Goal: Task Accomplishment & Management: Manage account settings

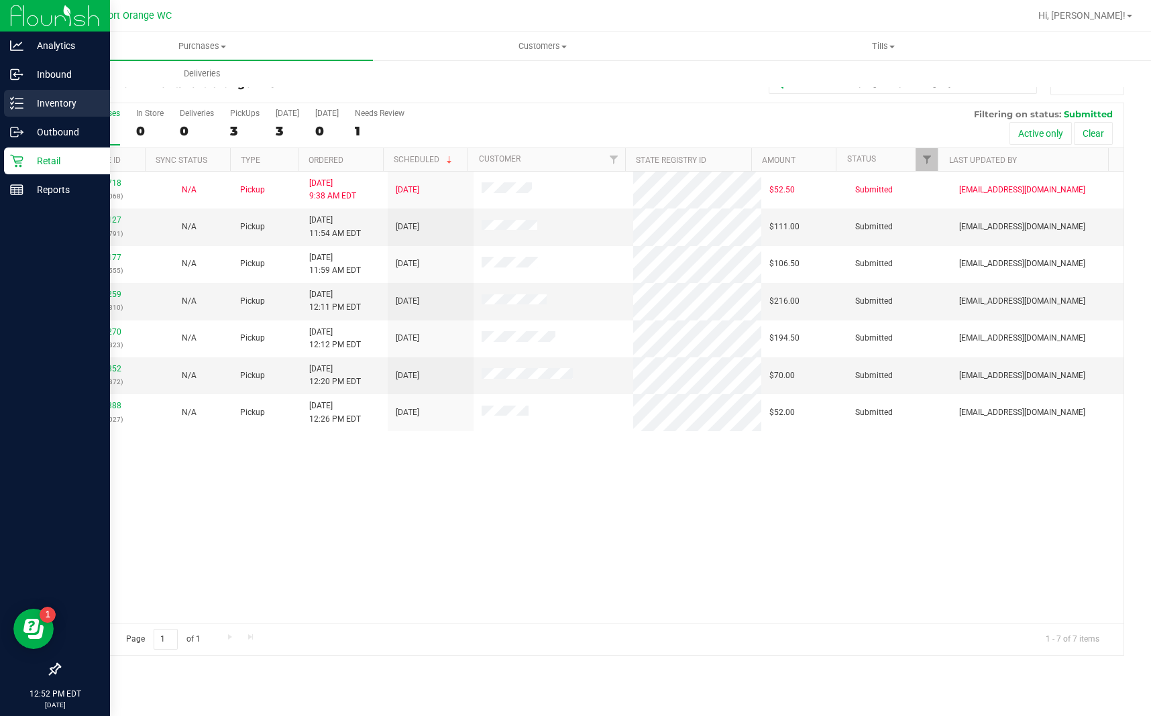
click at [11, 106] on icon at bounding box center [16, 103] width 13 height 13
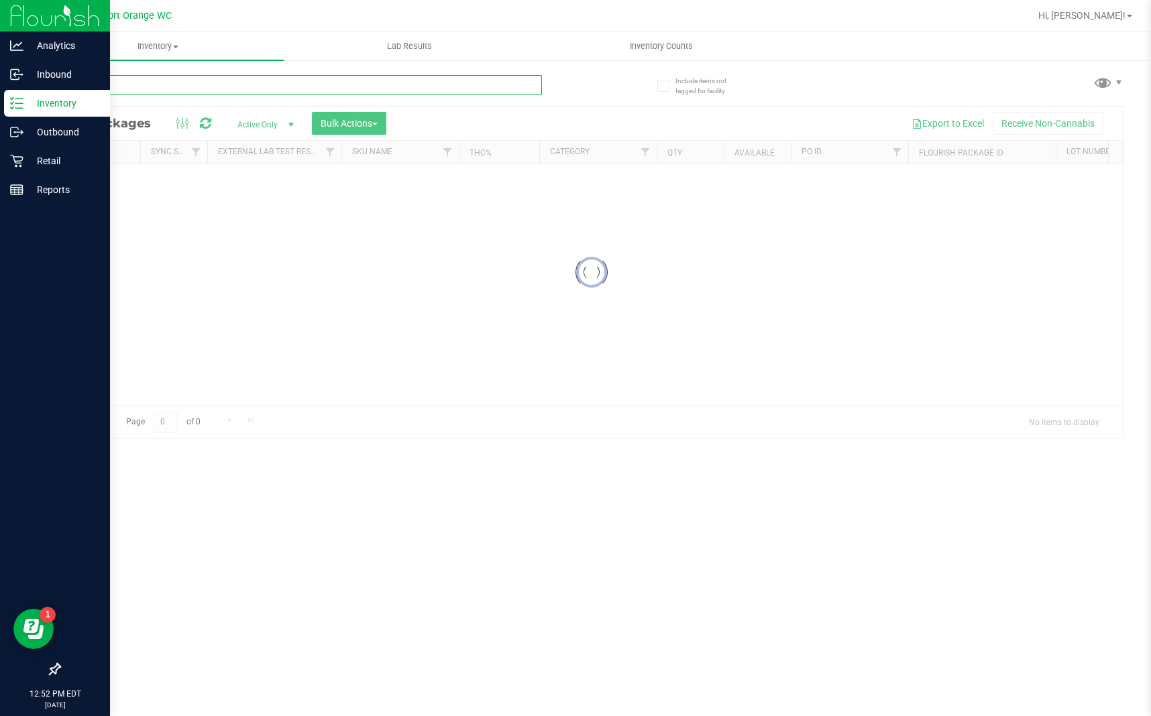
click at [337, 93] on div "Inventory All packages All inventory Waste log Create inventory Lab Results Inv…" at bounding box center [591, 374] width 1118 height 684
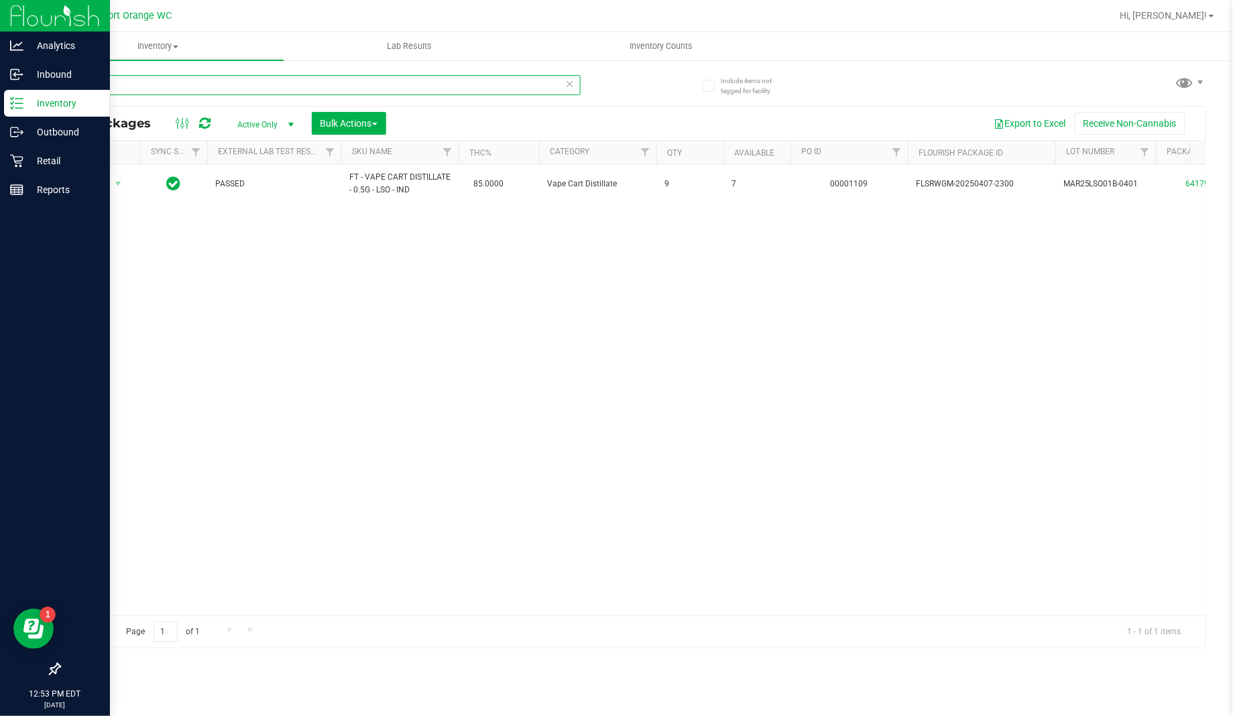
click at [127, 80] on input "lso" at bounding box center [320, 85] width 522 height 20
drag, startPoint x: 127, startPoint y: 79, endPoint x: 128, endPoint y: 87, distance: 8.1
click at [127, 86] on input "lso" at bounding box center [320, 85] width 522 height 20
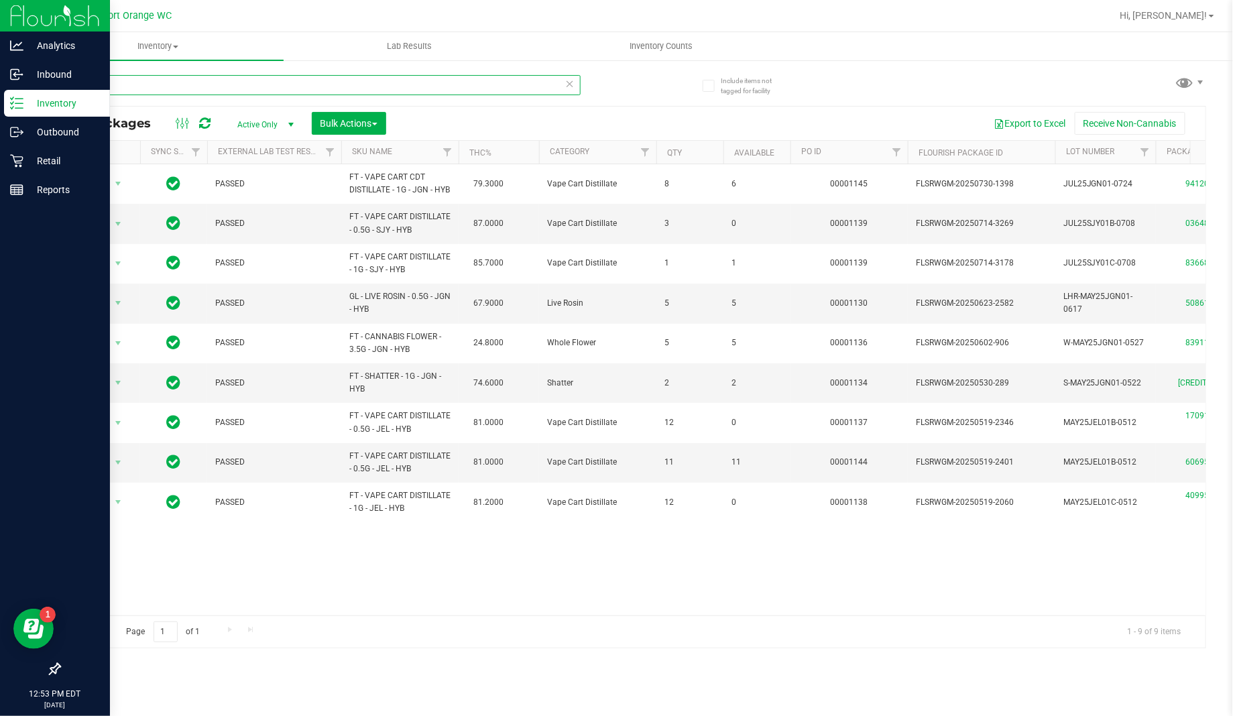
click at [188, 91] on input "jel" at bounding box center [320, 85] width 522 height 20
type input "j"
type input "4099546709103279"
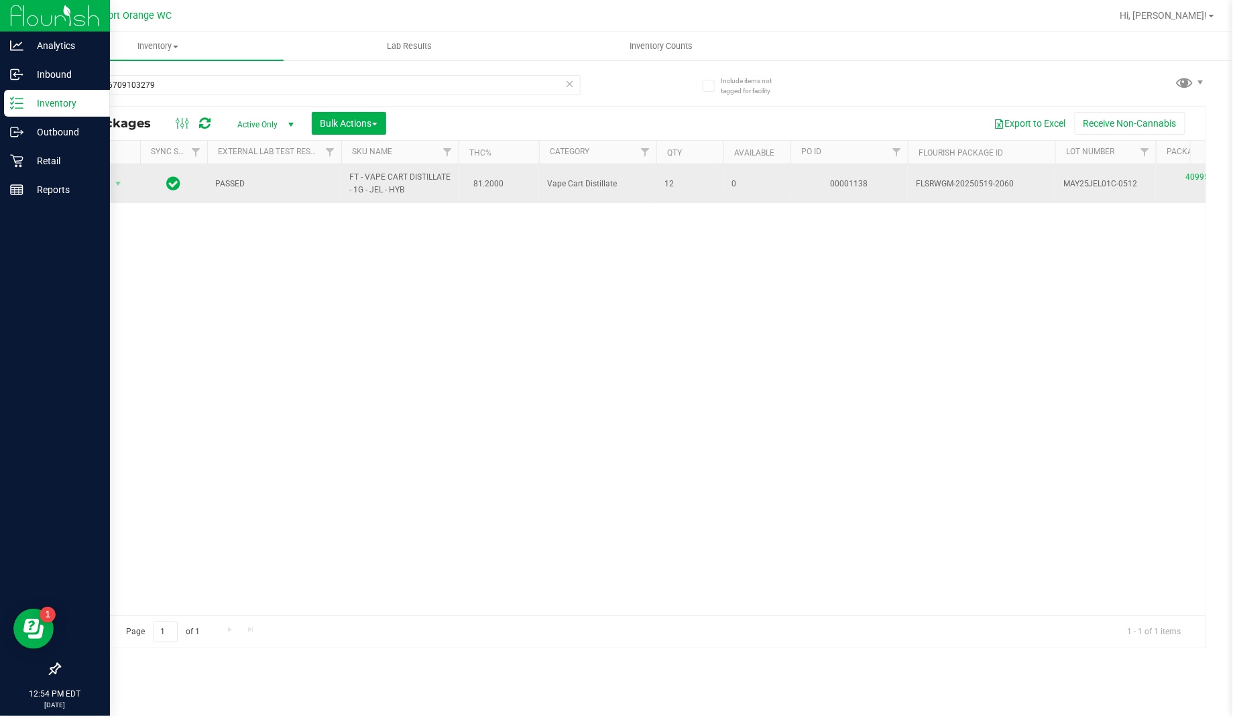
click at [88, 183] on span "Action" at bounding box center [91, 183] width 36 height 19
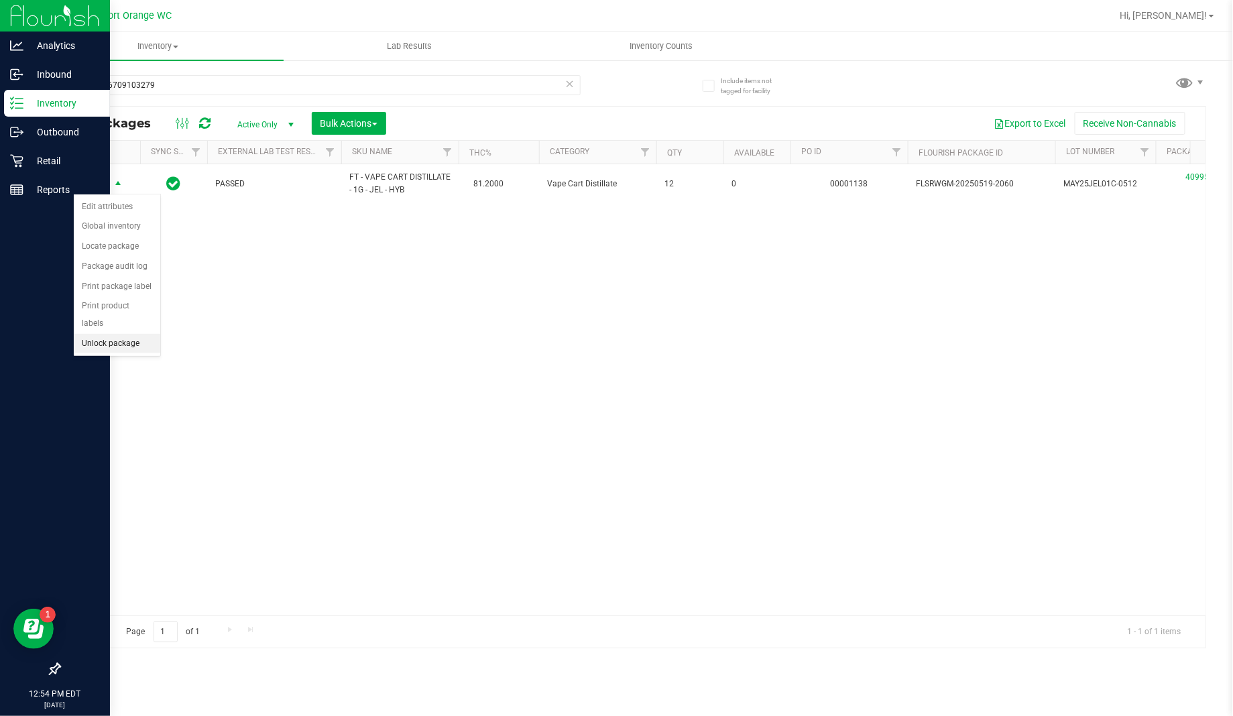
click at [116, 334] on li "Unlock package" at bounding box center [117, 344] width 86 height 20
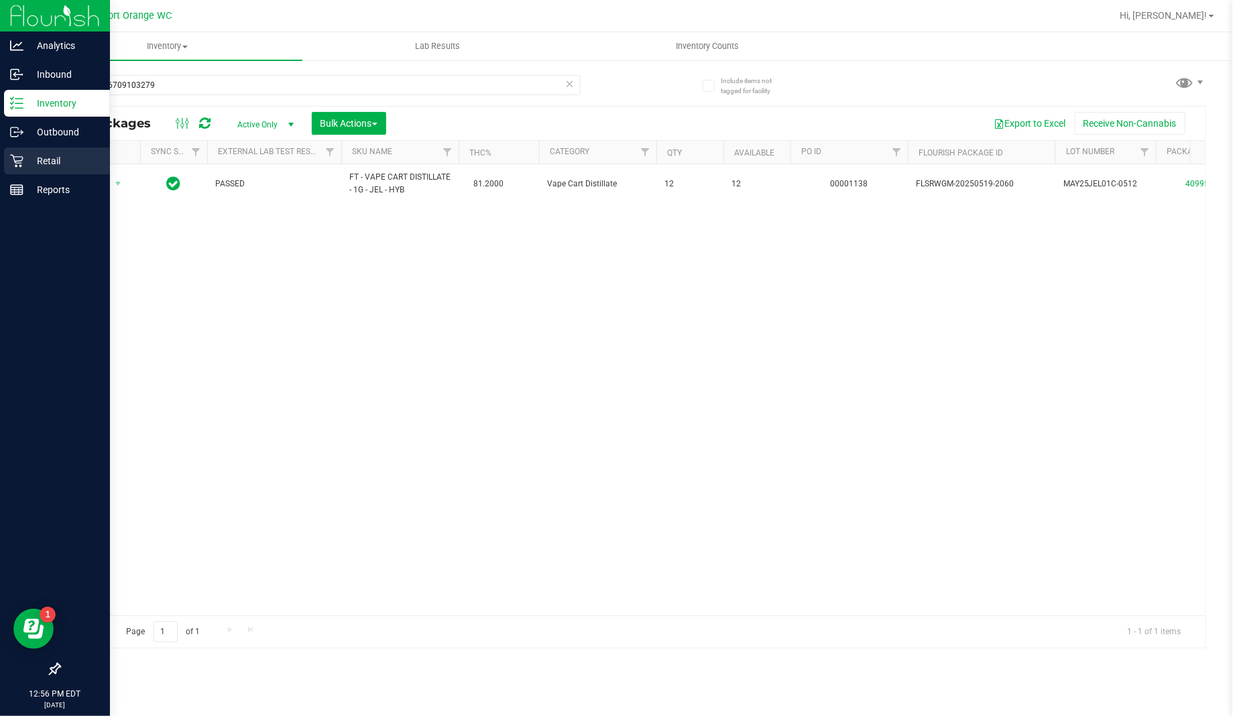
click at [34, 168] on p "Retail" at bounding box center [63, 161] width 80 height 16
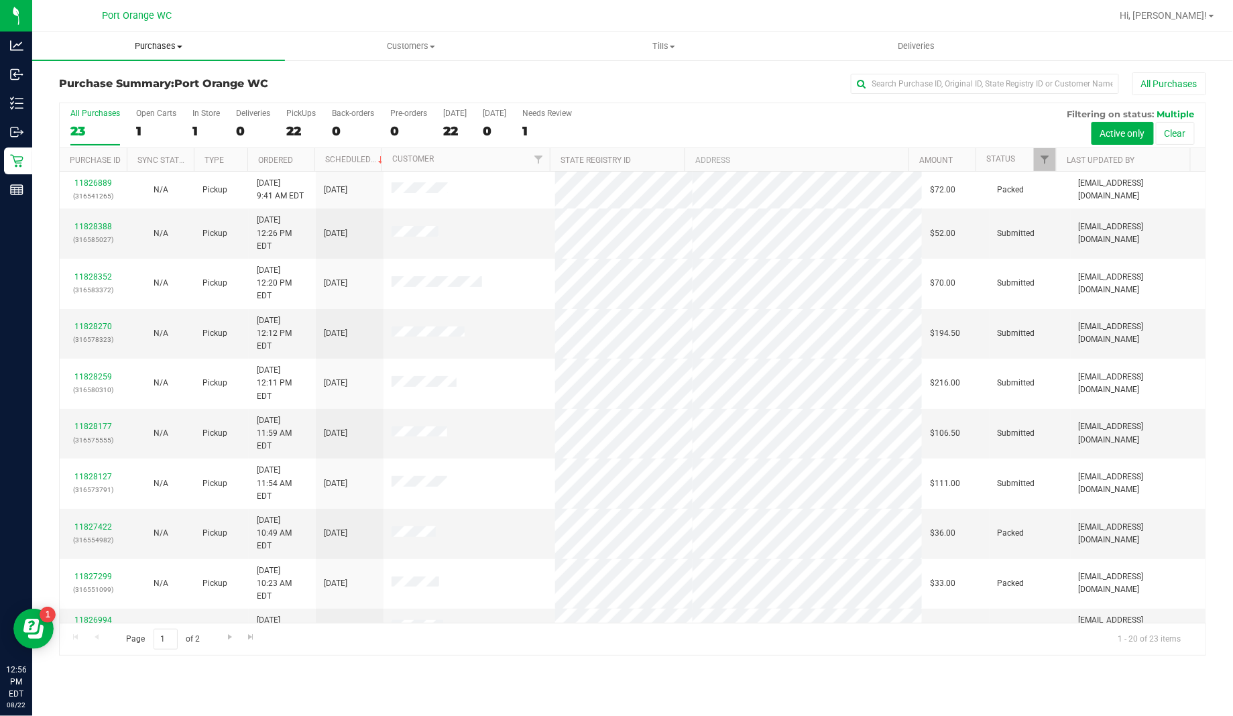
click at [176, 36] on uib-tab-heading "Purchases Summary of purchases Fulfillment All purchases" at bounding box center [158, 46] width 253 height 28
click at [155, 96] on li "Fulfillment" at bounding box center [158, 97] width 253 height 16
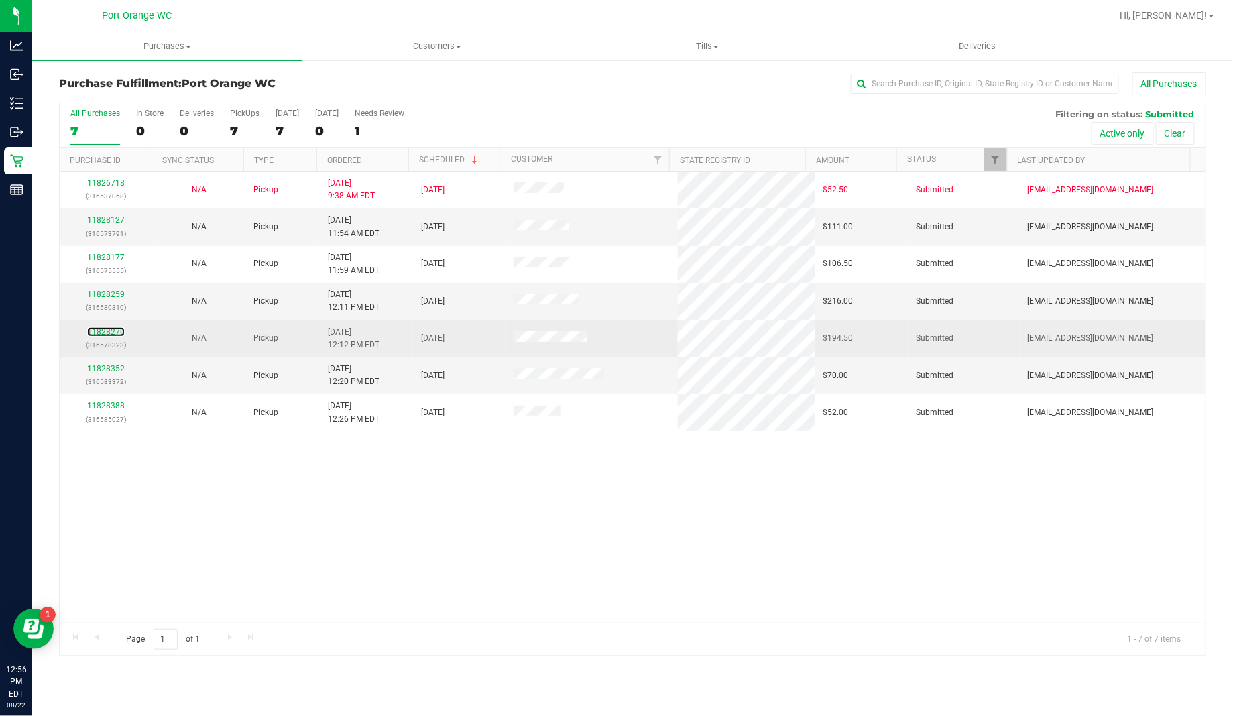
click at [92, 339] on div "11828270 (316578323)" at bounding box center [106, 338] width 77 height 25
click at [100, 329] on link "11828270" at bounding box center [106, 331] width 38 height 9
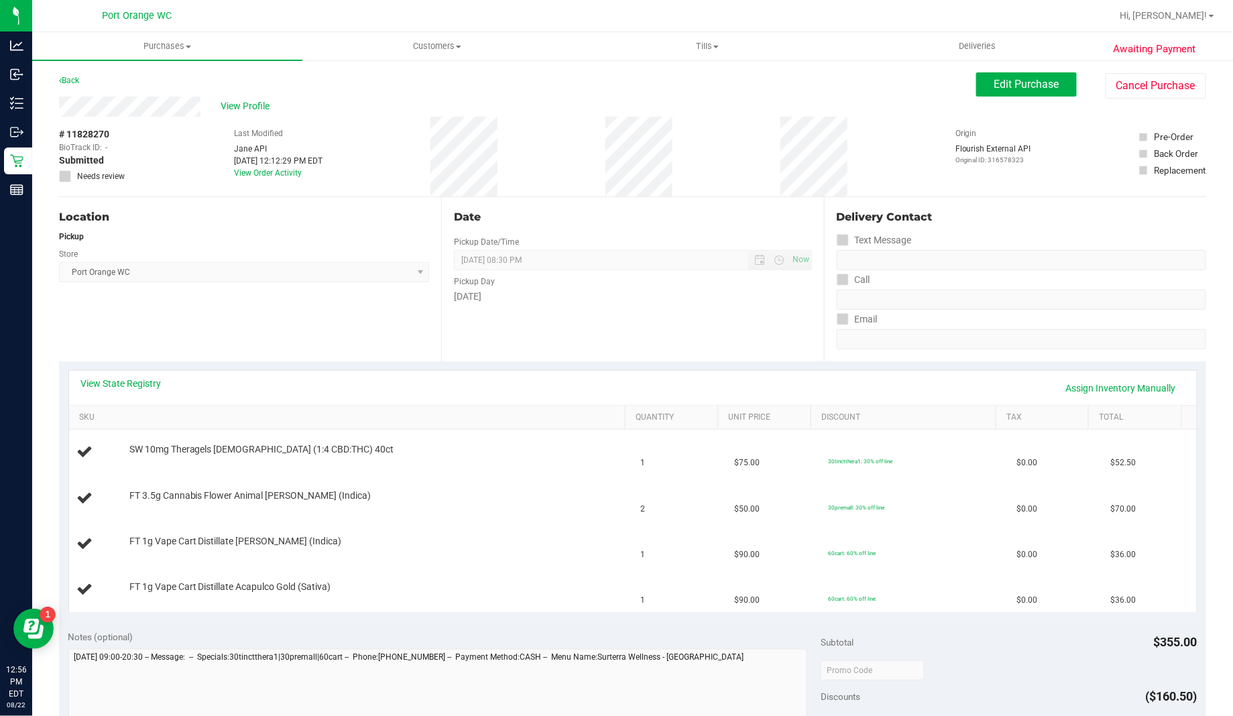
click at [979, 64] on div "Awaiting Payment Back Edit Purchase Cancel Purchase View Profile # 11828270 Bio…" at bounding box center [632, 630] width 1201 height 1143
click at [981, 92] on button "Edit Purchase" at bounding box center [1026, 84] width 101 height 24
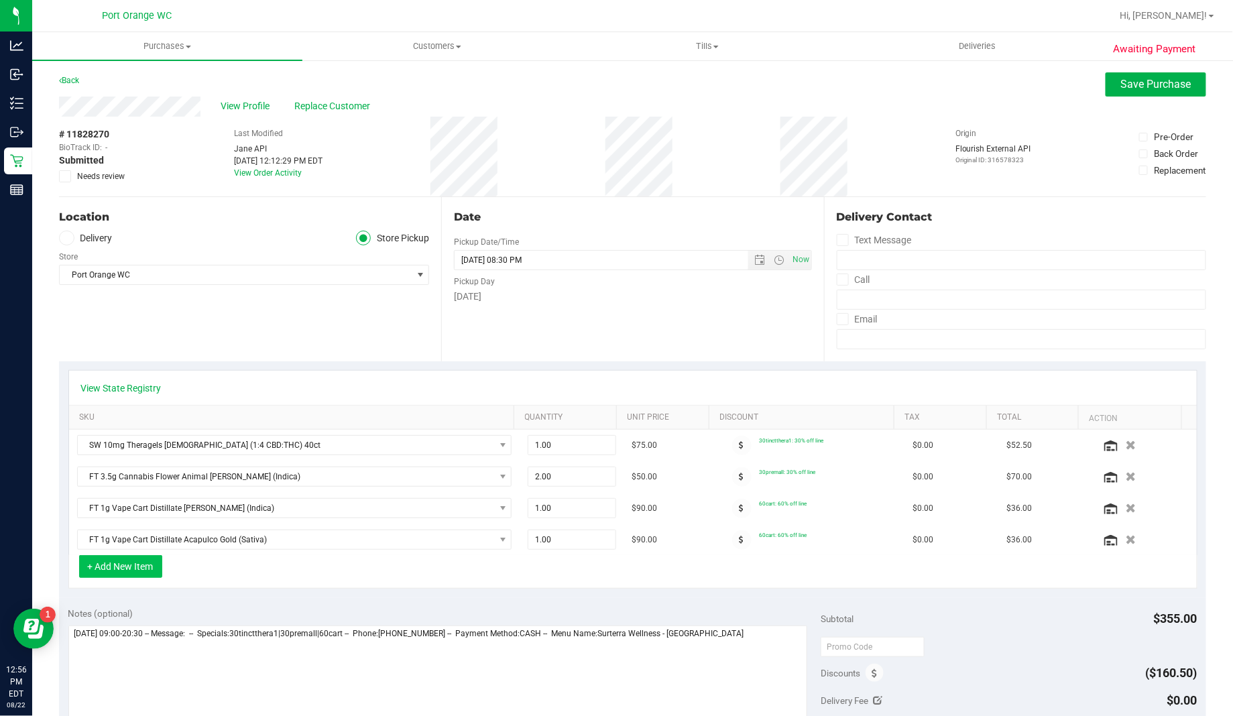
click at [131, 569] on button "+ Add New Item" at bounding box center [120, 566] width 83 height 23
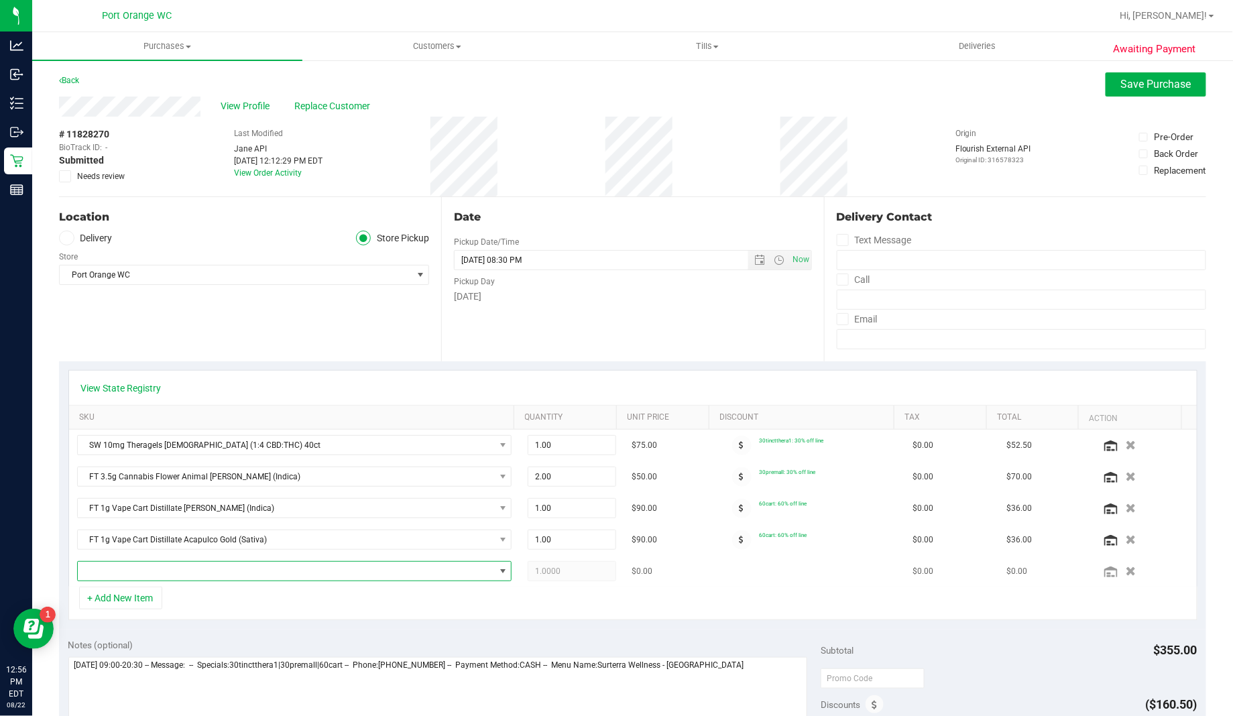
click at [150, 577] on span "NO DATA FOUND" at bounding box center [286, 571] width 417 height 19
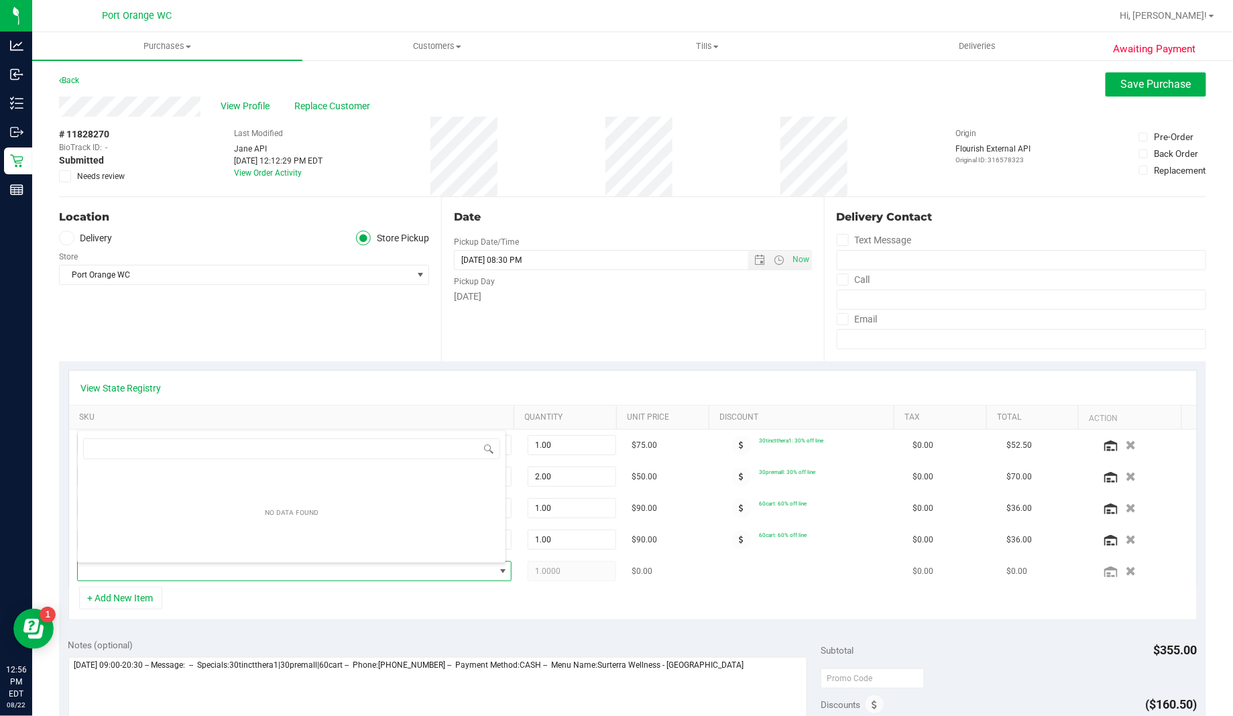
scroll to position [21, 416]
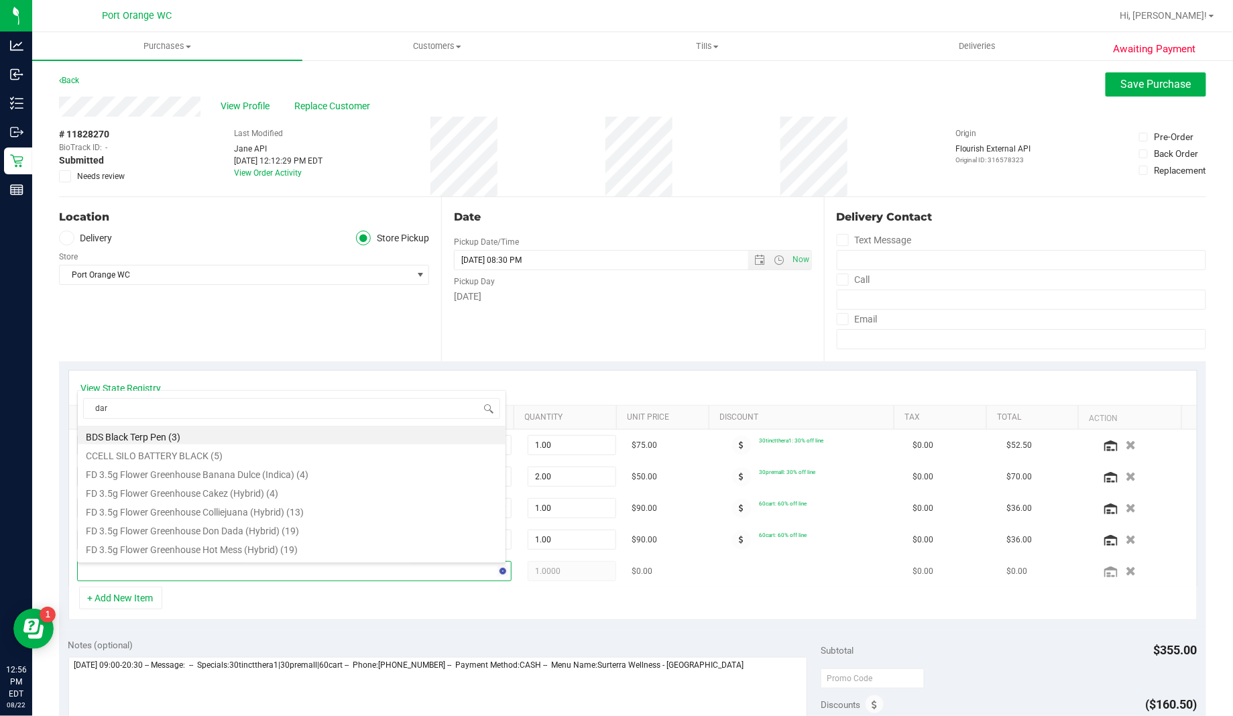
type input "dark"
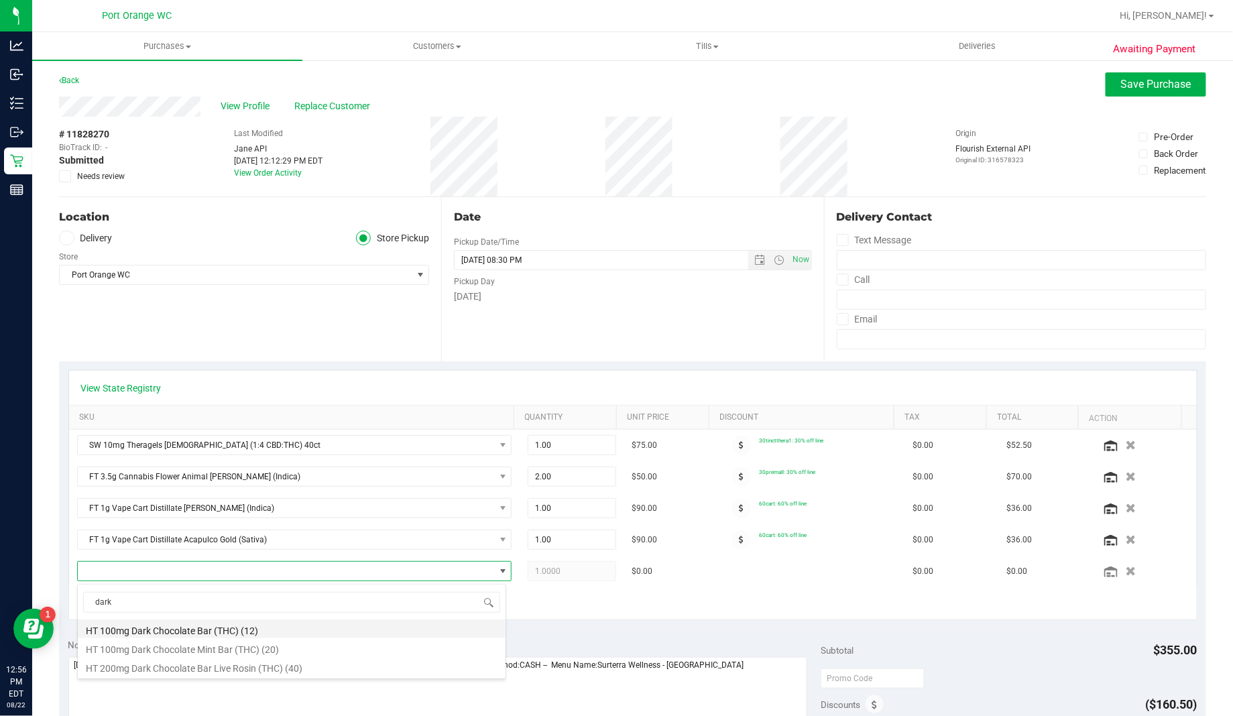
click at [210, 634] on li "HT 100mg Dark Chocolate Bar (THC) (12)" at bounding box center [292, 629] width 428 height 19
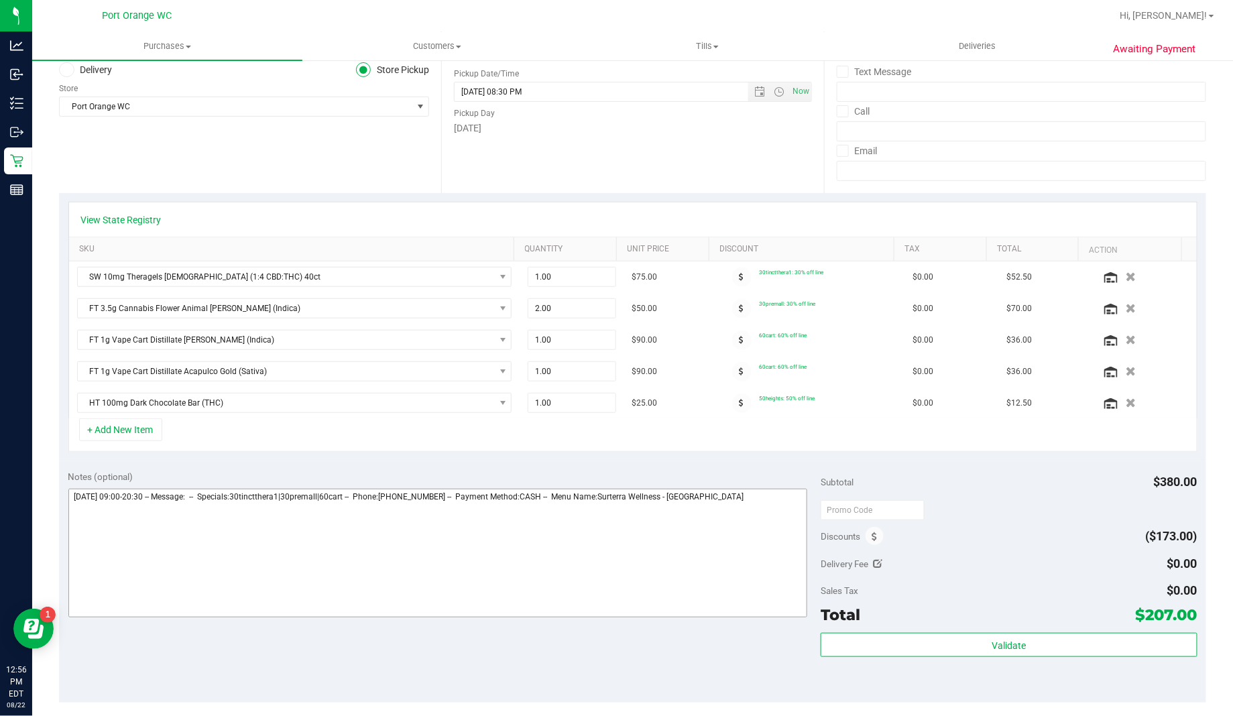
scroll to position [201, 0]
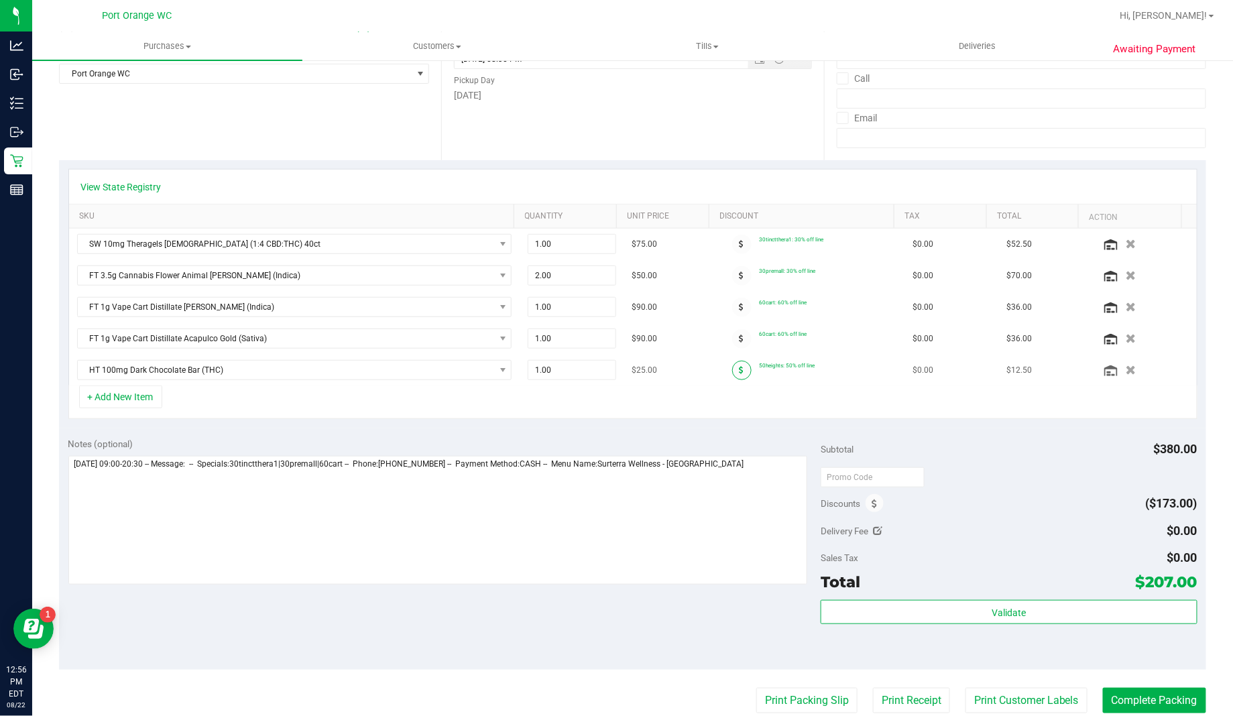
click at [732, 372] on span at bounding box center [741, 370] width 19 height 19
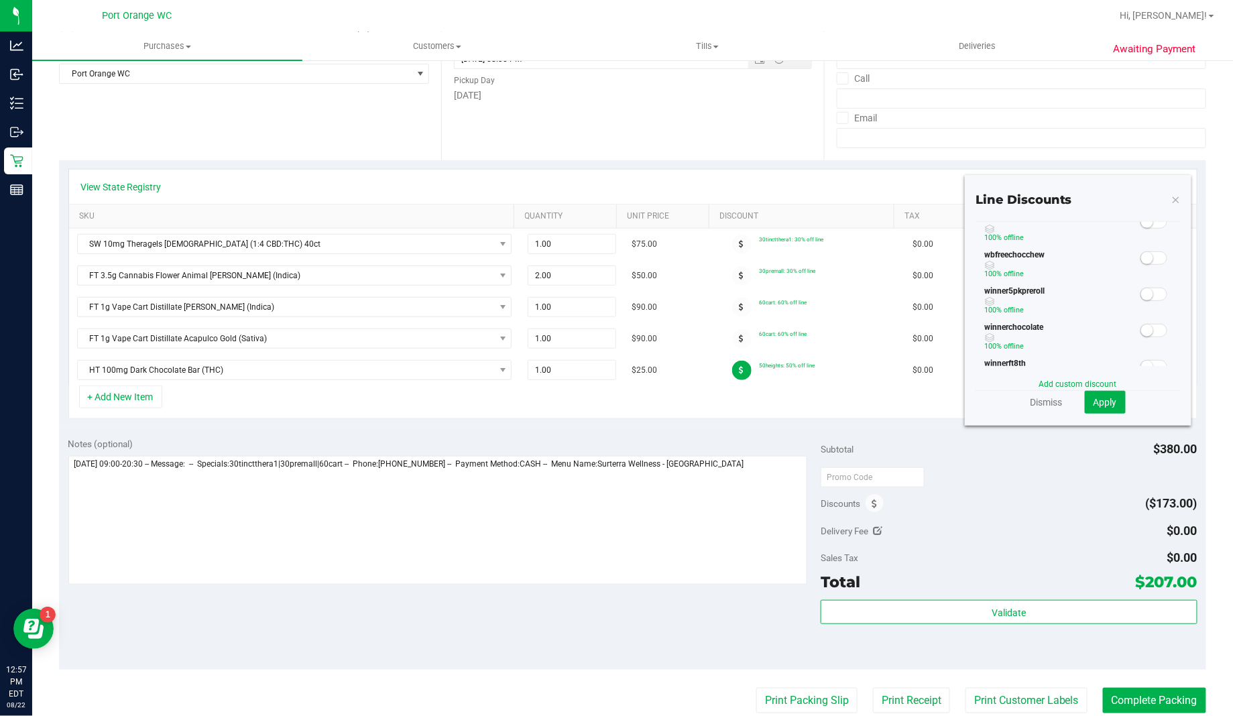
scroll to position [502, 0]
click at [982, 291] on div "50heights 50% off line CUSTOMER GROUP STACKABLE (SNAP) 20% off line CUSTOMER GR…" at bounding box center [1078, 294] width 205 height 144
click at [1141, 91] on span at bounding box center [1154, 83] width 27 height 13
click at [1085, 413] on button "Apply" at bounding box center [1105, 402] width 41 height 23
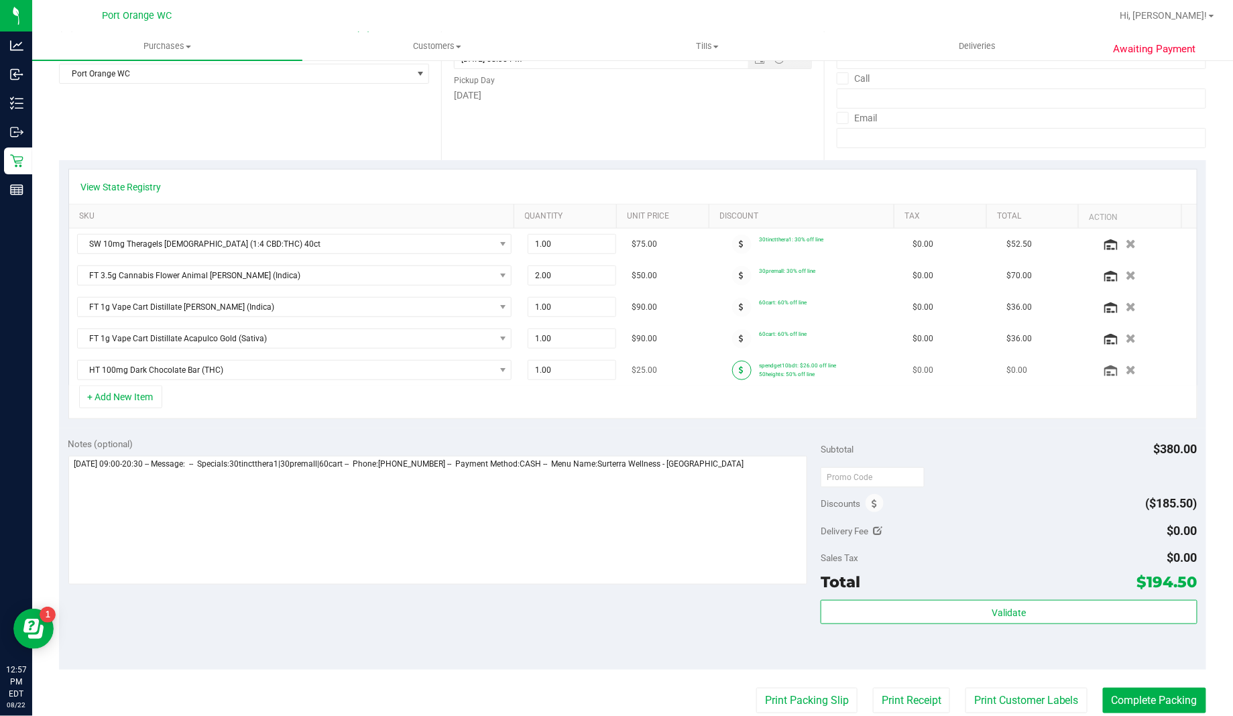
click at [732, 373] on span at bounding box center [741, 370] width 19 height 19
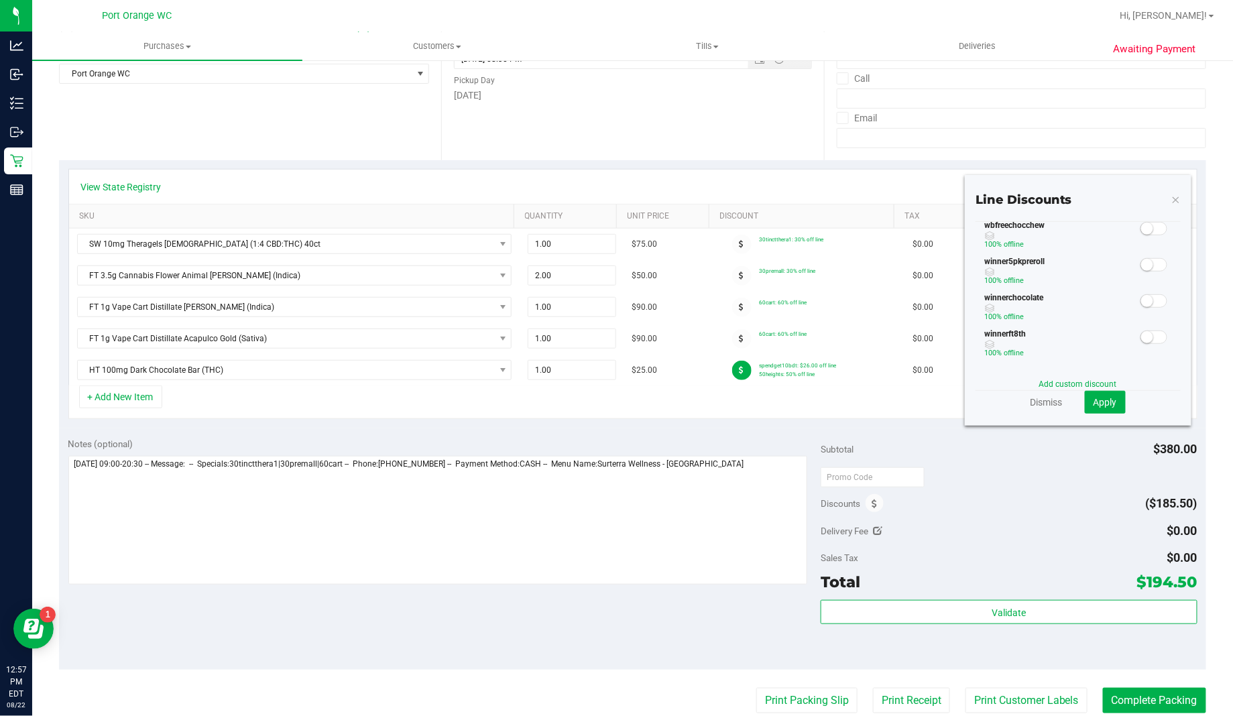
click at [1141, 91] on span at bounding box center [1154, 83] width 27 height 13
click at [985, 140] on span "$7.50" at bounding box center [994, 135] width 18 height 9
click at [1141, 126] on small at bounding box center [1147, 120] width 12 height 12
click at [1085, 402] on button "Apply" at bounding box center [1105, 402] width 41 height 23
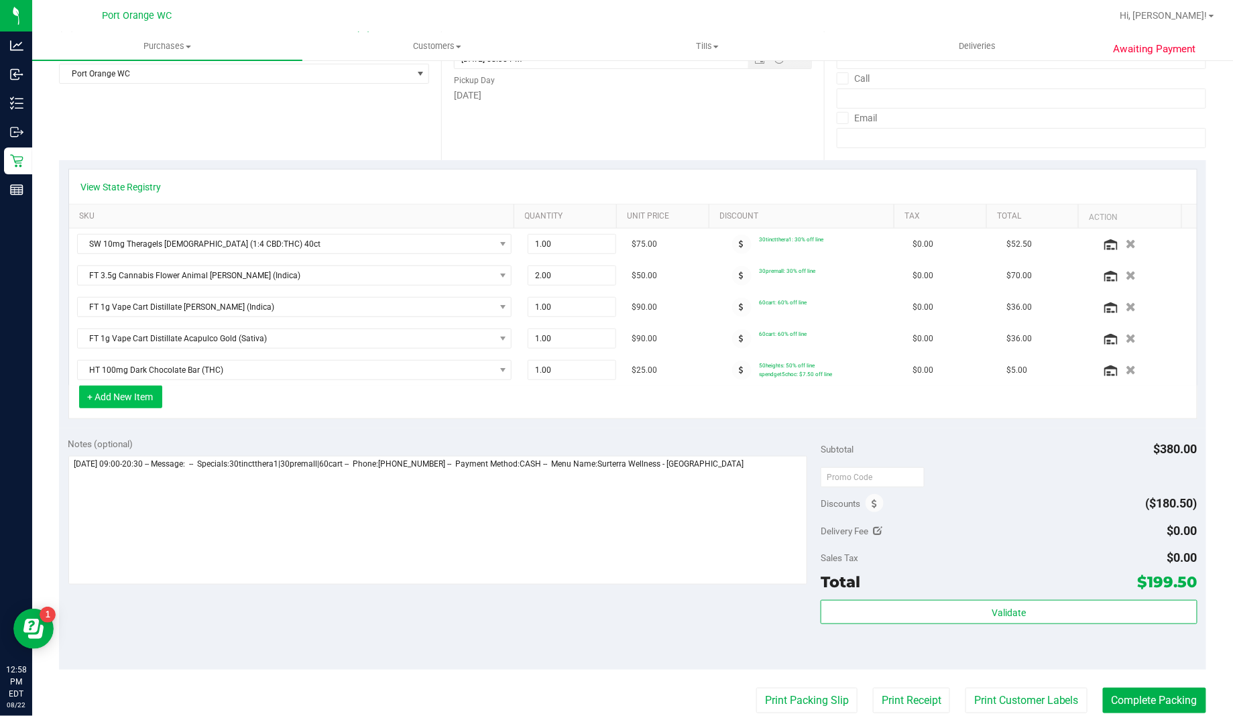
click at [135, 401] on button "+ Add New Item" at bounding box center [120, 397] width 83 height 23
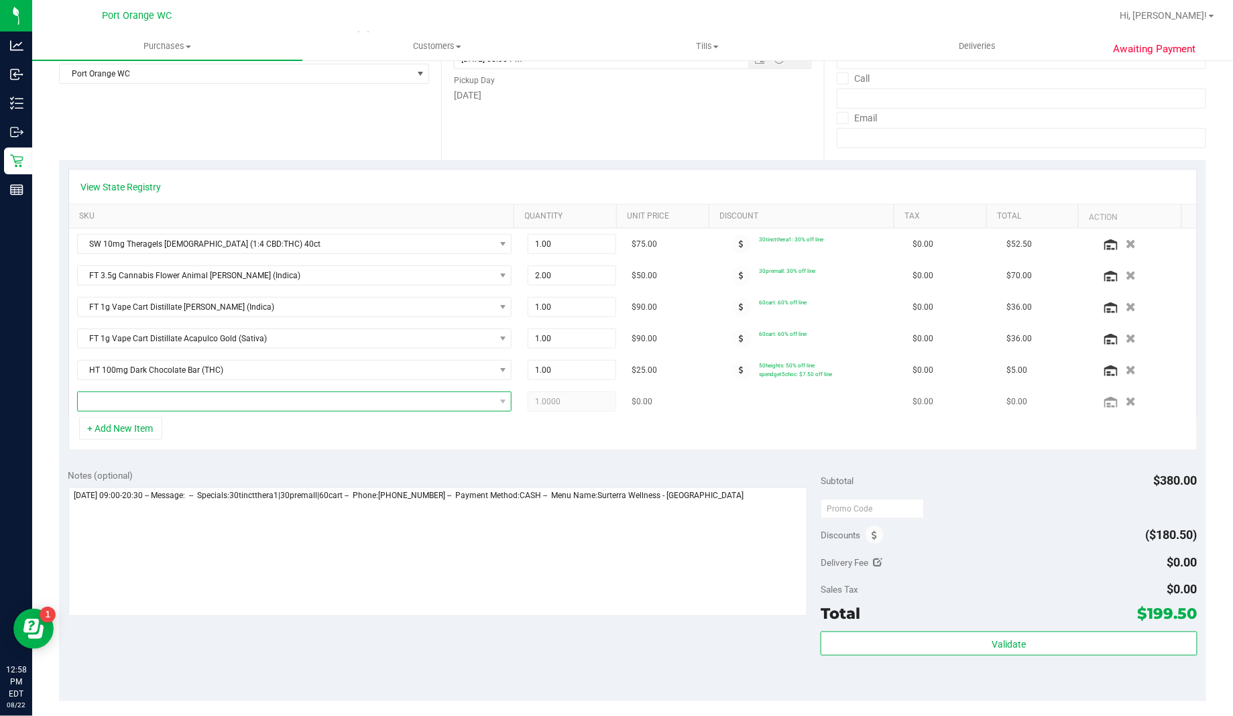
click at [155, 410] on span "NO DATA FOUND" at bounding box center [286, 401] width 417 height 19
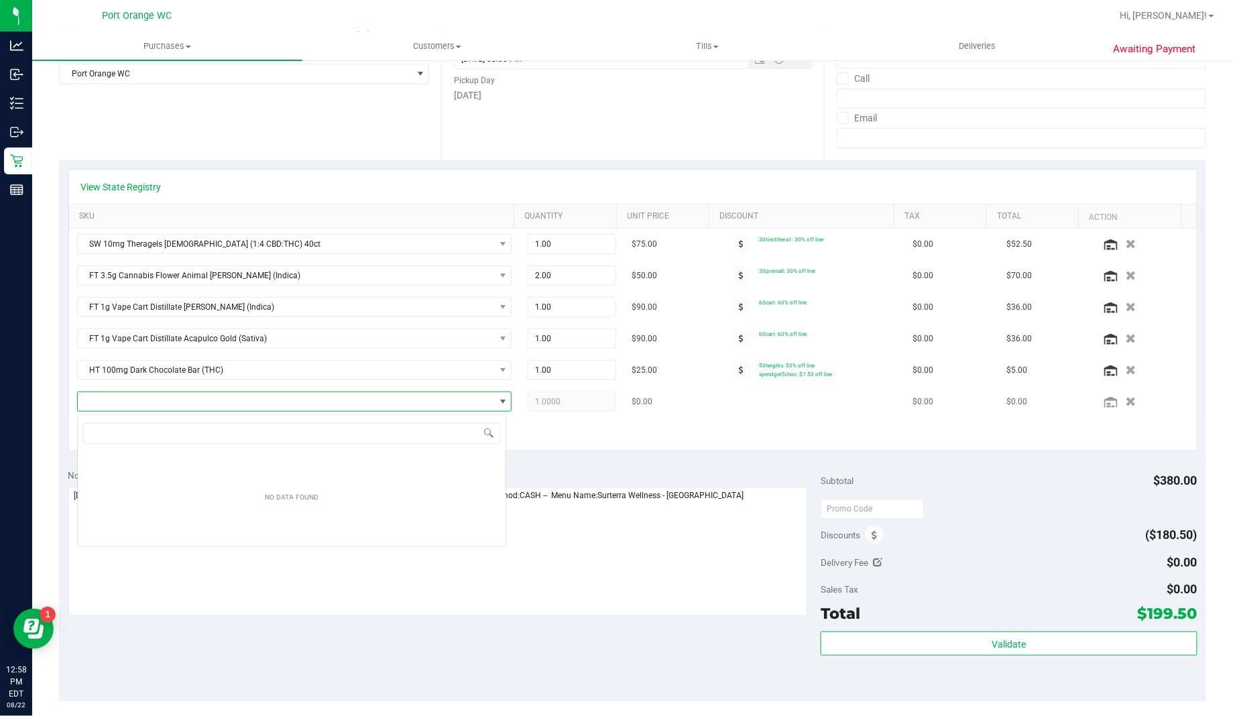
scroll to position [21, 422]
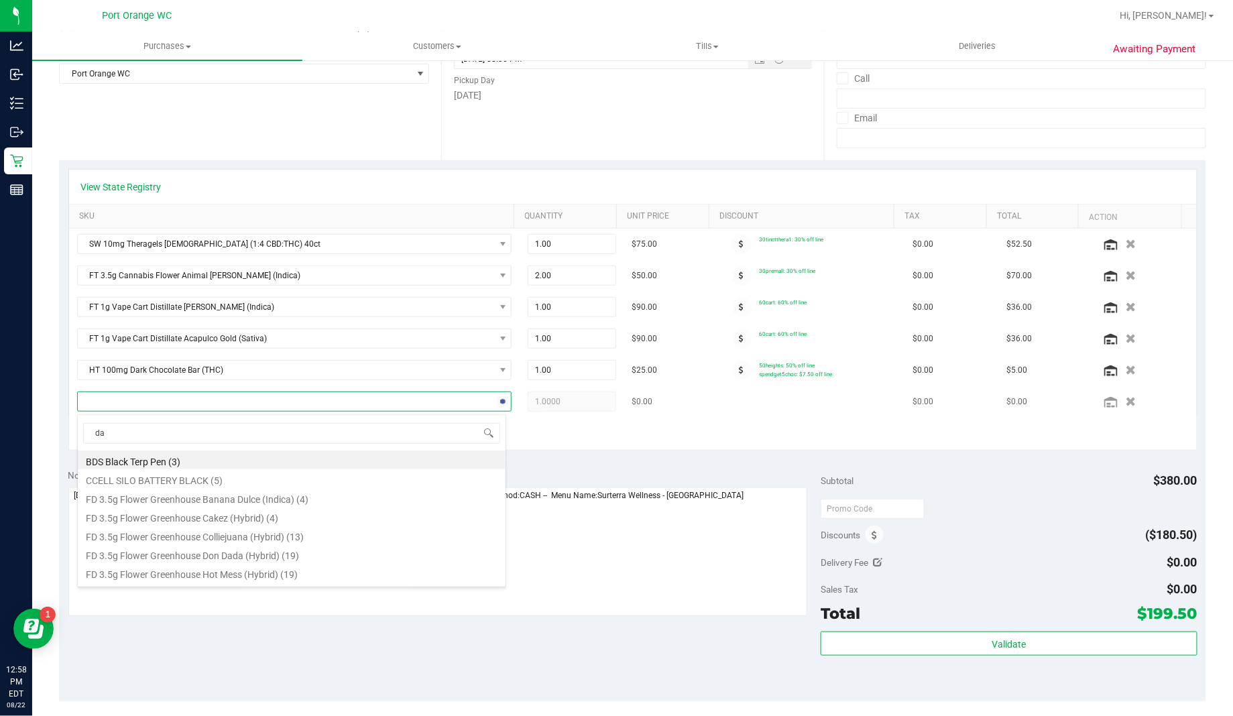
type input "dar"
click at [203, 516] on li "HT 100mg Dark Chocolate Bar (THC) (12)" at bounding box center [292, 516] width 428 height 19
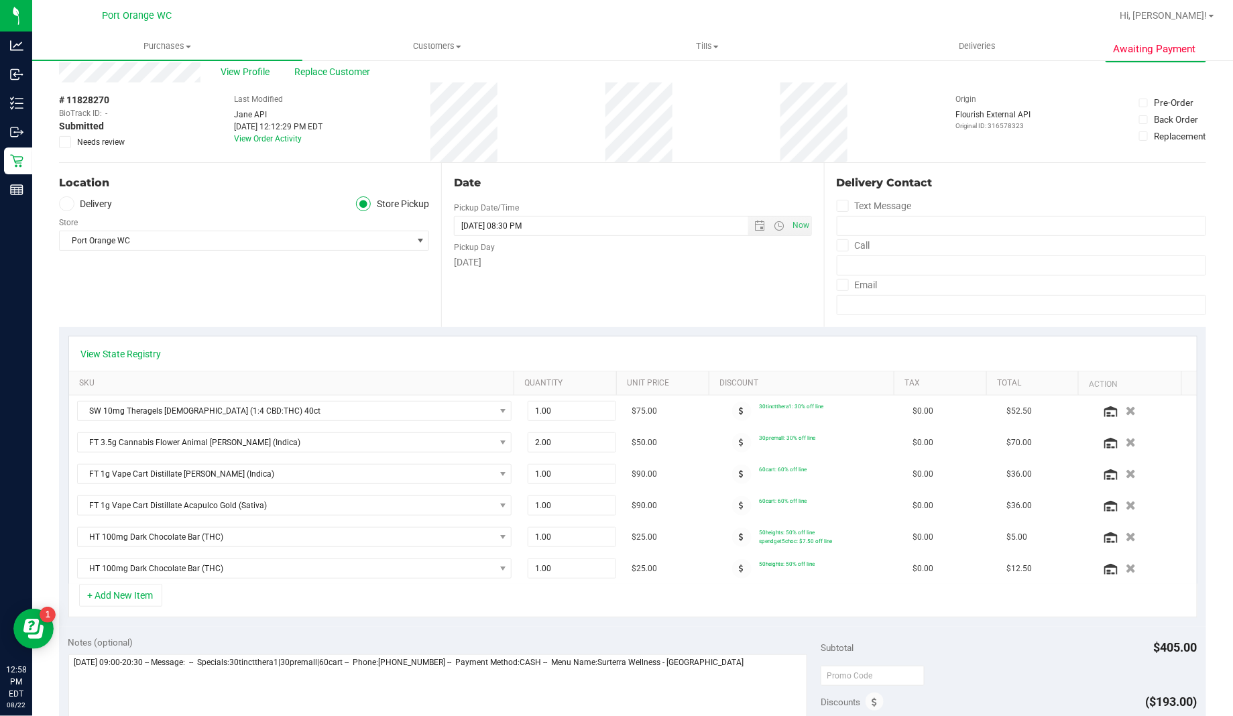
scroll to position [0, 0]
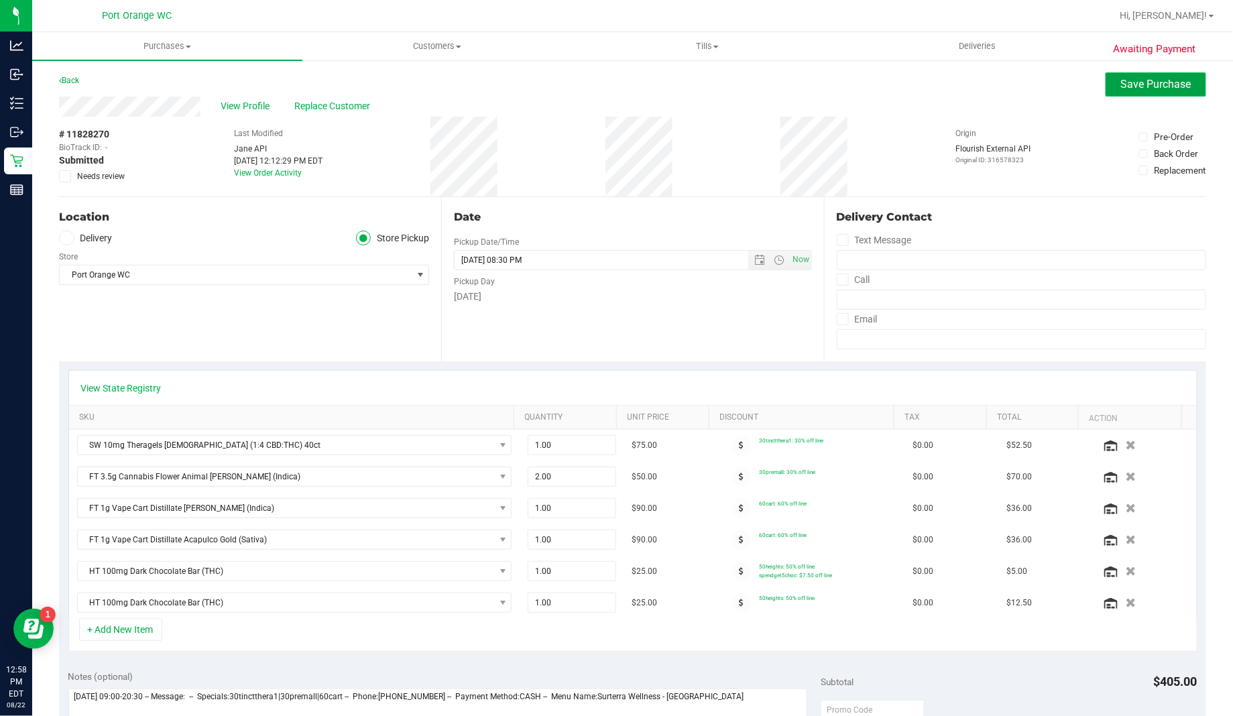
click at [1143, 92] on button "Save Purchase" at bounding box center [1156, 84] width 101 height 24
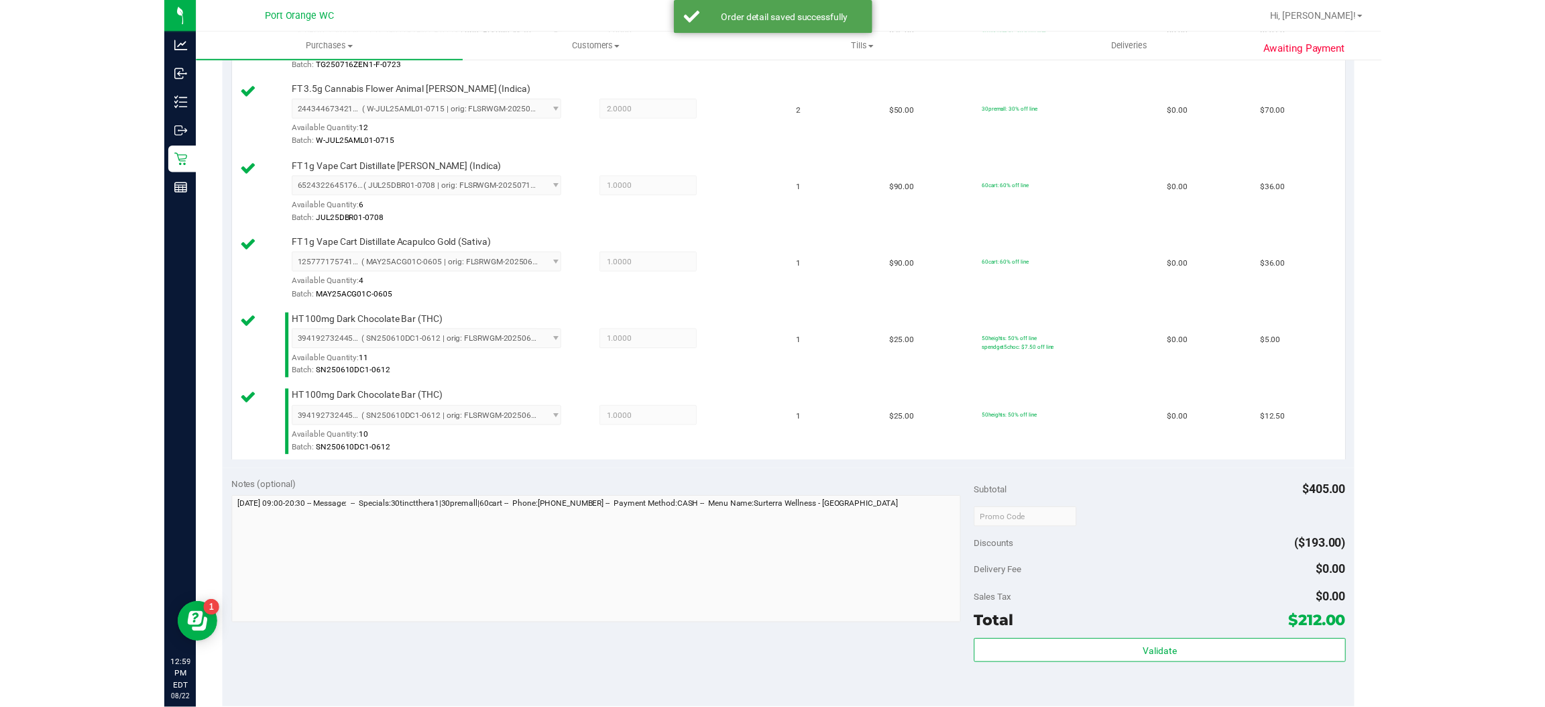
scroll to position [605, 0]
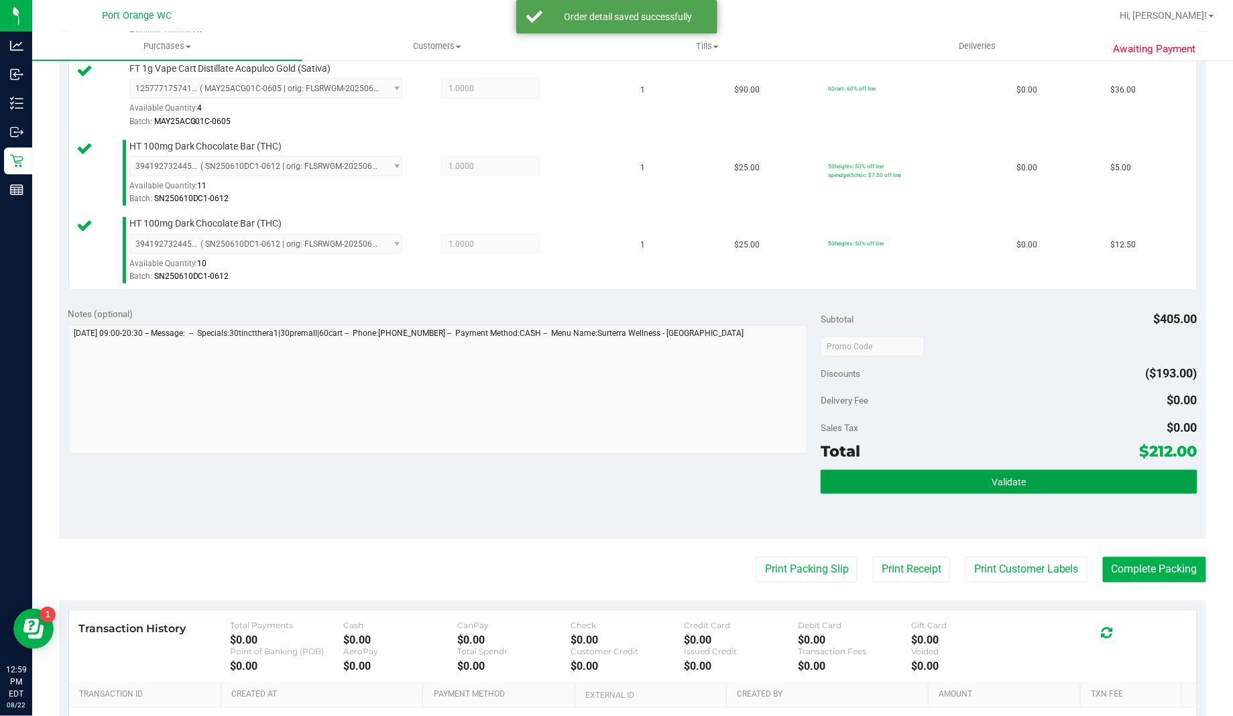
click at [988, 474] on button "Validate" at bounding box center [1009, 482] width 376 height 24
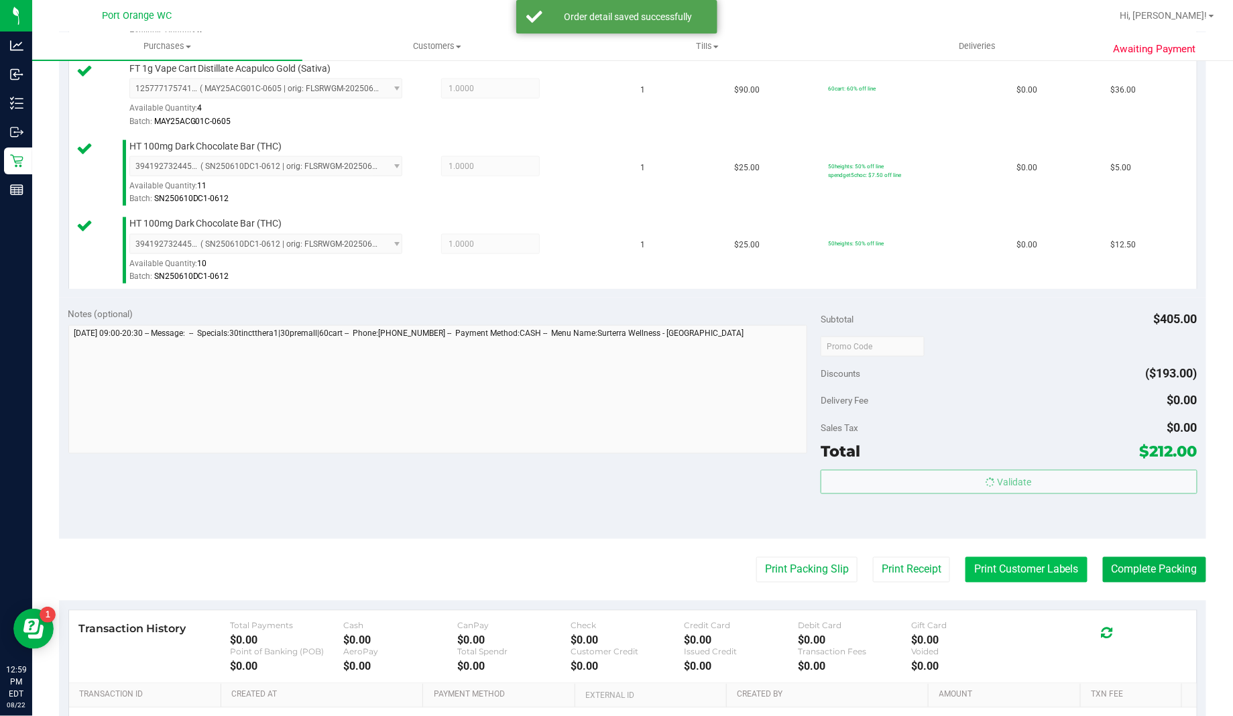
click at [1009, 572] on button "Print Customer Labels" at bounding box center [1027, 569] width 122 height 25
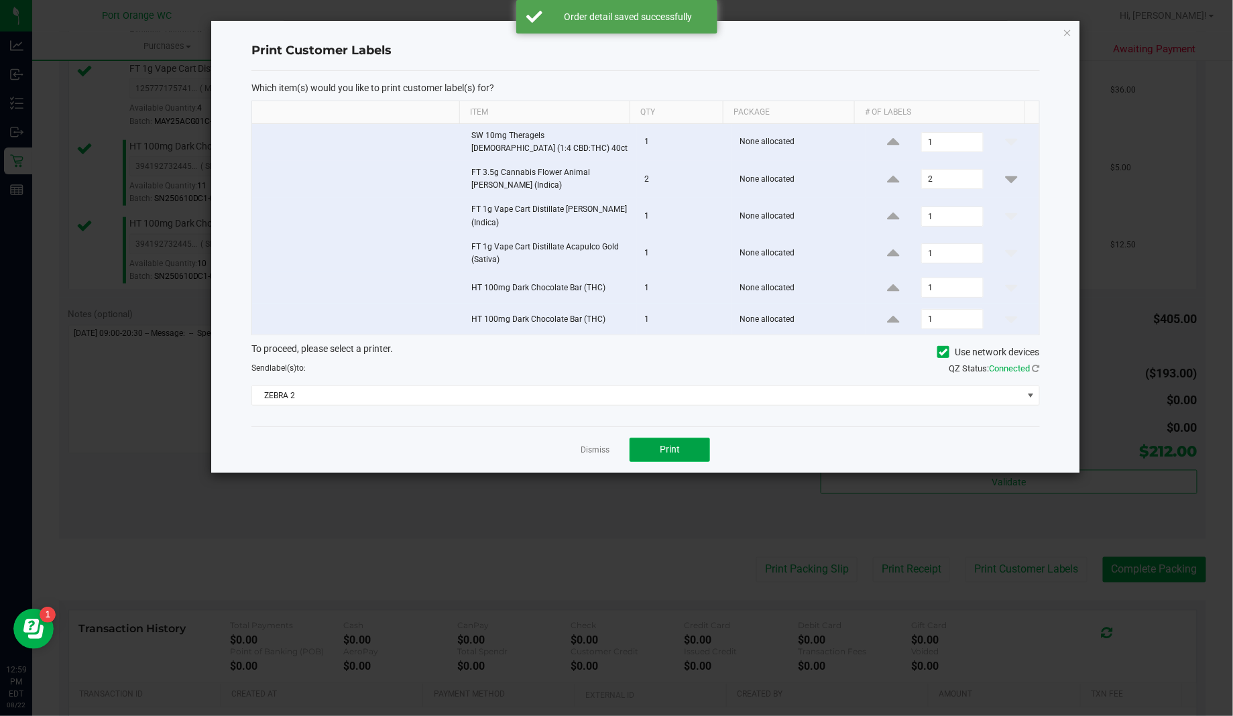
click at [670, 452] on span "Print" at bounding box center [670, 449] width 20 height 11
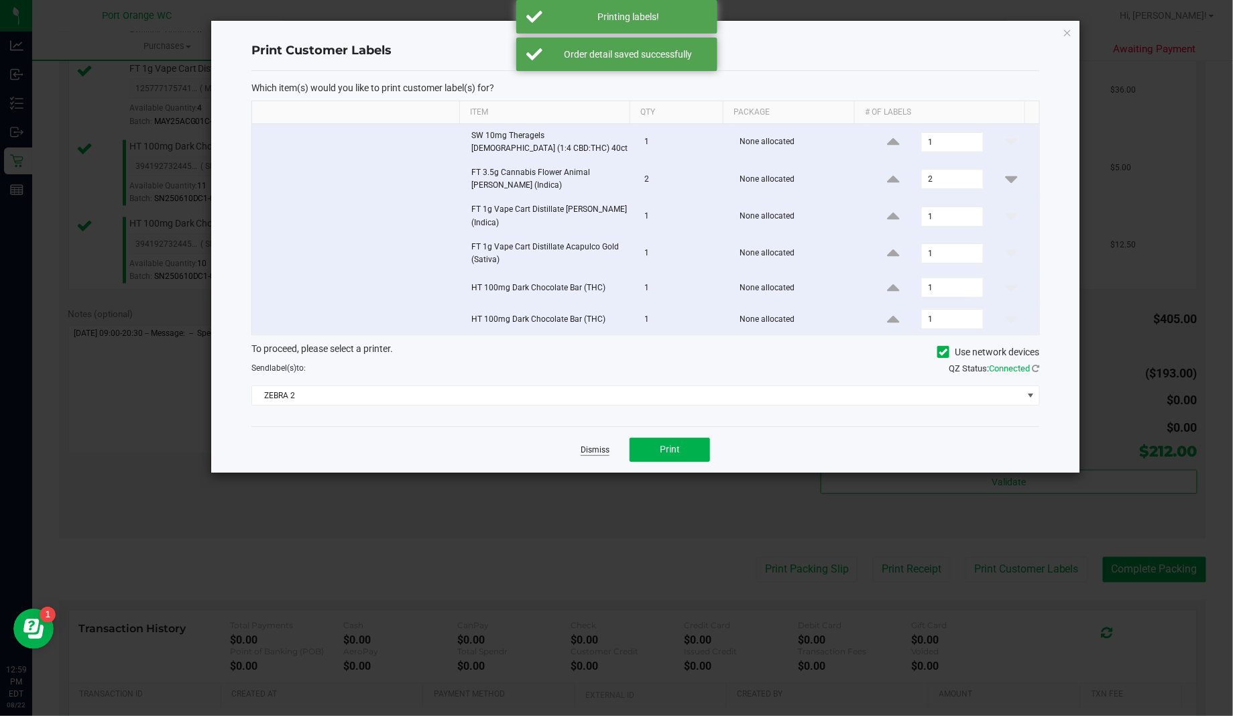
click at [597, 453] on link "Dismiss" at bounding box center [595, 450] width 29 height 11
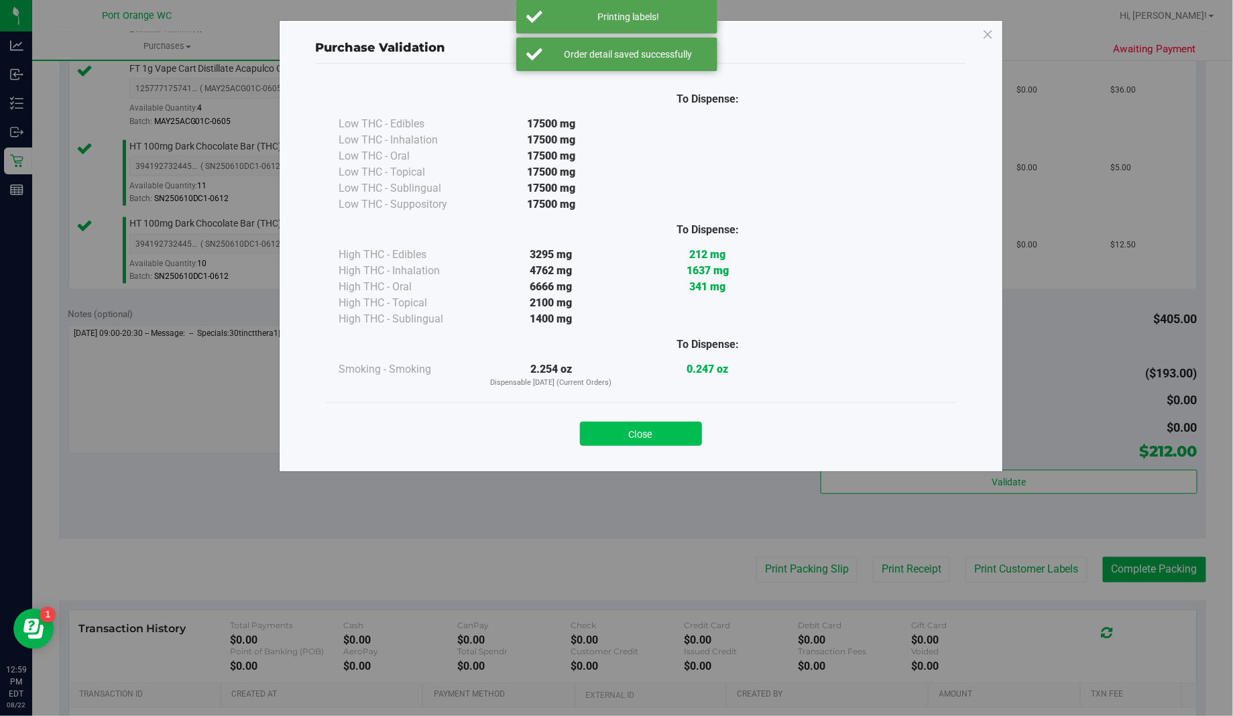
click at [652, 424] on button "Close" at bounding box center [641, 434] width 122 height 24
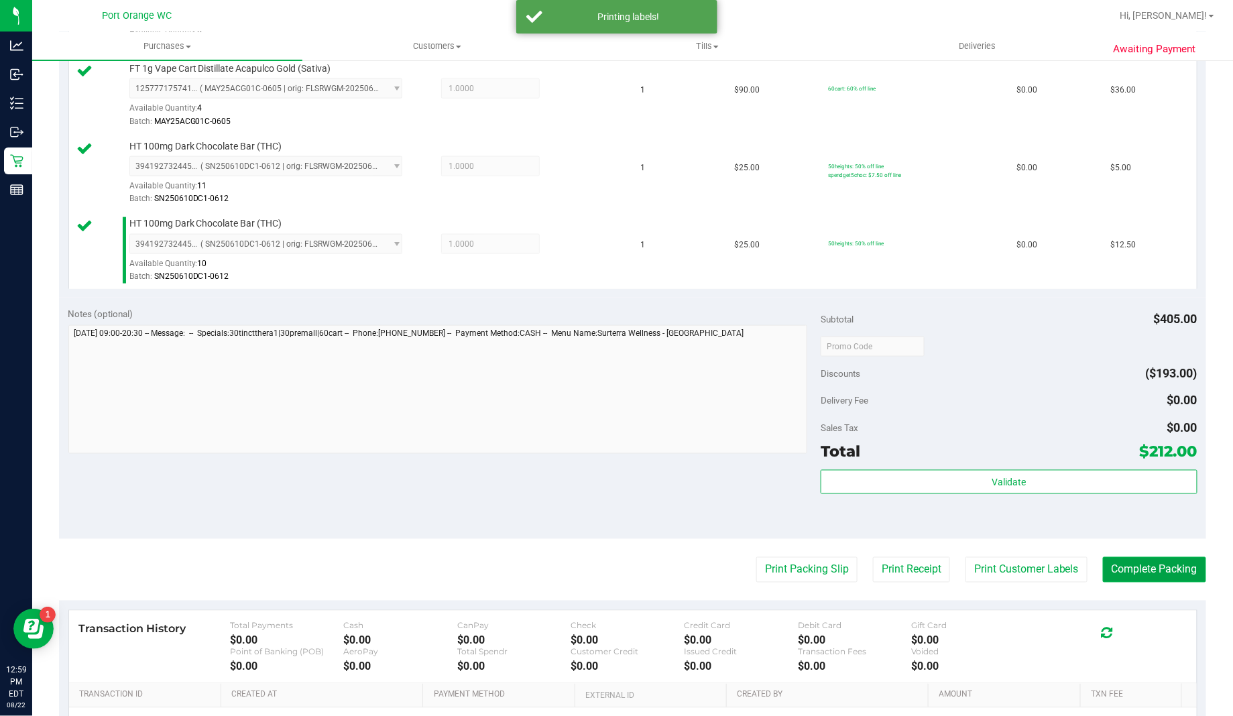
click at [1150, 573] on button "Complete Packing" at bounding box center [1154, 569] width 103 height 25
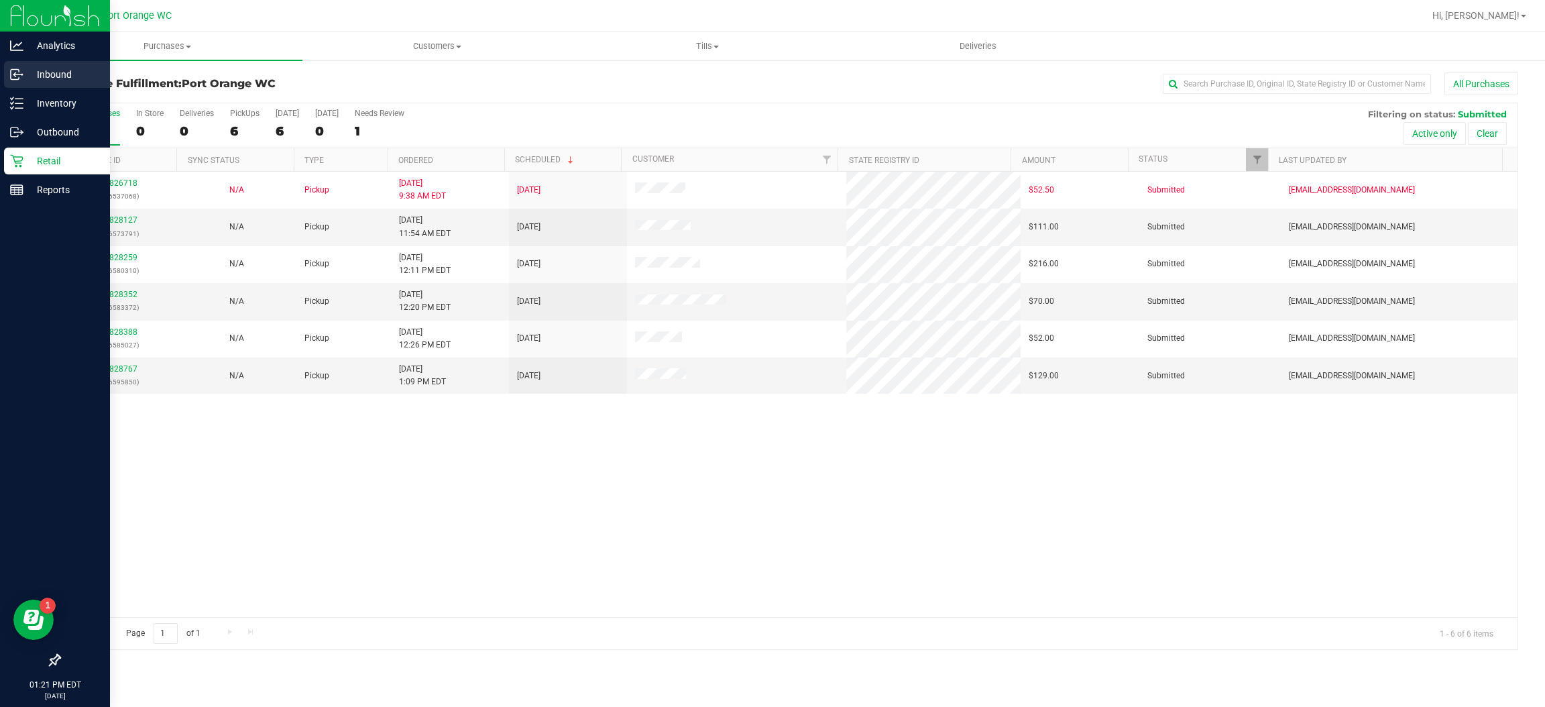
click at [21, 78] on icon at bounding box center [16, 74] width 13 height 13
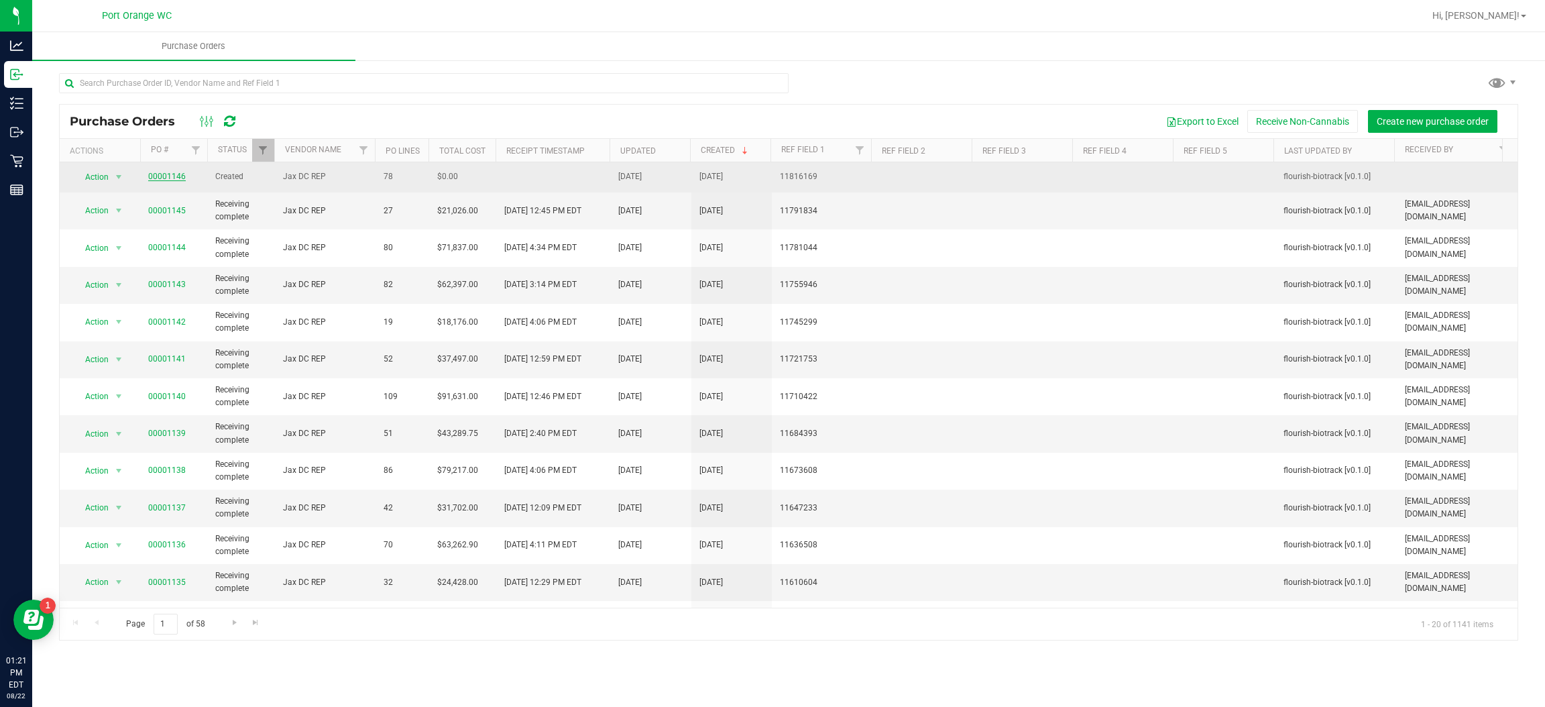
click at [168, 172] on link "00001146" at bounding box center [167, 176] width 38 height 9
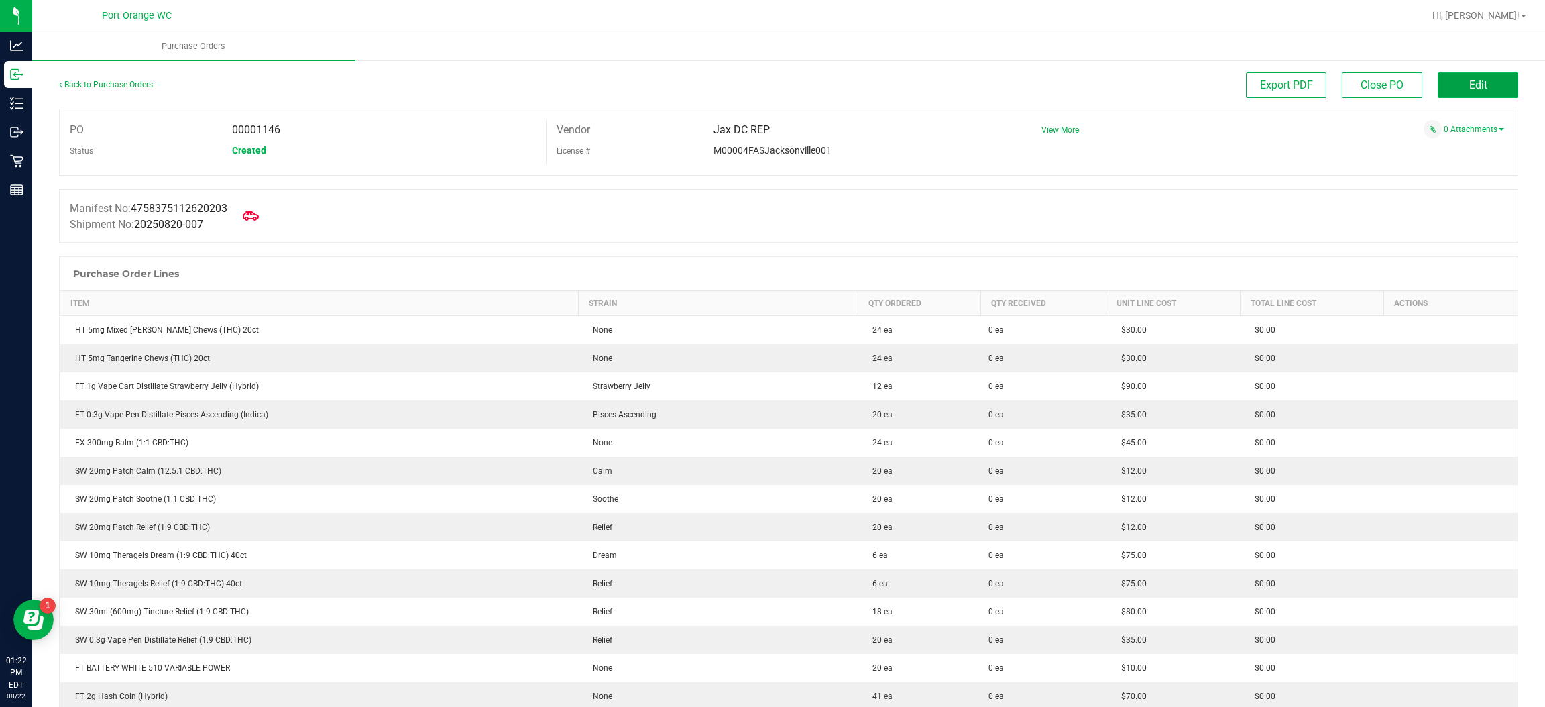
click at [1150, 89] on span "Edit" at bounding box center [1478, 84] width 18 height 13
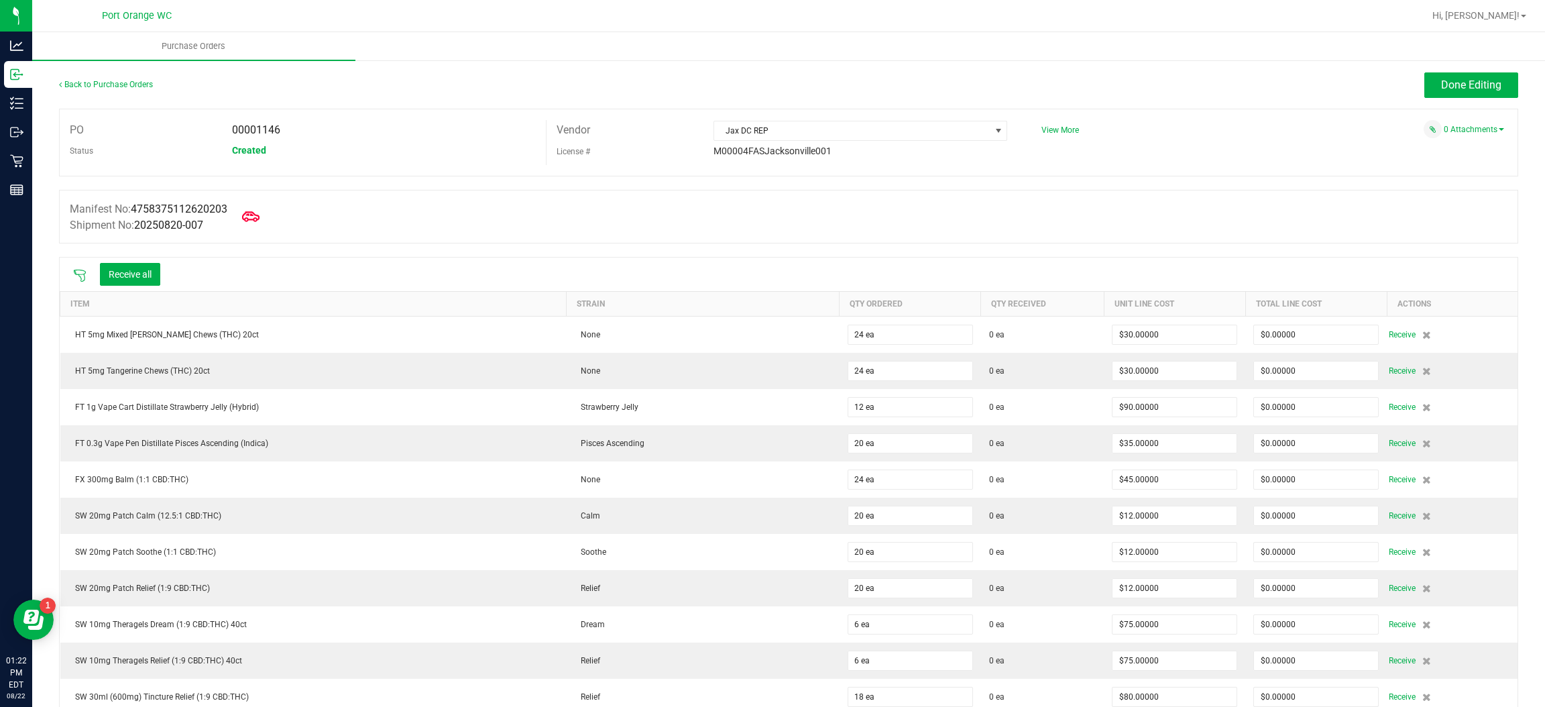
click at [256, 220] on icon at bounding box center [250, 216] width 17 height 10
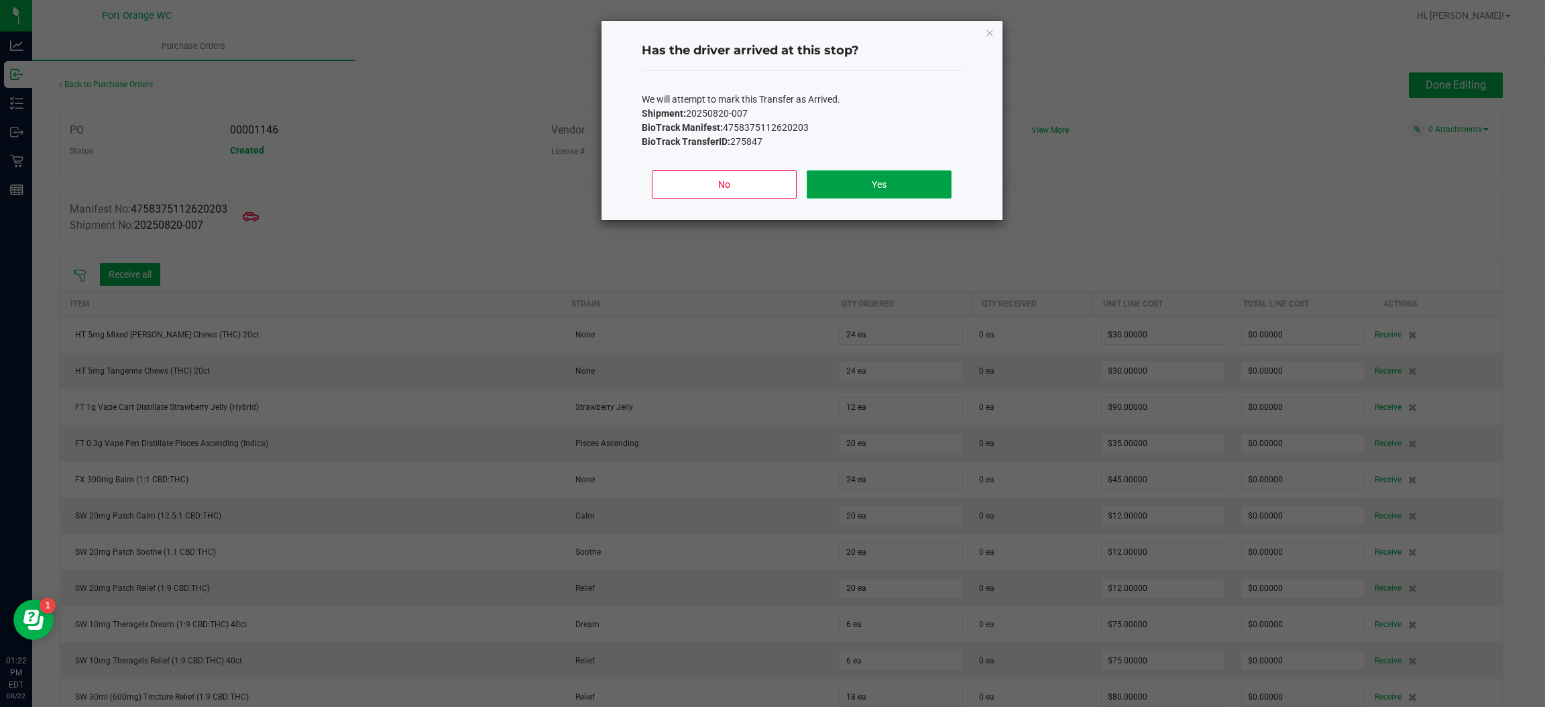
click at [870, 183] on button "Yes" at bounding box center [879, 184] width 144 height 28
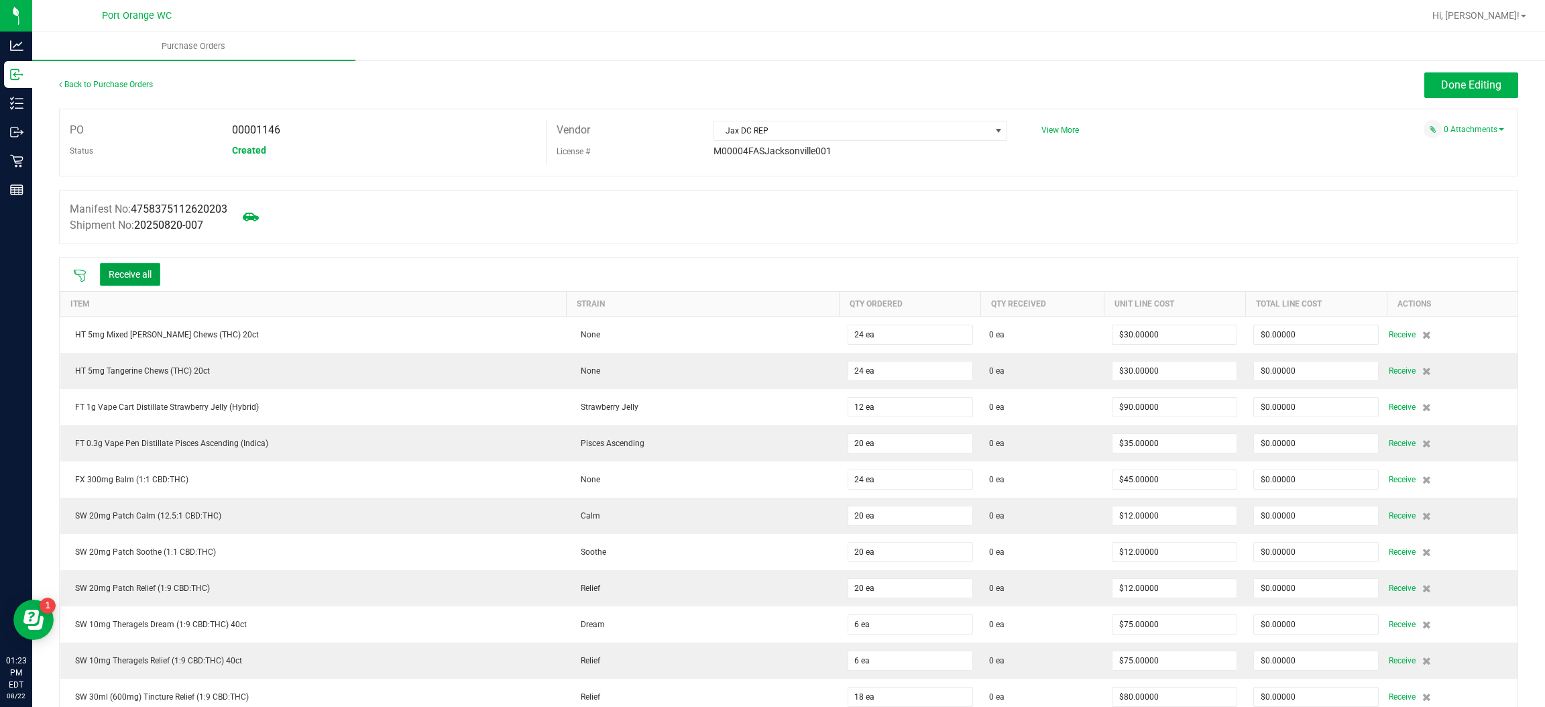
click at [139, 280] on button "Receive all" at bounding box center [130, 274] width 60 height 23
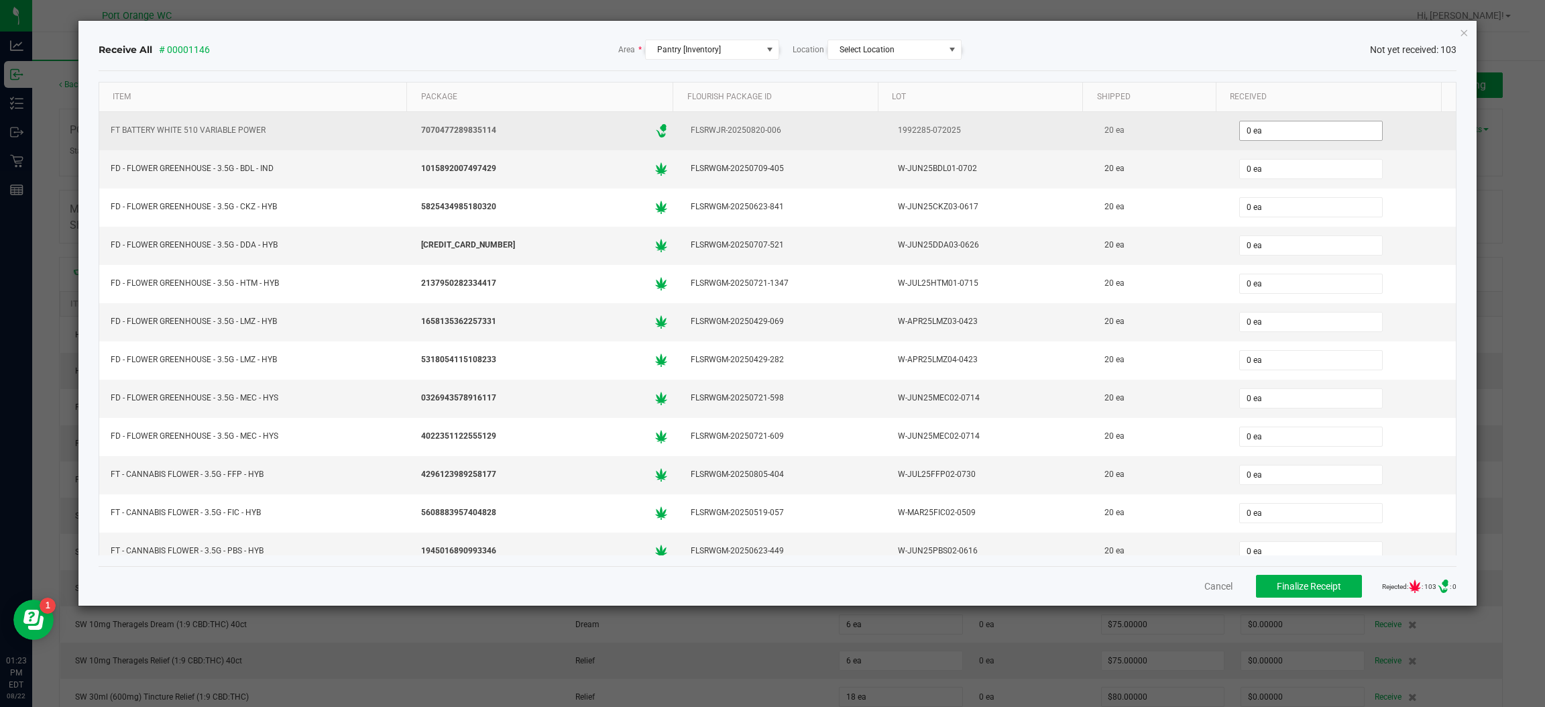
click at [1150, 137] on input "0 ea" at bounding box center [1311, 130] width 142 height 19
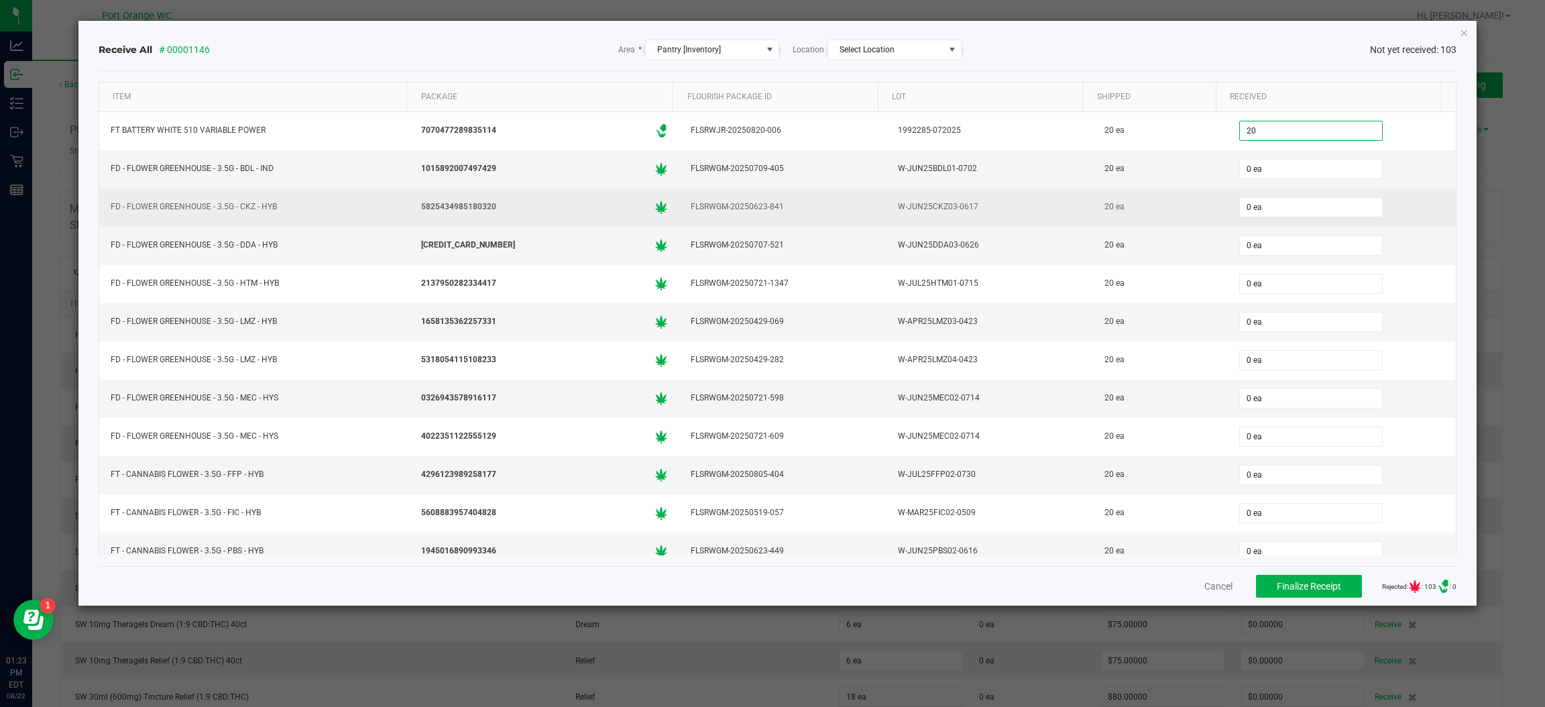
type input "20"
type input "02"
type input "20 ea"
type input "020"
type input "0"
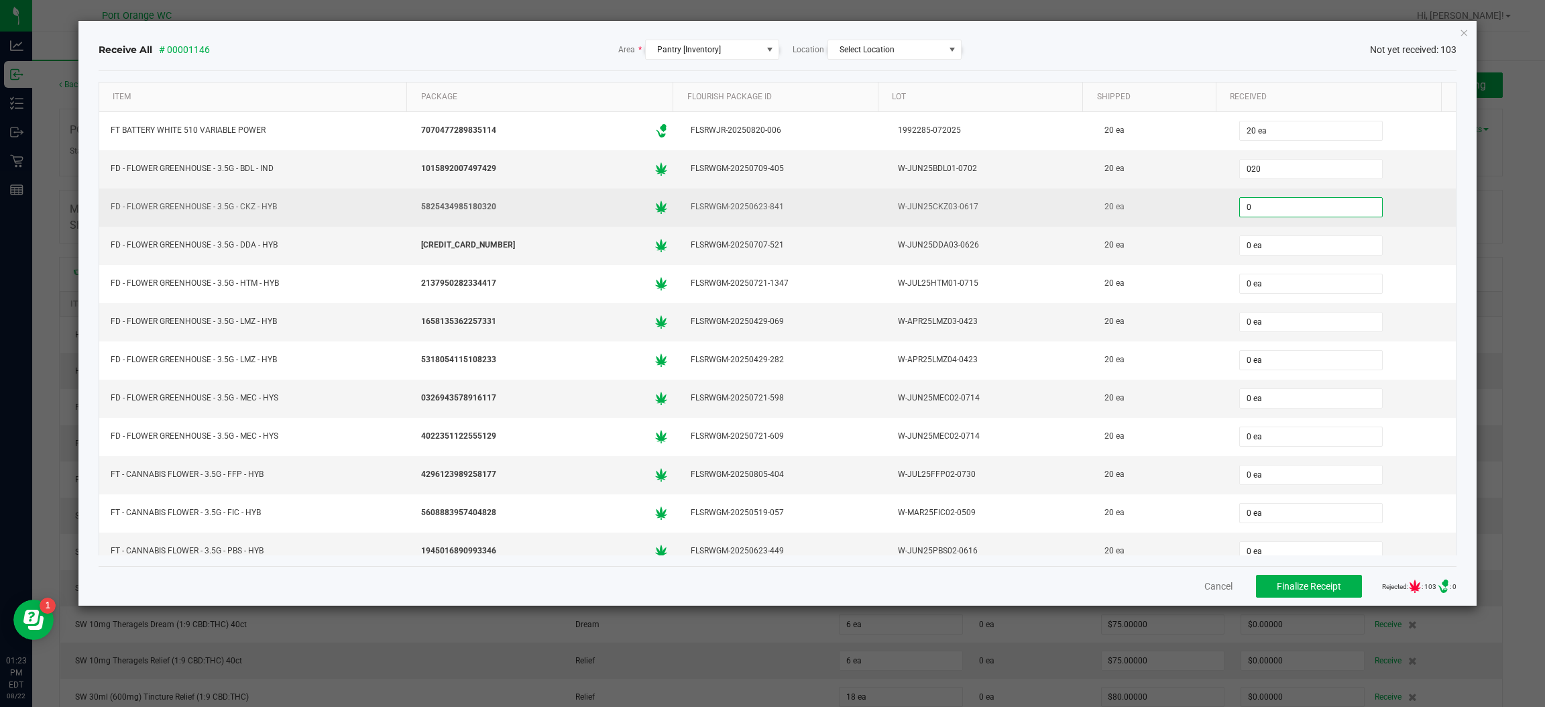
type input "20 ea"
type input "20"
type input "02"
type input "20 ea"
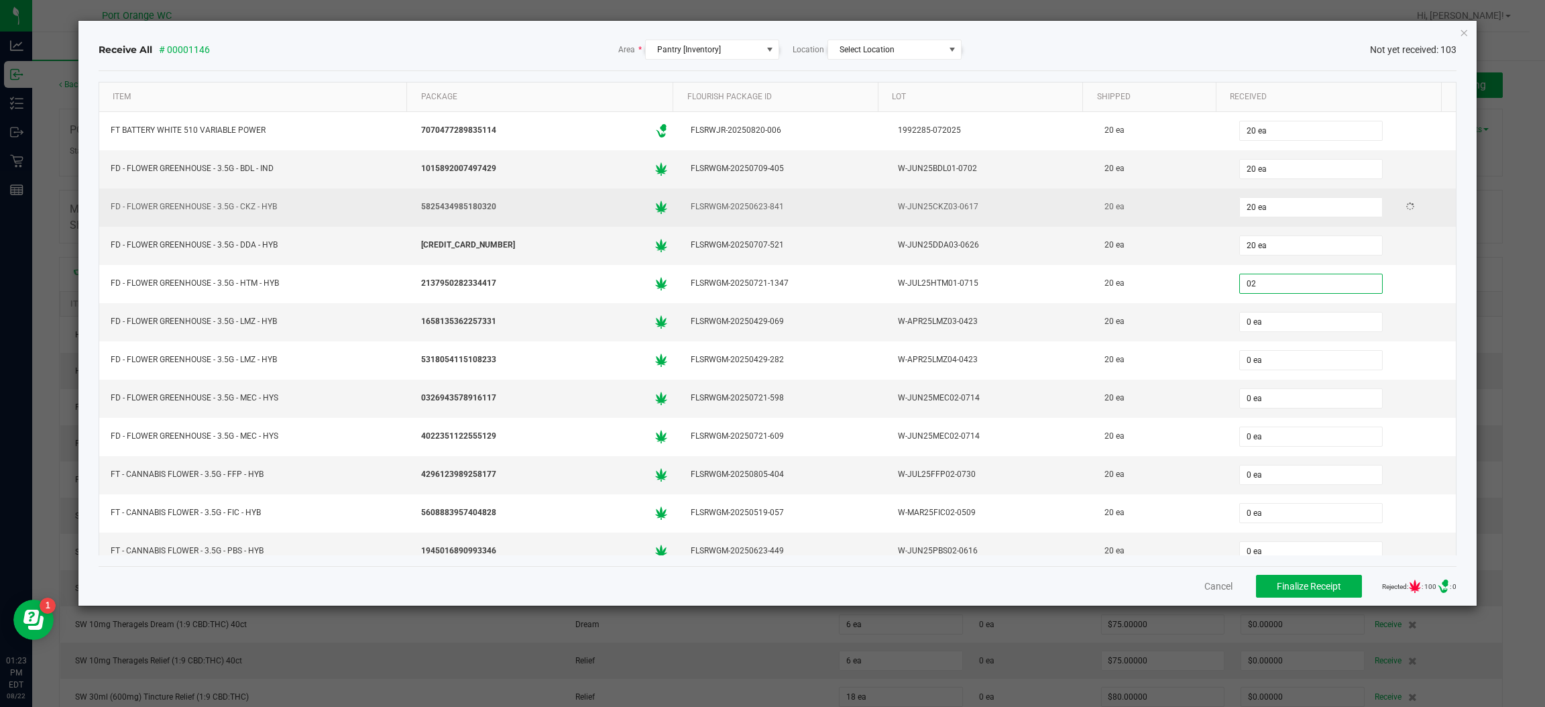
type input "0"
type input "02"
type input "0 ea"
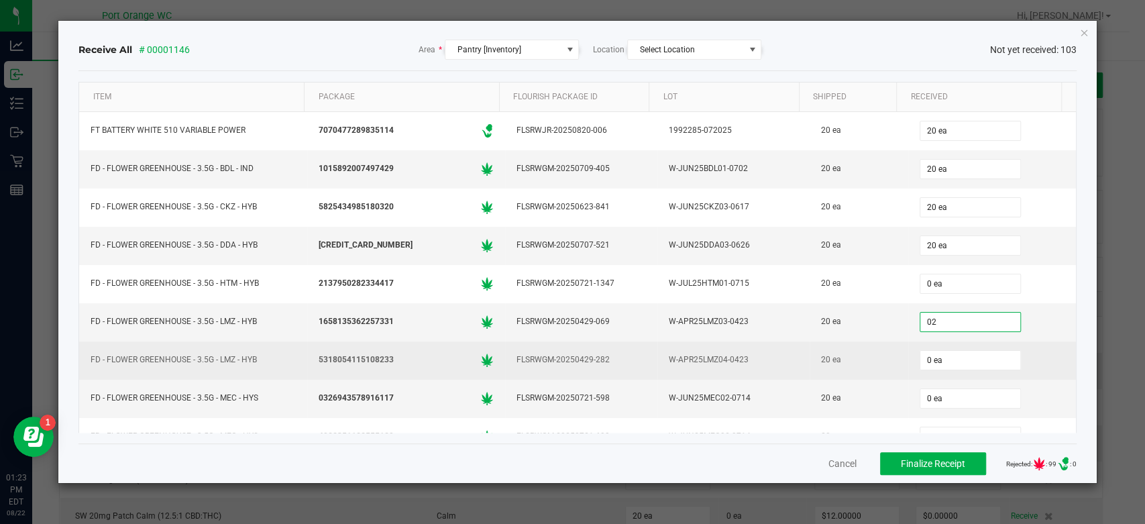
click at [727, 346] on td "W-APR25LMZ04-0423" at bounding box center [733, 360] width 152 height 38
type input "2 ea"
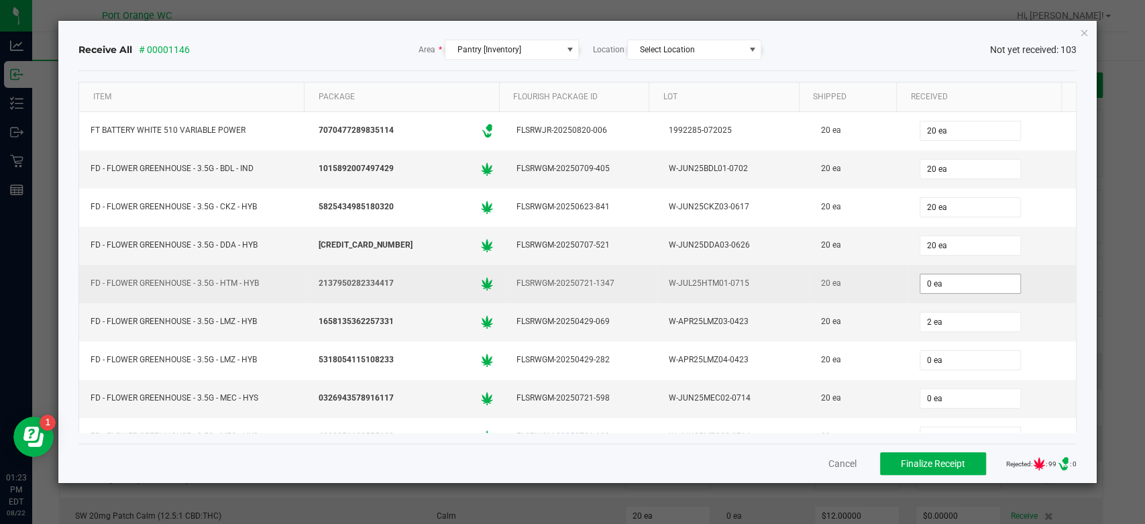
click at [943, 280] on input "0 ea" at bounding box center [970, 283] width 100 height 19
type input "20"
type input "2"
type input "20 ea"
type input "2 ea"
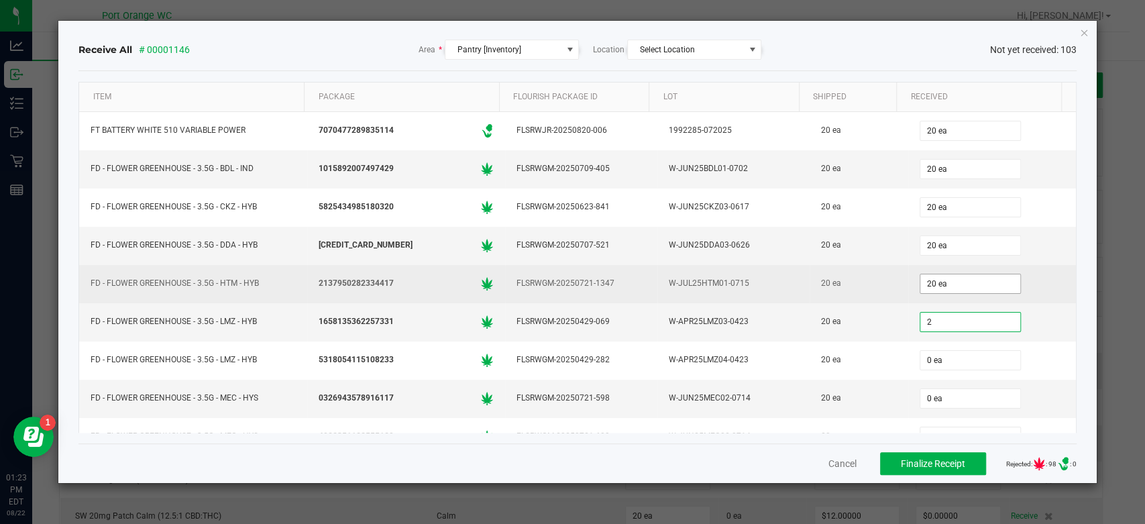
type input "0"
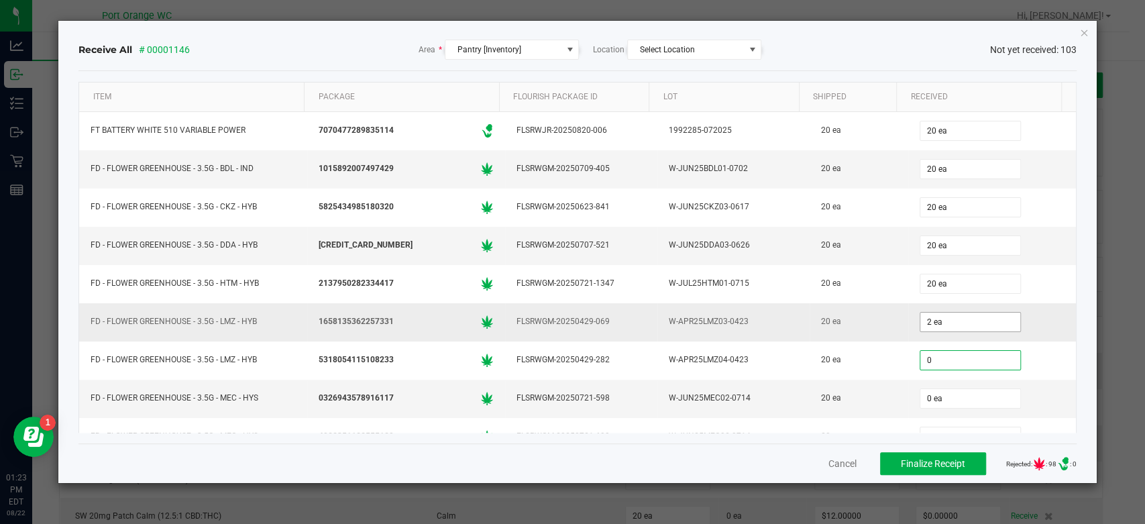
click at [939, 320] on input "2 ea" at bounding box center [970, 321] width 100 height 19
type input "2"
type input "0 ea"
type input "20"
type input "0"
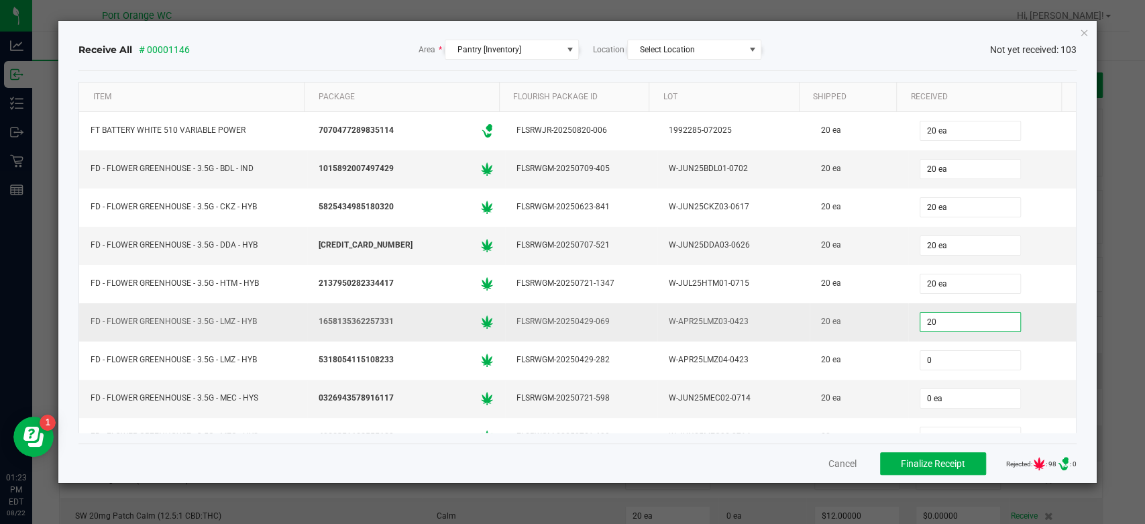
type input "20 ea"
type input "20"
type input "0"
type input "20 ea"
type input "20"
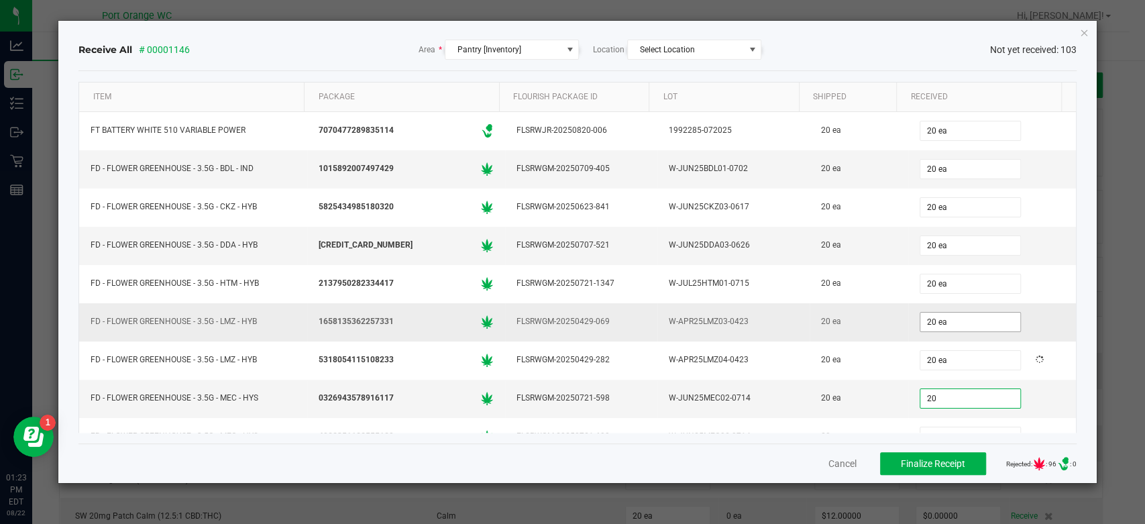
type input "0"
type input "20 ea"
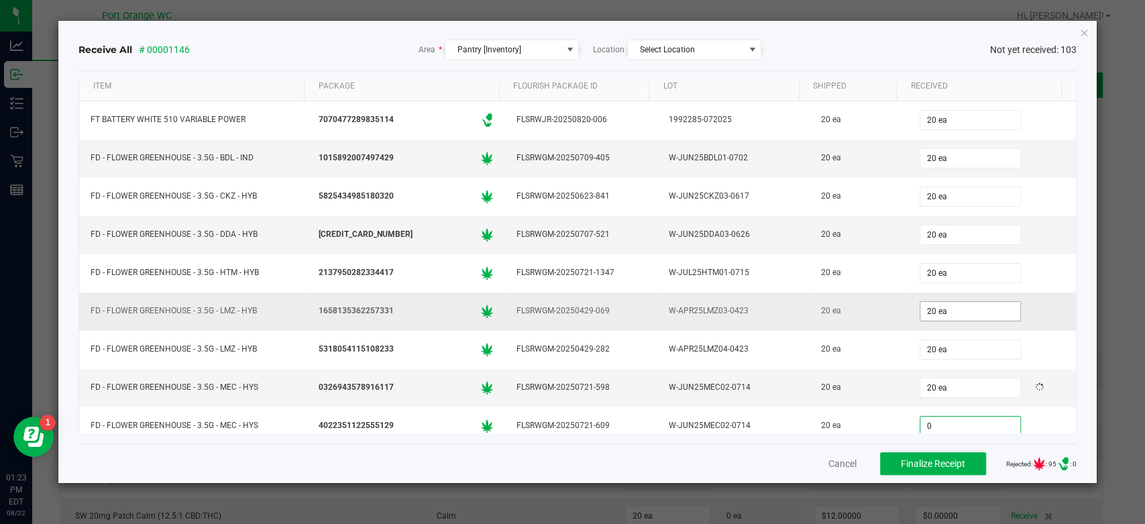
type input "0 ea"
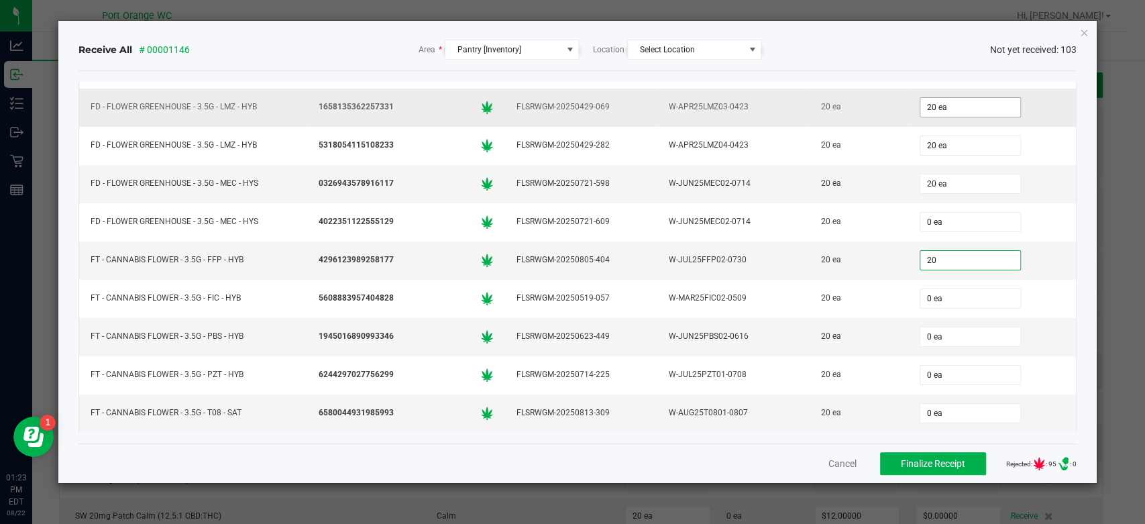
type input "20"
type input "0"
type input "20 ea"
type input "20"
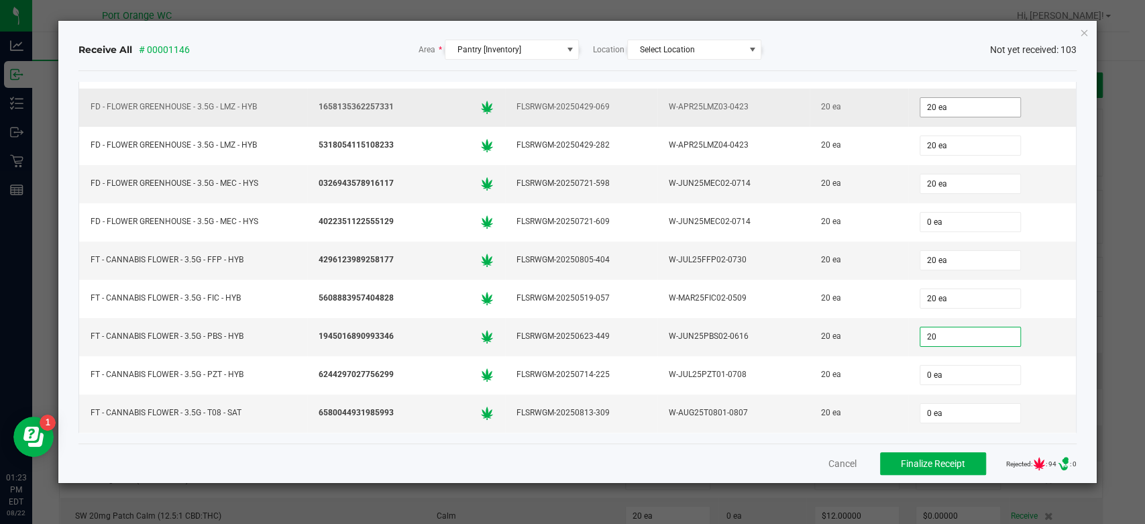
type input "0"
type input "20 ea"
type input "20"
type input "0"
type input "20 ea"
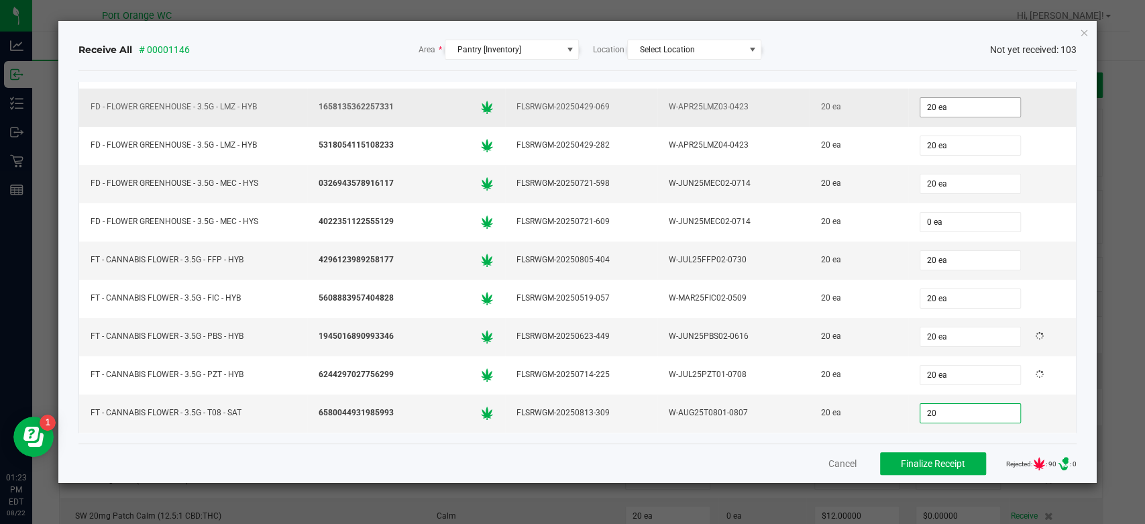
type input "20"
type input "0"
type input "20 ea"
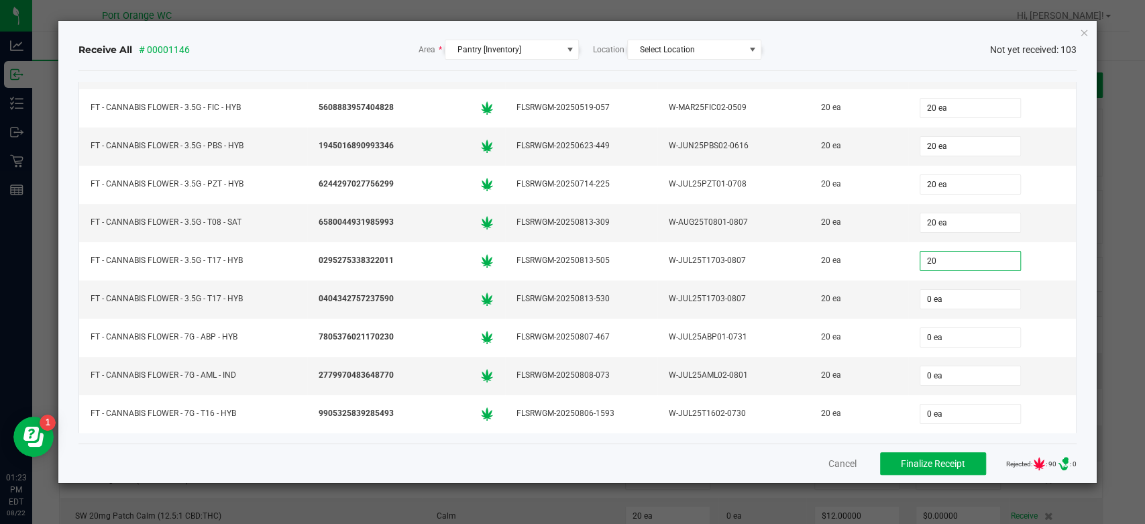
type input "20"
type input "02"
type input "20 ea"
type input "0"
type input "02"
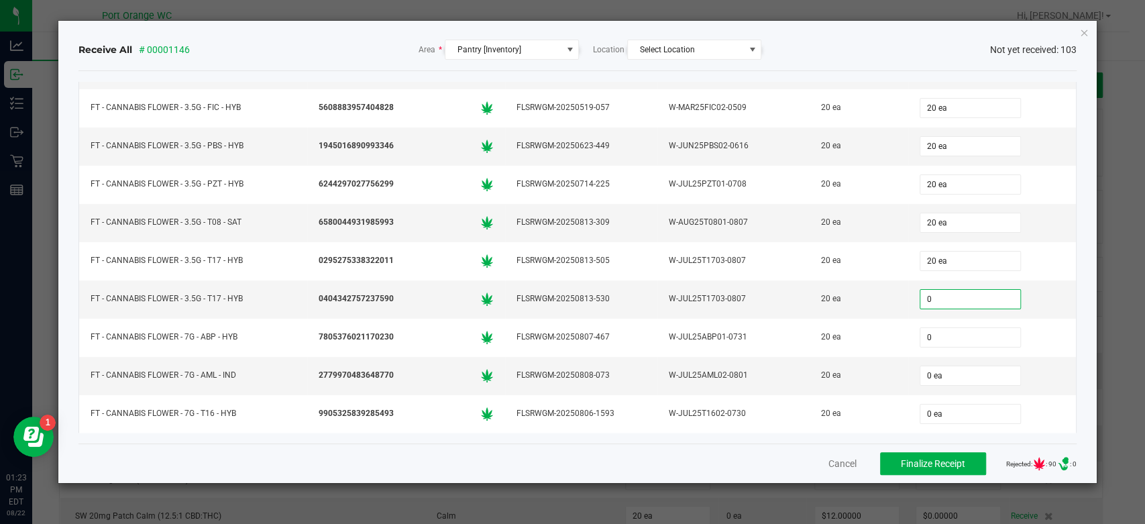
type input "0 ea"
type input "0"
type input "02"
type input "0 ea"
type input "0"
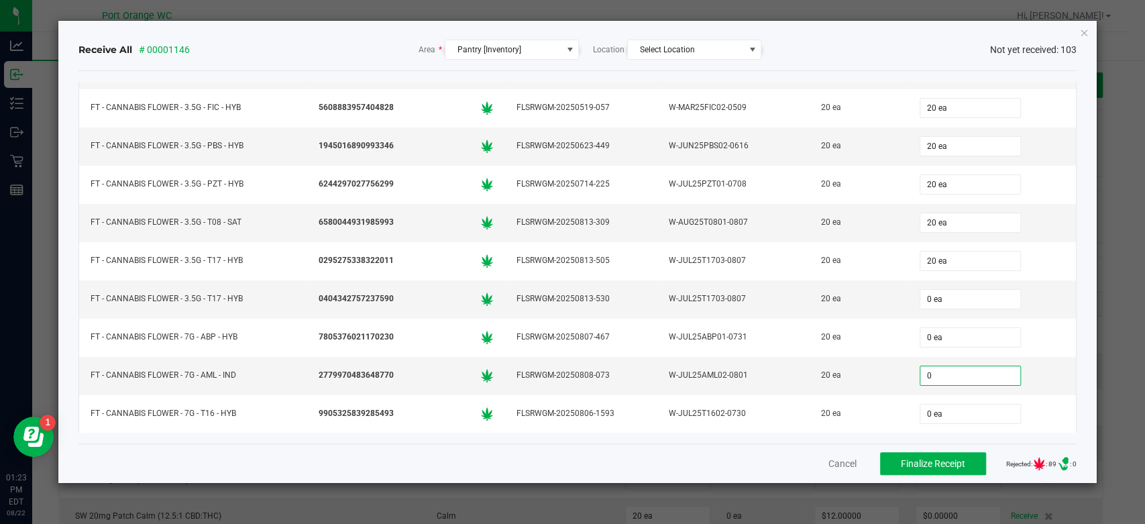
type input "0"
type input "0 ea"
click at [922, 292] on input "0 ea" at bounding box center [970, 299] width 100 height 19
type input "0"
type input "0 ea"
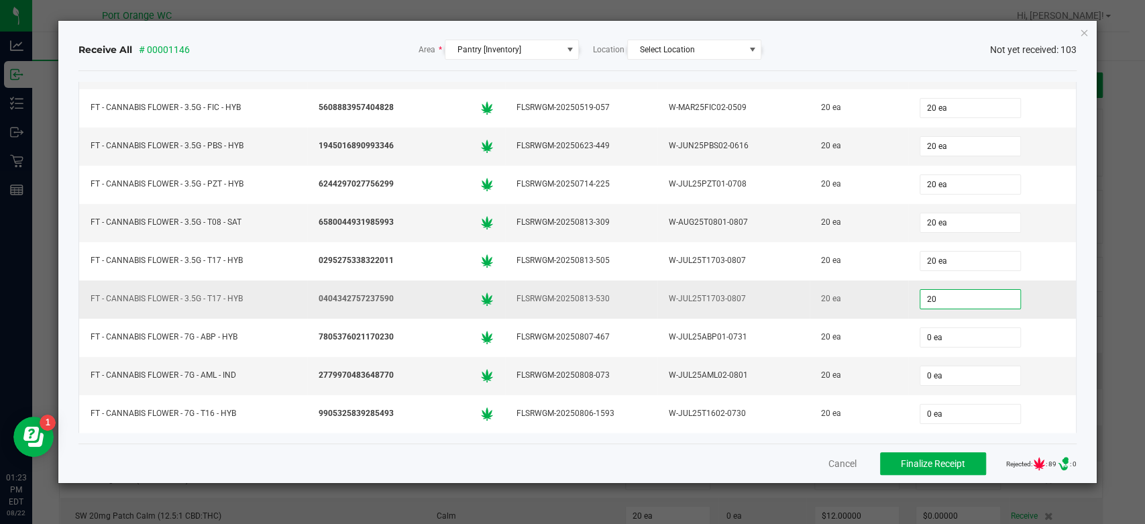
type input "20"
type input "0"
type input "20 ea"
type input "20"
type input "0"
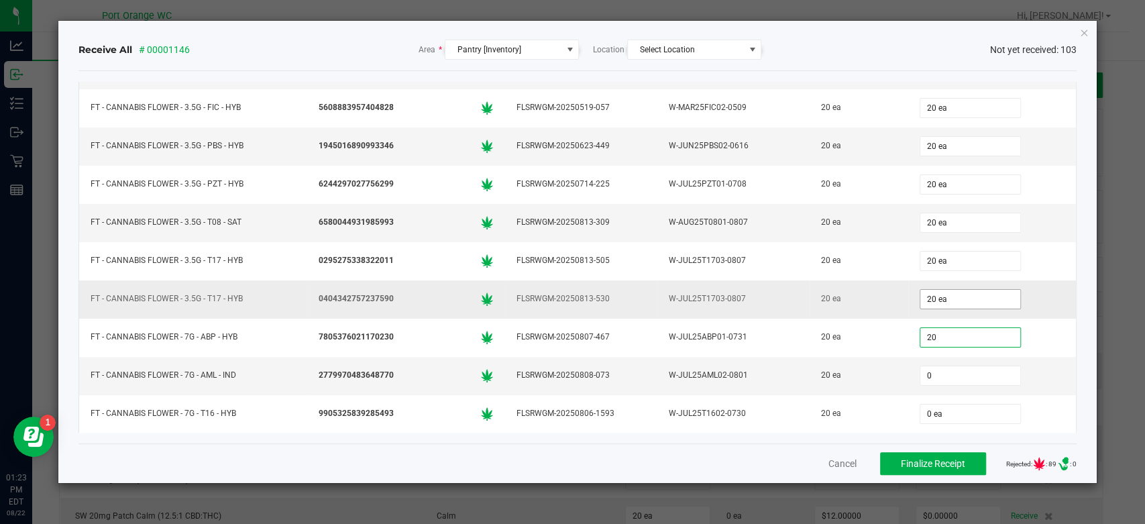
type input "20 ea"
type input "20"
type input "0"
type input "20 ea"
type input "0"
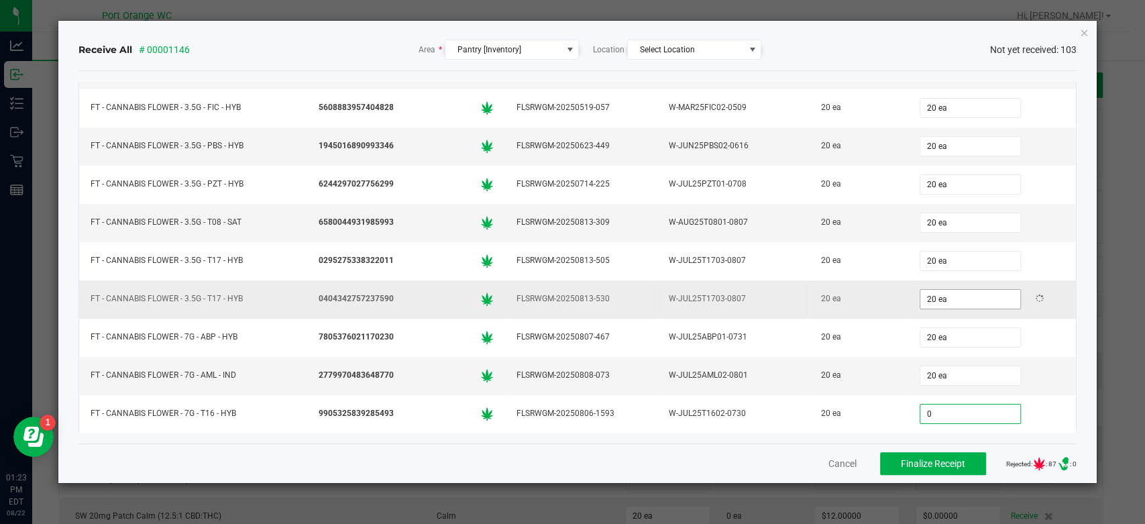
type input "0"
type input "0 ea"
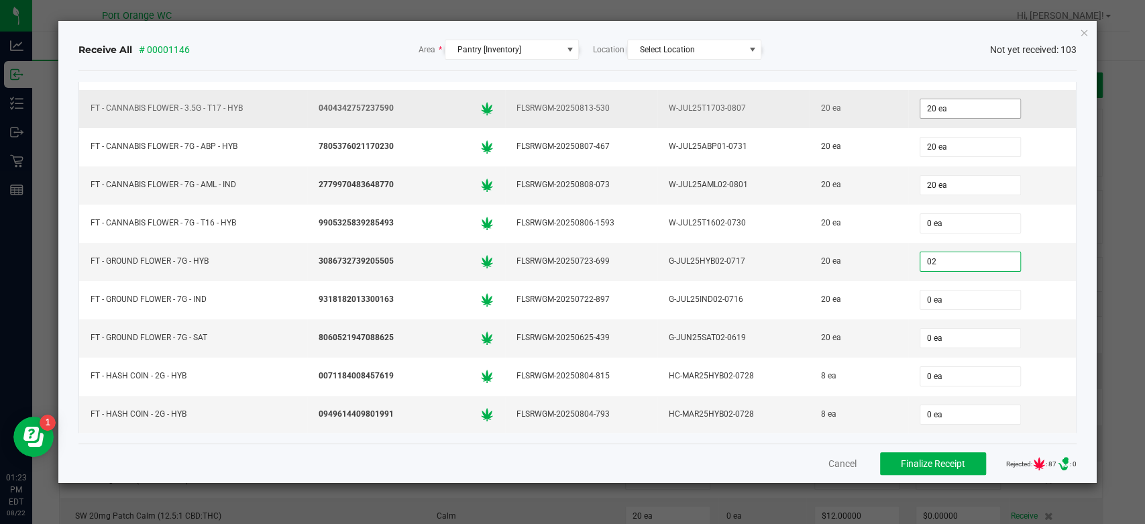
type input "0"
type input "20"
type input "0"
type input "20 ea"
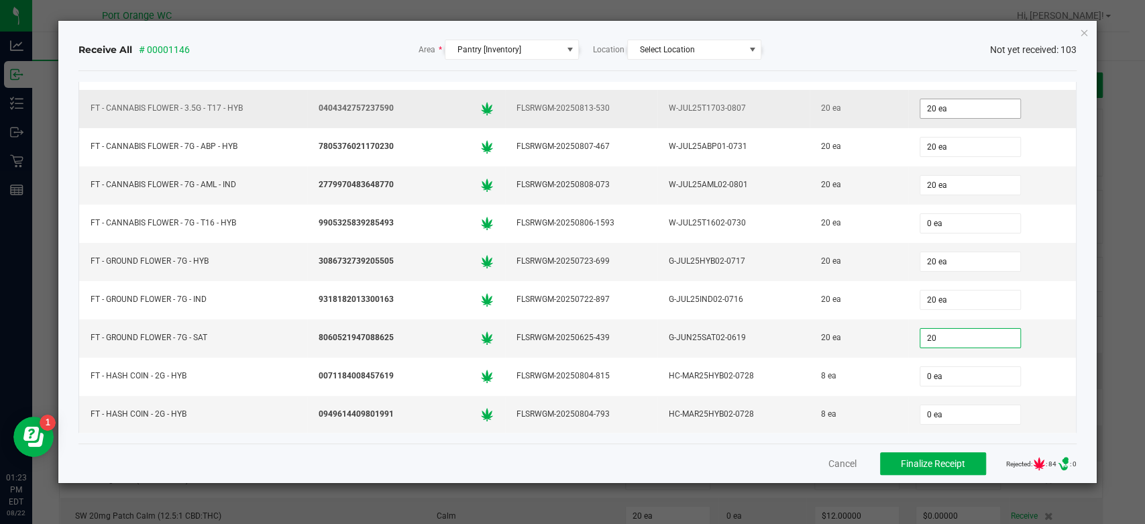
type input "20 ea"
type input "8"
type input "0"
type input "8 ea"
type input "8"
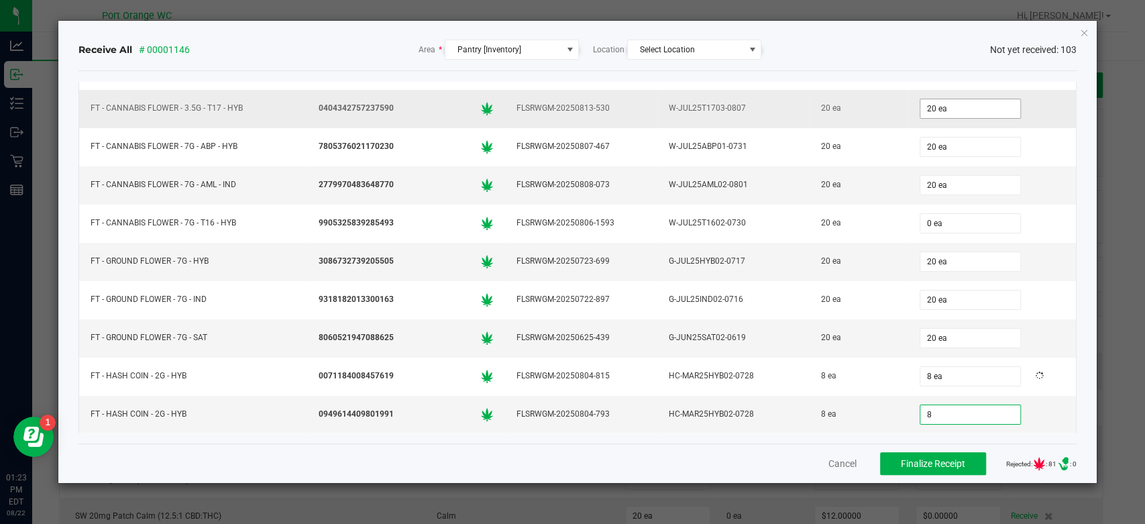
type input "0"
type input "8 ea"
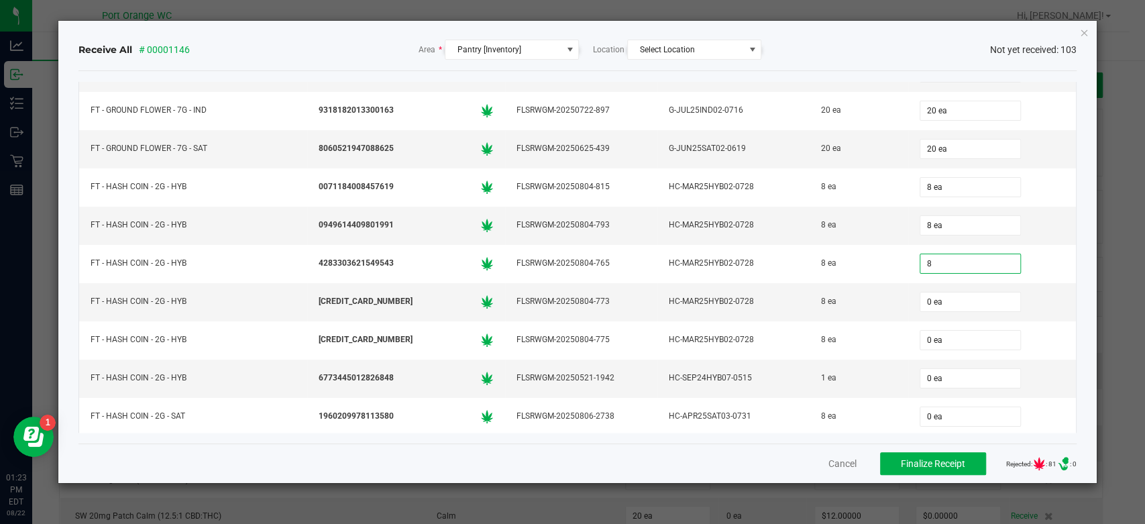
type input "8"
type input "0"
type input "8 ea"
type input "8"
type input "0"
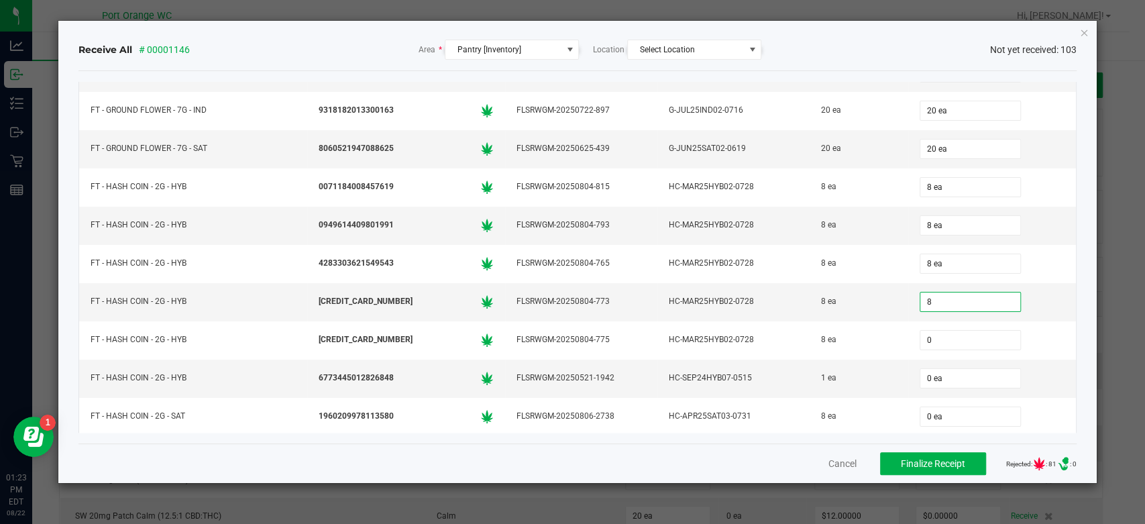
type input "8 ea"
type input "1"
type input "0"
type input "1 ea"
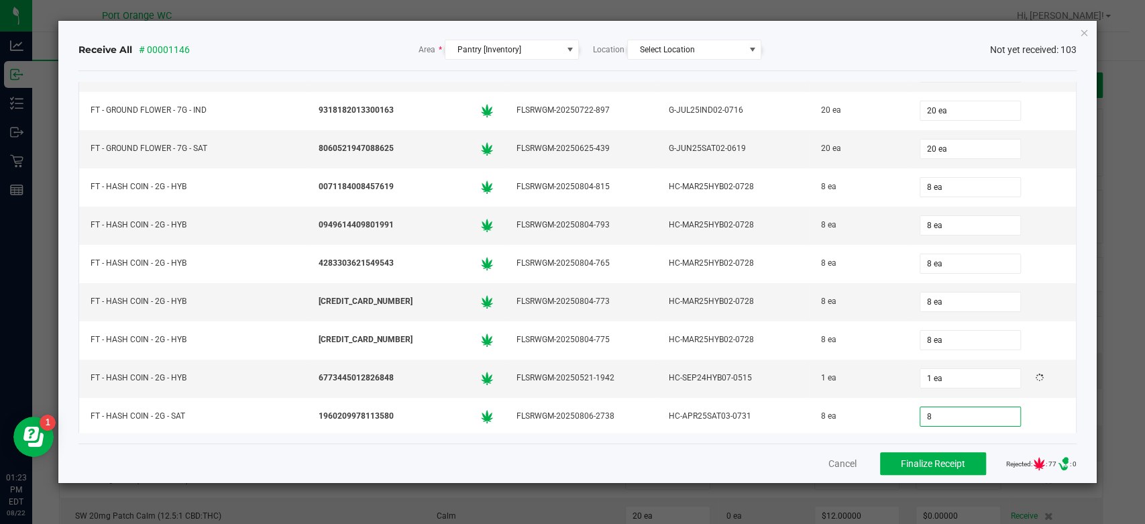
type input "8 ea"
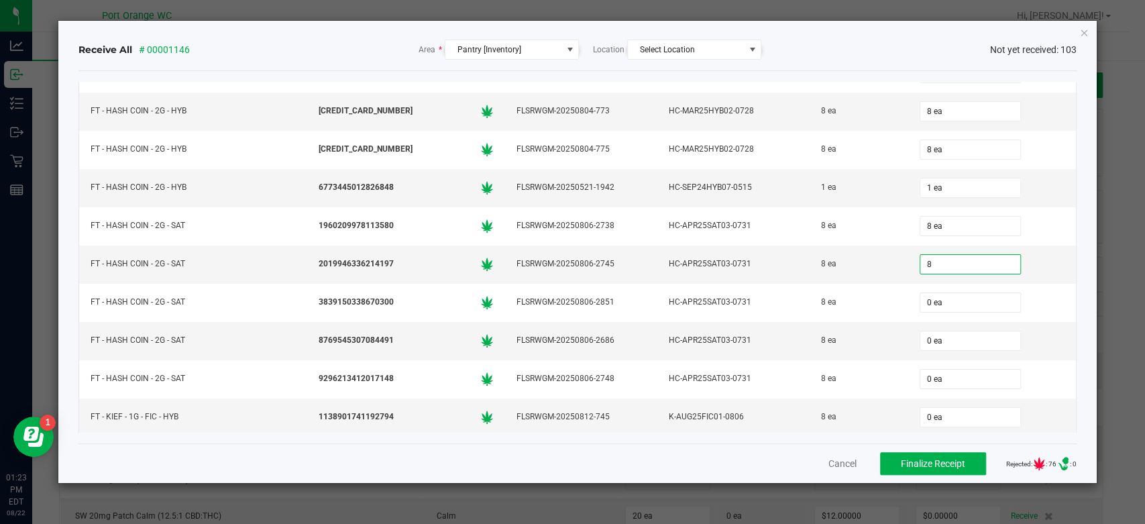
type input "8 ea"
type input "8"
type input "0"
type input "8 ea"
type input "8"
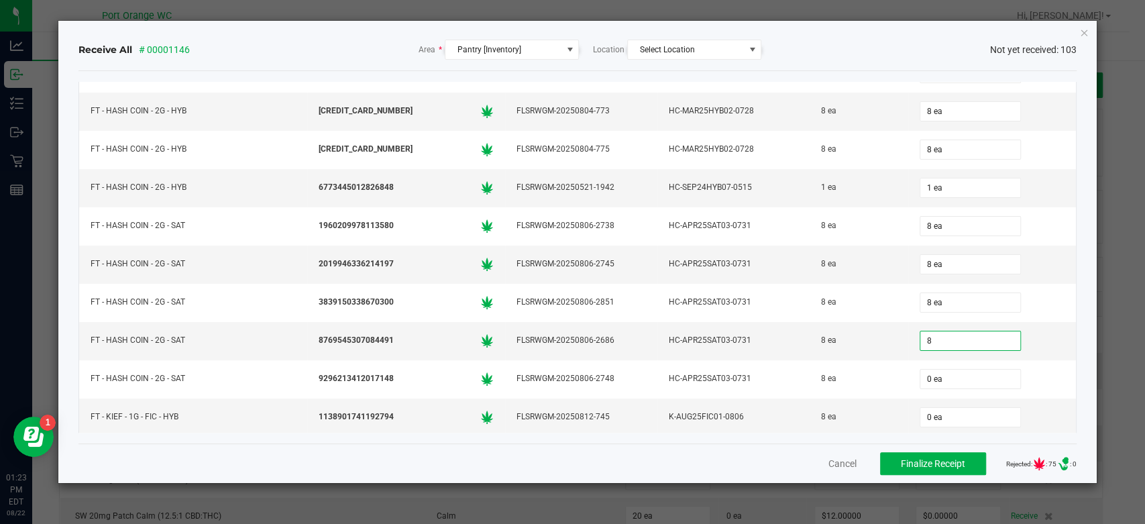
type input "0"
type input "8 ea"
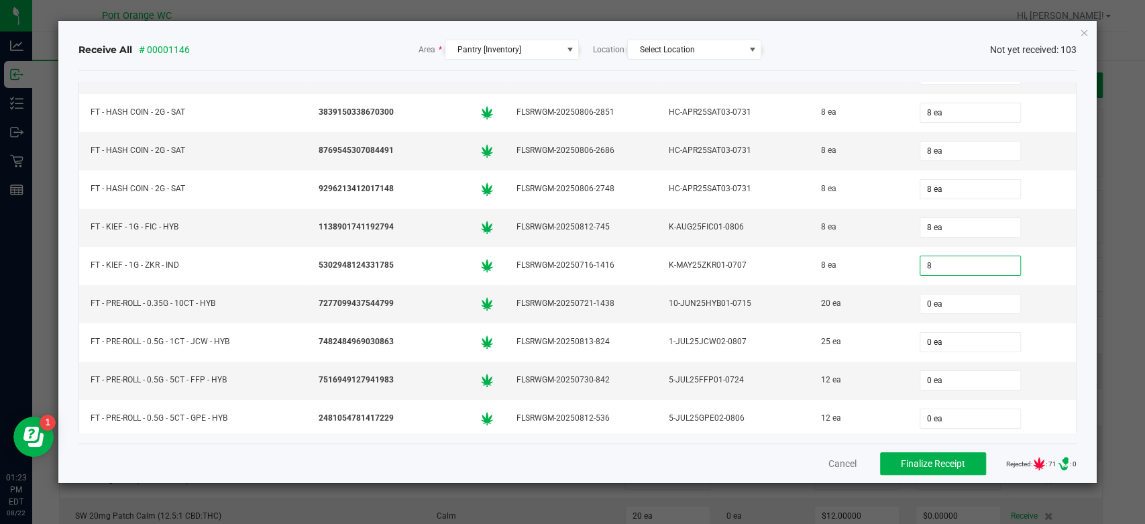
type input "8 ea"
type input "20 ea"
type input "25 ea"
type input "12"
type input "0"
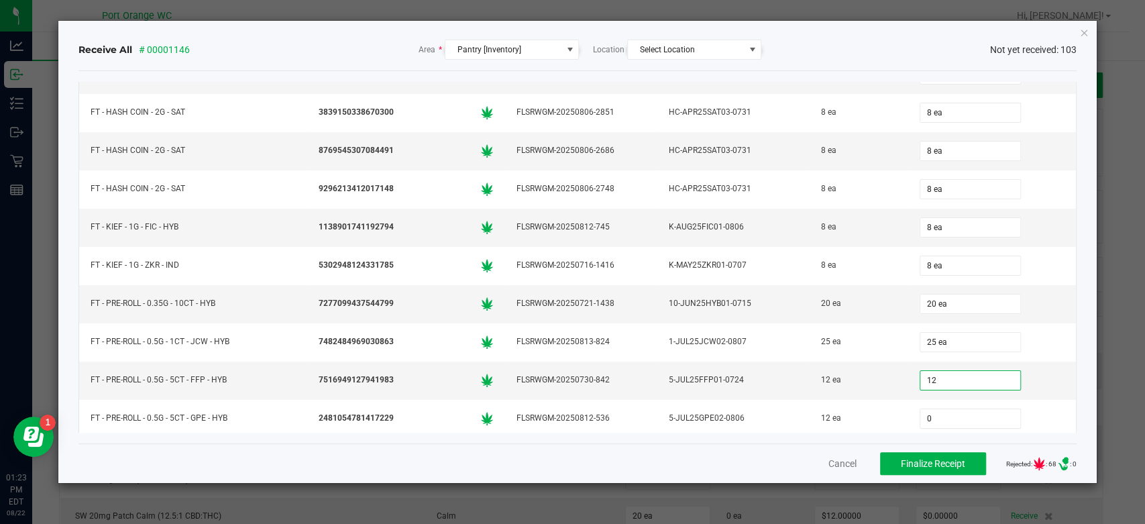
type input "12 ea"
type input "12"
type input "0"
type input "12 ea"
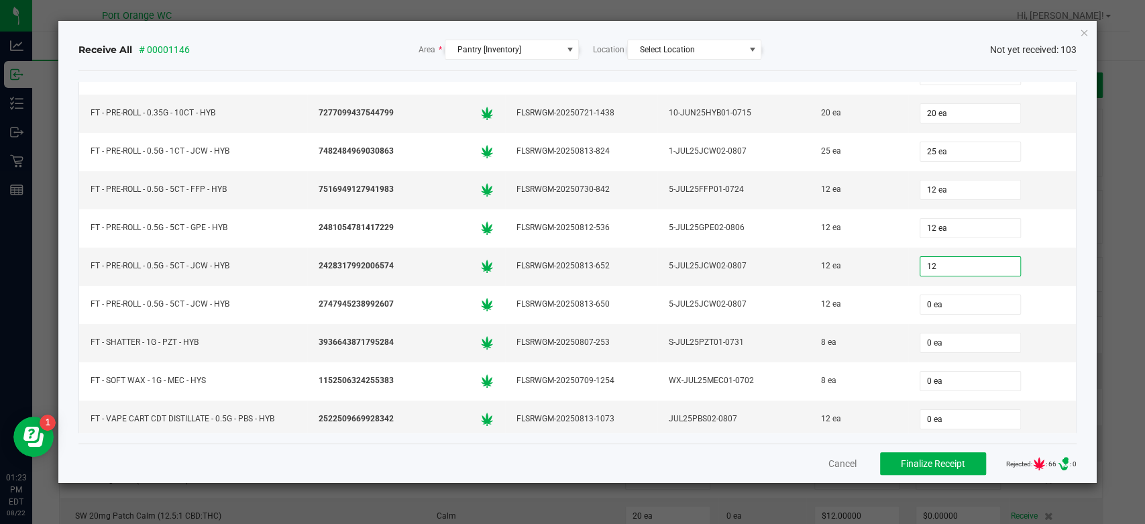
type input "12 ea"
type input "12"
type input "0"
type input "12 ea"
type input "8"
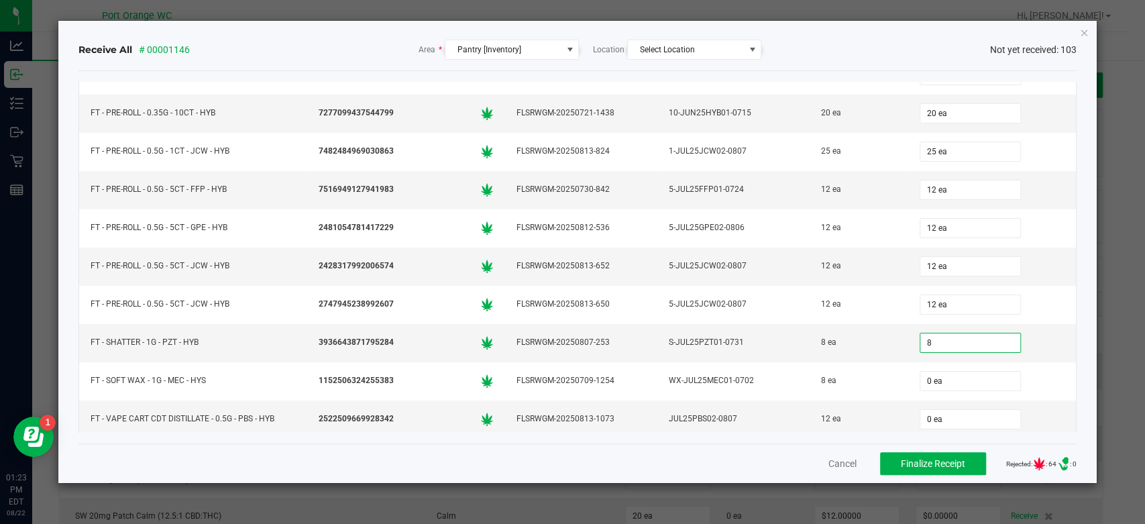
type input "0"
type input "8 ea"
type input "12 ea"
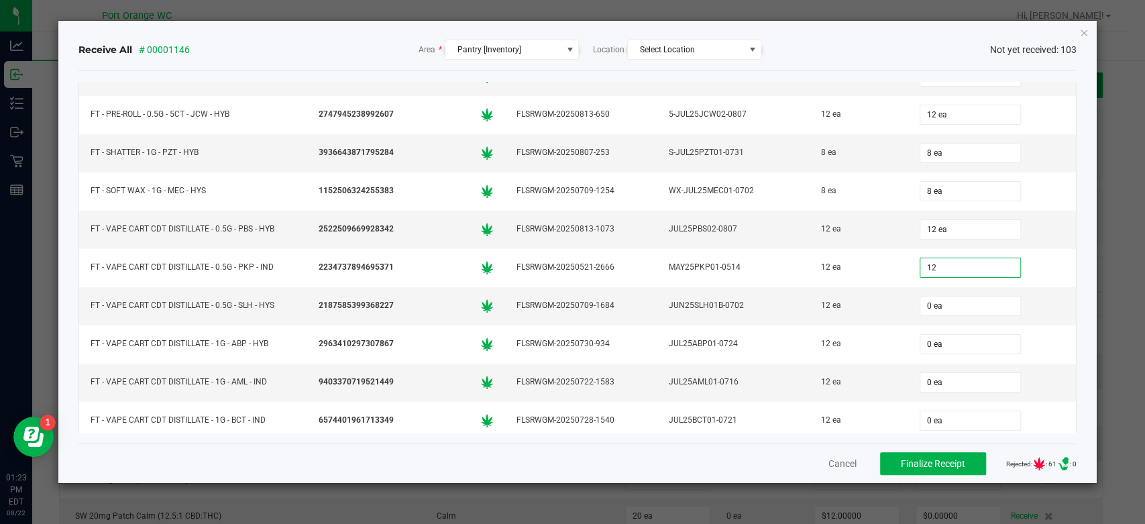
type input "12 ea"
type input "1"
type input "0"
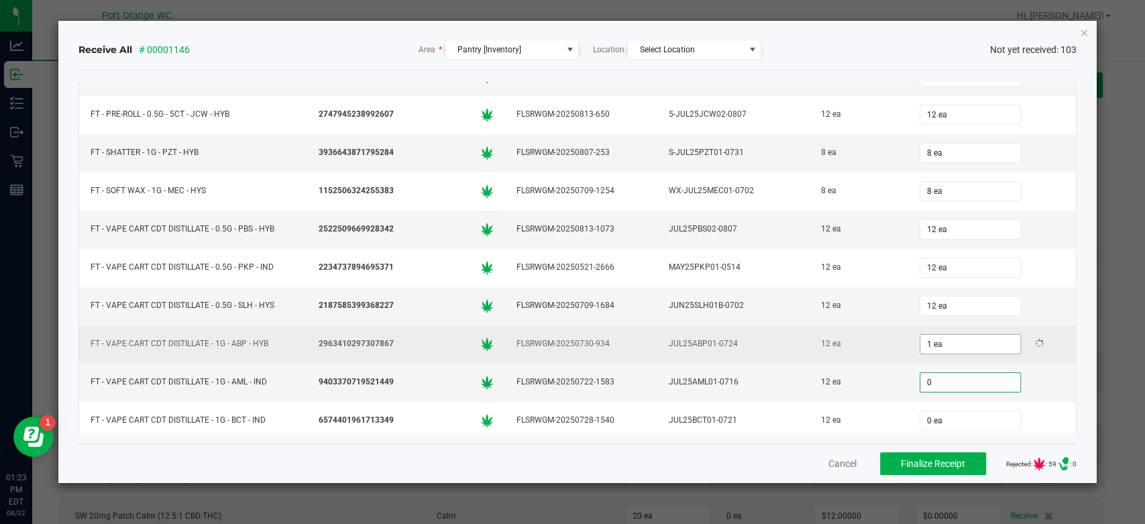
click at [937, 335] on input "1 ea" at bounding box center [970, 344] width 100 height 19
type input "1"
type input "0 ea"
type input "12"
type input "0"
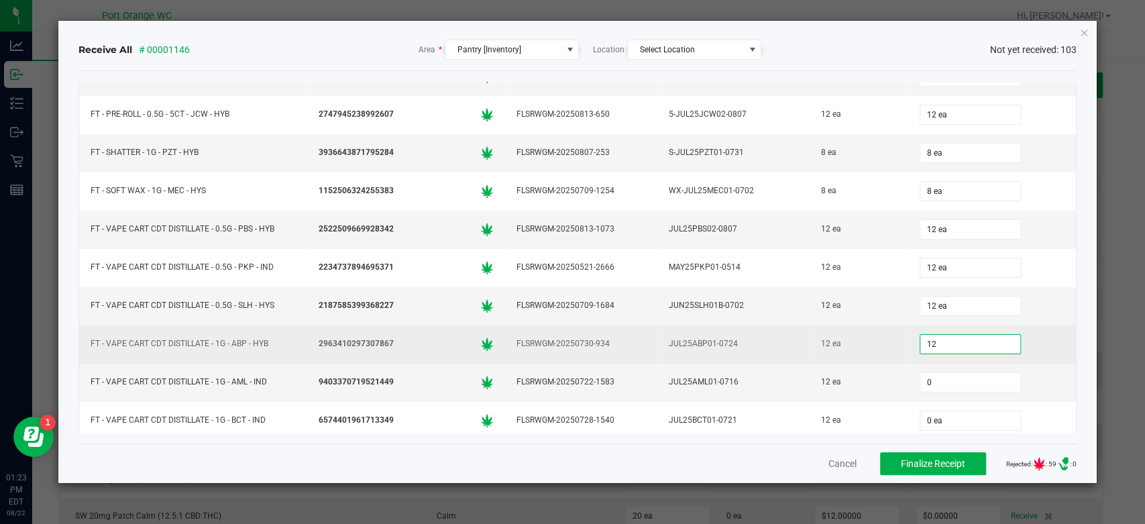
type input "12 ea"
type input "12"
type input "0"
type input "12 ea"
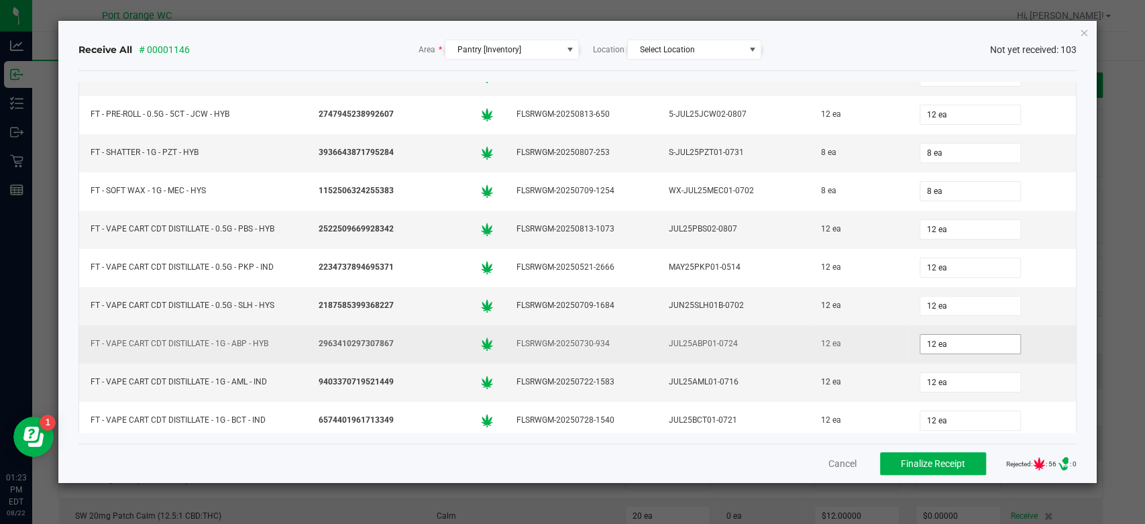
scroll to position [1735, 0]
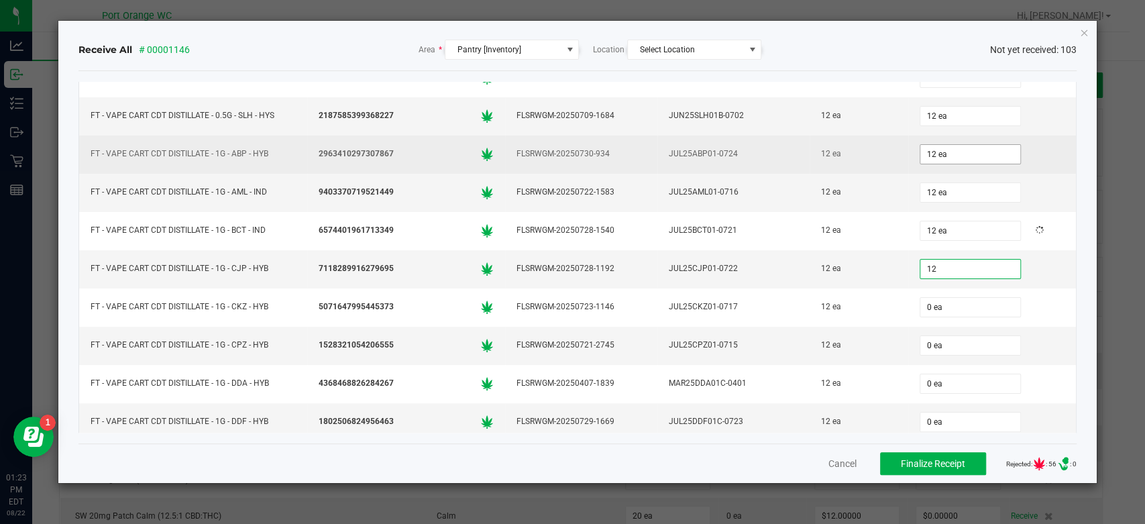
type input "12"
type input "0"
type input "12 ea"
type input "12"
type input "0"
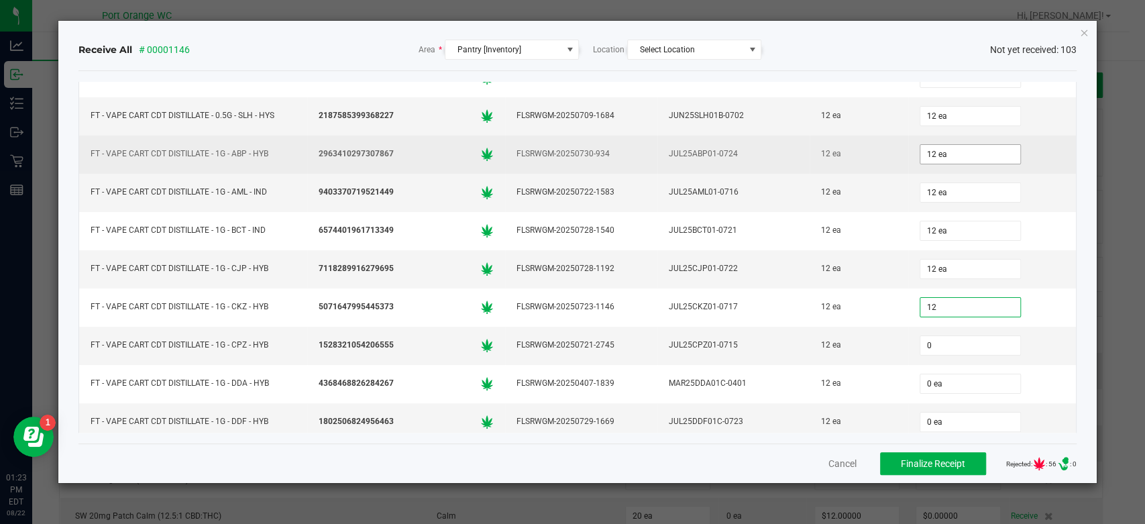
type input "12 ea"
type input "12"
type input "0"
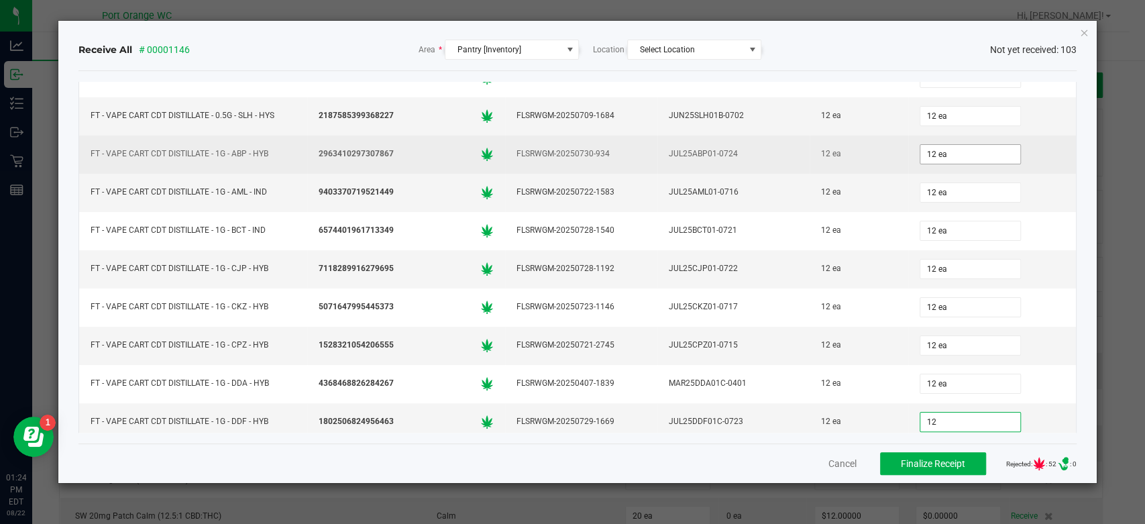
type input "12 ea"
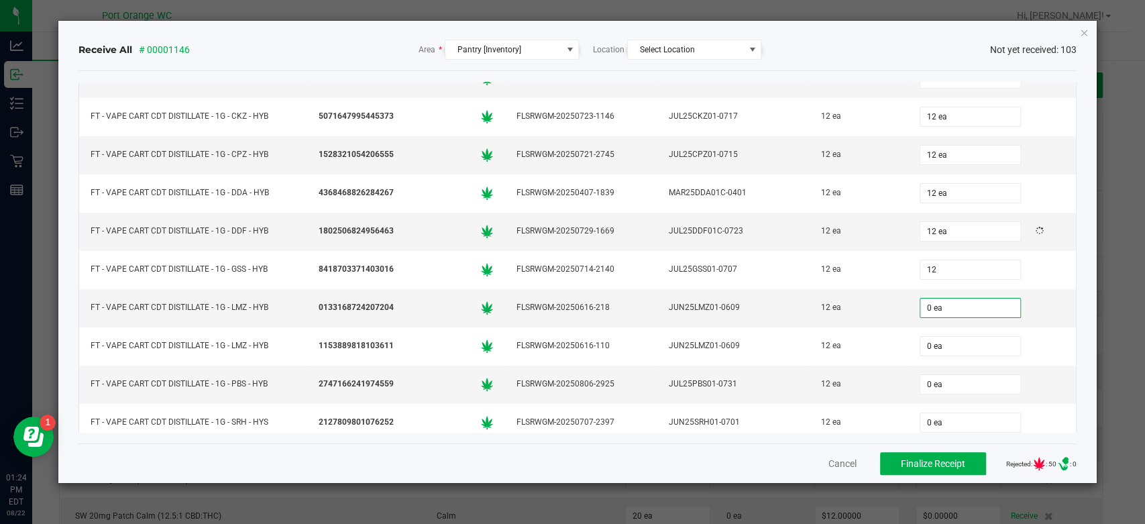
type input "12 ea"
type input "1 ea"
type input "0"
click at [946, 298] on input "1 ea" at bounding box center [970, 307] width 100 height 19
type input "1"
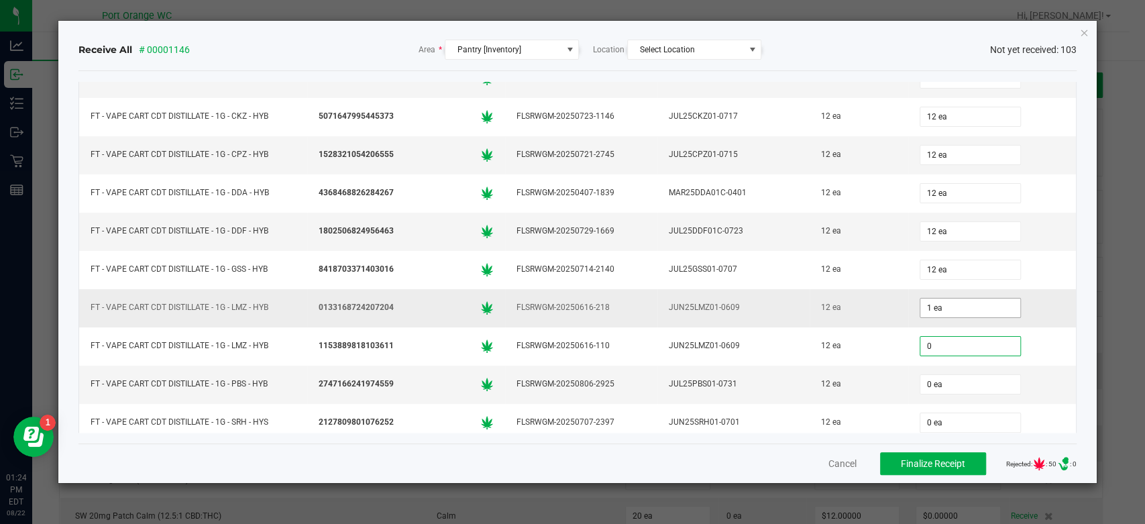
type input "0 ea"
type input "12 ea"
type input "12"
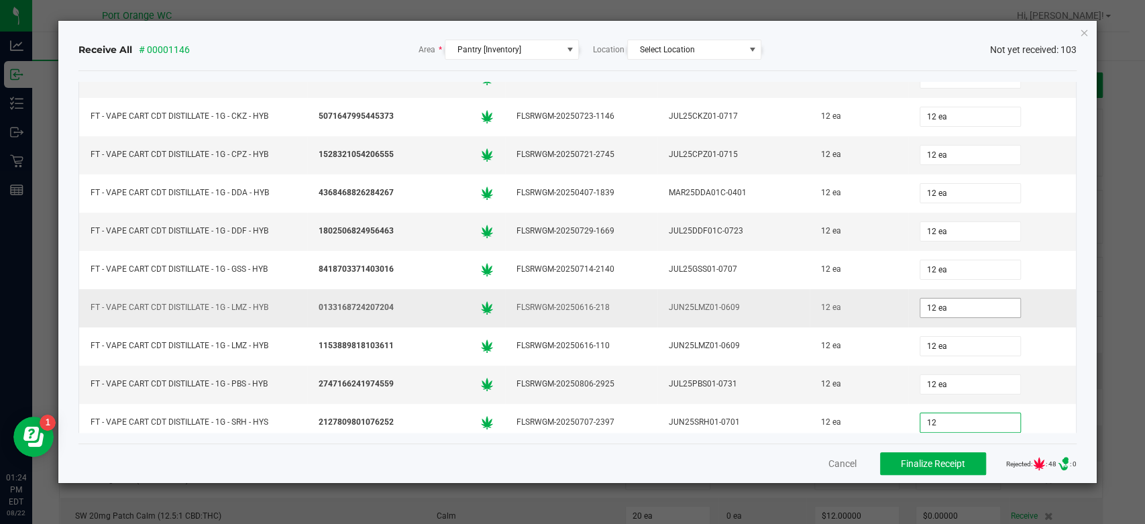
type input "0"
type input "12 ea"
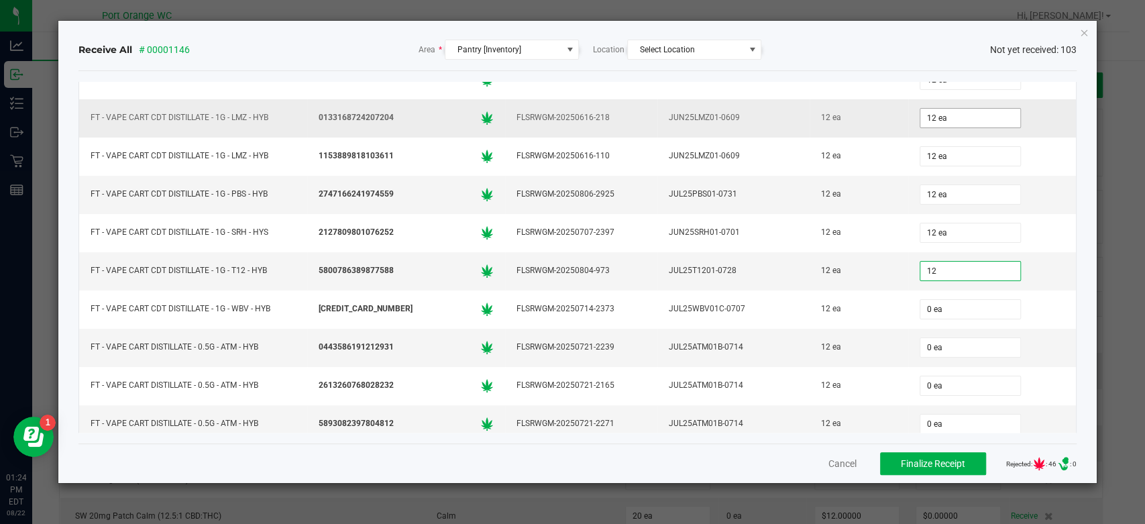
type input "12 ea"
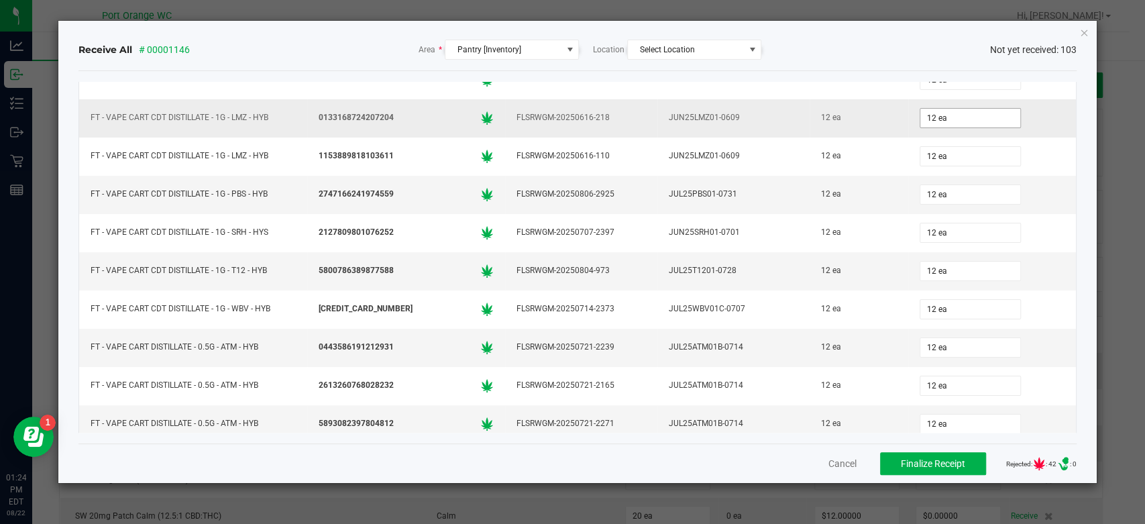
scroll to position [2305, 0]
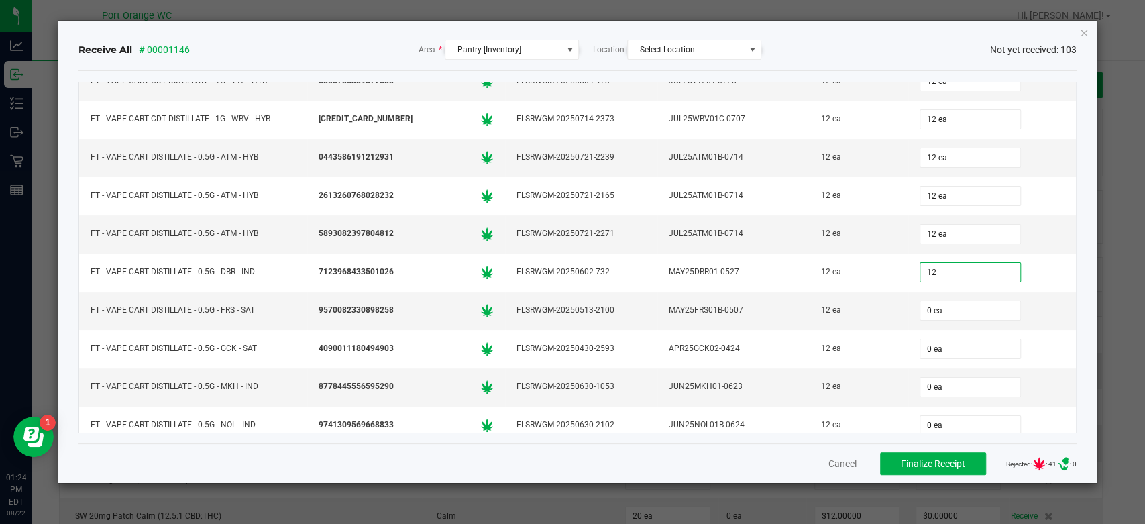
type input "12 ea"
type input "12"
type input "0"
type input "12 ea"
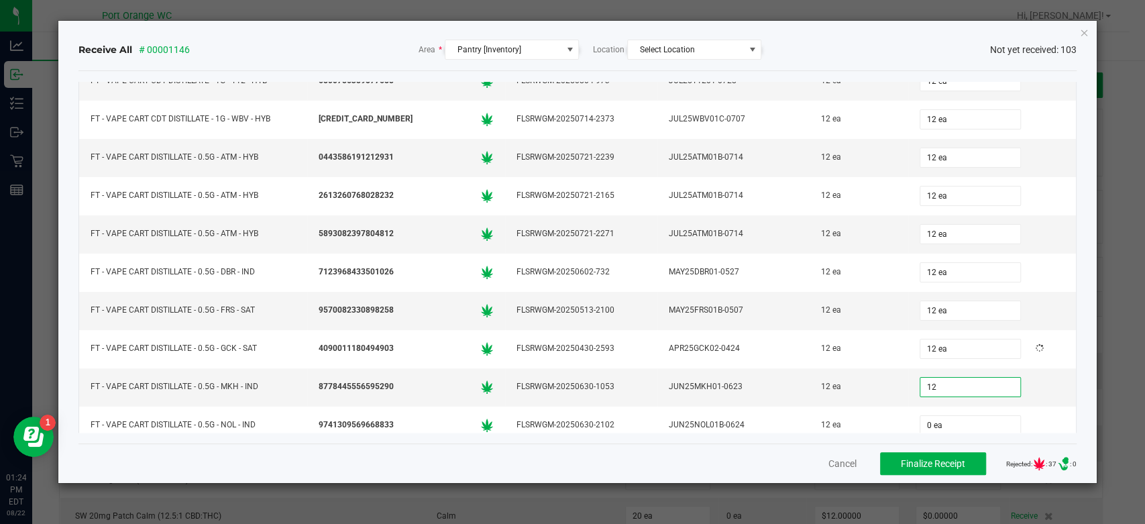
type input "12 ea"
type input "12"
type input "0"
type input "12 ea"
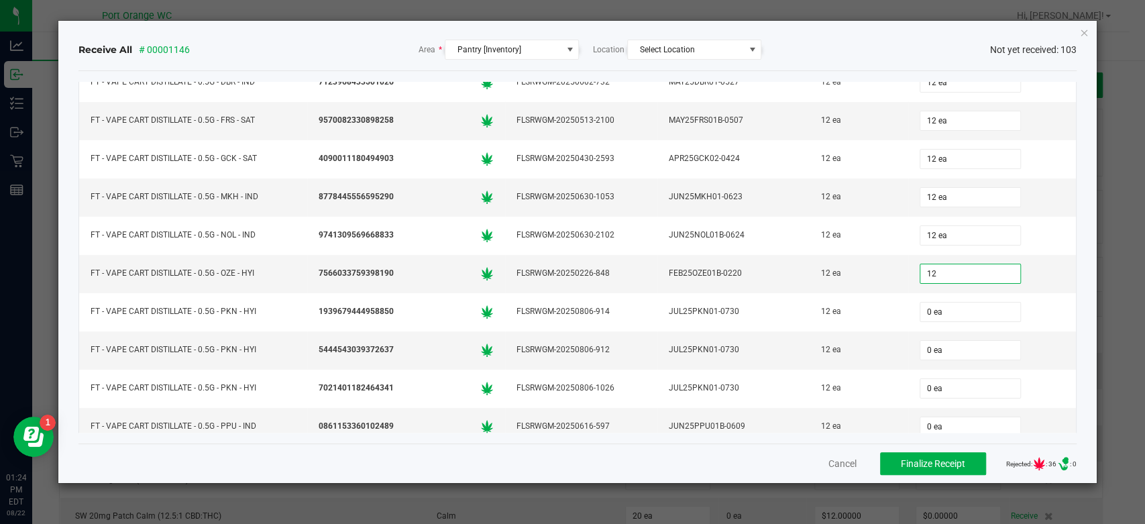
type input "12 ea"
type input "12"
type input "0"
type input "12 ea"
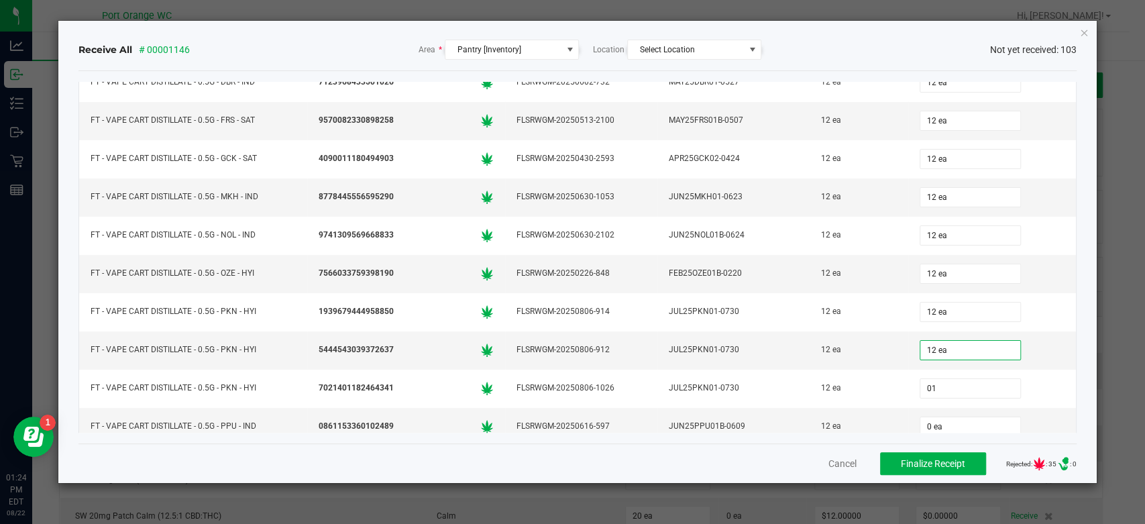
type input "2"
type input "12"
type input "0"
type input "12 ea"
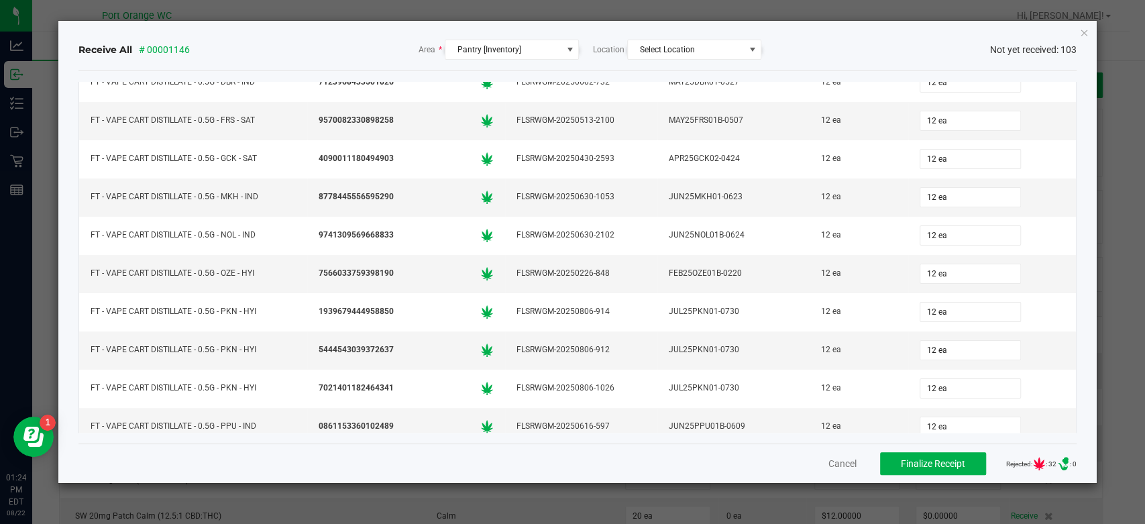
scroll to position [2685, 0]
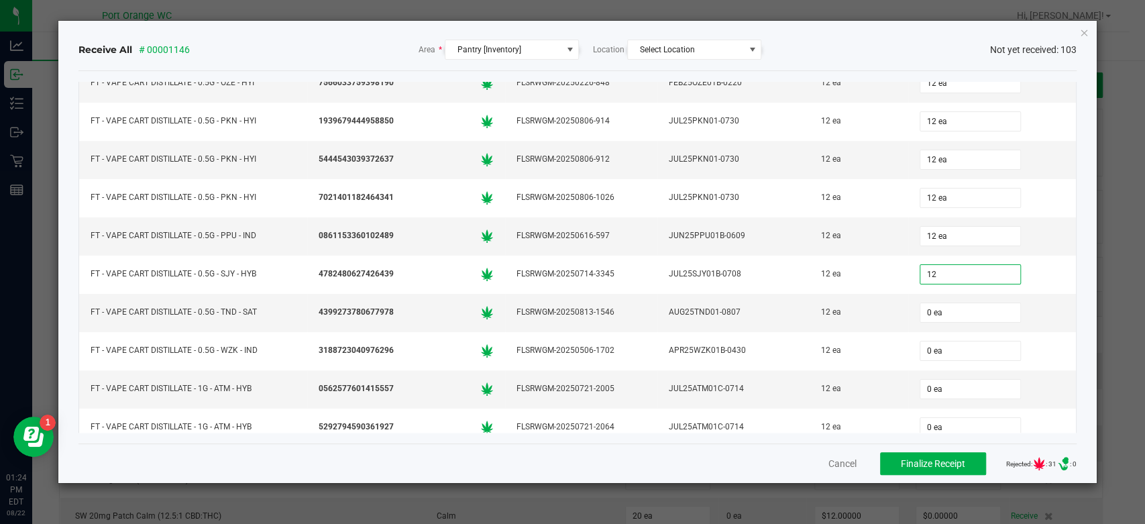
type input "12 ea"
type input "12"
type input "0"
type input "12 ea"
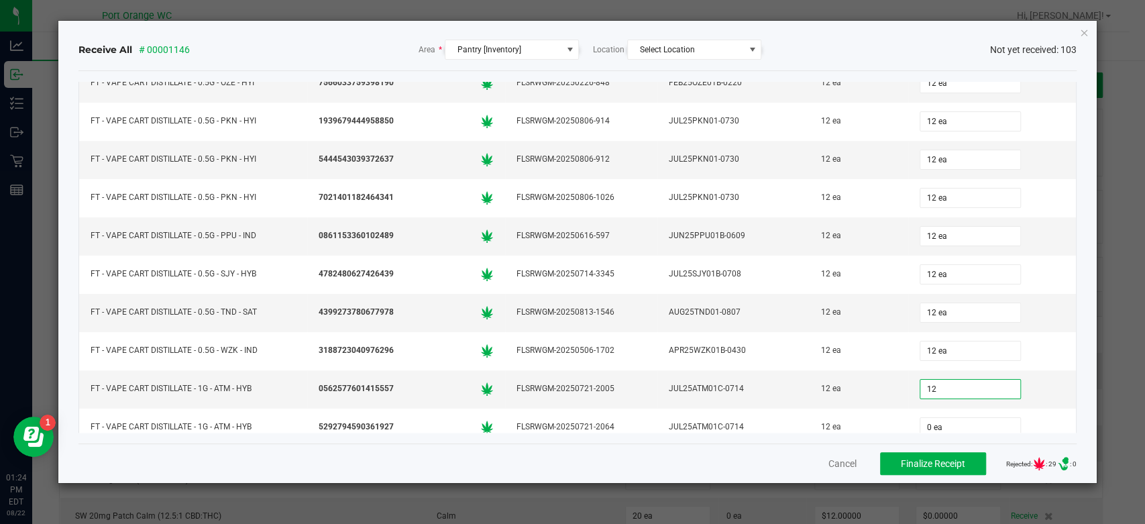
type input "12"
type input "0"
type input "12 ea"
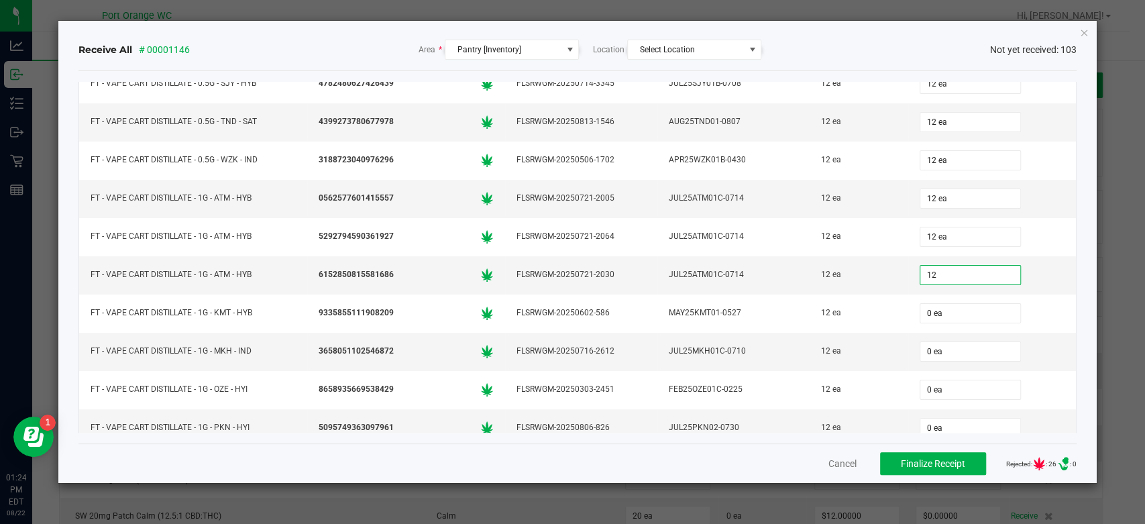
type input "12 ea"
type input "12"
type input "0"
type input "12 ea"
type input "12"
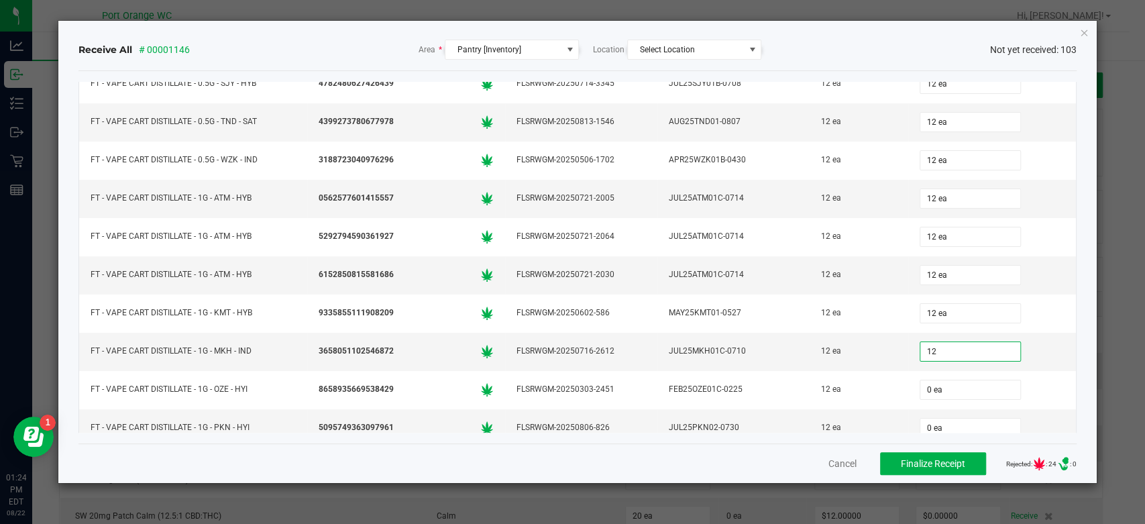
type input "0"
type input "12 ea"
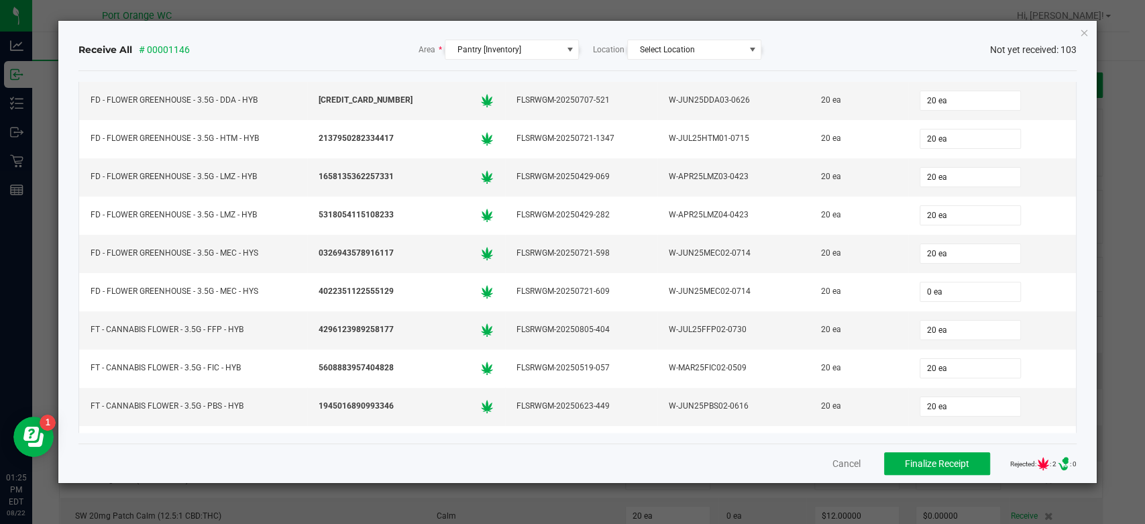
scroll to position [149, 0]
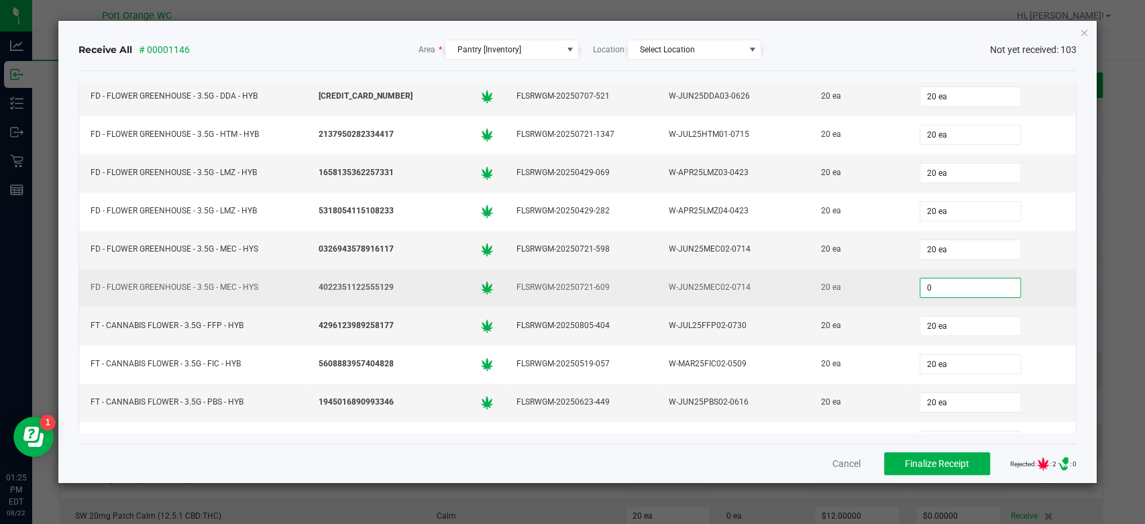
click at [928, 284] on input "0" at bounding box center [970, 287] width 100 height 19
click at [1027, 278] on div "20" at bounding box center [992, 287] width 152 height 27
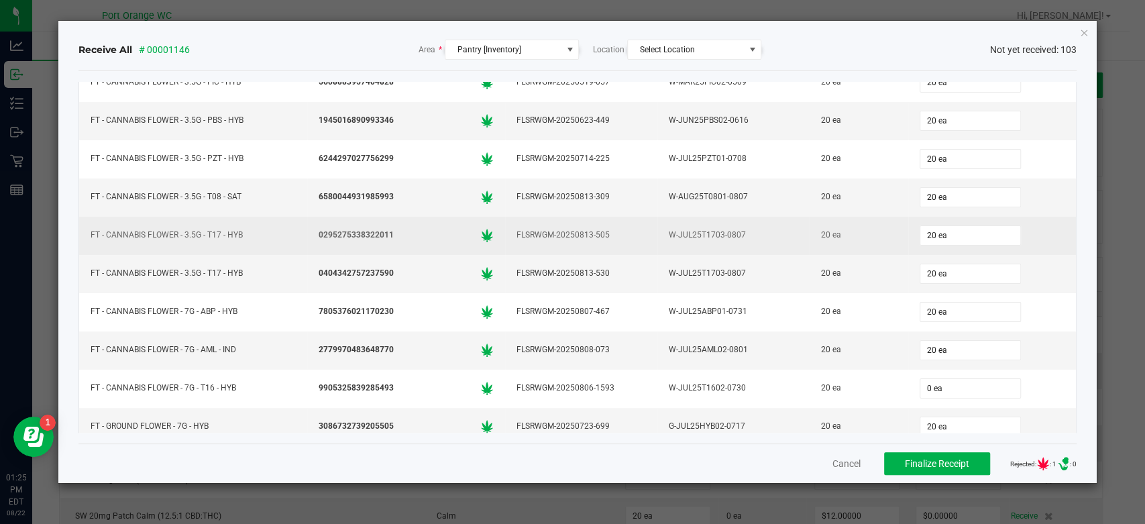
scroll to position [447, 0]
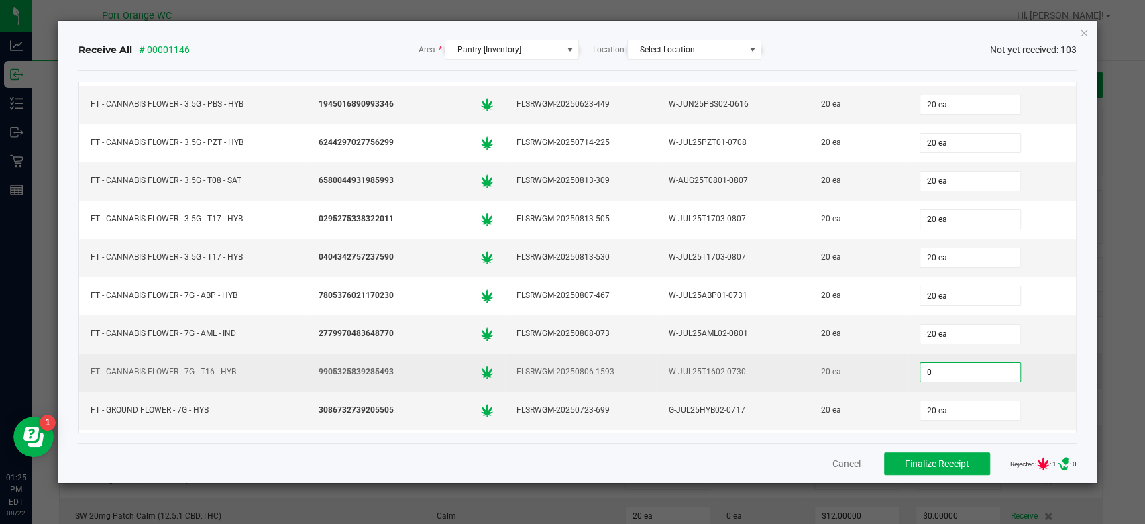
click at [920, 370] on input "0" at bounding box center [970, 372] width 100 height 19
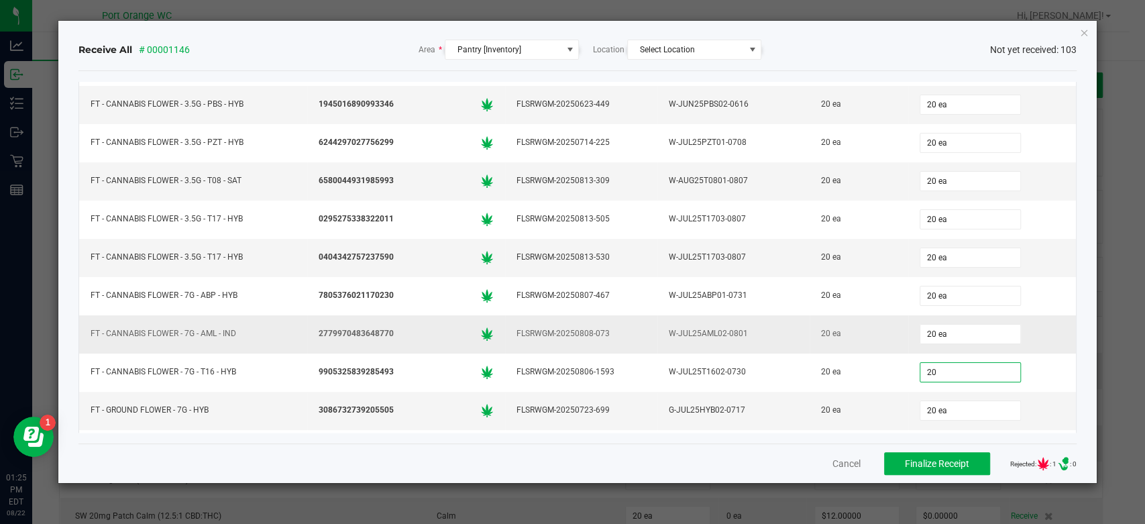
click at [1019, 315] on td "20 ea" at bounding box center [992, 334] width 168 height 38
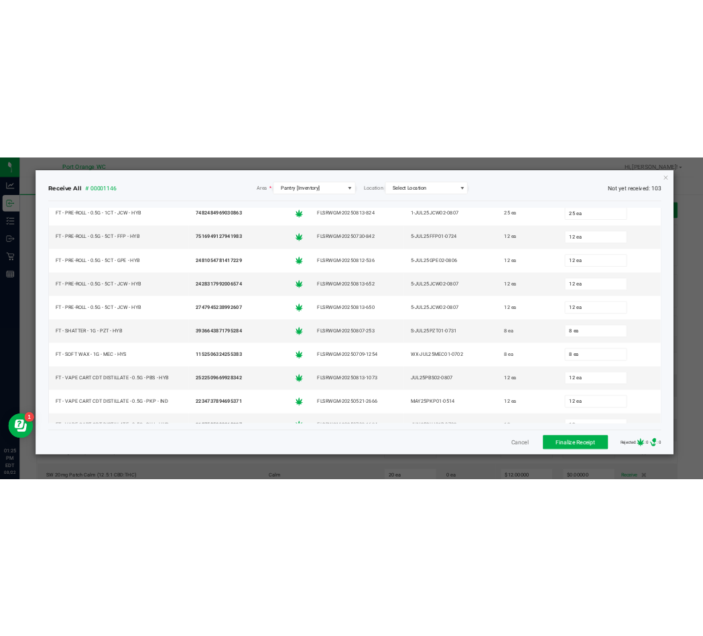
scroll to position [1713, 0]
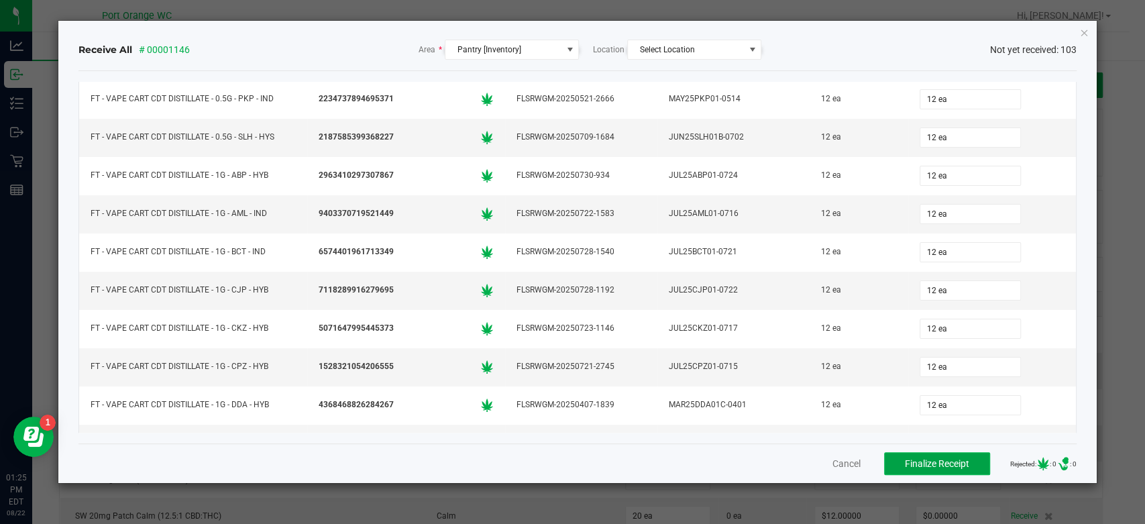
click at [944, 468] on button "Finalize Receipt" at bounding box center [937, 463] width 106 height 23
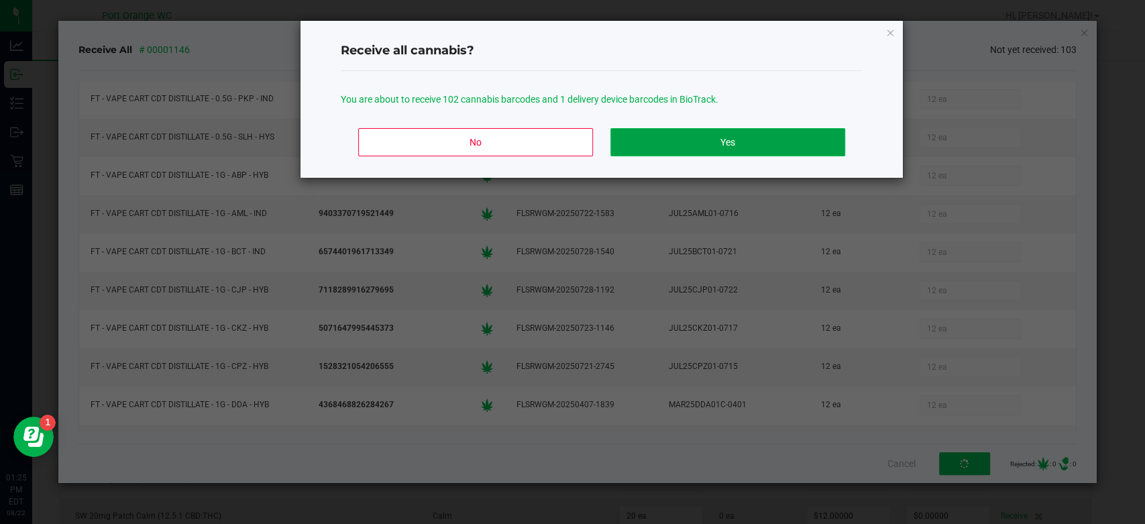
click at [728, 142] on button "Yes" at bounding box center [727, 142] width 235 height 28
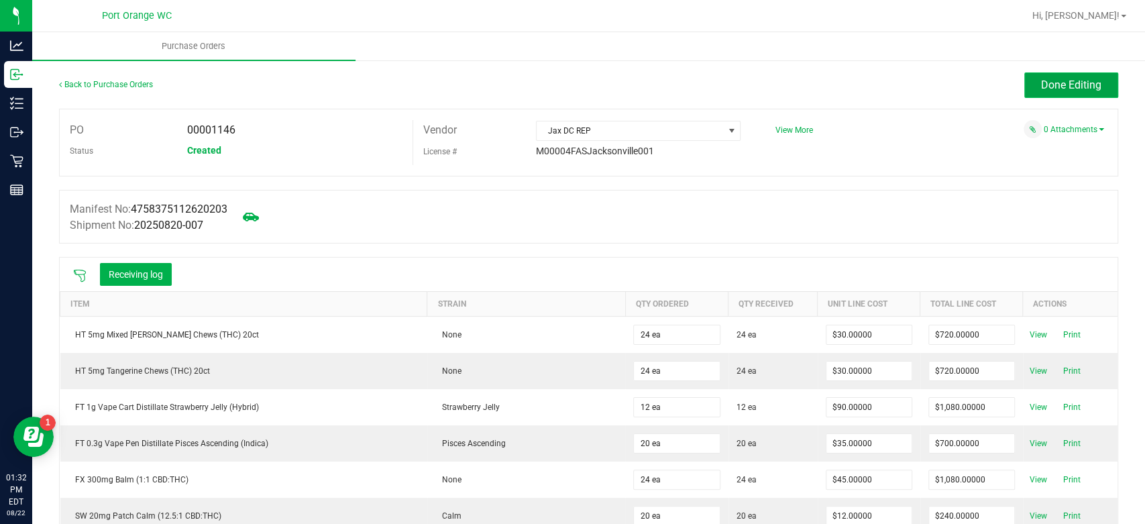
click at [1067, 79] on span "Done Editing" at bounding box center [1071, 84] width 60 height 13
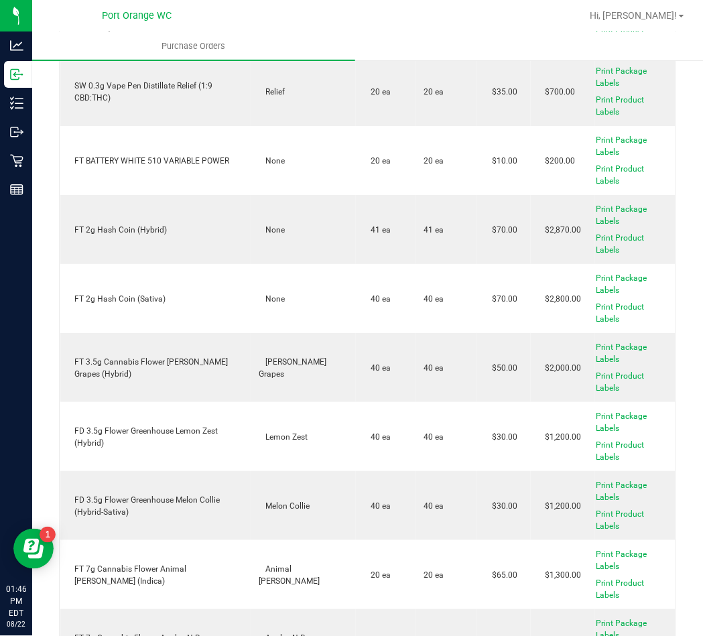
scroll to position [1073, 0]
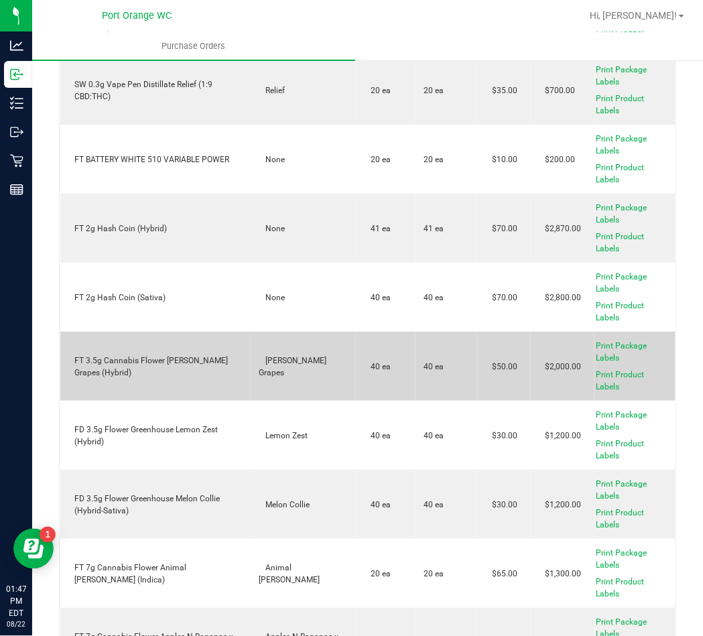
click at [182, 355] on div "FT 3.5g Cannabis Flower [PERSON_NAME] Grapes (Hybrid)" at bounding box center [155, 367] width 175 height 24
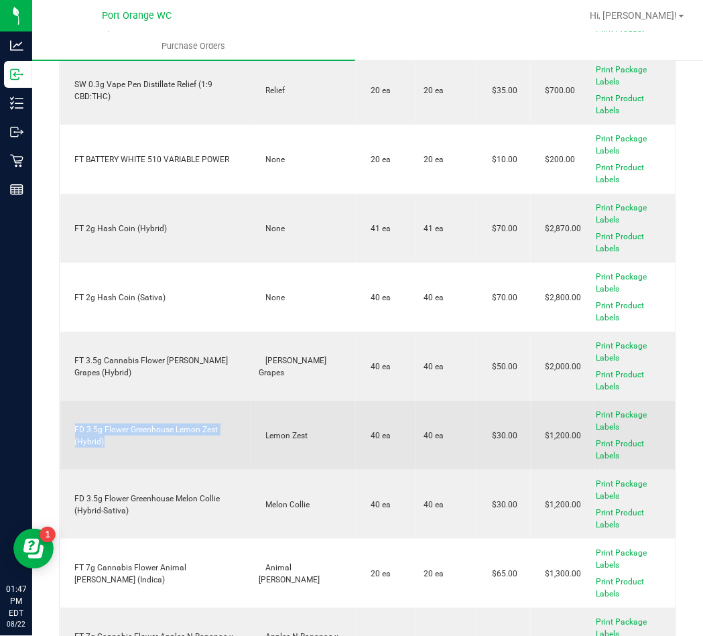
drag, startPoint x: 109, startPoint y: 439, endPoint x: 89, endPoint y: 424, distance: 25.3
click at [70, 422] on td "FD 3.5g Flower Greenhouse Lemon Zest (Hybrid)" at bounding box center [155, 435] width 191 height 69
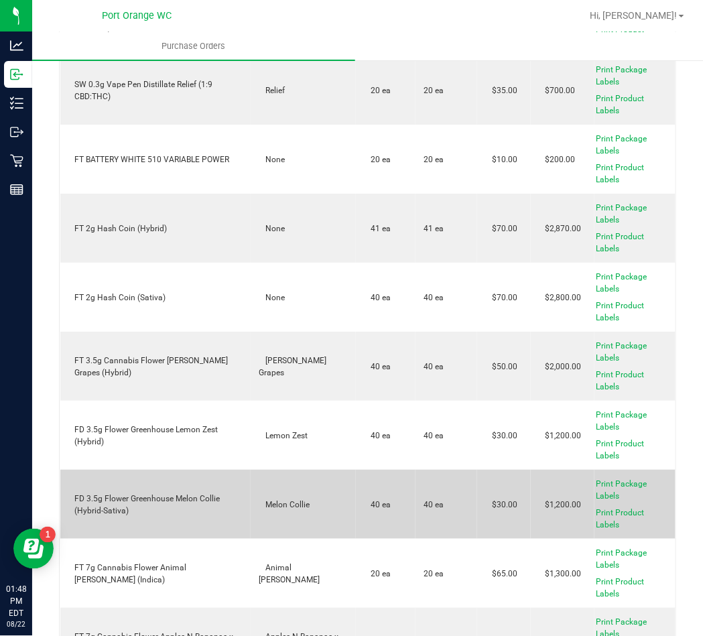
click at [162, 493] on div "FD 3.5g Flower Greenhouse Melon Collie (Hybrid-Sativa)" at bounding box center [155, 505] width 175 height 24
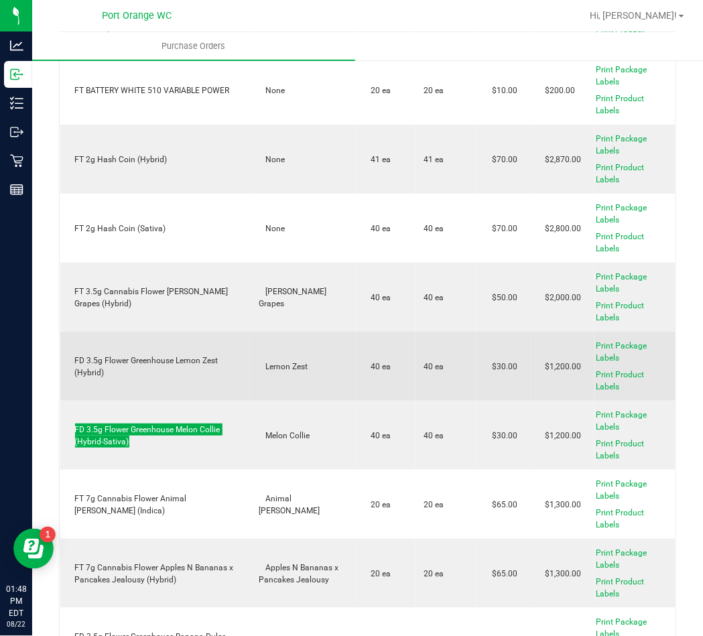
scroll to position [1162, 0]
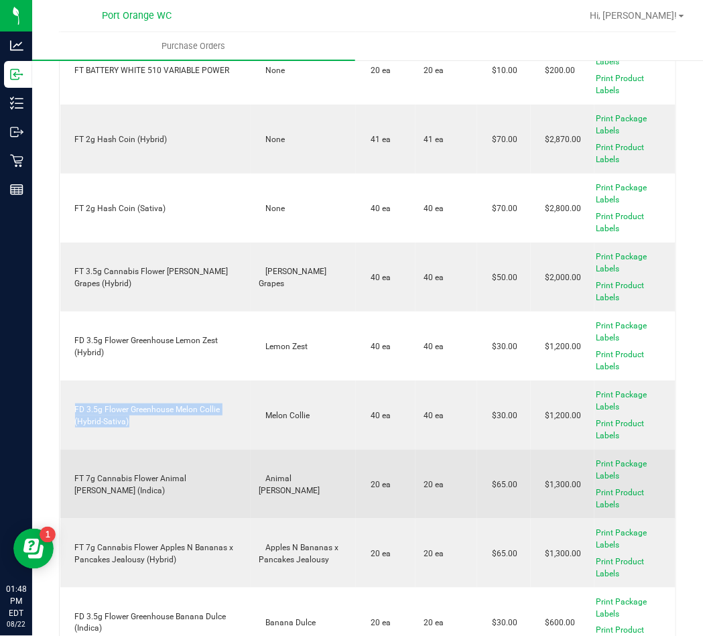
click at [209, 478] on div "FT 7g Cannabis Flower Animal [PERSON_NAME] (Indica)" at bounding box center [155, 485] width 175 height 24
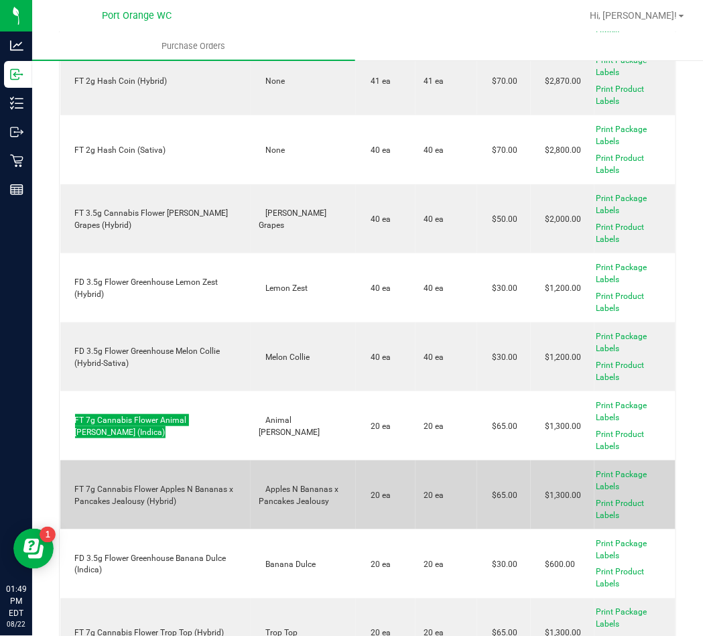
scroll to position [1251, 0]
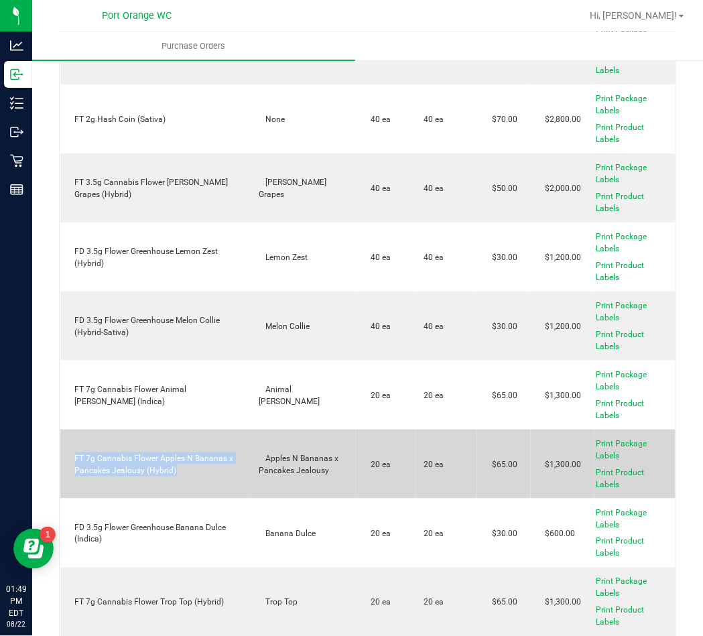
drag, startPoint x: 180, startPoint y: 459, endPoint x: 87, endPoint y: 440, distance: 94.4
click at [67, 435] on td "FT 7g Cannabis Flower Apples N Bananas x Pancakes Jealousy (Hybrid)" at bounding box center [155, 464] width 191 height 69
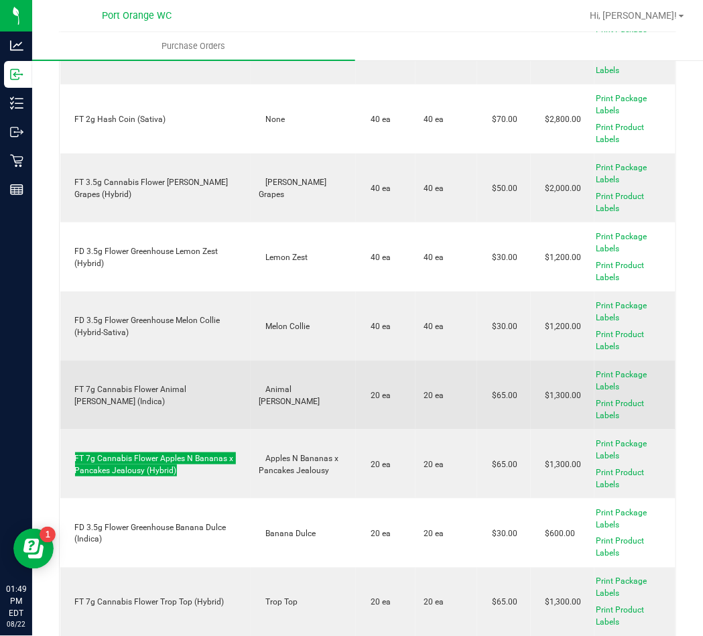
scroll to position [1341, 0]
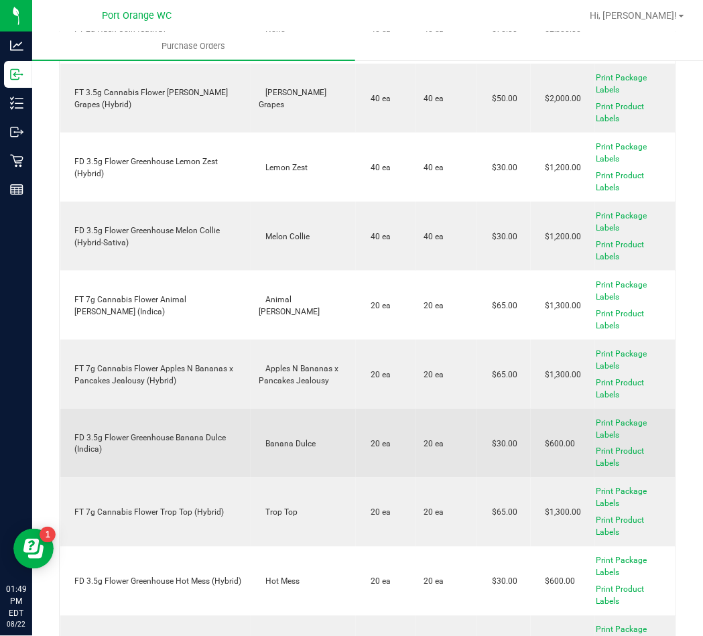
click at [156, 432] on div "FD 3.5g Flower Greenhouse Banana Dulce (Indica)" at bounding box center [155, 444] width 175 height 24
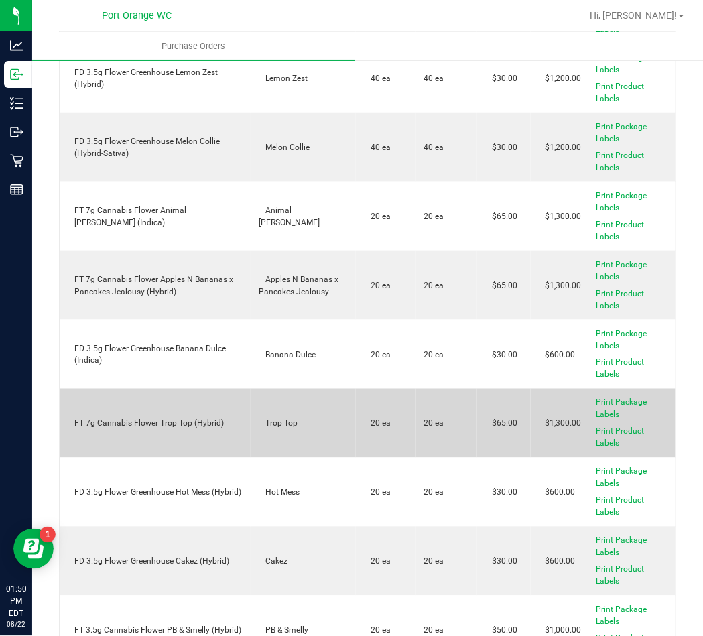
click at [133, 407] on td "FT 7g Cannabis Flower Trop Top (Hybrid)" at bounding box center [155, 423] width 191 height 69
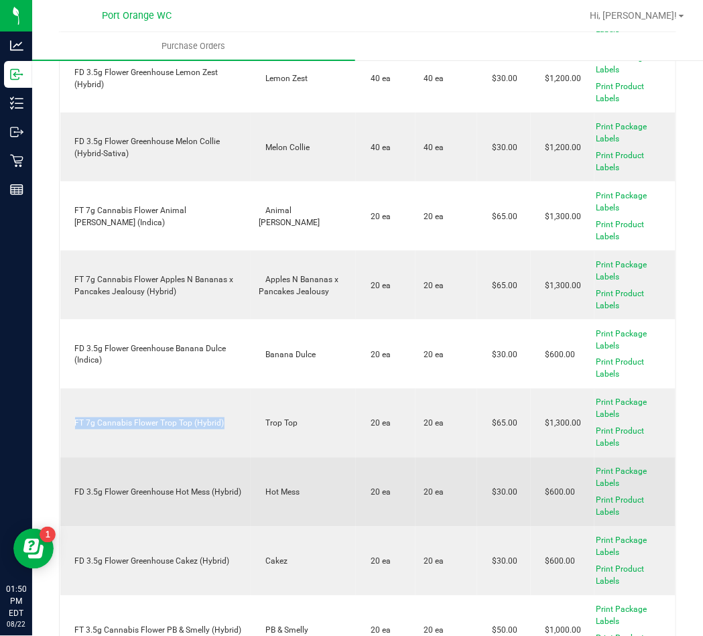
click at [180, 497] on td "FD 3.5g Flower Greenhouse Hot Mess (Hybrid)" at bounding box center [155, 492] width 191 height 69
click at [184, 491] on td "FD 3.5g Flower Greenhouse Hot Mess (Hybrid)" at bounding box center [155, 492] width 191 height 69
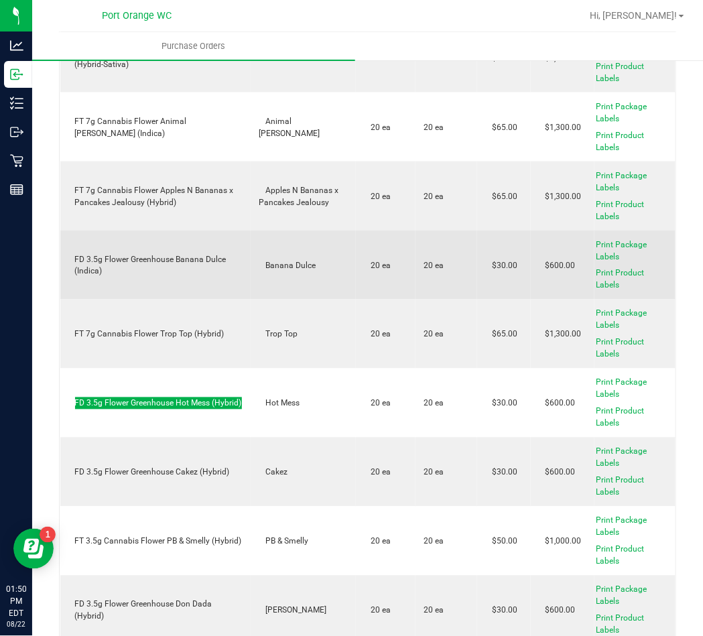
scroll to position [1609, 0]
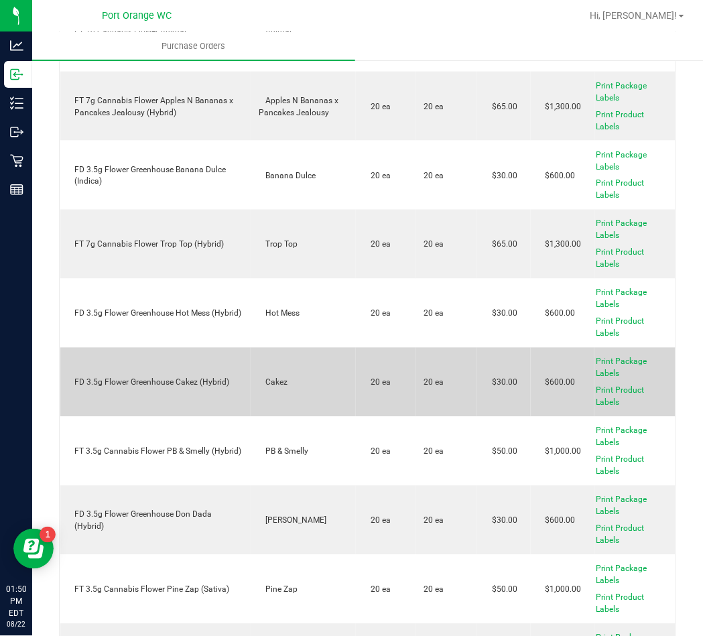
click at [164, 378] on div "FD 3.5g Flower Greenhouse Cakez (Hybrid)" at bounding box center [155, 383] width 175 height 12
click at [165, 378] on div "FD 3.5g Flower Greenhouse Cakez (Hybrid)" at bounding box center [155, 383] width 175 height 12
click at [165, 377] on div "FD 3.5g Flower Greenhouse Cakez (Hybrid)" at bounding box center [155, 383] width 175 height 12
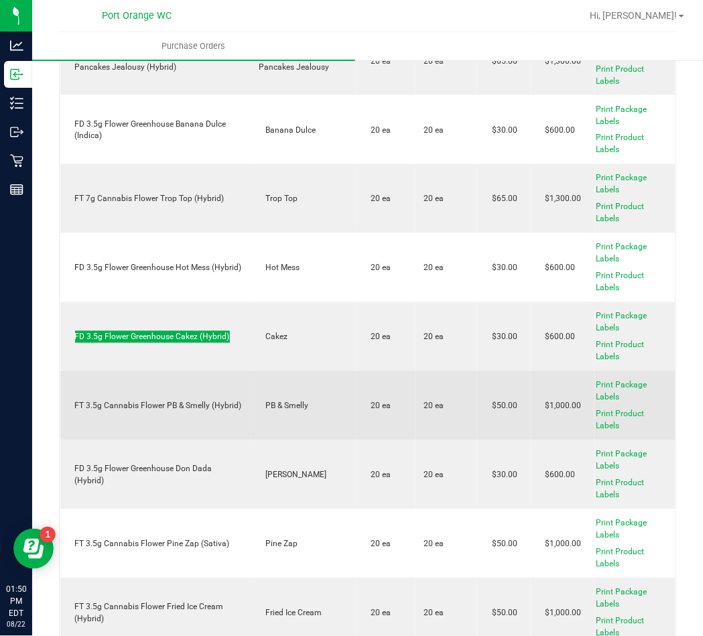
scroll to position [1698, 0]
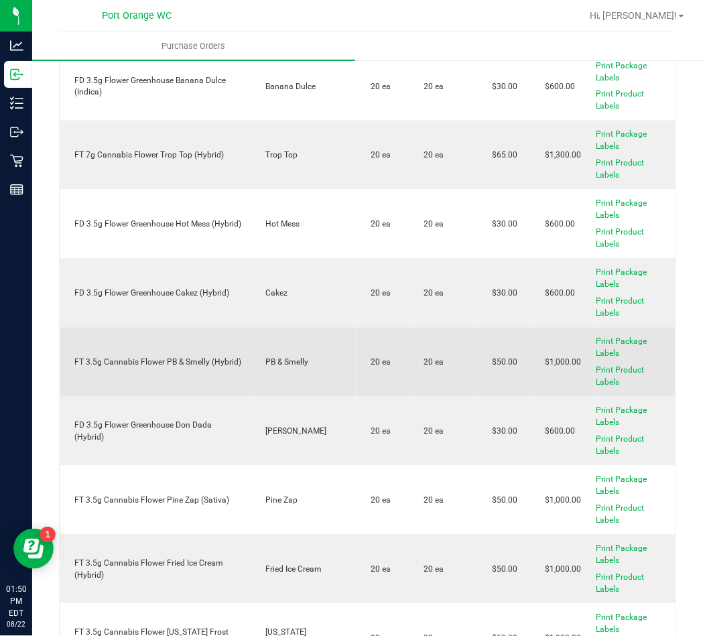
click at [164, 357] on div "FT 3.5g Cannabis Flower PB & Smelly (Hybrid)" at bounding box center [155, 363] width 175 height 12
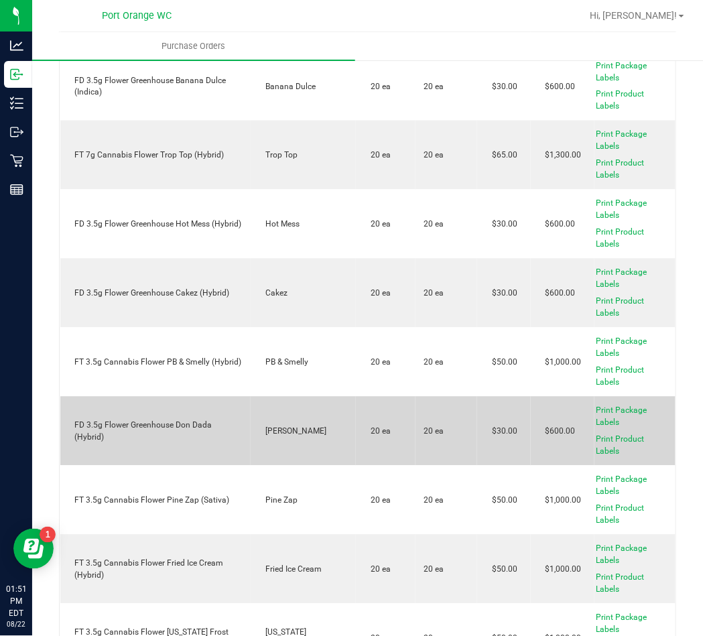
click at [182, 427] on div "FD 3.5g Flower Greenhouse Don Dada (Hybrid)" at bounding box center [155, 432] width 175 height 24
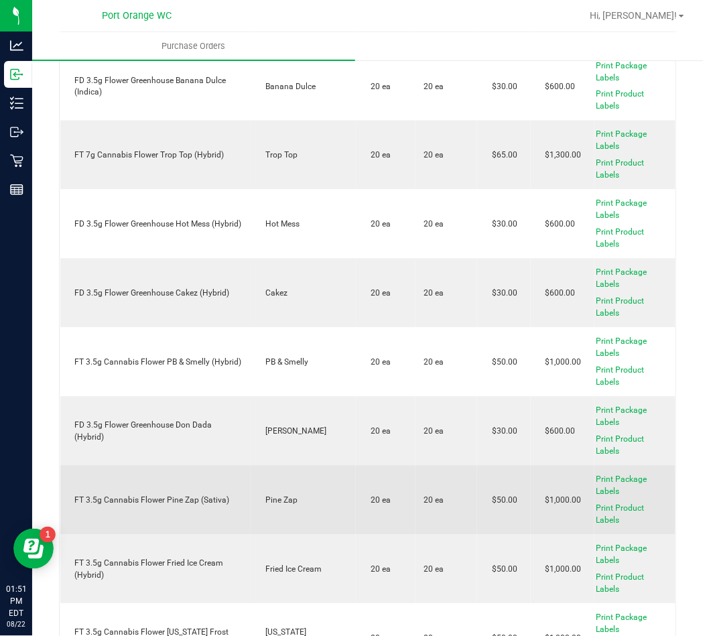
click at [198, 483] on td "FT 3.5g Cannabis Flower Pine Zap (Sativa)" at bounding box center [155, 500] width 191 height 69
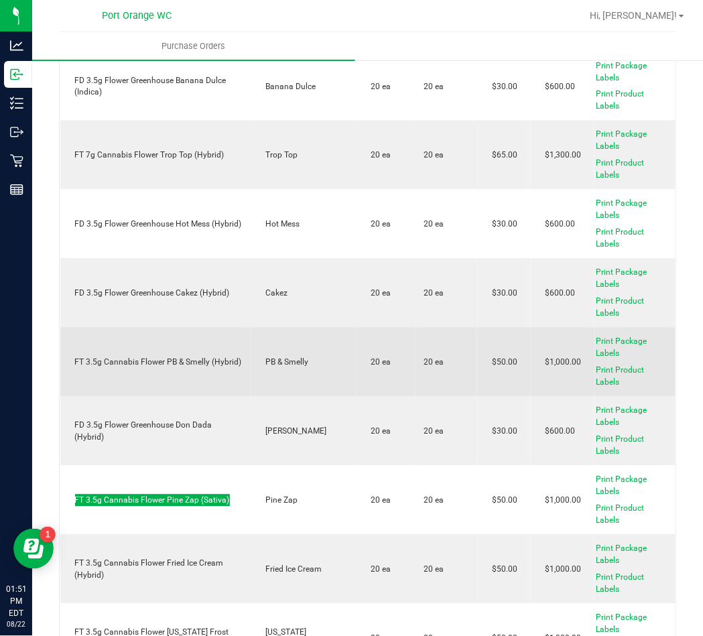
scroll to position [1788, 0]
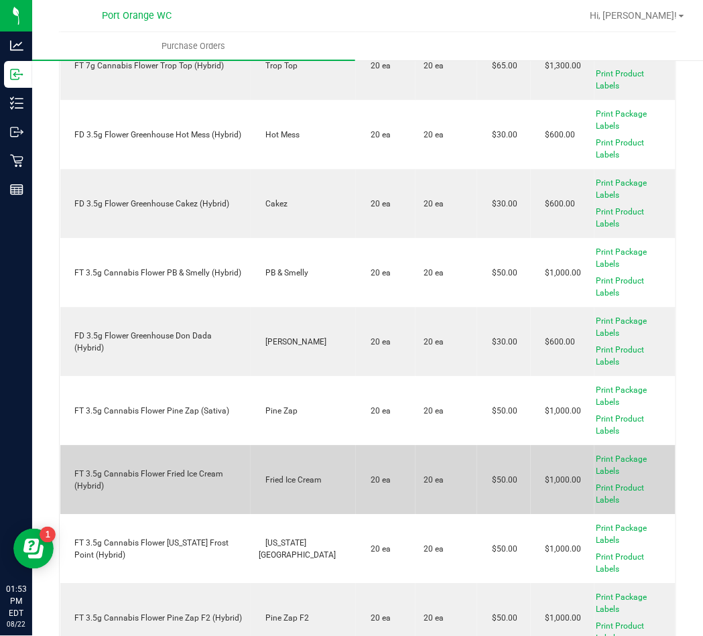
click at [104, 457] on td "FT 3.5g Cannabis Flower Fried Ice Cream (Hybrid)" at bounding box center [155, 480] width 191 height 69
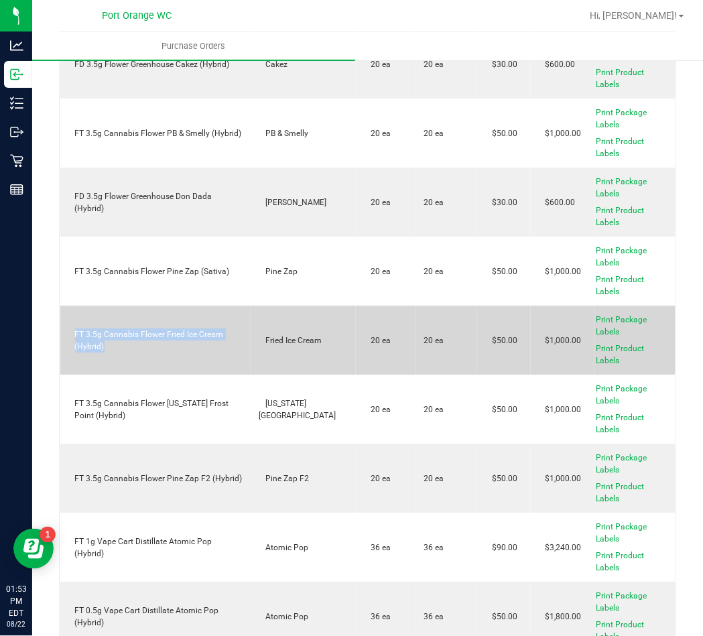
scroll to position [1931, 0]
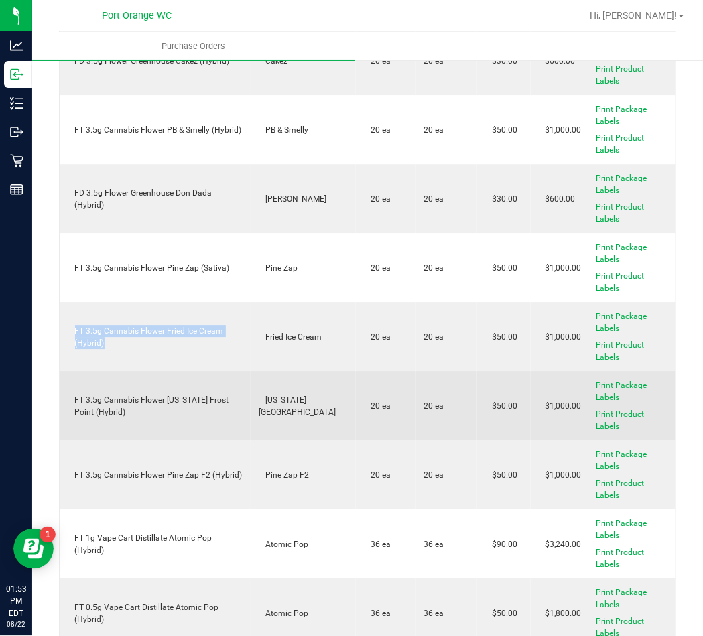
click at [210, 394] on div "FT 3.5g Cannabis Flower Florida Frost Point (Hybrid)" at bounding box center [155, 406] width 175 height 24
click at [204, 398] on div "FT 3.5g Cannabis Flower Florida Frost Point (Hybrid)" at bounding box center [155, 406] width 175 height 24
click at [208, 396] on div "FT 3.5g Cannabis Flower Florida Frost Point (Hybrid)" at bounding box center [155, 406] width 175 height 24
click at [178, 400] on div "FT 3.5g Cannabis Flower Florida Frost Point (Hybrid)" at bounding box center [155, 406] width 175 height 24
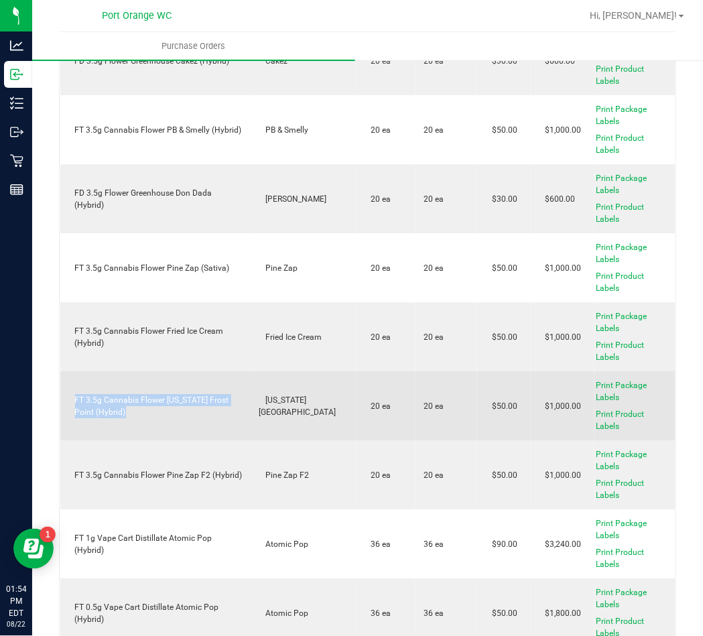
click at [178, 400] on div "FT 3.5g Cannabis Flower Florida Frost Point (Hybrid)" at bounding box center [155, 406] width 175 height 24
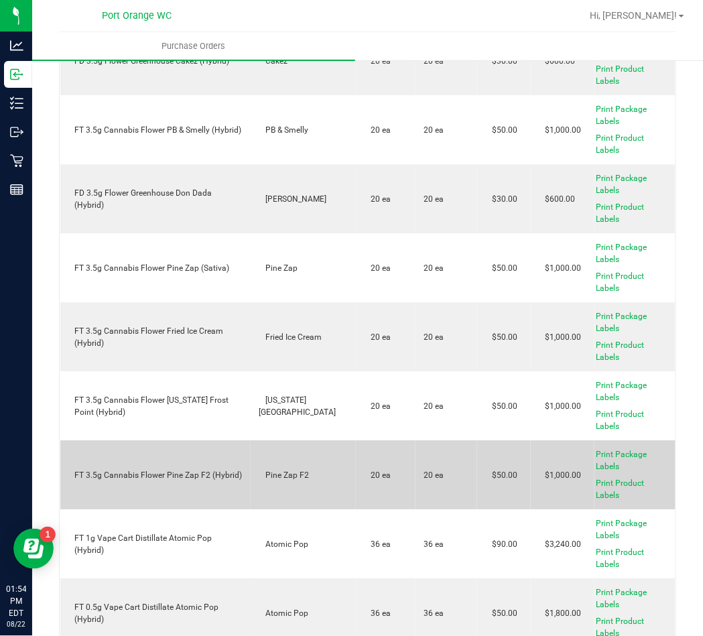
click at [146, 469] on div "FT 3.5g Cannabis Flower Pine Zap F2 (Hybrid)" at bounding box center [155, 475] width 175 height 12
click at [147, 469] on div "FT 3.5g Cannabis Flower Pine Zap F2 (Hybrid)" at bounding box center [155, 475] width 175 height 12
drag, startPoint x: 147, startPoint y: 461, endPoint x: 152, endPoint y: 469, distance: 9.9
click at [147, 469] on div "FT 3.5g Cannabis Flower Pine Zap F2 (Hybrid)" at bounding box center [155, 475] width 175 height 12
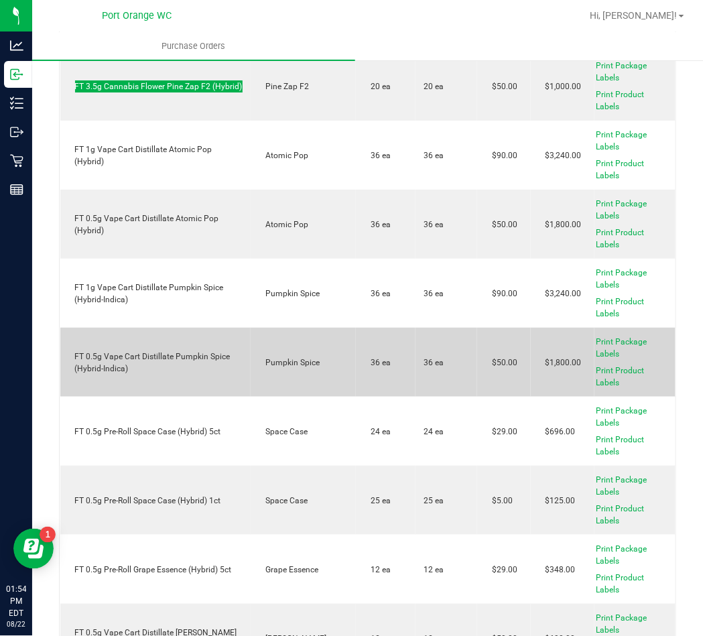
scroll to position [2288, 0]
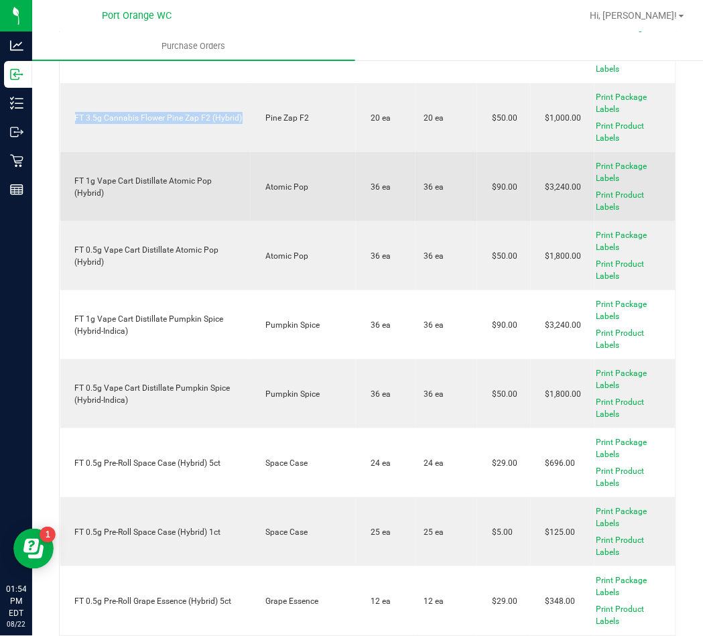
click at [129, 170] on td "FT 1g Vape Cart Distillate Atomic Pop (Hybrid)" at bounding box center [155, 186] width 191 height 69
click at [130, 176] on div "FT 1g Vape Cart Distillate Atomic Pop (Hybrid)" at bounding box center [155, 187] width 175 height 24
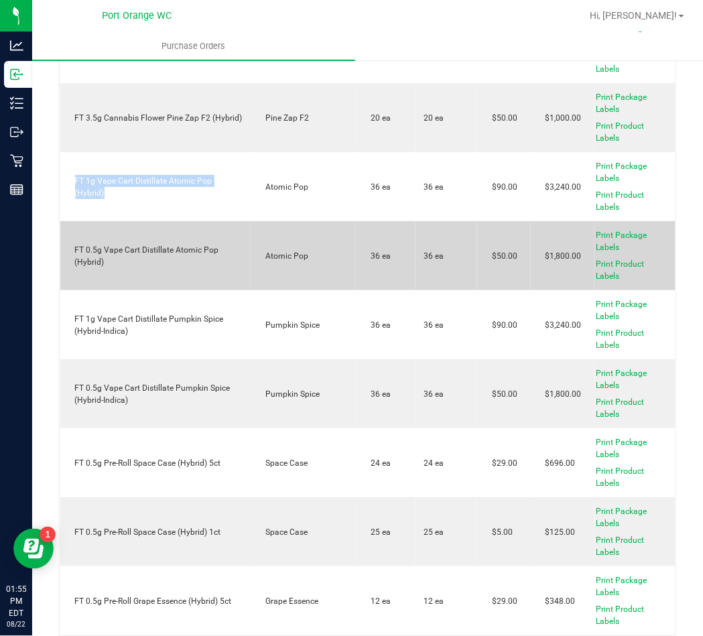
click at [119, 244] on div "FT 0.5g Vape Cart Distillate Atomic Pop (Hybrid)" at bounding box center [155, 256] width 175 height 24
click at [114, 249] on div "FT 0.5g Vape Cart Distillate Atomic Pop (Hybrid)" at bounding box center [155, 256] width 175 height 24
click at [109, 245] on div "FT 0.5g Vape Cart Distillate Atomic Pop (Hybrid)" at bounding box center [155, 256] width 175 height 24
click at [90, 230] on td "FT 0.5g Vape Cart Distillate Atomic Pop (Hybrid)" at bounding box center [155, 255] width 191 height 69
click at [89, 244] on div "FT 0.5g Vape Cart Distillate Atomic Pop (Hybrid)" at bounding box center [155, 256] width 175 height 24
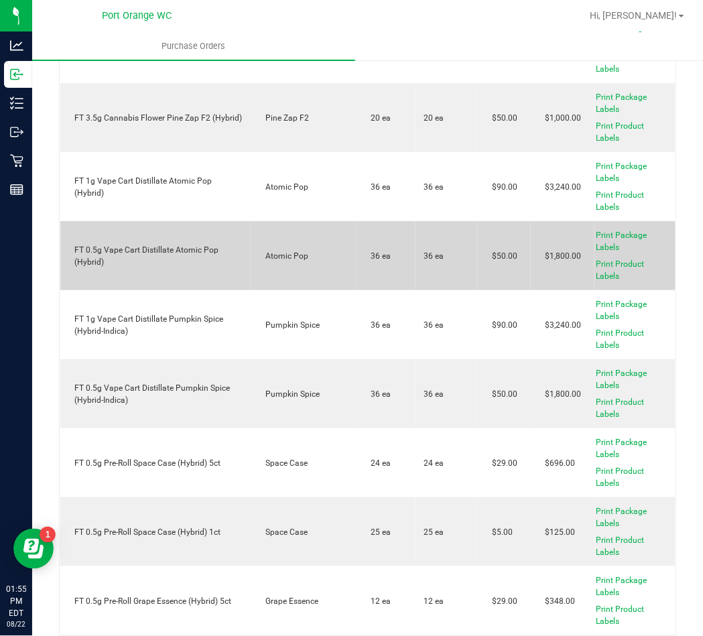
click at [89, 244] on div "FT 0.5g Vape Cart Distillate Atomic Pop (Hybrid)" at bounding box center [155, 256] width 175 height 24
click at [91, 244] on div "FT 0.5g Vape Cart Distillate Atomic Pop (Hybrid)" at bounding box center [155, 256] width 175 height 24
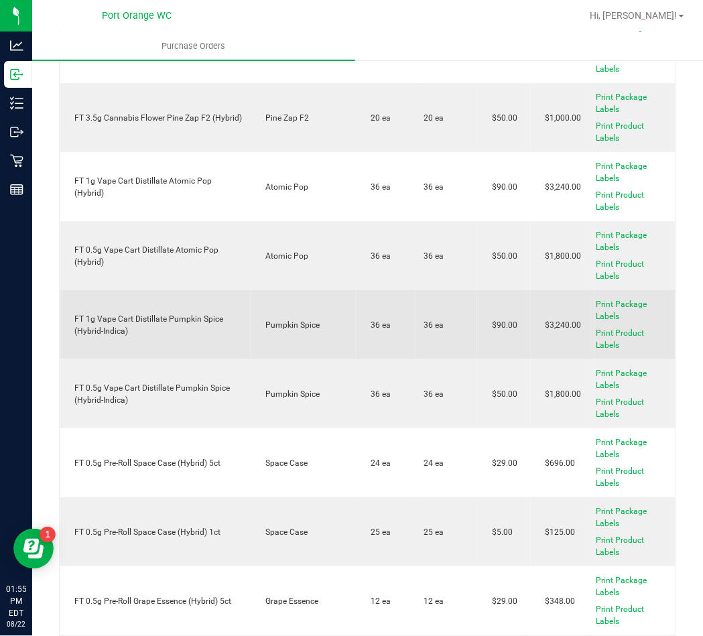
click at [207, 301] on td "FT 1g Vape Cart Distillate Pumpkin Spice (Hybrid-Indica)" at bounding box center [155, 324] width 191 height 69
click at [208, 301] on td "FT 1g Vape Cart Distillate Pumpkin Spice (Hybrid-Indica)" at bounding box center [155, 324] width 191 height 69
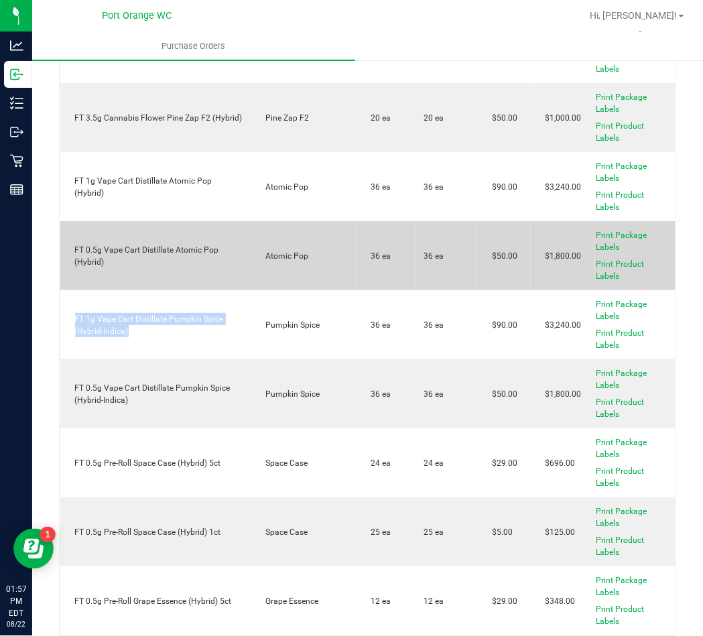
click at [149, 247] on div "FT 0.5g Vape Cart Distillate Atomic Pop (Hybrid)" at bounding box center [155, 256] width 175 height 24
click at [148, 247] on div "FT 0.5g Vape Cart Distillate Atomic Pop (Hybrid)" at bounding box center [155, 256] width 175 height 24
click at [143, 244] on div "FT 0.5g Vape Cart Distillate Atomic Pop (Hybrid)" at bounding box center [155, 256] width 175 height 24
click at [200, 245] on div "FT 0.5g Vape Cart Distillate Atomic Pop (Hybrid)" at bounding box center [155, 256] width 175 height 24
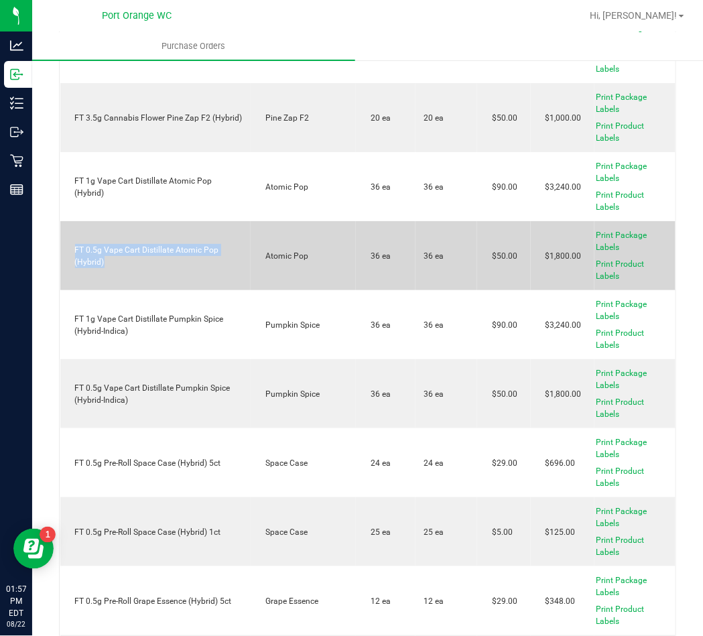
click at [198, 245] on div "FT 0.5g Vape Cart Distillate Atomic Pop (Hybrid)" at bounding box center [155, 256] width 175 height 24
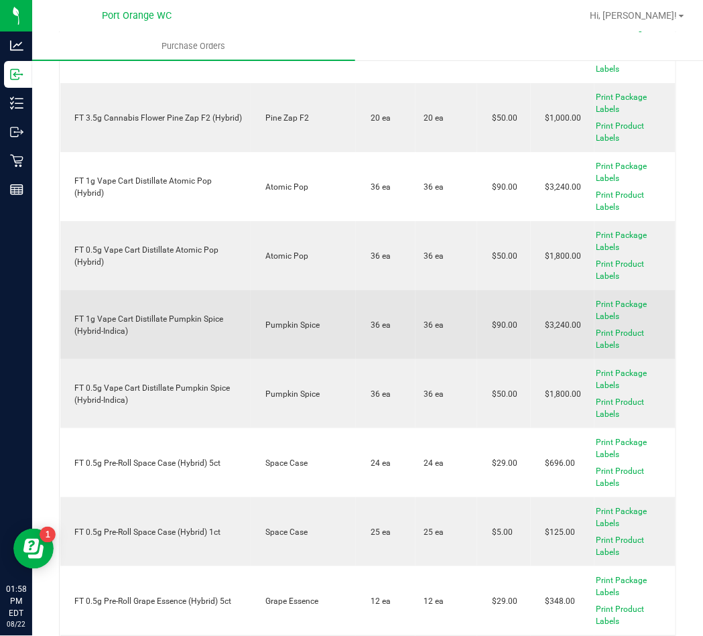
click at [217, 313] on div "FT 1g Vape Cart Distillate Pumpkin Spice (Hybrid-Indica)" at bounding box center [155, 325] width 175 height 24
drag, startPoint x: 217, startPoint y: 308, endPoint x: 207, endPoint y: 333, distance: 26.4
click at [217, 313] on div "FT 1g Vape Cart Distillate Pumpkin Spice (Hybrid-Indica)" at bounding box center [155, 325] width 175 height 24
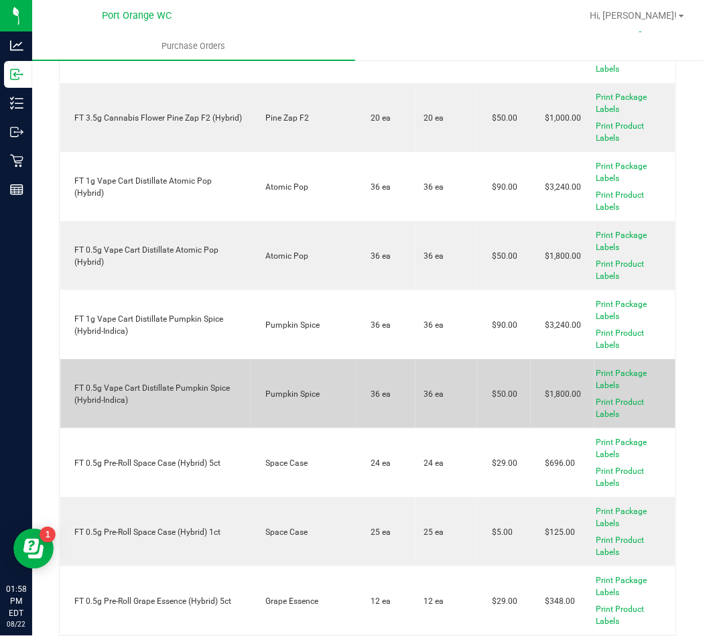
click at [198, 382] on div "FT 0.5g Vape Cart Distillate Pumpkin Spice (Hybrid-Indica)" at bounding box center [155, 394] width 175 height 24
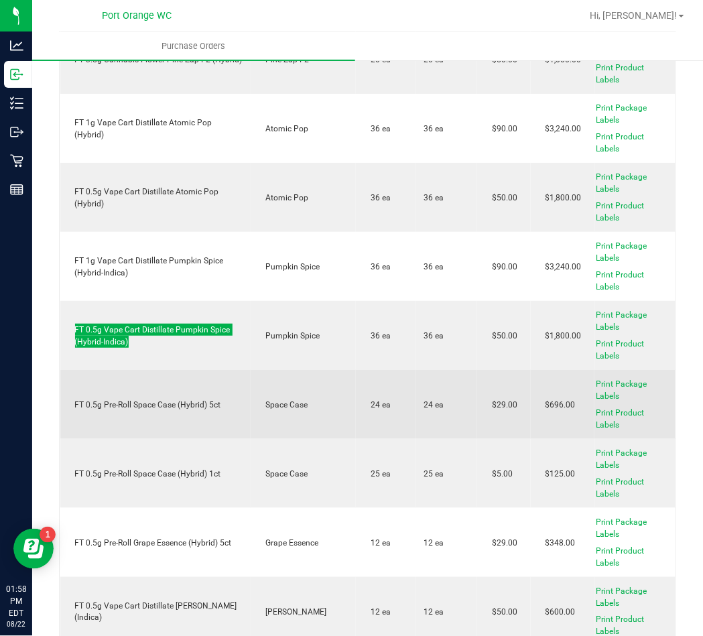
scroll to position [2378, 0]
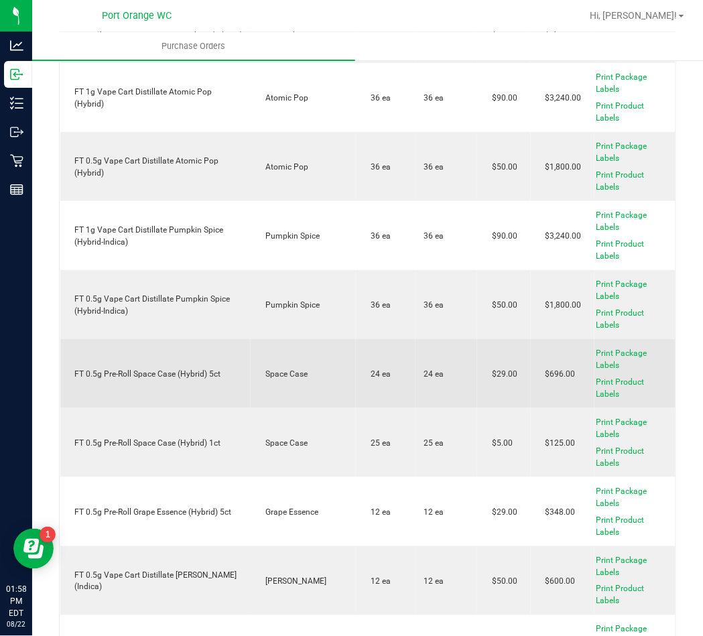
click at [206, 368] on div "FT 0.5g Pre-Roll Space Case (Hybrid) 5ct" at bounding box center [155, 374] width 175 height 12
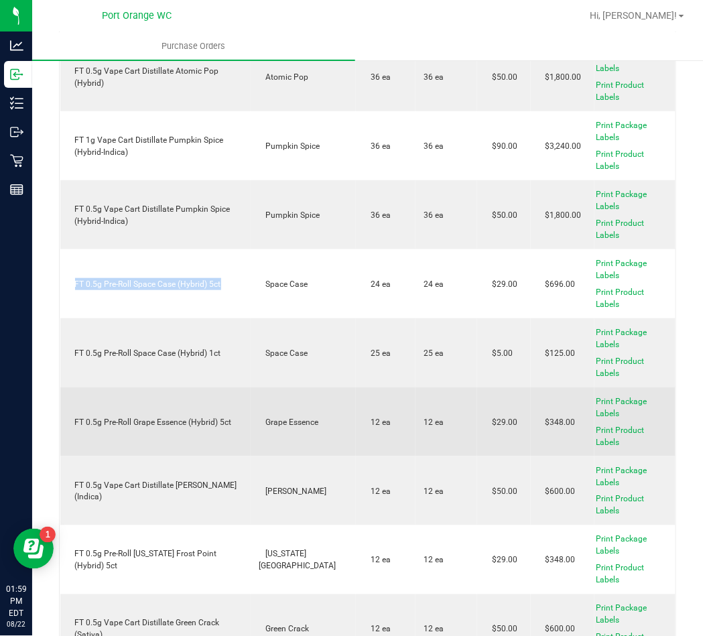
click at [200, 406] on td "FT 0.5g Pre-Roll Grape Essence (Hybrid) 5ct" at bounding box center [155, 422] width 191 height 69
click at [195, 418] on div "FT 0.5g Pre-Roll Grape Essence (Hybrid) 5ct" at bounding box center [155, 422] width 175 height 12
click at [194, 417] on div "FT 0.5g Pre-Roll Grape Essence (Hybrid) 5ct" at bounding box center [155, 422] width 175 height 12
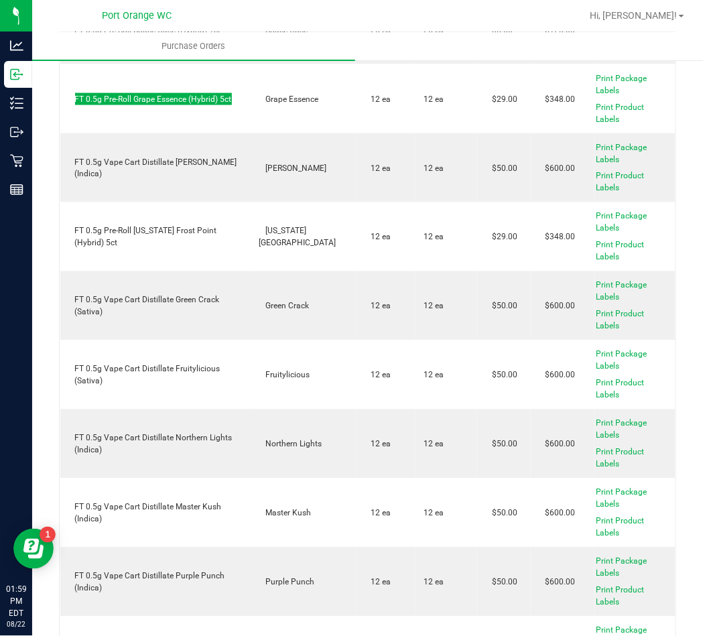
scroll to position [2651, 0]
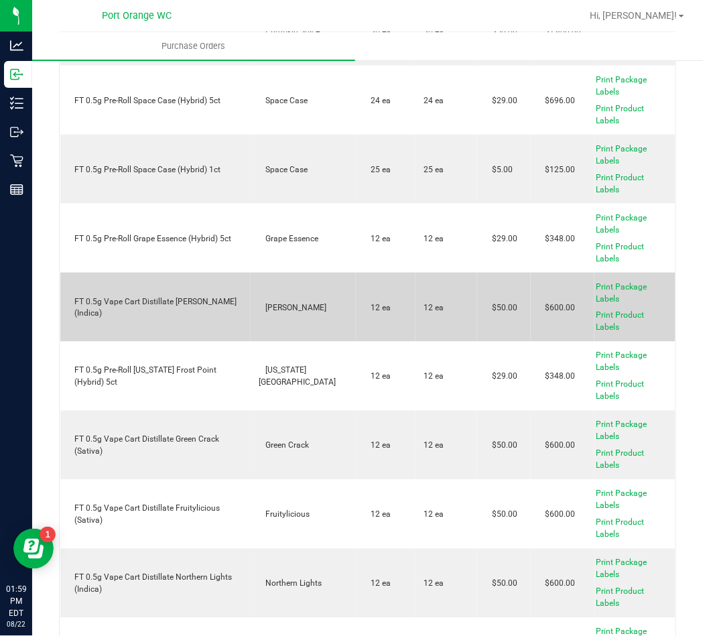
click at [108, 303] on div "FT 0.5g Vape Cart Distillate Donny Burger (Indica)" at bounding box center [155, 308] width 175 height 24
click at [109, 301] on div "FT 0.5g Vape Cart Distillate Donny Burger (Indica)" at bounding box center [155, 308] width 175 height 24
click at [109, 300] on div "FT 0.5g Vape Cart Distillate Donny Burger (Indica)" at bounding box center [155, 308] width 175 height 24
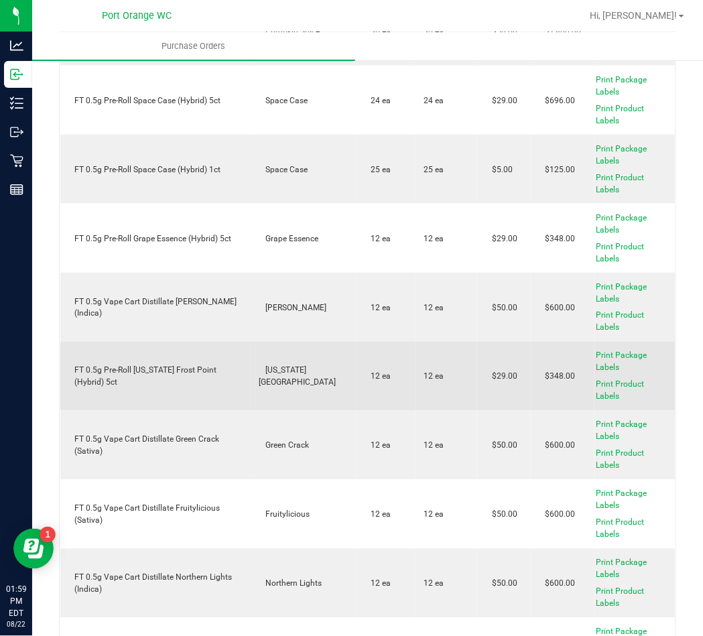
click at [188, 367] on div "FT 0.5g Pre-Roll Florida Frost Point (Hybrid) 5ct" at bounding box center [155, 377] width 175 height 24
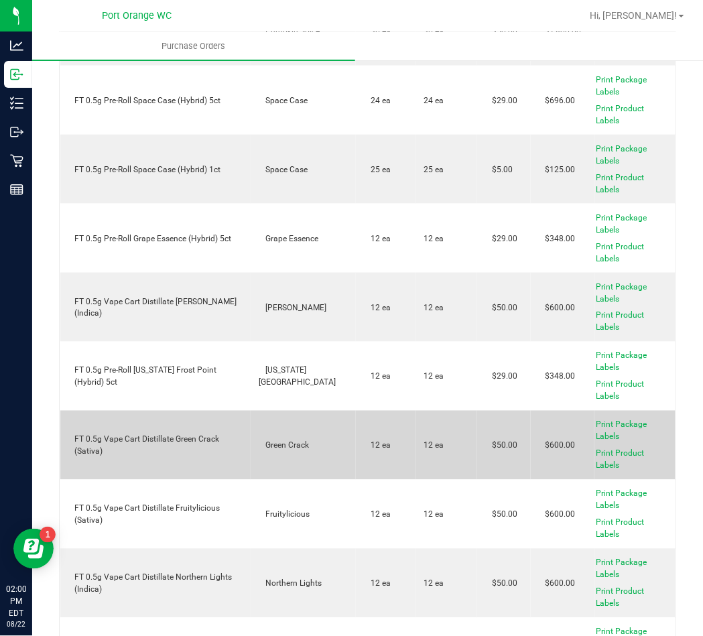
click at [132, 441] on div "FT 0.5g Vape Cart Distillate Green Crack (Sativa)" at bounding box center [155, 446] width 175 height 24
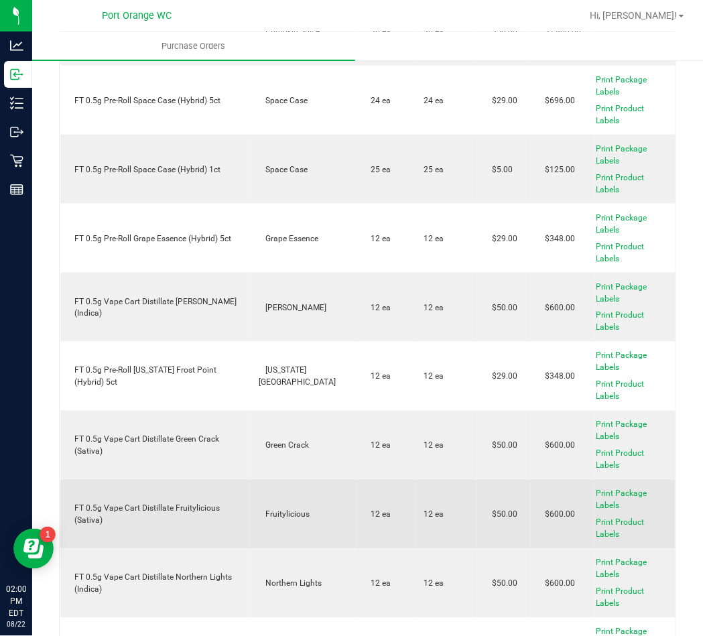
click at [152, 503] on div "FT 0.5g Vape Cart Distillate Fruitylicious (Sativa)" at bounding box center [155, 515] width 175 height 24
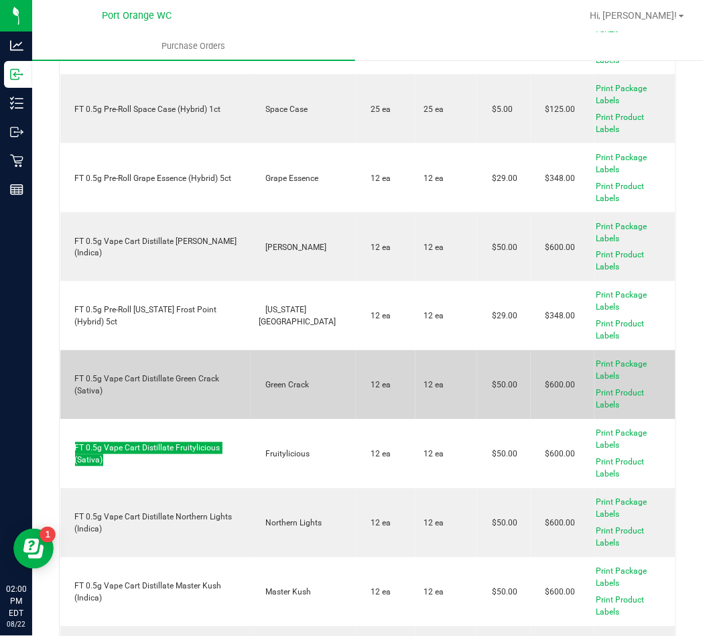
scroll to position [2740, 0]
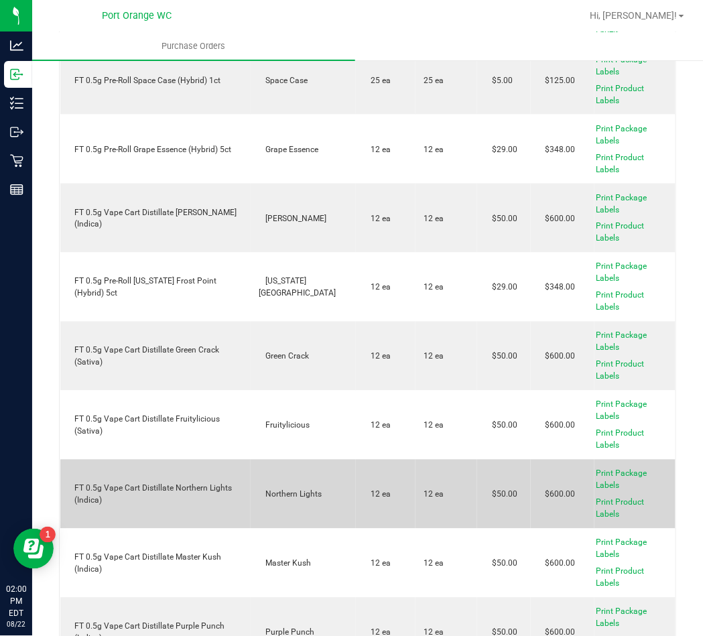
click at [201, 483] on div "FT 0.5g Vape Cart Distillate Northern Lights (Indica)" at bounding box center [155, 495] width 175 height 24
click at [200, 483] on div "FT 0.5g Vape Cart Distillate Northern Lights (Indica)" at bounding box center [155, 495] width 175 height 24
click at [201, 487] on div "FT 0.5g Vape Cart Distillate Northern Lights (Indica)" at bounding box center [155, 495] width 175 height 24
click at [205, 483] on div "FT 0.5g Vape Cart Distillate Northern Lights (Indica)" at bounding box center [155, 495] width 175 height 24
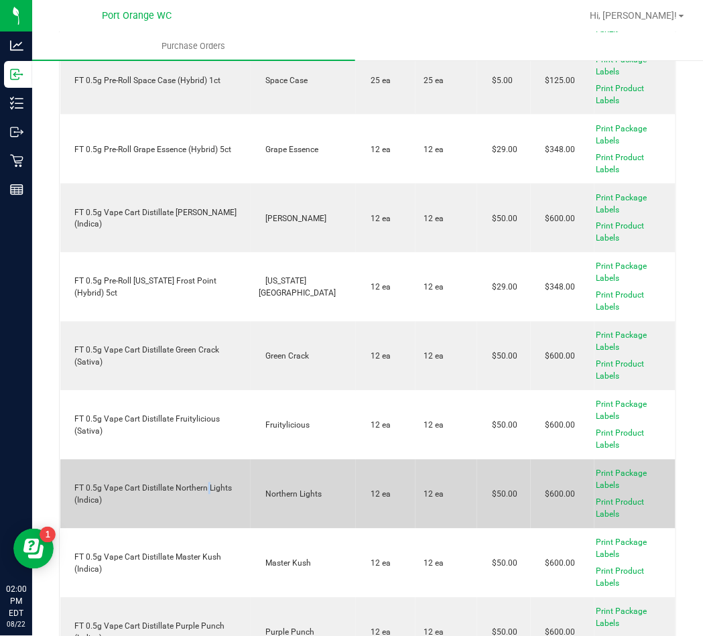
click at [205, 483] on div "FT 0.5g Vape Cart Distillate Northern Lights (Indica)" at bounding box center [155, 495] width 175 height 24
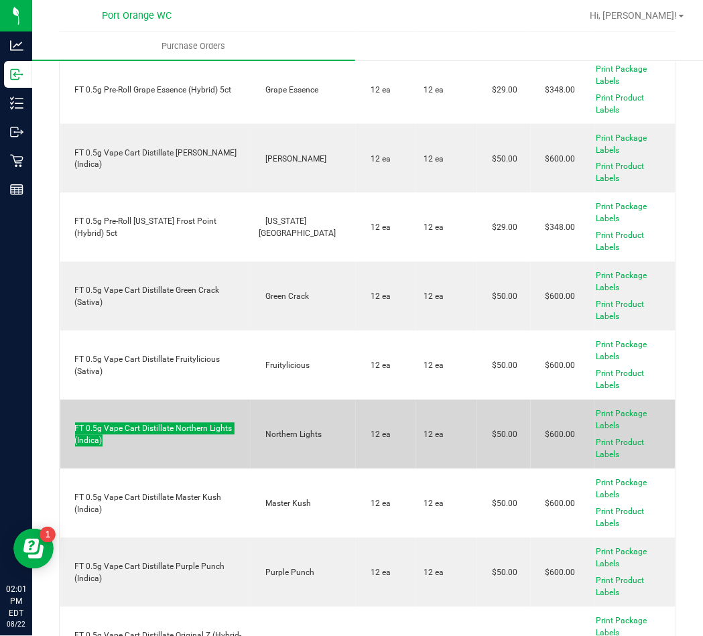
scroll to position [2830, 0]
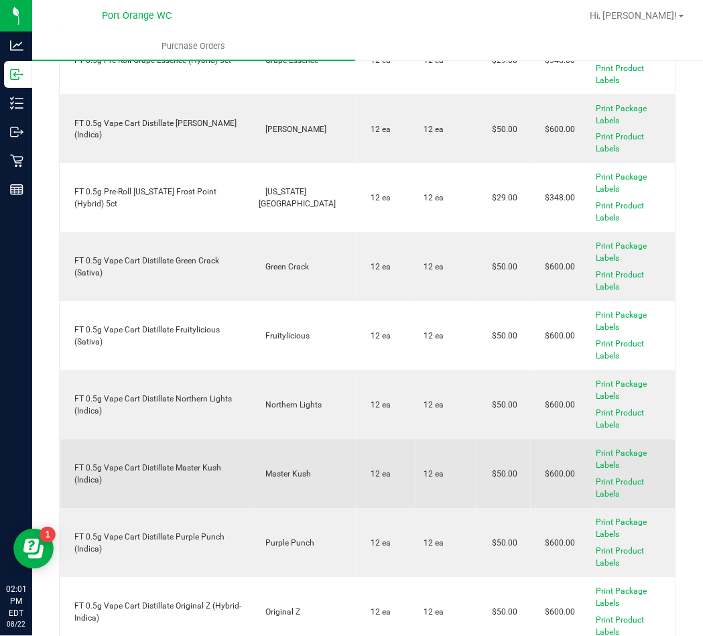
click at [174, 463] on div "FT 0.5g Vape Cart Distillate Master Kush (Indica)" at bounding box center [155, 475] width 175 height 24
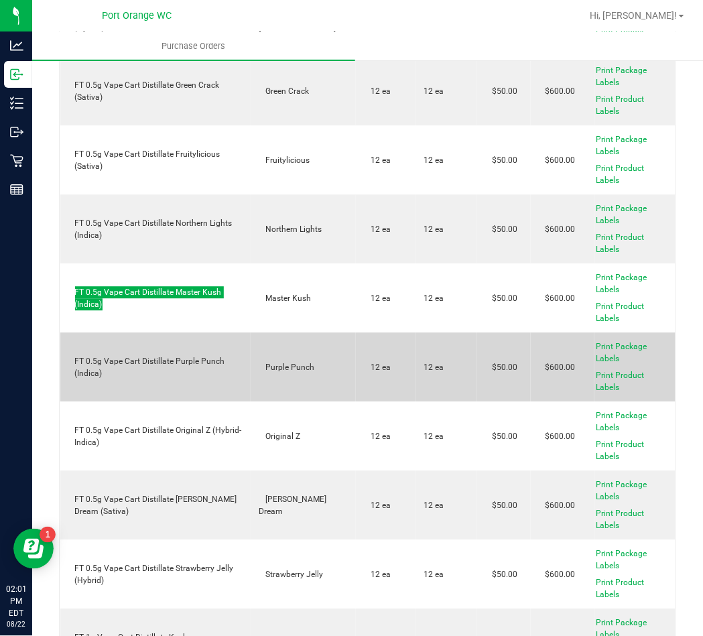
scroll to position [3009, 0]
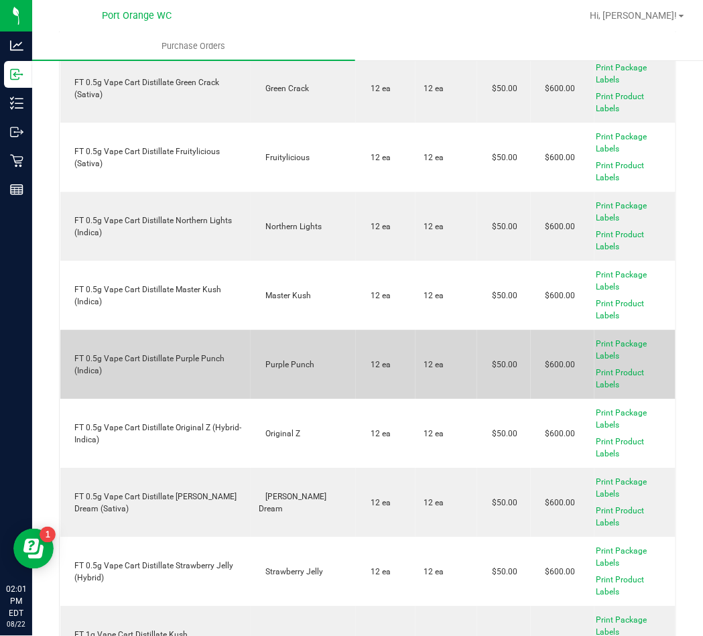
click at [143, 372] on td "FT 0.5g Vape Cart Distillate Purple Punch (Indica)" at bounding box center [155, 364] width 191 height 69
click at [207, 353] on div "FT 0.5g Vape Cart Distillate Purple Punch (Indica)" at bounding box center [155, 365] width 175 height 24
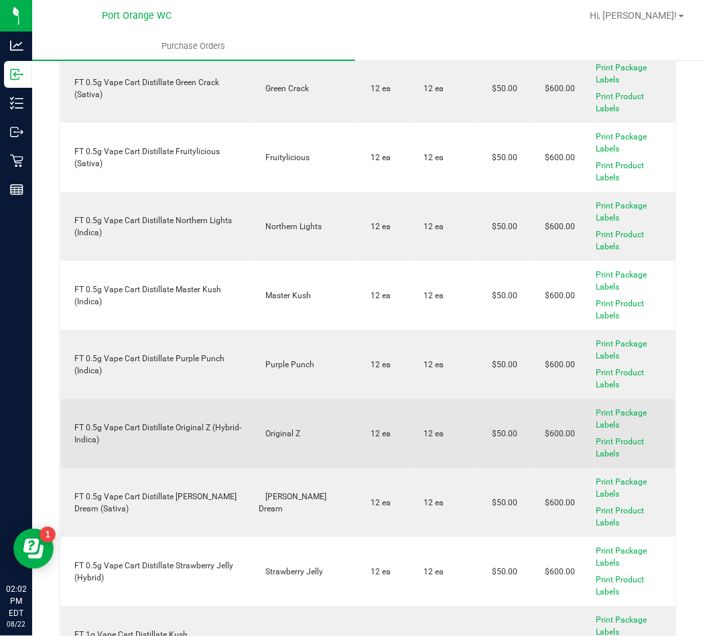
click at [212, 422] on div "FT 0.5g Vape Cart Distillate Original Z (Hybrid-Indica)" at bounding box center [155, 434] width 175 height 24
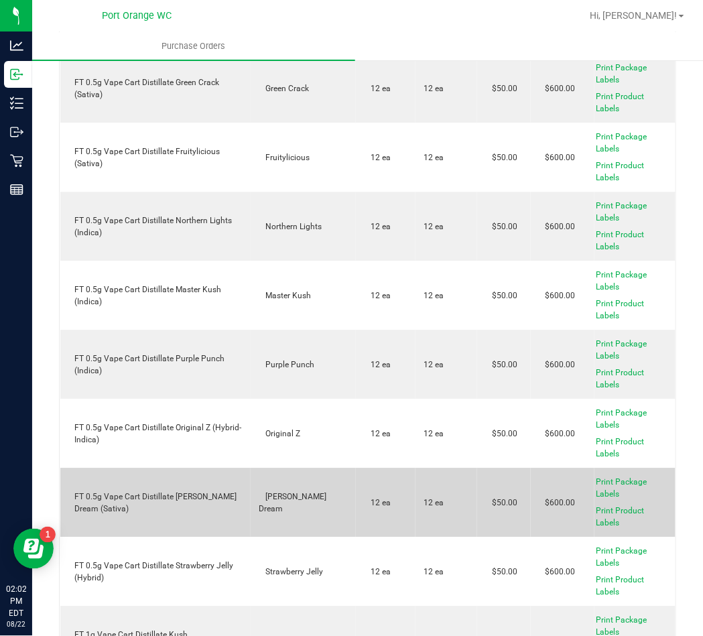
click at [202, 491] on div "FT 0.5g Vape Cart Distillate [PERSON_NAME] Dream (Sativa)" at bounding box center [155, 503] width 175 height 24
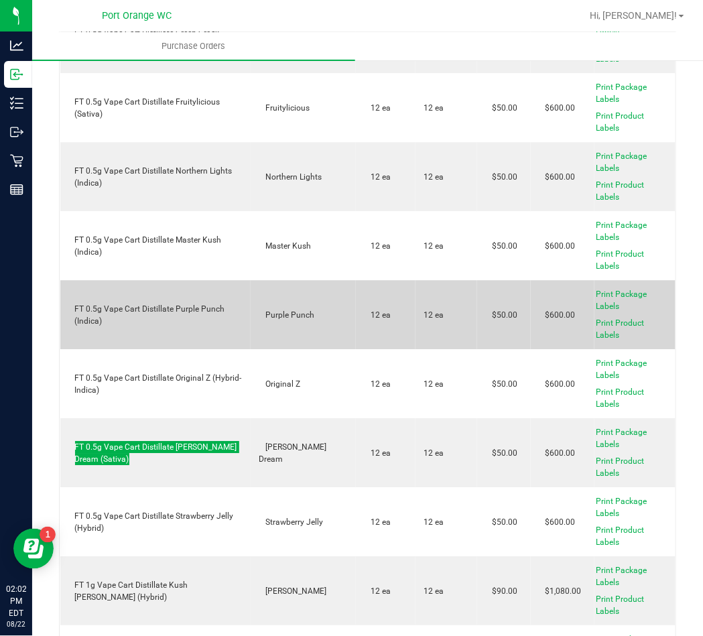
scroll to position [3098, 0]
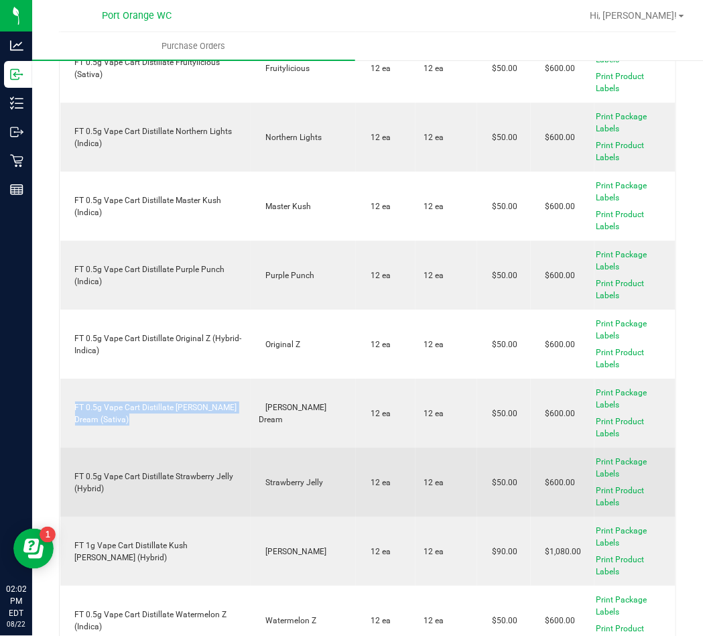
click at [125, 471] on div "FT 0.5g Vape Cart Distillate Strawberry Jelly (Hybrid)" at bounding box center [155, 483] width 175 height 24
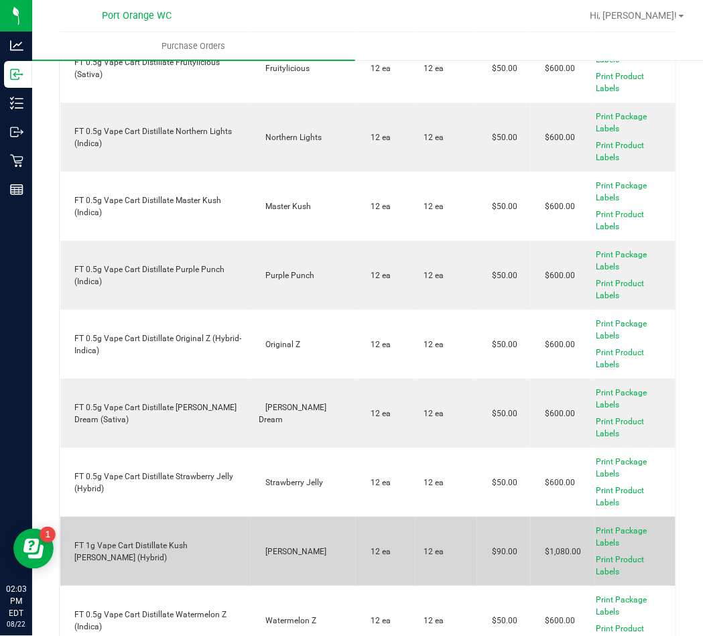
click at [212, 551] on td "FT 1g Vape Cart Distillate Kush Mintz (Hybrid)" at bounding box center [155, 551] width 191 height 69
click at [211, 546] on div "FT 1g Vape Cart Distillate Kush Mintz (Hybrid)" at bounding box center [155, 552] width 175 height 24
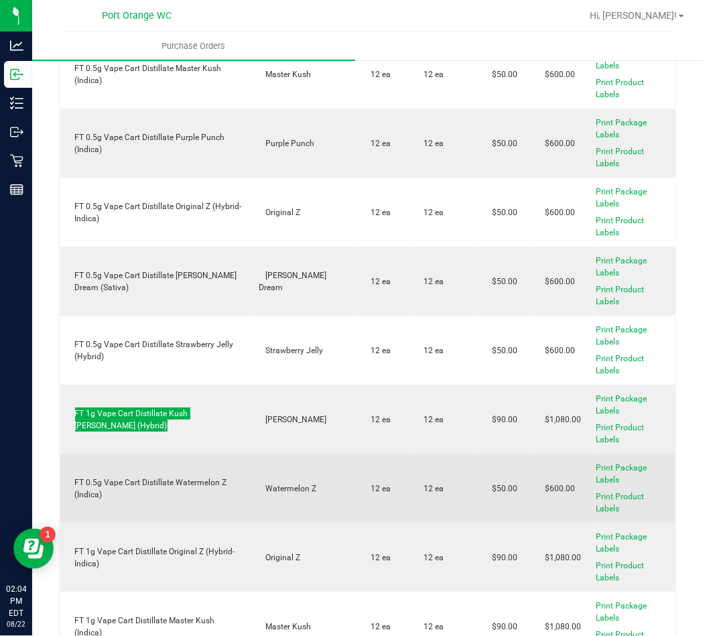
scroll to position [3277, 0]
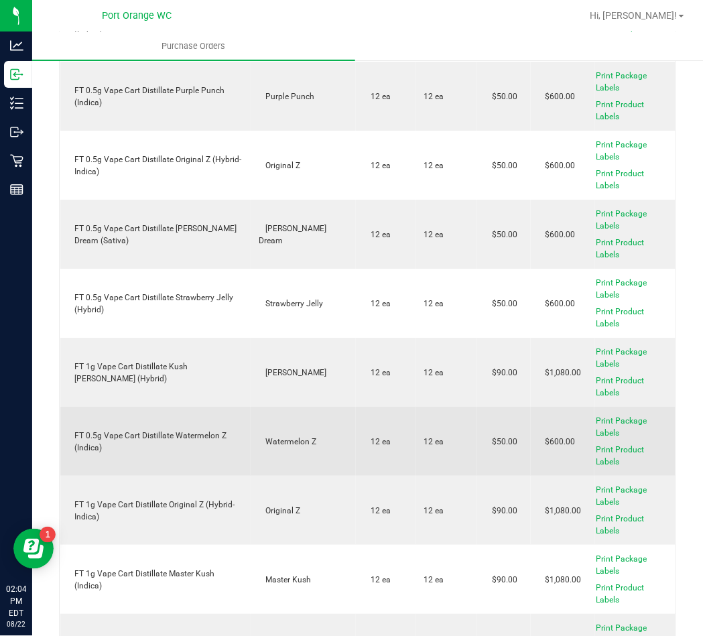
click at [170, 417] on td "FT 0.5g Vape Cart Distillate Watermelon Z (Indica)" at bounding box center [155, 441] width 191 height 69
click at [172, 416] on td "FT 0.5g Vape Cart Distillate Watermelon Z (Indica)" at bounding box center [155, 441] width 191 height 69
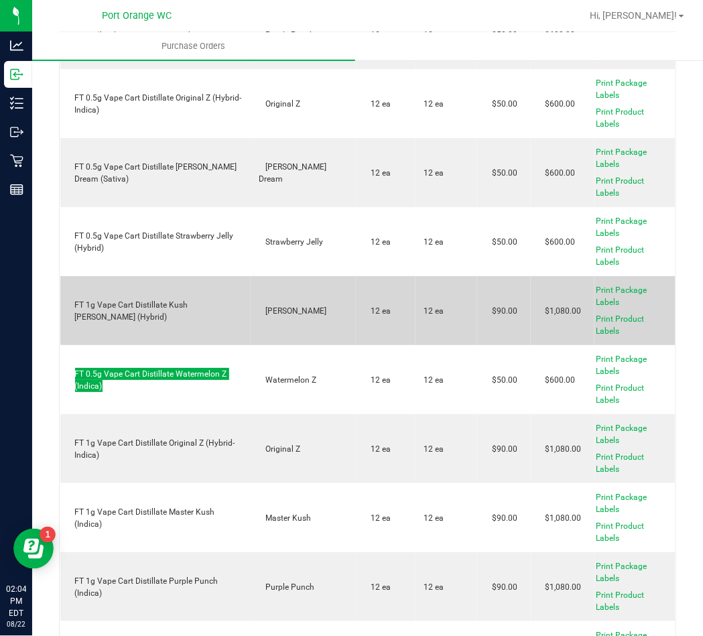
scroll to position [3366, 0]
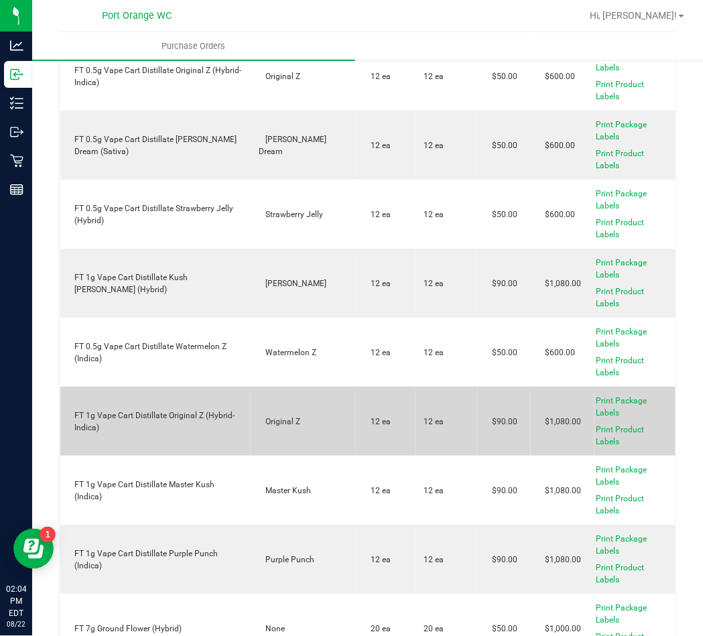
click at [221, 410] on div "FT 1g Vape Cart Distillate Original Z (Hybrid-Indica)" at bounding box center [155, 422] width 175 height 24
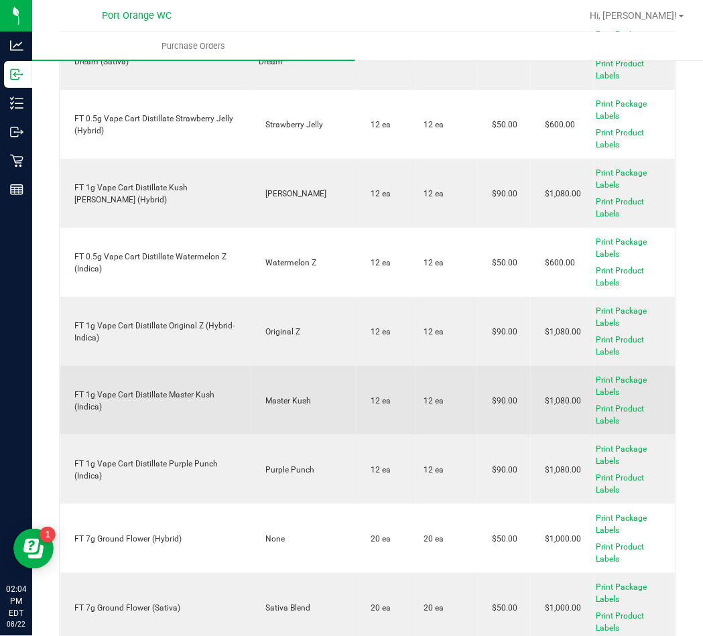
click at [200, 389] on div "FT 1g Vape Cart Distillate Master Kush (Indica)" at bounding box center [155, 401] width 175 height 24
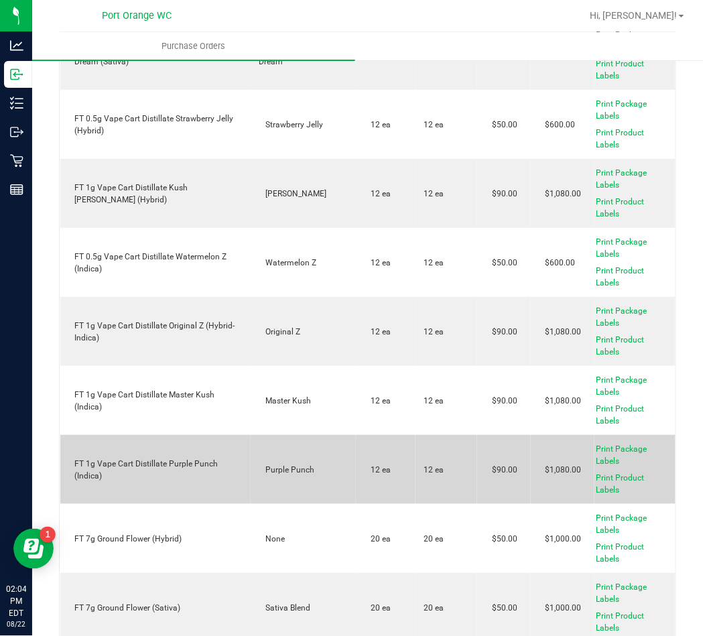
click at [174, 458] on div "FT 1g Vape Cart Distillate Purple Punch (Indica)" at bounding box center [155, 470] width 175 height 24
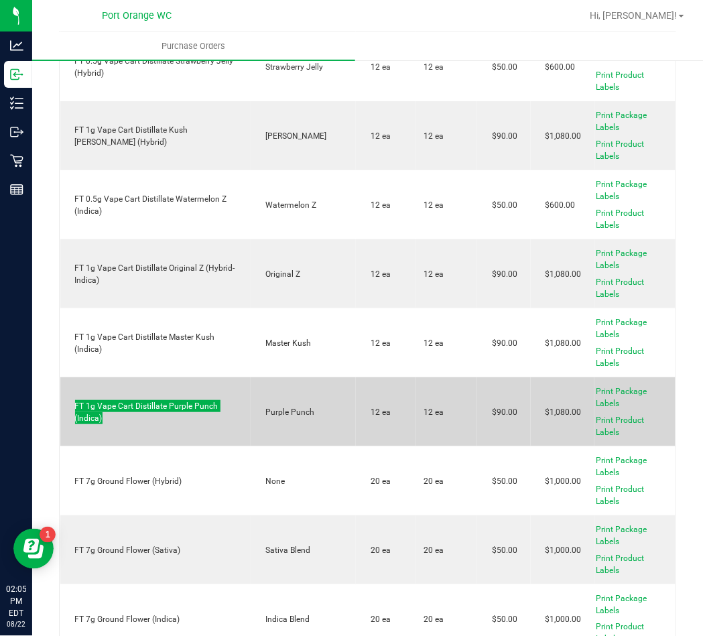
scroll to position [3545, 0]
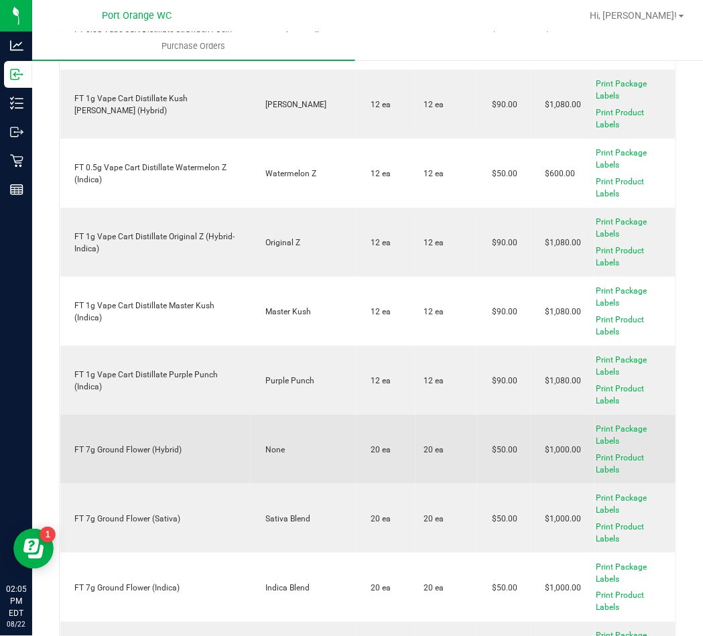
click at [147, 444] on div "FT 7g Ground Flower (Hybrid)" at bounding box center [155, 450] width 175 height 12
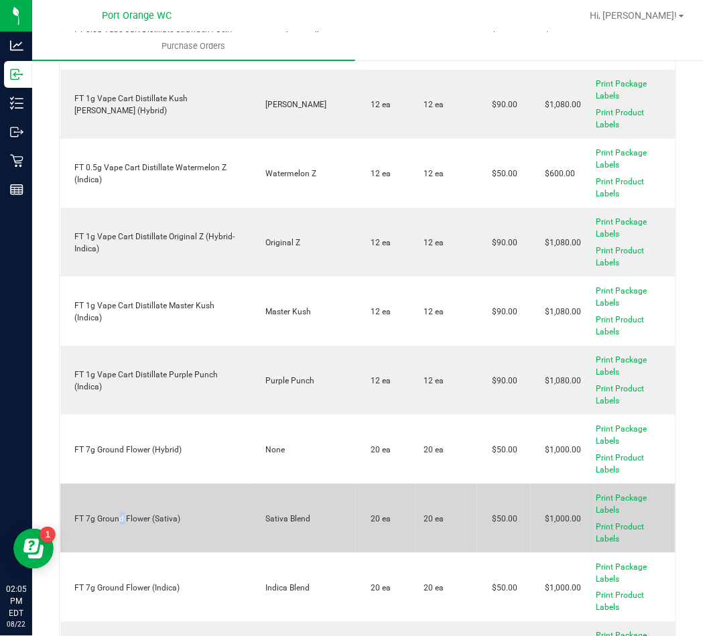
click at [121, 513] on div "FT 7g Ground Flower (Sativa)" at bounding box center [155, 519] width 175 height 12
click at [122, 513] on div "FT 7g Ground Flower (Sativa)" at bounding box center [155, 519] width 175 height 12
click at [144, 500] on td "FT 7g Ground Flower (Sativa)" at bounding box center [155, 518] width 191 height 69
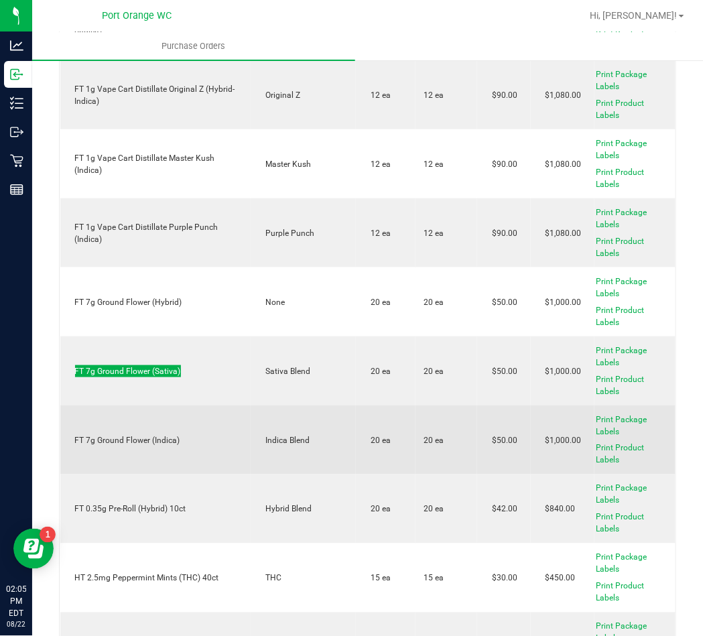
scroll to position [3724, 0]
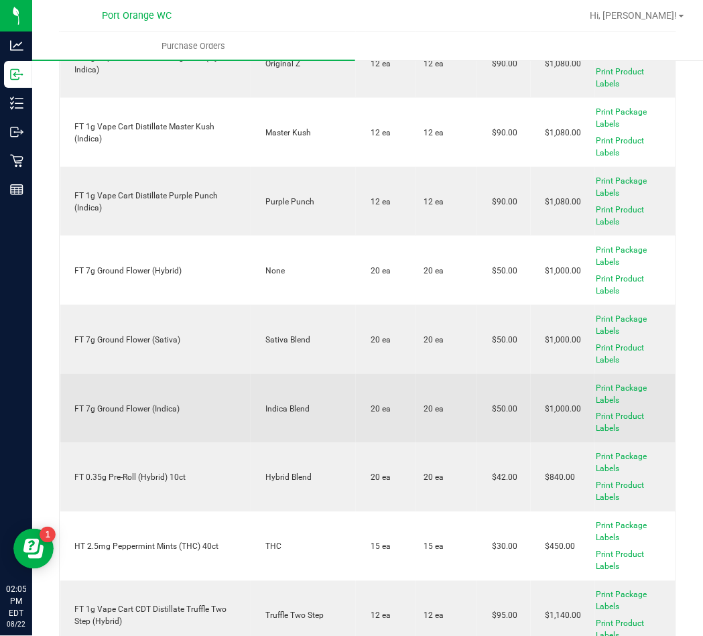
click at [131, 403] on div "FT 7g Ground Flower (Indica)" at bounding box center [155, 409] width 175 height 12
click at [130, 403] on div "FT 7g Ground Flower (Indica)" at bounding box center [155, 409] width 175 height 12
drag, startPoint x: 130, startPoint y: 402, endPoint x: 87, endPoint y: 426, distance: 49.2
click at [129, 403] on div "FT 7g Ground Flower (Indica)" at bounding box center [155, 409] width 175 height 12
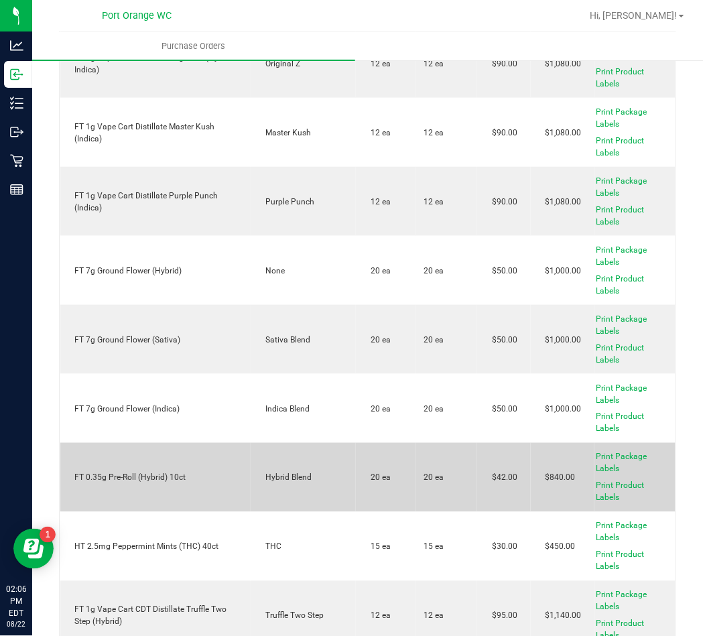
click at [168, 473] on div "FT 0.35g Pre-Roll (Hybrid) 10ct" at bounding box center [155, 478] width 175 height 12
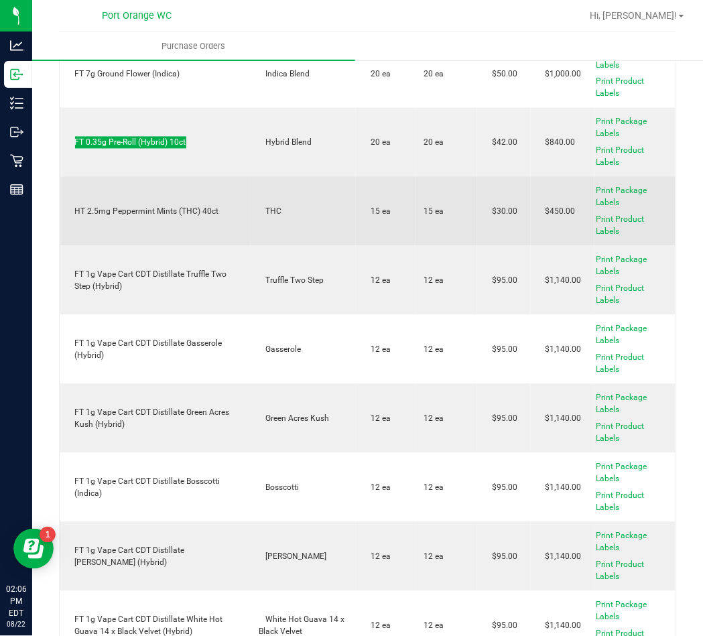
scroll to position [4081, 0]
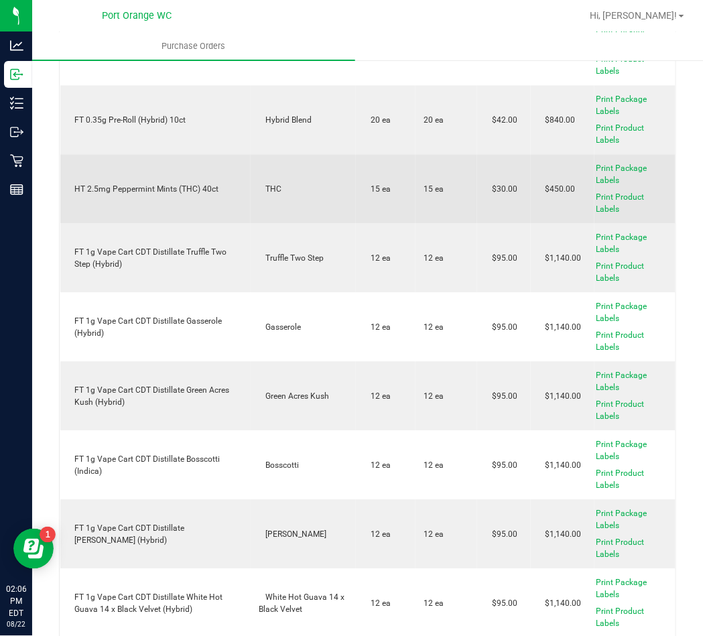
click at [196, 184] on div "HT 2.5mg Peppermint Mints (THC) 40ct" at bounding box center [155, 190] width 175 height 12
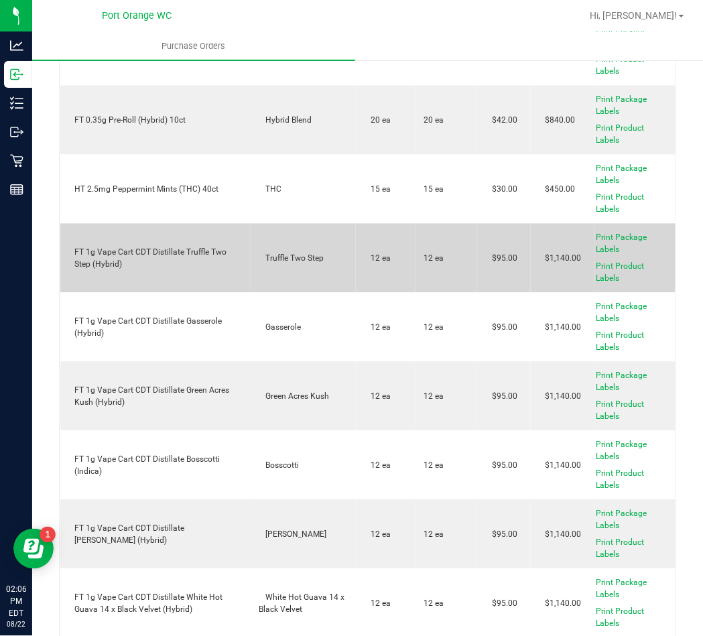
click at [206, 247] on div "FT 1g Vape Cart CDT Distillate Truffle Two Step (Hybrid)" at bounding box center [155, 259] width 175 height 24
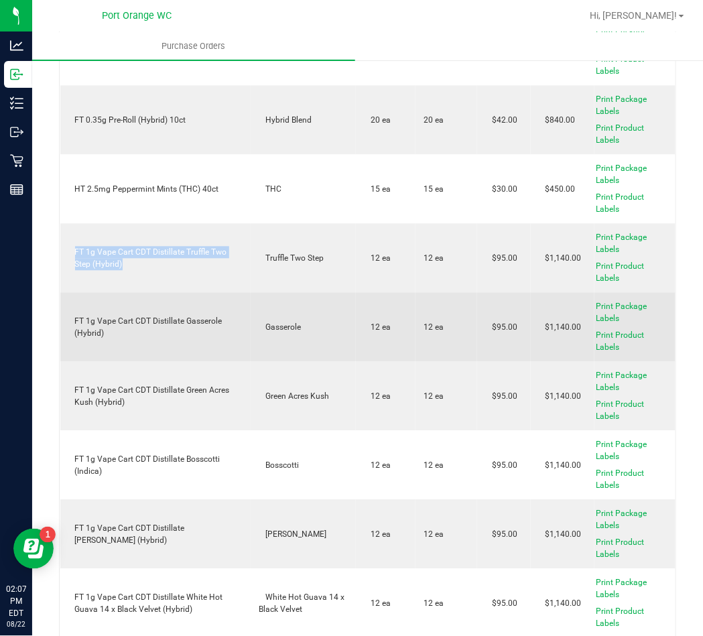
click at [151, 305] on td "FT 1g Vape Cart CDT Distillate Gasserole (Hybrid)" at bounding box center [155, 327] width 191 height 69
click at [152, 305] on td "FT 1g Vape Cart CDT Distillate Gasserole (Hybrid)" at bounding box center [155, 327] width 191 height 69
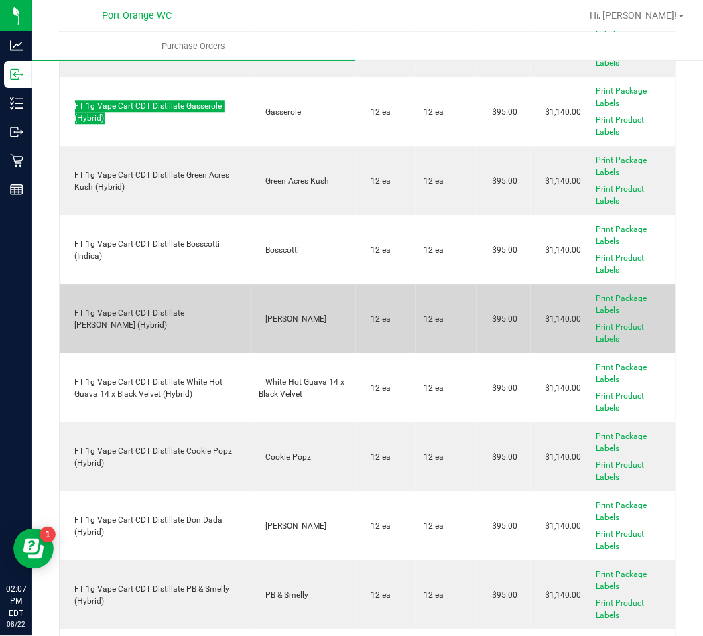
scroll to position [4350, 0]
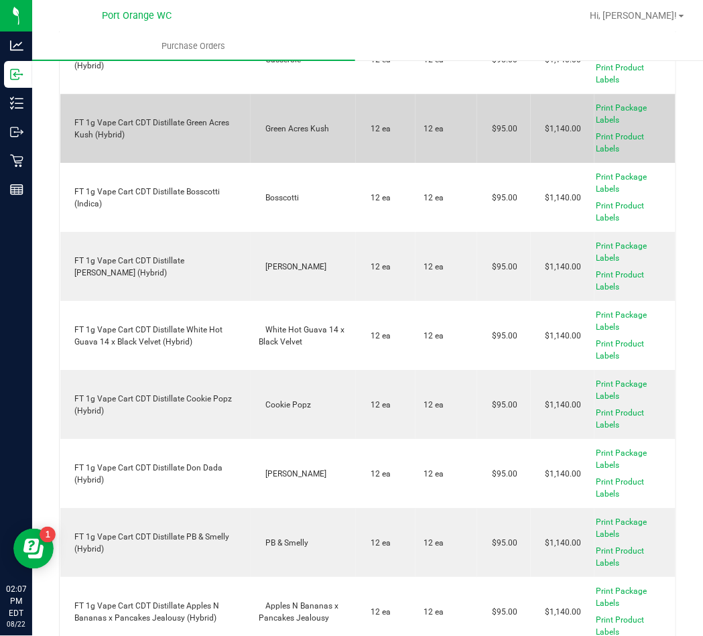
click at [188, 117] on div "FT 1g Vape Cart CDT Distillate Green Acres Kush (Hybrid)" at bounding box center [155, 129] width 175 height 24
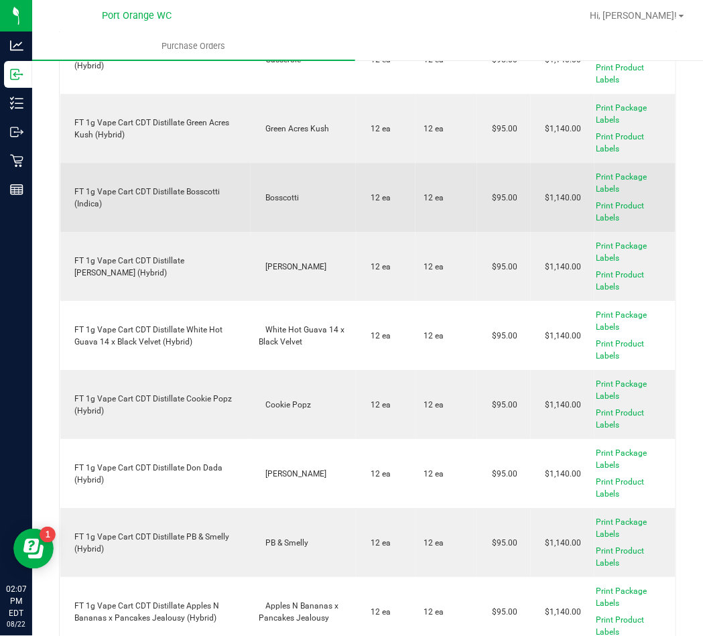
click at [183, 186] on div "FT 1g Vape Cart CDT Distillate Bosscotti (Indica)" at bounding box center [155, 198] width 175 height 24
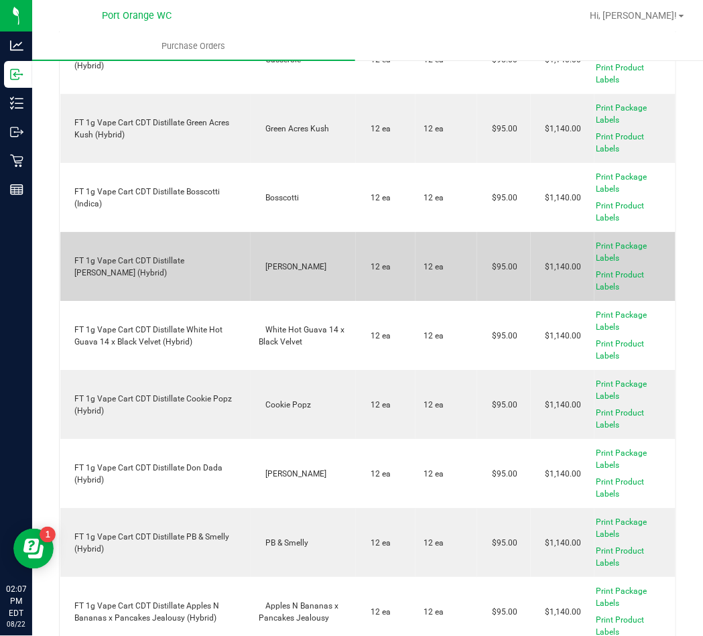
click at [133, 257] on div "FT 1g Vape Cart CDT Distillate Dulce De Fresa (Hybrid)" at bounding box center [155, 267] width 175 height 24
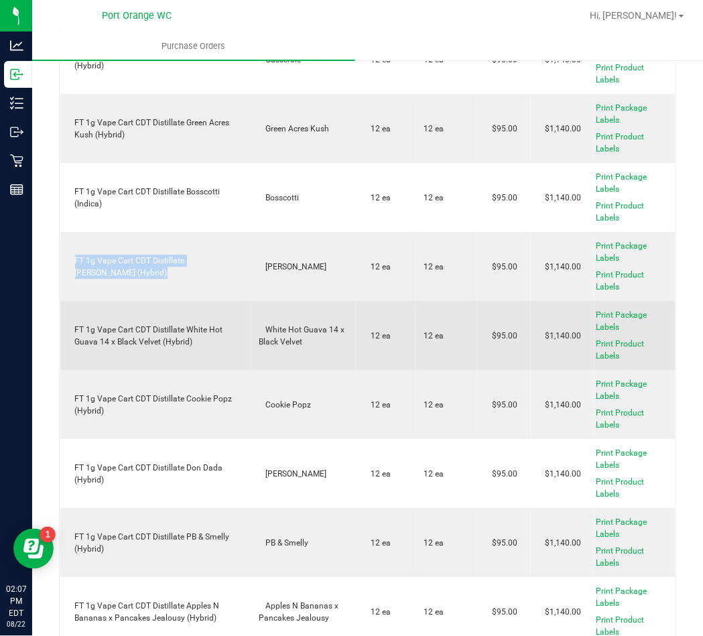
click at [166, 333] on div "FT 1g Vape Cart CDT Distillate White Hot Guava 14 x Black Velvet (Hybrid)" at bounding box center [155, 336] width 175 height 24
click at [166, 332] on div "FT 1g Vape Cart CDT Distillate White Hot Guava 14 x Black Velvet (Hybrid)" at bounding box center [155, 336] width 175 height 24
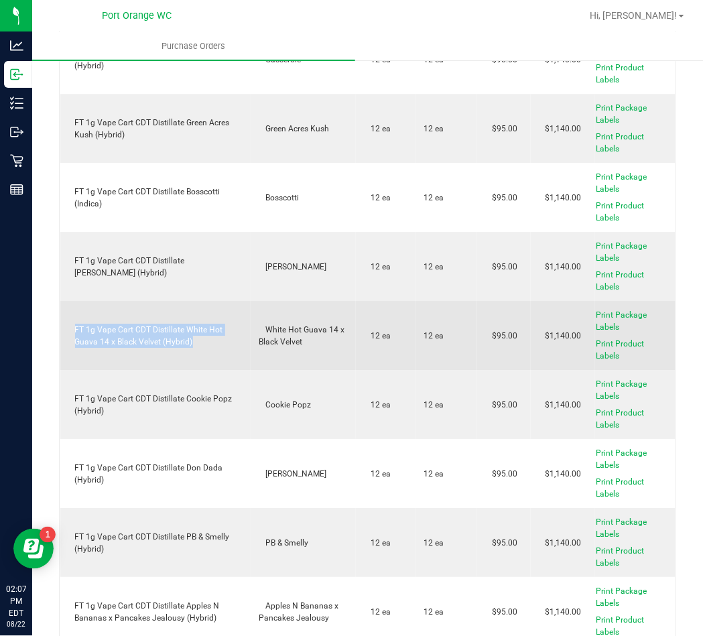
click at [166, 332] on div "FT 1g Vape Cart CDT Distillate White Hot Guava 14 x Black Velvet (Hybrid)" at bounding box center [155, 336] width 175 height 24
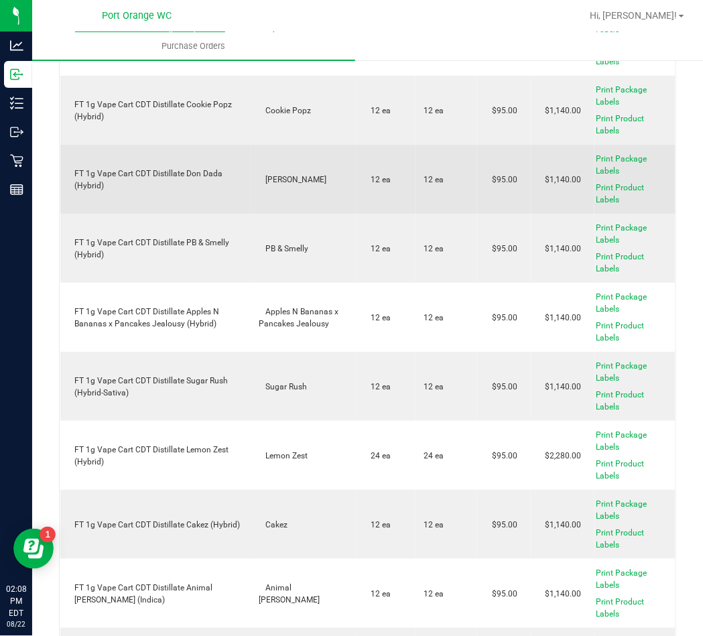
scroll to position [4618, 0]
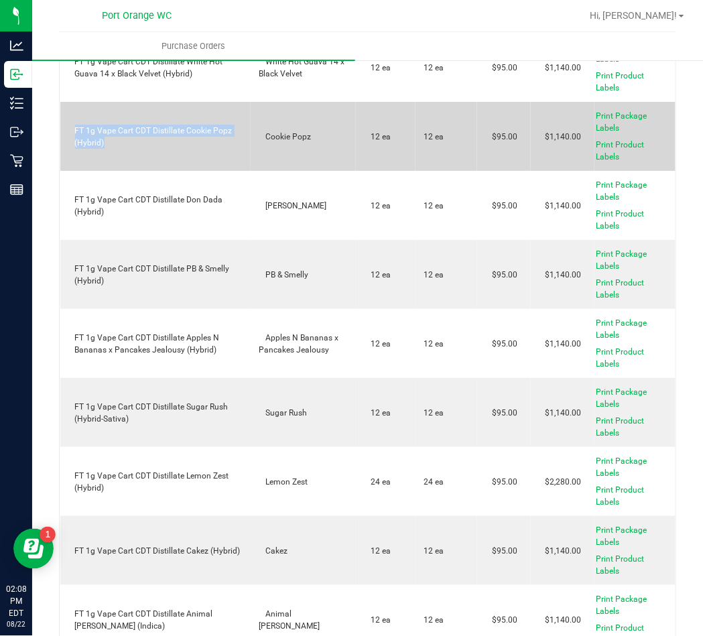
drag, startPoint x: 68, startPoint y: 118, endPoint x: 103, endPoint y: 133, distance: 37.9
click at [103, 133] on div "FT 1g Vape Cart CDT Distillate Cookie Popz (Hybrid)" at bounding box center [155, 137] width 175 height 24
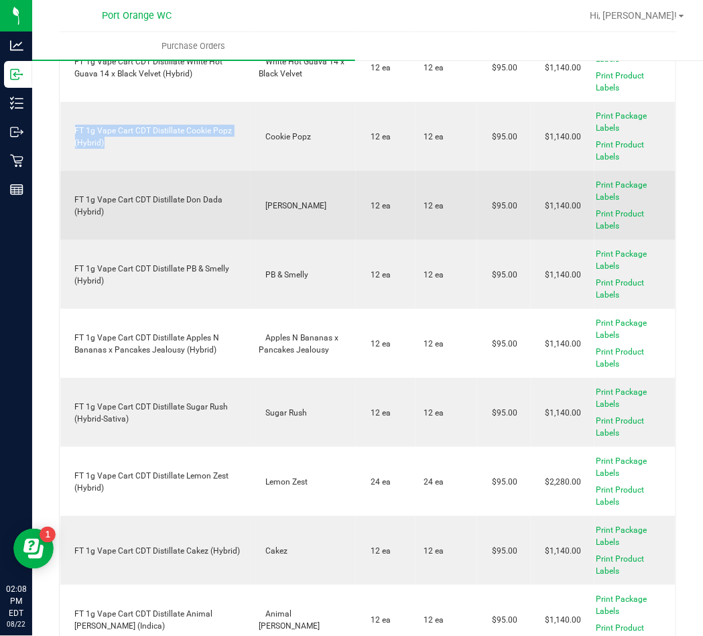
click at [157, 204] on div "FT 1g Vape Cart CDT Distillate Don Dada (Hybrid)" at bounding box center [155, 206] width 175 height 24
click at [157, 203] on div "FT 1g Vape Cart CDT Distillate Don Dada (Hybrid)" at bounding box center [155, 206] width 175 height 24
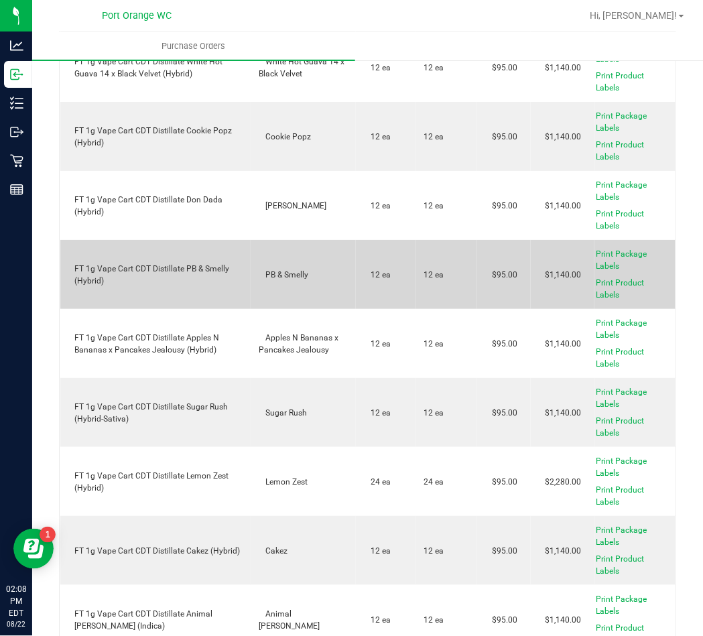
click at [208, 241] on td "FT 1g Vape Cart CDT Distillate PB & Smelly (Hybrid)" at bounding box center [155, 274] width 191 height 69
click at [205, 263] on div "FT 1g Vape Cart CDT Distillate PB & Smelly (Hybrid)" at bounding box center [155, 275] width 175 height 24
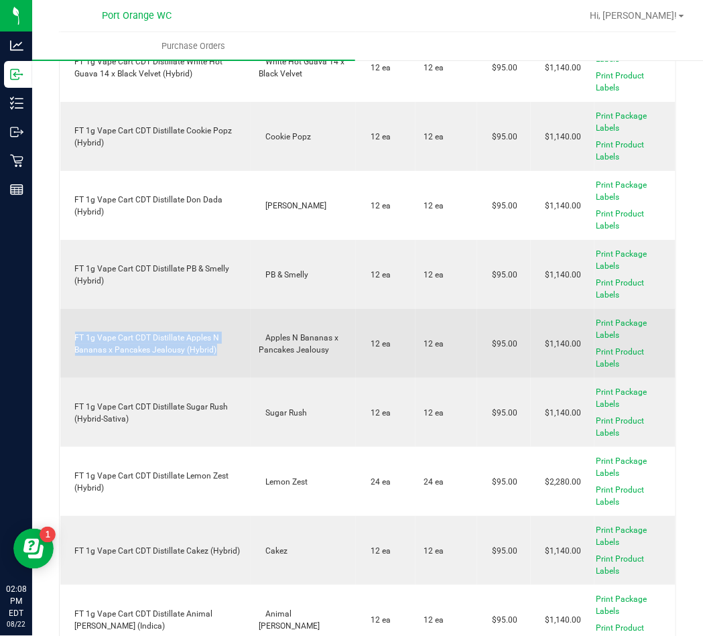
drag, startPoint x: 76, startPoint y: 327, endPoint x: 226, endPoint y: 351, distance: 152.1
click at [226, 351] on td "FT 1g Vape Cart CDT Distillate Apples N Bananas x Pancakes Jealousy (Hybrid)" at bounding box center [155, 343] width 191 height 69
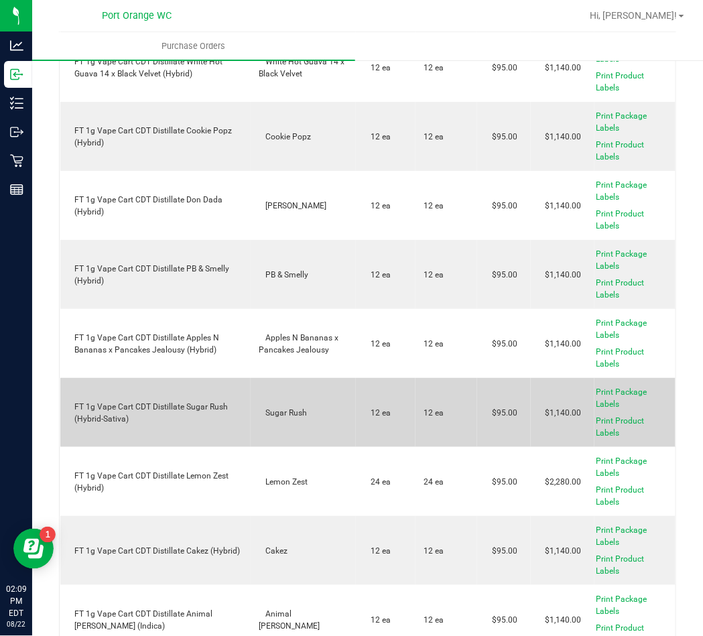
click at [78, 401] on div "FT 1g Vape Cart CDT Distillate Sugar Rush (Hybrid-Sativa)" at bounding box center [155, 413] width 175 height 24
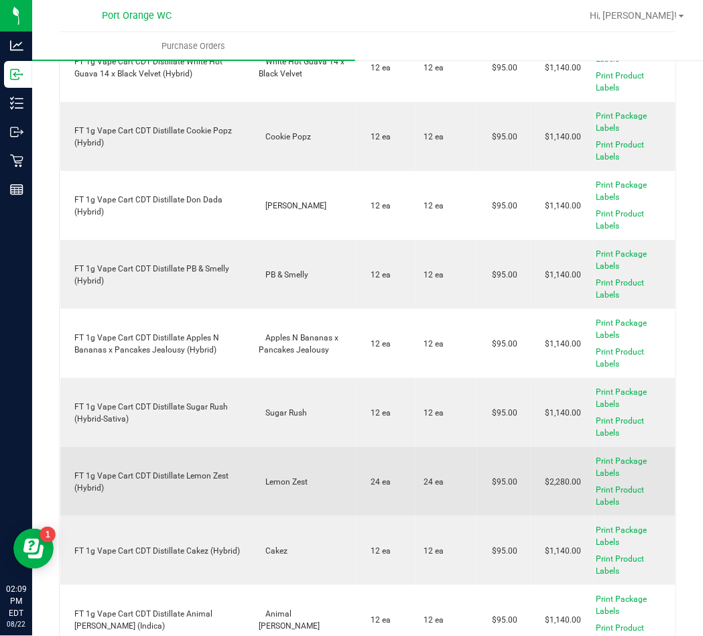
click at [130, 470] on div "FT 1g Vape Cart CDT Distillate Lemon Zest (Hybrid)" at bounding box center [155, 482] width 175 height 24
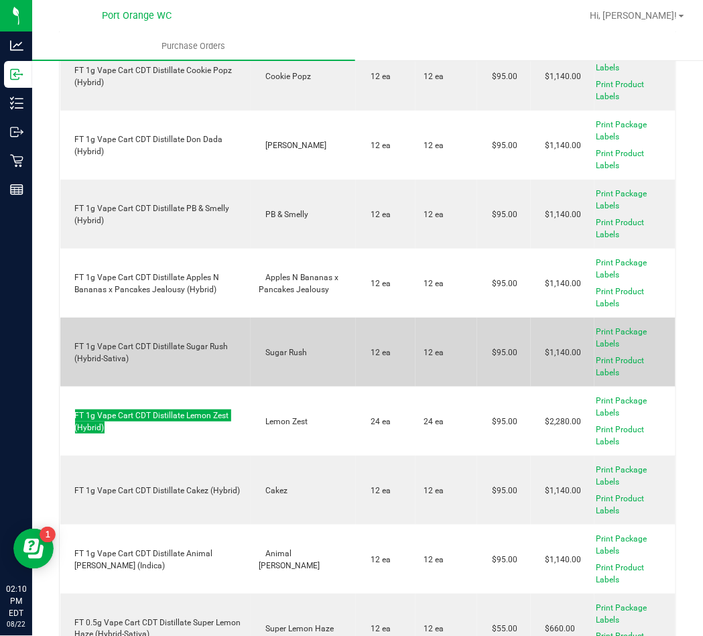
scroll to position [4707, 0]
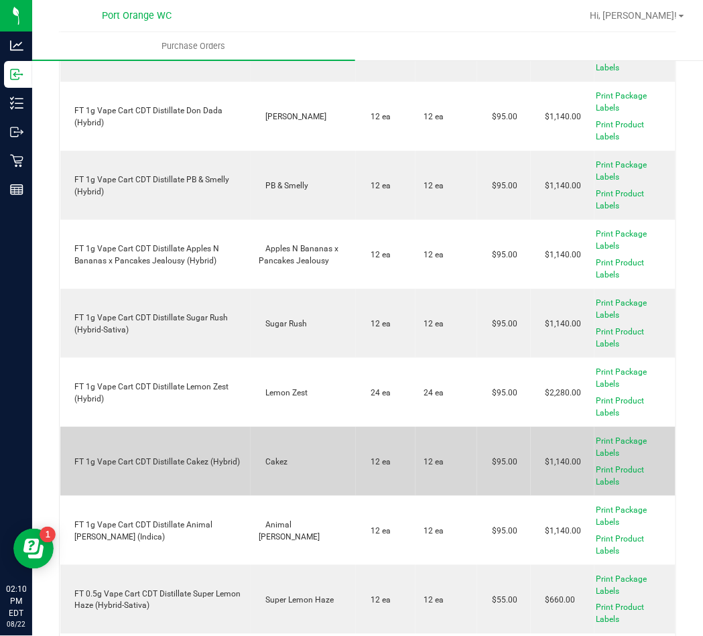
click at [121, 456] on div "FT 1g Vape Cart CDT Distillate Cakez (Hybrid)" at bounding box center [155, 462] width 175 height 12
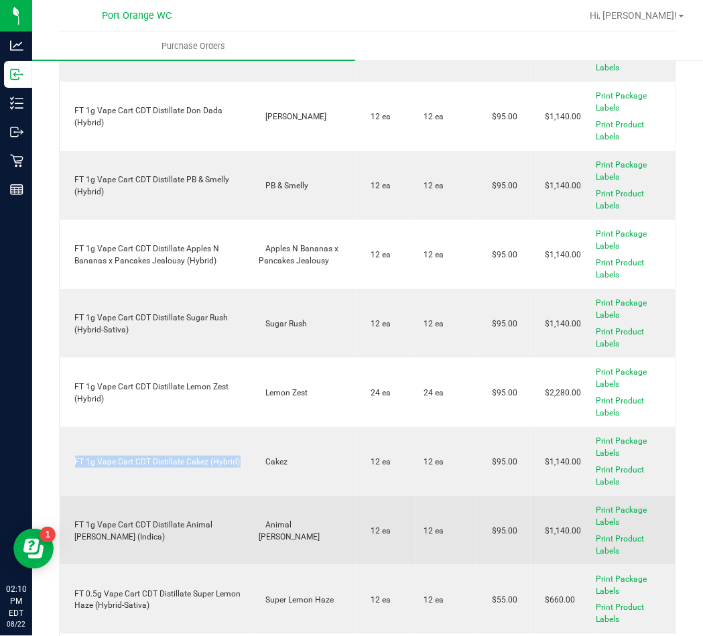
drag, startPoint x: 121, startPoint y: 448, endPoint x: 138, endPoint y: 491, distance: 46.1
click at [121, 456] on div "FT 1g Vape Cart CDT Distillate Cakez (Hybrid)" at bounding box center [155, 462] width 175 height 12
click at [151, 505] on td "FT 1g Vape Cart CDT Distillate Animal Larry (Indica)" at bounding box center [155, 530] width 191 height 69
click at [156, 519] on div "FT 1g Vape Cart CDT Distillate Animal Larry (Indica)" at bounding box center [155, 531] width 175 height 24
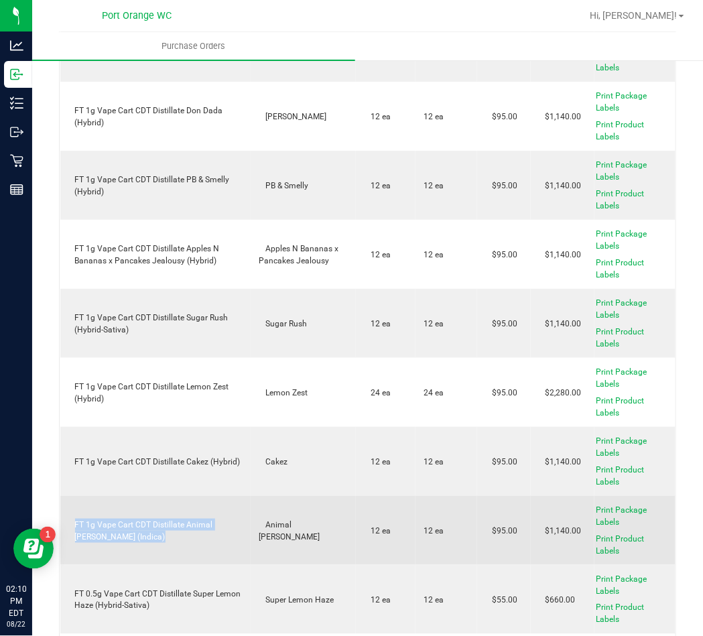
drag, startPoint x: 156, startPoint y: 513, endPoint x: 168, endPoint y: 532, distance: 22.3
click at [156, 519] on div "FT 1g Vape Cart CDT Distillate Animal Larry (Indica)" at bounding box center [155, 531] width 175 height 24
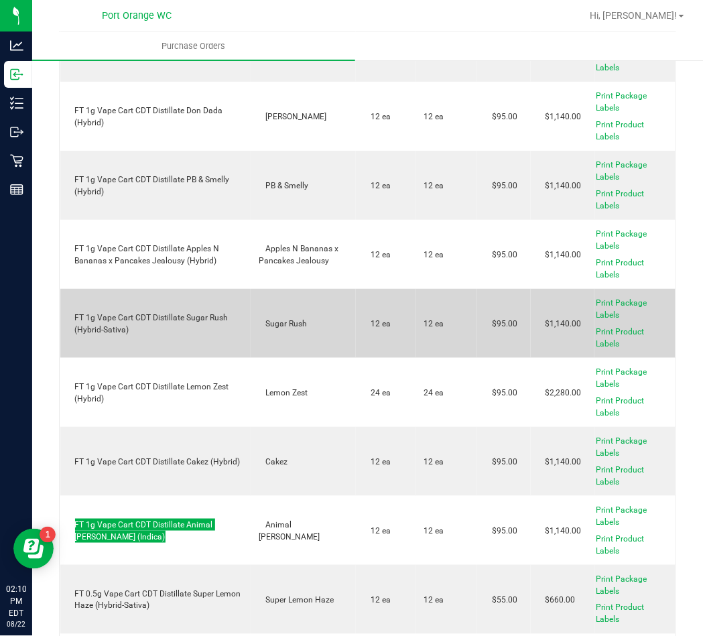
scroll to position [4797, 0]
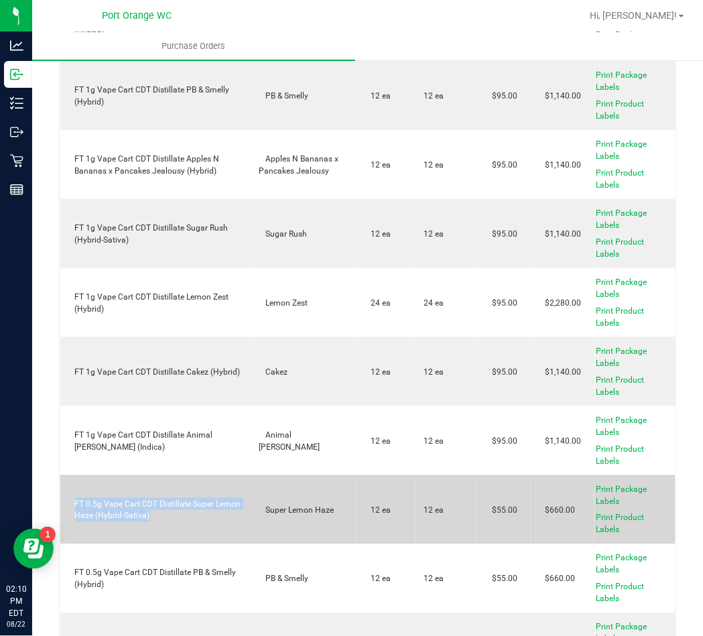
drag, startPoint x: 155, startPoint y: 506, endPoint x: 72, endPoint y: 481, distance: 86.1
click at [69, 481] on td "FT 0.5g Vape Cart CDT Distillate Super Lemon Haze (Hybrid-Sativa)" at bounding box center [155, 509] width 191 height 69
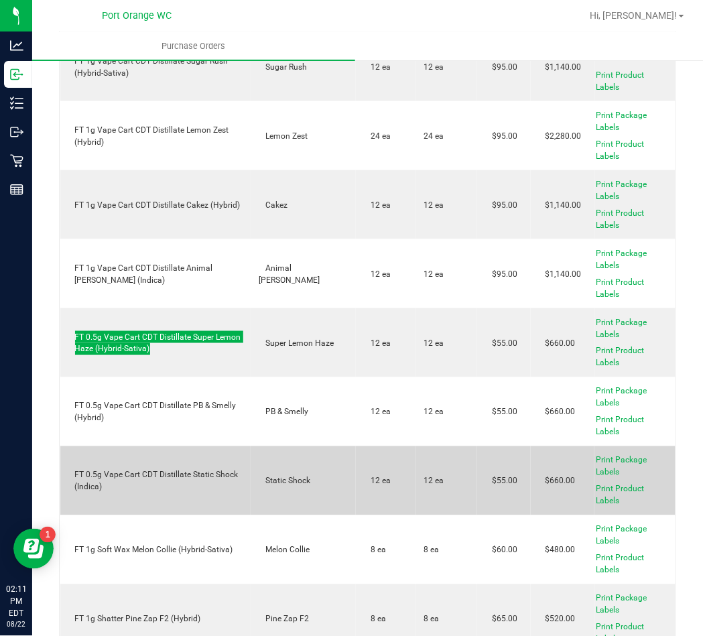
scroll to position [4975, 0]
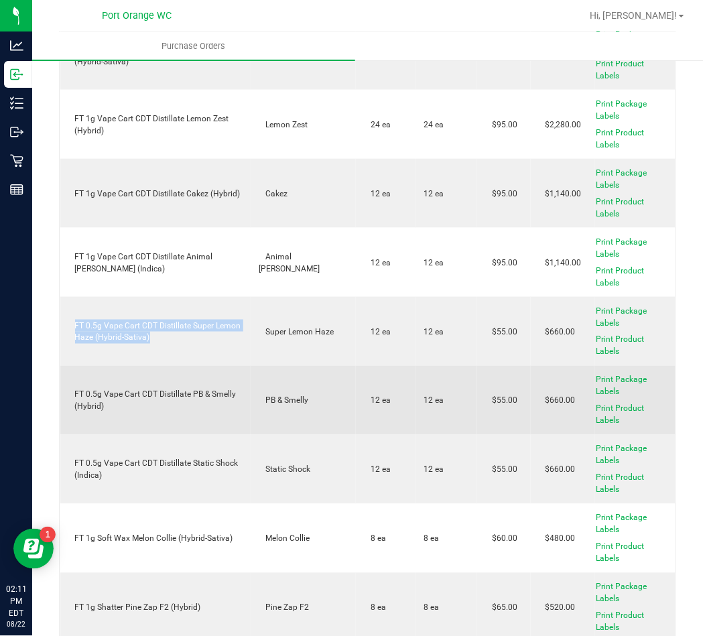
click at [218, 389] on div "FT 0.5g Vape Cart CDT Distillate PB & Smelly (Hybrid)" at bounding box center [155, 401] width 175 height 24
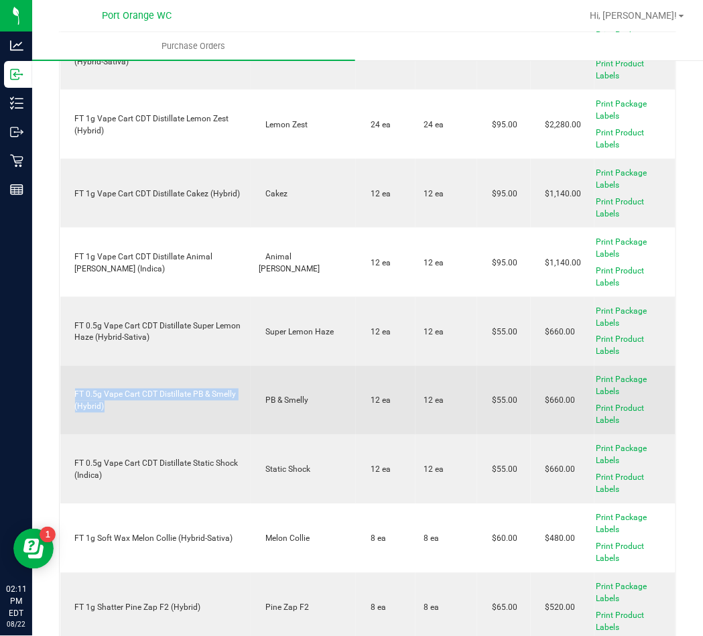
drag, startPoint x: 218, startPoint y: 388, endPoint x: 213, endPoint y: 395, distance: 9.1
click at [217, 391] on div "FT 0.5g Vape Cart CDT Distillate PB & Smelly (Hybrid)" at bounding box center [155, 401] width 175 height 24
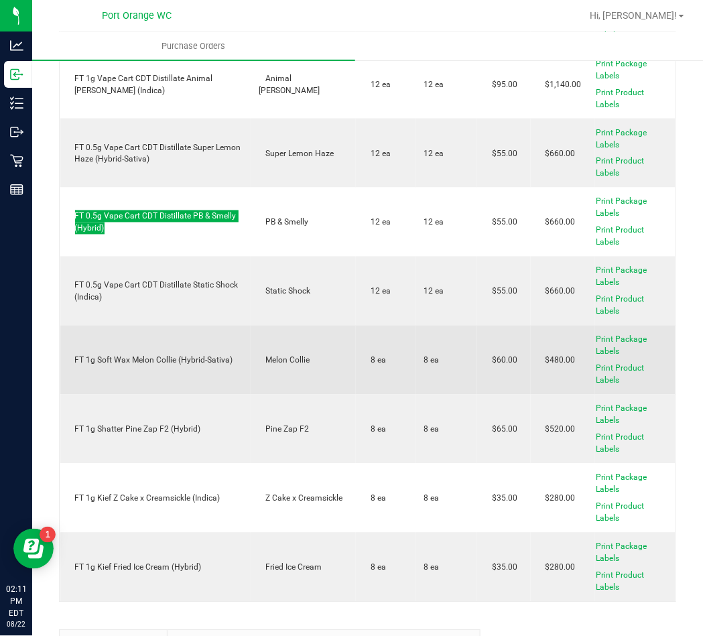
scroll to position [5154, 0]
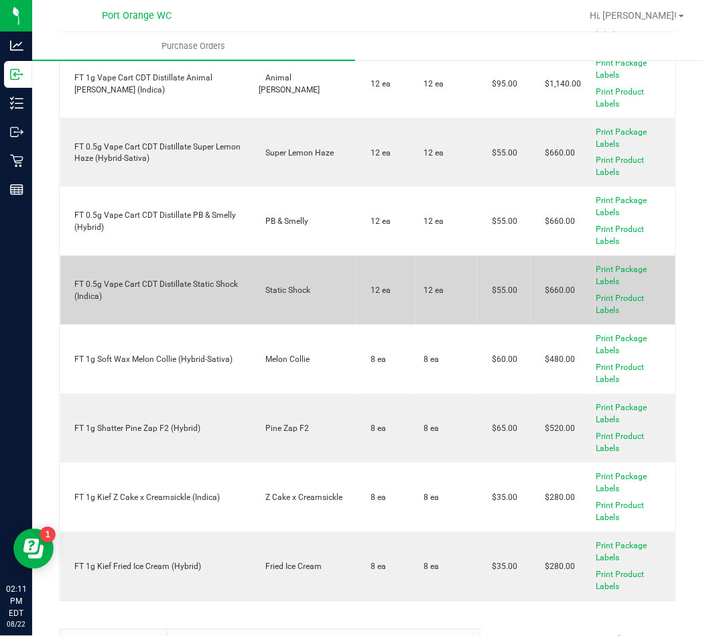
click at [172, 279] on div "FT 0.5g Vape Cart CDT Distillate Static Shock (Indica)" at bounding box center [155, 291] width 175 height 24
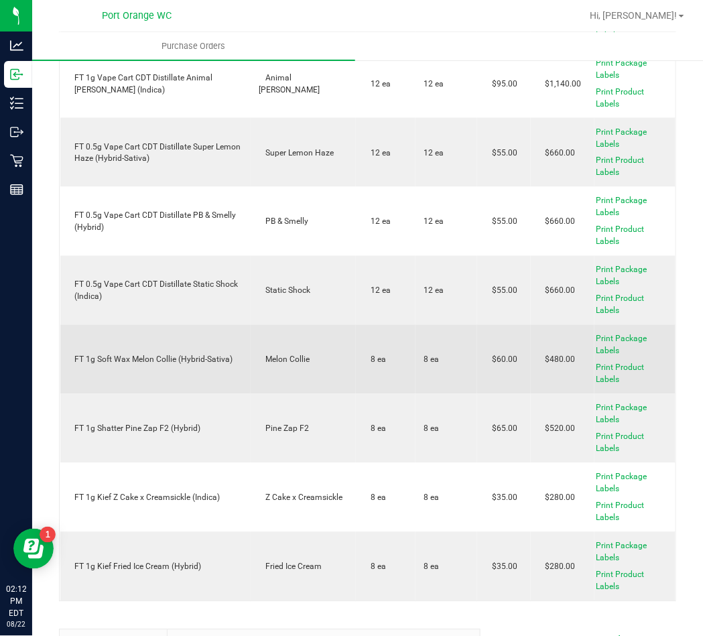
click at [133, 354] on div "FT 1g Soft Wax Melon Collie (Hybrid-Sativa)" at bounding box center [155, 360] width 175 height 12
drag, startPoint x: 133, startPoint y: 353, endPoint x: 154, endPoint y: 361, distance: 22.9
click at [133, 354] on div "FT 1g Soft Wax Melon Collie (Hybrid-Sativa)" at bounding box center [155, 360] width 175 height 12
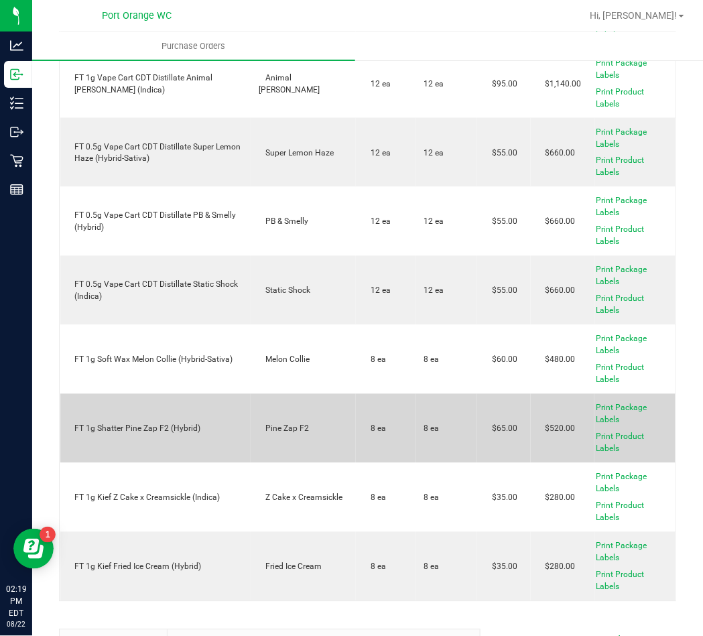
click at [146, 413] on td "FT 1g Shatter Pine Zap F2 (Hybrid)" at bounding box center [155, 428] width 191 height 69
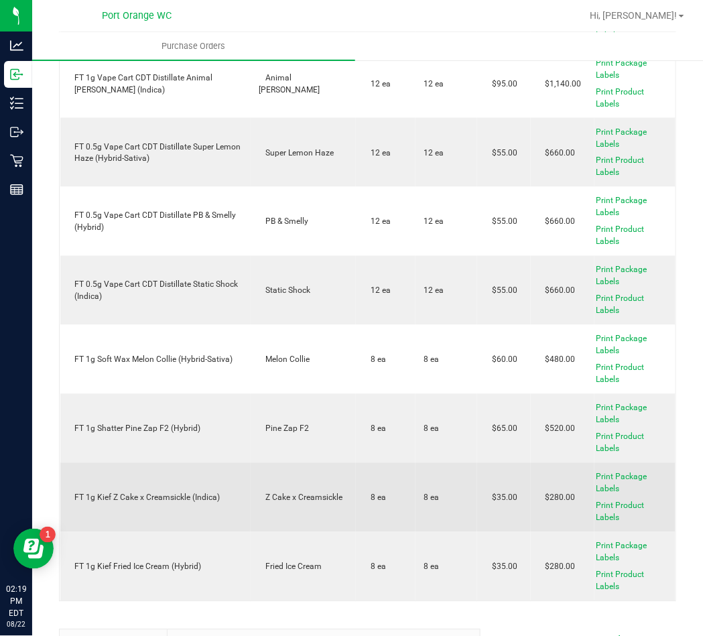
click at [125, 497] on td "FT 1g Kief Z Cake x Creamsickle (Indica)" at bounding box center [155, 497] width 191 height 69
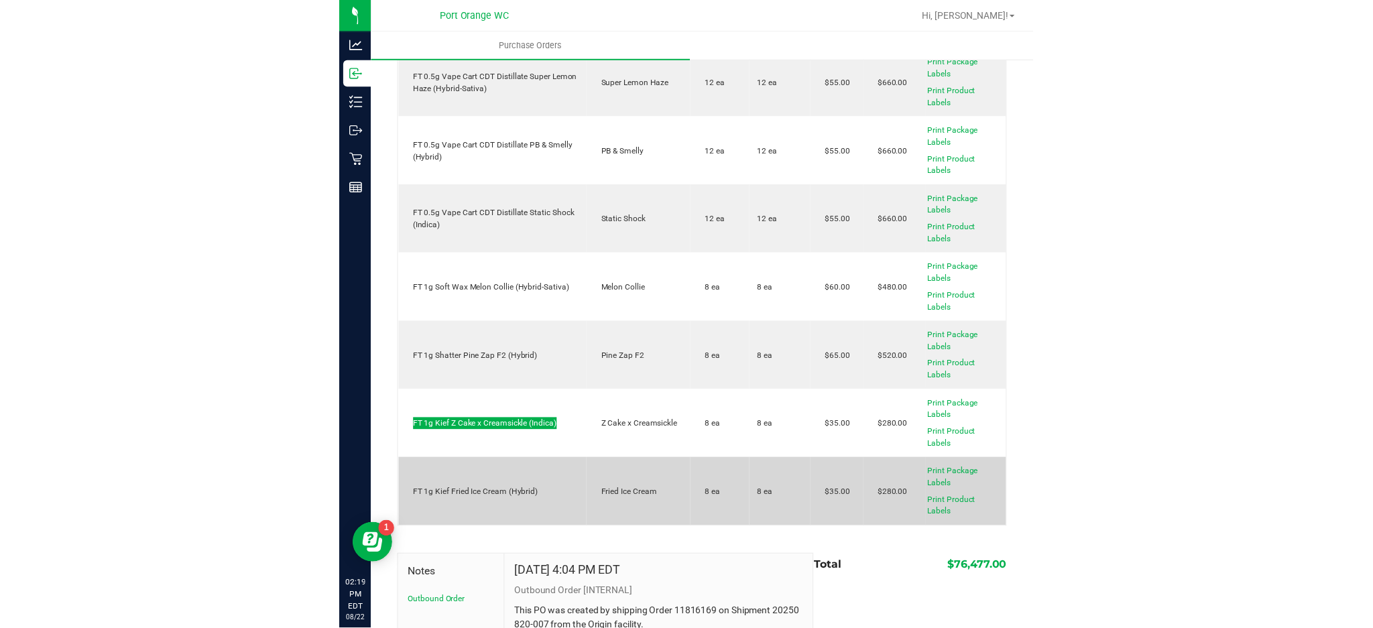
scroll to position [5243, 0]
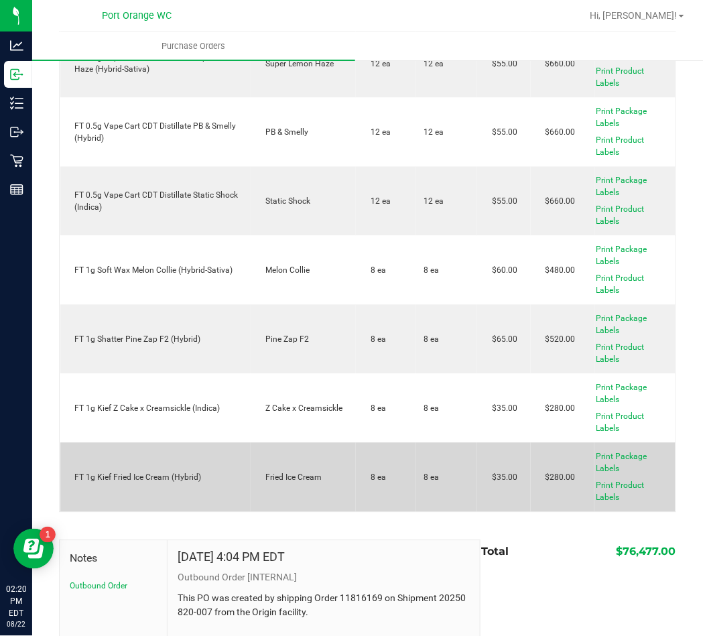
click at [155, 472] on div "FT 1g Kief Fried Ice Cream (Hybrid)" at bounding box center [155, 478] width 175 height 12
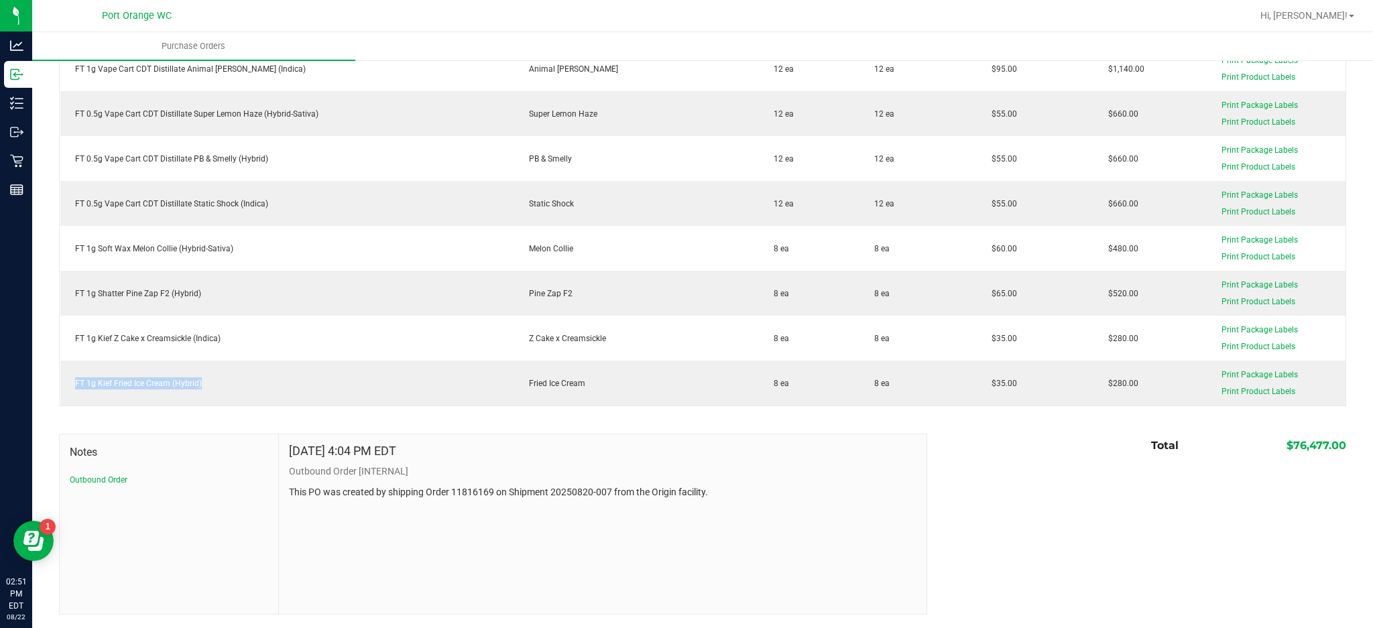
scroll to position [3437, 0]
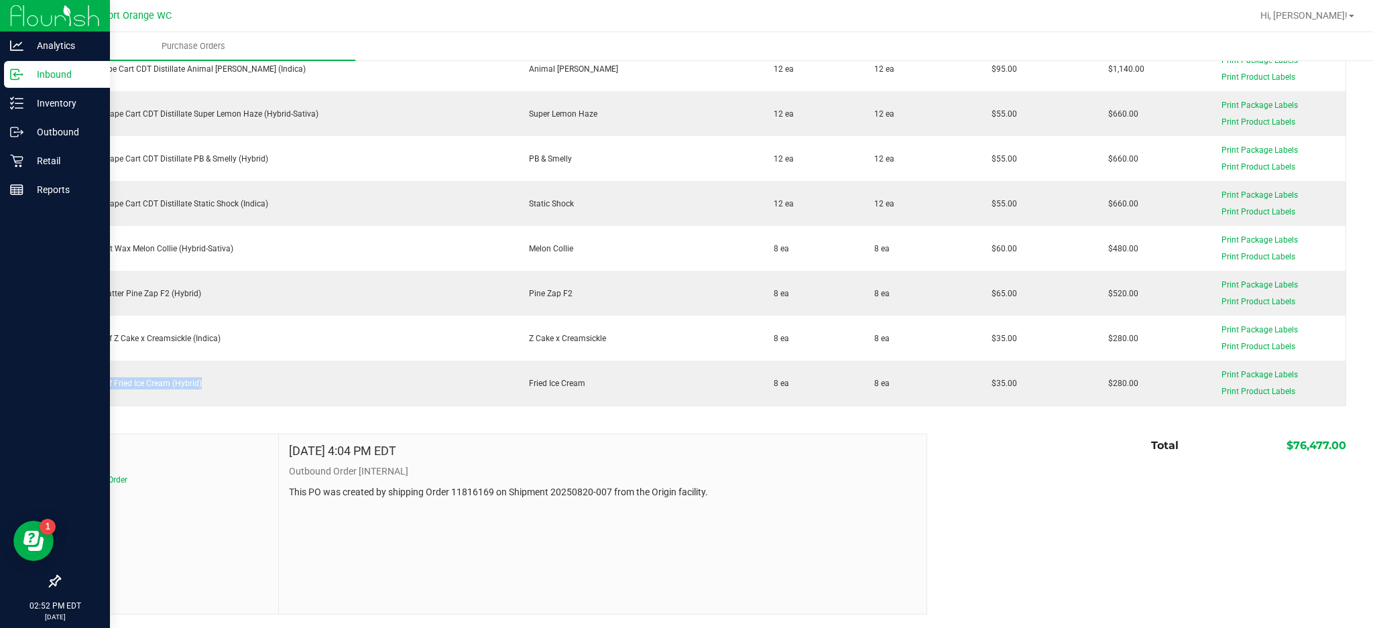
click at [62, 70] on p "Inbound" at bounding box center [63, 74] width 80 height 16
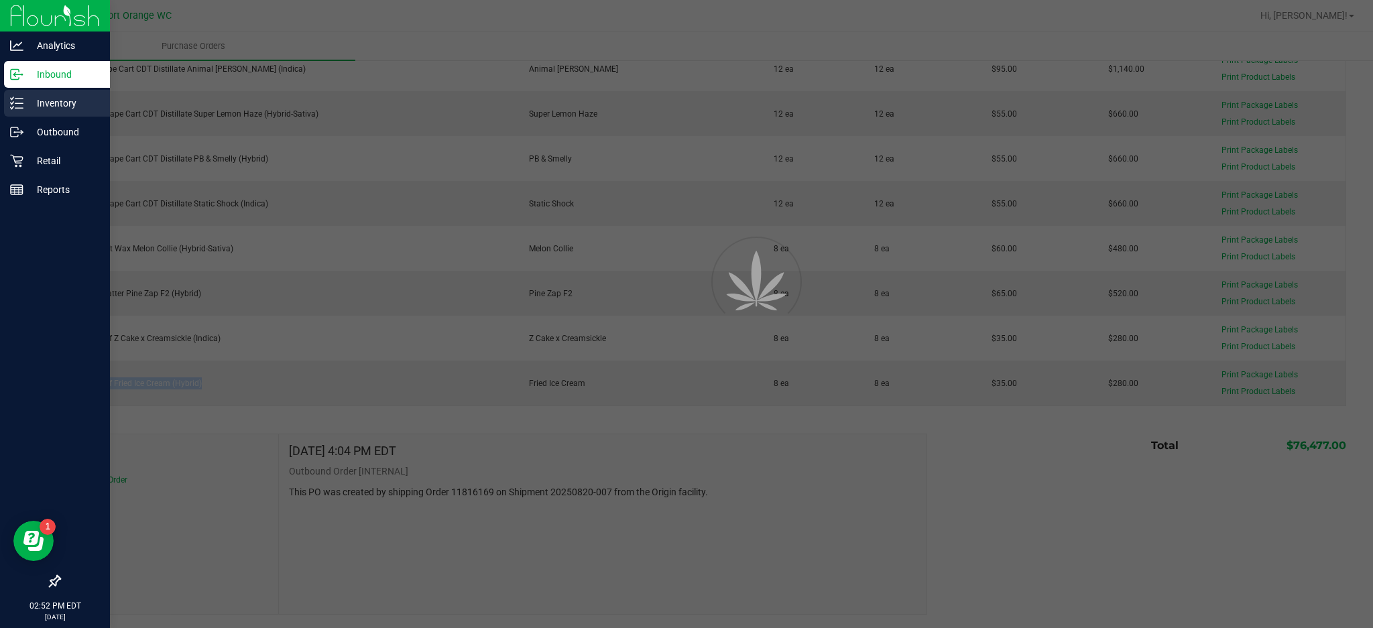
click at [70, 103] on p "Inventory" at bounding box center [63, 103] width 80 height 16
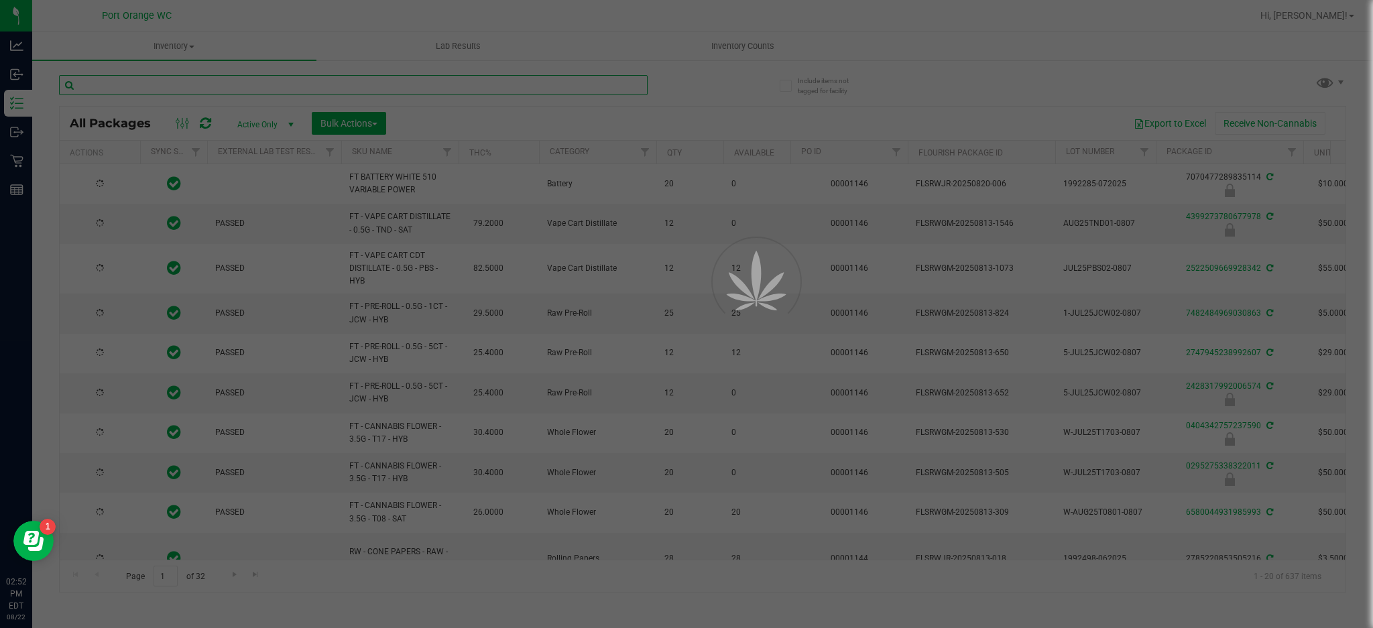
click at [200, 84] on input "text" at bounding box center [353, 85] width 589 height 20
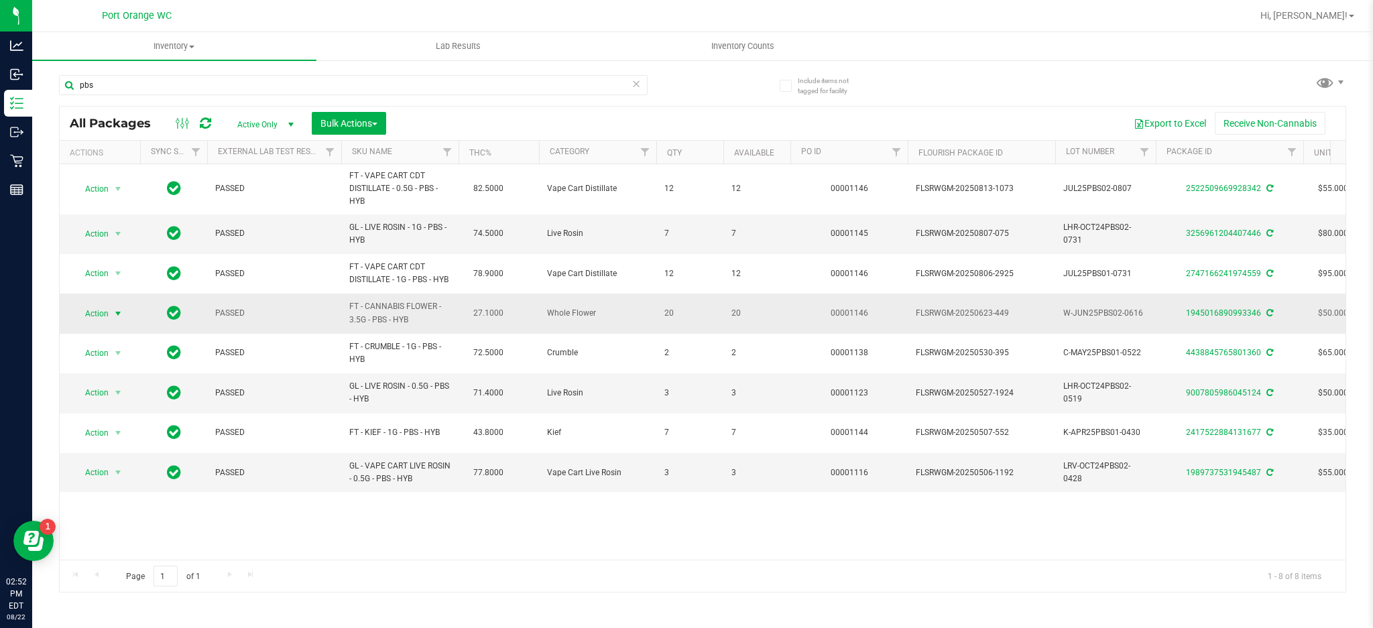
click at [92, 308] on span "Action" at bounding box center [91, 313] width 36 height 19
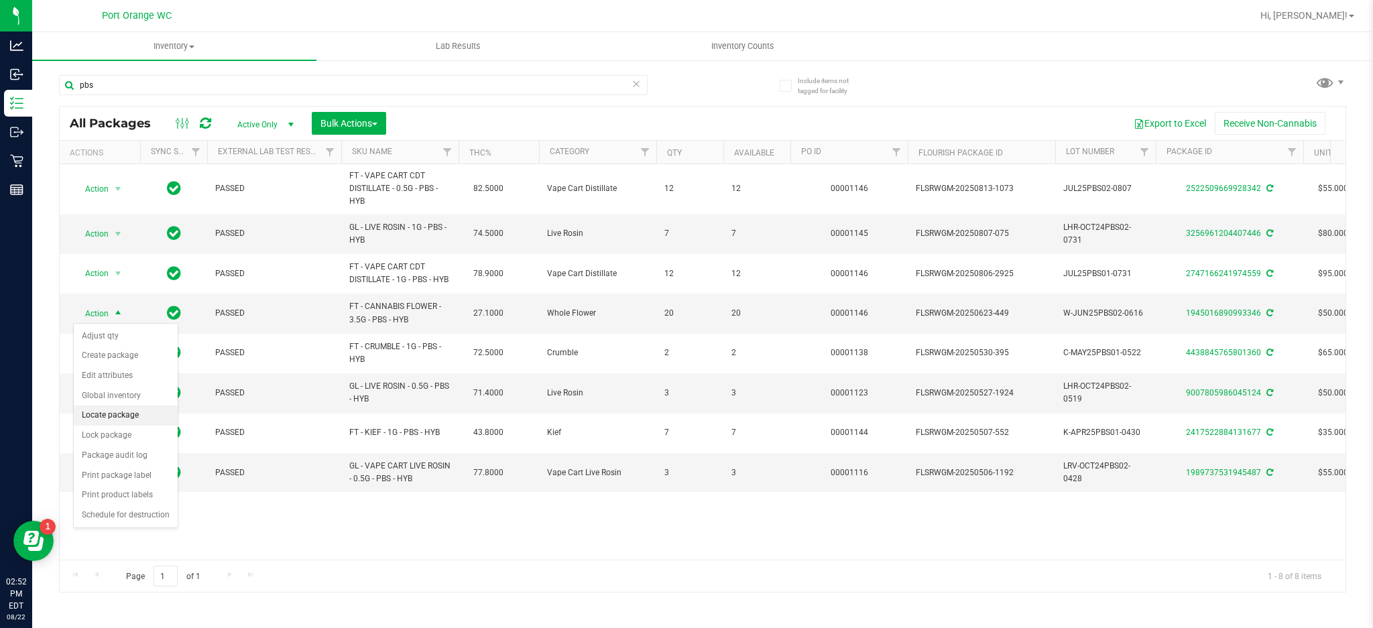
click at [124, 422] on li "Locate package" at bounding box center [126, 416] width 104 height 20
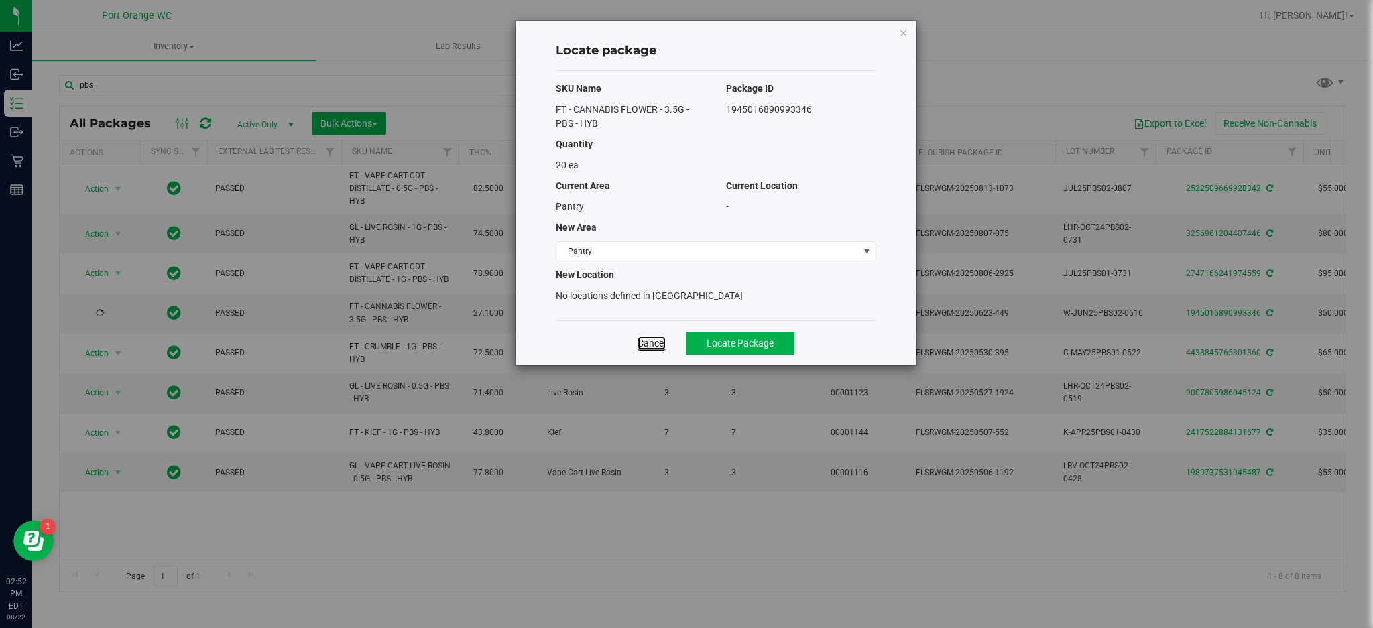
click at [639, 341] on link "Cancel" at bounding box center [652, 343] width 28 height 13
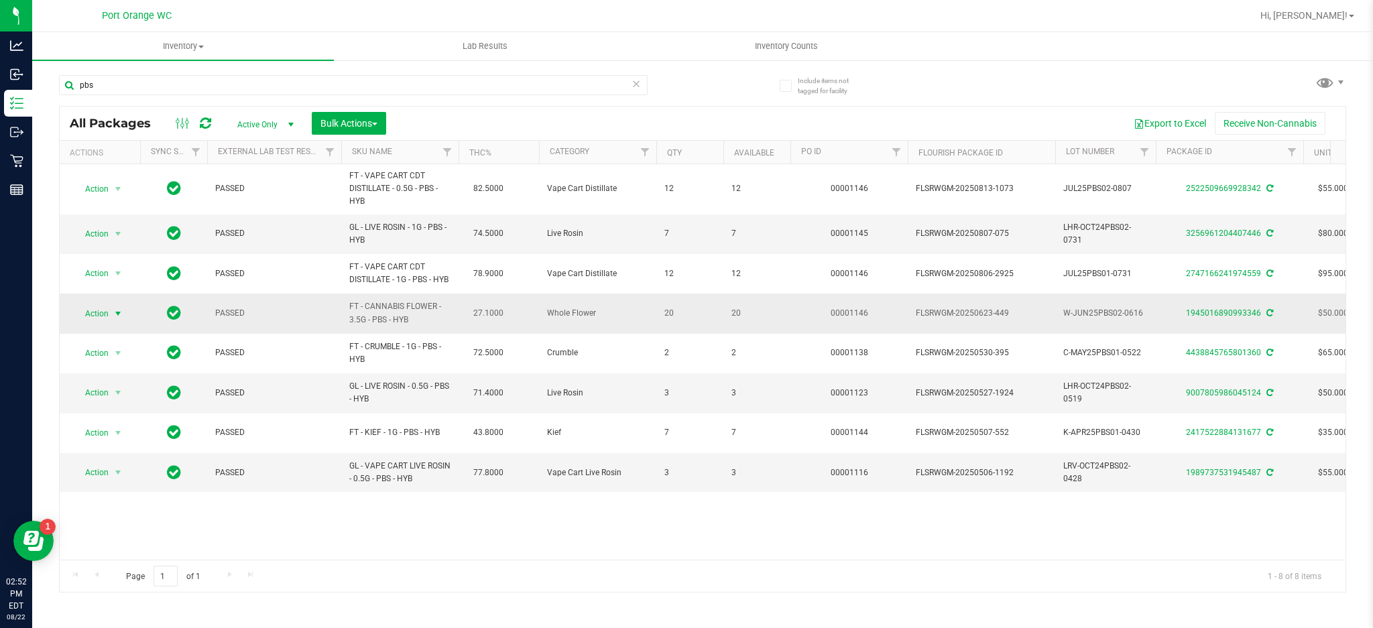
click at [103, 315] on span "Action" at bounding box center [91, 313] width 36 height 19
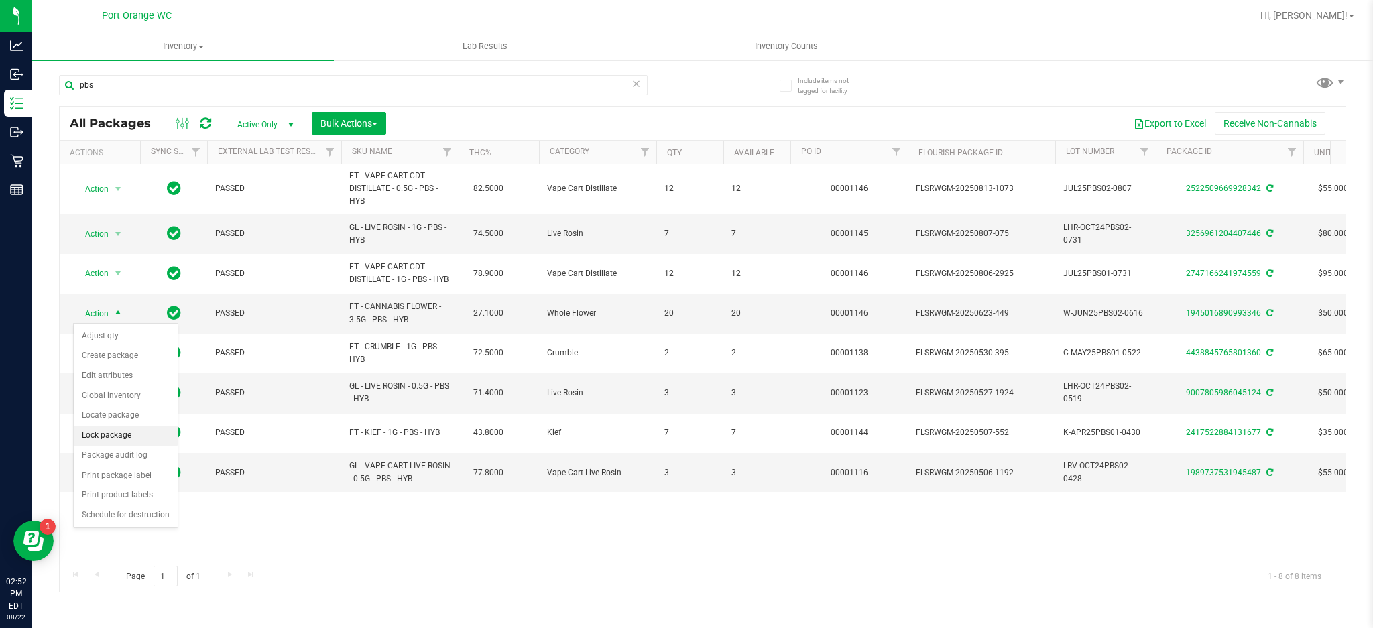
click at [103, 433] on li "Lock package" at bounding box center [126, 436] width 104 height 20
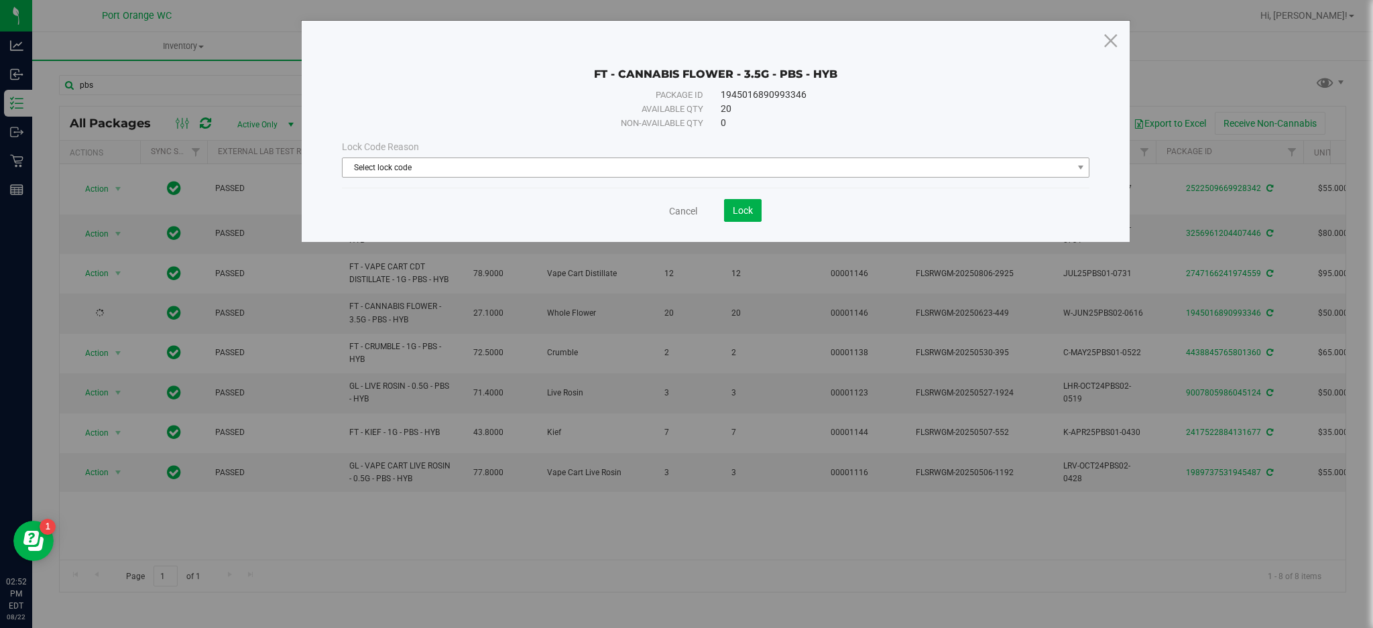
click at [739, 170] on span "Select lock code" at bounding box center [708, 167] width 730 height 19
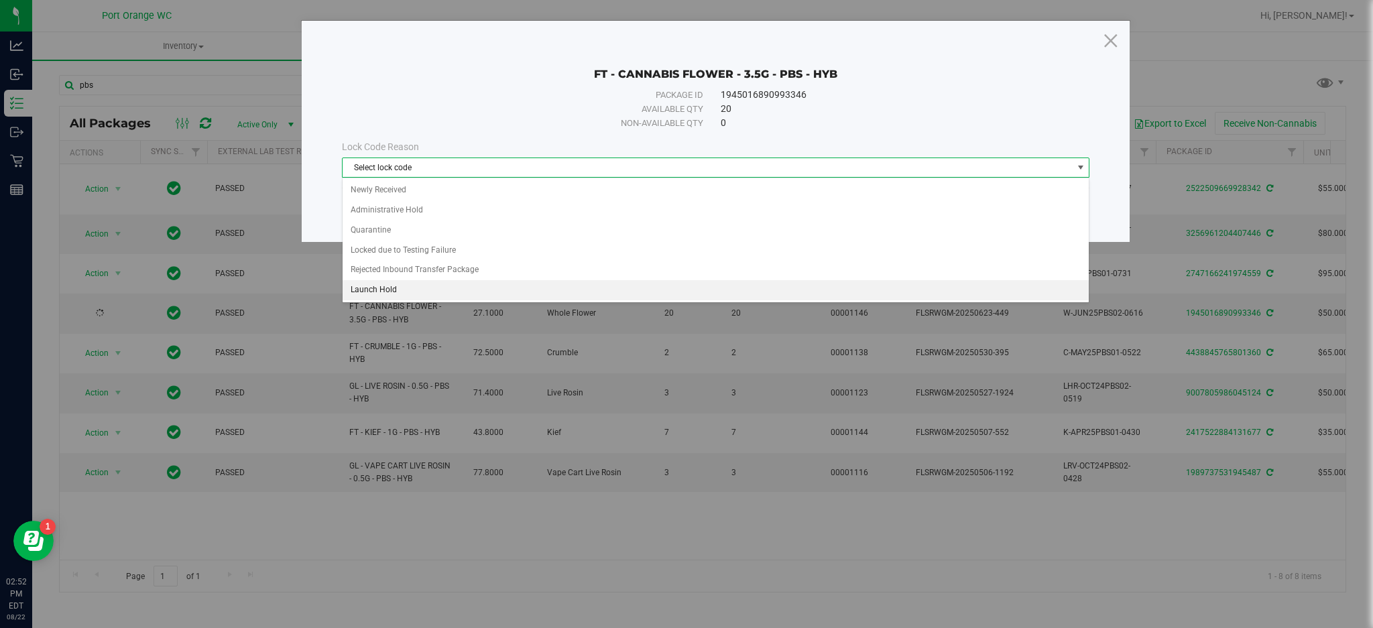
click at [488, 288] on li "Launch Hold" at bounding box center [716, 290] width 747 height 20
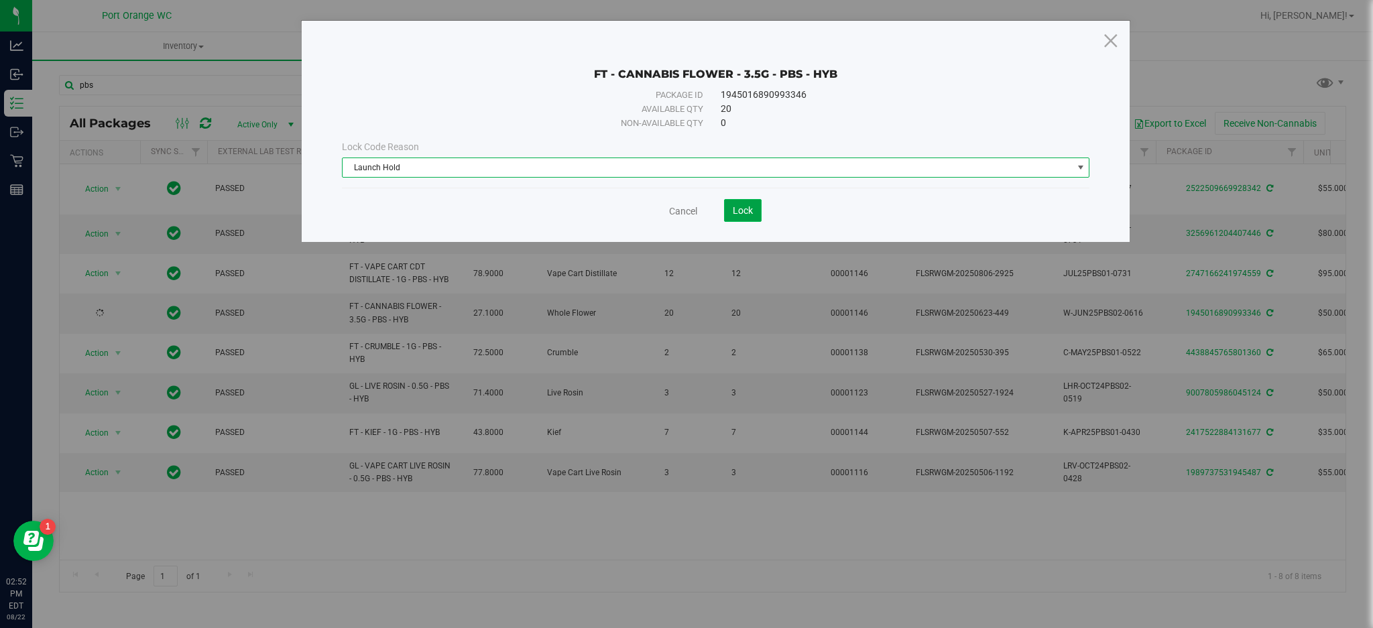
click at [738, 200] on button "Lock" at bounding box center [743, 210] width 38 height 23
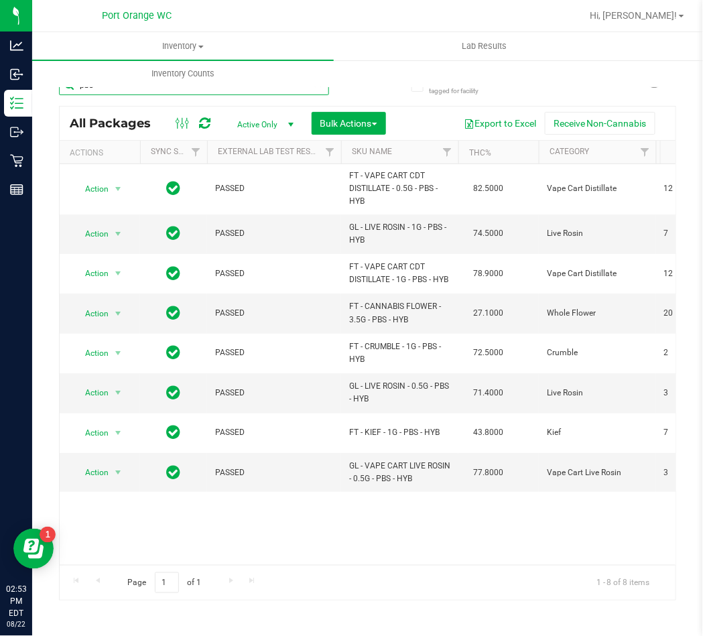
click at [114, 89] on input "pbs" at bounding box center [194, 85] width 270 height 20
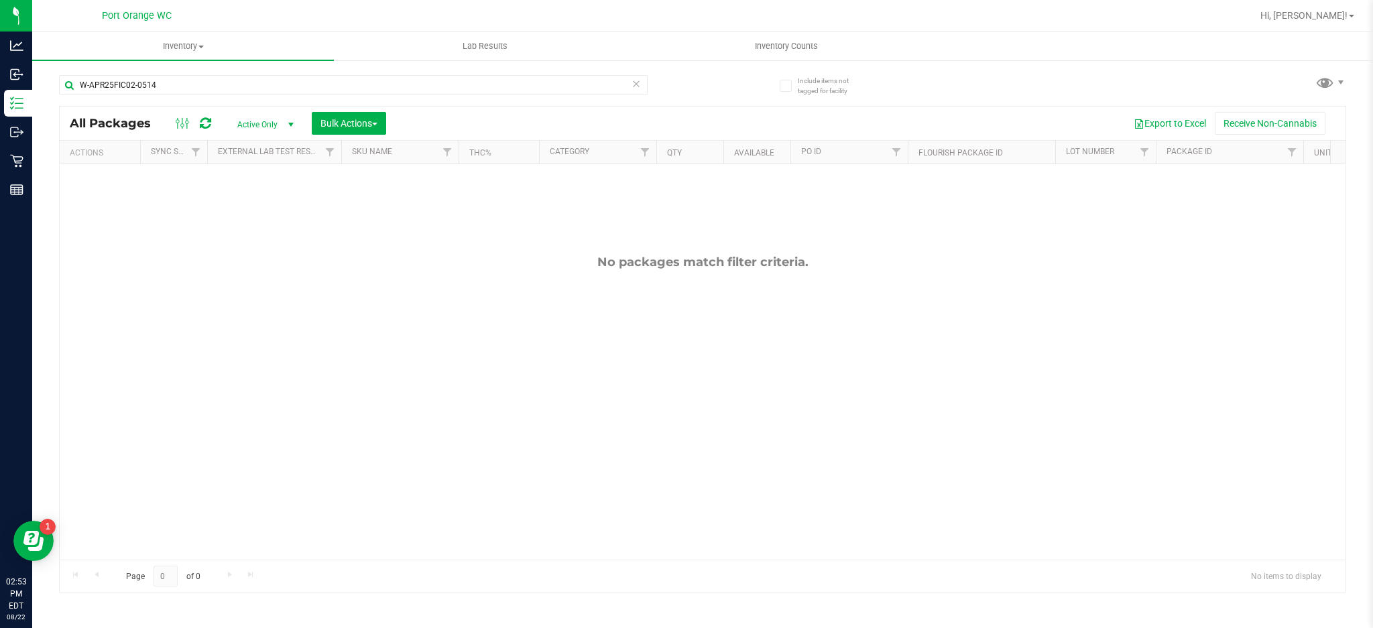
click at [638, 87] on icon at bounding box center [636, 83] width 9 height 16
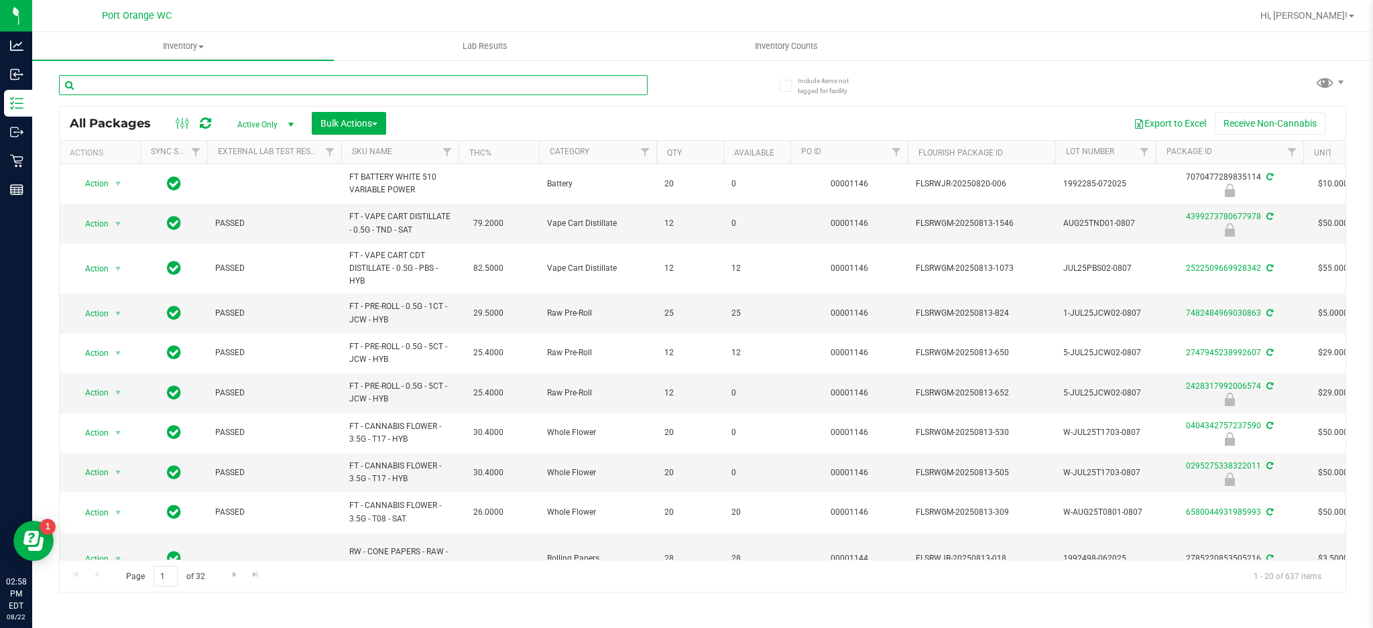
click at [347, 78] on input "text" at bounding box center [353, 85] width 589 height 20
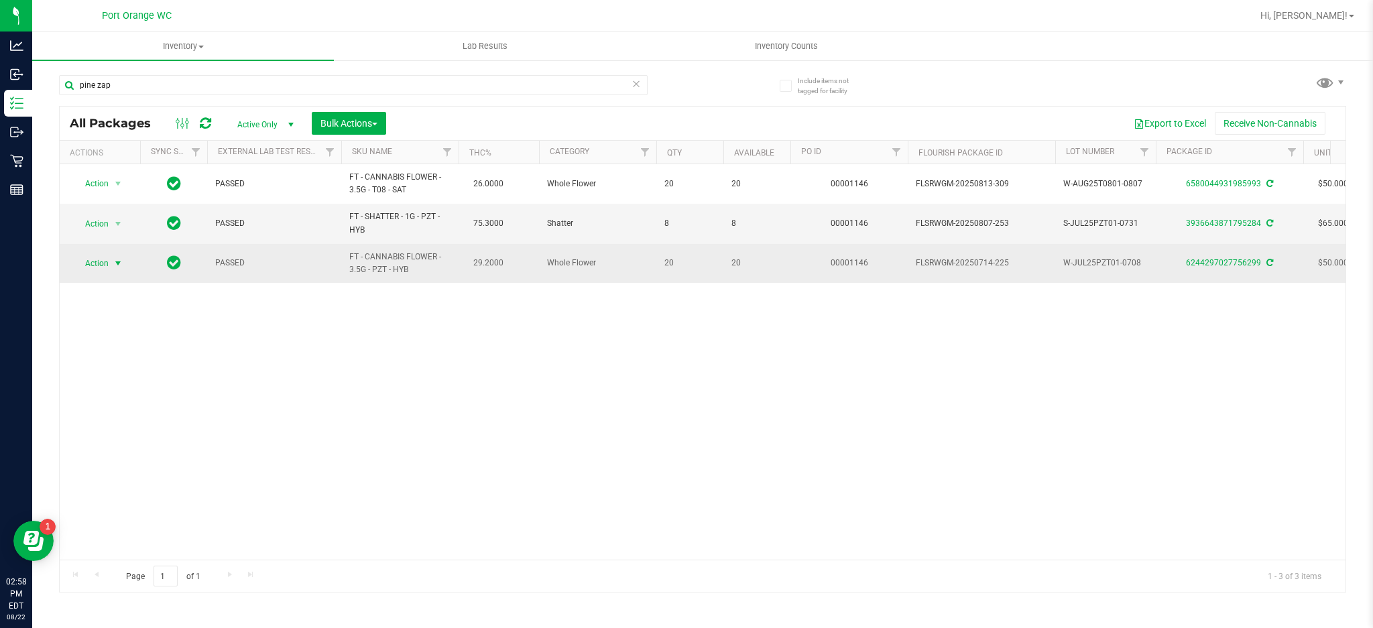
click at [120, 268] on span "select" at bounding box center [118, 263] width 11 height 11
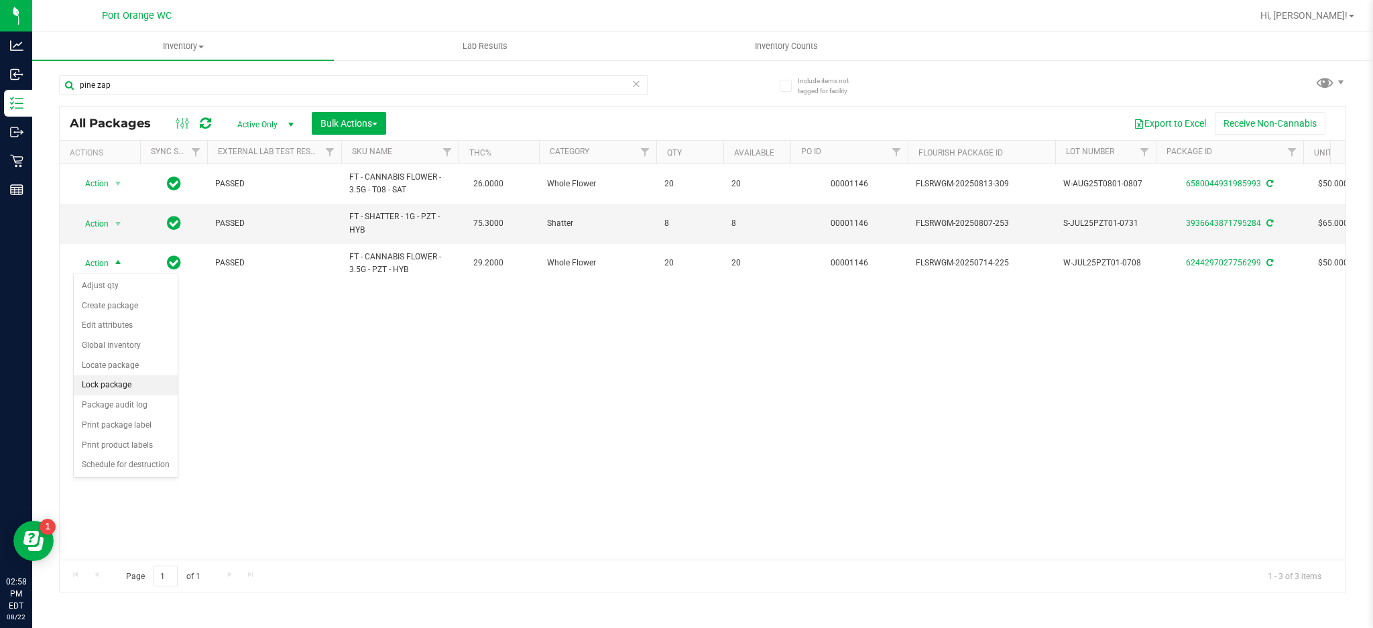
click at [137, 385] on li "Lock package" at bounding box center [126, 385] width 104 height 20
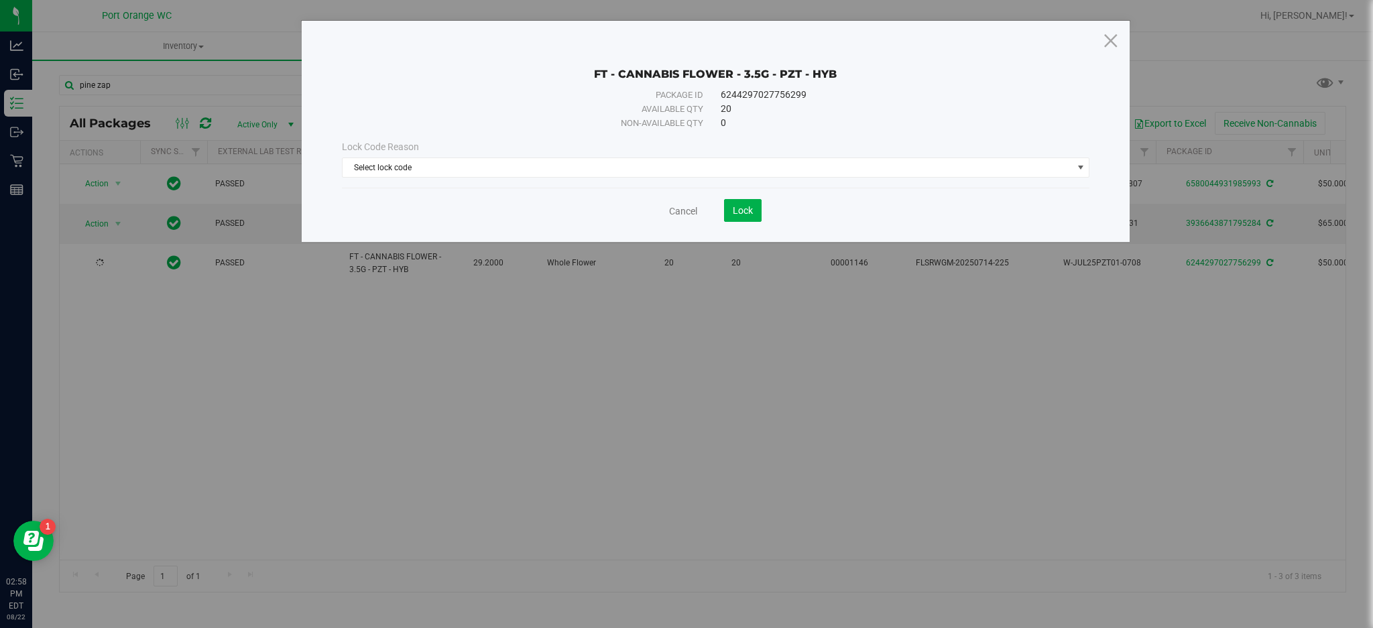
click at [768, 183] on div "Lock Code Reason Select lock code Select lock code Newly Received Administrativ…" at bounding box center [716, 159] width 768 height 58
click at [770, 176] on span "Select lock code" at bounding box center [708, 167] width 730 height 19
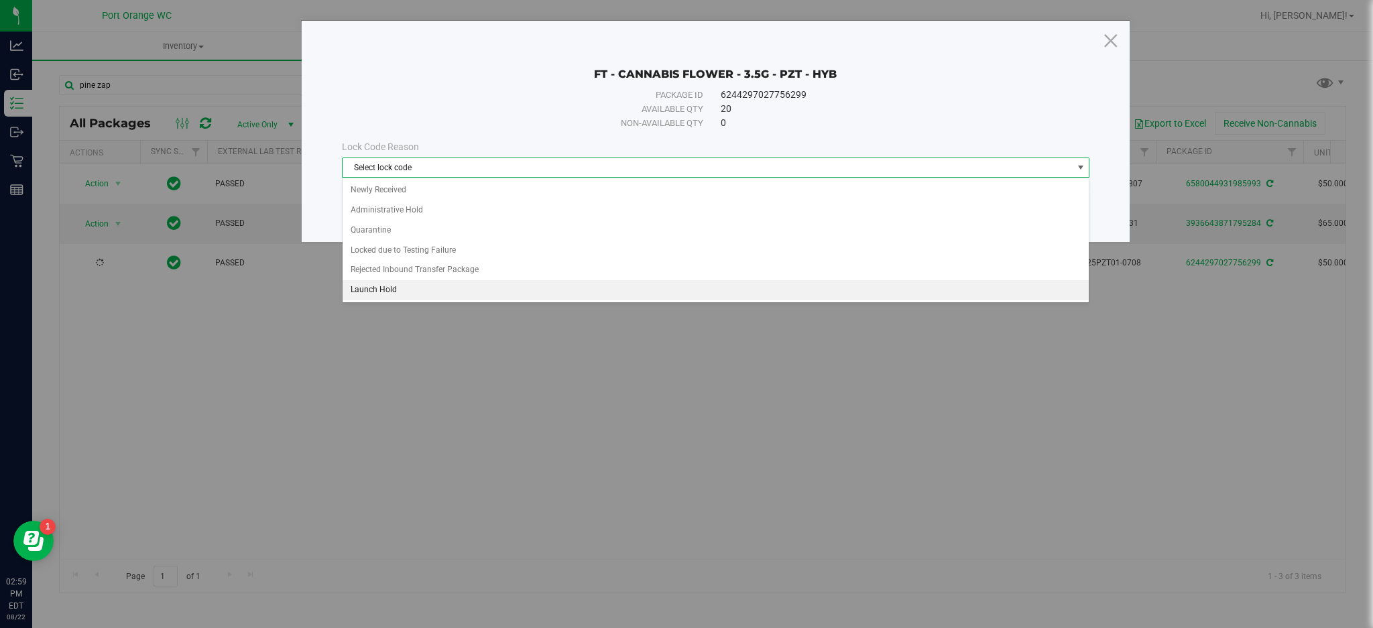
click at [434, 293] on li "Launch Hold" at bounding box center [716, 290] width 747 height 20
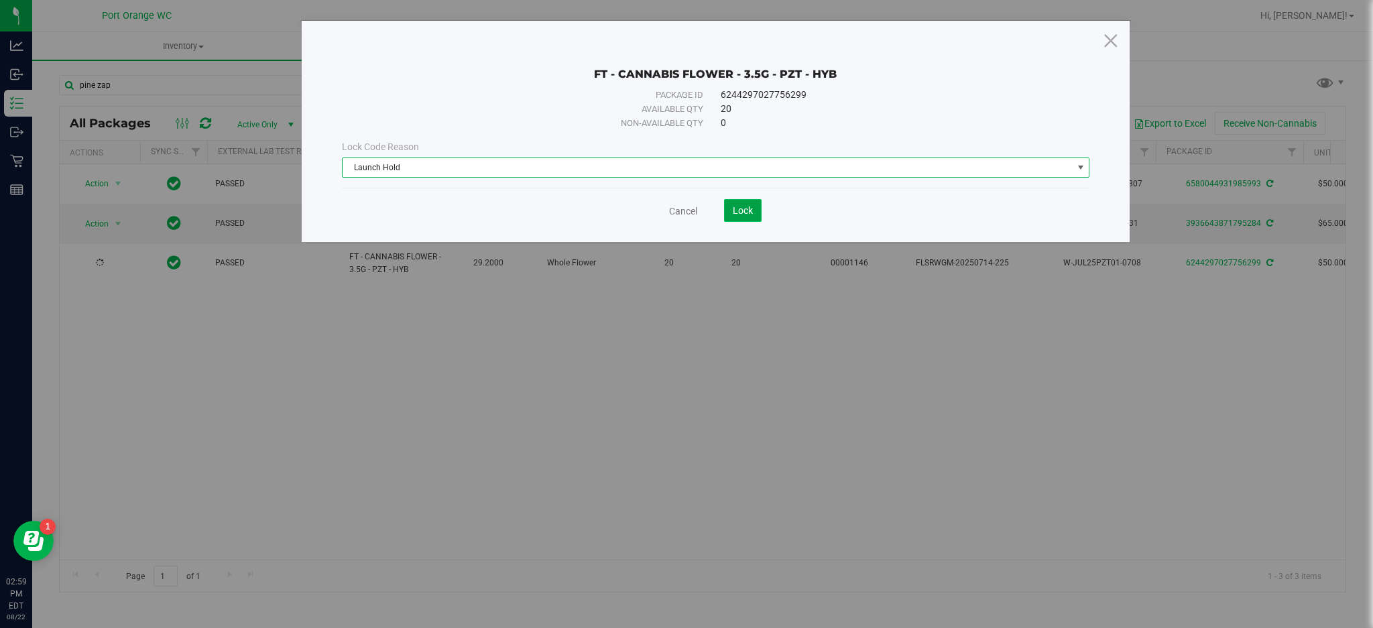
click at [746, 211] on span "Lock" at bounding box center [743, 210] width 20 height 11
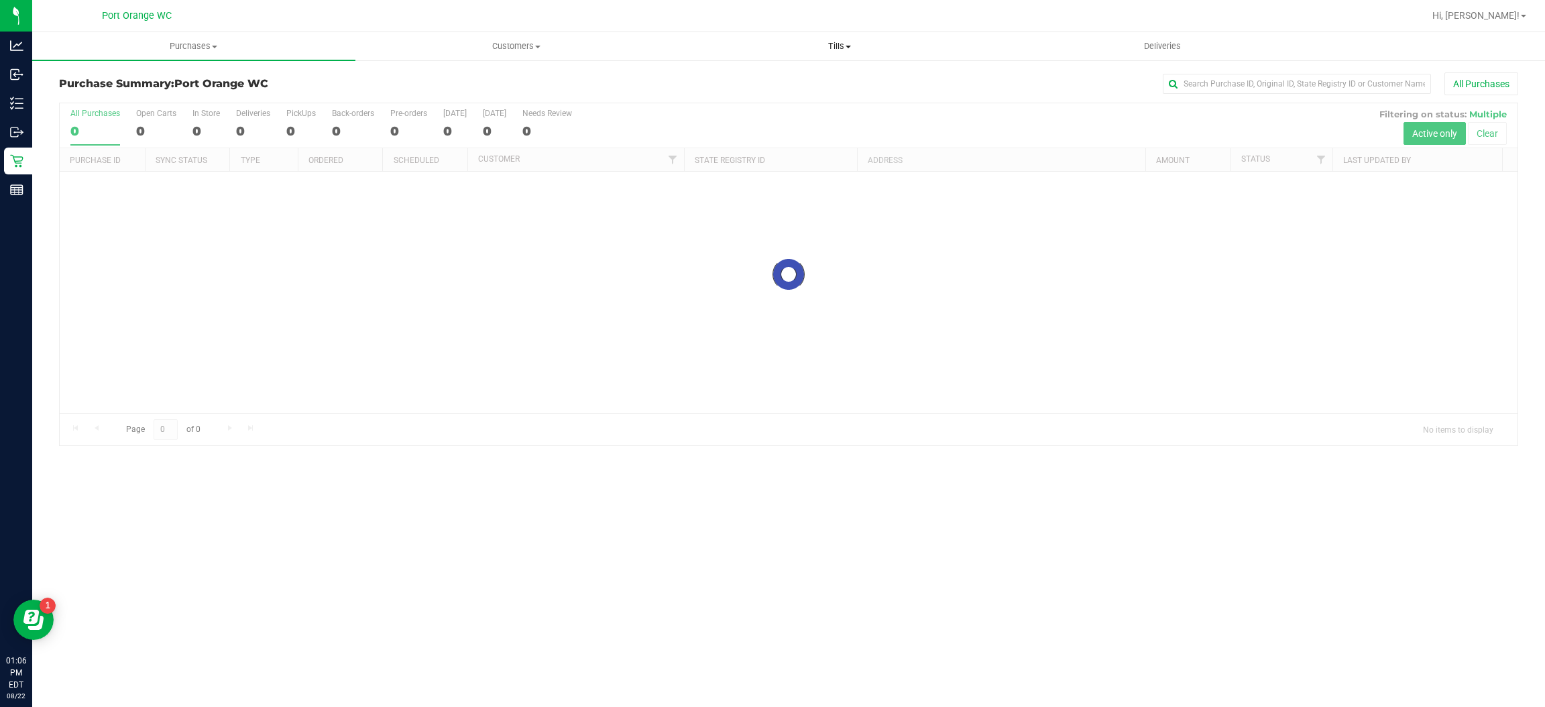
click at [819, 46] on span "Tills" at bounding box center [840, 46] width 322 height 12
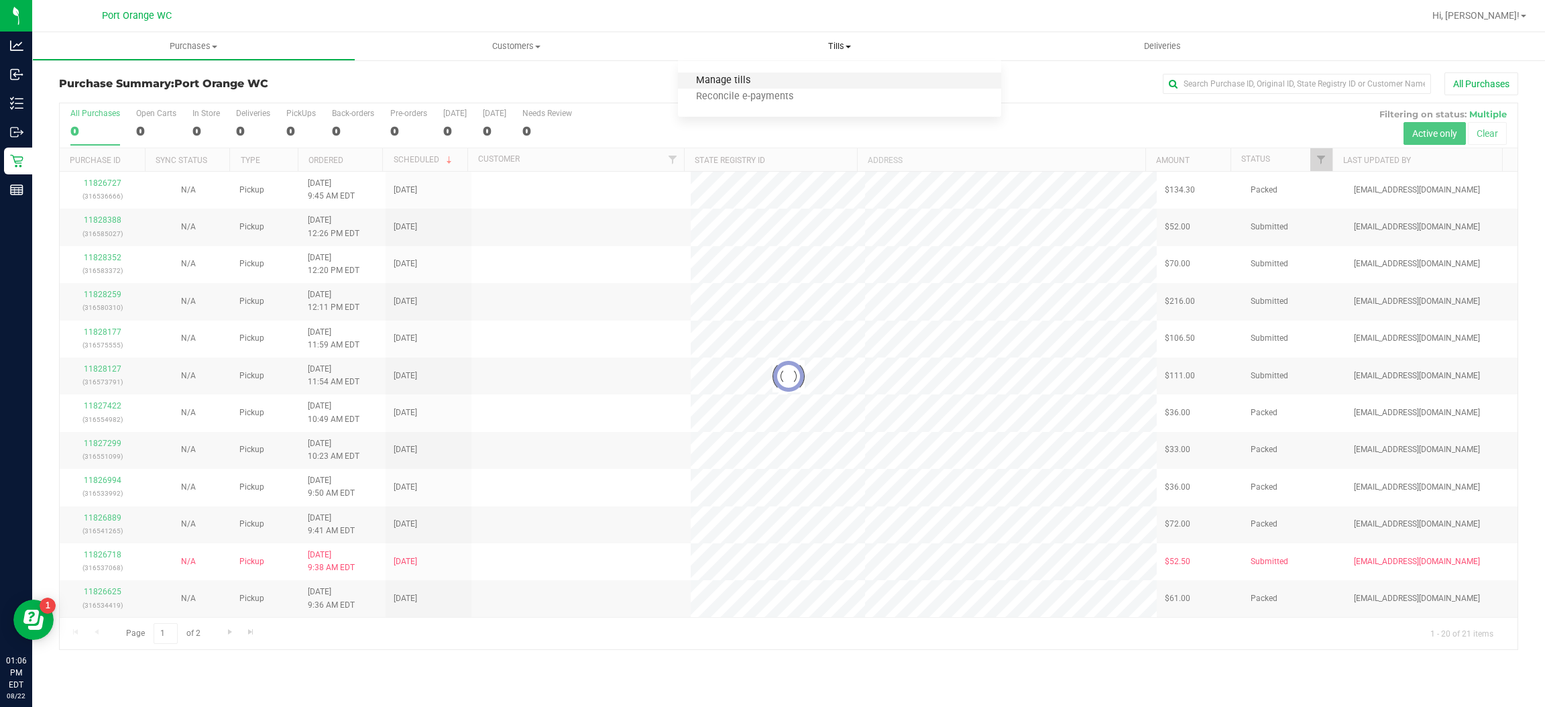
click at [702, 80] on span "Manage tills" at bounding box center [723, 80] width 91 height 11
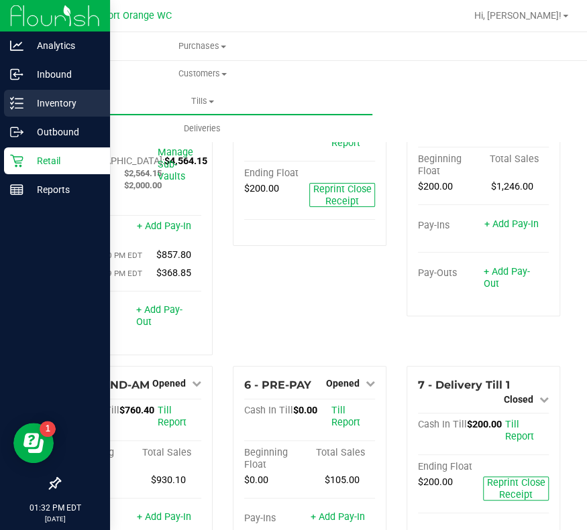
click at [21, 97] on icon at bounding box center [16, 103] width 13 height 13
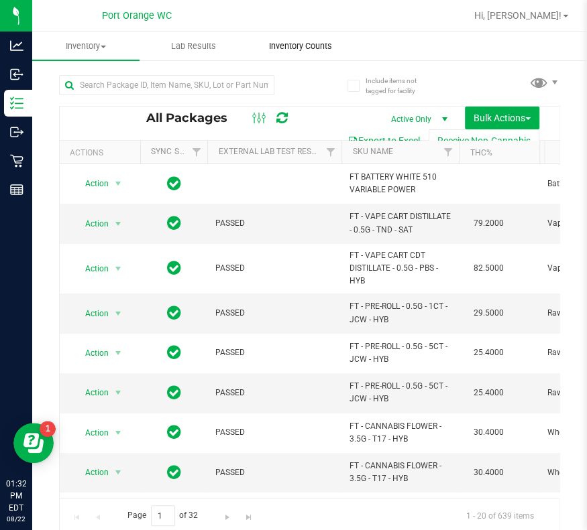
click at [300, 47] on span "Inventory Counts" at bounding box center [300, 46] width 99 height 12
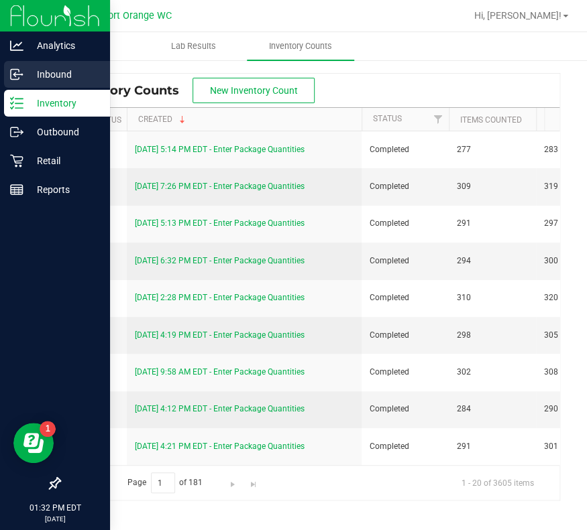
click at [70, 82] on p "Inbound" at bounding box center [63, 74] width 80 height 16
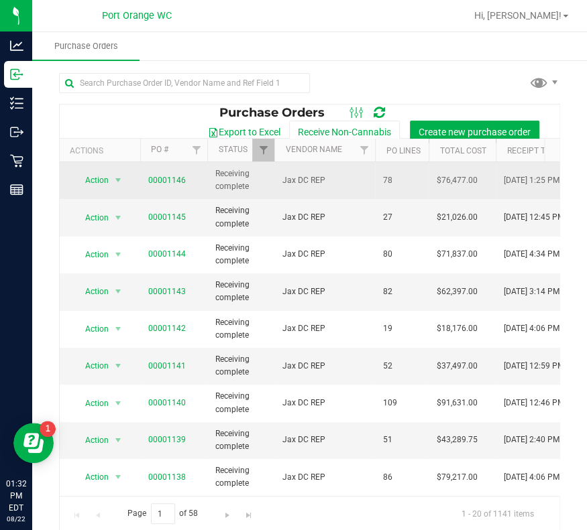
click at [166, 186] on span "00001146" at bounding box center [167, 180] width 38 height 13
click at [165, 184] on link "00001146" at bounding box center [167, 180] width 38 height 9
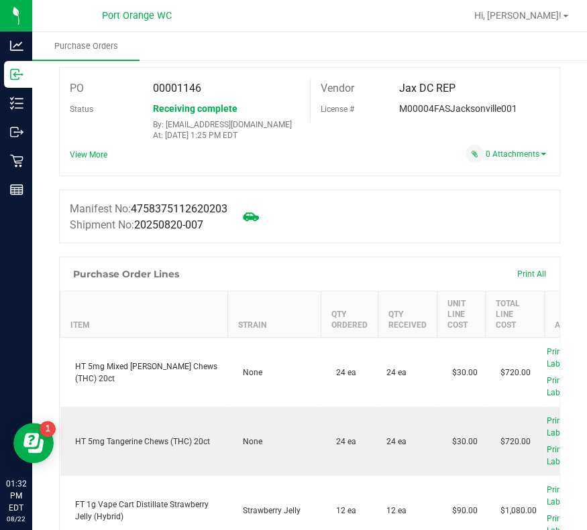
scroll to position [74, 0]
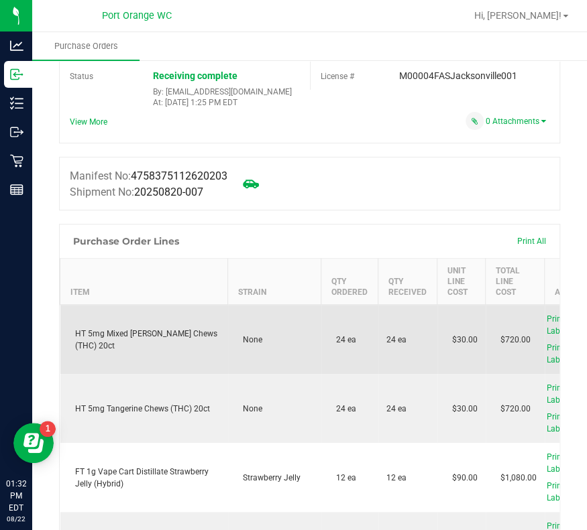
click at [139, 342] on div "HT 5mg Mixed Berry Chews (THC) 20ct" at bounding box center [144, 340] width 152 height 24
click at [188, 340] on div "HT 5mg Mixed Berry Chews (THC) 20ct" at bounding box center [144, 340] width 152 height 24
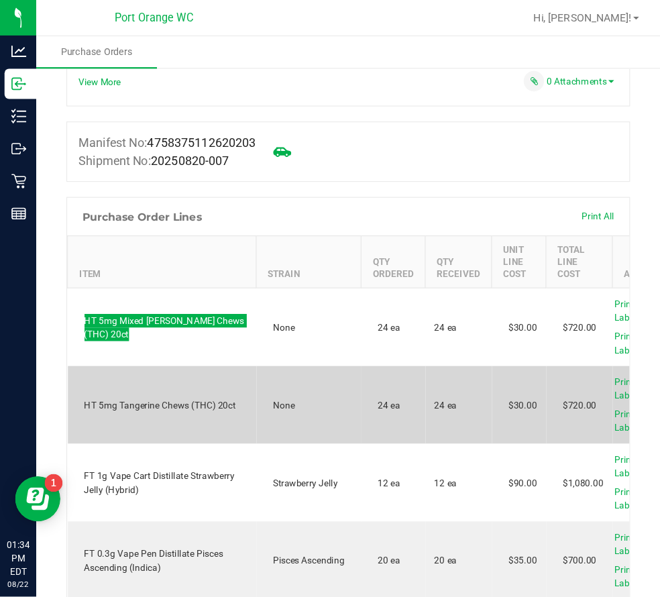
scroll to position [149, 0]
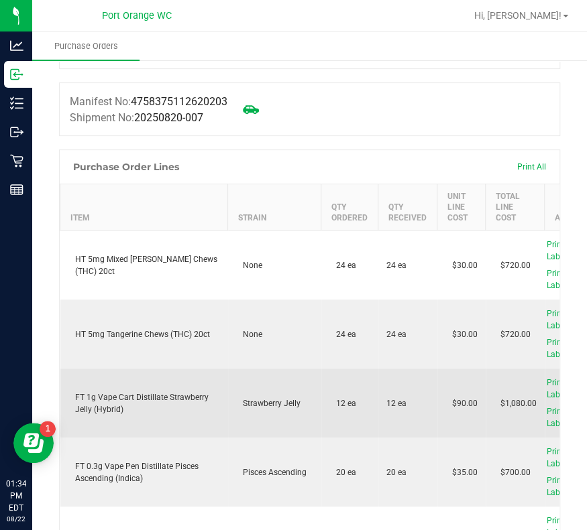
click at [131, 404] on div "FT 1g Vape Cart Distillate Strawberry Jelly (Hybrid)" at bounding box center [144, 404] width 152 height 24
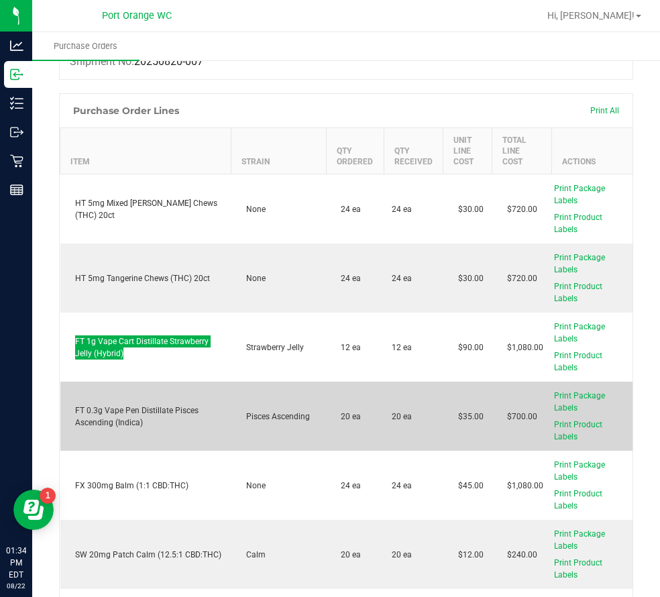
scroll to position [233, 0]
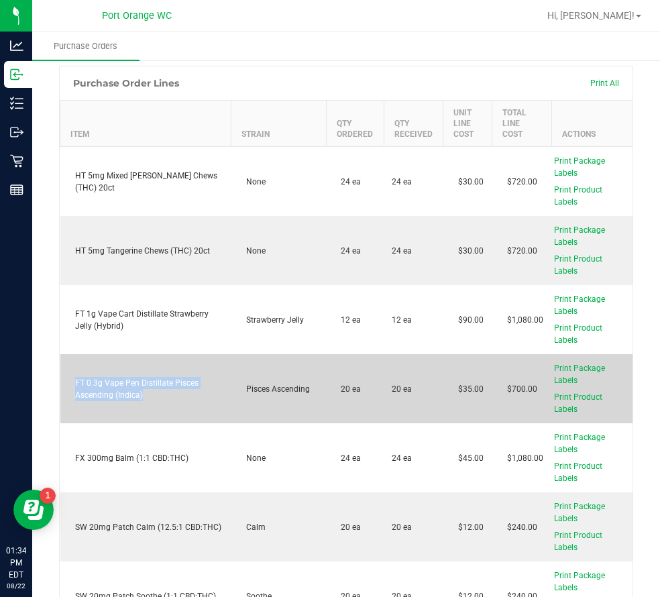
drag, startPoint x: 147, startPoint y: 394, endPoint x: 74, endPoint y: 377, distance: 75.0
click at [74, 377] on div "FT 0.3g Vape Pen Distillate Pisces Ascending (Indica)" at bounding box center [145, 389] width 155 height 24
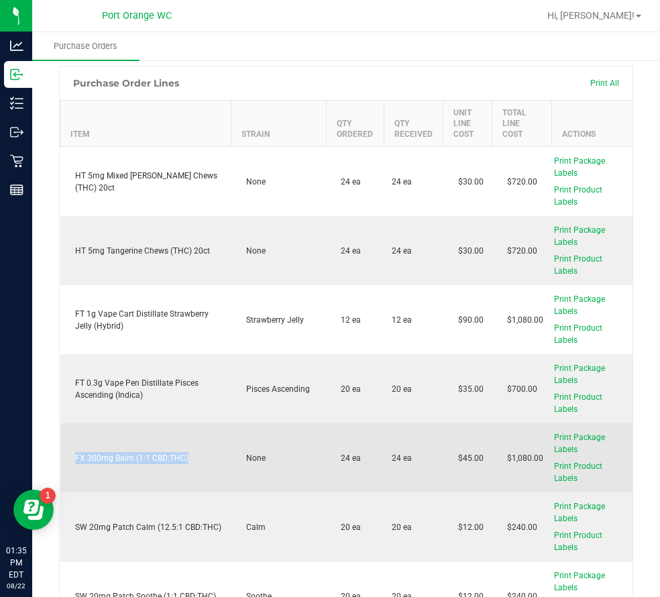
drag, startPoint x: 192, startPoint y: 456, endPoint x: 127, endPoint y: 455, distance: 64.4
click at [70, 467] on td "FX 300mg Balm (1:1 CBD:THC)" at bounding box center [145, 457] width 171 height 69
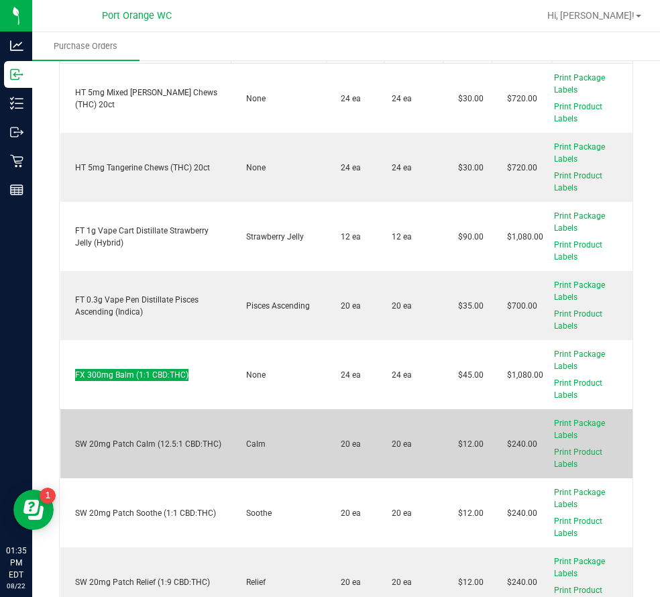
scroll to position [316, 0]
click at [195, 443] on div "SW 20mg Patch Calm (12.5:1 CBD:THC)" at bounding box center [145, 443] width 155 height 12
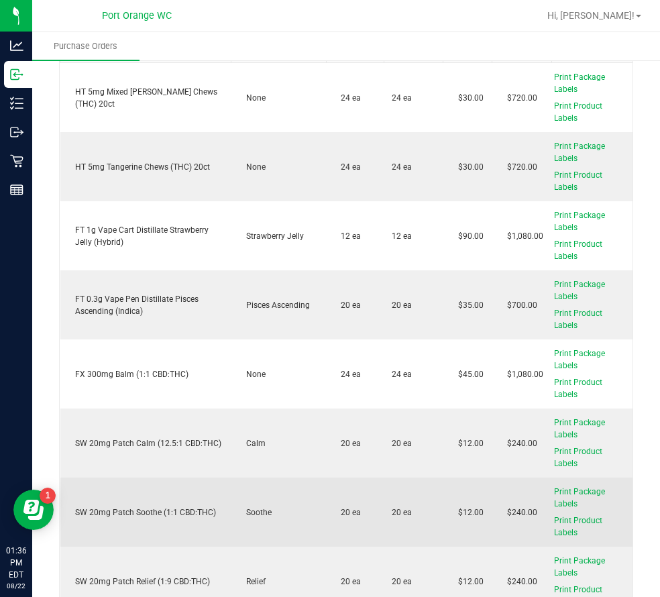
click at [200, 508] on div "SW 20mg Patch Soothe (1:1 CBD:THC)" at bounding box center [145, 512] width 155 height 12
click at [201, 508] on div "SW 20mg Patch Soothe (1:1 CBD:THC)" at bounding box center [145, 512] width 155 height 12
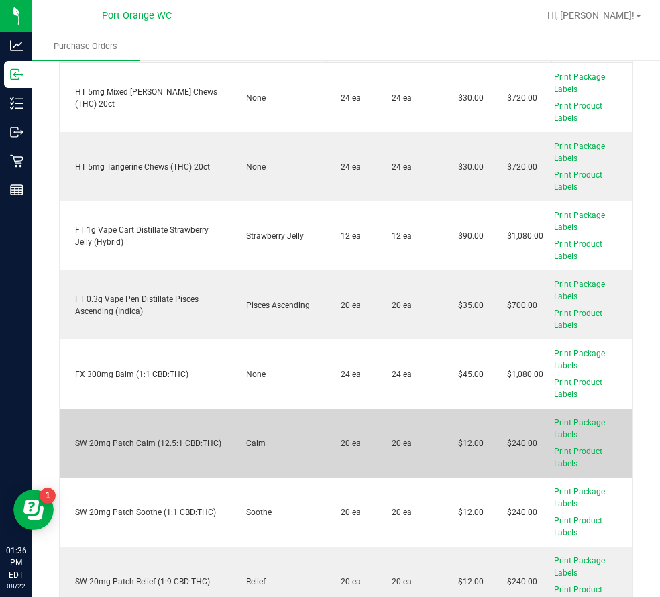
click at [264, 438] on td "Calm" at bounding box center [278, 442] width 95 height 69
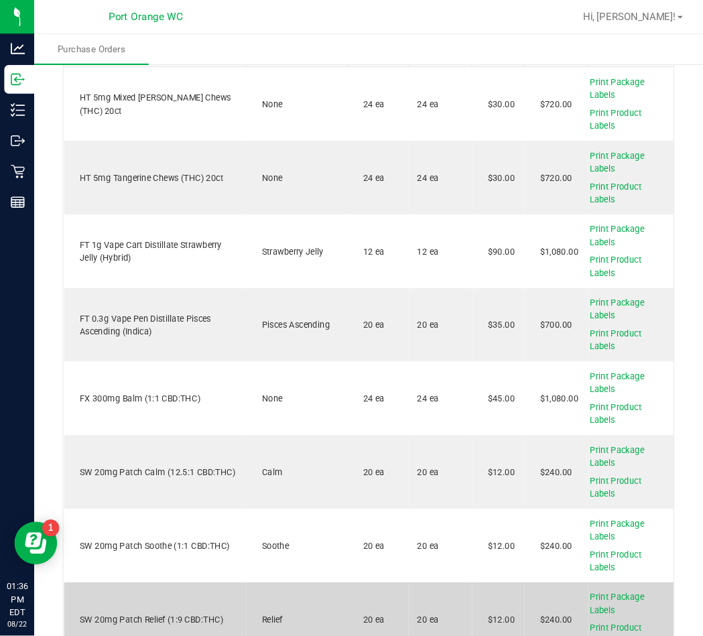
scroll to position [400, 0]
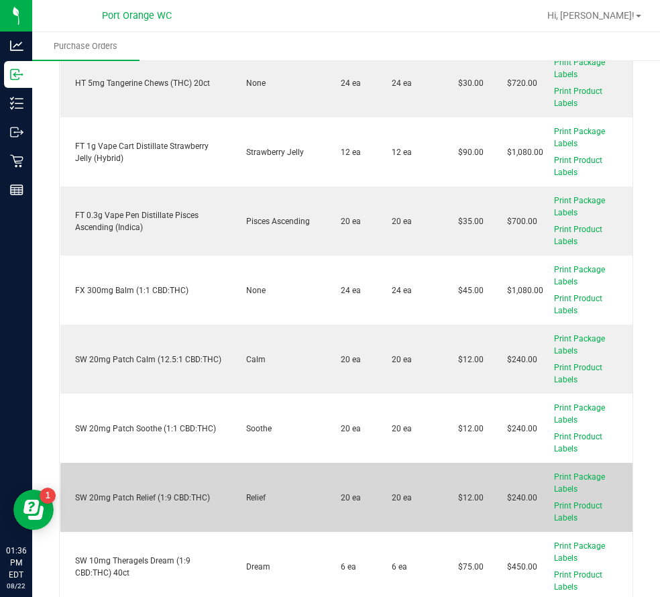
click at [185, 498] on div "SW 20mg Patch Relief (1:9 CBD:THC)" at bounding box center [145, 497] width 155 height 12
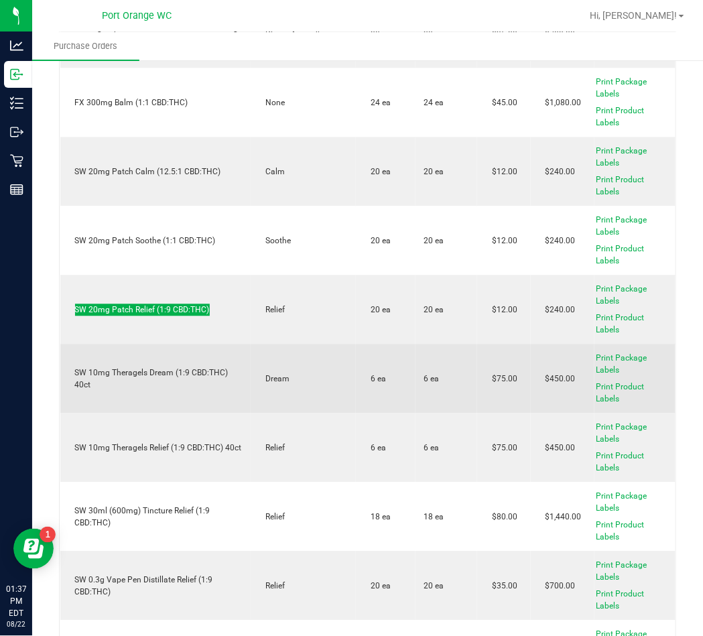
scroll to position [579, 0]
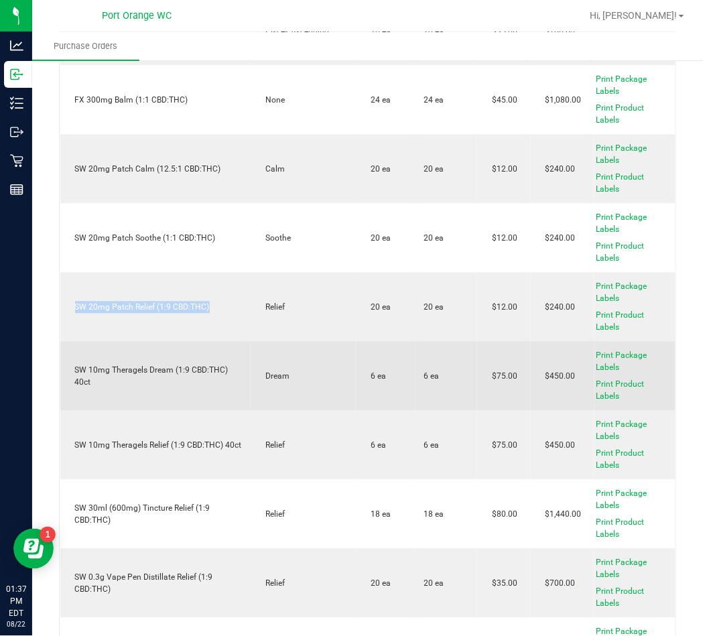
click at [195, 353] on td "SW 10mg Theragels Dream (1:9 CBD:THC) 40ct" at bounding box center [155, 376] width 191 height 69
click at [194, 353] on td "SW 10mg Theragels Dream (1:9 CBD:THC) 40ct" at bounding box center [155, 376] width 191 height 69
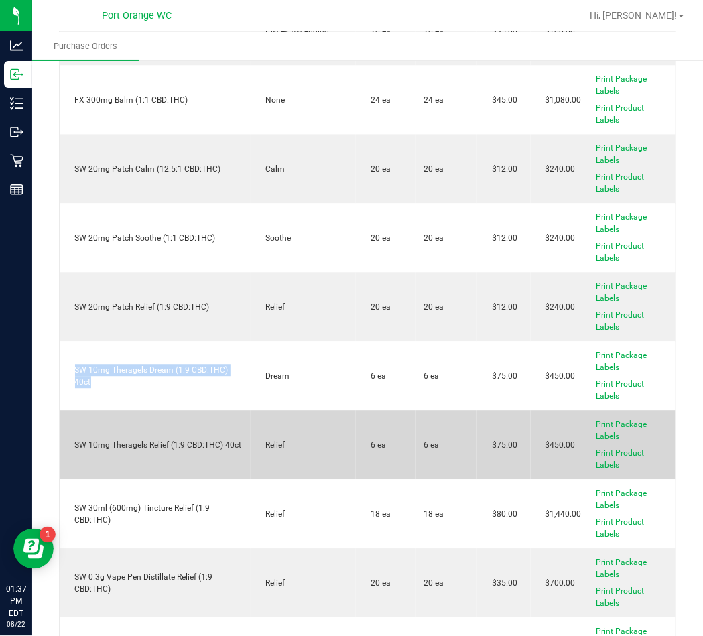
click at [177, 440] on div "SW 10mg Theragels Relief (1:9 CBD:THC) 40ct" at bounding box center [155, 446] width 175 height 12
click at [176, 440] on div "SW 10mg Theragels Relief (1:9 CBD:THC) 40ct" at bounding box center [155, 446] width 175 height 12
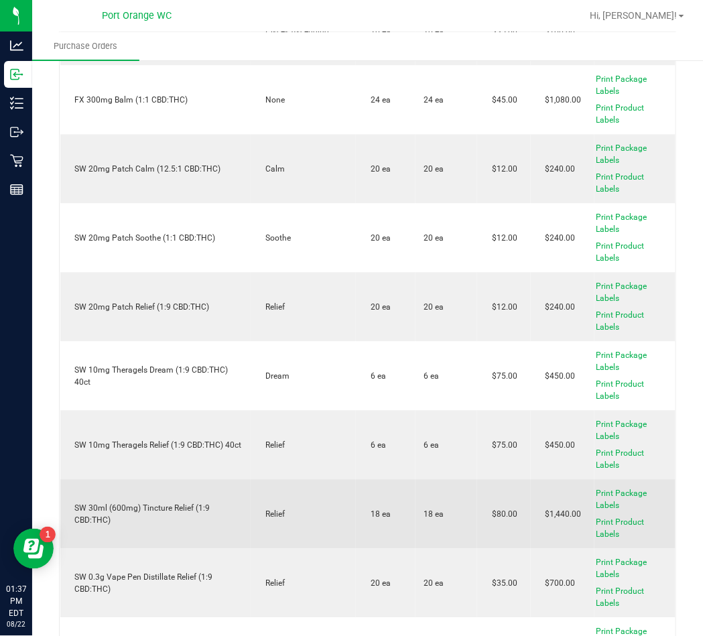
click at [219, 503] on div "SW 30ml (600mg) Tincture Relief (1:9 CBD:THC)" at bounding box center [155, 515] width 175 height 24
click at [218, 503] on div "SW 30ml (600mg) Tincture Relief (1:9 CBD:THC)" at bounding box center [155, 515] width 175 height 24
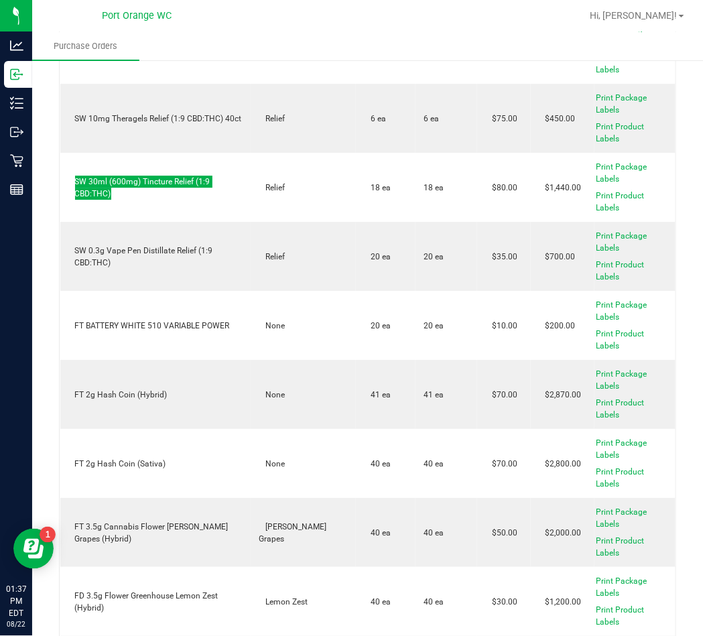
scroll to position [937, 0]
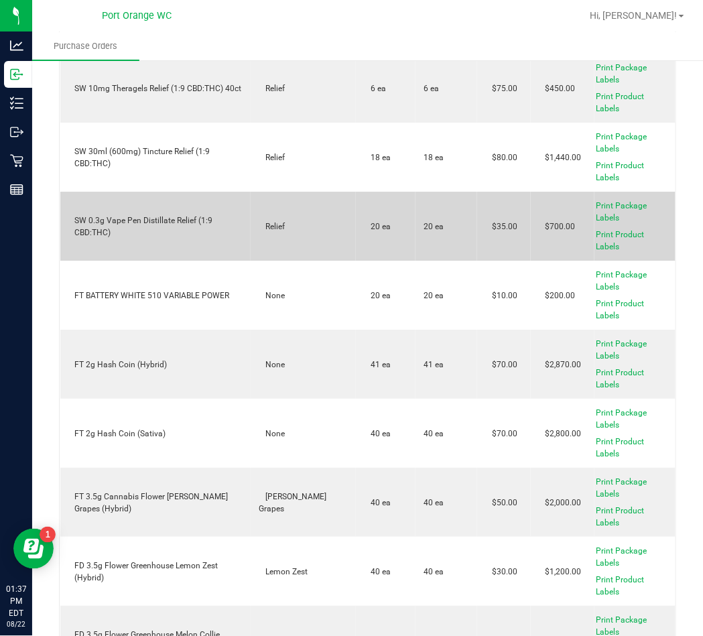
drag, startPoint x: 179, startPoint y: 188, endPoint x: 170, endPoint y: 215, distance: 27.6
click at [175, 198] on td "SW 0.3g Vape Pen Distillate Relief (1:9 CBD:THC)" at bounding box center [155, 226] width 191 height 69
click at [170, 215] on div "SW 0.3g Vape Pen Distillate Relief (1:9 CBD:THC)" at bounding box center [155, 227] width 175 height 24
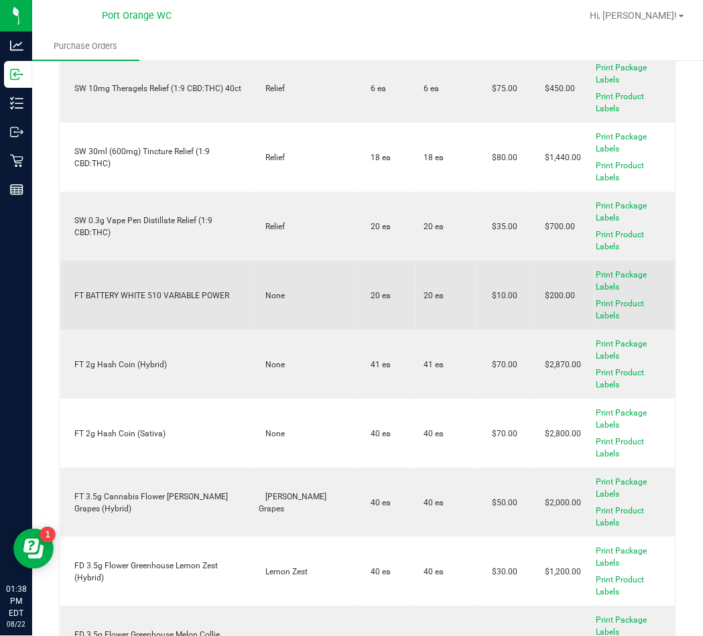
click at [152, 292] on div "FT BATTERY WHITE 510 VARIABLE POWER" at bounding box center [155, 296] width 175 height 12
click at [154, 290] on div "FT BATTERY WHITE 510 VARIABLE POWER" at bounding box center [155, 296] width 175 height 12
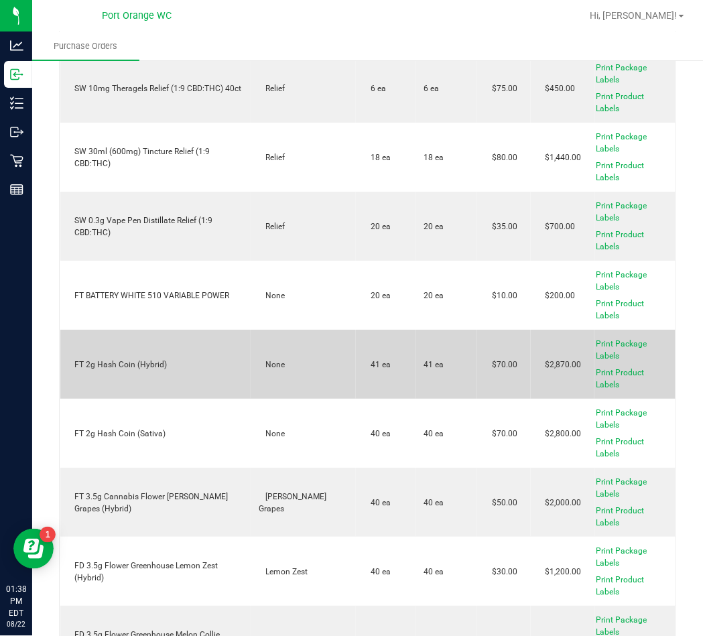
click at [140, 347] on td "FT 2g Hash Coin (Hybrid)" at bounding box center [155, 364] width 191 height 69
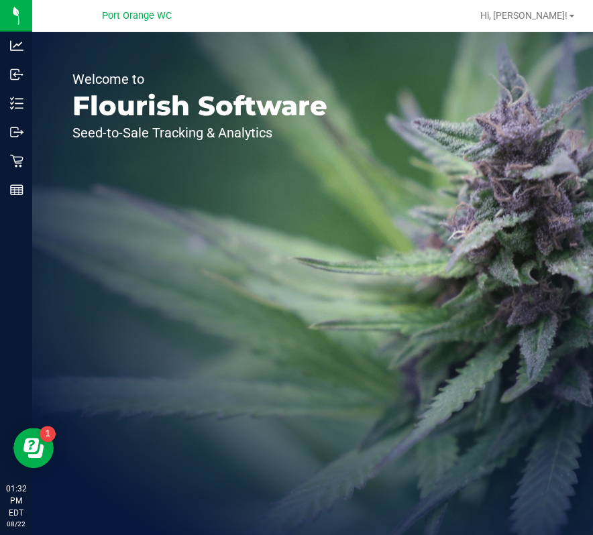
click at [32, 107] on div "Welcome to Flourish Software Seed-to-Sale Tracking & Analytics" at bounding box center [199, 283] width 335 height 503
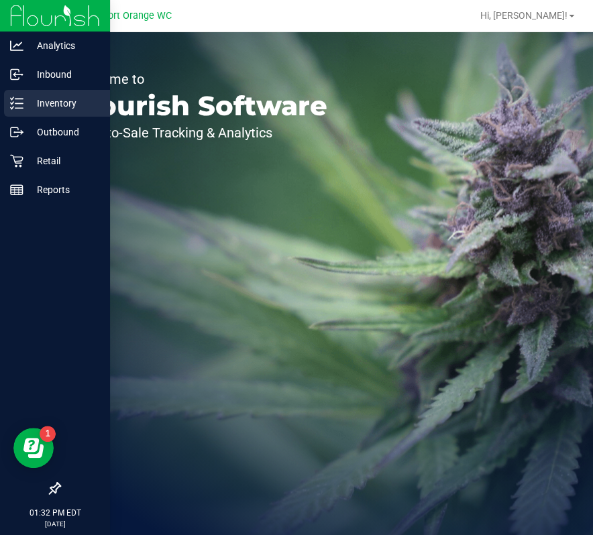
click at [17, 99] on icon at bounding box center [16, 103] width 13 height 13
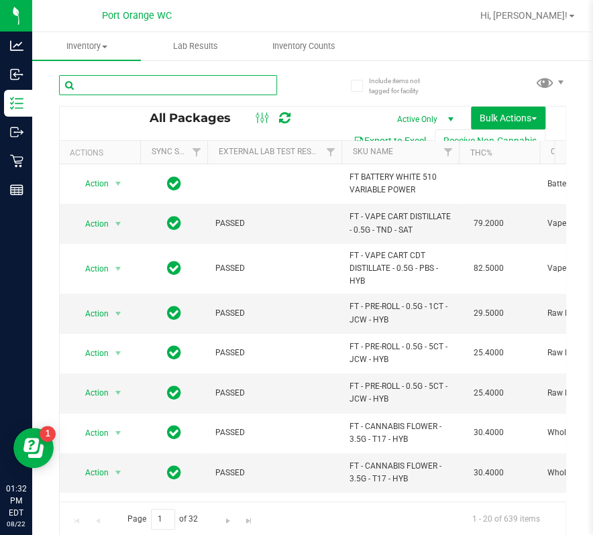
type input "HT 5mg Mixed Berry Chews (THC) 20ct"
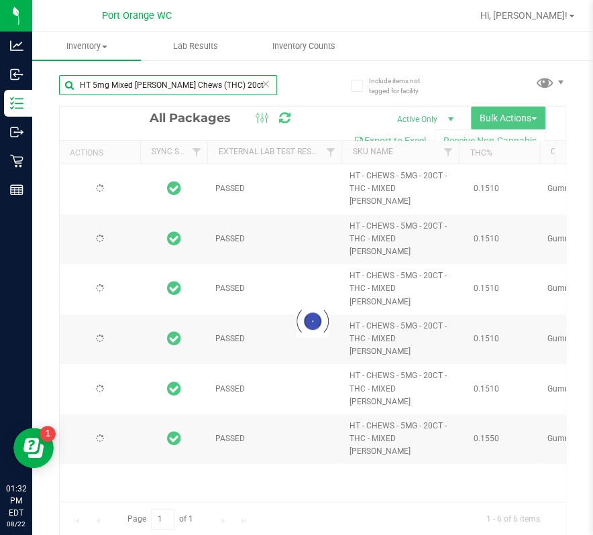
type input "2026-01-11"
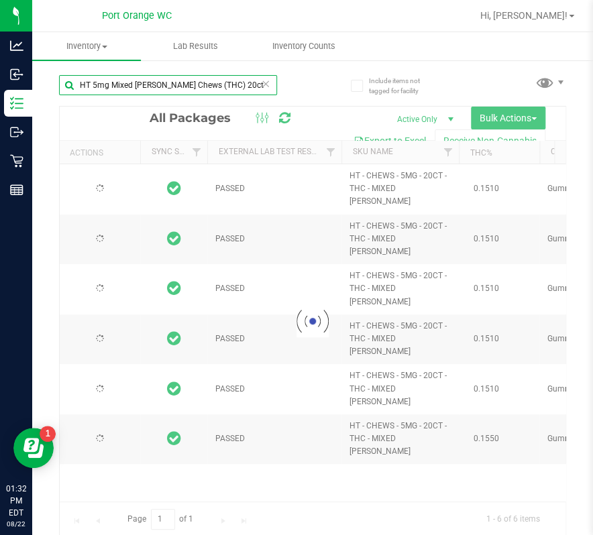
type input "2025-12-23"
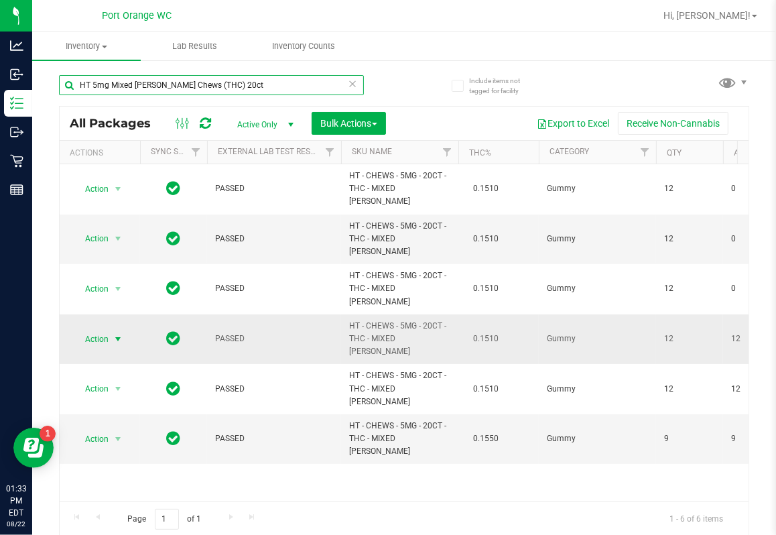
type input "HT 5mg Mixed Berry Chews (THC) 20ct"
click at [89, 330] on span "Action" at bounding box center [91, 339] width 36 height 19
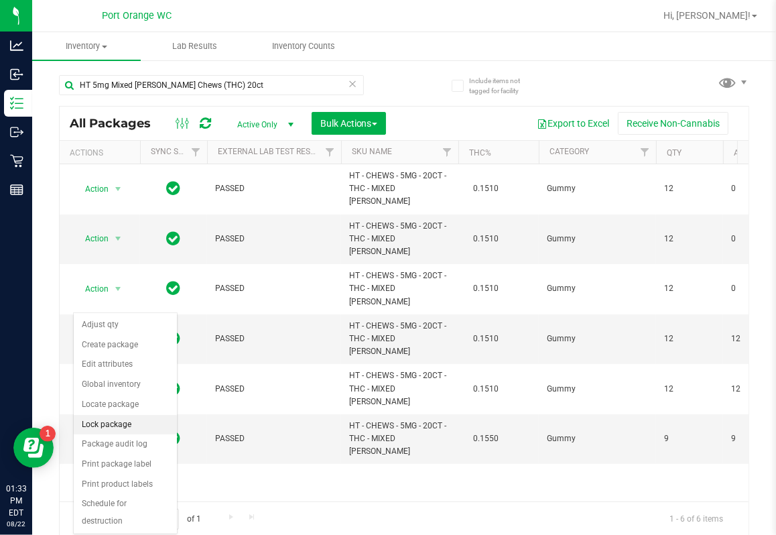
click at [115, 415] on li "Lock package" at bounding box center [125, 425] width 103 height 20
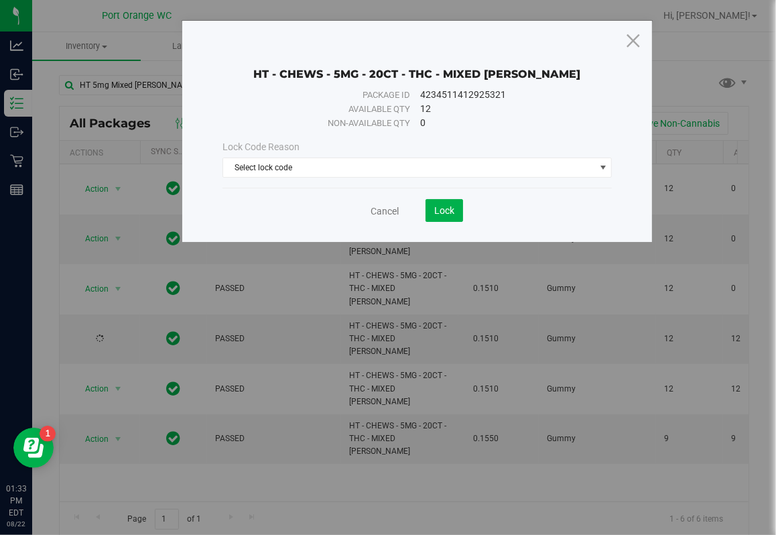
click at [316, 180] on div "Lock Code Reason Select lock code Select lock code Newly Received Administrativ…" at bounding box center [418, 159] width 410 height 58
click at [315, 172] on span "Select lock code" at bounding box center [409, 167] width 372 height 19
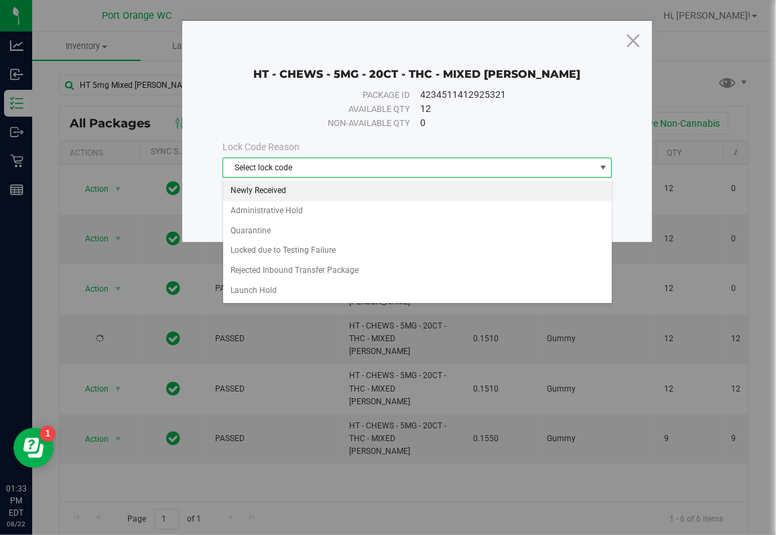
click at [312, 190] on li "Newly Received" at bounding box center [417, 191] width 389 height 20
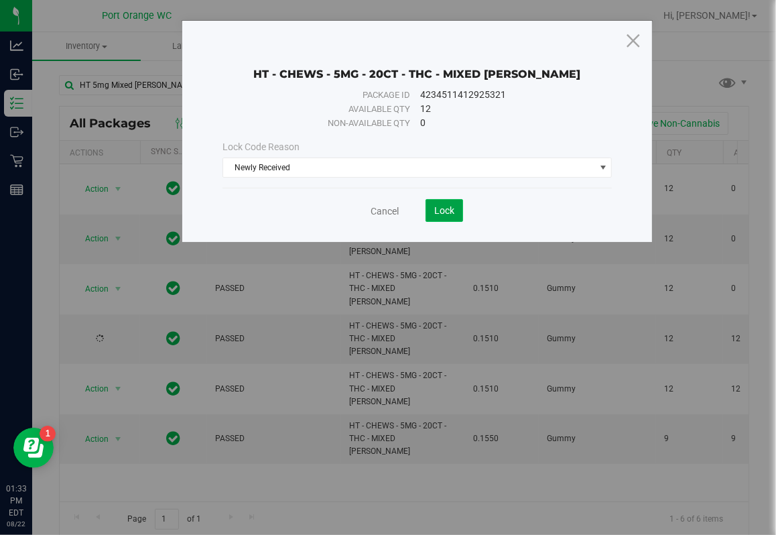
click at [428, 215] on button "Lock" at bounding box center [445, 210] width 38 height 23
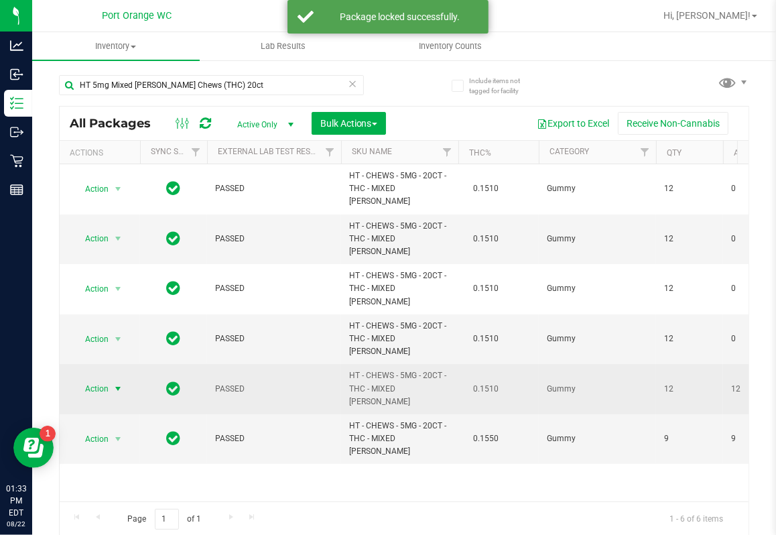
click at [107, 380] on span "Action" at bounding box center [91, 389] width 36 height 19
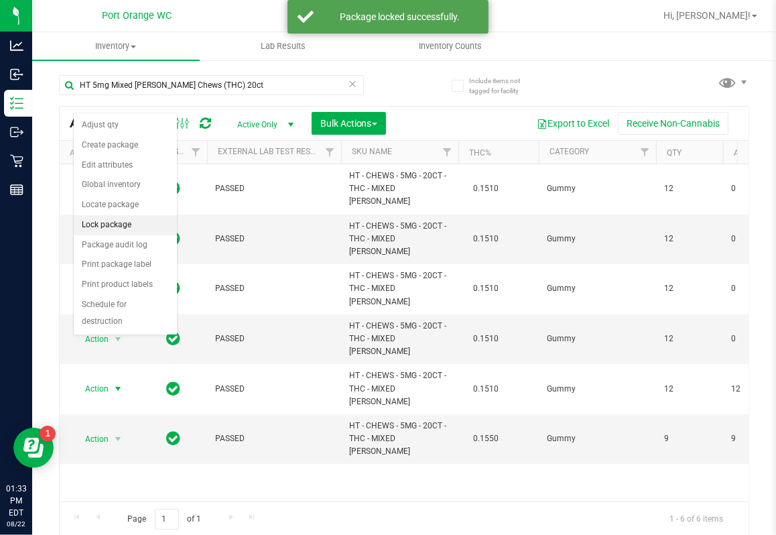
click at [119, 224] on li "Lock package" at bounding box center [125, 225] width 103 height 20
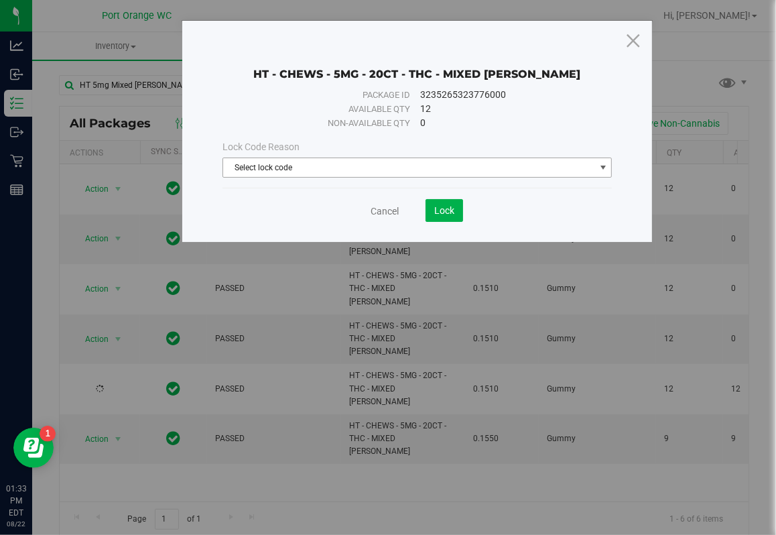
click at [274, 164] on span "Select lock code" at bounding box center [409, 167] width 372 height 19
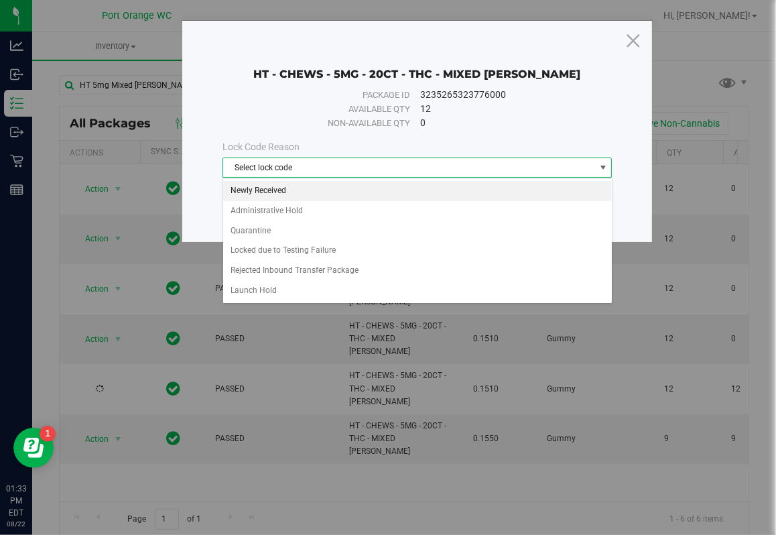
click at [287, 186] on li "Newly Received" at bounding box center [417, 191] width 389 height 20
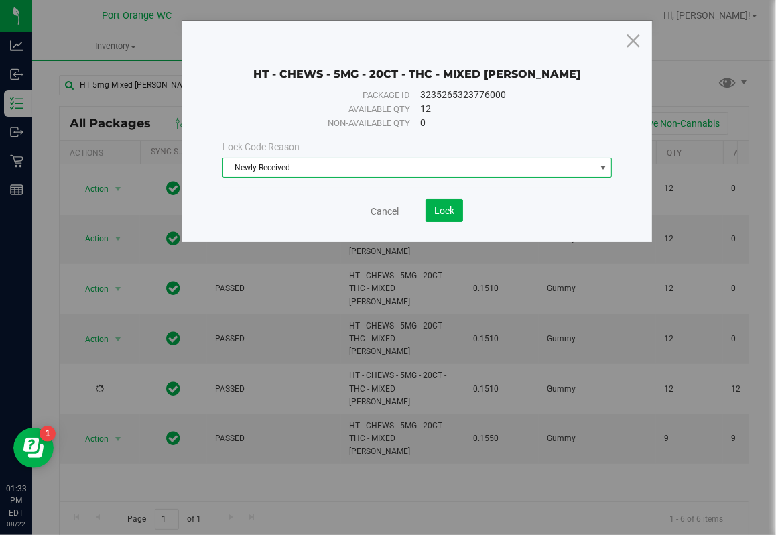
drag, startPoint x: 477, startPoint y: 219, endPoint x: 467, endPoint y: 221, distance: 10.3
click at [475, 221] on div "Cancel Lock" at bounding box center [418, 210] width 390 height 23
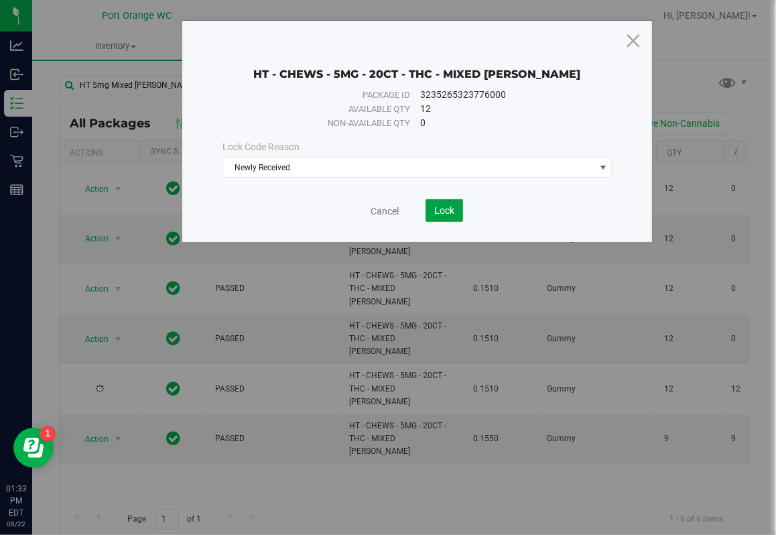
click at [440, 212] on span "Lock" at bounding box center [444, 210] width 20 height 11
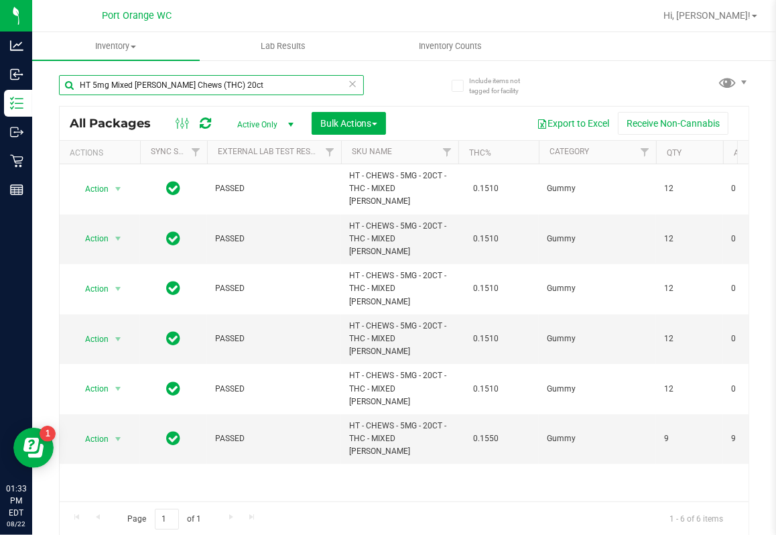
drag, startPoint x: 152, startPoint y: 86, endPoint x: 110, endPoint y: 94, distance: 43.0
click at [110, 94] on input "HT 5mg Mixed Berry Chews (THC) 20ct" at bounding box center [211, 85] width 305 height 20
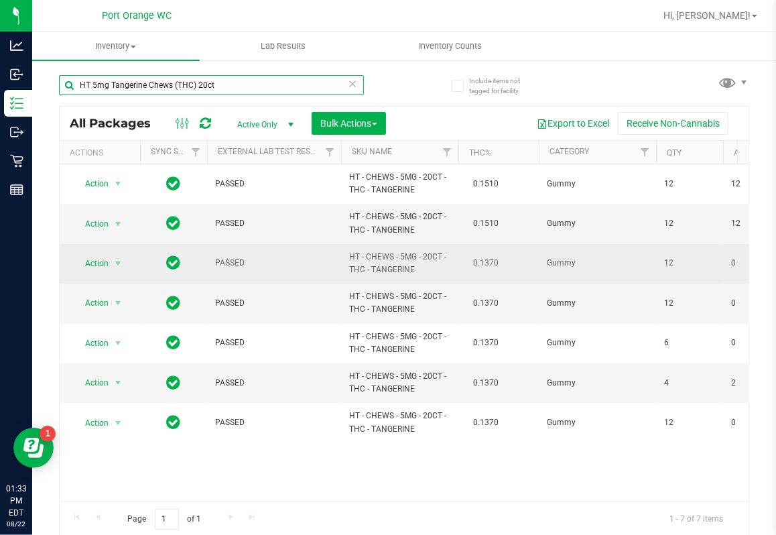
scroll to position [1, 0]
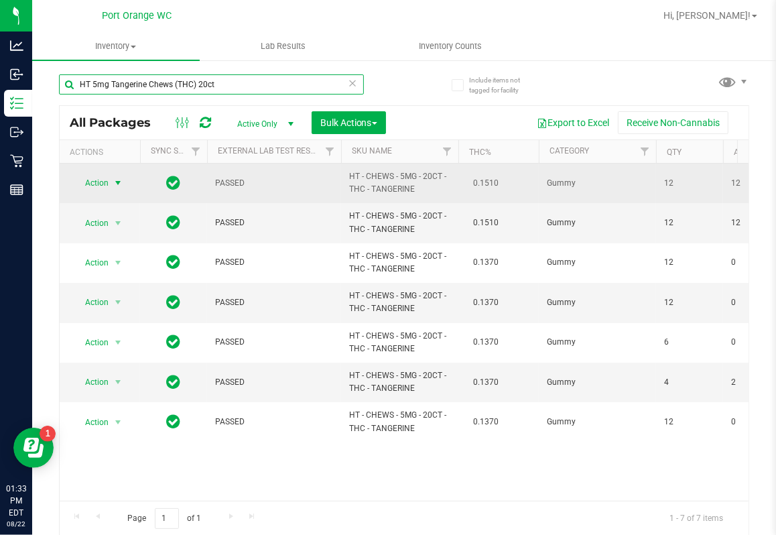
type input "HT 5mg Tangerine Chews (THC) 20ct"
click at [91, 180] on span "Action" at bounding box center [91, 183] width 36 height 19
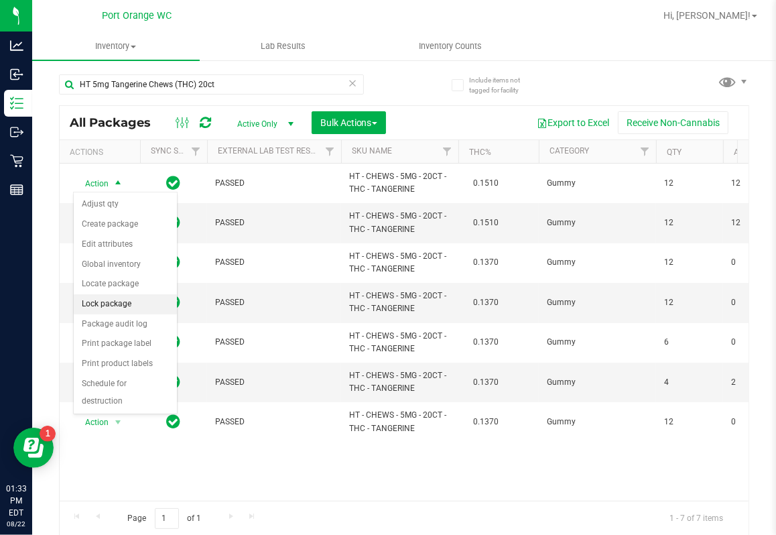
click at [115, 301] on li "Lock package" at bounding box center [125, 304] width 103 height 20
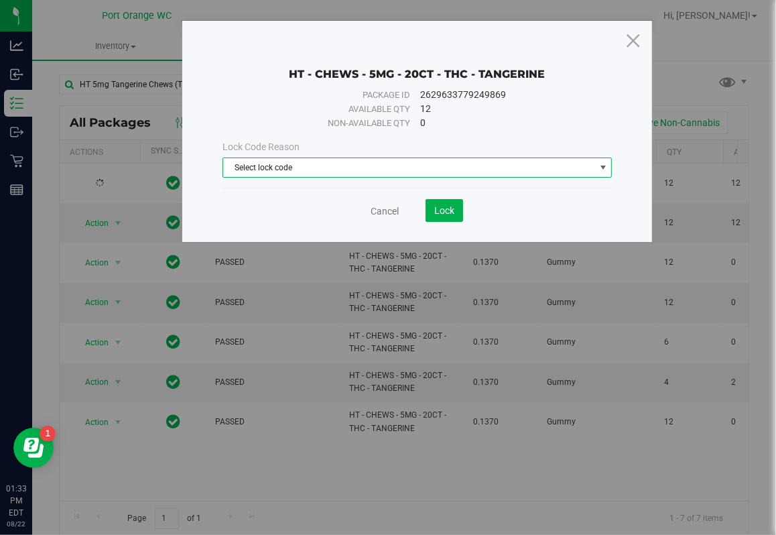
click at [452, 174] on span "Select lock code" at bounding box center [409, 167] width 372 height 19
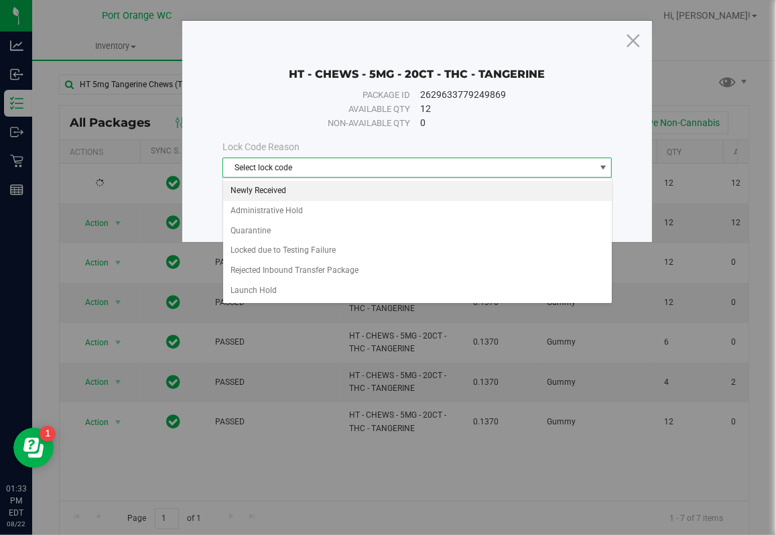
click at [394, 192] on li "Newly Received" at bounding box center [417, 191] width 389 height 20
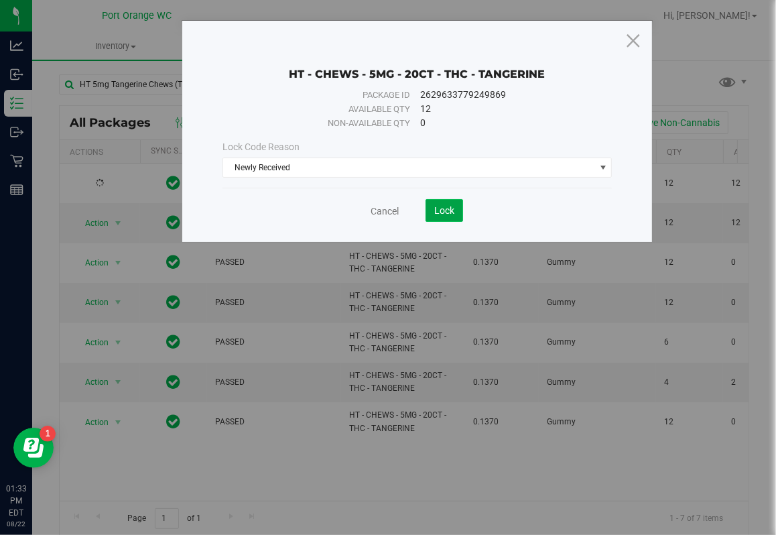
click at [453, 209] on span "Lock" at bounding box center [444, 210] width 20 height 11
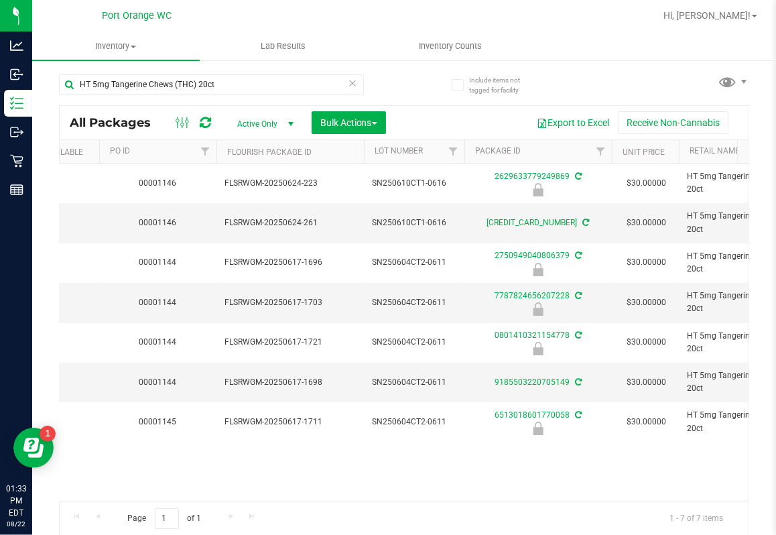
scroll to position [0, 786]
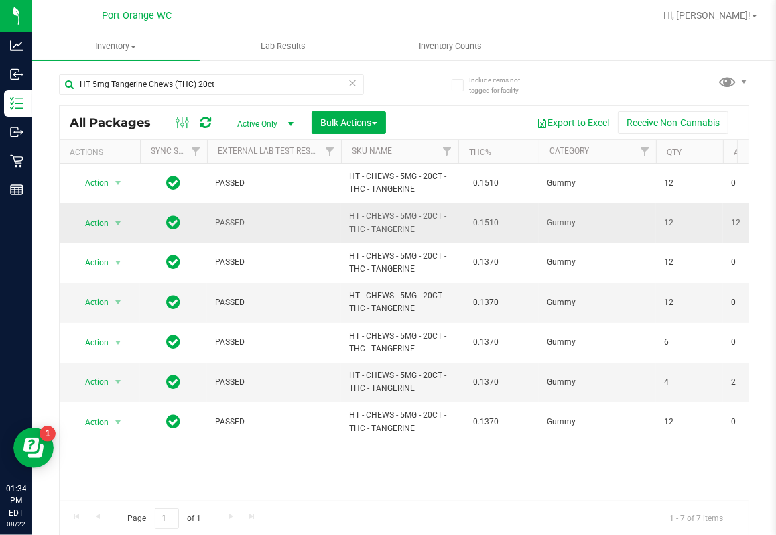
click at [110, 233] on td "Action Action Adjust qty Create package Edit attributes Global inventory Locate…" at bounding box center [100, 223] width 80 height 40
click at [106, 219] on span "Action" at bounding box center [91, 223] width 36 height 19
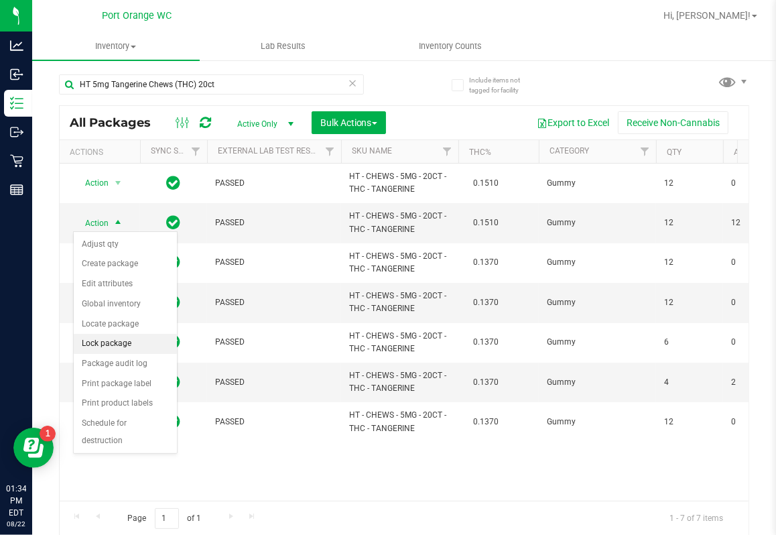
click at [107, 337] on li "Lock package" at bounding box center [125, 344] width 103 height 20
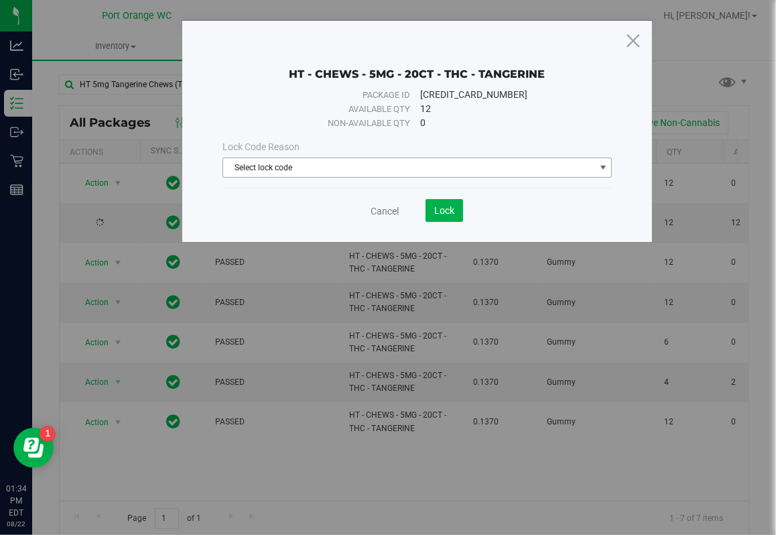
click at [258, 163] on span "Select lock code" at bounding box center [409, 167] width 372 height 19
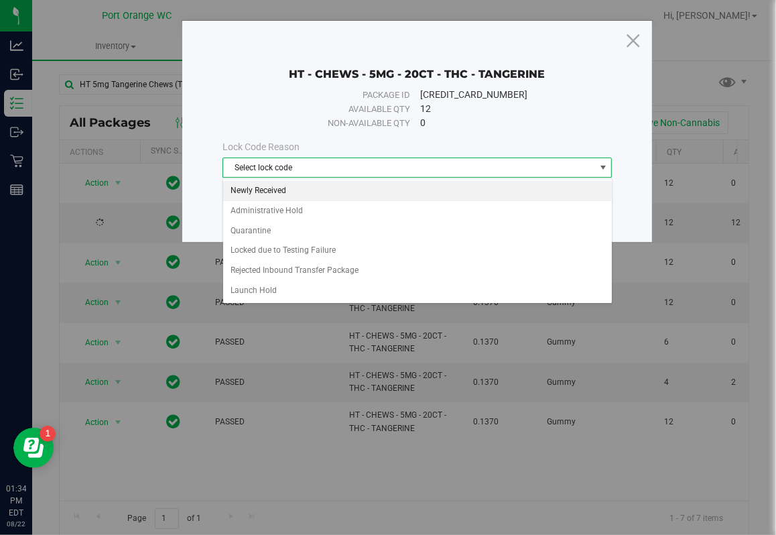
click at [272, 194] on li "Newly Received" at bounding box center [417, 191] width 389 height 20
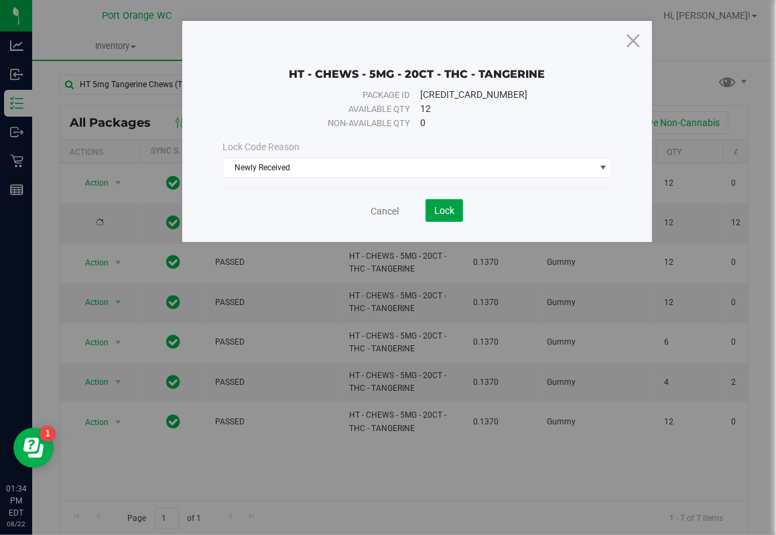
click at [452, 211] on span "Lock" at bounding box center [444, 210] width 20 height 11
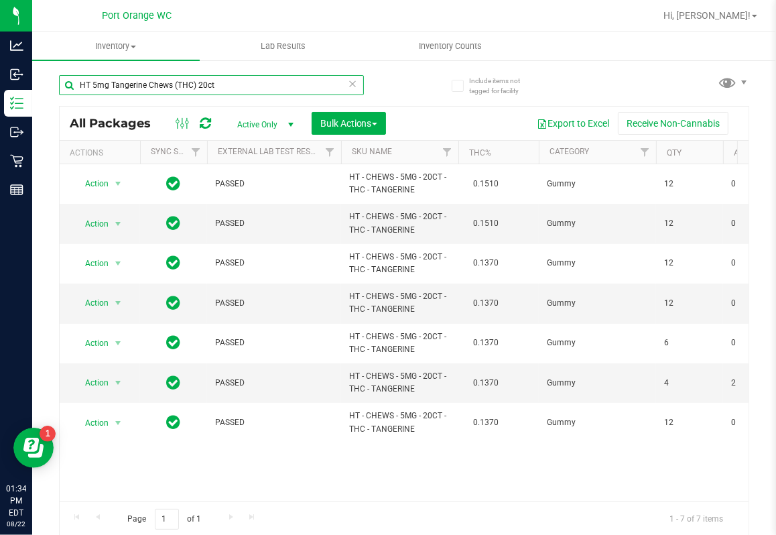
click at [257, 81] on input "HT 5mg Tangerine Chews (THC) 20ct" at bounding box center [211, 85] width 305 height 20
click at [257, 84] on input "HT 5mg Tangerine Chews (THC) 20ct" at bounding box center [211, 85] width 305 height 20
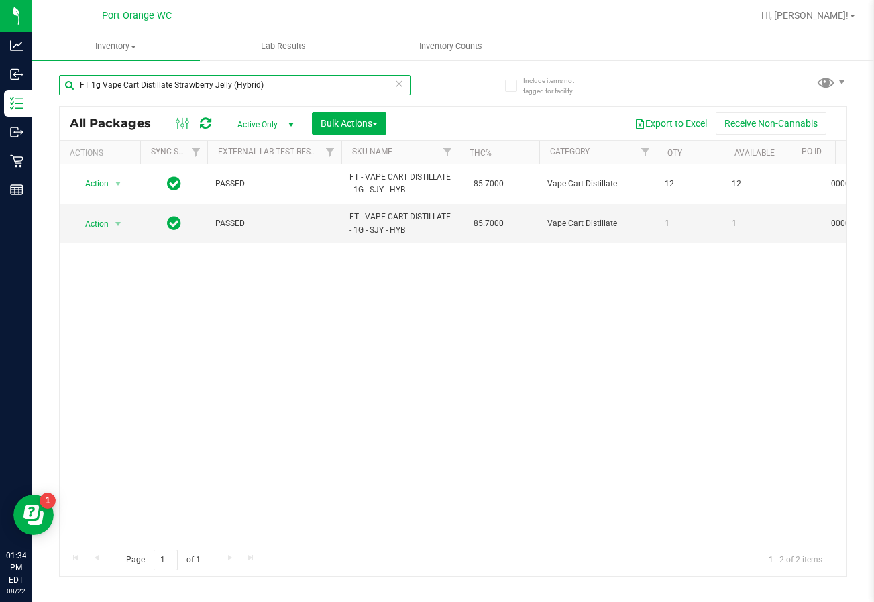
type input "FT 1g Vape Cart Distillate Strawberry Jelly (Hybrid)"
drag, startPoint x: 757, startPoint y: 3, endPoint x: 316, endPoint y: 360, distance: 567.3
click at [314, 362] on div "Action Action Adjust qty Create package Edit attributes Global inventory Locate…" at bounding box center [453, 354] width 787 height 380
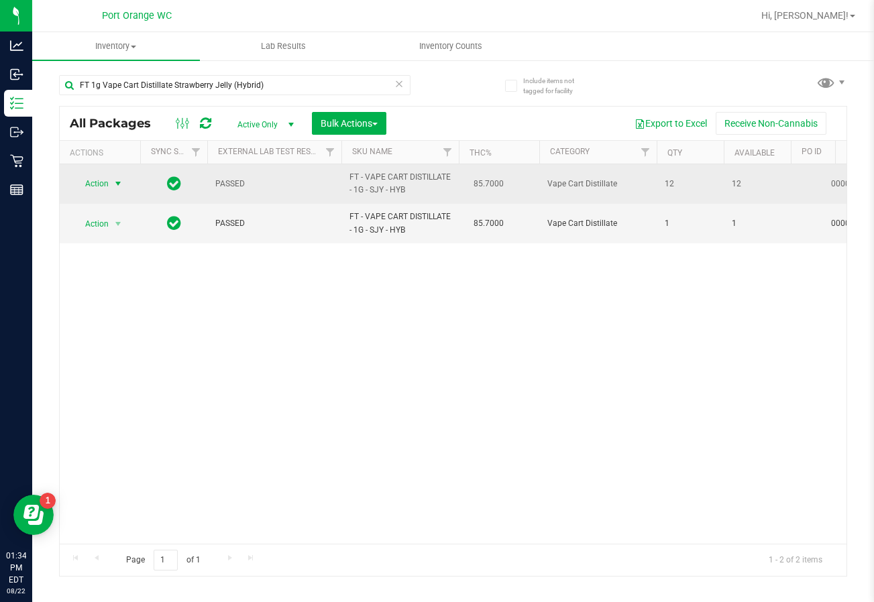
click at [117, 182] on span "select" at bounding box center [118, 183] width 11 height 11
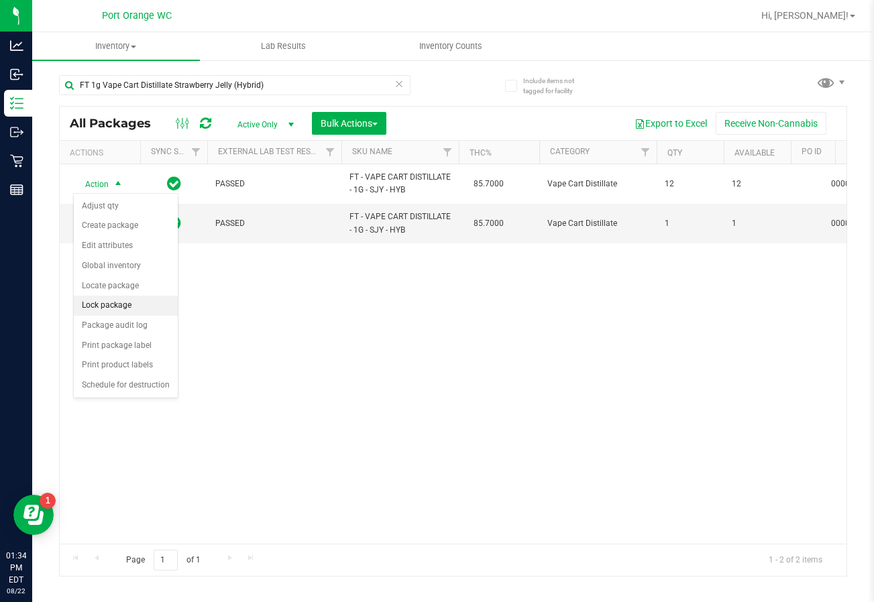
click at [114, 308] on li "Lock package" at bounding box center [126, 306] width 104 height 20
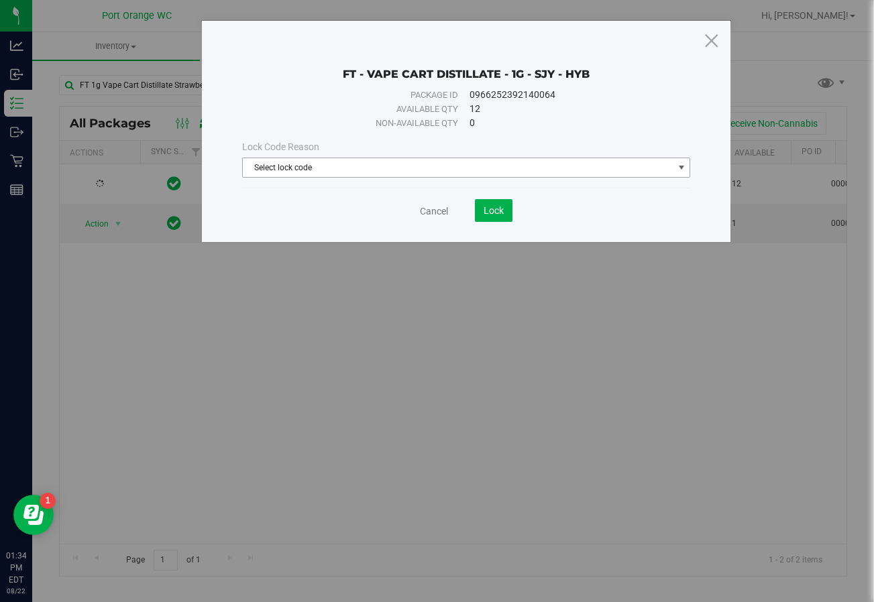
click at [414, 172] on span "Select lock code" at bounding box center [458, 167] width 430 height 19
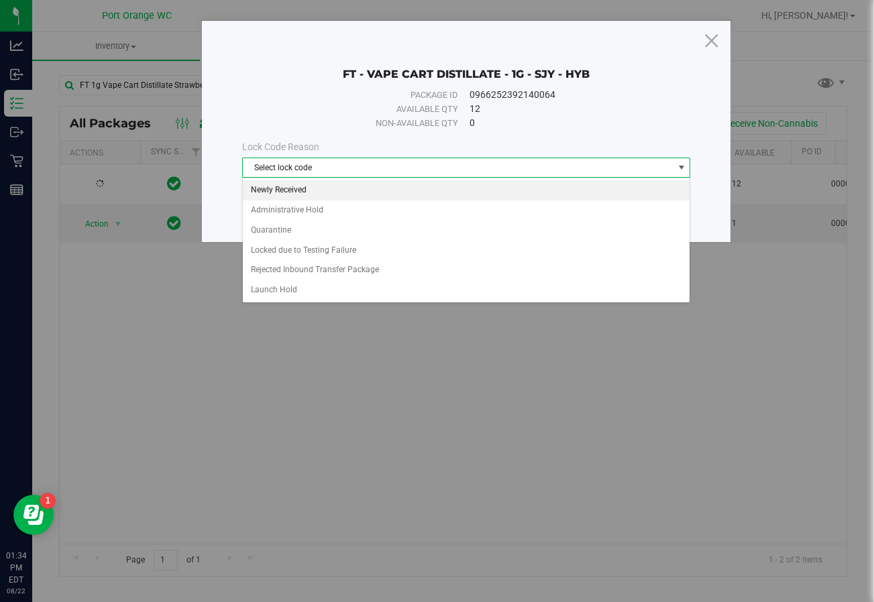
click at [410, 181] on li "Newly Received" at bounding box center [466, 190] width 447 height 20
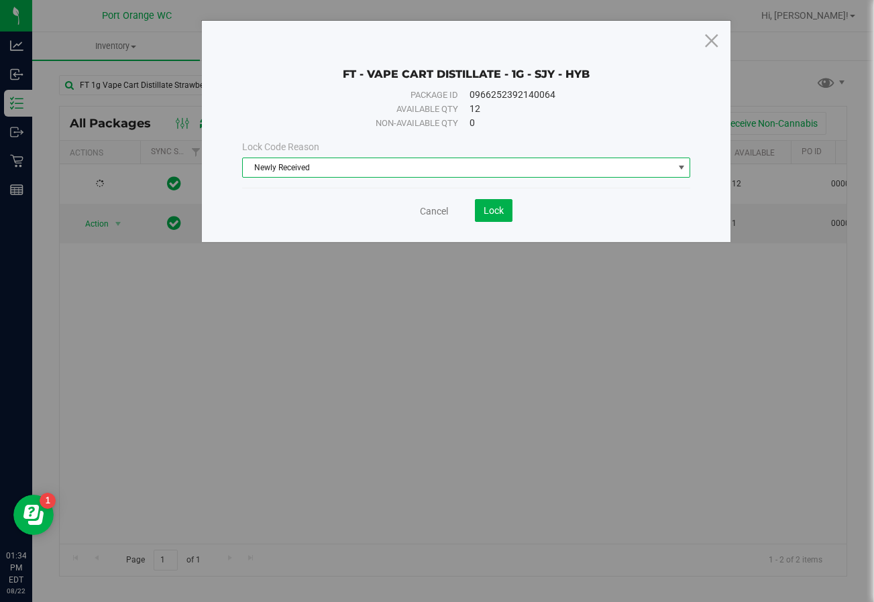
click at [491, 225] on div "FT - VAPE CART DISTILLATE - 1G - SJY - HYB Package ID 0966252392140064 Availabl…" at bounding box center [466, 131] width 529 height 221
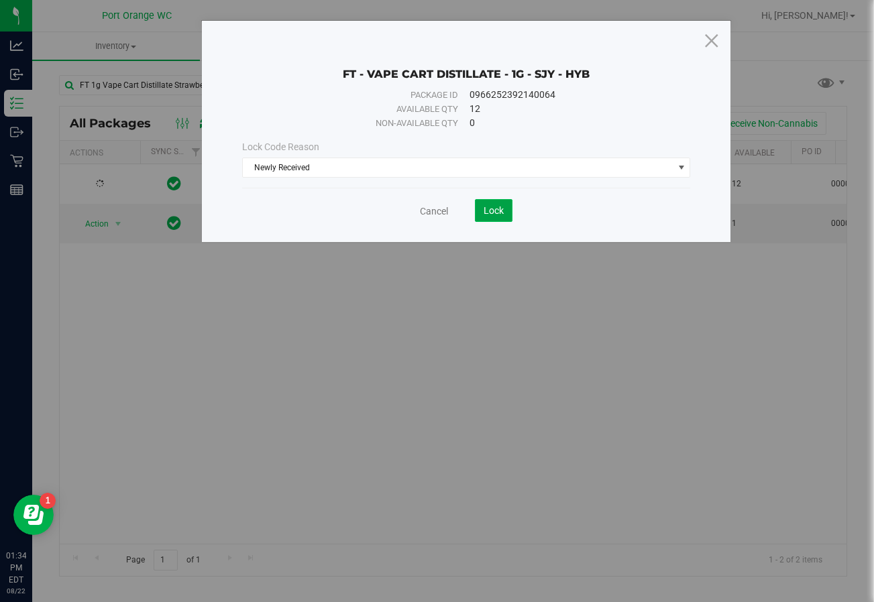
click at [496, 215] on span "Lock" at bounding box center [493, 210] width 20 height 11
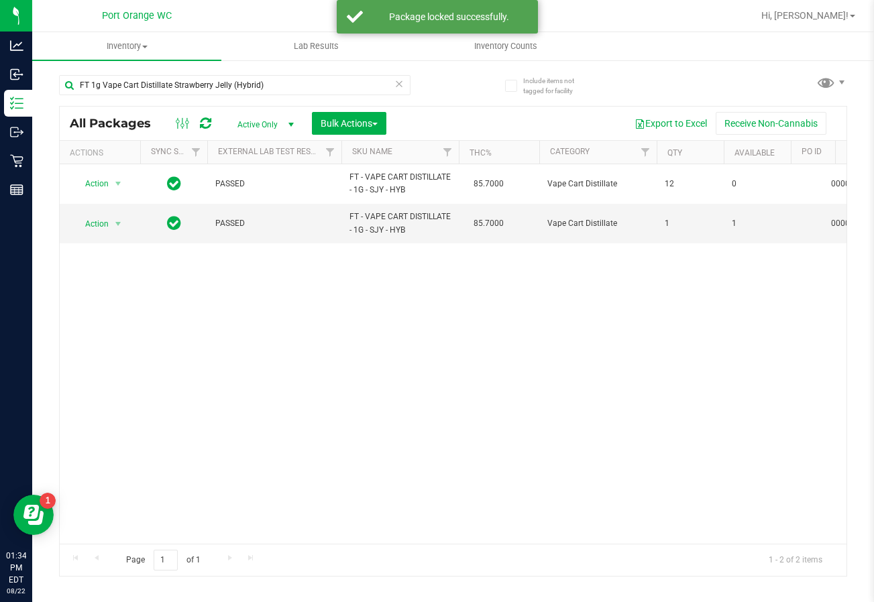
click at [400, 88] on icon at bounding box center [398, 83] width 9 height 16
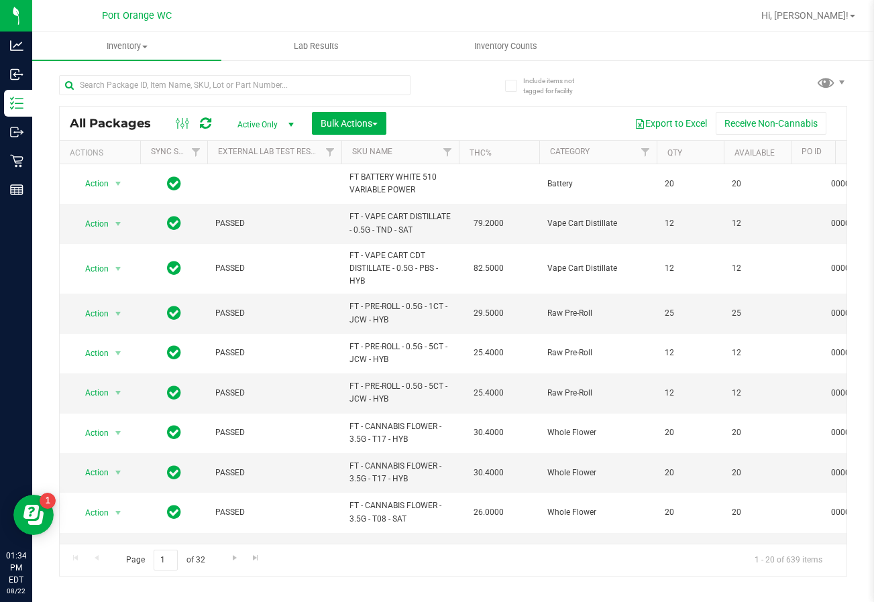
click at [337, 74] on div at bounding box center [256, 84] width 394 height 43
click at [331, 80] on input "text" at bounding box center [234, 85] width 351 height 20
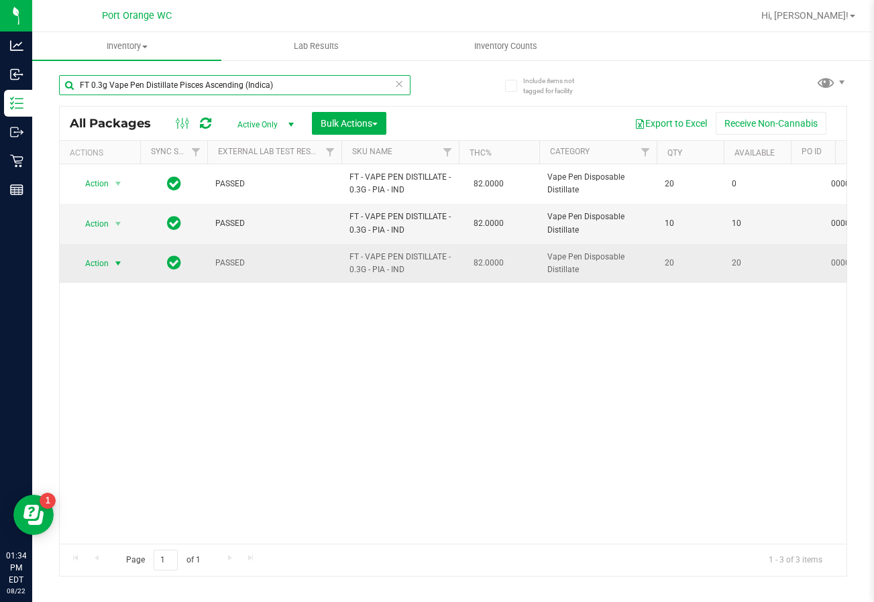
type input "FT 0.3g Vape Pen Distillate Pisces Ascending (Indica)"
click at [100, 259] on span "Action" at bounding box center [91, 263] width 36 height 19
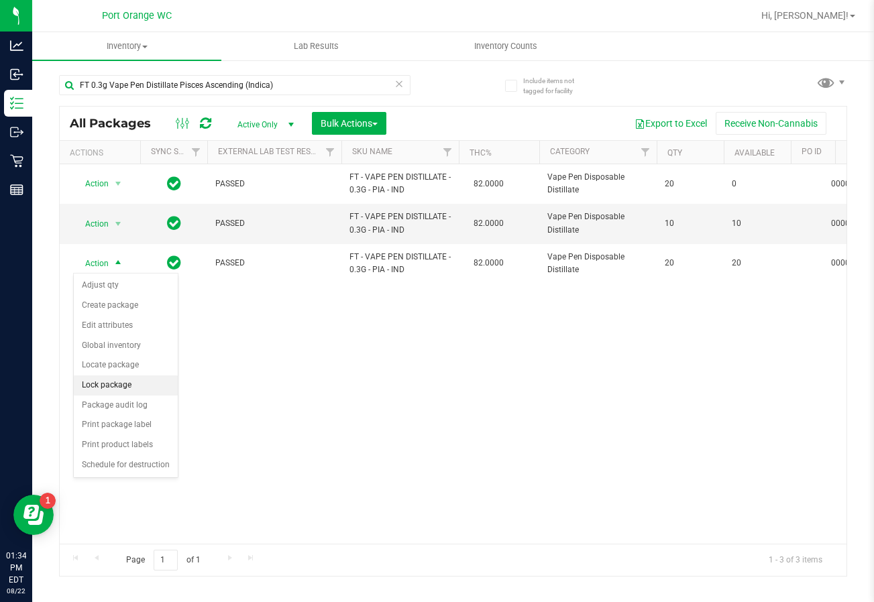
click at [138, 377] on li "Lock package" at bounding box center [126, 385] width 104 height 20
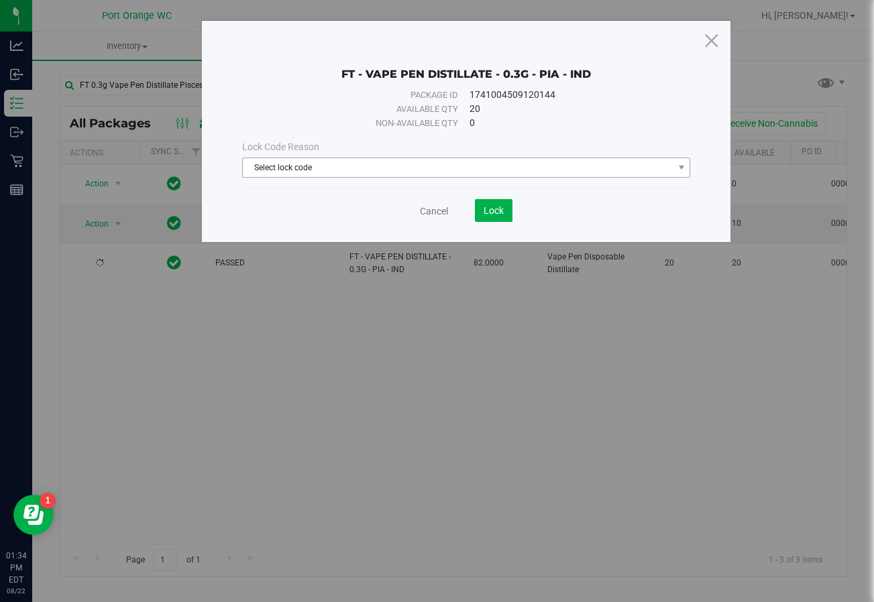
click at [371, 164] on span "Select lock code" at bounding box center [458, 167] width 430 height 19
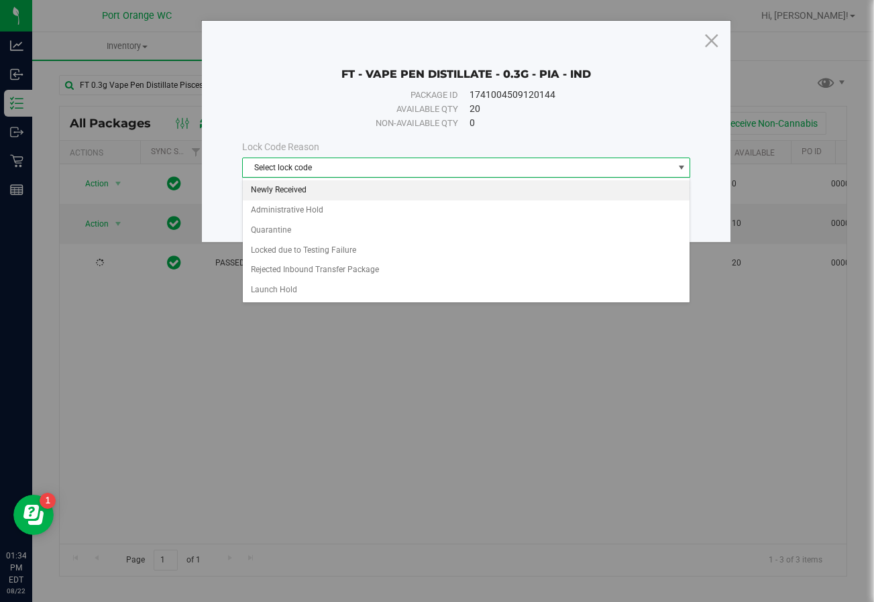
drag, startPoint x: 360, startPoint y: 192, endPoint x: 420, endPoint y: 217, distance: 65.0
click at [361, 191] on li "Newly Received" at bounding box center [466, 190] width 447 height 20
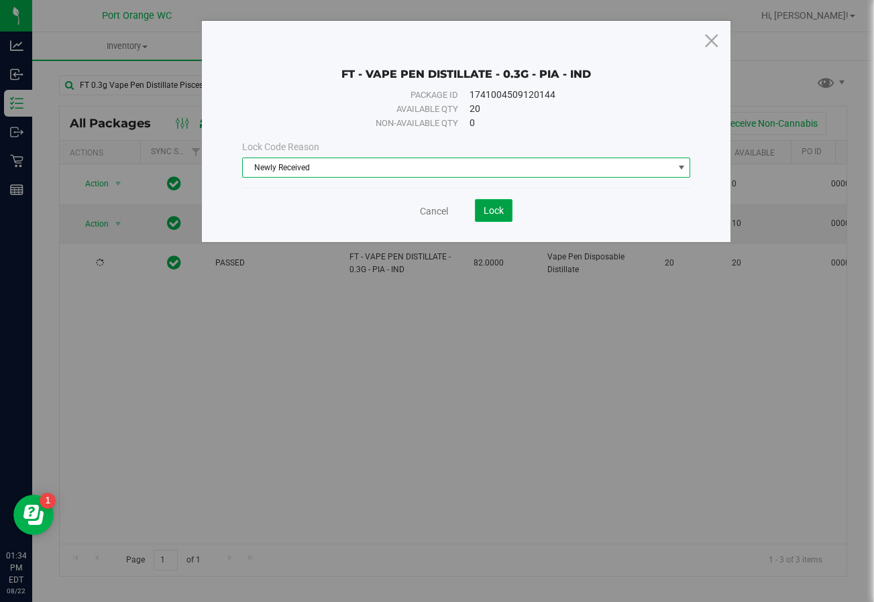
click at [500, 202] on button "Lock" at bounding box center [494, 210] width 38 height 23
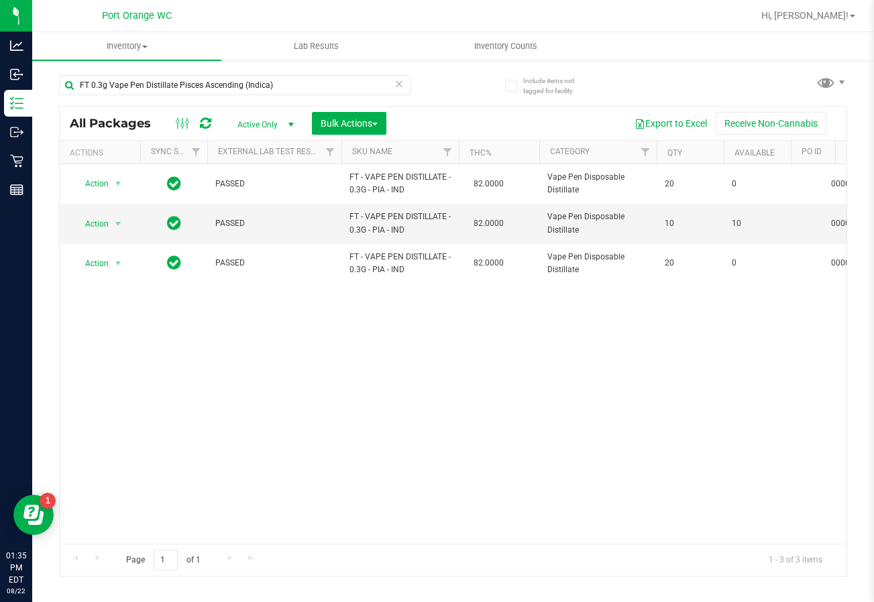
click at [400, 85] on icon at bounding box center [398, 83] width 9 height 16
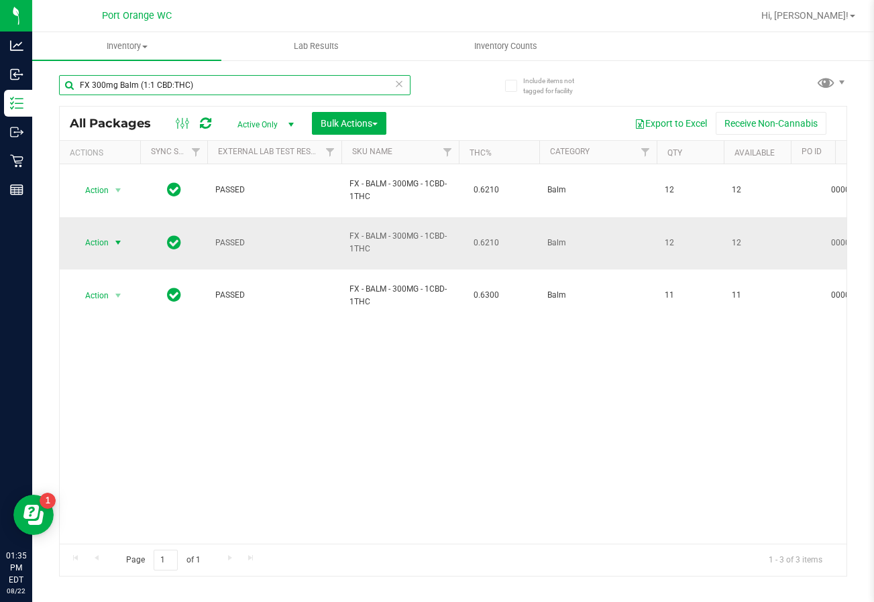
type input "FX 300mg Balm (1:1 CBD:THC)"
click at [101, 233] on span "Action" at bounding box center [91, 242] width 36 height 19
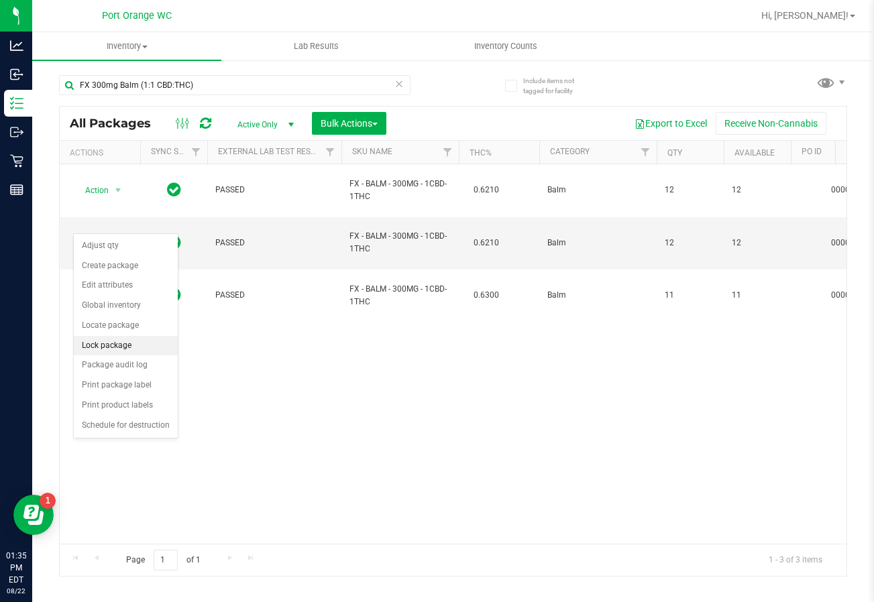
click at [119, 344] on li "Lock package" at bounding box center [126, 346] width 104 height 20
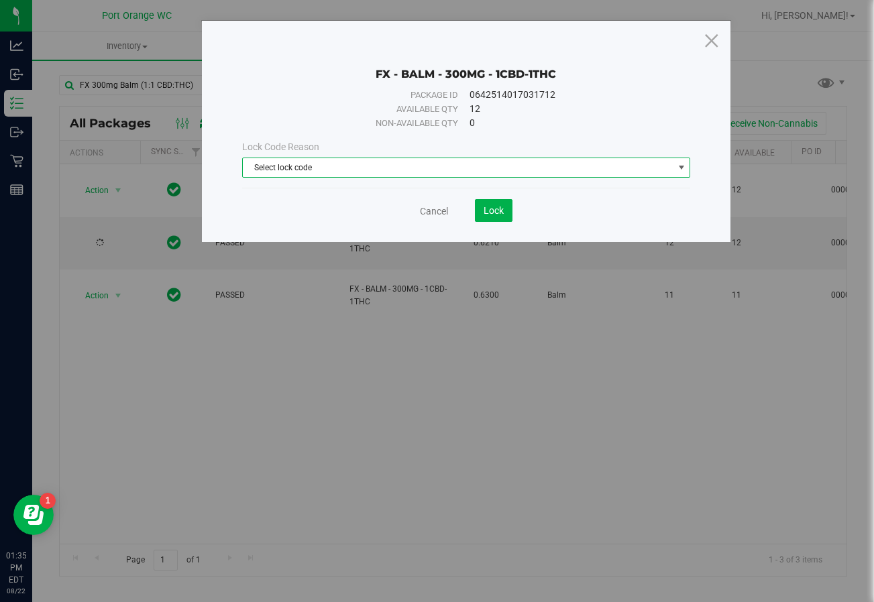
click at [381, 168] on span "Select lock code" at bounding box center [458, 167] width 430 height 19
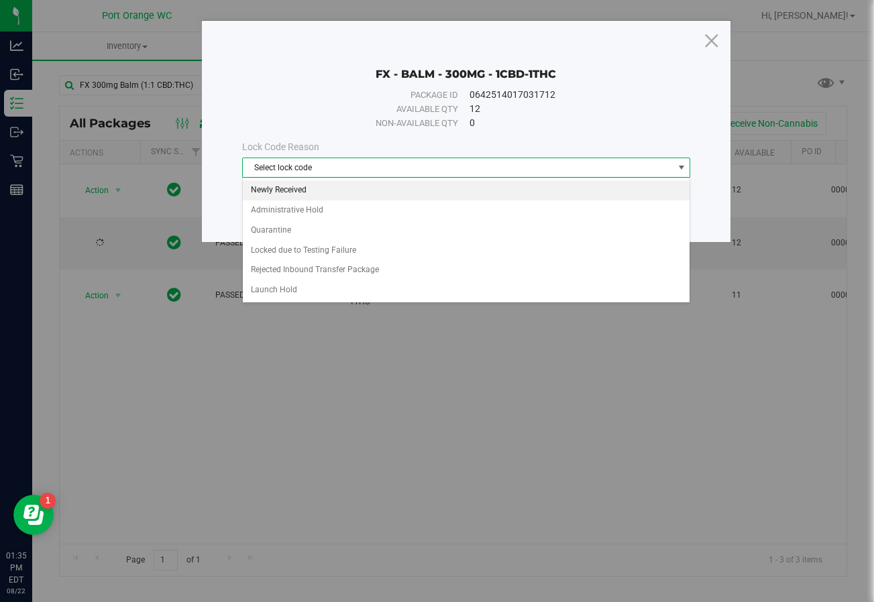
click at [384, 185] on li "Newly Received" at bounding box center [466, 190] width 447 height 20
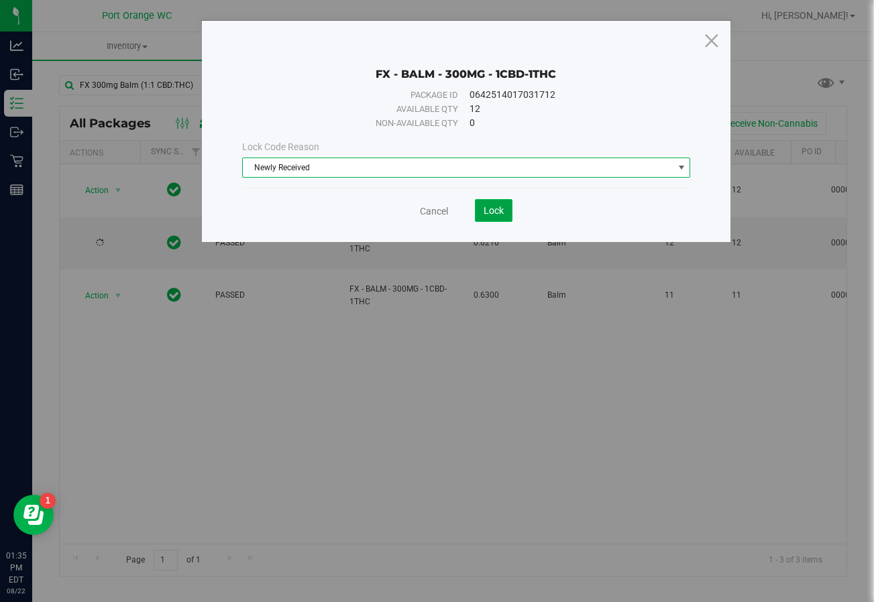
click at [481, 207] on button "Lock" at bounding box center [494, 210] width 38 height 23
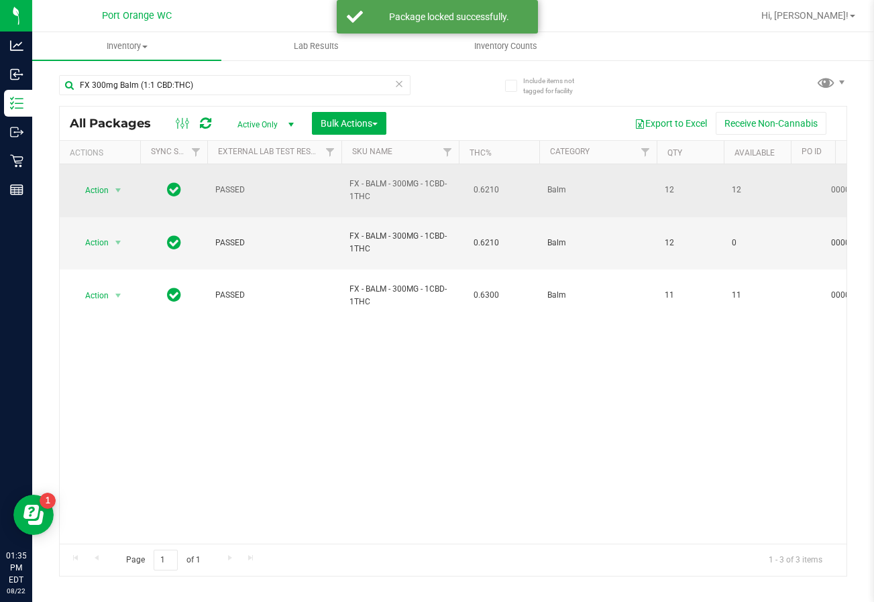
drag, startPoint x: 141, startPoint y: 184, endPoint x: 99, endPoint y: 189, distance: 42.5
click at [87, 190] on span "Action" at bounding box center [91, 190] width 36 height 19
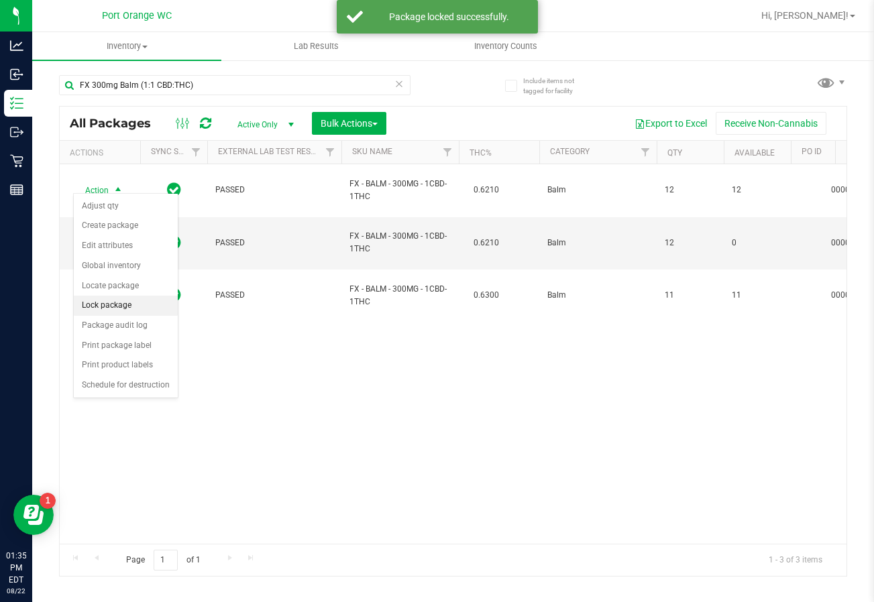
click at [125, 303] on li "Lock package" at bounding box center [126, 306] width 104 height 20
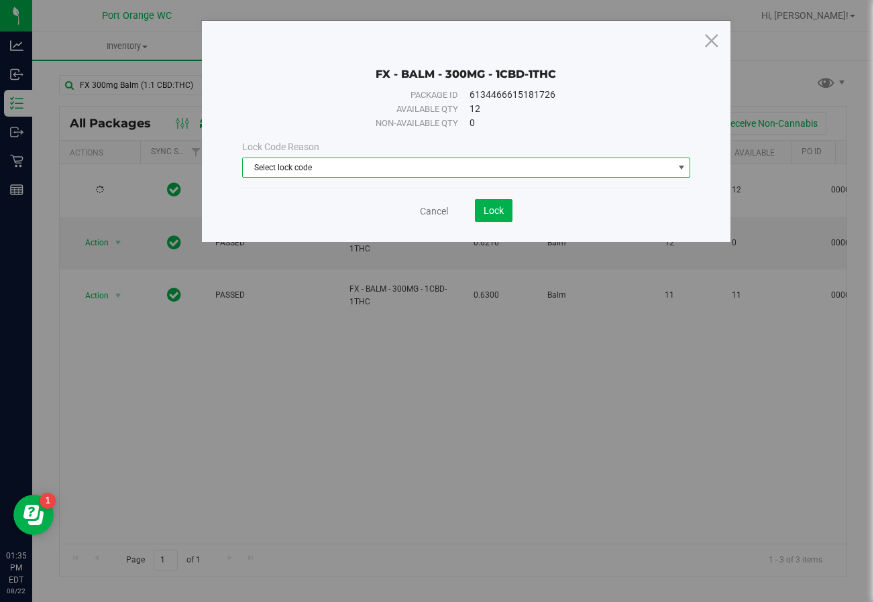
click at [339, 167] on span "Select lock code" at bounding box center [458, 167] width 430 height 19
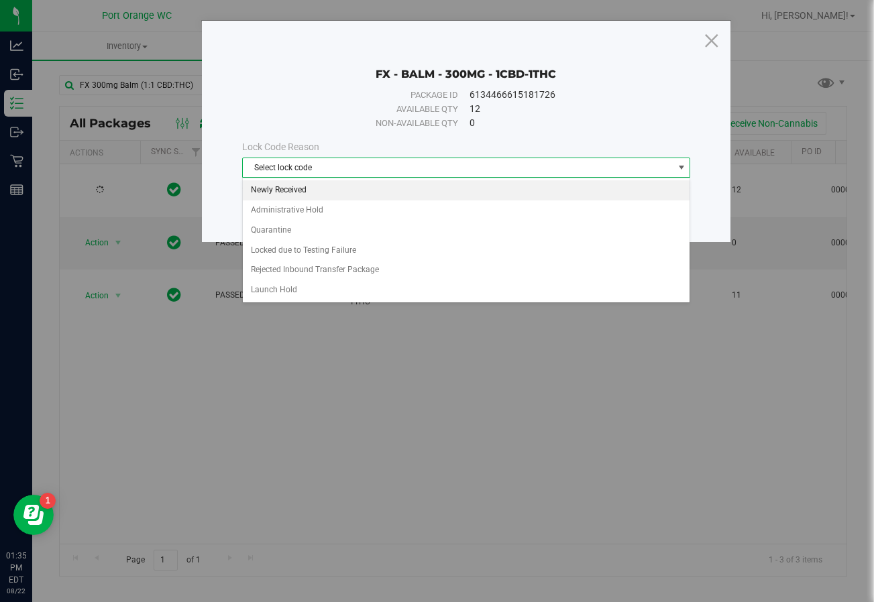
drag, startPoint x: 341, startPoint y: 188, endPoint x: 359, endPoint y: 195, distance: 19.5
click at [341, 188] on li "Newly Received" at bounding box center [466, 190] width 447 height 20
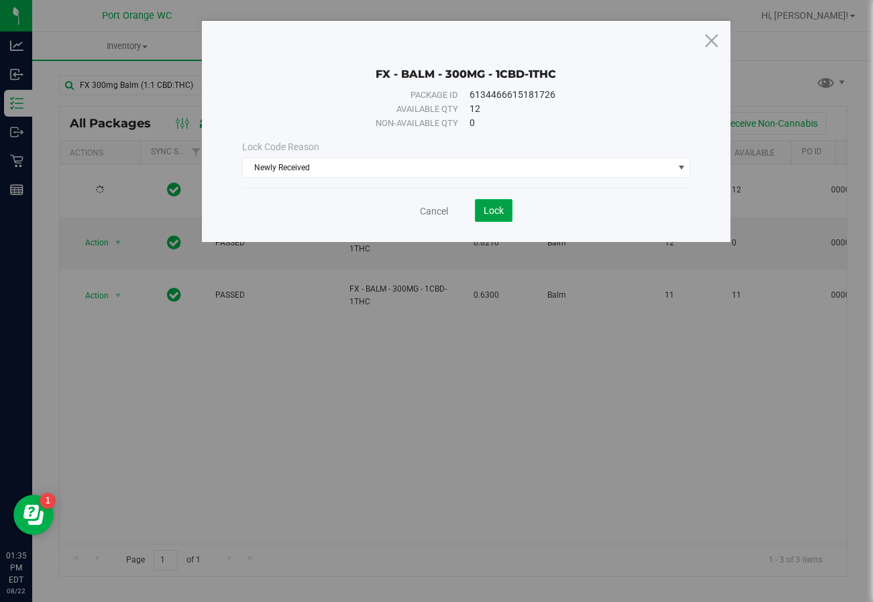
click at [500, 211] on span "Lock" at bounding box center [493, 210] width 20 height 11
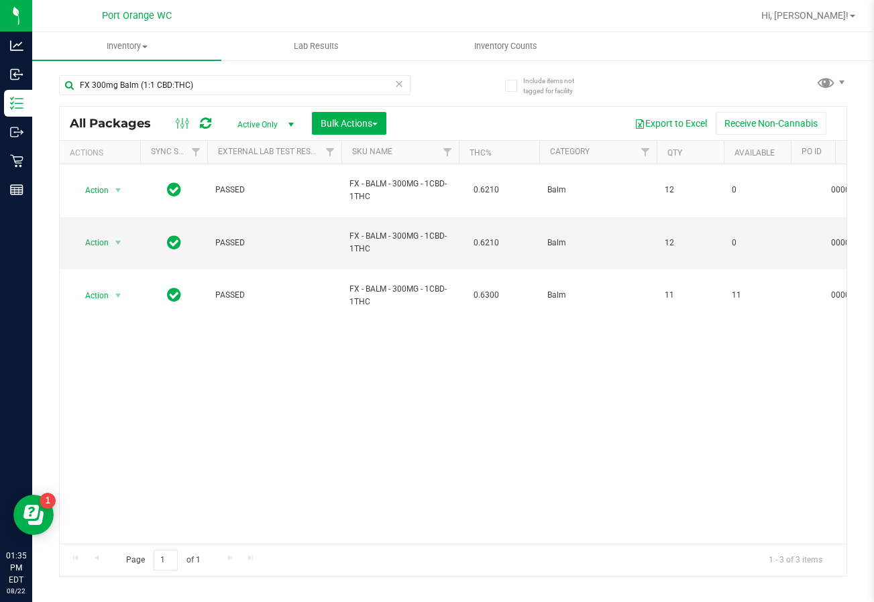
click at [401, 90] on icon at bounding box center [398, 83] width 9 height 16
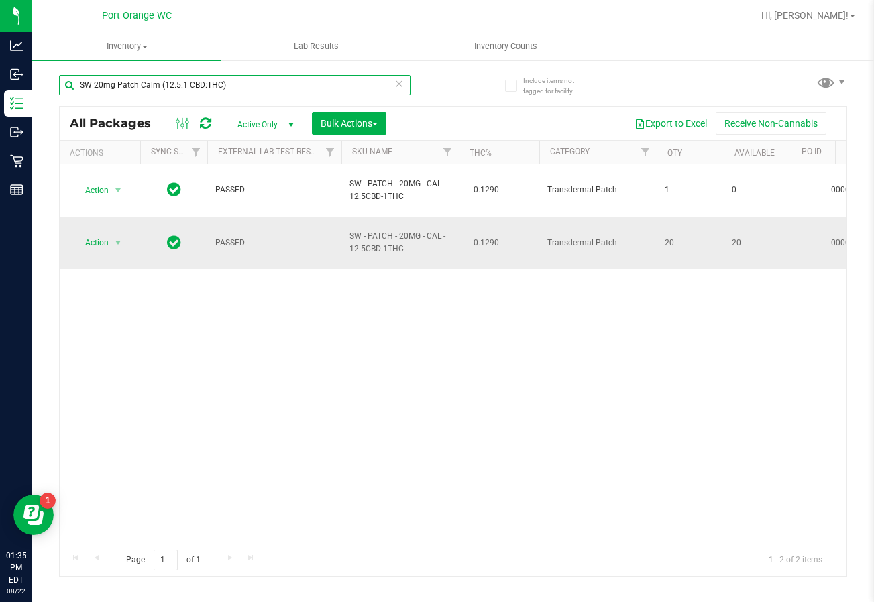
type input "SW 20mg Patch Calm (12.5:1 CBD:THC)"
click at [105, 233] on span "Action" at bounding box center [91, 242] width 36 height 19
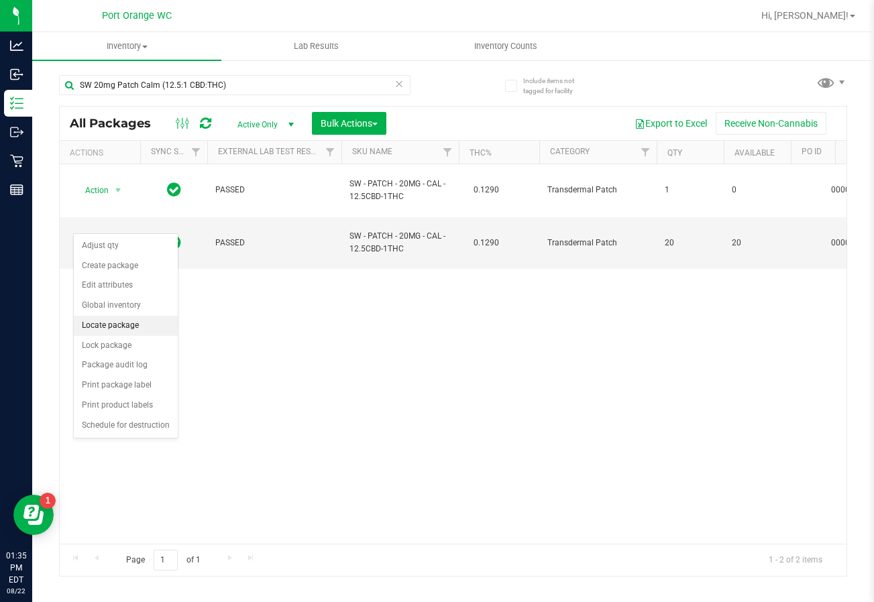
click at [142, 333] on li "Locate package" at bounding box center [126, 326] width 104 height 20
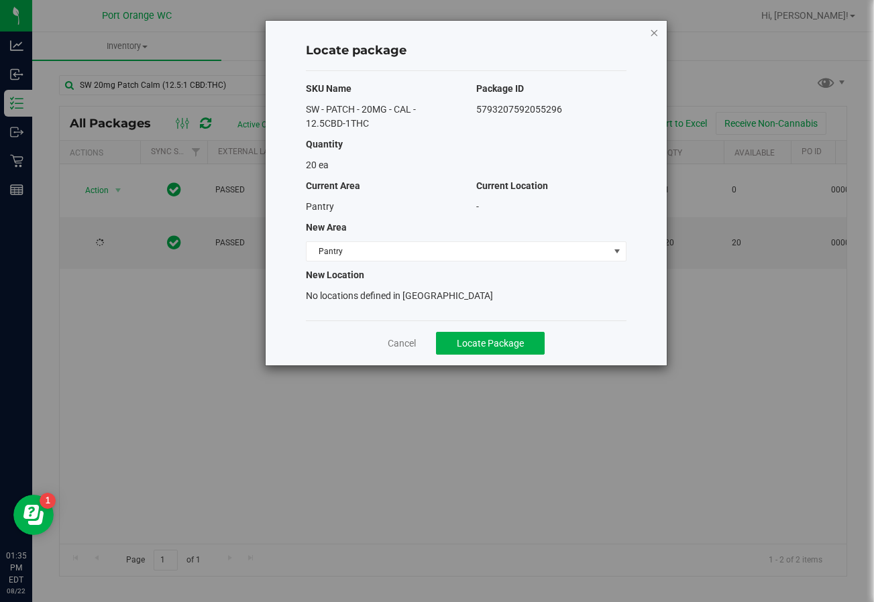
click at [592, 28] on icon "button" at bounding box center [653, 32] width 9 height 16
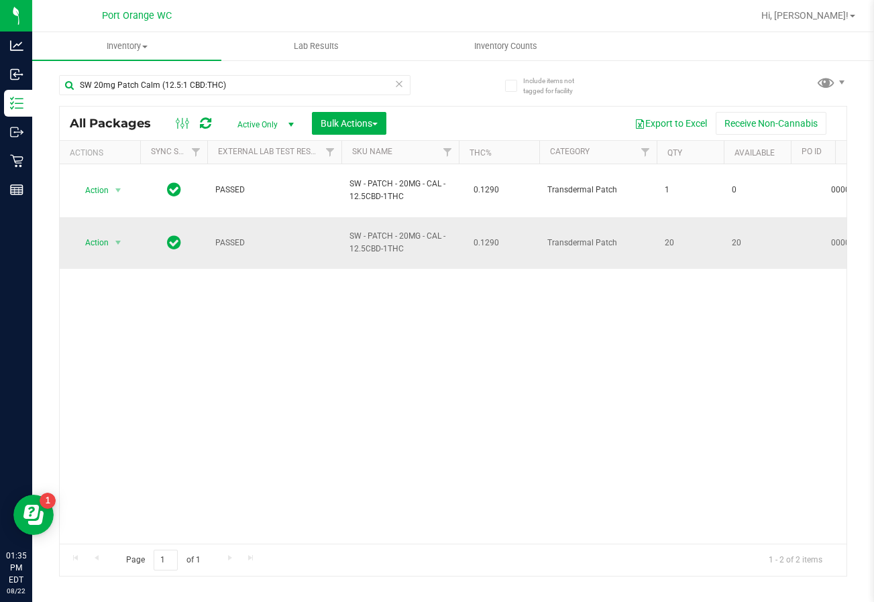
click at [89, 217] on td "Action Action Adjust qty Create package Edit attributes Global inventory Locate…" at bounding box center [100, 243] width 80 height 52
click at [93, 233] on span "Action" at bounding box center [91, 242] width 36 height 19
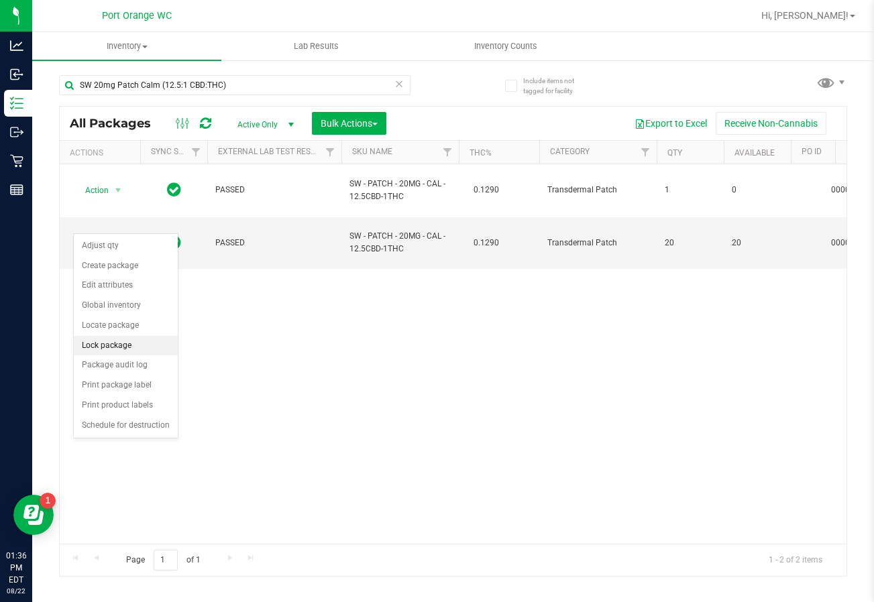
click at [130, 352] on li "Lock package" at bounding box center [126, 346] width 104 height 20
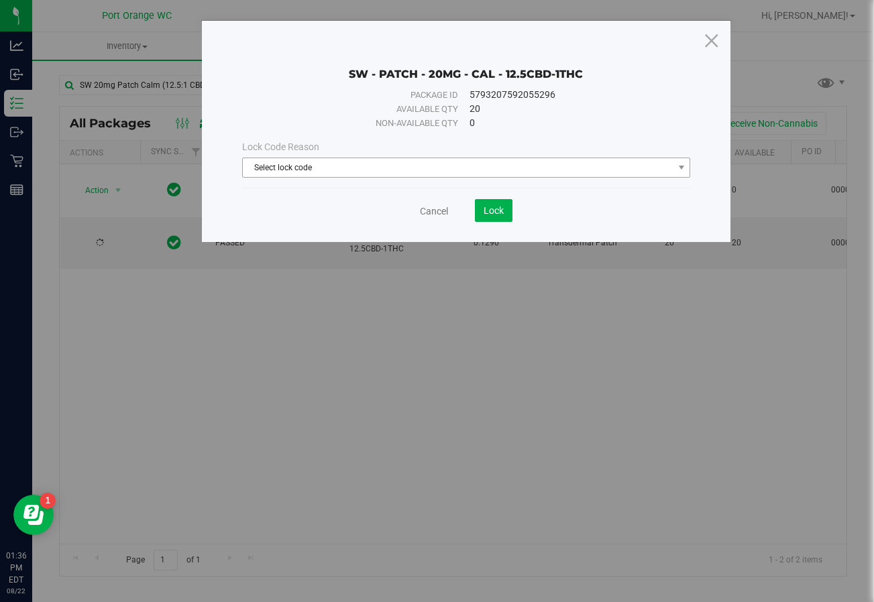
click at [397, 168] on span "Select lock code" at bounding box center [458, 167] width 430 height 19
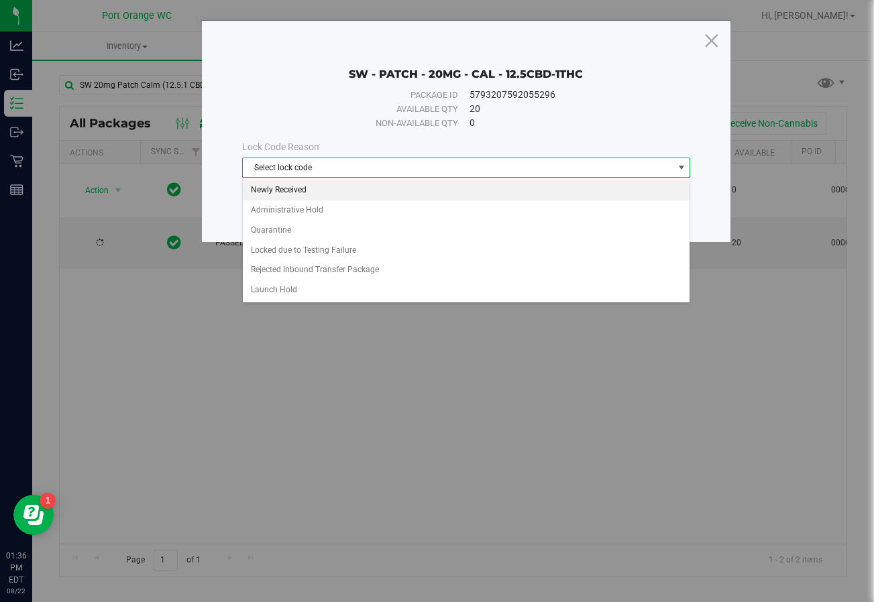
click at [392, 182] on li "Newly Received" at bounding box center [466, 190] width 447 height 20
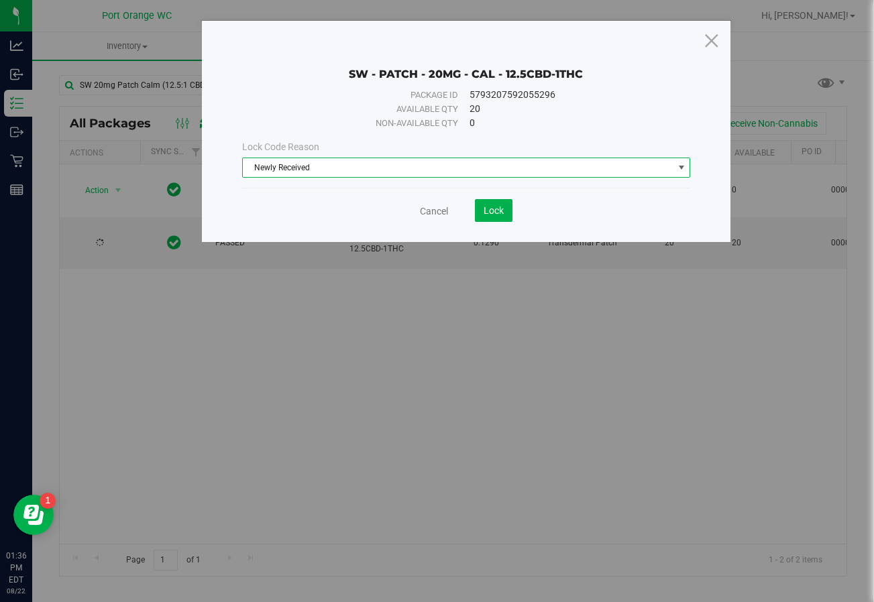
click at [481, 190] on div "Cancel Lock" at bounding box center [466, 205] width 449 height 33
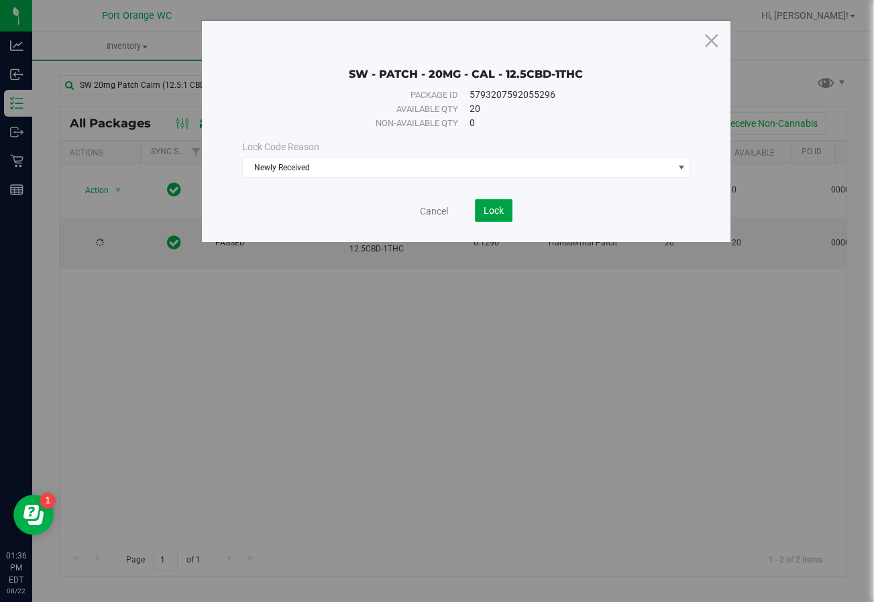
click at [487, 205] on span "Lock" at bounding box center [493, 210] width 20 height 11
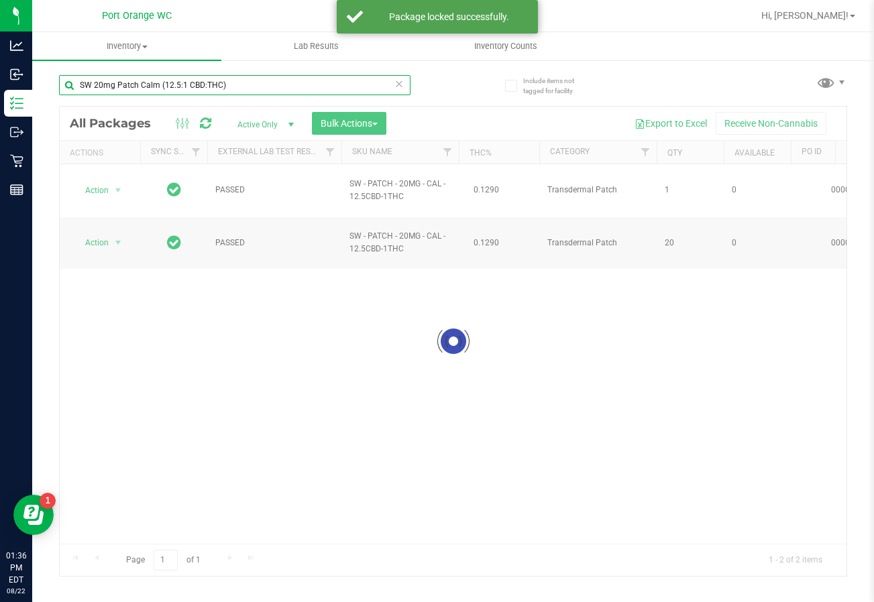
click at [405, 83] on input "SW 20mg Patch Calm (12.5:1 CBD:THC)" at bounding box center [234, 85] width 351 height 20
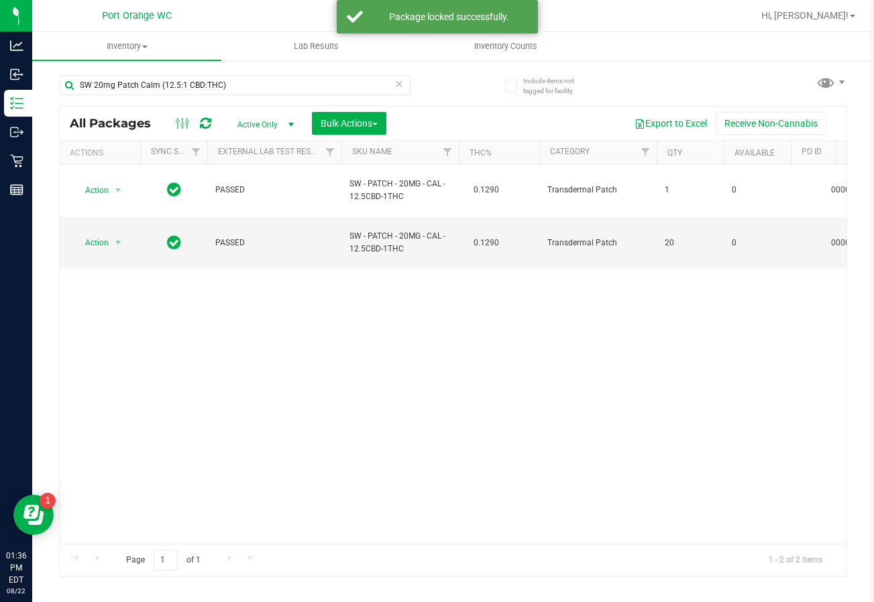
click at [400, 84] on icon at bounding box center [398, 83] width 9 height 16
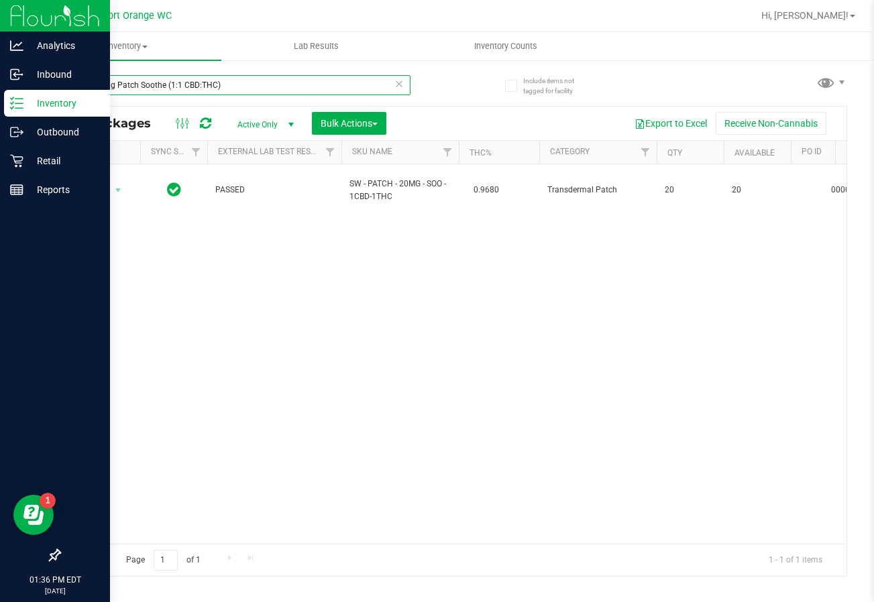
type input "SW 20mg Patch Soothe (1:1 CBD:THC)"
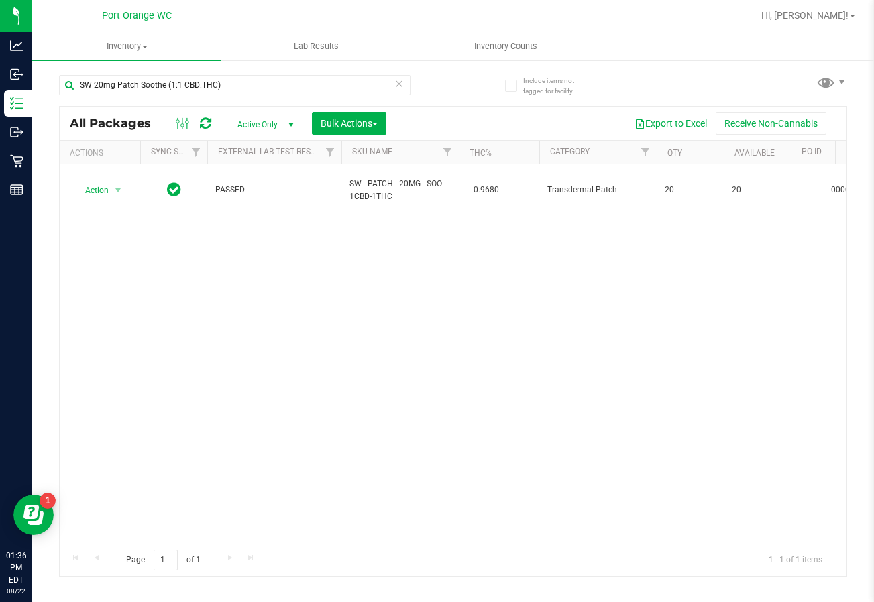
drag, startPoint x: 450, startPoint y: 265, endPoint x: 453, endPoint y: 95, distance: 170.3
click at [459, 233] on div "Action Action Adjust qty Create package Edit attributes Global inventory Locate…" at bounding box center [453, 354] width 787 height 380
click at [400, 81] on icon at bounding box center [398, 83] width 9 height 16
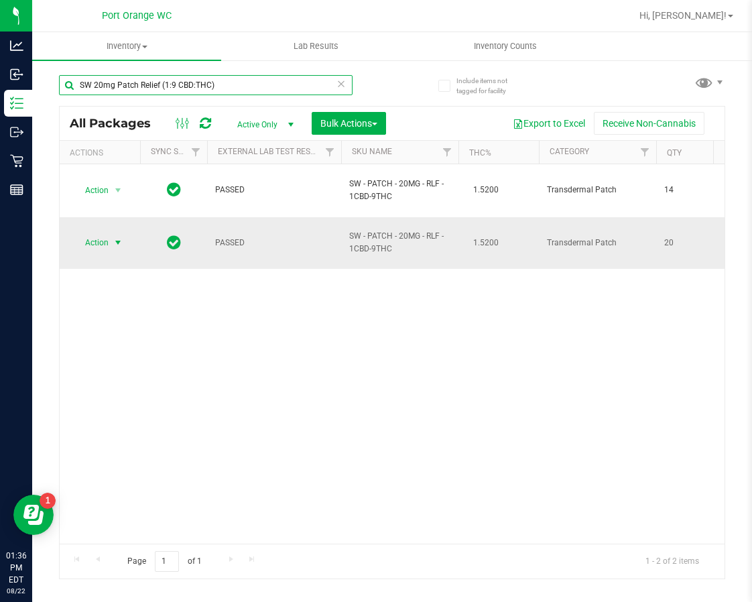
type input "SW 20mg Patch Relief (1:9 CBD:THC)"
click at [103, 233] on span "Action" at bounding box center [91, 242] width 36 height 19
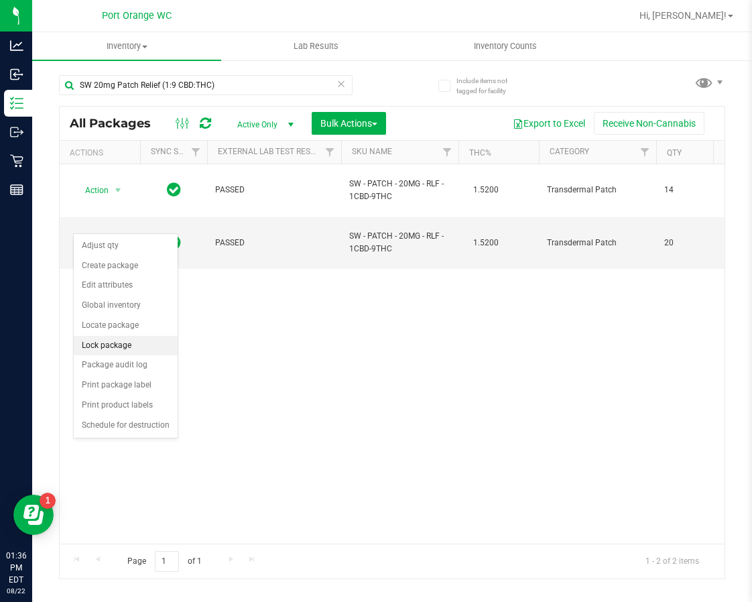
click at [113, 352] on li "Lock package" at bounding box center [126, 346] width 104 height 20
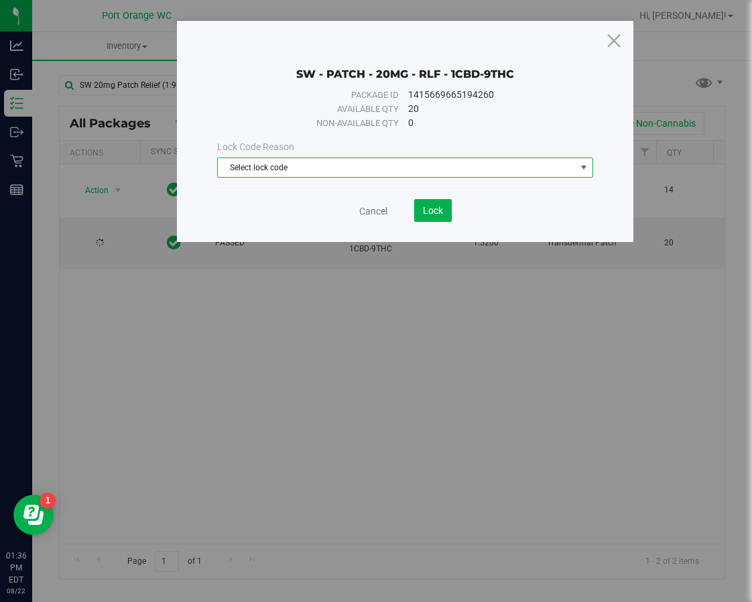
click at [548, 165] on span "Select lock code" at bounding box center [396, 167] width 357 height 19
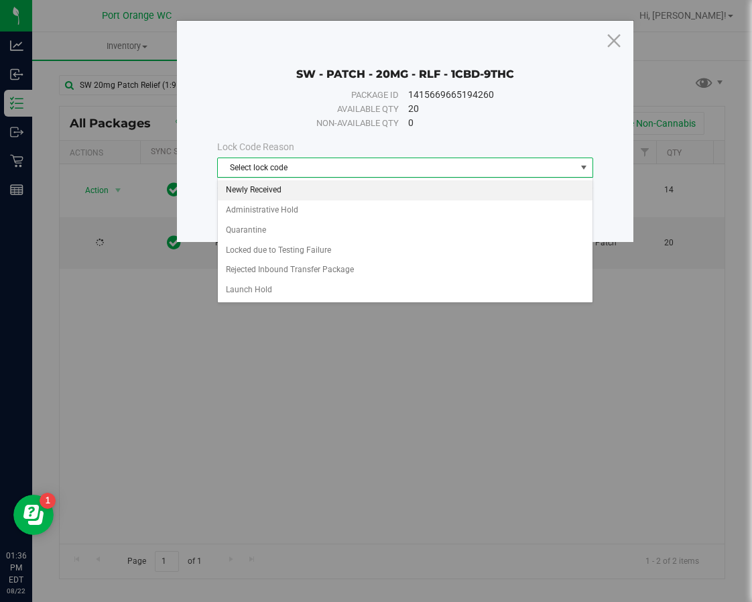
click at [301, 186] on li "Newly Received" at bounding box center [405, 190] width 374 height 20
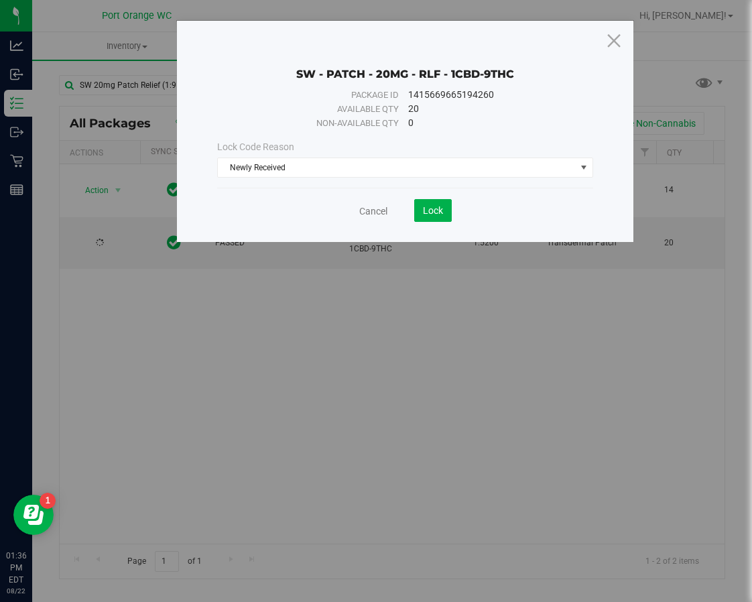
click at [416, 222] on div "SW - PATCH - 20MG - RLF - 1CBD-9THC Package ID 1415669665194260 Available qty 2…" at bounding box center [405, 131] width 456 height 221
click at [423, 215] on span "Lock" at bounding box center [433, 210] width 20 height 11
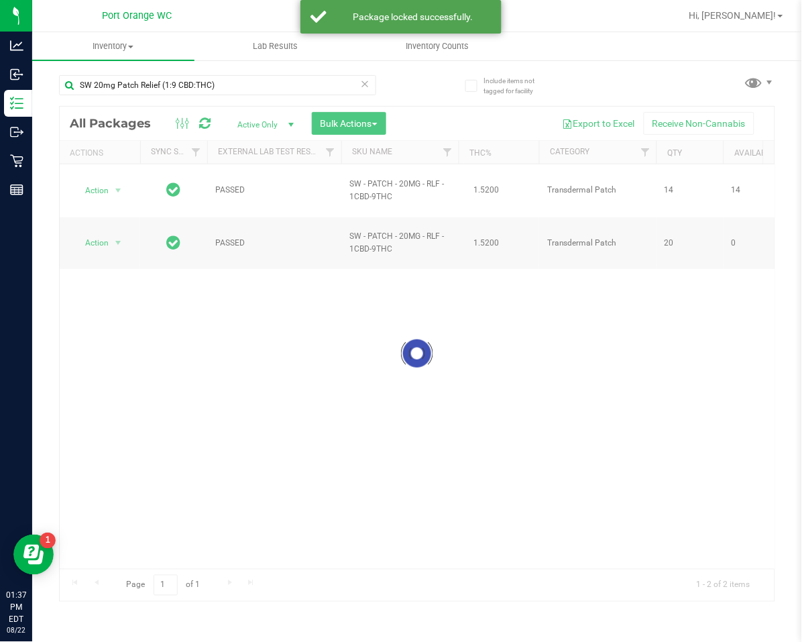
drag, startPoint x: 618, startPoint y: 11, endPoint x: 192, endPoint y: 427, distance: 595.5
click at [186, 432] on div at bounding box center [417, 354] width 715 height 494
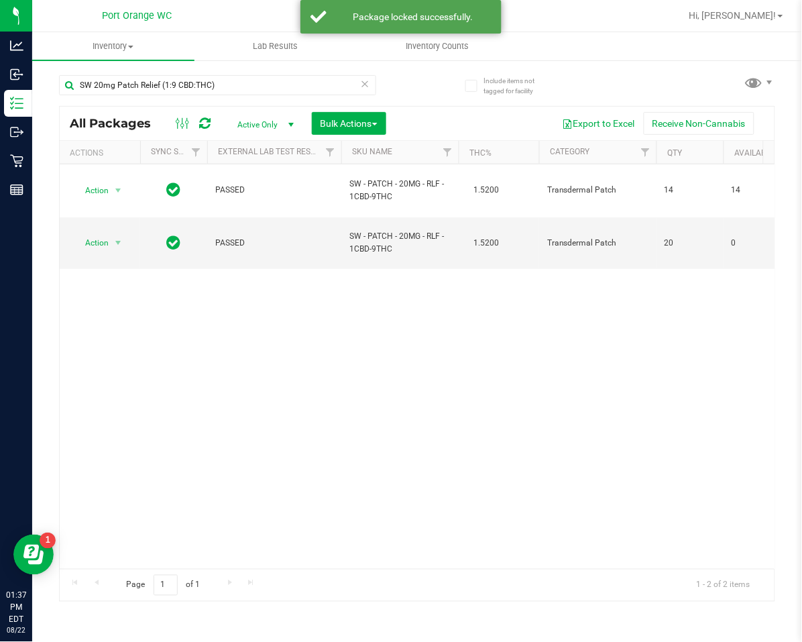
click at [363, 84] on icon at bounding box center [365, 83] width 9 height 16
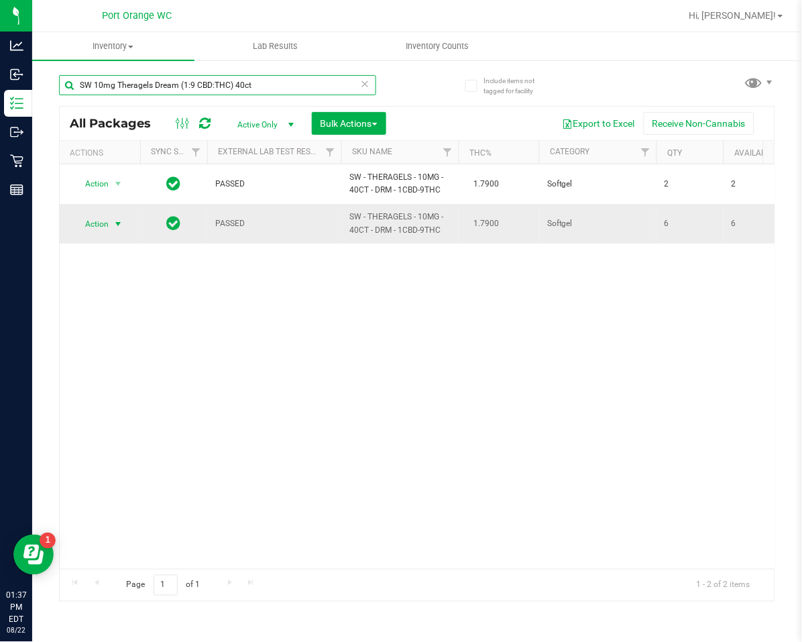
type input "SW 10mg Theragels Dream (1:9 CBD:THC) 40ct"
click at [89, 226] on span "Action" at bounding box center [91, 224] width 36 height 19
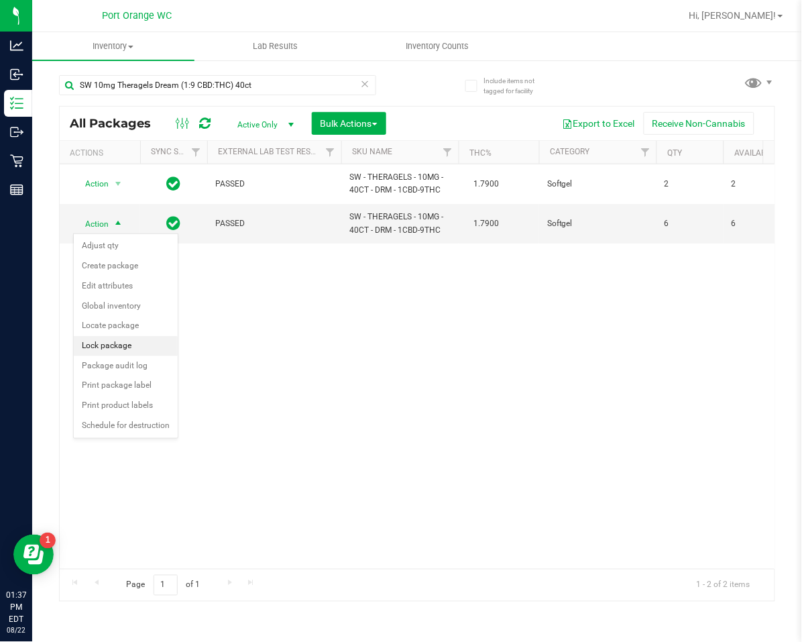
click at [106, 343] on li "Lock package" at bounding box center [126, 346] width 104 height 20
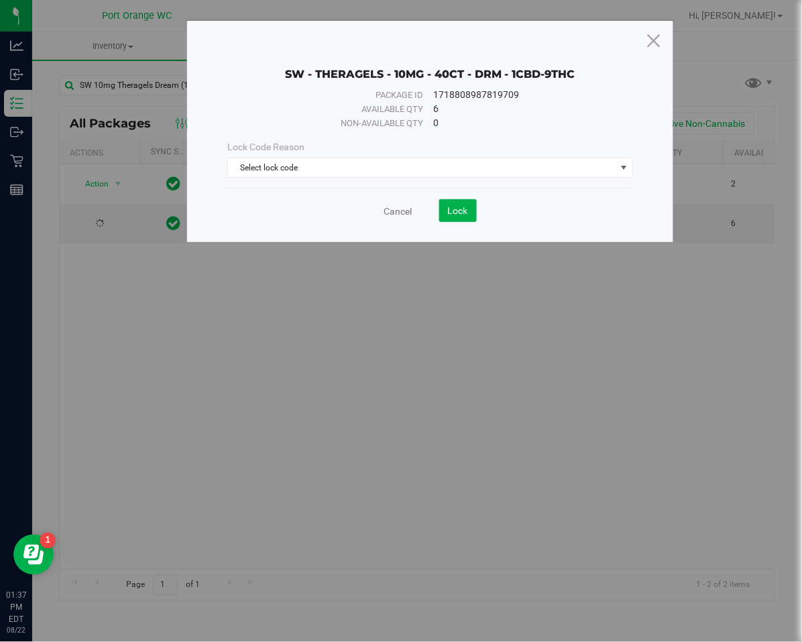
click at [281, 187] on div "Lock Code Reason Select lock code Select lock code Newly Received Administrativ…" at bounding box center [430, 159] width 426 height 58
click at [282, 180] on div "Lock Code Reason Select lock code Select lock code Newly Received Administrativ…" at bounding box center [430, 159] width 426 height 58
click at [290, 168] on span "Select lock code" at bounding box center [422, 167] width 388 height 19
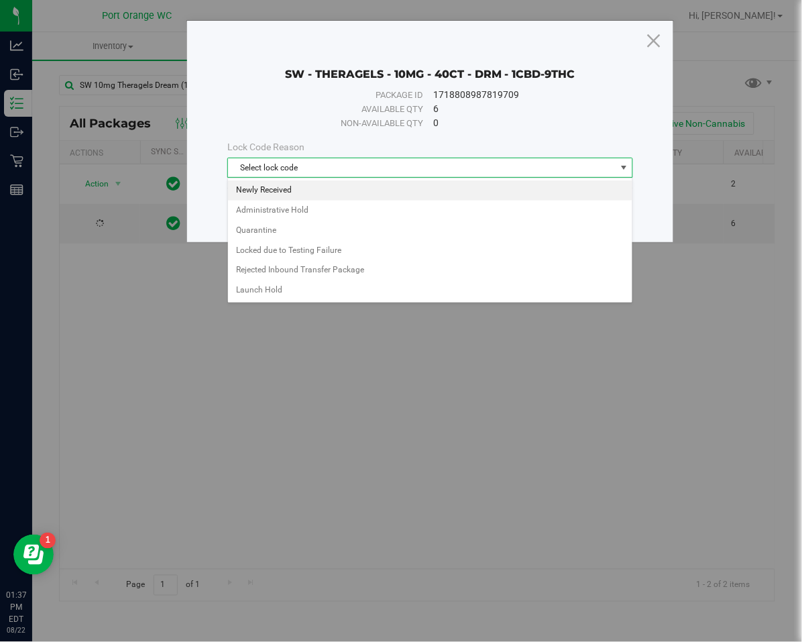
click at [292, 190] on li "Newly Received" at bounding box center [430, 190] width 404 height 20
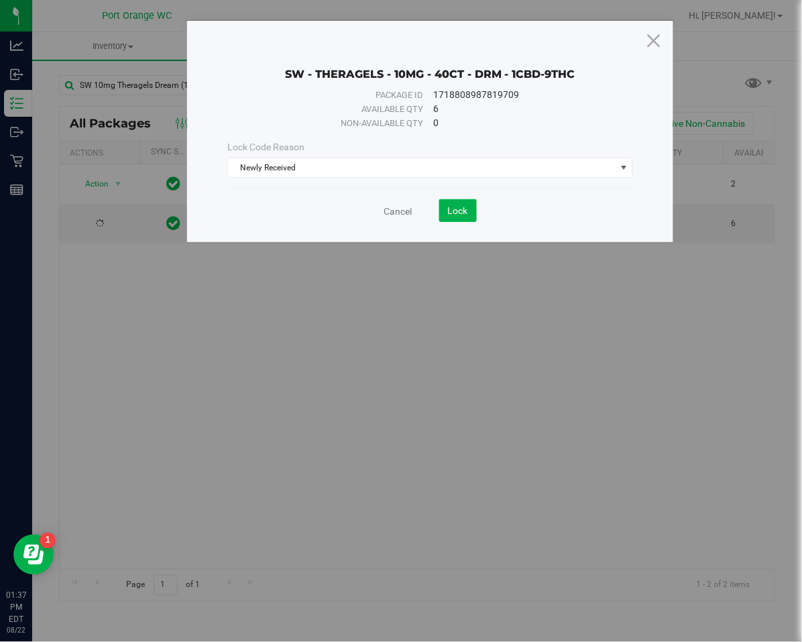
click at [437, 219] on save-button "Lock" at bounding box center [444, 210] width 64 height 23
click at [470, 207] on button "Lock" at bounding box center [458, 210] width 38 height 23
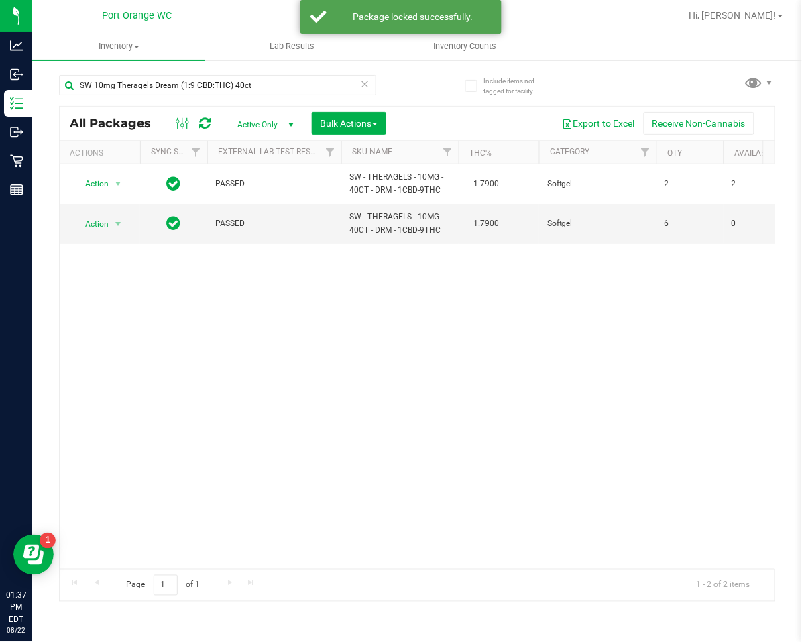
click at [363, 83] on icon at bounding box center [365, 83] width 9 height 16
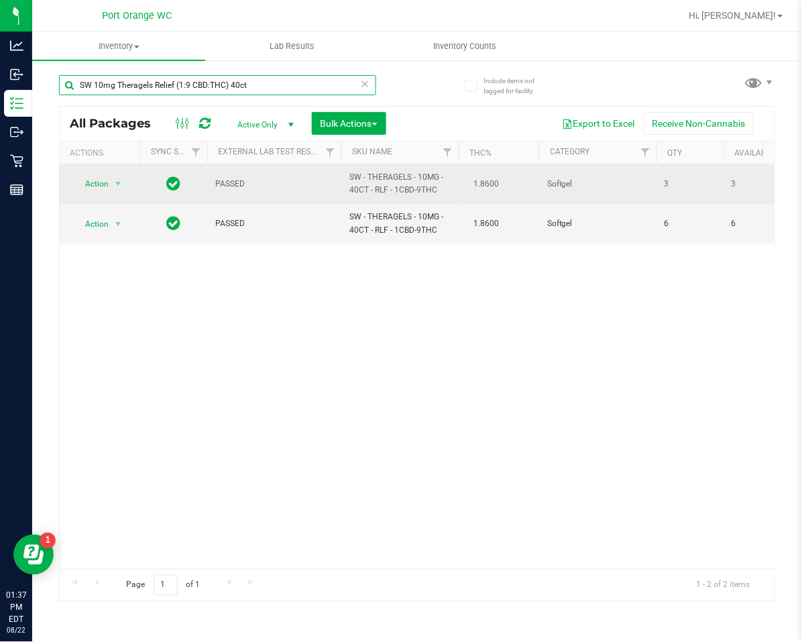
type input "SW 10mg Theragels Relief (1:9 CBD:THC) 40ct"
click at [93, 188] on span "Action" at bounding box center [91, 183] width 36 height 19
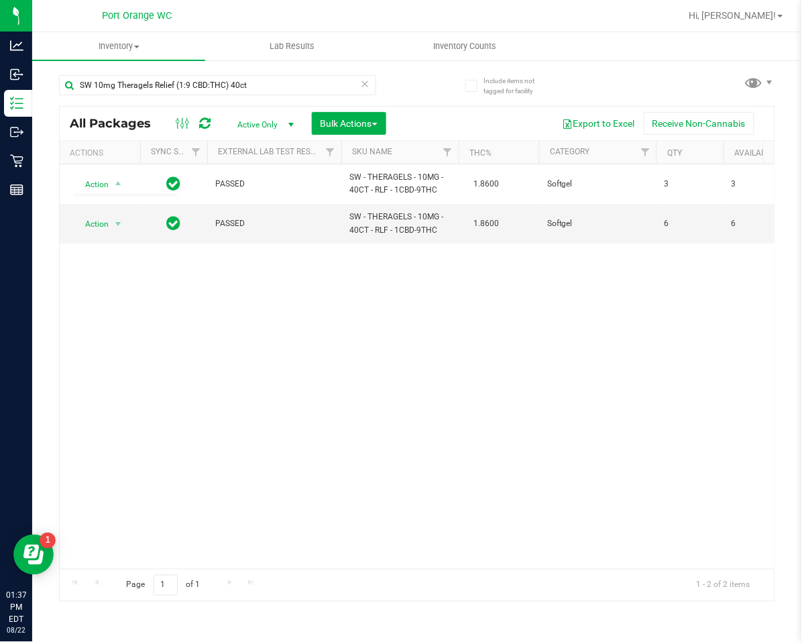
drag, startPoint x: 416, startPoint y: 441, endPoint x: 137, endPoint y: 255, distance: 335.7
click at [406, 428] on div "Action Action Adjust qty Create package Edit attributes Global inventory Locate…" at bounding box center [417, 366] width 715 height 404
click at [106, 222] on span "Action" at bounding box center [91, 224] width 36 height 19
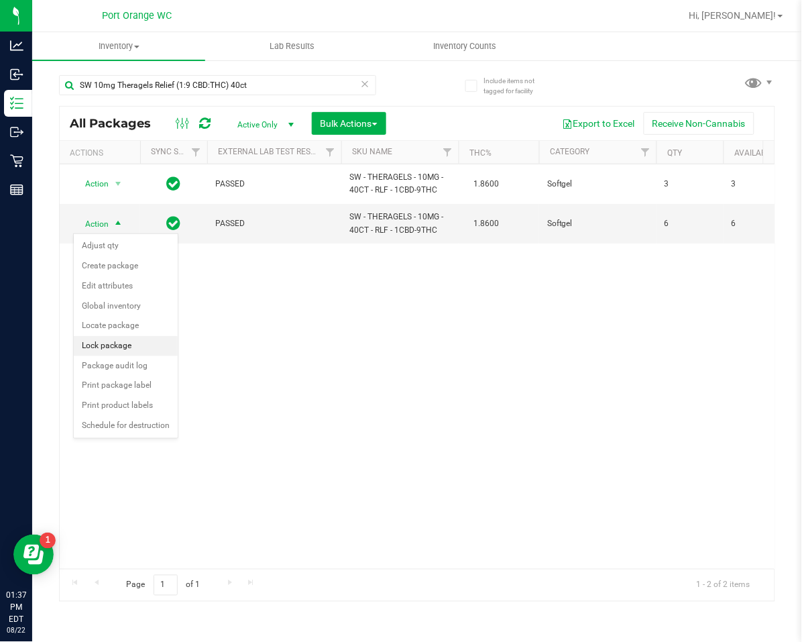
click at [113, 349] on li "Lock package" at bounding box center [126, 346] width 104 height 20
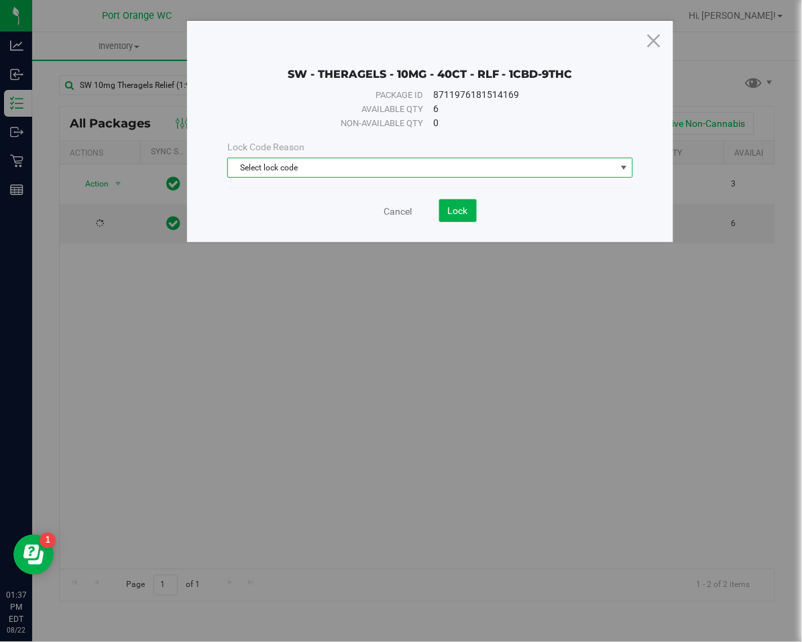
click at [292, 164] on span "Select lock code" at bounding box center [422, 167] width 388 height 19
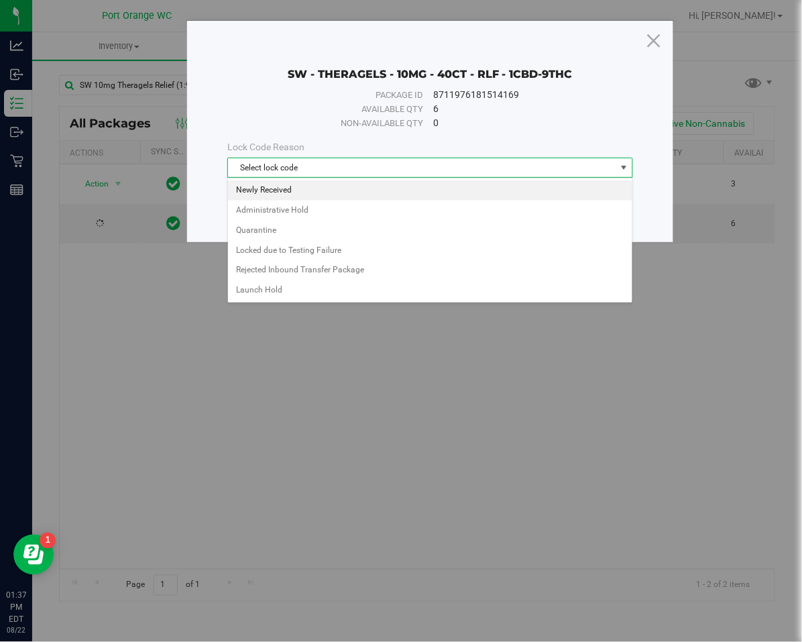
drag, startPoint x: 306, startPoint y: 187, endPoint x: 398, endPoint y: 199, distance: 92.0
click at [313, 188] on li "Newly Received" at bounding box center [430, 190] width 404 height 20
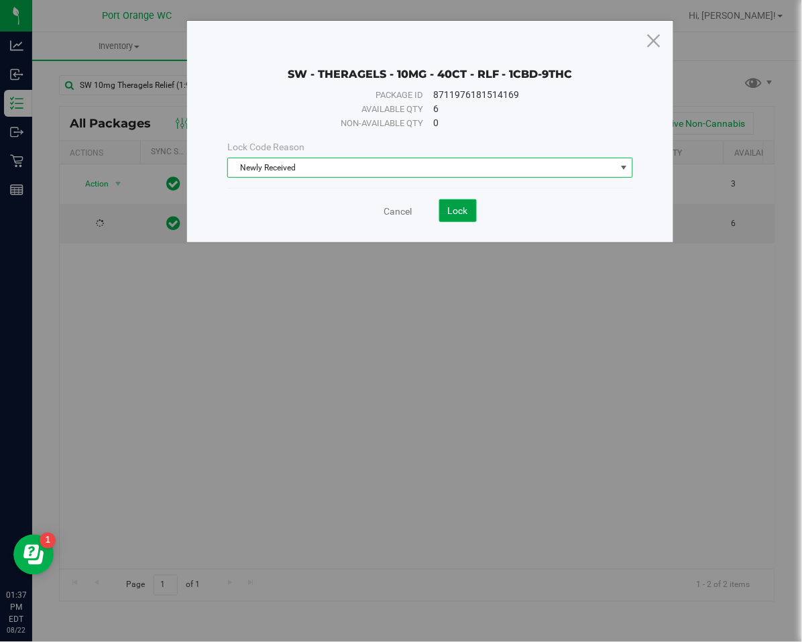
click at [469, 216] on button "Lock" at bounding box center [458, 210] width 38 height 23
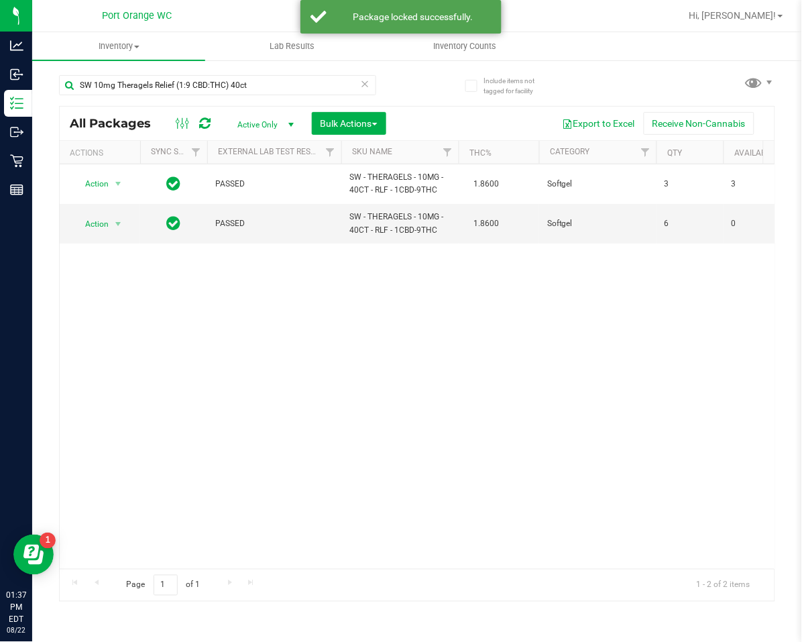
click at [368, 89] on icon at bounding box center [365, 83] width 9 height 16
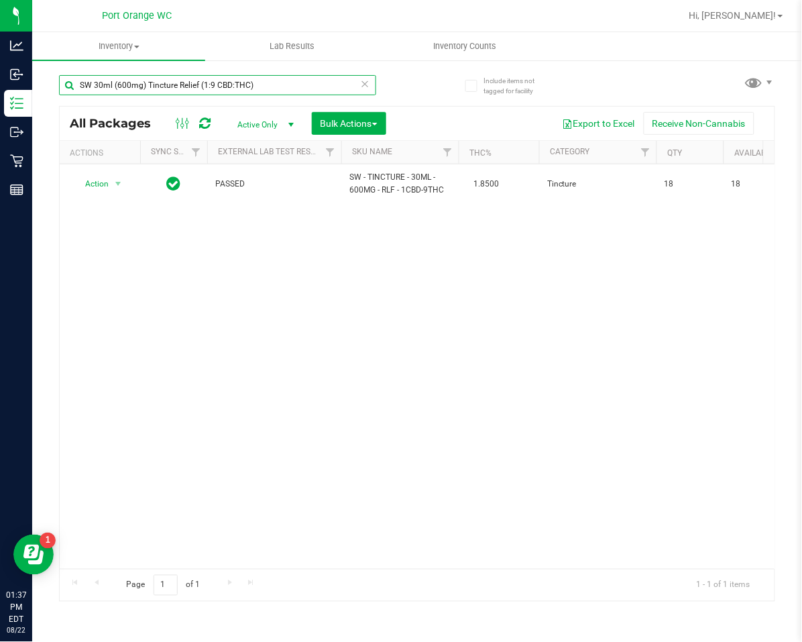
drag, startPoint x: 372, startPoint y: 82, endPoint x: 361, endPoint y: 84, distance: 10.9
click at [370, 82] on input "SW 30ml (600mg) Tincture Relief (1:9 CBD:THC)" at bounding box center [217, 85] width 317 height 20
type input "SW 30ml (600mg) Tincture Relief (1:9 CBD:THC)"
click at [361, 82] on icon at bounding box center [365, 83] width 9 height 16
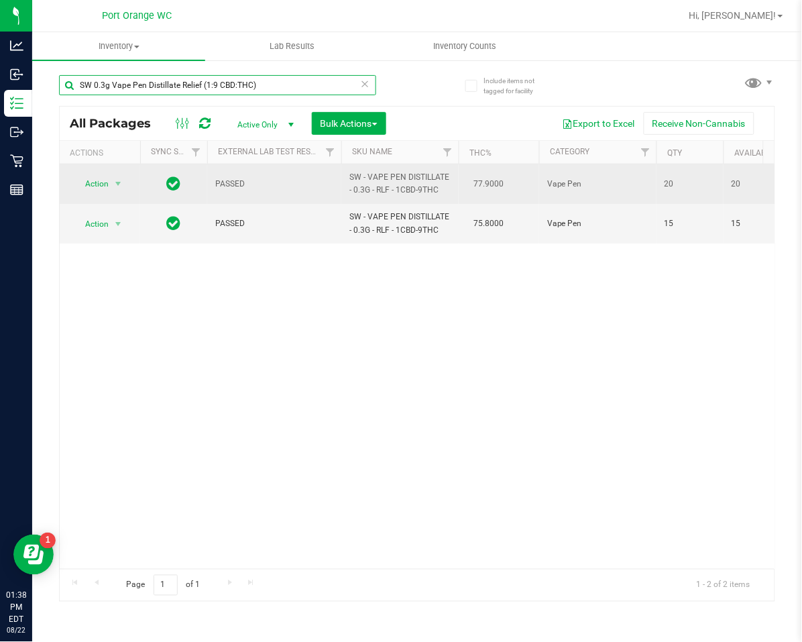
type input "SW 0.3g Vape Pen Distillate Relief (1:9 CBD:THC)"
click at [78, 180] on span "Action" at bounding box center [91, 183] width 36 height 19
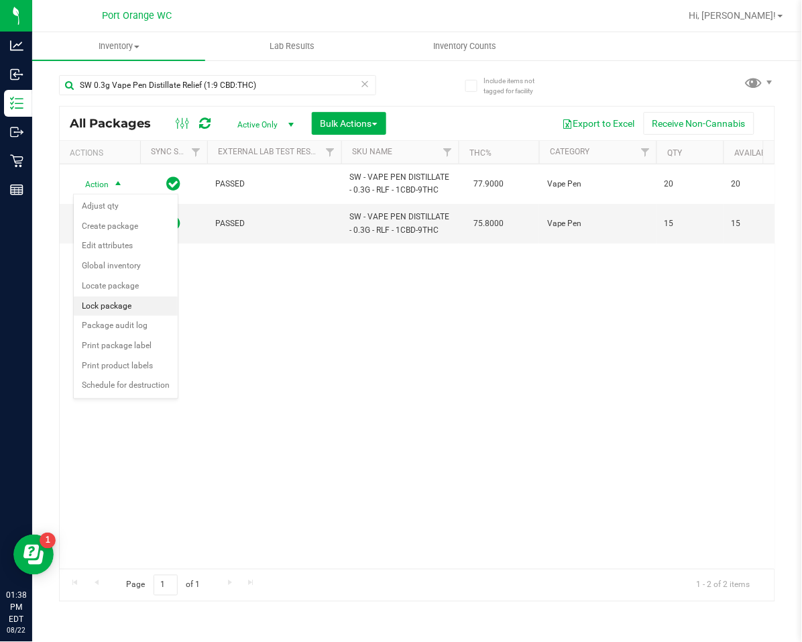
click at [101, 312] on li "Lock package" at bounding box center [126, 306] width 104 height 20
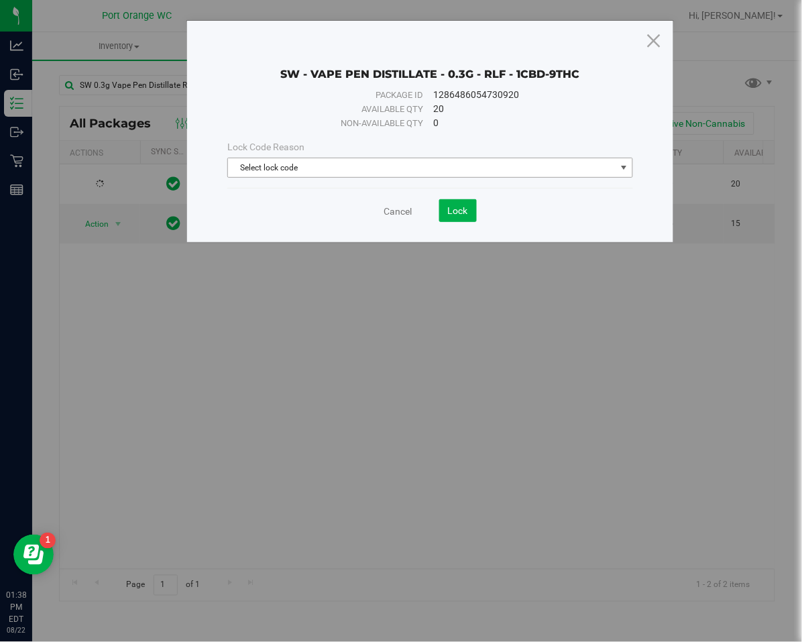
drag, startPoint x: 321, startPoint y: 158, endPoint x: 312, endPoint y: 176, distance: 20.4
click at [321, 158] on span "Select lock code" at bounding box center [422, 167] width 388 height 19
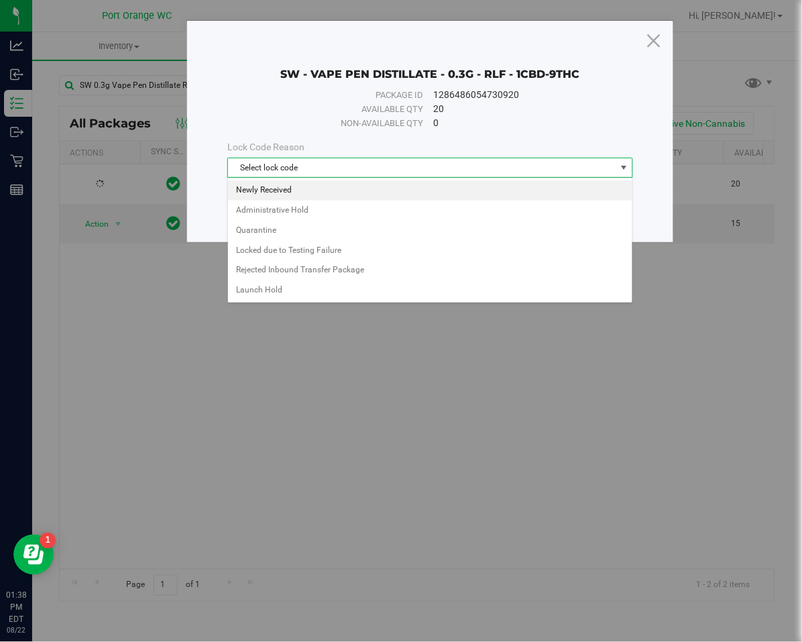
click at [308, 182] on li "Newly Received" at bounding box center [430, 190] width 404 height 20
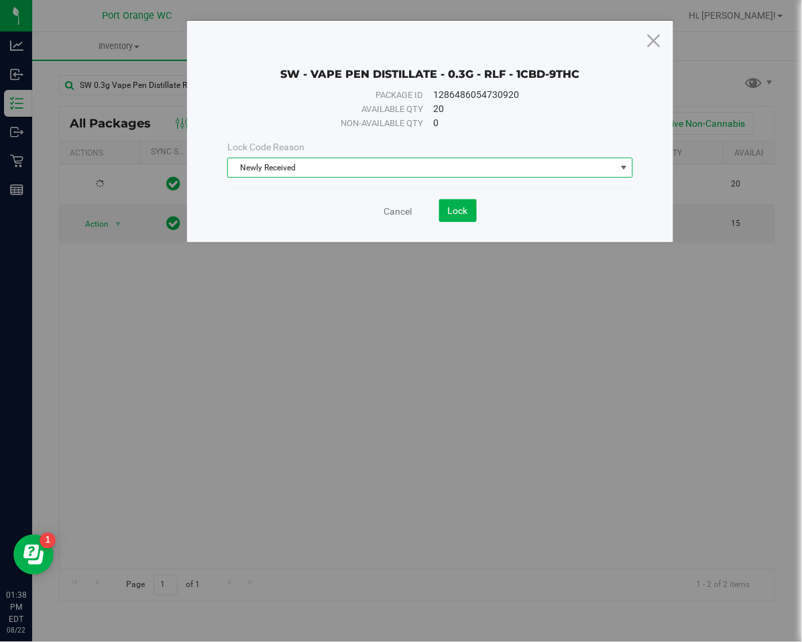
drag, startPoint x: 491, startPoint y: 203, endPoint x: 452, endPoint y: 217, distance: 41.4
click at [490, 205] on div "Cancel Lock" at bounding box center [430, 210] width 406 height 23
click at [452, 217] on button "Lock" at bounding box center [458, 210] width 38 height 23
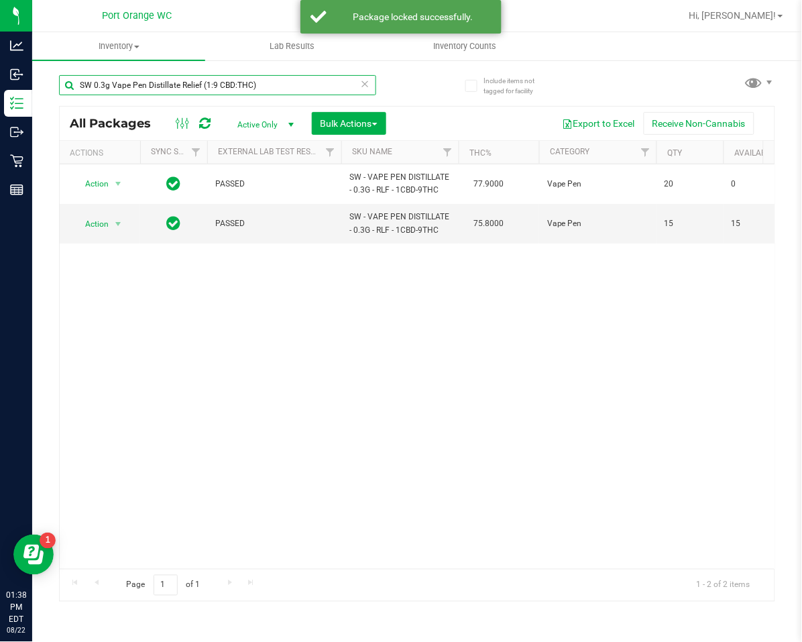
click at [359, 78] on input "SW 0.3g Vape Pen Distillate Relief (1:9 CBD:THC)" at bounding box center [217, 85] width 317 height 20
click at [365, 85] on icon at bounding box center [365, 83] width 9 height 16
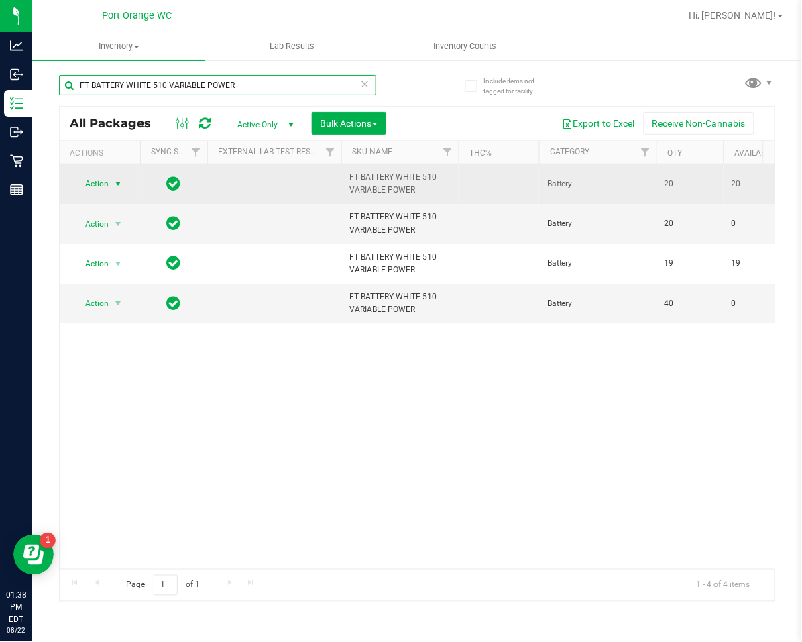
type input "FT BATTERY WHITE 510 VARIABLE POWER"
click at [94, 183] on span "Action" at bounding box center [91, 183] width 36 height 19
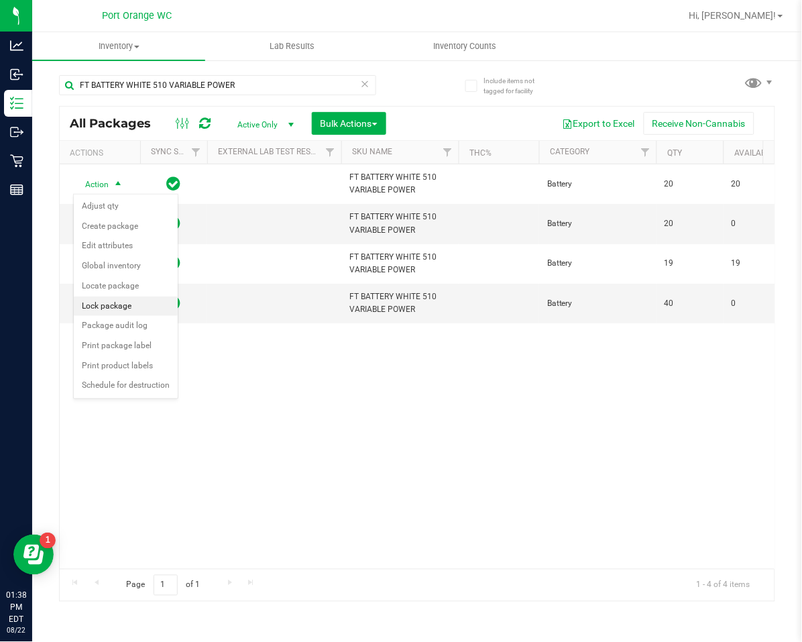
click at [119, 306] on li "Lock package" at bounding box center [126, 306] width 104 height 20
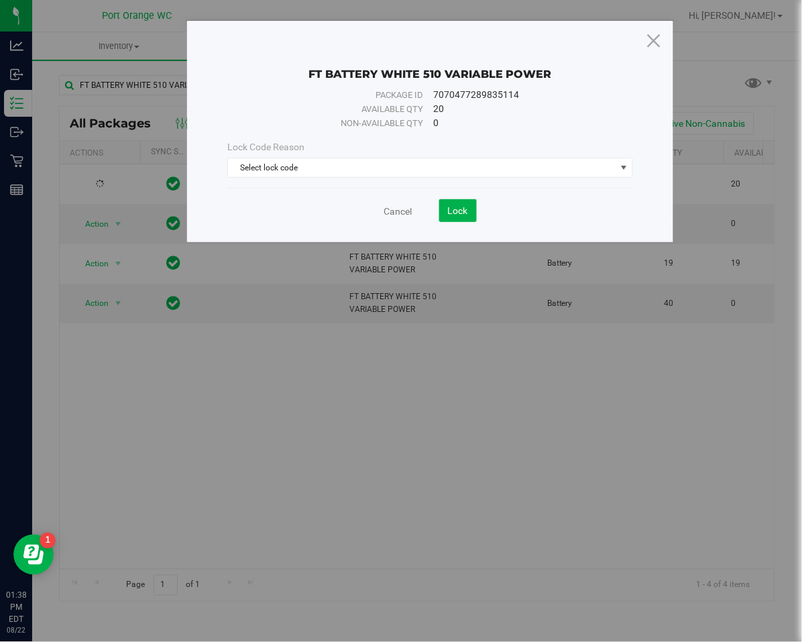
drag, startPoint x: 365, startPoint y: 135, endPoint x: 357, endPoint y: 156, distance: 22.1
click at [365, 137] on div "Lock Code Reason Select lock code Select lock code Newly Received Administrativ…" at bounding box center [430, 159] width 426 height 58
click at [357, 156] on div "Lock Code Reason Select lock code Select lock code Newly Received Administrativ…" at bounding box center [430, 159] width 426 height 38
click at [359, 170] on span "Select lock code" at bounding box center [422, 167] width 388 height 19
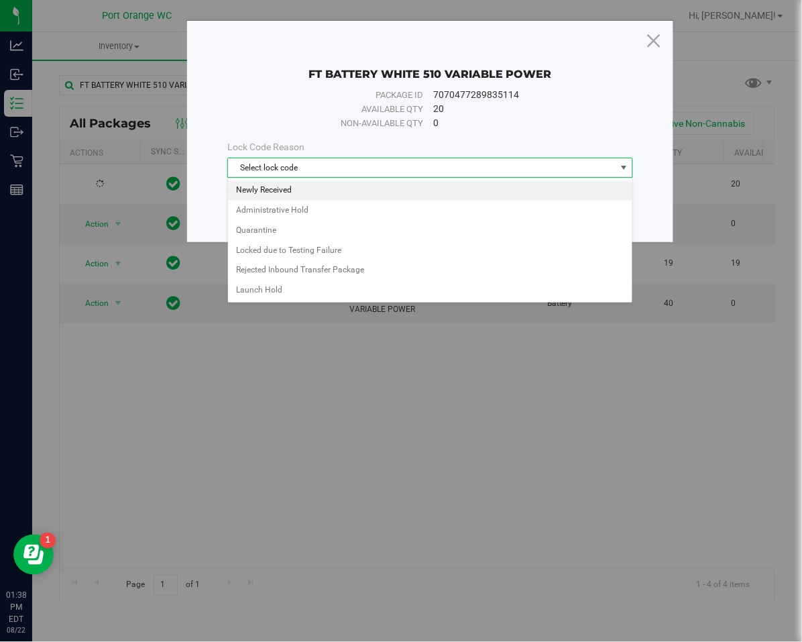
click at [341, 191] on li "Newly Received" at bounding box center [430, 190] width 404 height 20
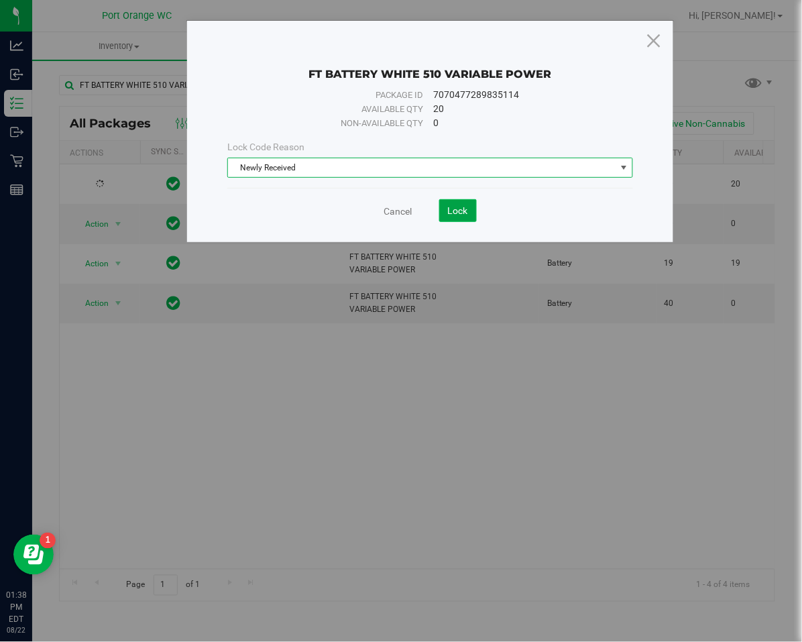
click at [455, 199] on button "Lock" at bounding box center [458, 210] width 38 height 23
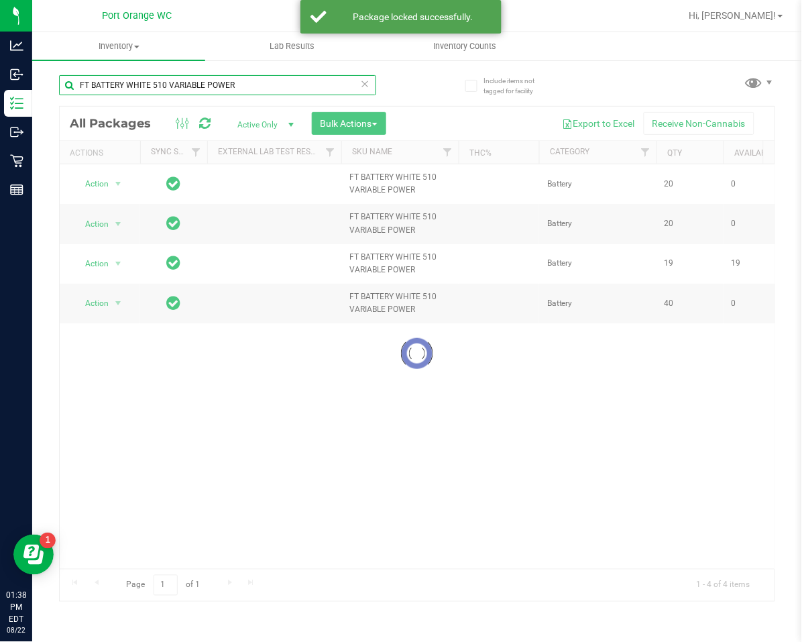
click at [357, 80] on input "FT BATTERY WHITE 510 VARIABLE POWER" at bounding box center [217, 85] width 317 height 20
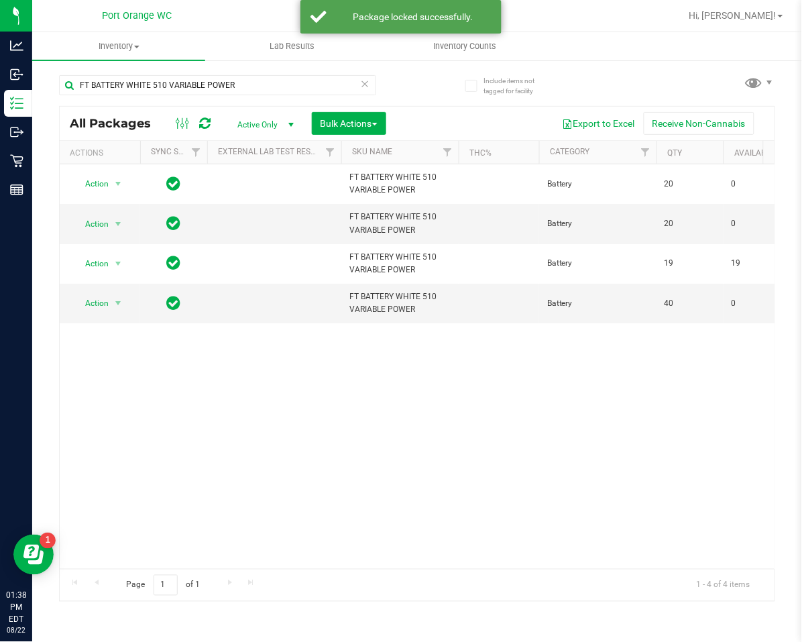
click at [379, 83] on div "FT BATTERY WHITE 510 VARIABLE POWER" at bounding box center [238, 84] width 358 height 43
click at [369, 82] on input "FT BATTERY WHITE 510 VARIABLE POWER" at bounding box center [217, 85] width 317 height 20
click at [369, 82] on div "FT BATTERY WHITE 510 VARIABLE POWER" at bounding box center [217, 85] width 317 height 20
click at [361, 86] on icon at bounding box center [365, 83] width 9 height 16
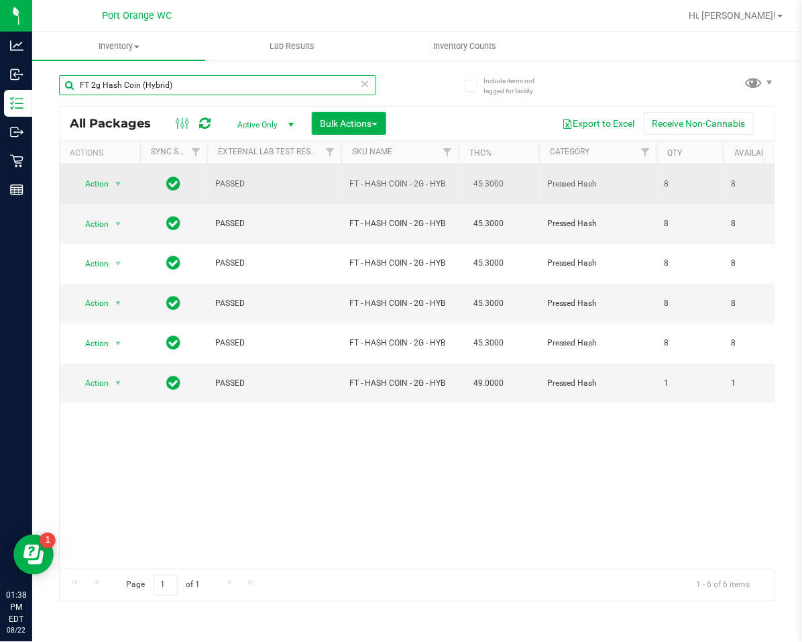
type input "FT 2g Hash Coin (Hybrid)"
click at [89, 185] on span "Action" at bounding box center [91, 183] width 36 height 19
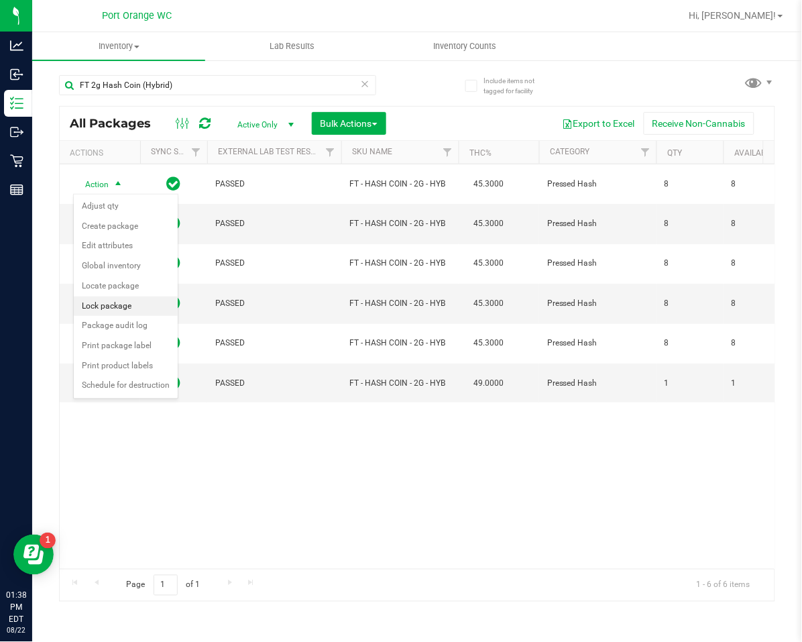
click at [111, 307] on li "Lock package" at bounding box center [126, 306] width 104 height 20
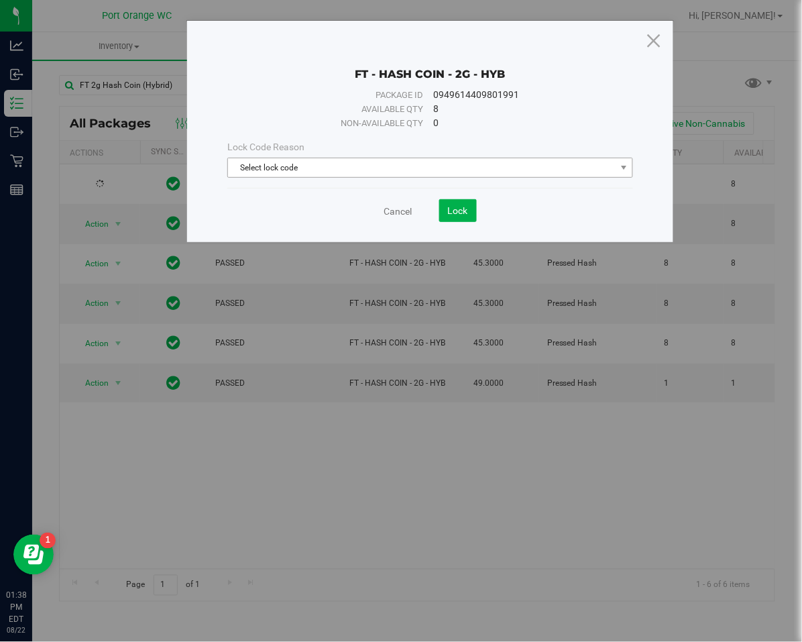
click at [331, 170] on span "Select lock code" at bounding box center [422, 167] width 388 height 19
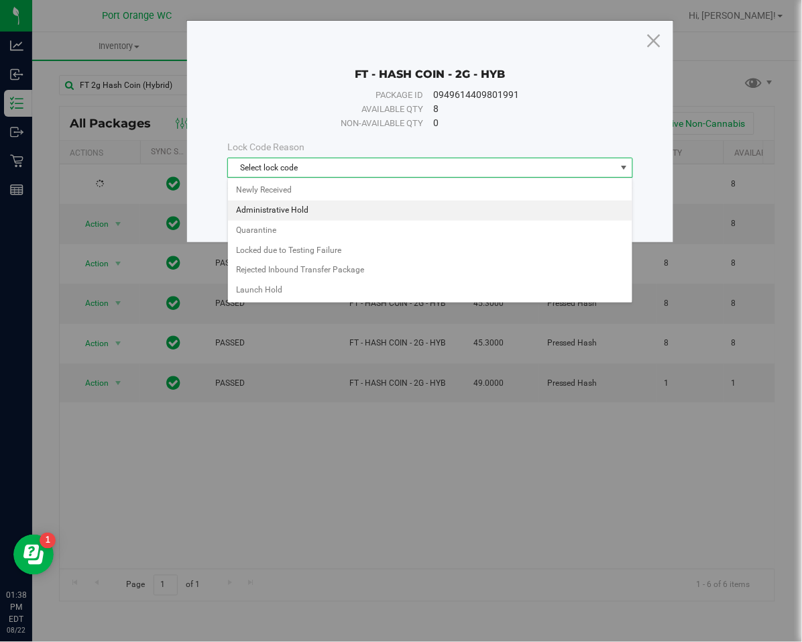
click at [285, 210] on li "Administrative Hold" at bounding box center [430, 210] width 404 height 20
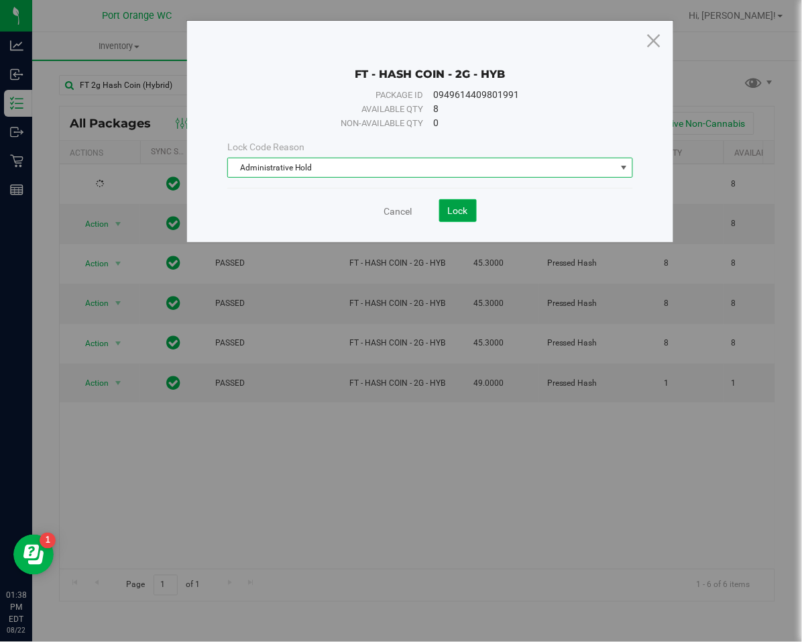
click at [459, 208] on span "Lock" at bounding box center [458, 210] width 20 height 11
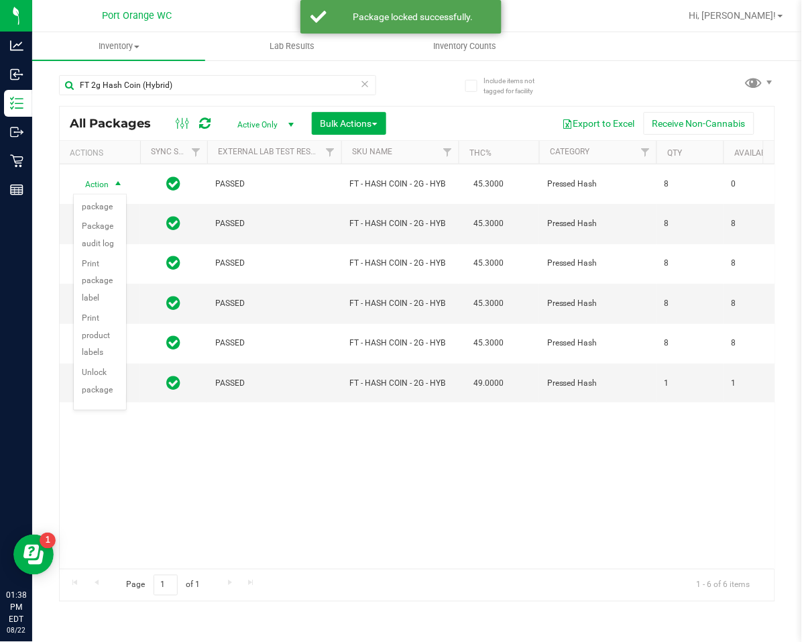
scroll to position [97, 0]
click at [89, 374] on li "Unlock package" at bounding box center [100, 375] width 52 height 37
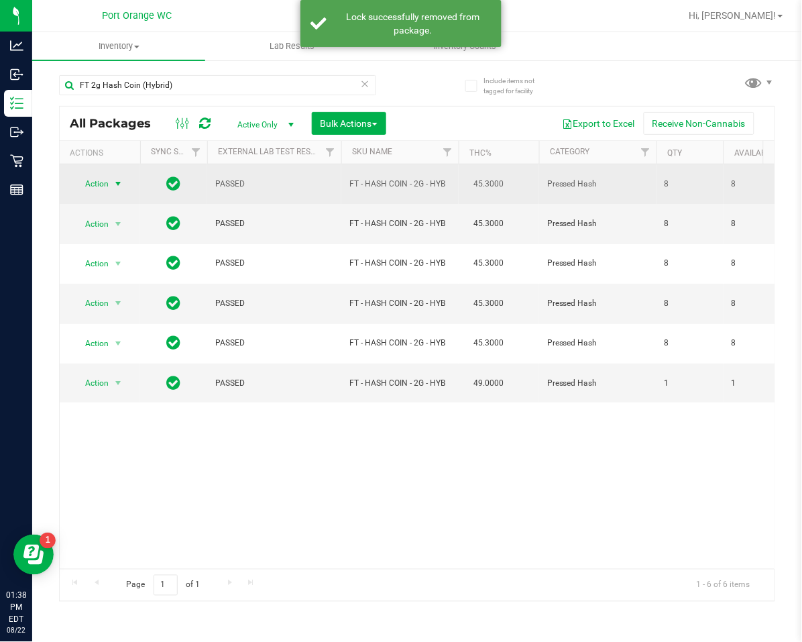
click at [115, 184] on span "select" at bounding box center [118, 183] width 11 height 11
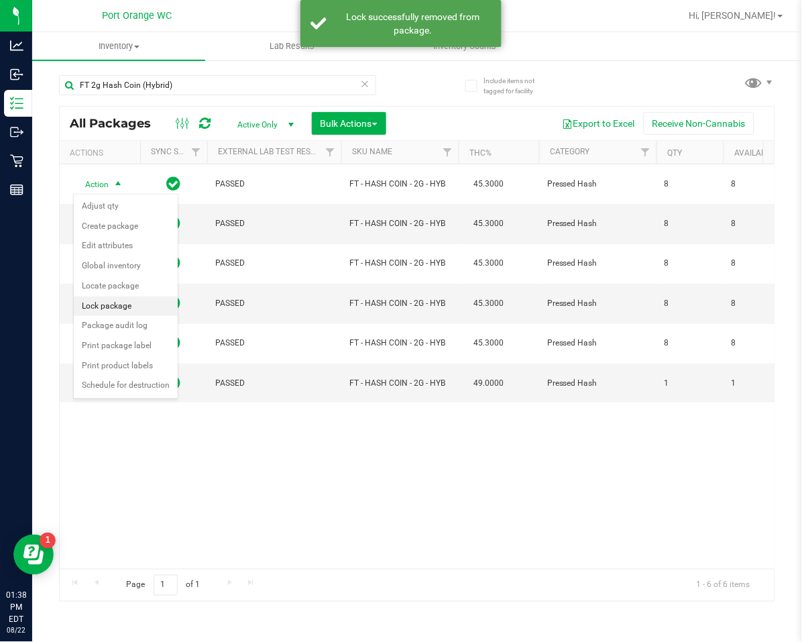
click at [121, 308] on li "Lock package" at bounding box center [126, 306] width 104 height 20
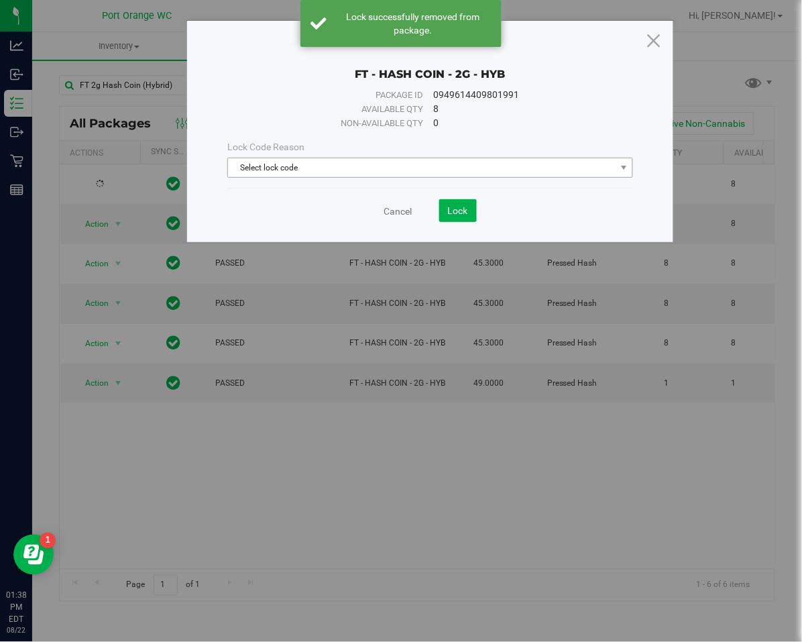
click at [345, 169] on span "Select lock code" at bounding box center [422, 167] width 388 height 19
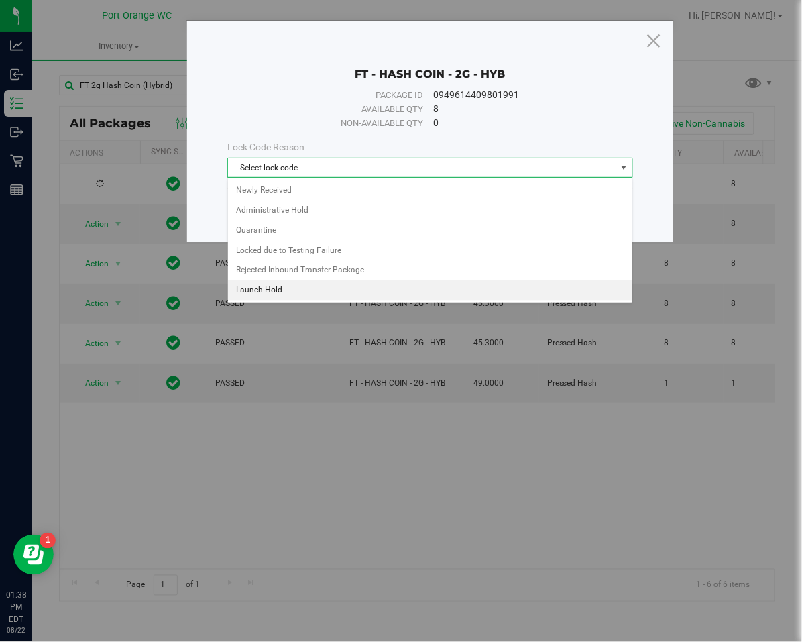
click at [261, 290] on li "Launch Hold" at bounding box center [430, 290] width 404 height 20
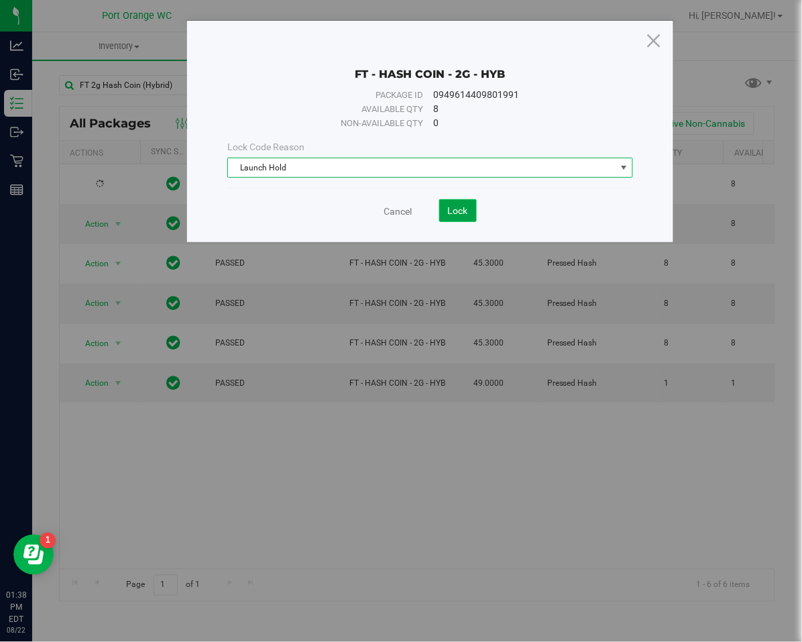
click at [453, 215] on span "Lock" at bounding box center [458, 210] width 20 height 11
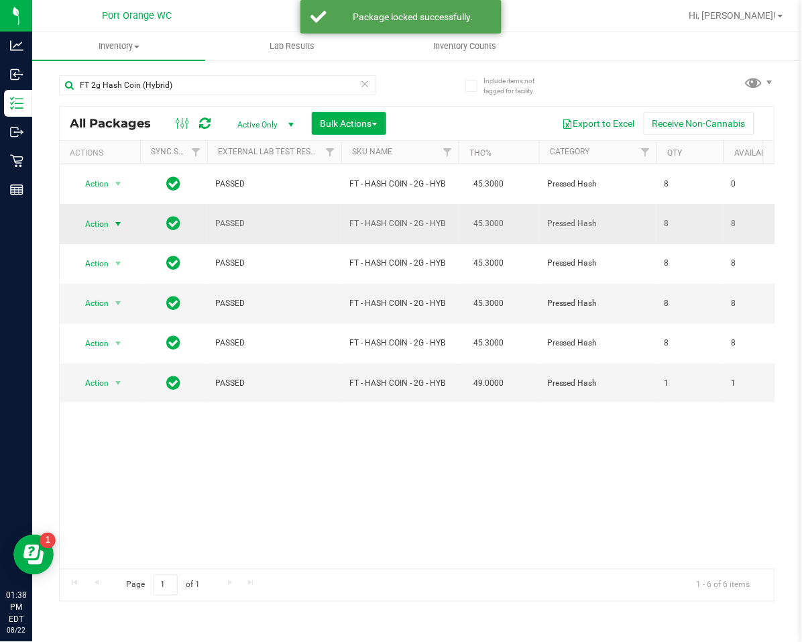
click at [113, 223] on span "select" at bounding box center [118, 224] width 11 height 11
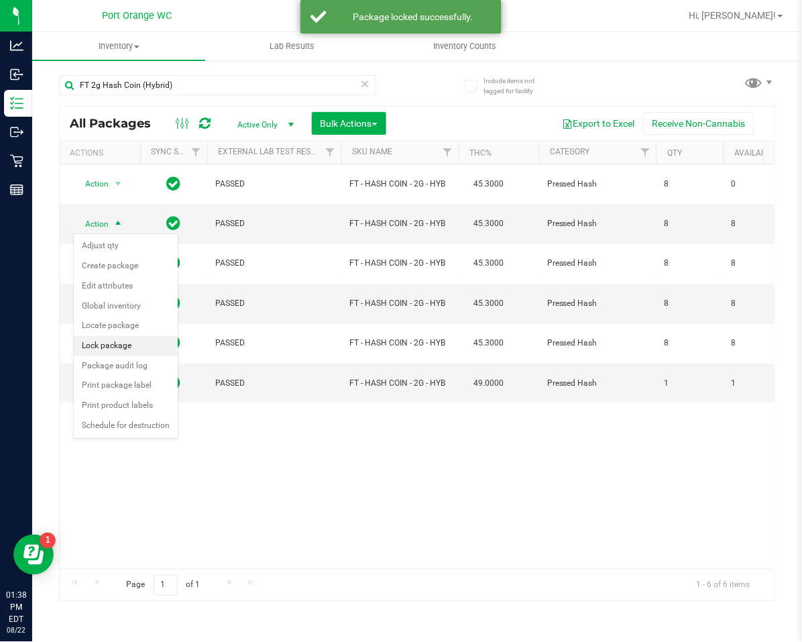
click at [125, 343] on li "Lock package" at bounding box center [126, 346] width 104 height 20
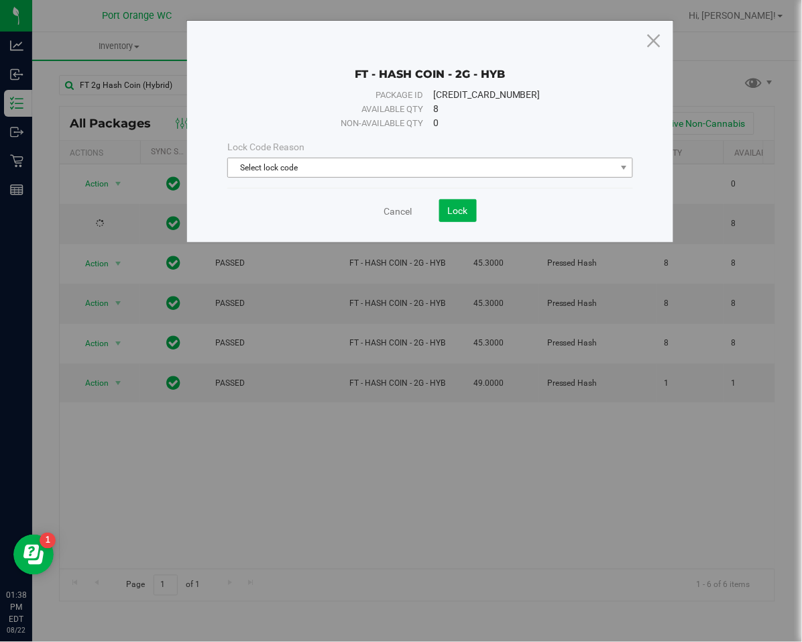
click at [334, 169] on span "Select lock code" at bounding box center [422, 167] width 388 height 19
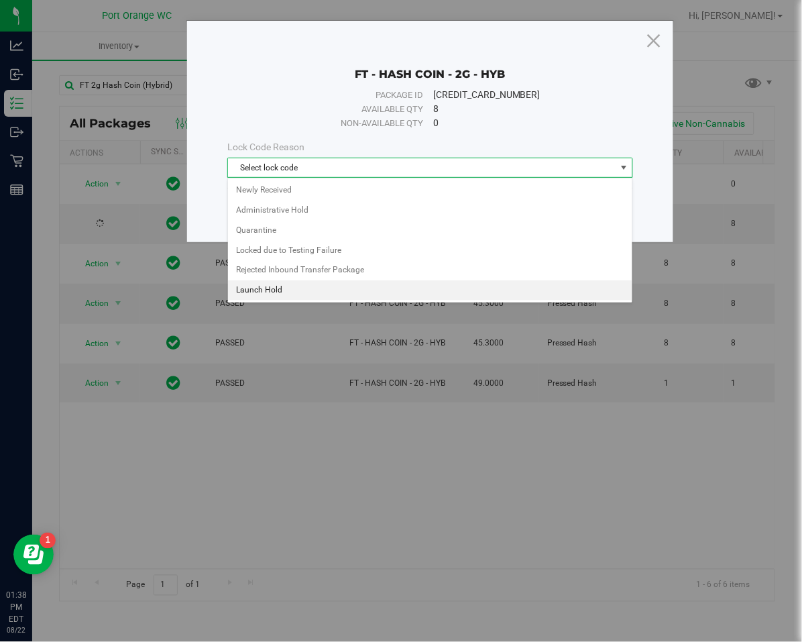
click at [288, 292] on li "Launch Hold" at bounding box center [430, 290] width 404 height 20
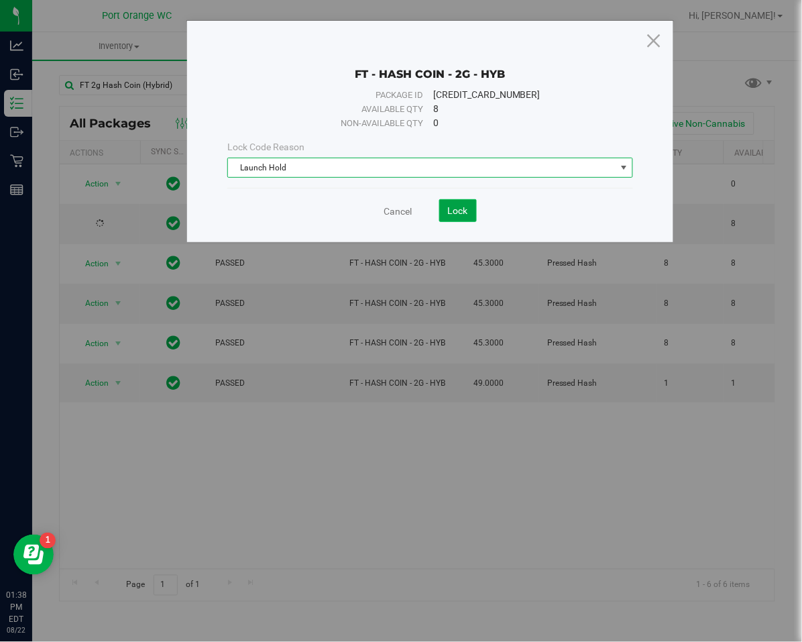
click at [457, 210] on span "Lock" at bounding box center [458, 210] width 20 height 11
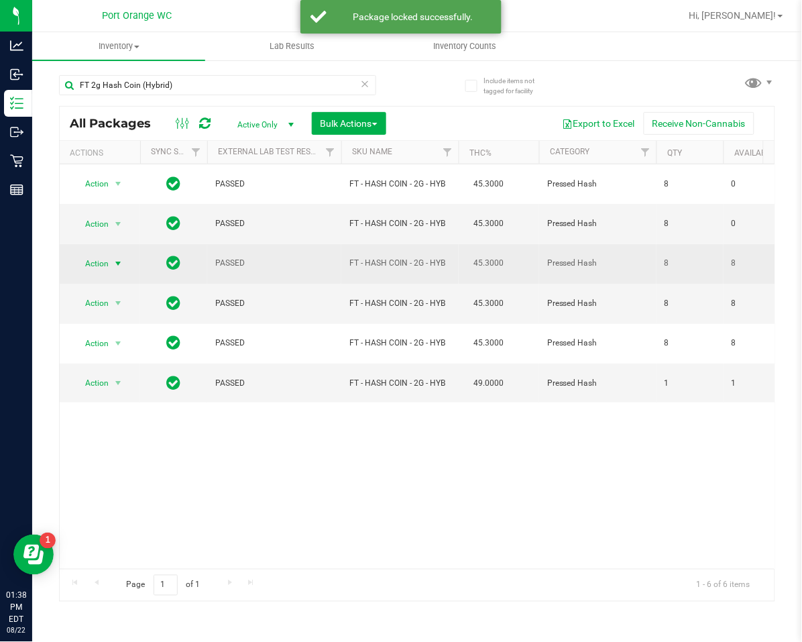
click at [118, 264] on span "select" at bounding box center [118, 263] width 11 height 11
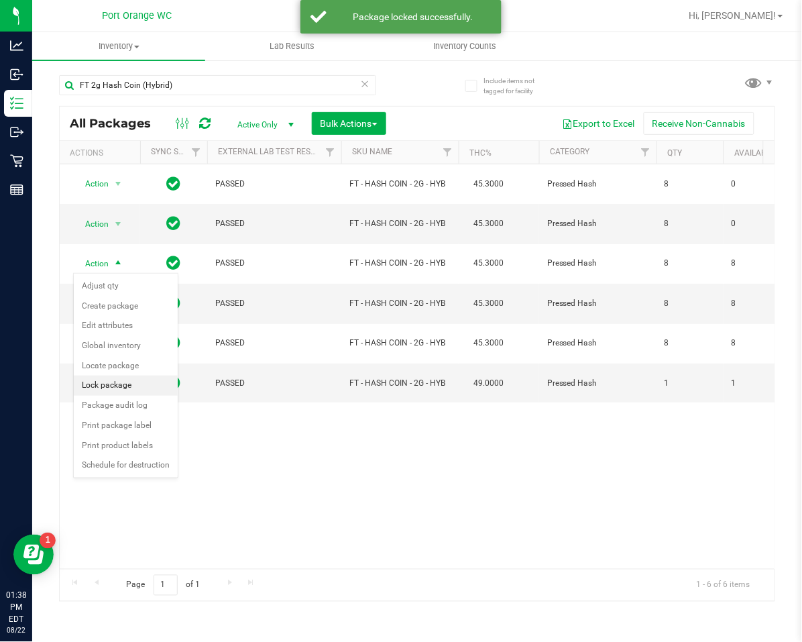
click at [133, 385] on li "Lock package" at bounding box center [126, 385] width 104 height 20
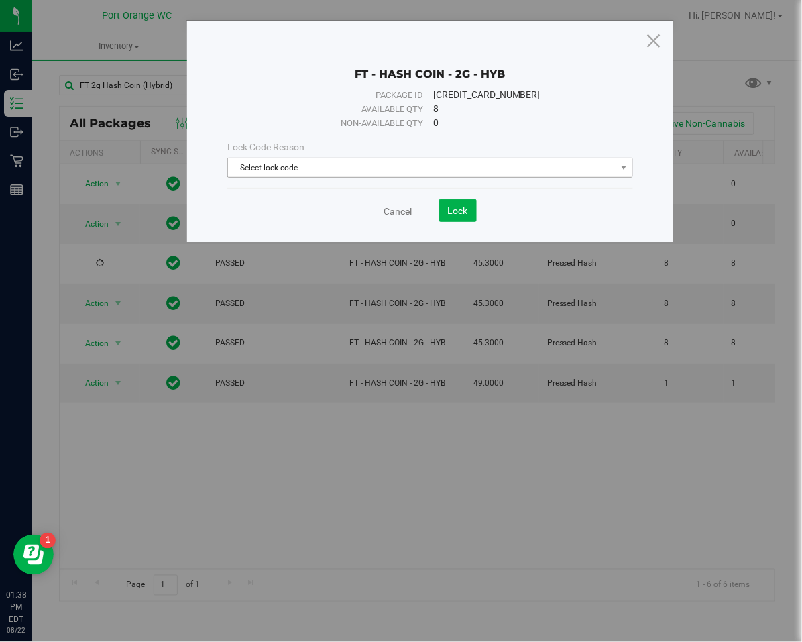
click at [436, 170] on span "Select lock code" at bounding box center [422, 167] width 388 height 19
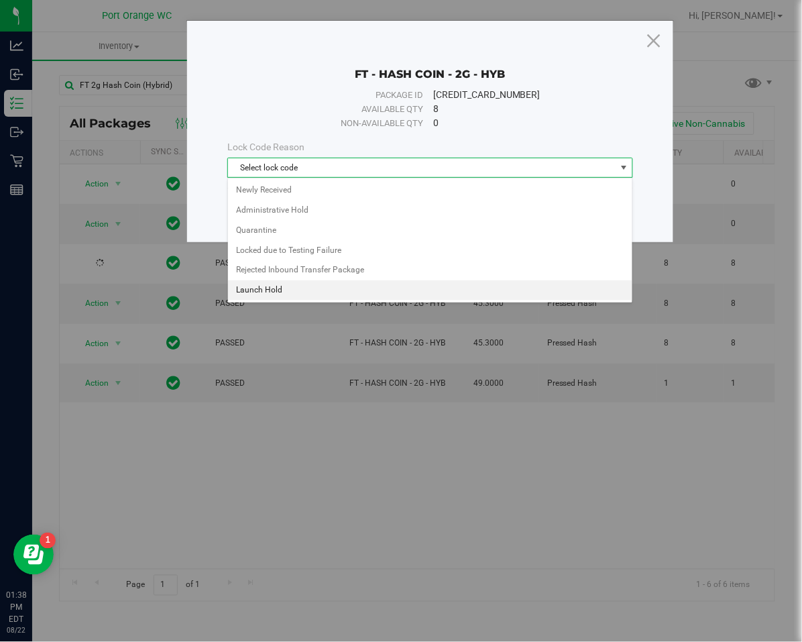
click at [288, 290] on li "Launch Hold" at bounding box center [430, 290] width 404 height 20
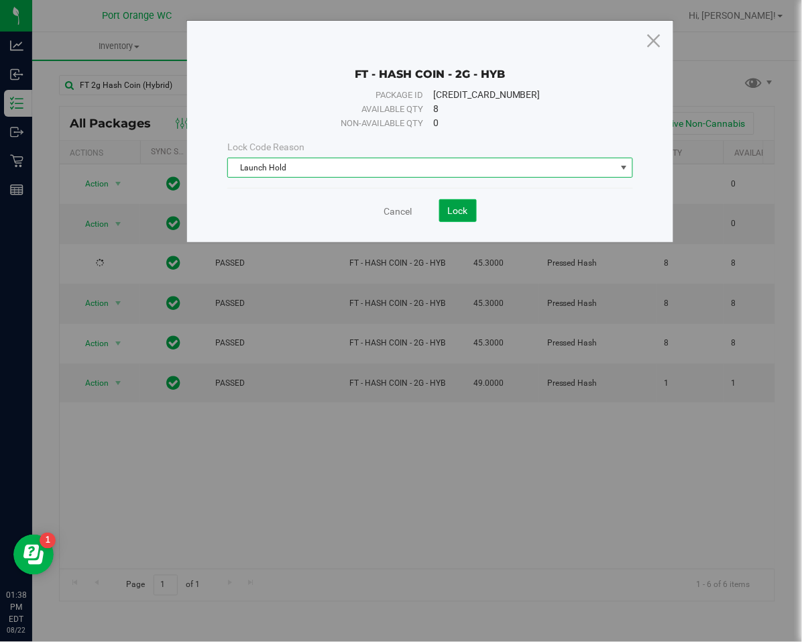
click at [458, 210] on span "Lock" at bounding box center [458, 210] width 20 height 11
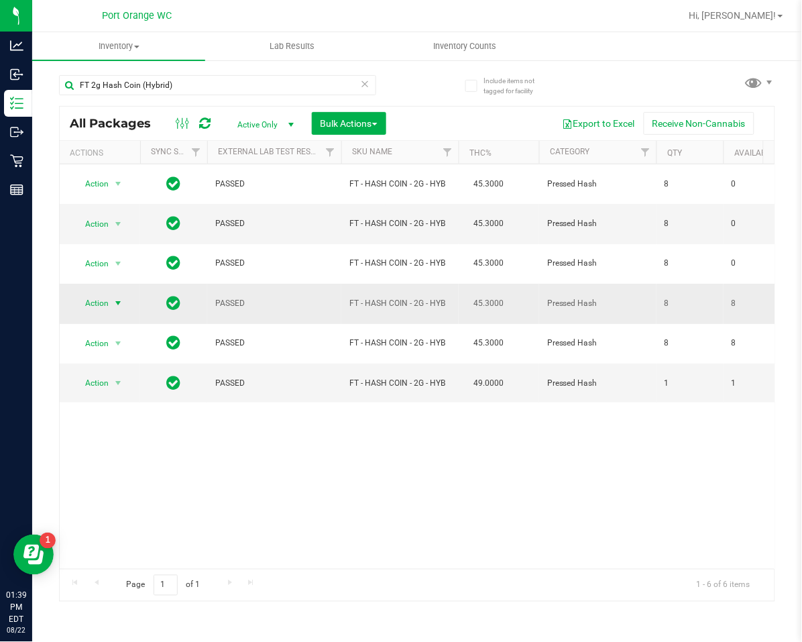
click at [118, 304] on span "select" at bounding box center [118, 303] width 11 height 11
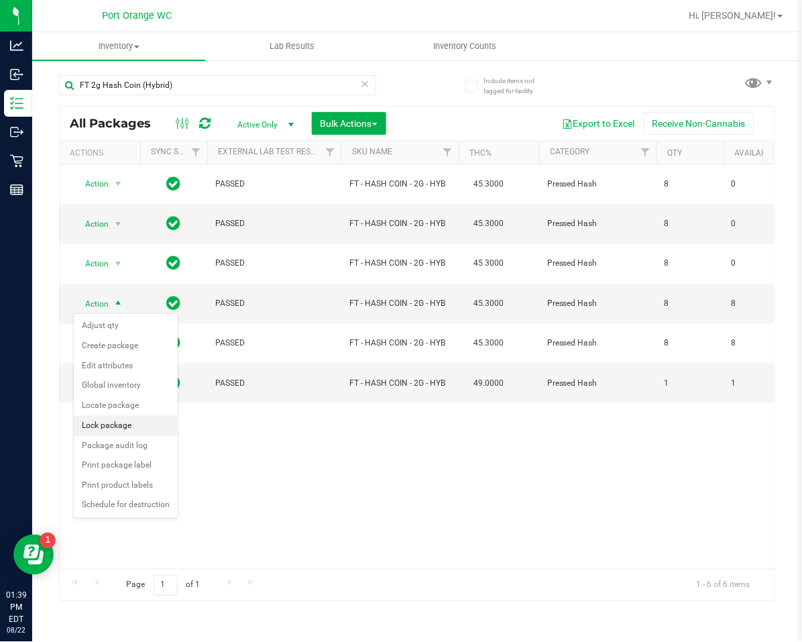
click at [112, 430] on li "Lock package" at bounding box center [126, 426] width 104 height 20
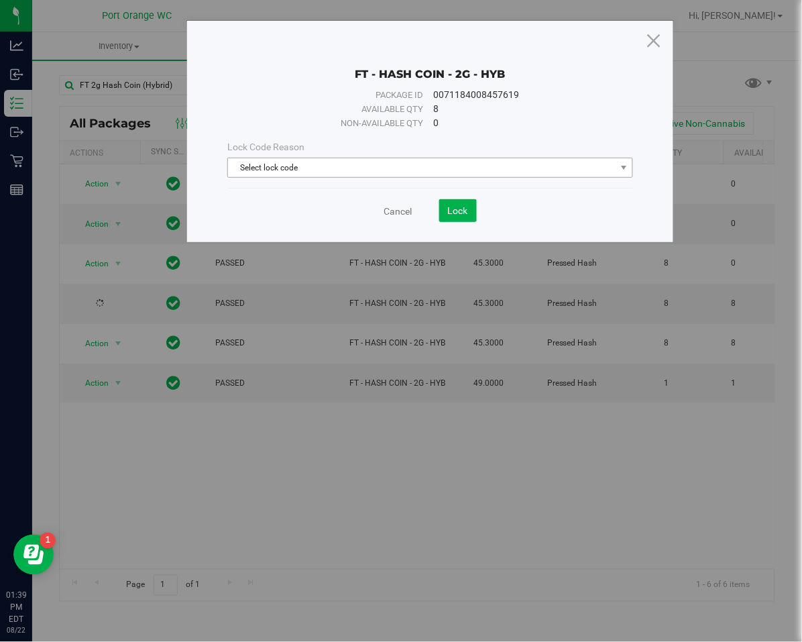
click at [454, 176] on span "Select lock code" at bounding box center [422, 167] width 388 height 19
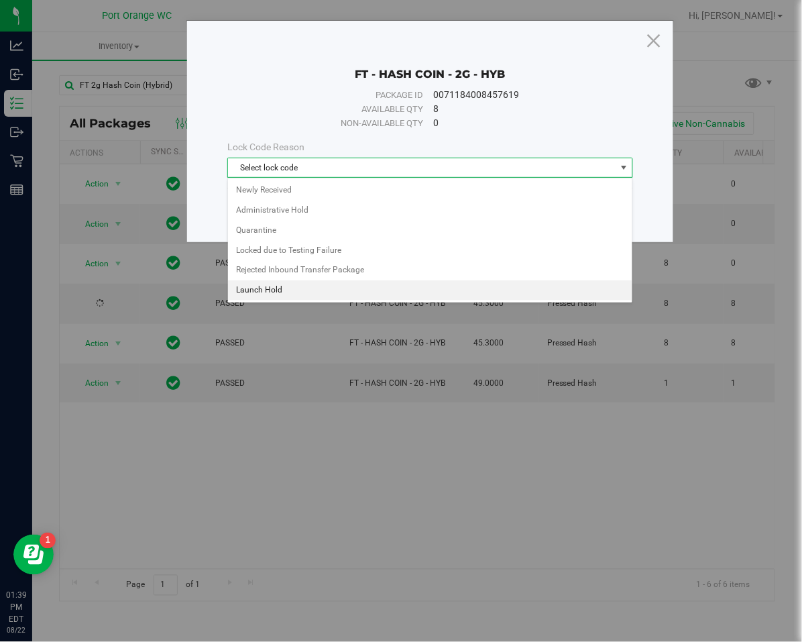
click at [274, 291] on li "Launch Hold" at bounding box center [430, 290] width 404 height 20
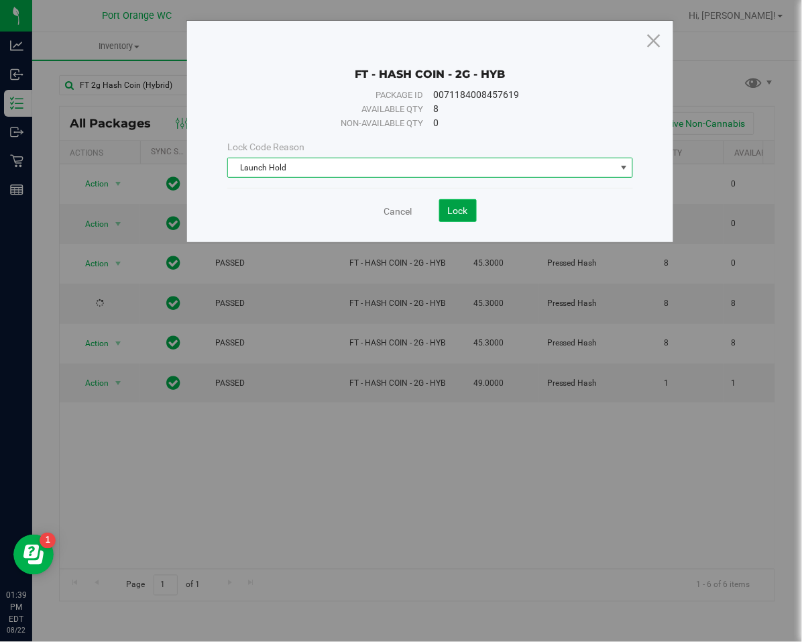
click at [463, 216] on button "Lock" at bounding box center [458, 210] width 38 height 23
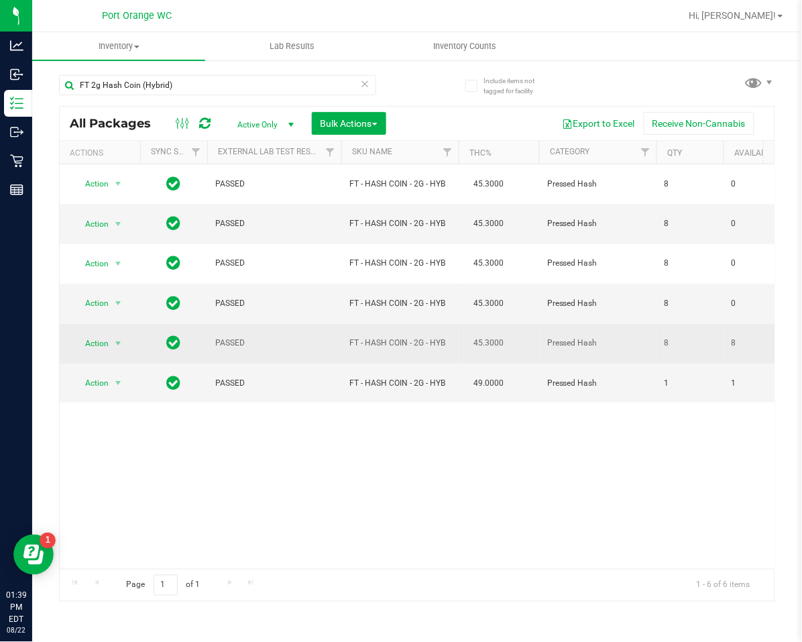
click at [91, 350] on span "Action" at bounding box center [91, 343] width 36 height 19
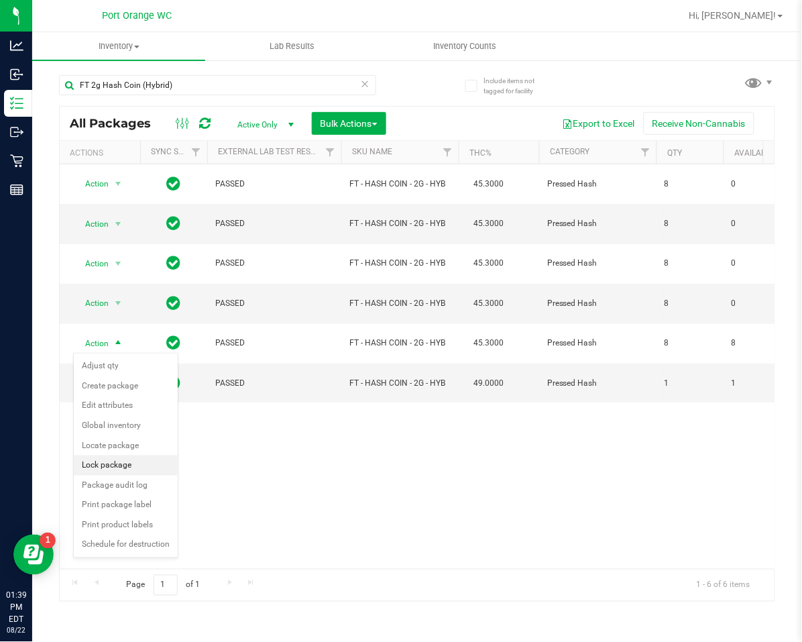
click at [80, 465] on li "Lock package" at bounding box center [126, 465] width 104 height 20
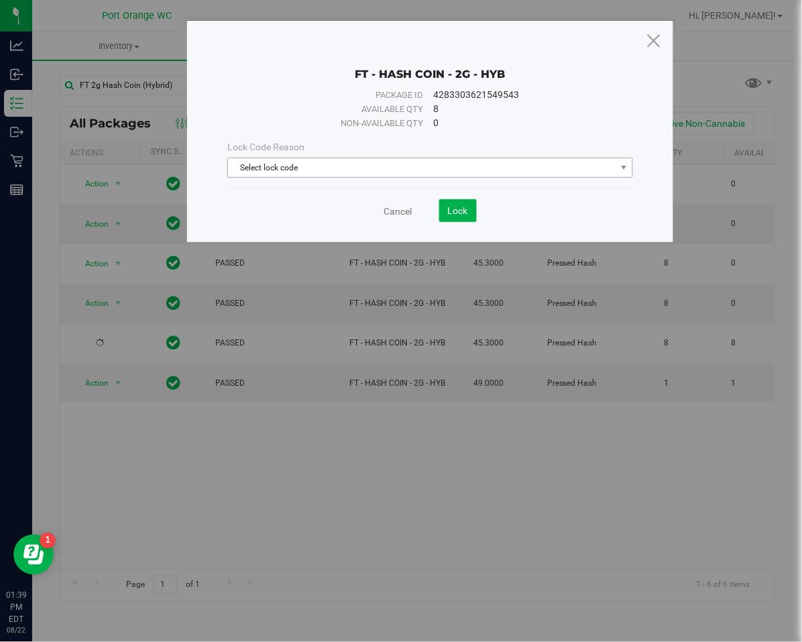
click at [269, 165] on span "Select lock code" at bounding box center [422, 167] width 388 height 19
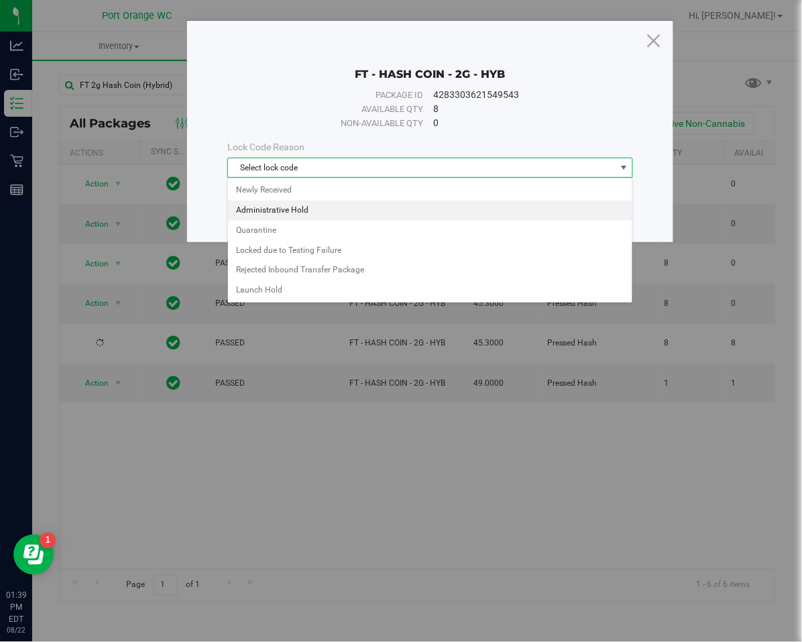
click at [270, 210] on li "Administrative Hold" at bounding box center [430, 210] width 404 height 20
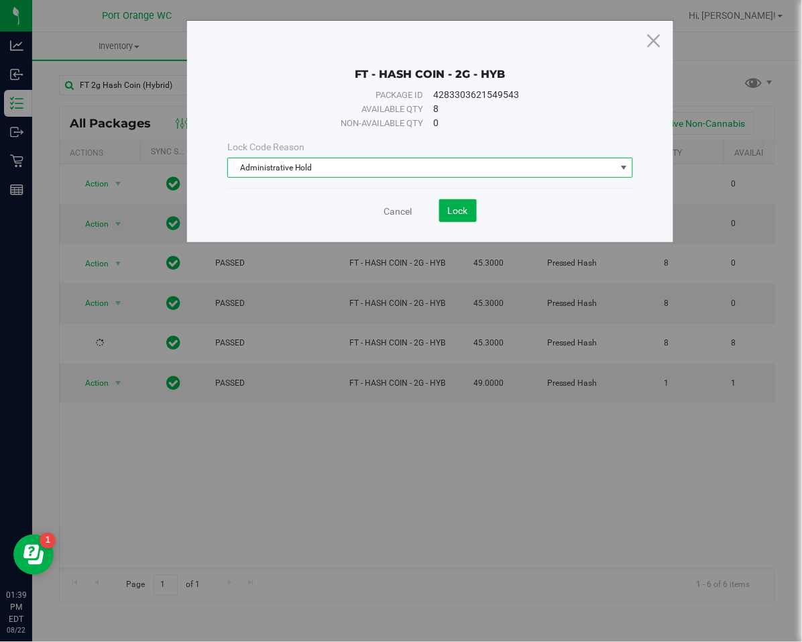
click at [286, 164] on span "Administrative Hold" at bounding box center [422, 167] width 388 height 19
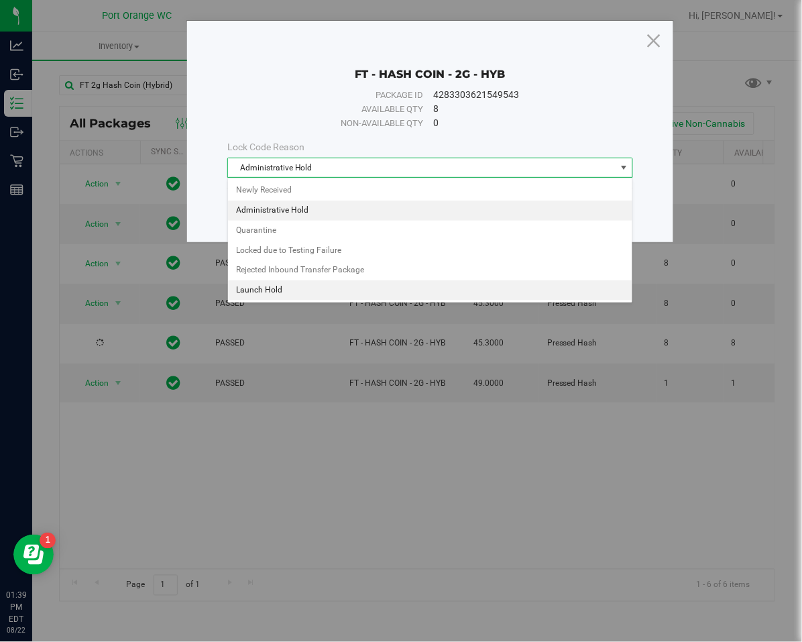
click at [251, 290] on li "Launch Hold" at bounding box center [430, 290] width 404 height 20
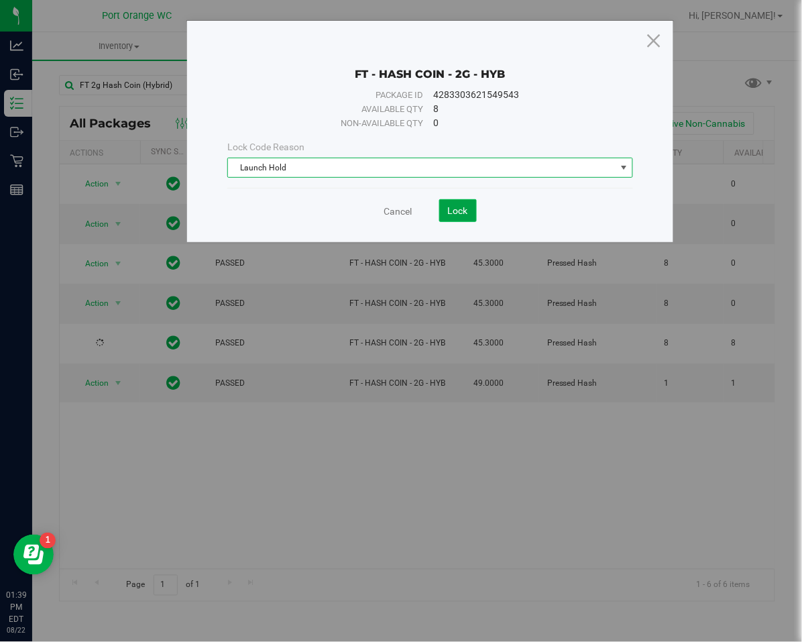
click at [459, 215] on span "Lock" at bounding box center [458, 210] width 20 height 11
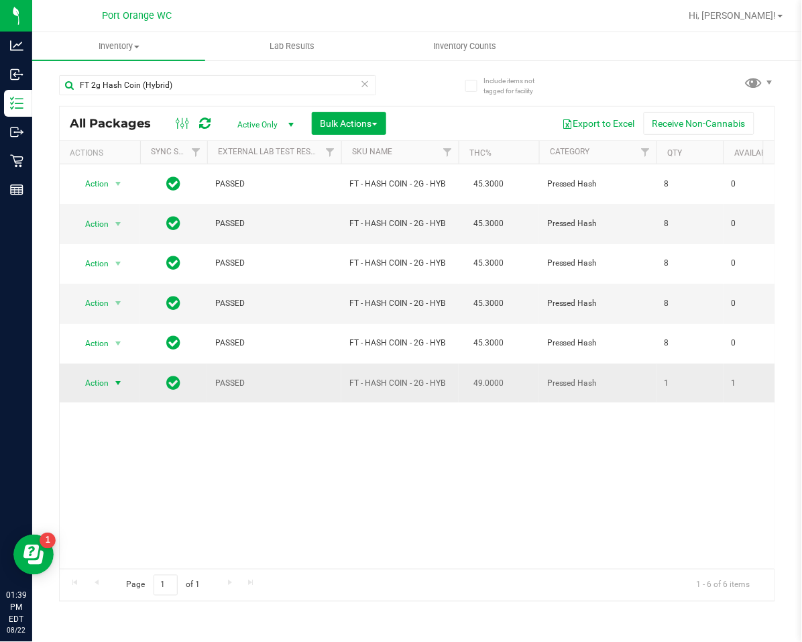
click at [115, 383] on span "select" at bounding box center [118, 382] width 11 height 11
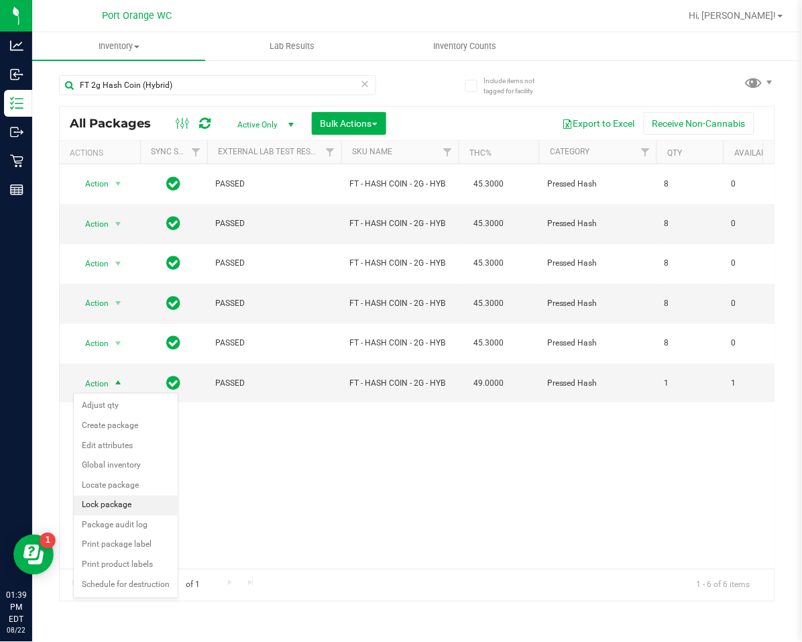
click at [91, 506] on li "Lock package" at bounding box center [126, 506] width 104 height 20
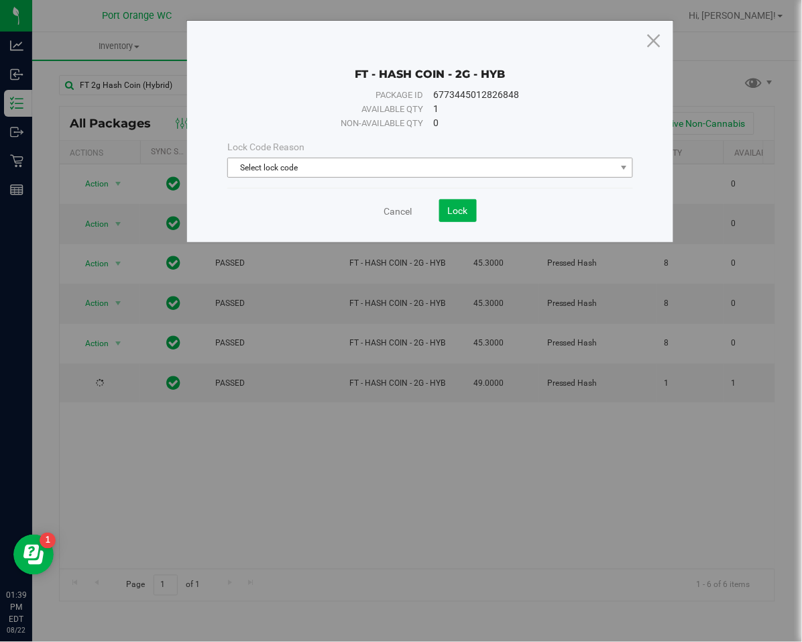
click at [253, 170] on span "Select lock code" at bounding box center [422, 167] width 388 height 19
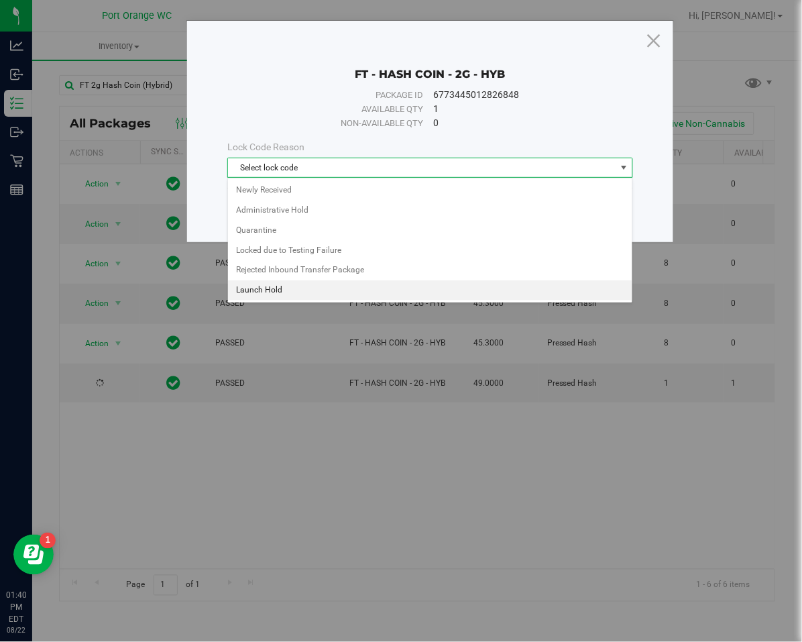
click at [245, 288] on li "Launch Hold" at bounding box center [430, 290] width 404 height 20
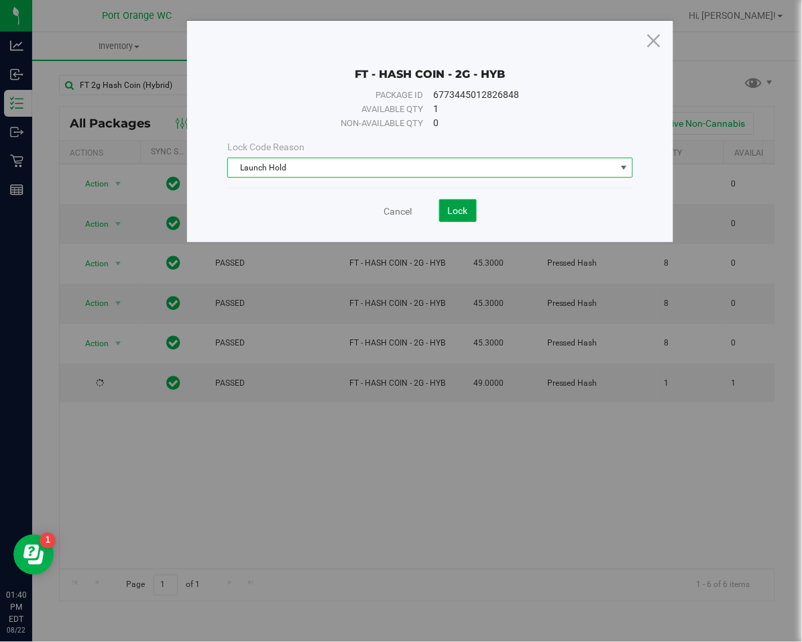
click at [467, 205] on span "Lock" at bounding box center [458, 210] width 20 height 11
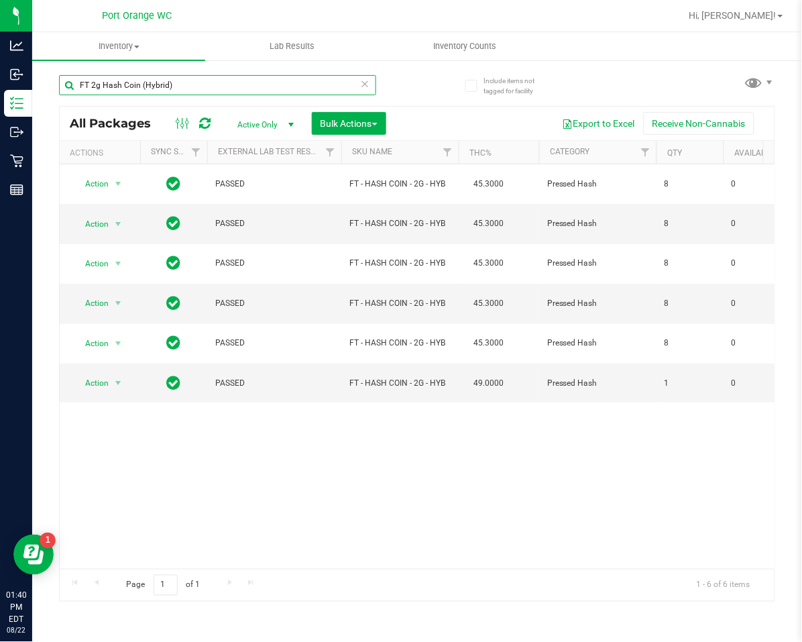
click at [148, 84] on input "FT 2g Hash Coin (Hybrid)" at bounding box center [217, 85] width 317 height 20
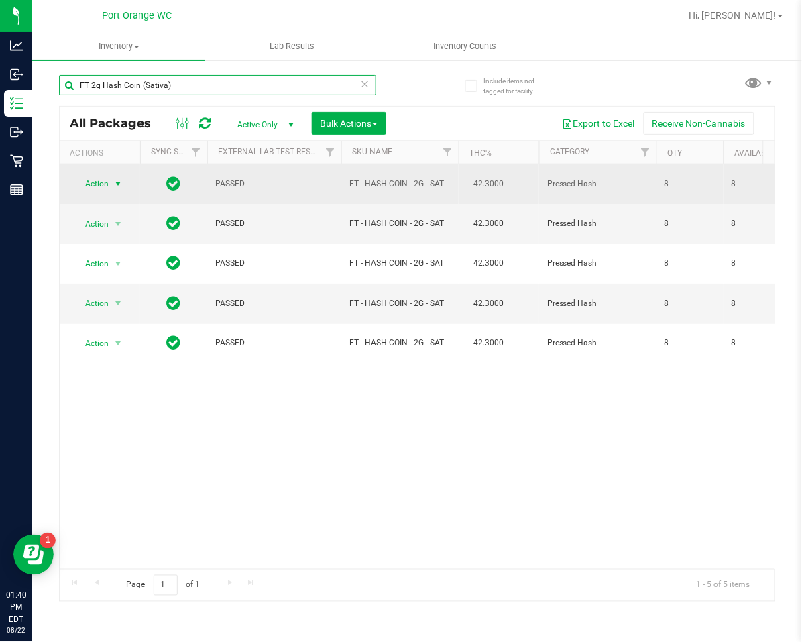
type input "FT 2g Hash Coin (Sativa)"
click at [113, 184] on span "select" at bounding box center [118, 183] width 11 height 11
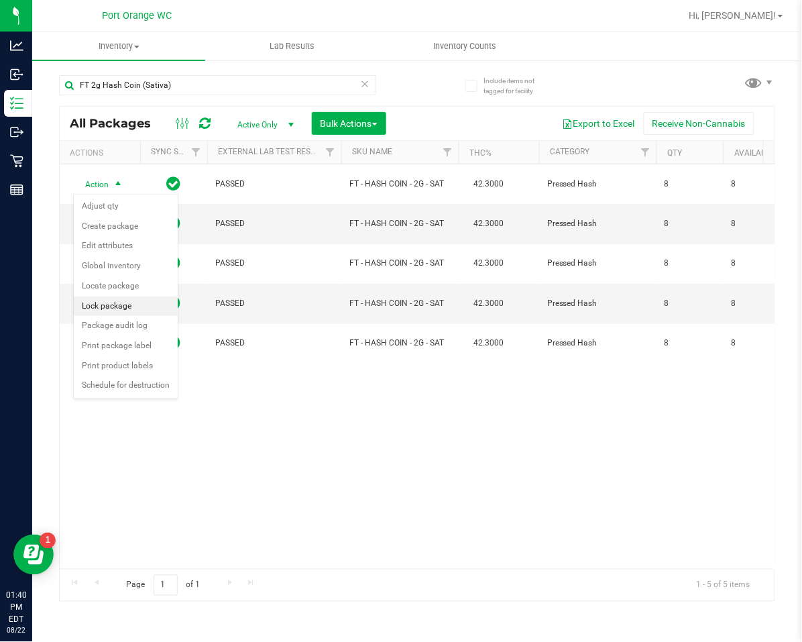
click at [107, 307] on li "Lock package" at bounding box center [126, 306] width 104 height 20
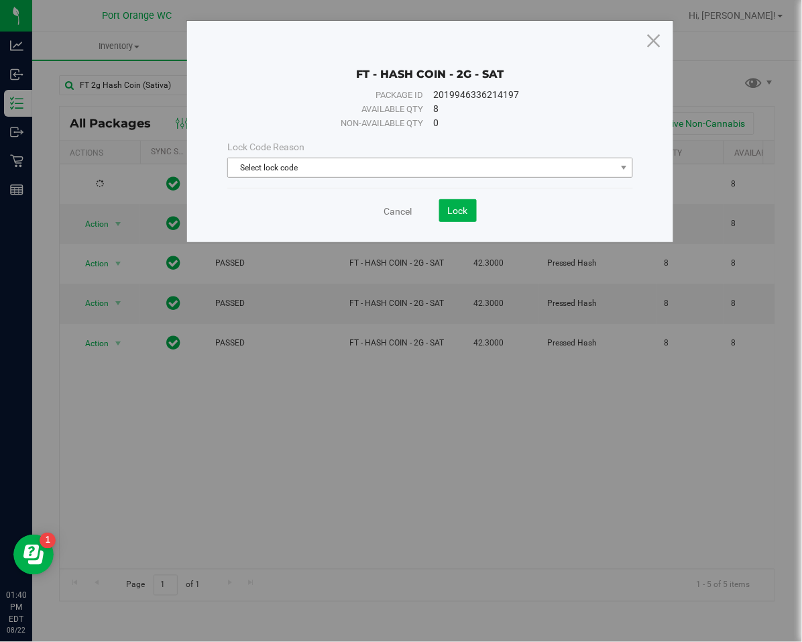
click at [329, 166] on span "Select lock code" at bounding box center [422, 167] width 388 height 19
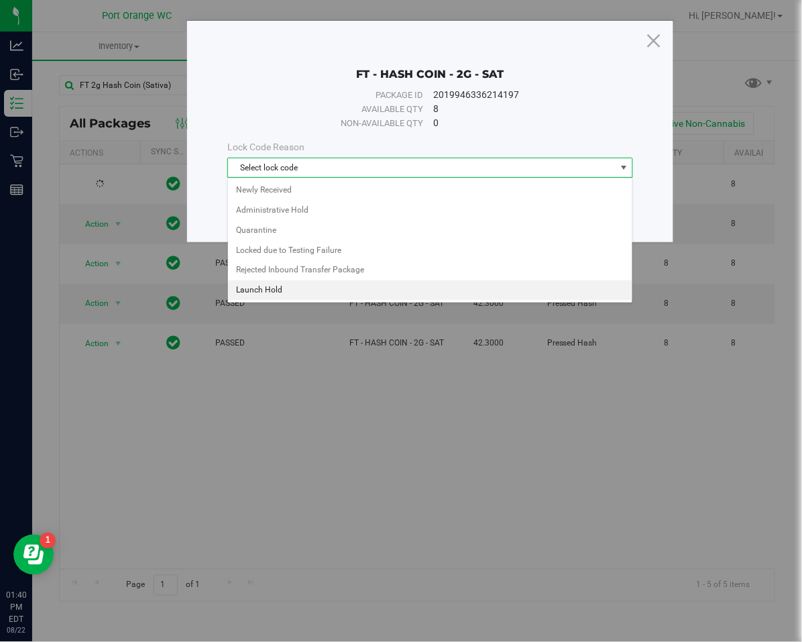
click at [280, 291] on li "Launch Hold" at bounding box center [430, 290] width 404 height 20
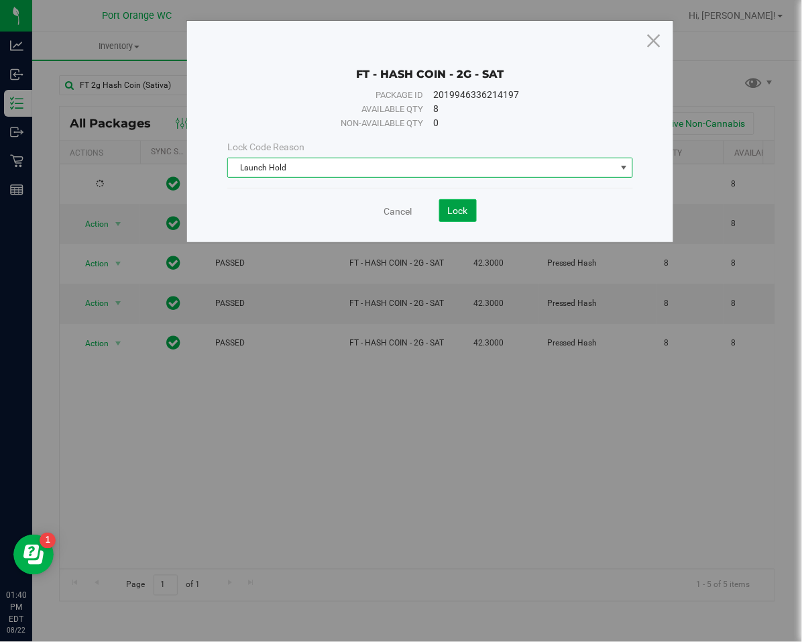
click at [453, 207] on span "Lock" at bounding box center [458, 210] width 20 height 11
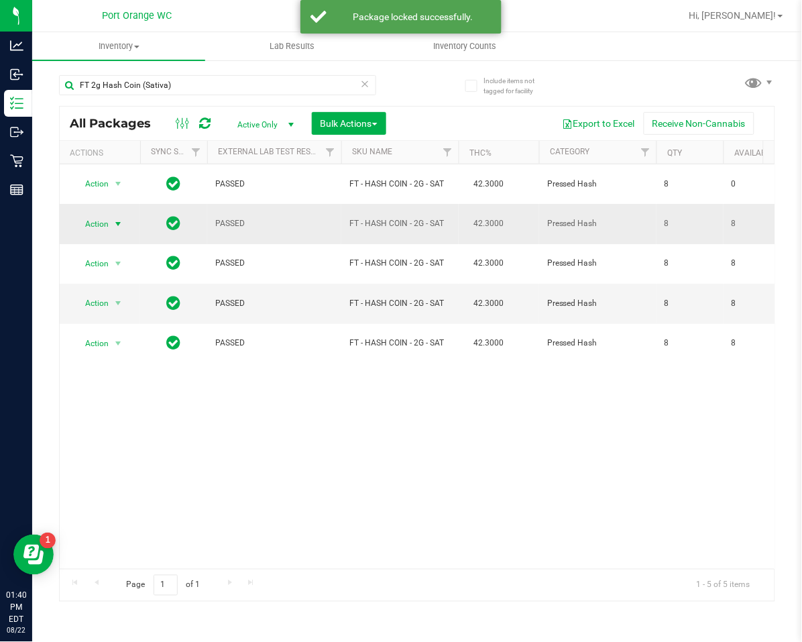
click at [115, 224] on span "select" at bounding box center [118, 224] width 11 height 11
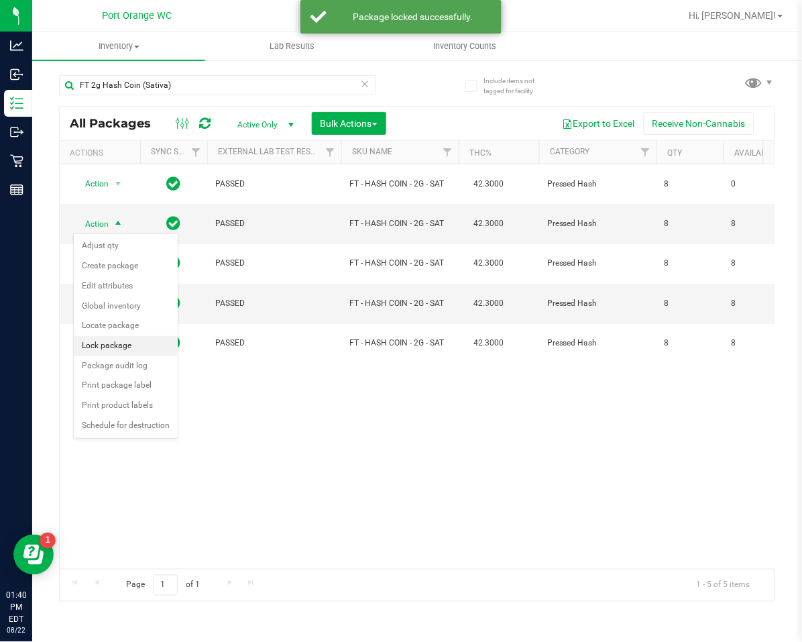
click at [117, 349] on li "Lock package" at bounding box center [126, 346] width 104 height 20
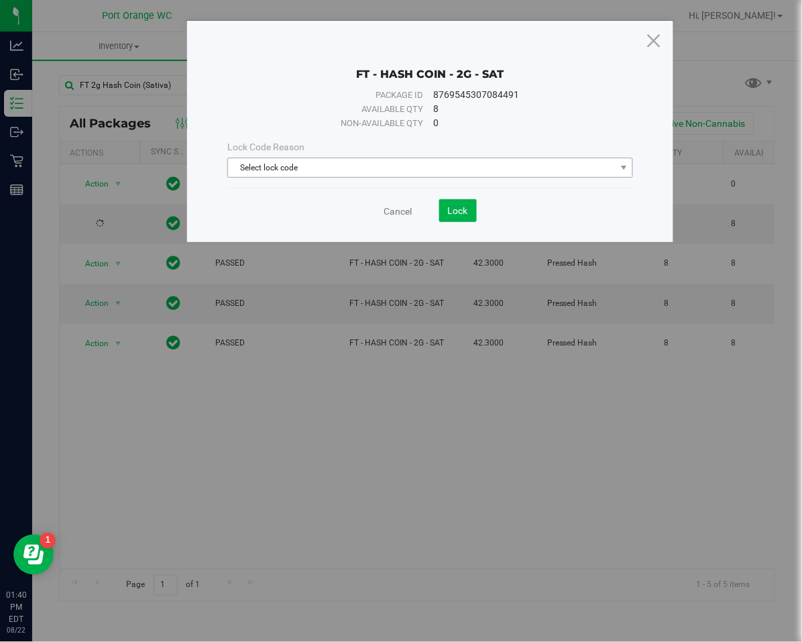
click at [402, 170] on span "Select lock code" at bounding box center [422, 167] width 388 height 19
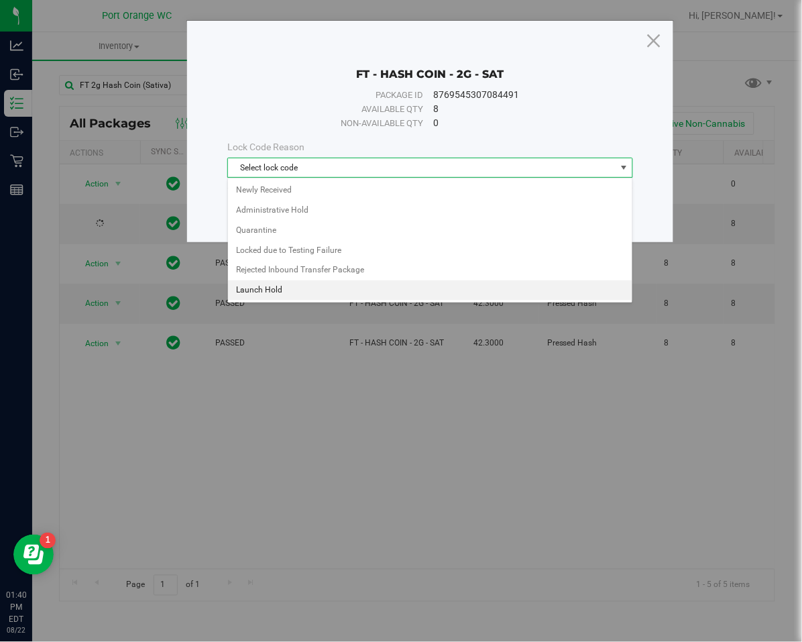
click at [281, 294] on li "Launch Hold" at bounding box center [430, 290] width 404 height 20
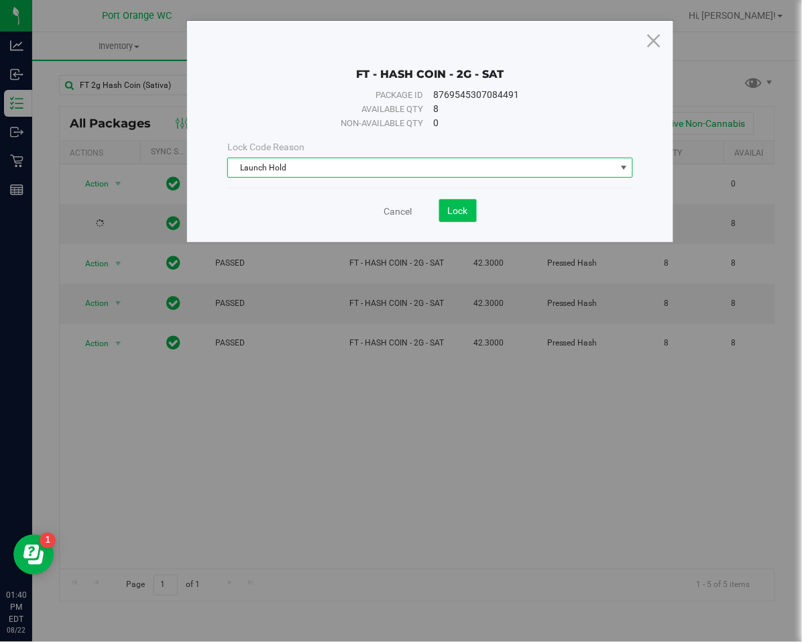
click at [459, 211] on span "Lock" at bounding box center [458, 210] width 20 height 11
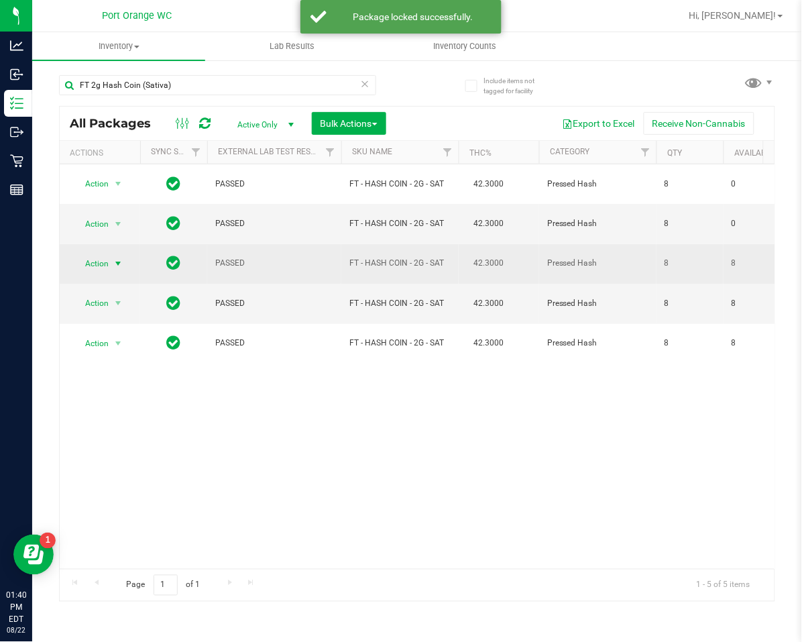
click at [119, 261] on span "select" at bounding box center [118, 263] width 11 height 11
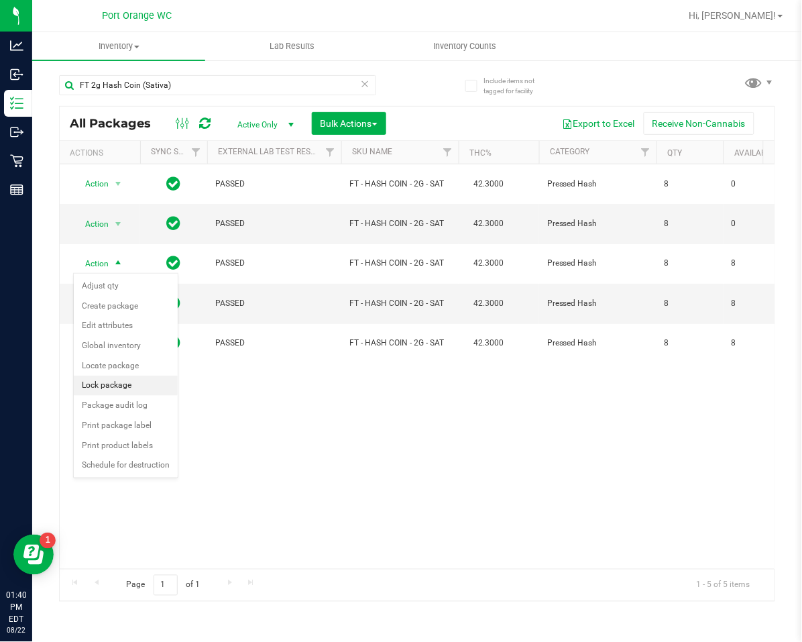
click at [115, 385] on li "Lock package" at bounding box center [126, 385] width 104 height 20
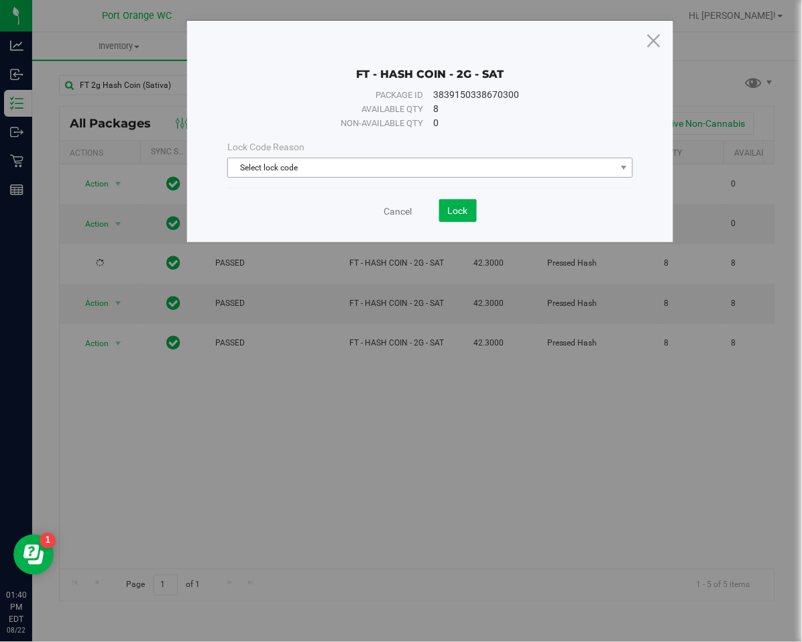
click at [255, 170] on span "Select lock code" at bounding box center [422, 167] width 388 height 19
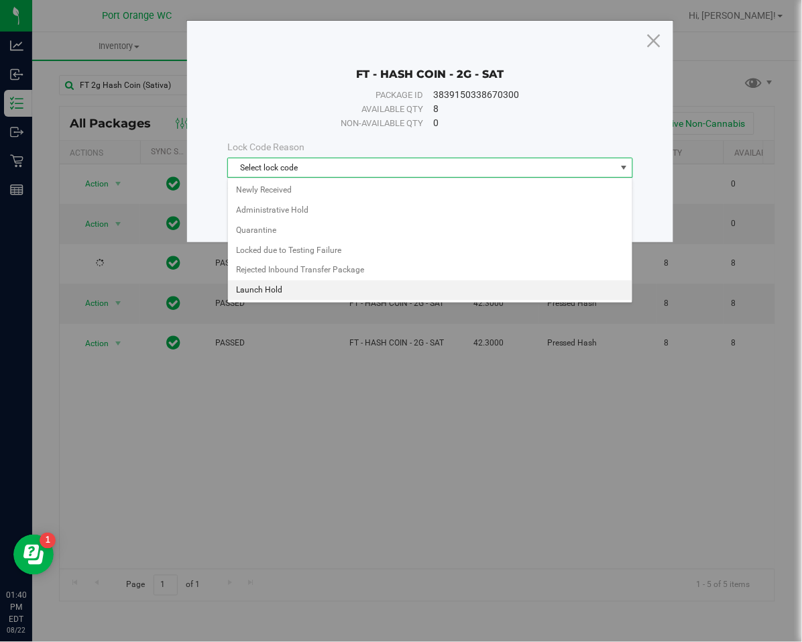
click at [259, 293] on li "Launch Hold" at bounding box center [430, 290] width 404 height 20
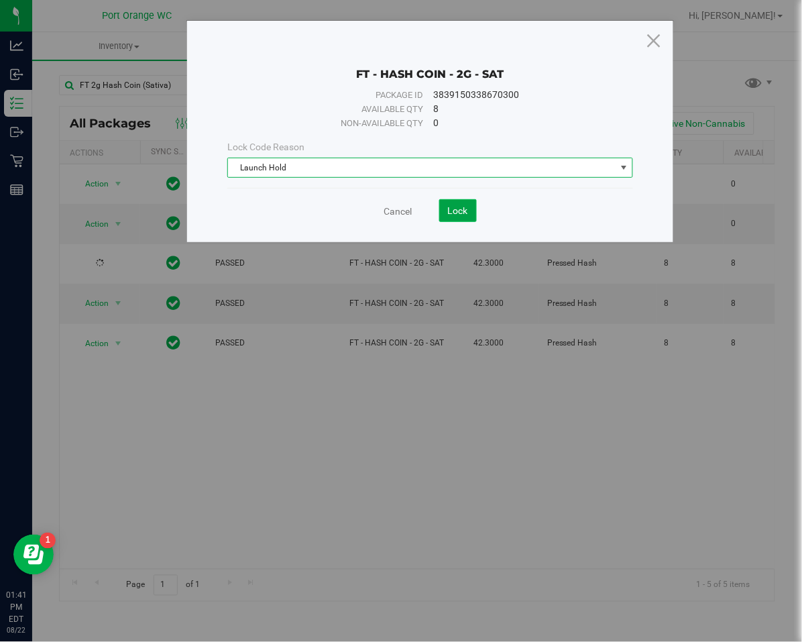
click at [447, 205] on button "Lock" at bounding box center [458, 210] width 38 height 23
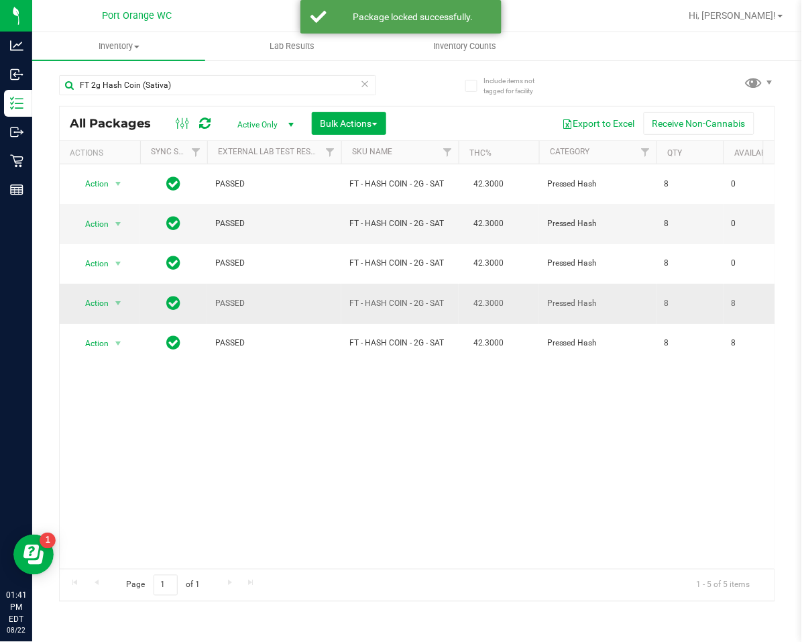
click at [93, 303] on span "Action" at bounding box center [91, 303] width 36 height 19
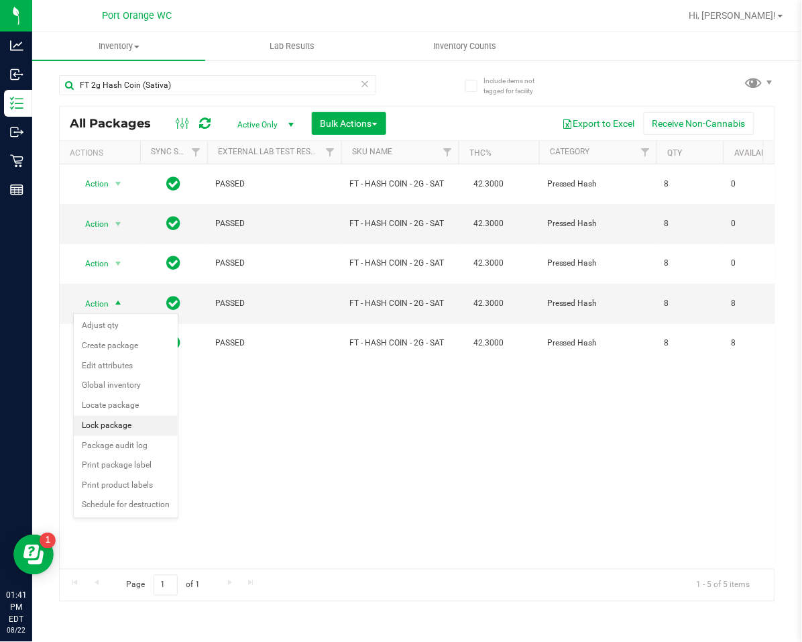
click at [88, 432] on li "Lock package" at bounding box center [126, 426] width 104 height 20
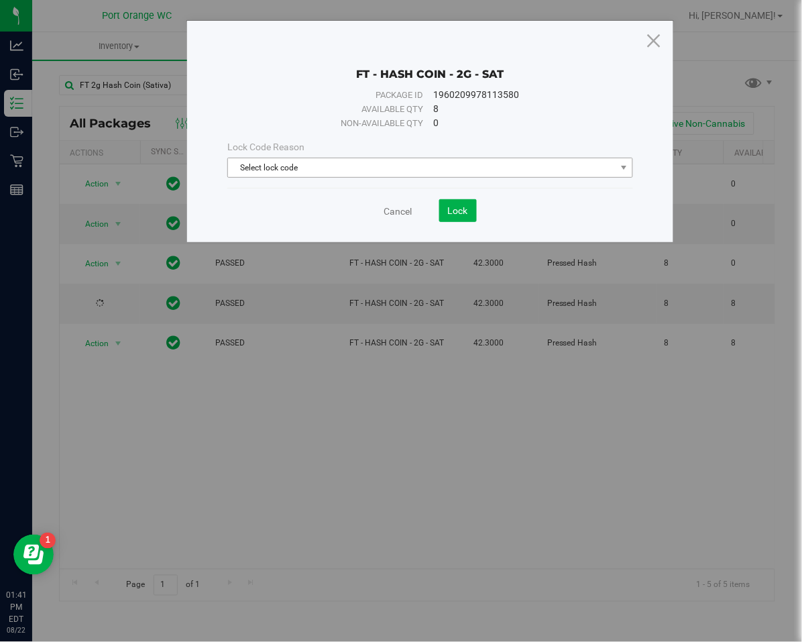
click at [267, 167] on span "Select lock code" at bounding box center [422, 167] width 388 height 19
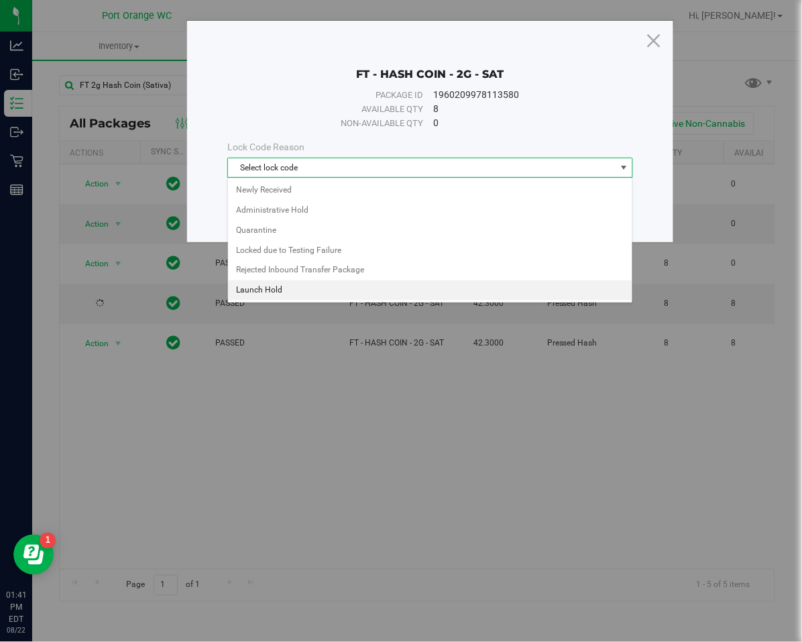
click at [255, 292] on li "Launch Hold" at bounding box center [430, 290] width 404 height 20
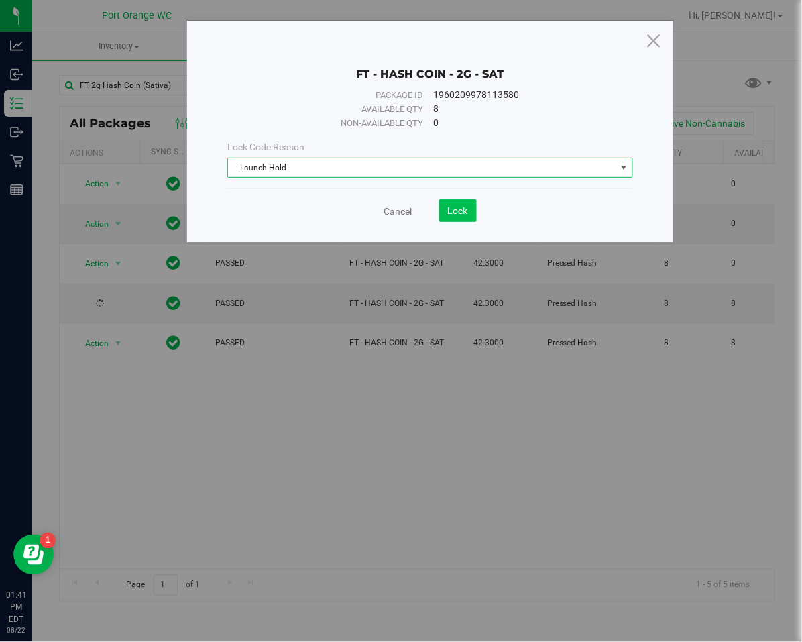
click at [458, 212] on span "Lock" at bounding box center [458, 210] width 20 height 11
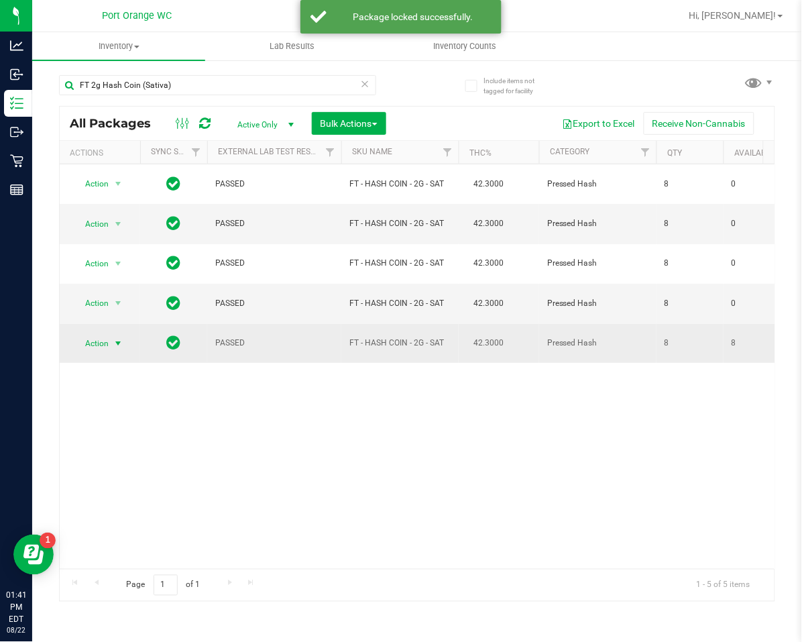
click at [113, 344] on span "select" at bounding box center [118, 343] width 11 height 11
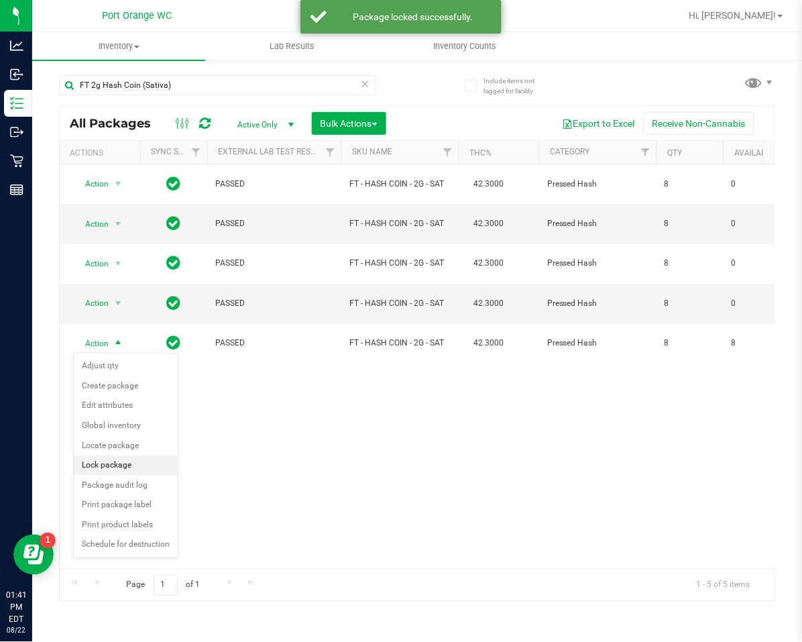
click at [91, 462] on li "Lock package" at bounding box center [126, 465] width 104 height 20
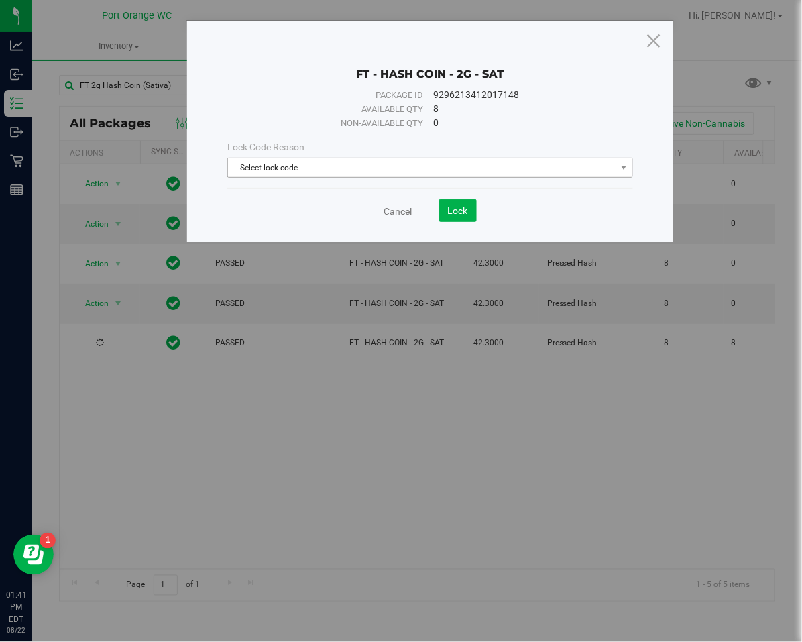
click at [254, 169] on span "Select lock code" at bounding box center [422, 167] width 388 height 19
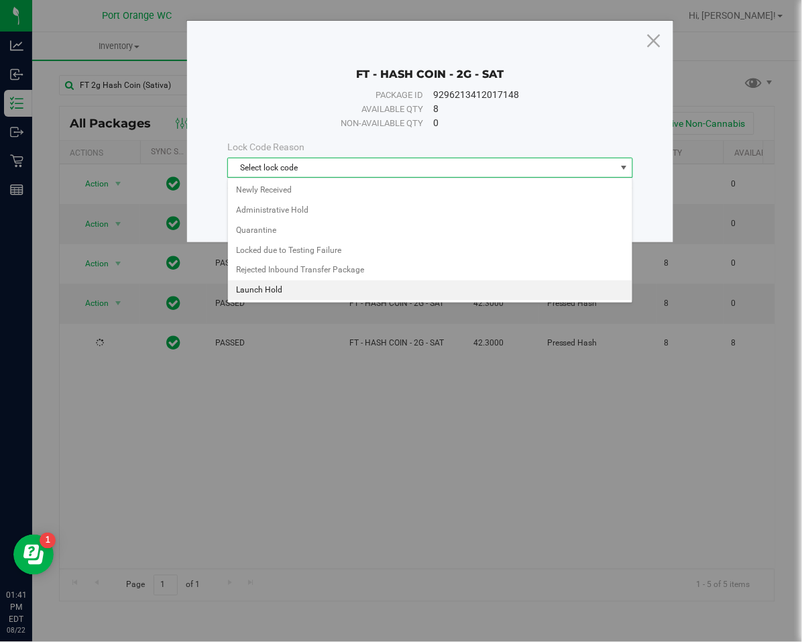
click at [229, 287] on li "Launch Hold" at bounding box center [430, 290] width 404 height 20
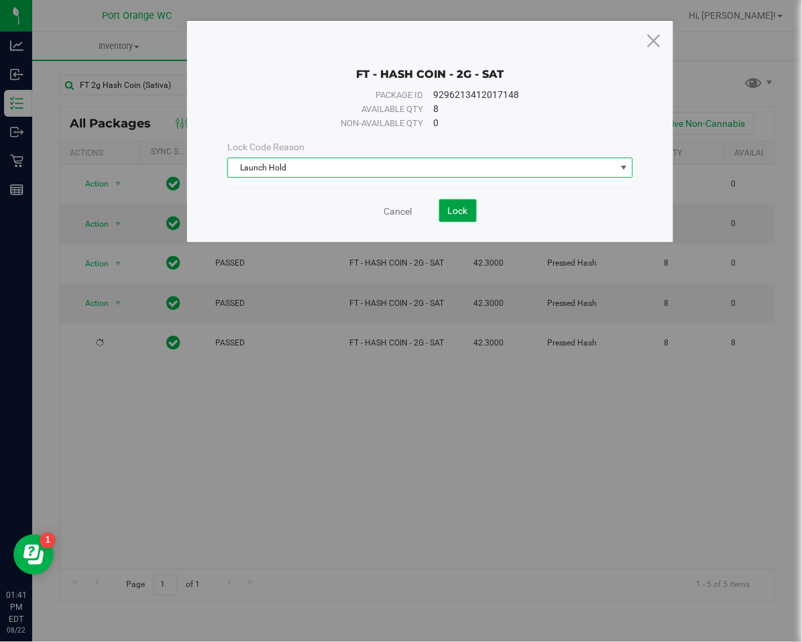
click at [452, 207] on span "Lock" at bounding box center [458, 210] width 20 height 11
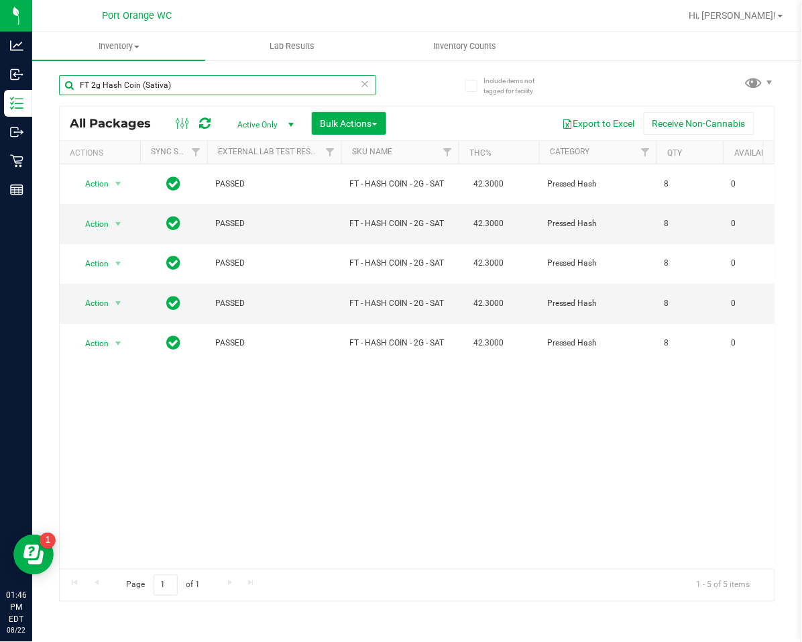
click at [202, 80] on input "FT 2g Hash Coin (Sativa)" at bounding box center [217, 85] width 317 height 20
click at [366, 82] on icon at bounding box center [365, 83] width 9 height 16
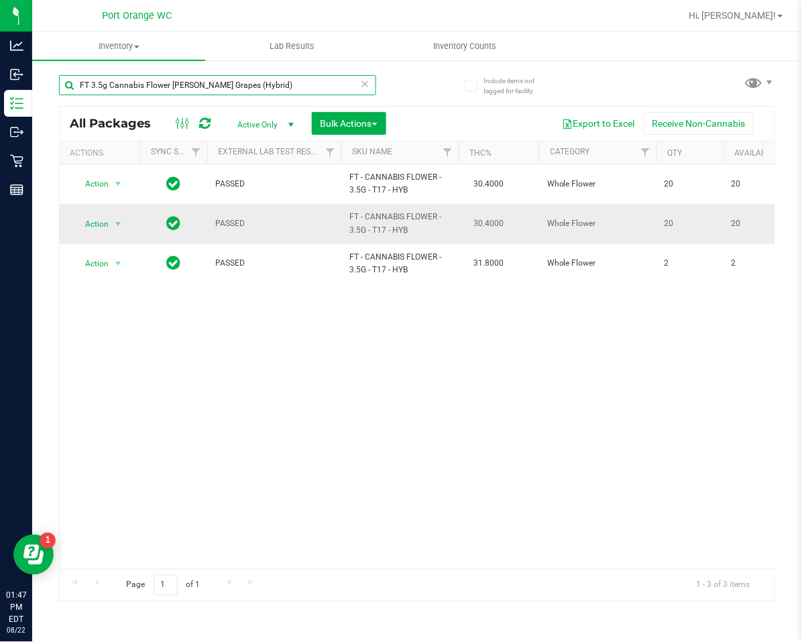
type input "FT 3.5g Cannabis Flower [PERSON_NAME] Grapes (Hybrid)"
click at [97, 222] on span "Action" at bounding box center [91, 224] width 36 height 19
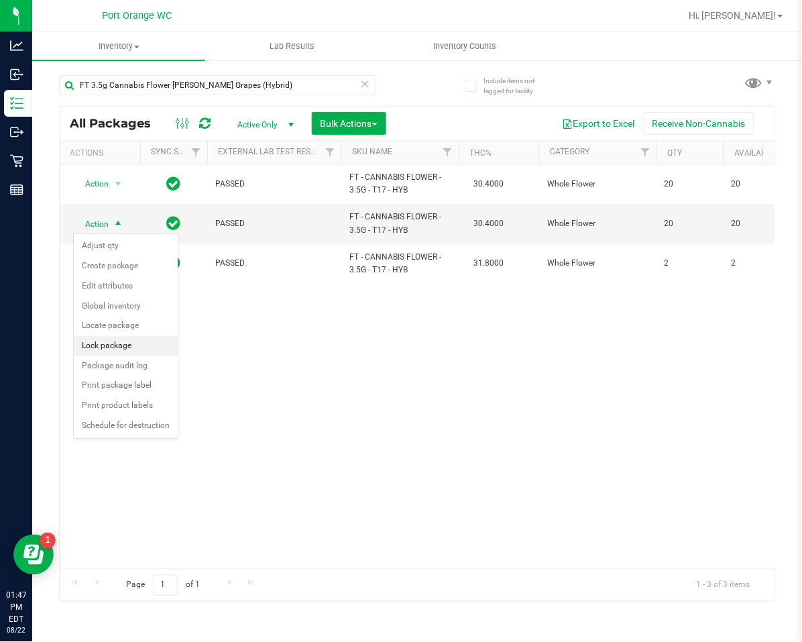
click at [123, 349] on li "Lock package" at bounding box center [126, 346] width 104 height 20
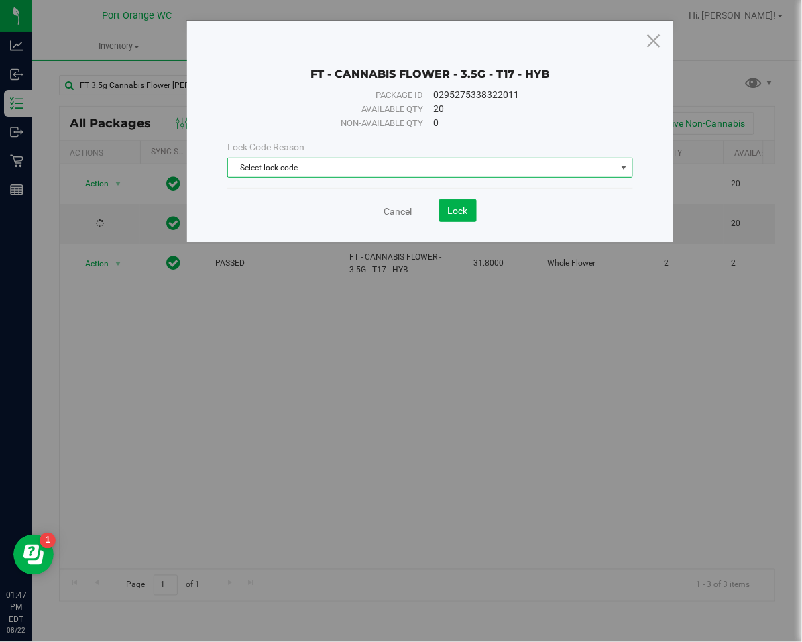
click at [339, 166] on span "Select lock code" at bounding box center [422, 167] width 388 height 19
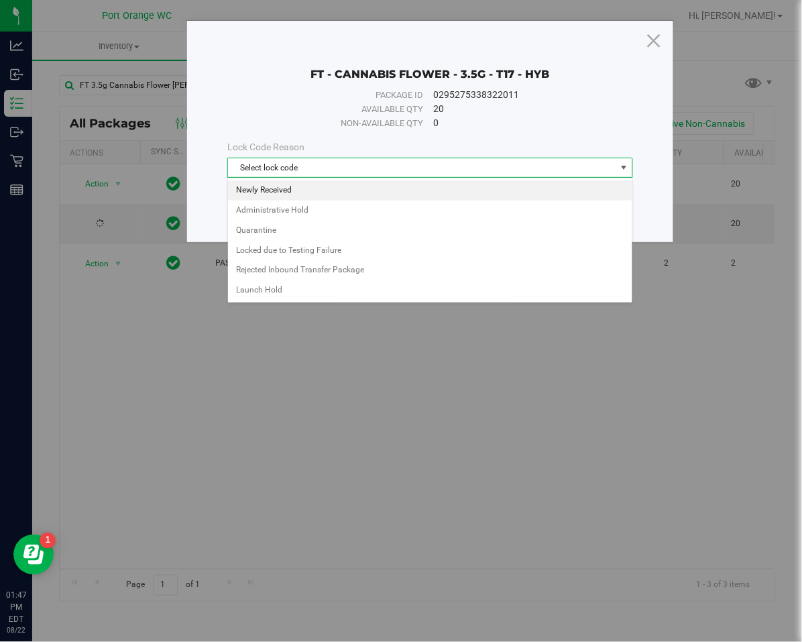
drag, startPoint x: 309, startPoint y: 192, endPoint x: 360, endPoint y: 194, distance: 51.0
click at [309, 192] on li "Newly Received" at bounding box center [430, 190] width 404 height 20
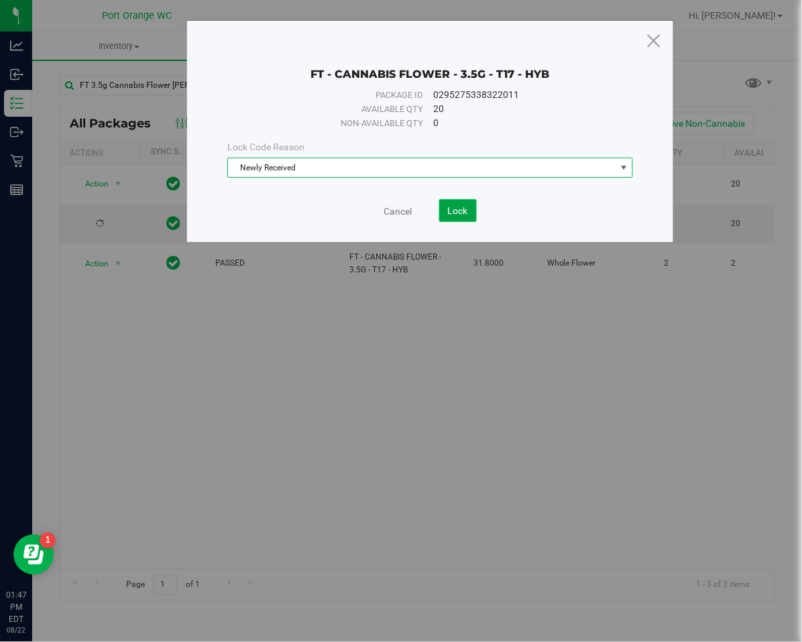
click at [464, 211] on span "Lock" at bounding box center [458, 210] width 20 height 11
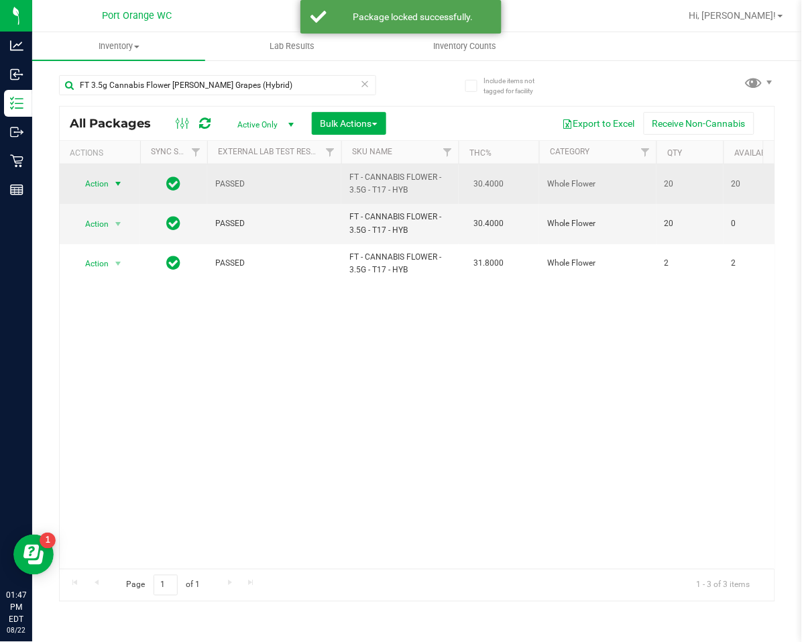
click at [109, 178] on span "Action" at bounding box center [91, 183] width 36 height 19
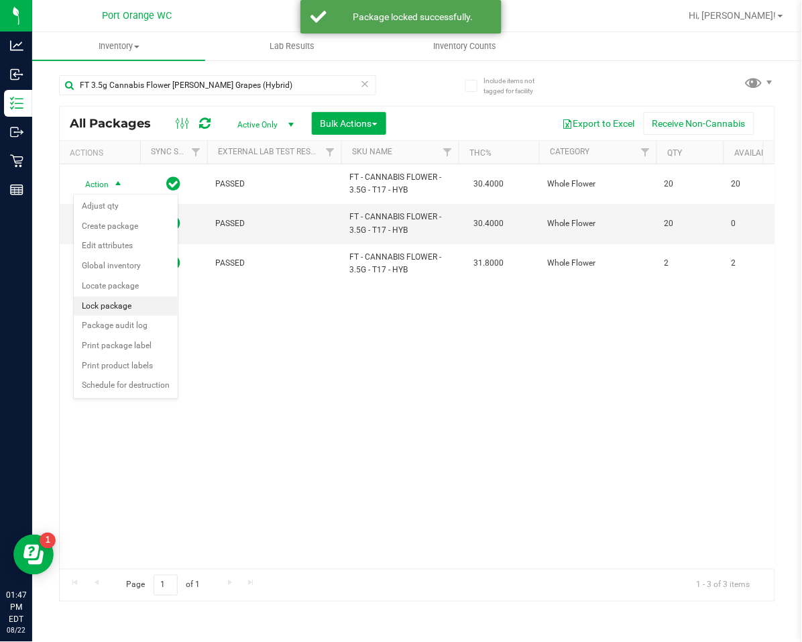
click at [83, 300] on li "Lock package" at bounding box center [126, 306] width 104 height 20
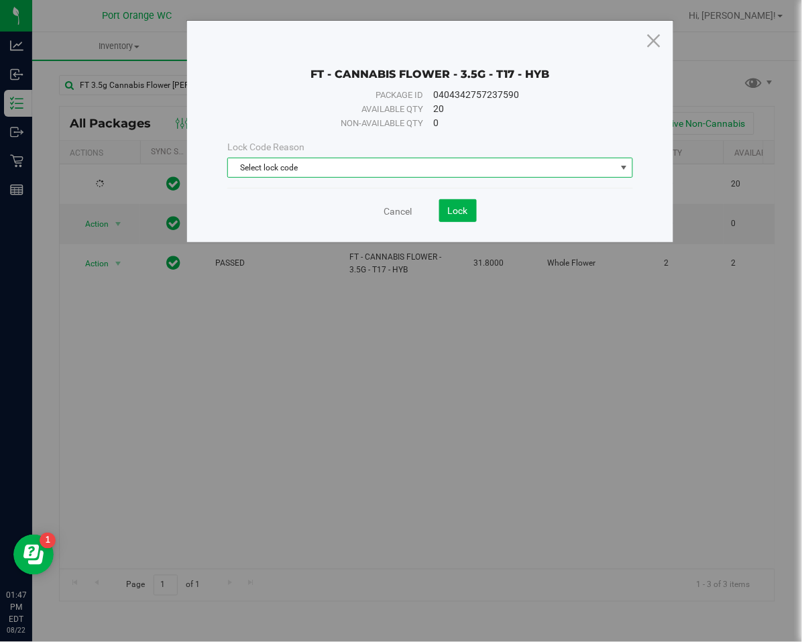
click at [293, 168] on span "Select lock code" at bounding box center [422, 167] width 388 height 19
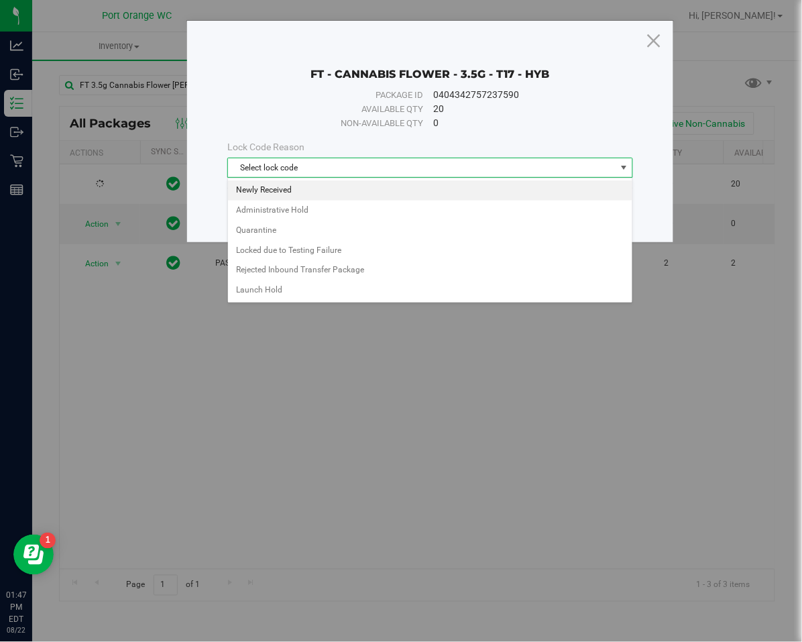
click at [290, 187] on li "Newly Received" at bounding box center [430, 190] width 404 height 20
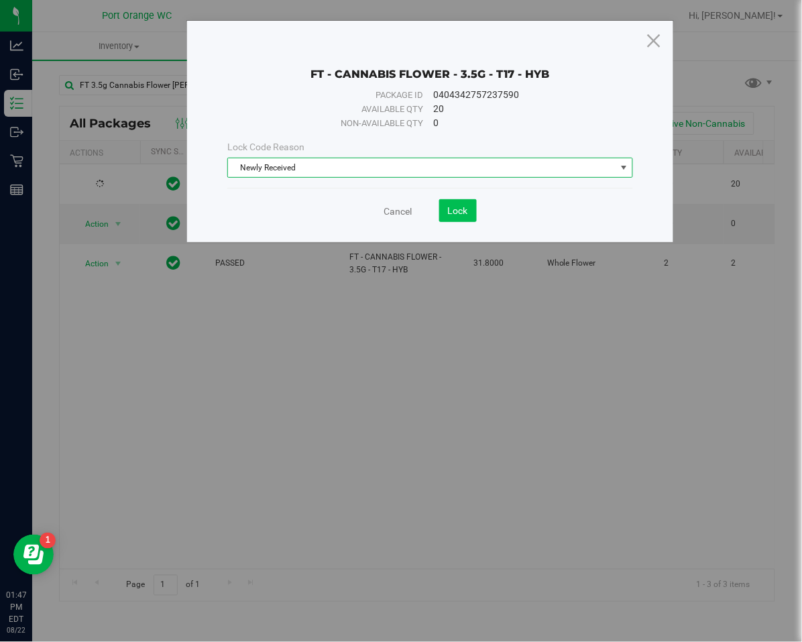
drag, startPoint x: 484, startPoint y: 224, endPoint x: 457, endPoint y: 213, distance: 29.5
click at [470, 217] on div "FT - CANNABIS FLOWER - 3.5G - T17 - HYB Package ID 0404342757237590 Available q…" at bounding box center [430, 131] width 486 height 221
click at [437, 211] on save-button "Lock" at bounding box center [444, 210] width 64 height 23
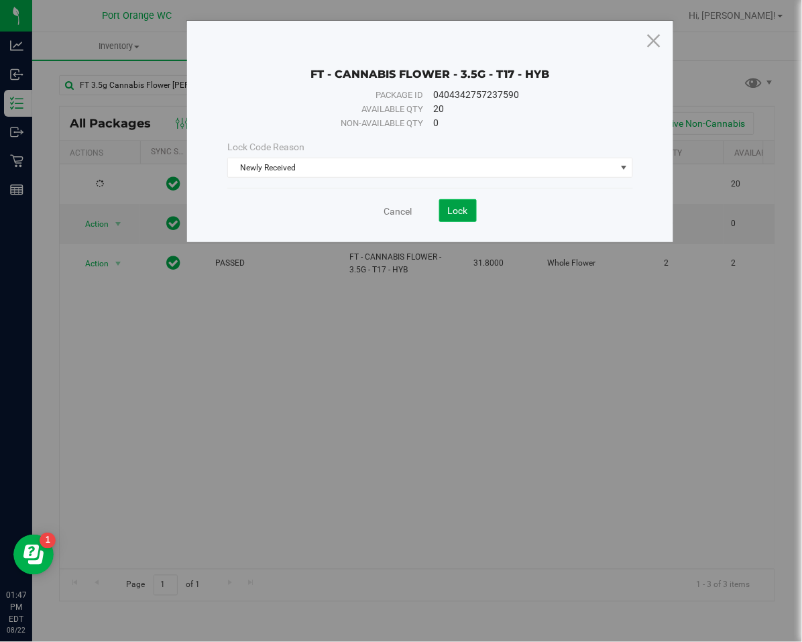
click at [446, 213] on button "Lock" at bounding box center [458, 210] width 38 height 23
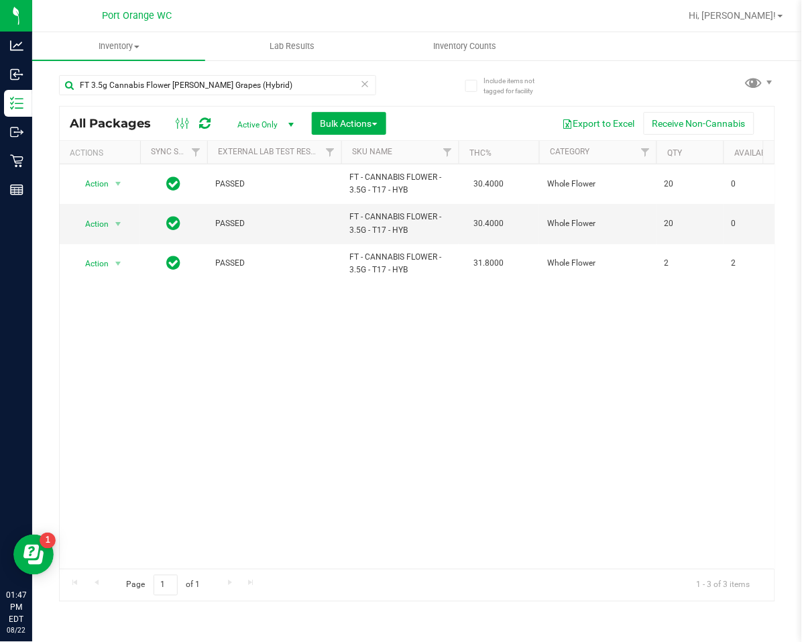
click at [363, 83] on icon at bounding box center [365, 83] width 9 height 16
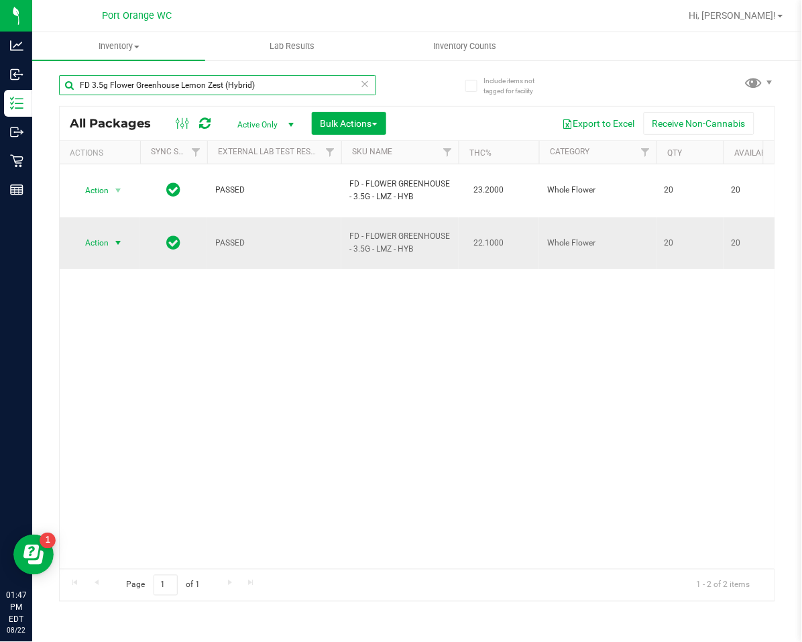
type input "FD 3.5g Flower Greenhouse Lemon Zest (Hybrid)"
click at [95, 233] on span "Action" at bounding box center [91, 242] width 36 height 19
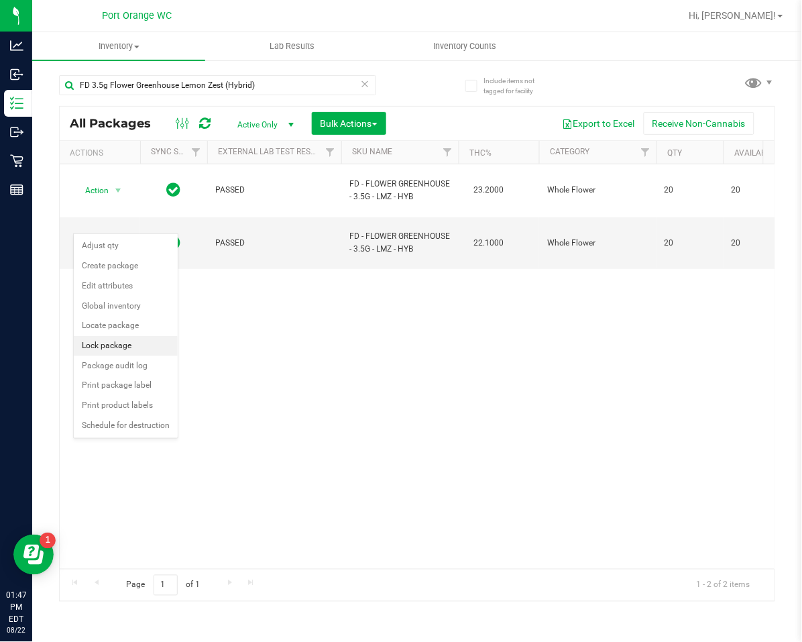
click at [95, 353] on li "Lock package" at bounding box center [126, 346] width 104 height 20
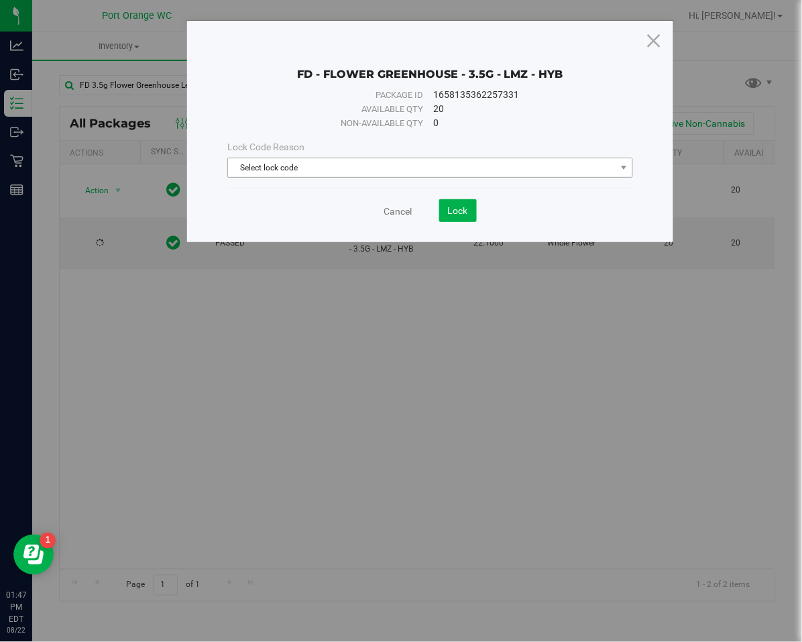
click at [282, 166] on span "Select lock code" at bounding box center [422, 167] width 388 height 19
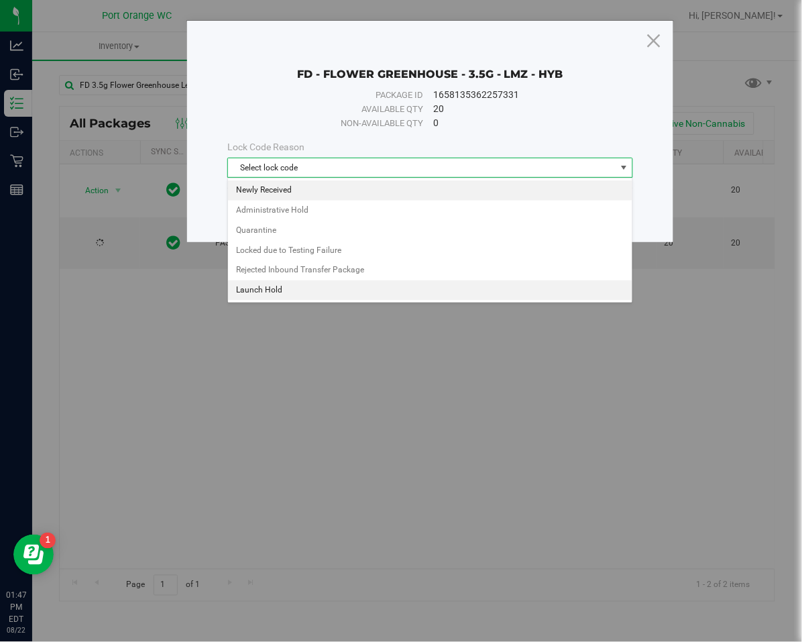
drag, startPoint x: 284, startPoint y: 183, endPoint x: 331, endPoint y: 200, distance: 50.1
click at [284, 184] on li "Newly Received" at bounding box center [430, 190] width 404 height 20
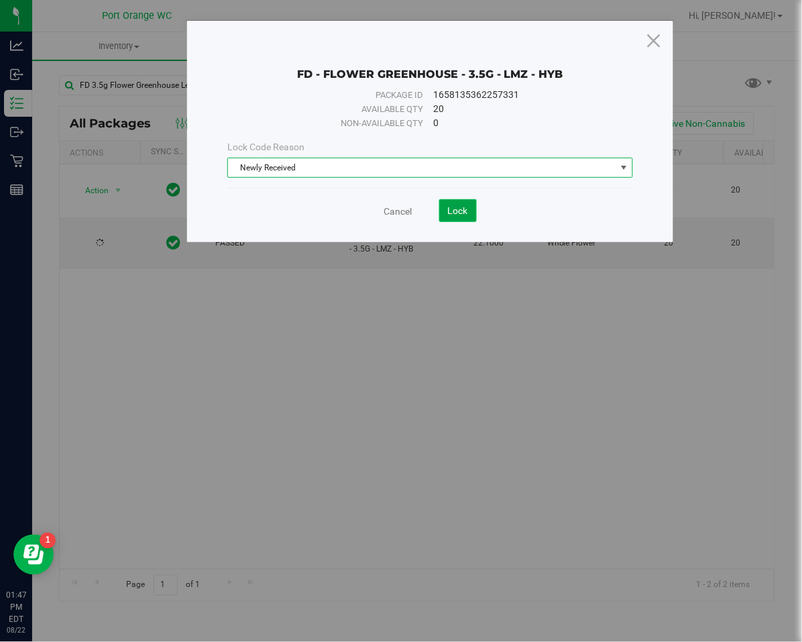
click at [468, 214] on button "Lock" at bounding box center [458, 210] width 38 height 23
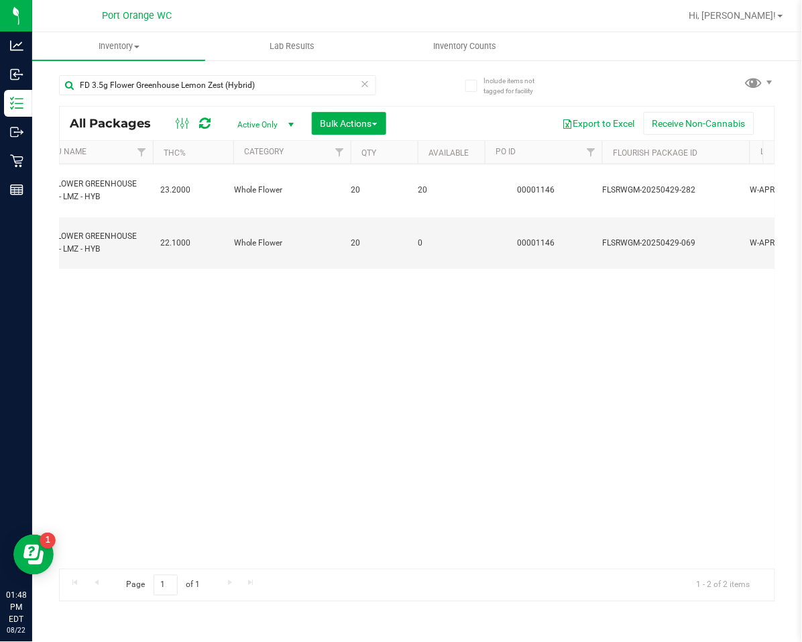
scroll to position [0, 314]
click at [361, 84] on icon at bounding box center [365, 83] width 9 height 16
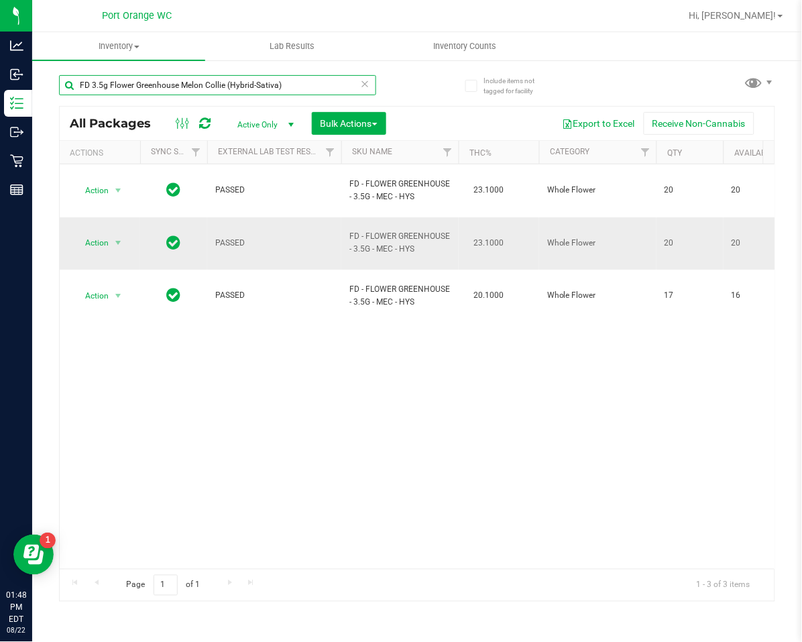
type input "FD 3.5g Flower Greenhouse Melon Collie (Hybrid-Sativa)"
click at [124, 235] on td "Action Action Adjust qty Create package Edit attributes Global inventory Locate…" at bounding box center [100, 243] width 80 height 53
click at [116, 237] on span "select" at bounding box center [118, 242] width 11 height 11
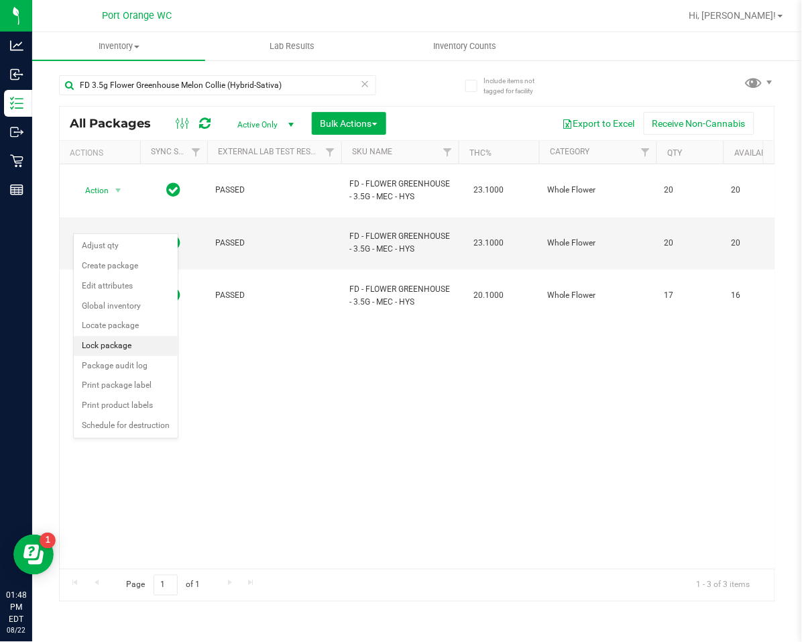
click at [143, 347] on li "Lock package" at bounding box center [126, 346] width 104 height 20
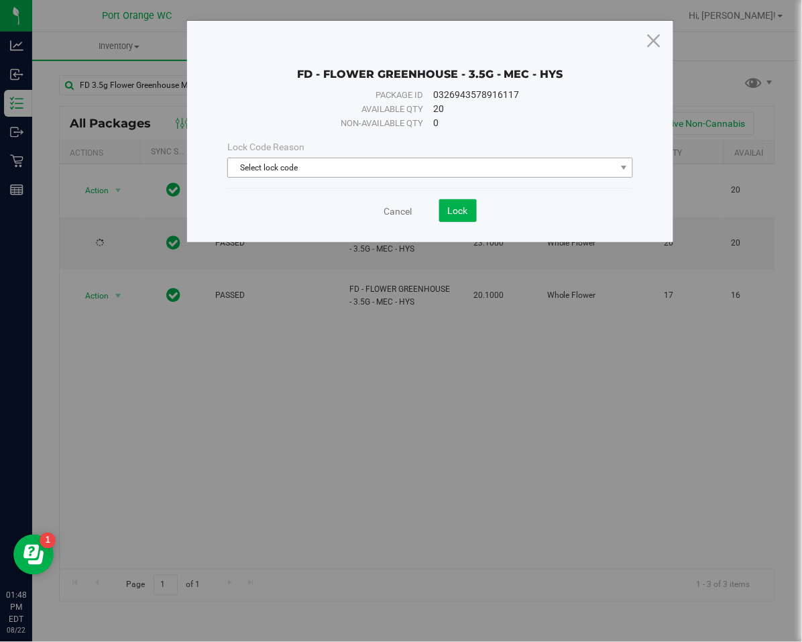
click at [381, 168] on span "Select lock code" at bounding box center [422, 167] width 388 height 19
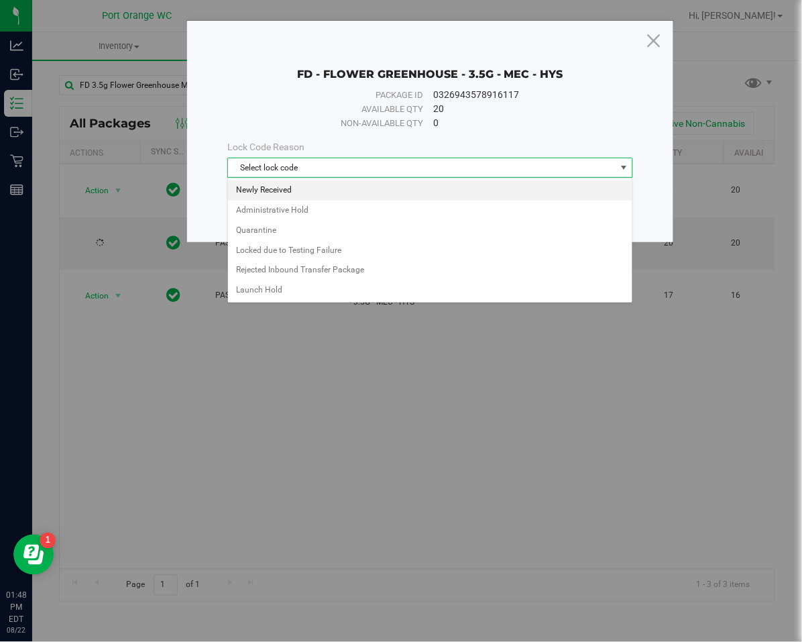
click at [378, 183] on li "Newly Received" at bounding box center [430, 190] width 404 height 20
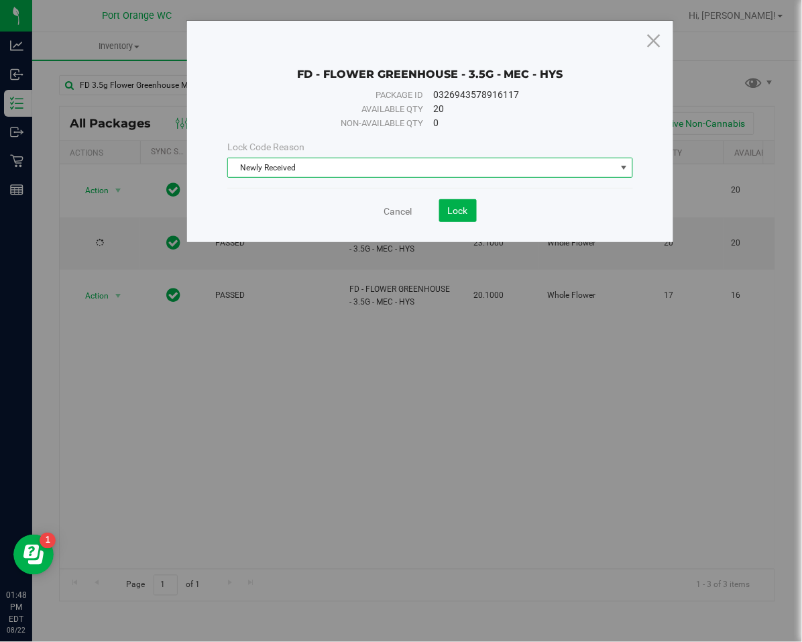
click at [458, 197] on div "Cancel Lock" at bounding box center [430, 205] width 406 height 33
click at [458, 211] on span "Lock" at bounding box center [458, 210] width 20 height 11
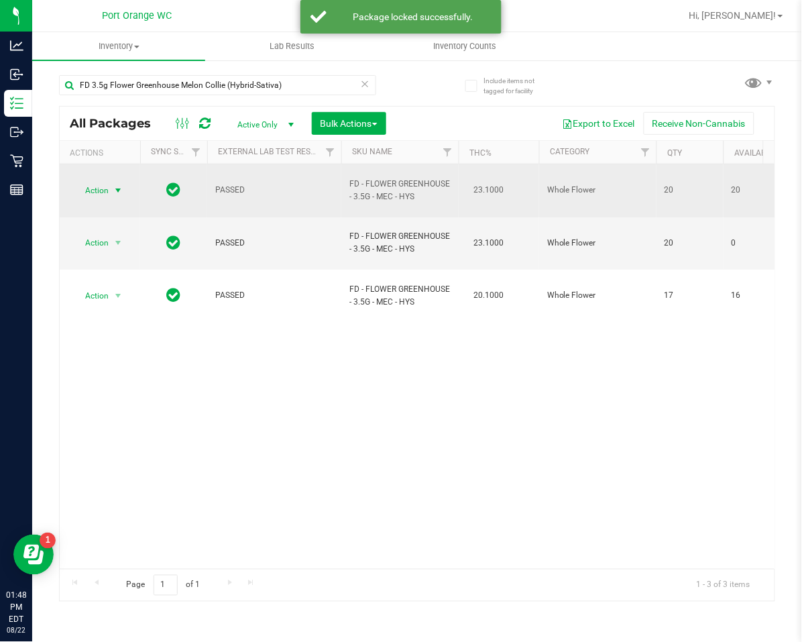
click at [99, 188] on span "Action" at bounding box center [91, 190] width 36 height 19
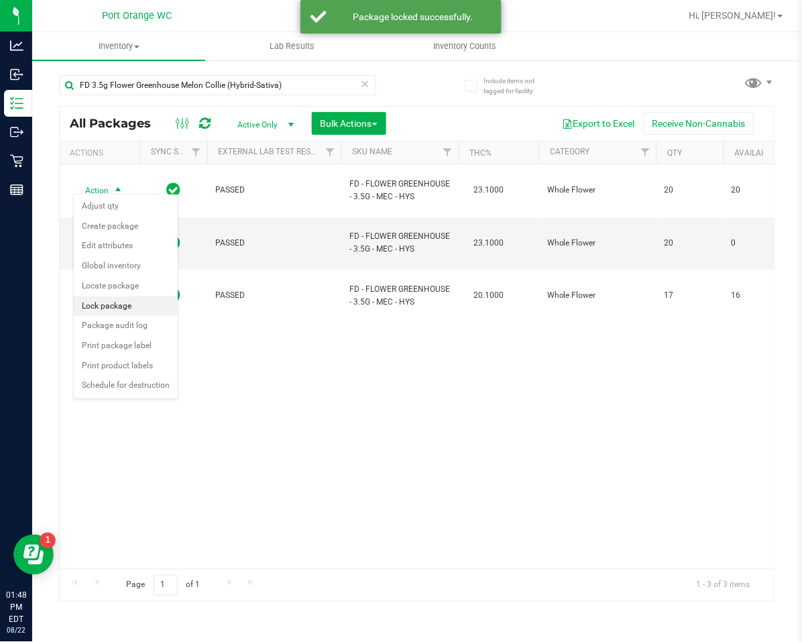
click at [122, 309] on li "Lock package" at bounding box center [126, 306] width 104 height 20
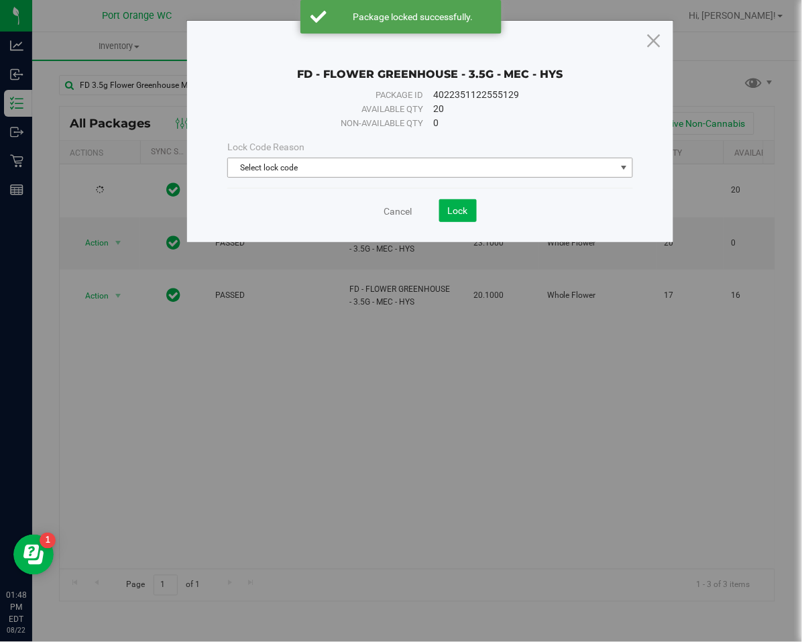
click at [298, 170] on span "Select lock code" at bounding box center [422, 167] width 388 height 19
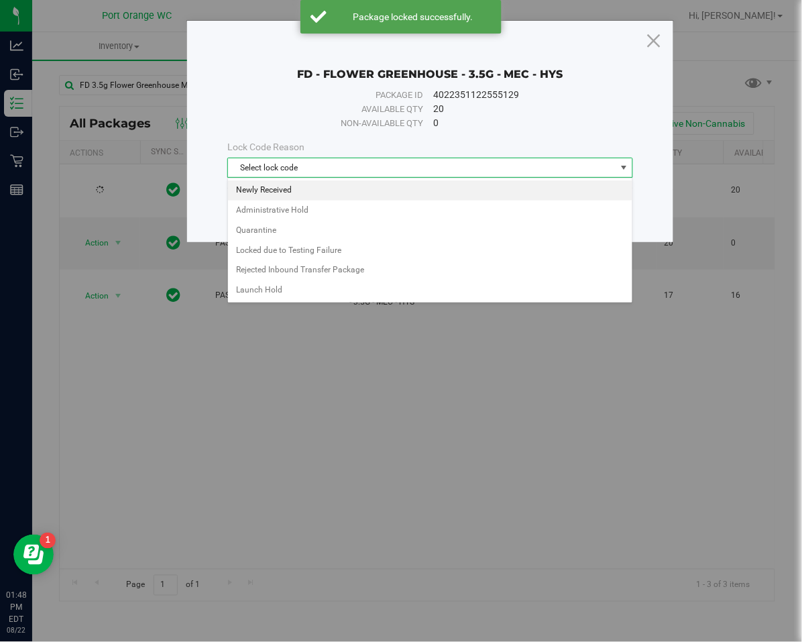
click at [294, 190] on li "Newly Received" at bounding box center [430, 190] width 404 height 20
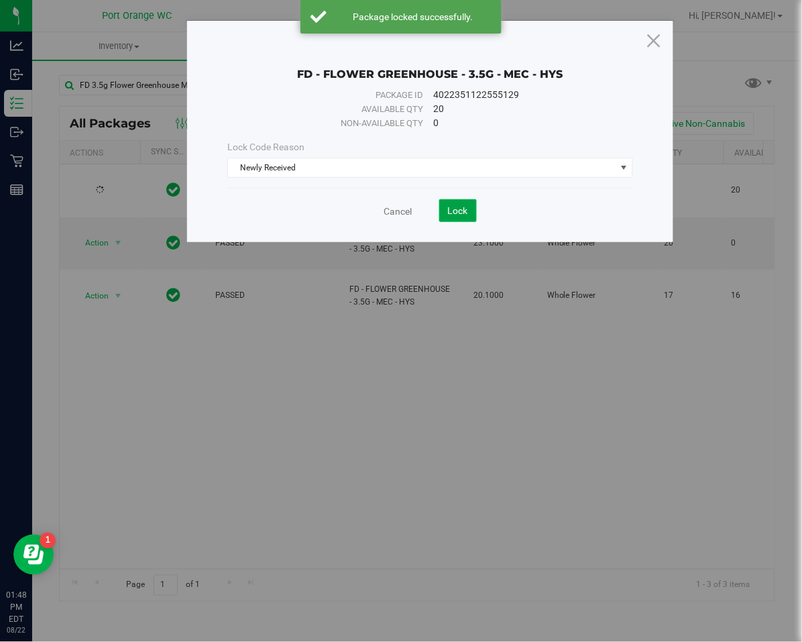
click at [443, 214] on button "Lock" at bounding box center [458, 210] width 38 height 23
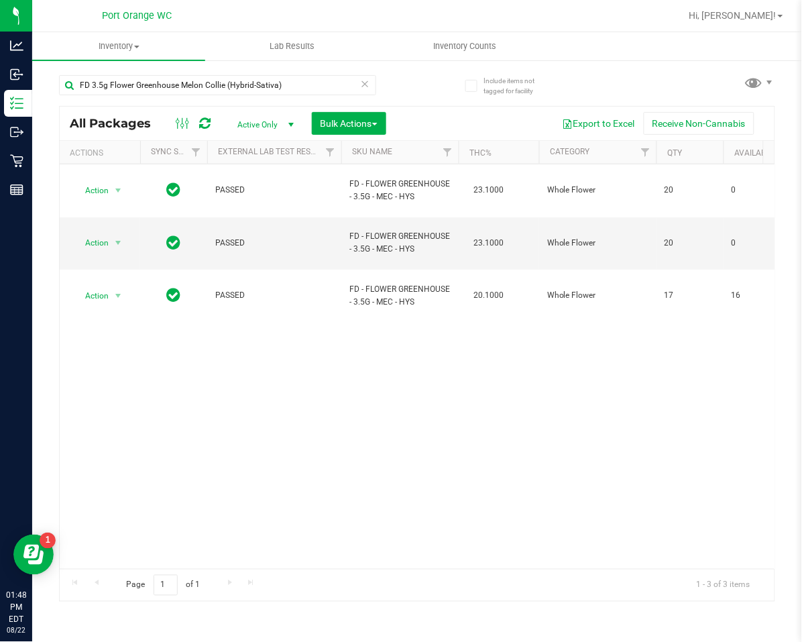
click at [363, 89] on icon at bounding box center [365, 83] width 9 height 16
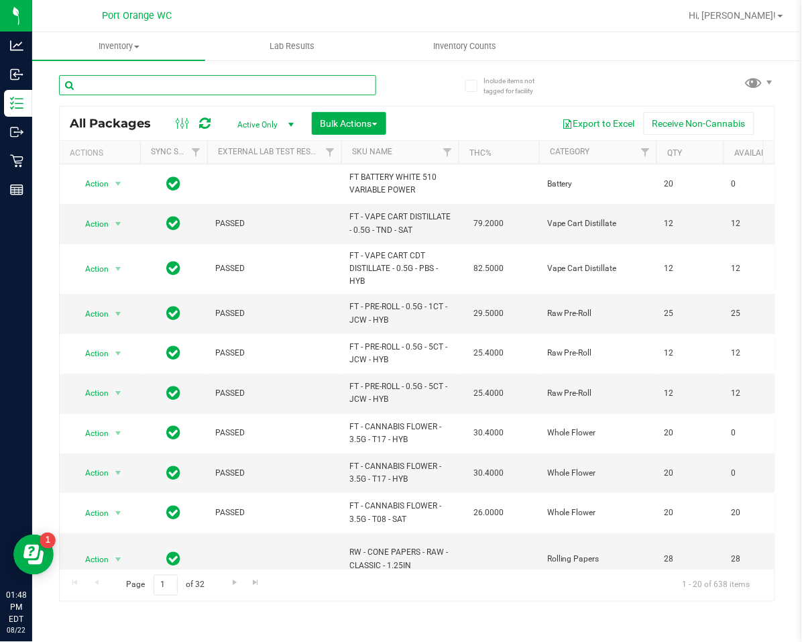
click at [263, 86] on input "text" at bounding box center [217, 85] width 317 height 20
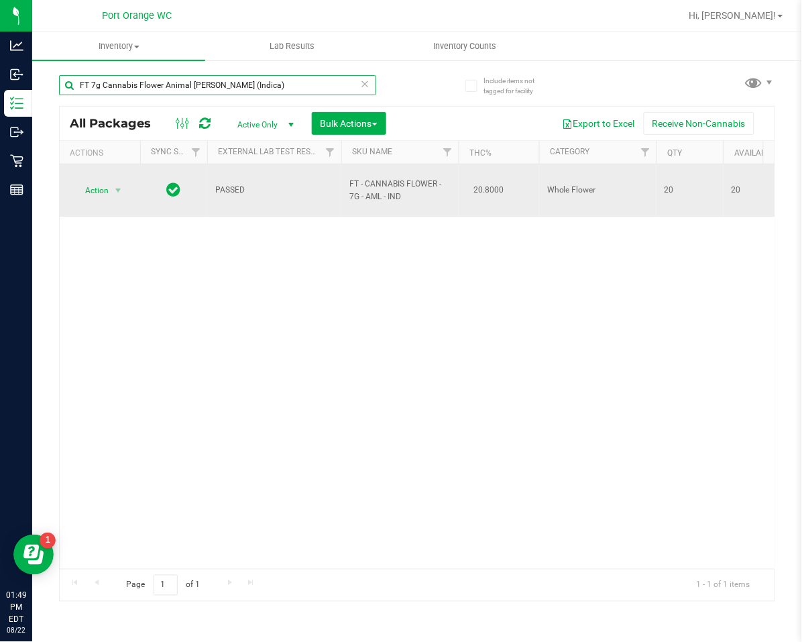
type input "FT 7g Cannabis Flower Animal [PERSON_NAME] (Indica)"
click at [93, 181] on span "Action" at bounding box center [91, 190] width 36 height 19
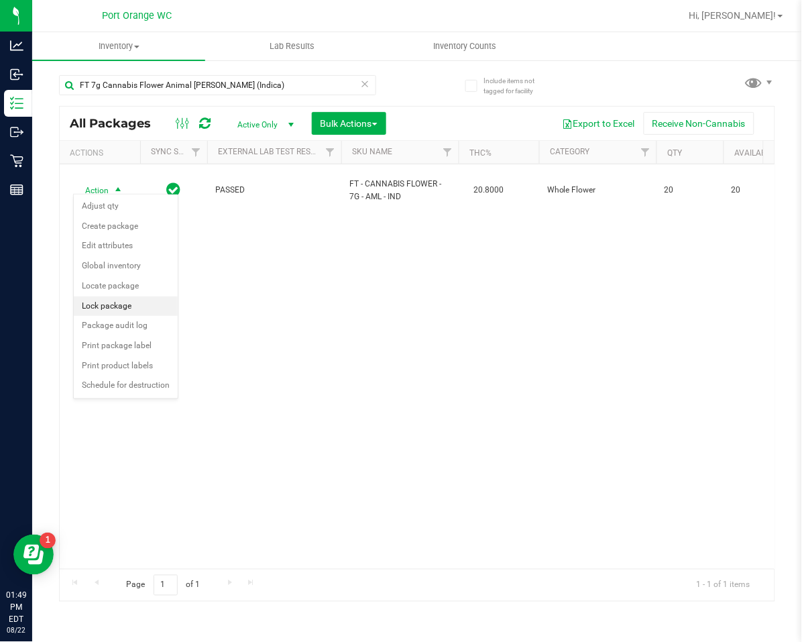
click at [104, 306] on li "Lock package" at bounding box center [126, 306] width 104 height 20
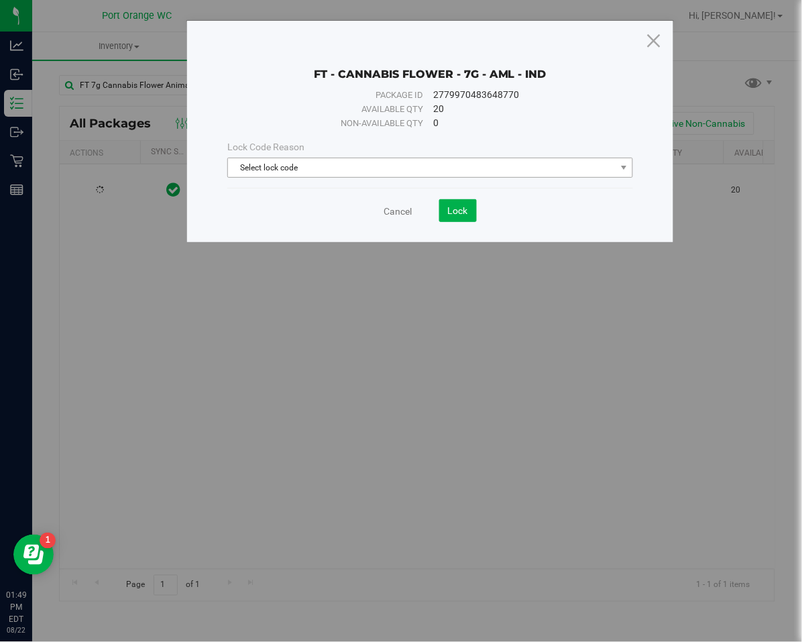
click at [263, 168] on span "Select lock code" at bounding box center [422, 167] width 388 height 19
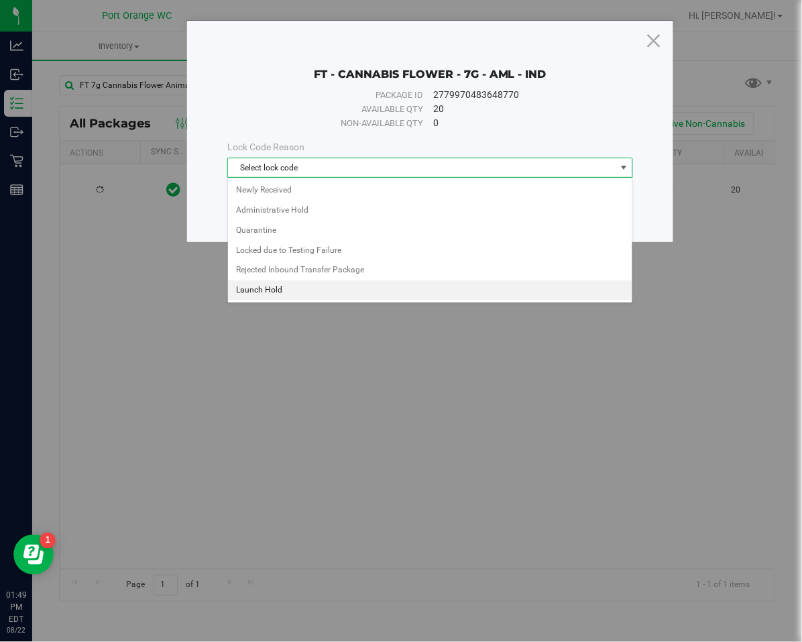
click at [249, 291] on li "Launch Hold" at bounding box center [430, 290] width 404 height 20
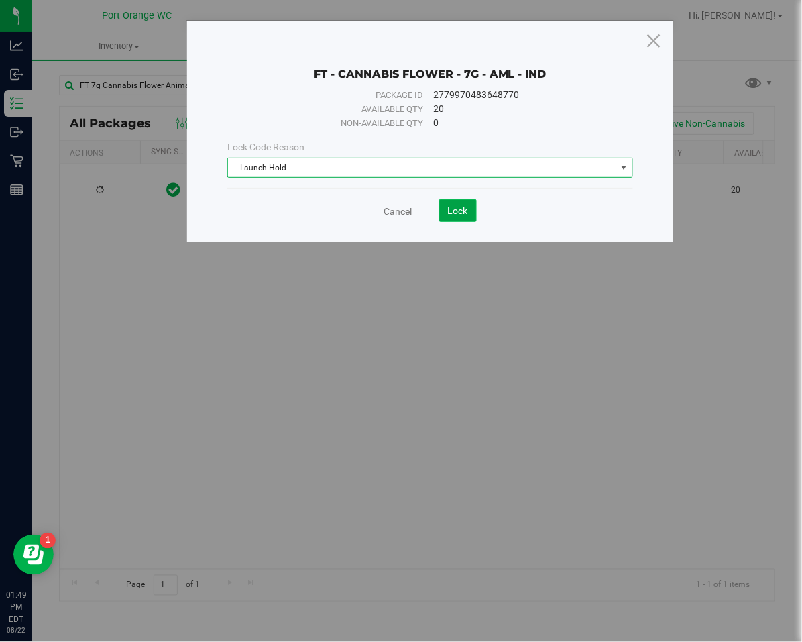
click at [457, 211] on span "Lock" at bounding box center [458, 210] width 20 height 11
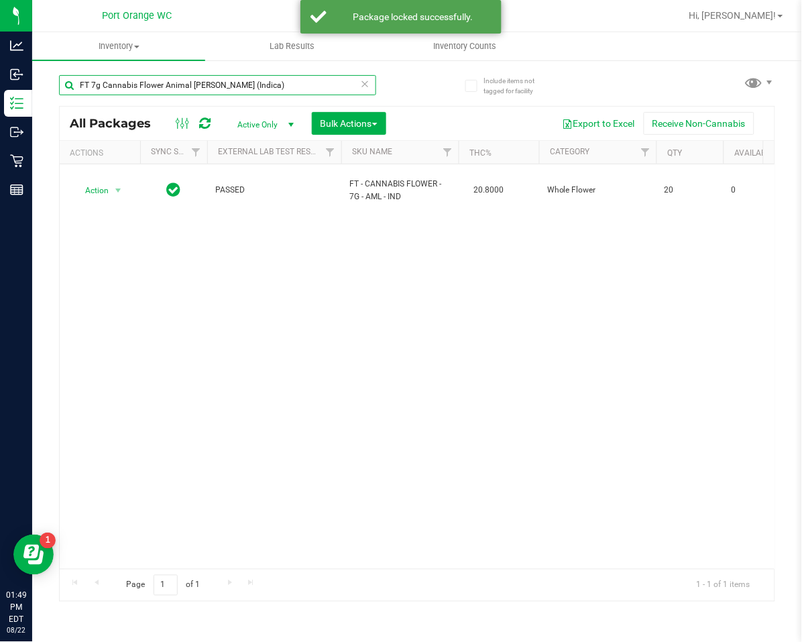
click at [360, 93] on input "FT 7g Cannabis Flower Animal [PERSON_NAME] (Indica)" at bounding box center [217, 85] width 317 height 20
click at [370, 72] on div "FT 7g Cannabis Flower Animal [PERSON_NAME] (Indica)" at bounding box center [238, 84] width 358 height 43
click at [366, 81] on icon at bounding box center [365, 83] width 9 height 16
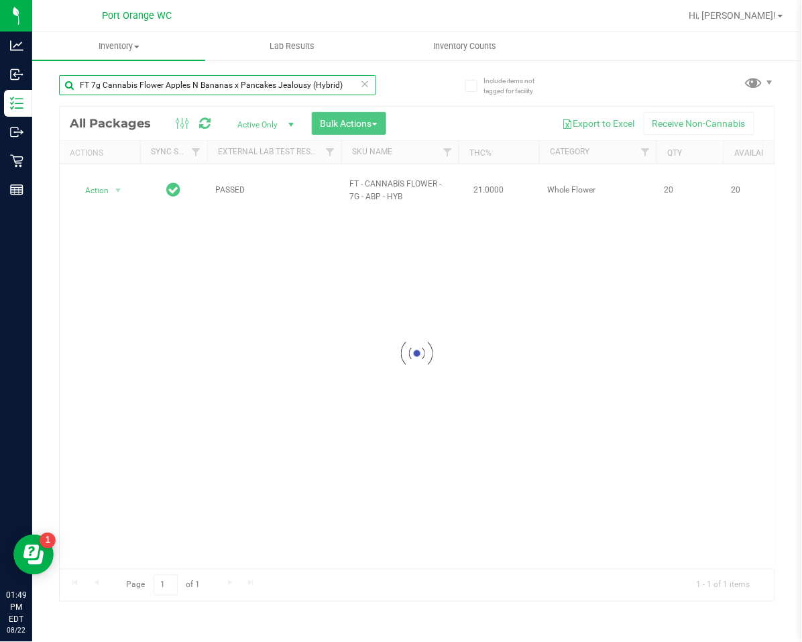
type input "FT 7g Cannabis Flower Apples N Bananas x Pancakes Jealousy (Hybrid)"
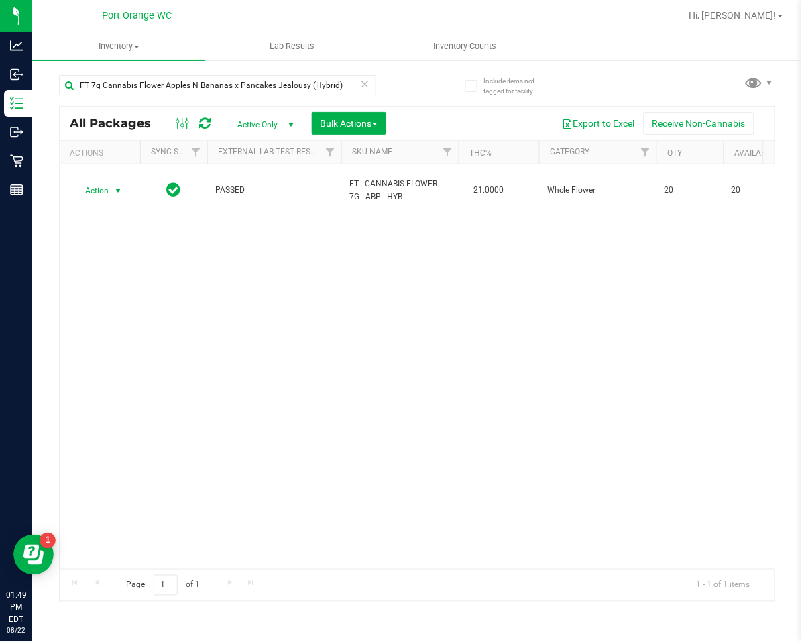
click at [88, 192] on span "Action" at bounding box center [91, 190] width 36 height 19
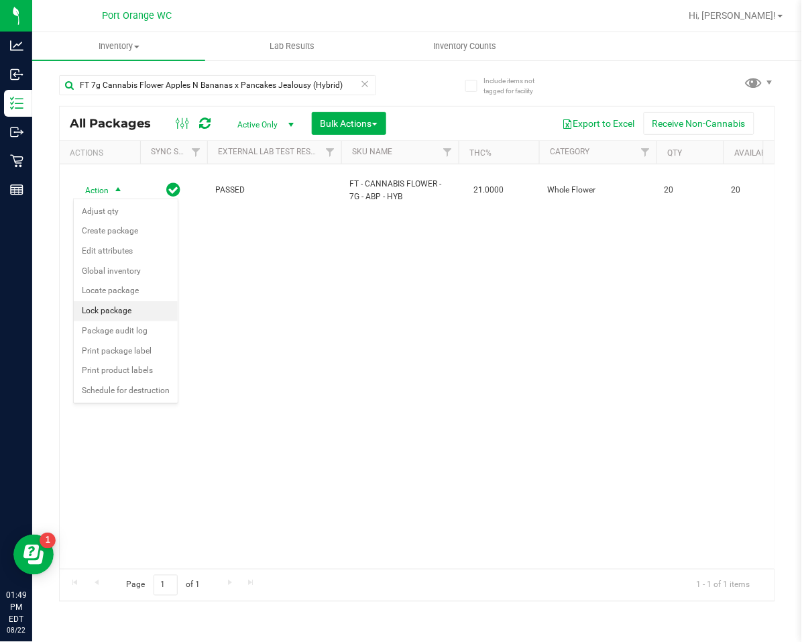
click at [99, 301] on li "Lock package" at bounding box center [126, 311] width 104 height 20
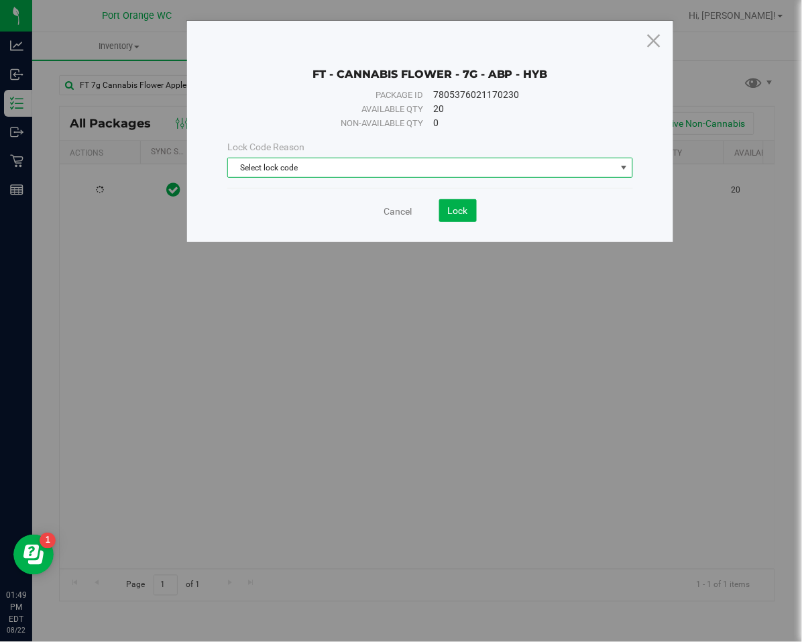
click at [284, 172] on span "Select lock code" at bounding box center [422, 167] width 388 height 19
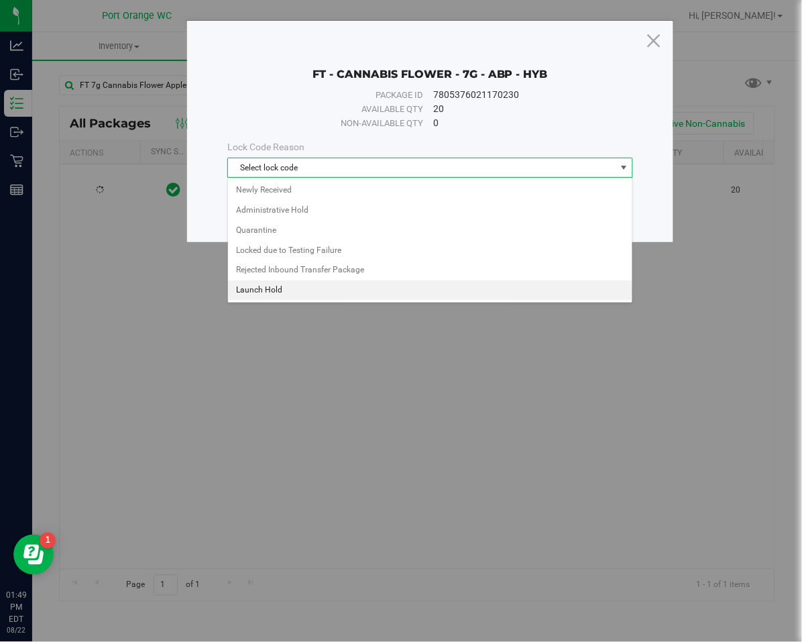
click at [255, 295] on li "Launch Hold" at bounding box center [430, 290] width 404 height 20
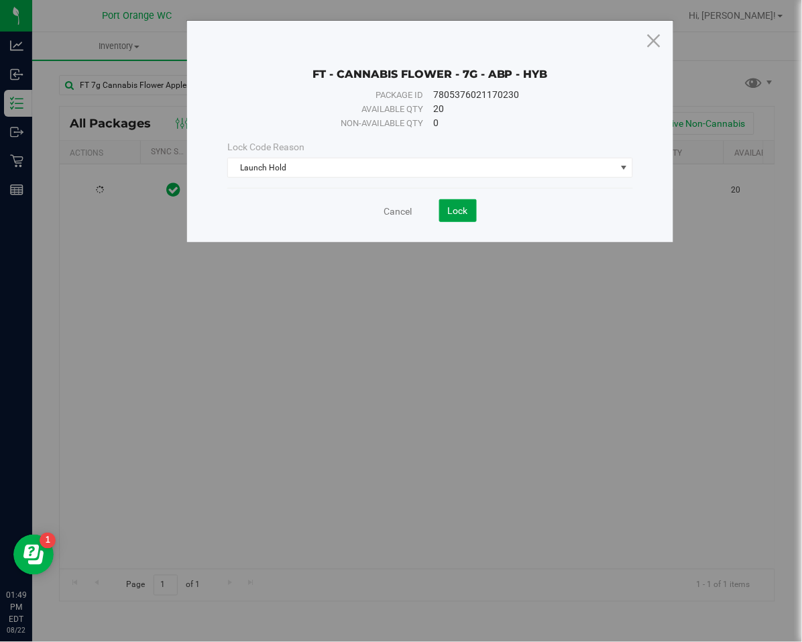
drag, startPoint x: 445, startPoint y: 207, endPoint x: 427, endPoint y: 214, distance: 19.5
click at [445, 205] on button "Lock" at bounding box center [458, 210] width 38 height 23
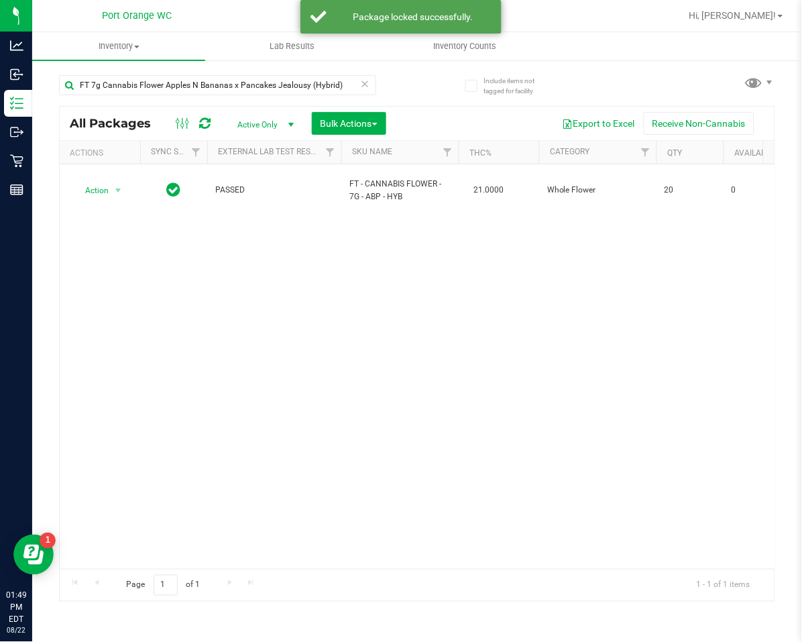
click at [363, 80] on icon at bounding box center [365, 83] width 9 height 16
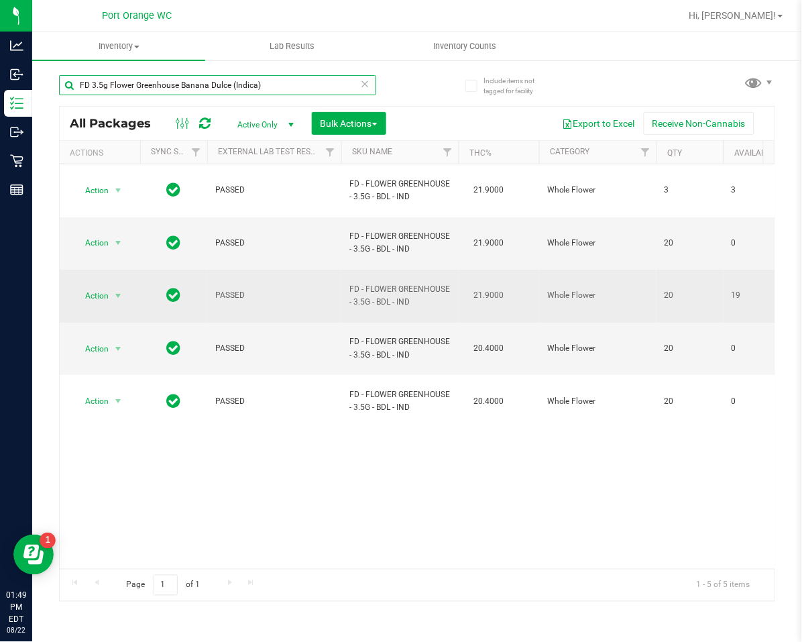
type input "FD 3.5g Flower Greenhouse Banana Dulce (Indica)"
click at [110, 270] on td "Action Action Adjust qty Create package Edit attributes Global inventory Locate…" at bounding box center [100, 296] width 80 height 53
click at [101, 286] on span "Action" at bounding box center [91, 295] width 36 height 19
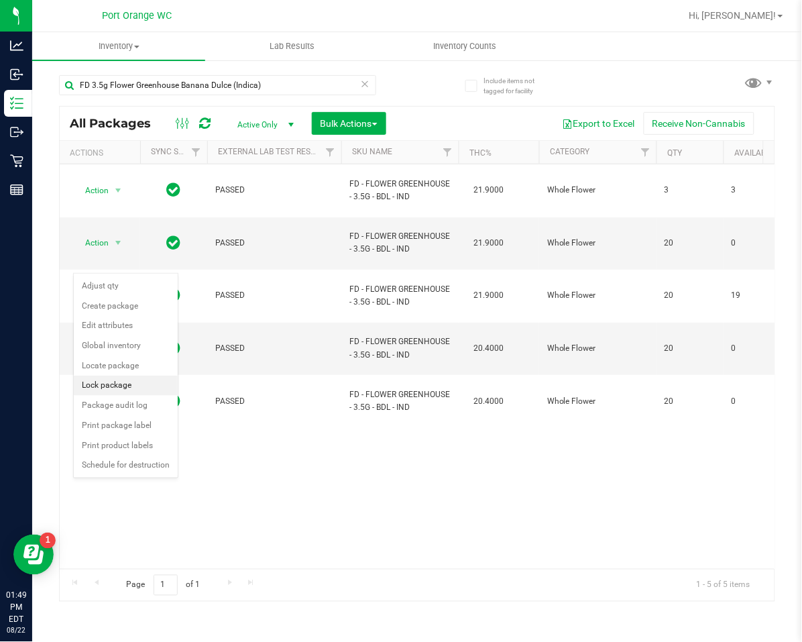
click at [115, 390] on li "Lock package" at bounding box center [126, 385] width 104 height 20
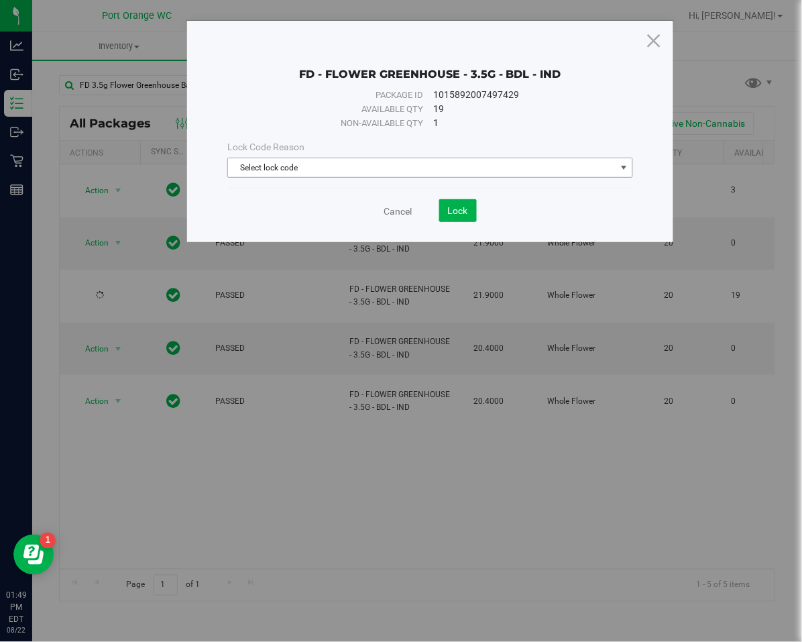
click at [351, 161] on span "Select lock code" at bounding box center [422, 167] width 388 height 19
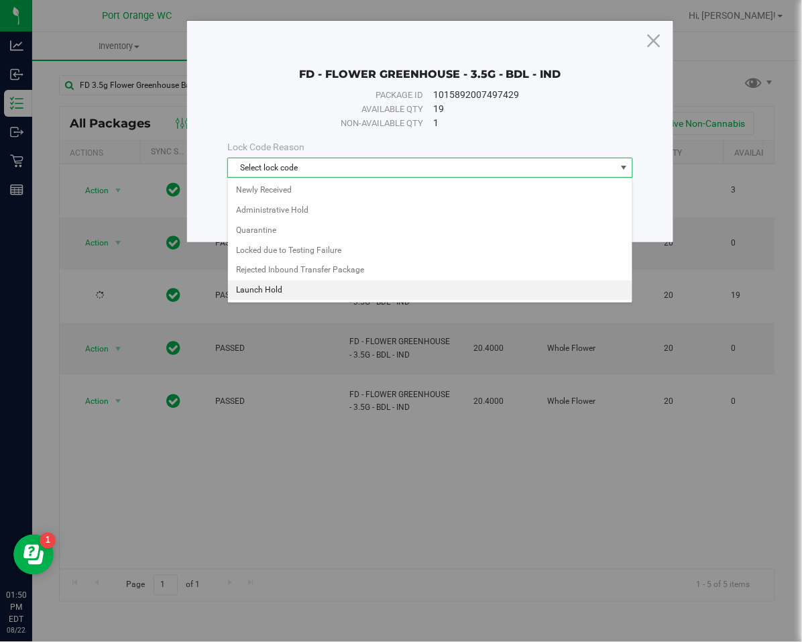
click at [285, 282] on li "Launch Hold" at bounding box center [430, 290] width 404 height 20
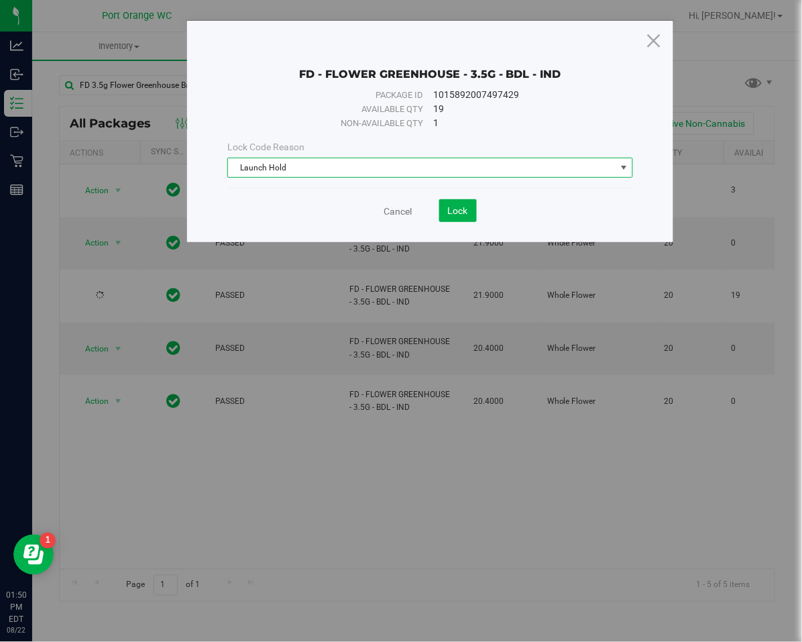
click at [423, 155] on div "Lock Code Reason Launch Hold Select lock code Newly Received Administrative Hol…" at bounding box center [430, 159] width 426 height 38
click at [410, 165] on span "Launch Hold" at bounding box center [422, 167] width 388 height 19
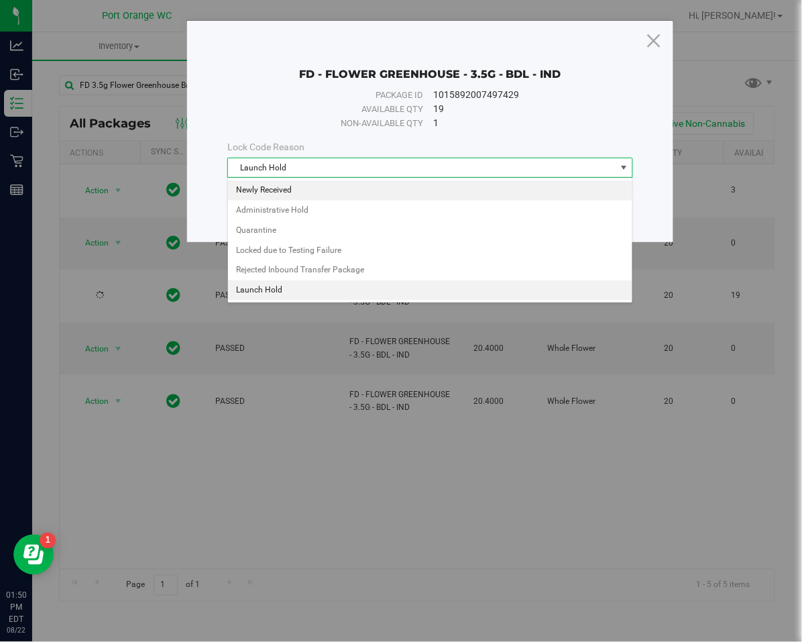
click at [347, 183] on li "Newly Received" at bounding box center [430, 190] width 404 height 20
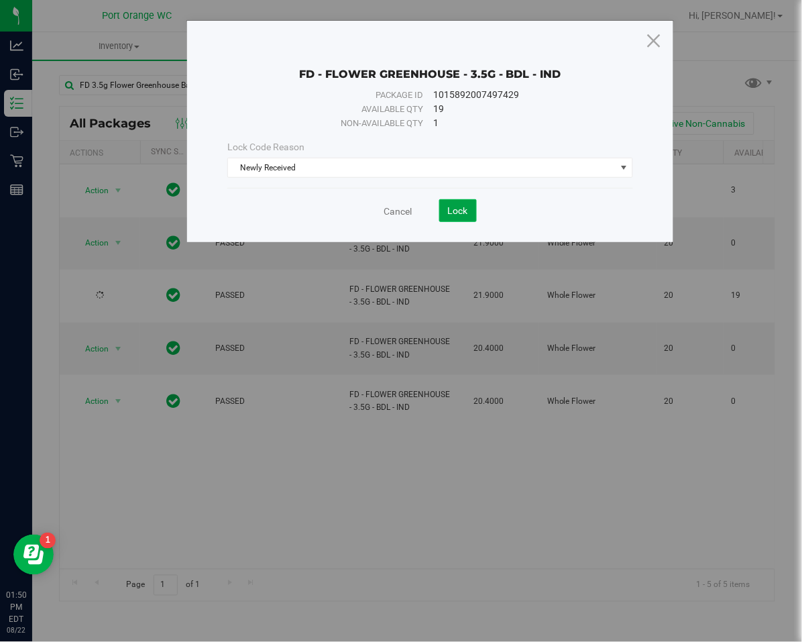
drag, startPoint x: 449, startPoint y: 209, endPoint x: 369, endPoint y: 237, distance: 84.8
click at [451, 209] on span "Lock" at bounding box center [458, 210] width 20 height 11
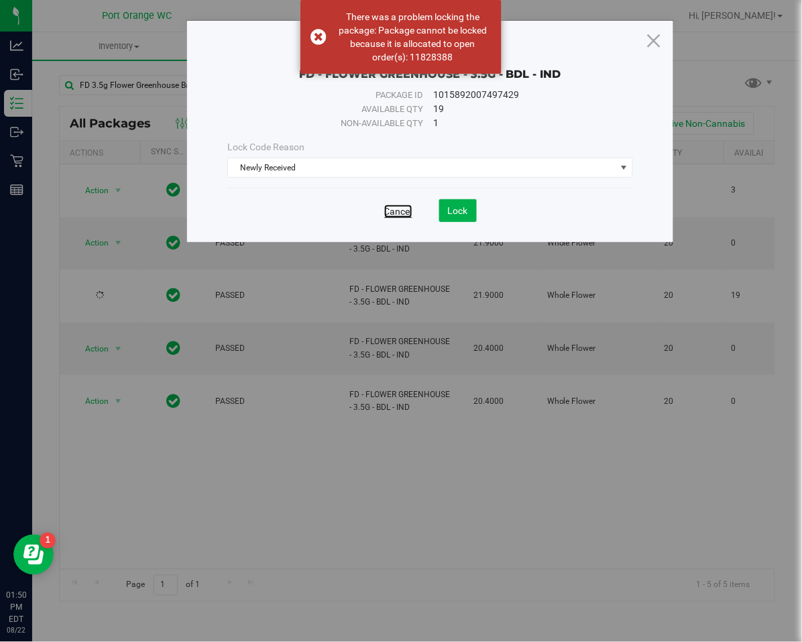
click at [408, 207] on link "Cancel" at bounding box center [398, 211] width 28 height 13
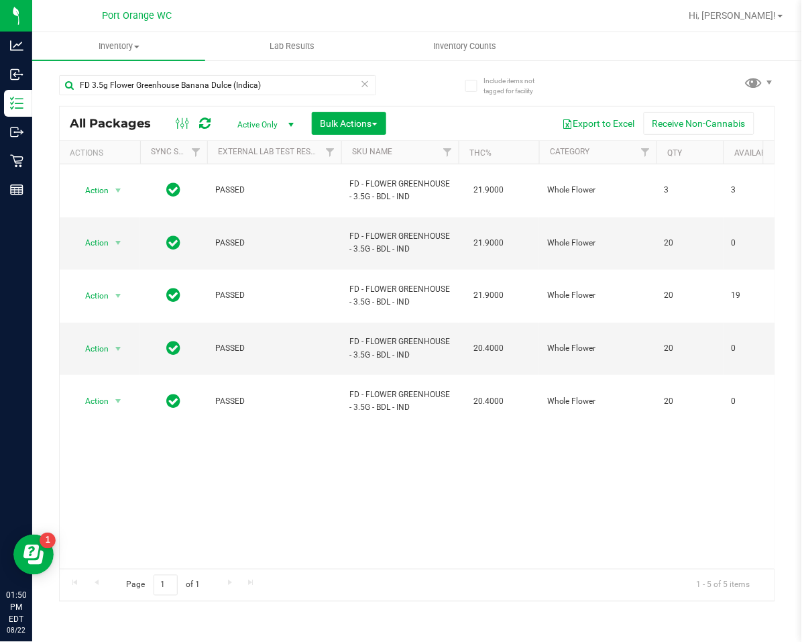
click at [367, 81] on icon at bounding box center [365, 83] width 9 height 16
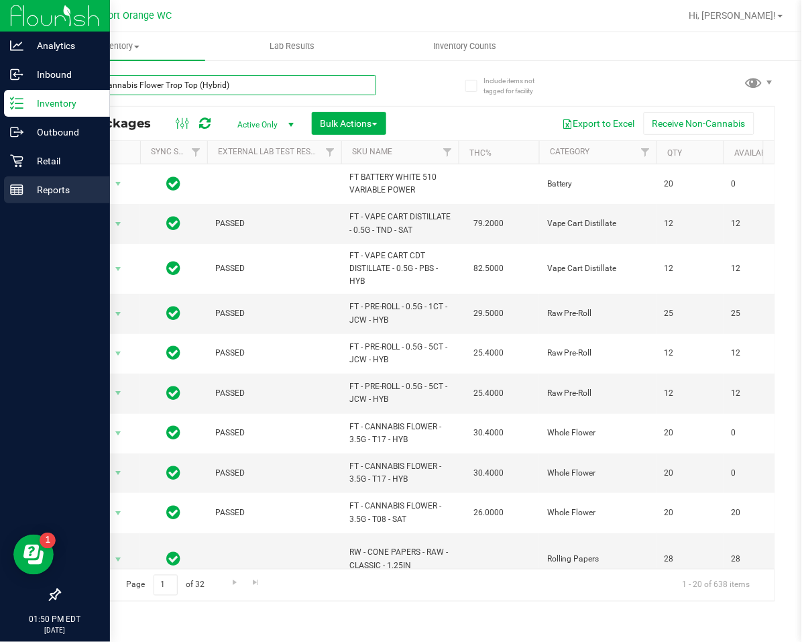
type input "FT 7g Cannabis Flower Trop Top (Hybrid)"
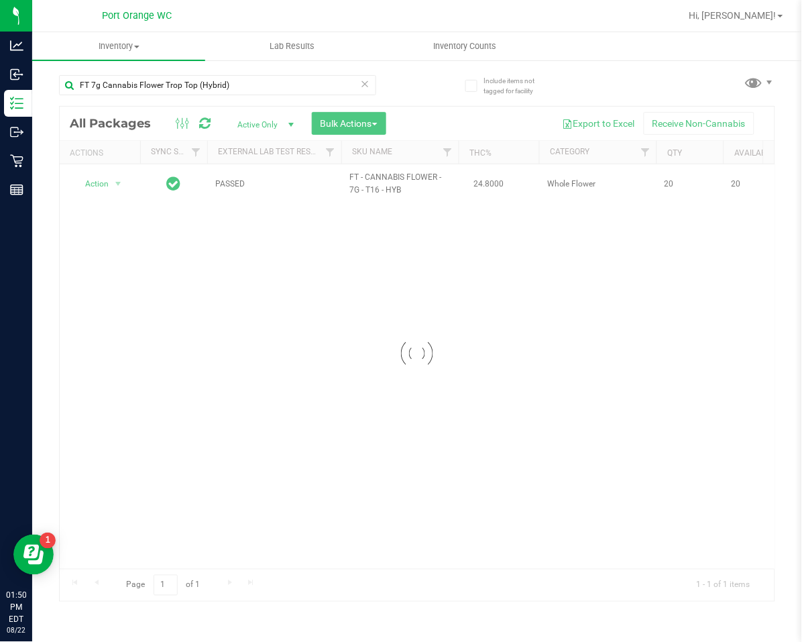
drag, startPoint x: 365, startPoint y: 338, endPoint x: 164, endPoint y: 211, distance: 238.3
click at [355, 331] on div at bounding box center [417, 354] width 715 height 494
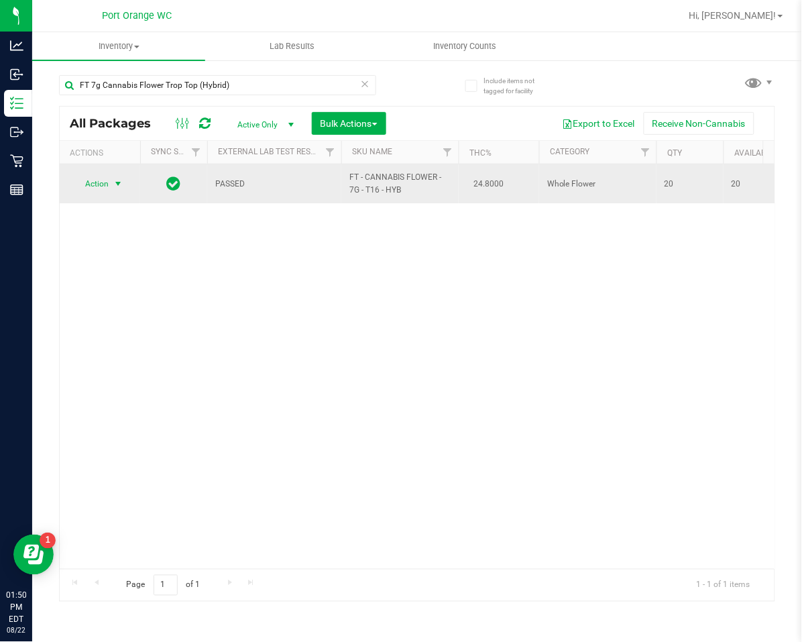
click at [99, 187] on span "Action" at bounding box center [91, 183] width 36 height 19
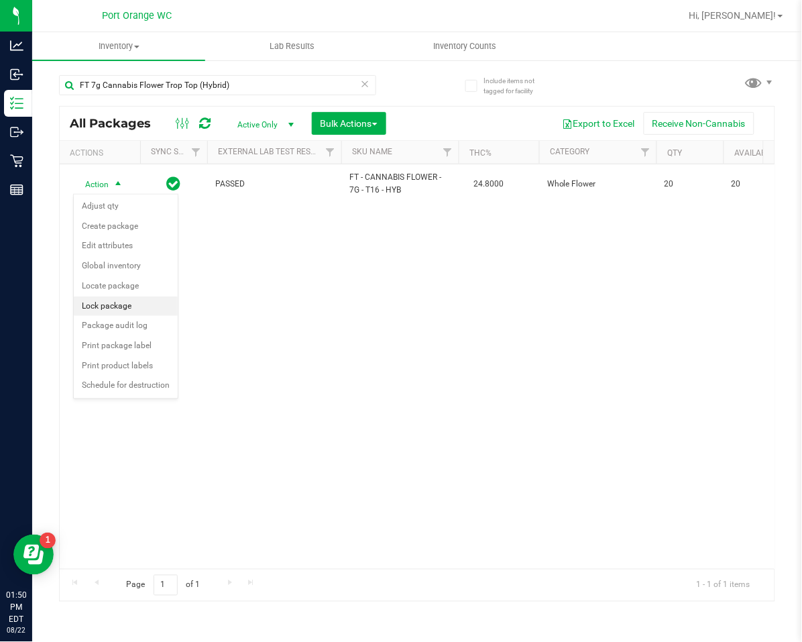
click at [98, 306] on li "Lock package" at bounding box center [126, 306] width 104 height 20
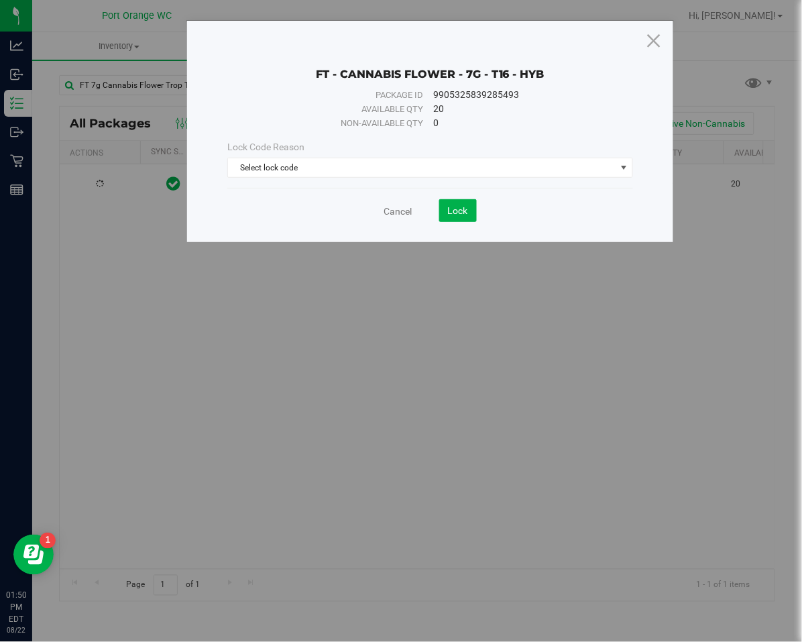
click at [325, 147] on div "Lock Code Reason" at bounding box center [430, 147] width 406 height 14
click at [319, 158] on span "Select lock code" at bounding box center [422, 167] width 388 height 19
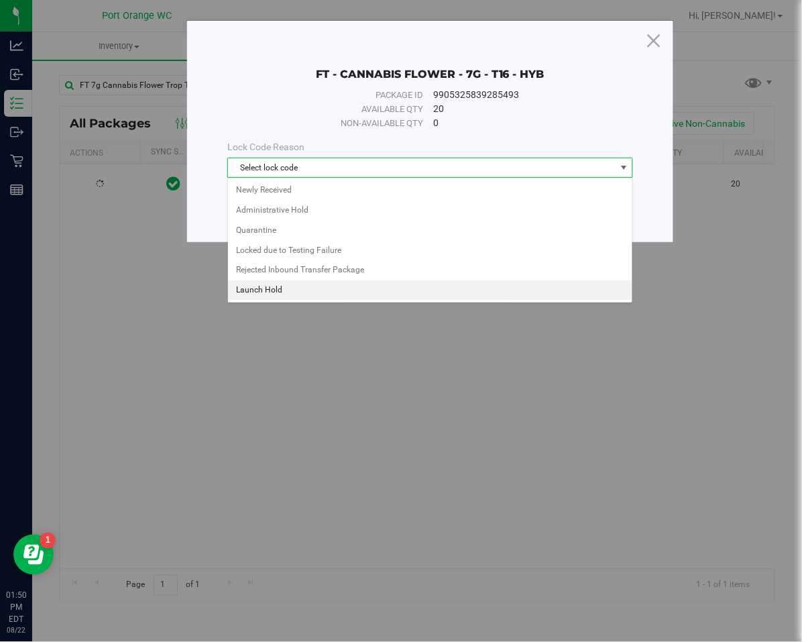
click at [275, 298] on li "Launch Hold" at bounding box center [430, 290] width 404 height 20
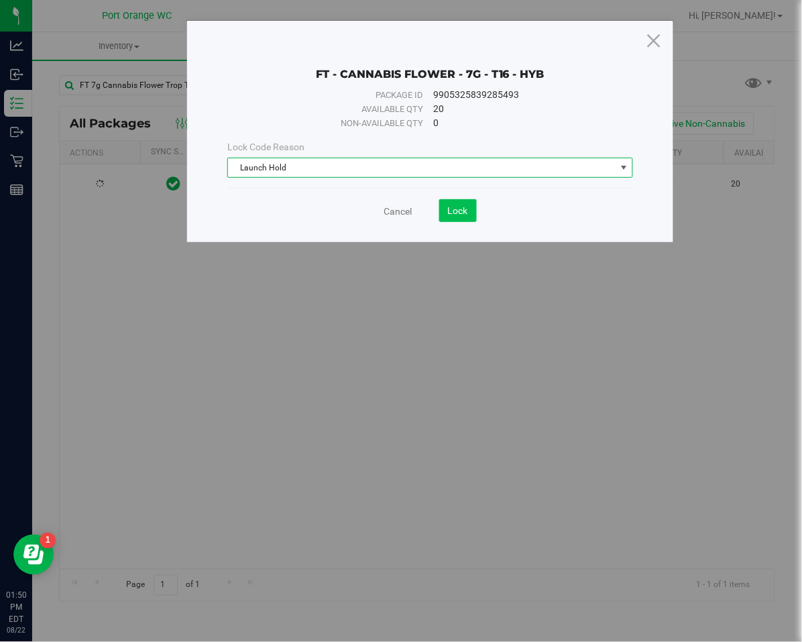
click at [454, 223] on div "FT - CANNABIS FLOWER - 7G - T16 - HYB Package ID 9905325839285493 Available qty…" at bounding box center [430, 131] width 486 height 221
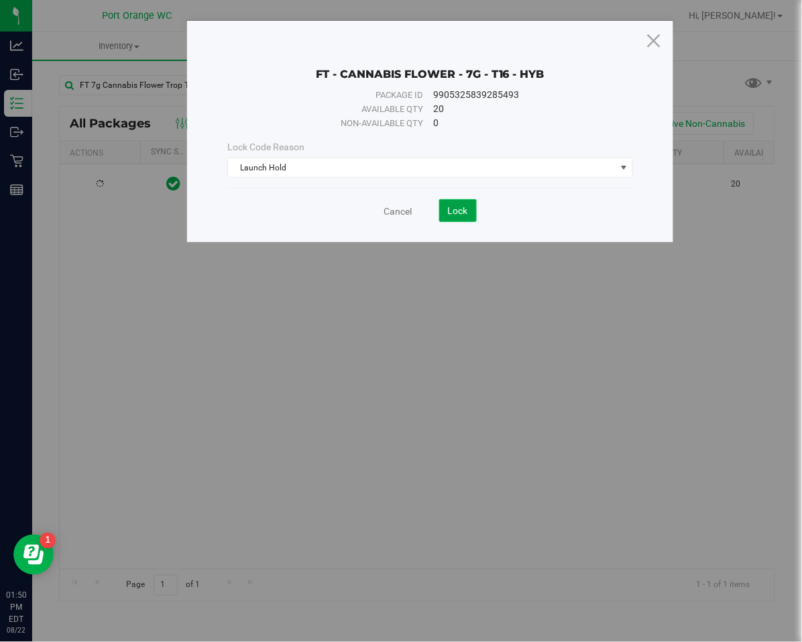
click at [455, 219] on button "Lock" at bounding box center [458, 210] width 38 height 23
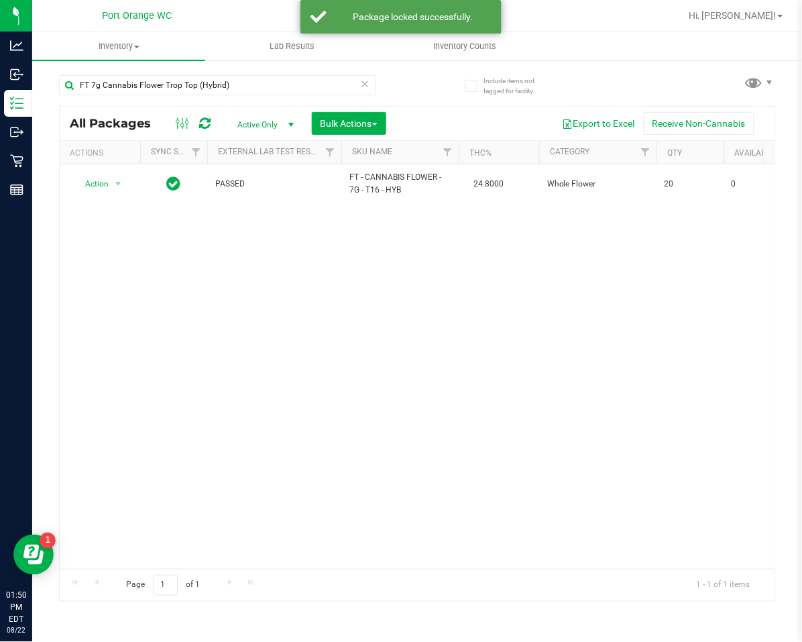
click at [367, 82] on icon at bounding box center [365, 83] width 9 height 16
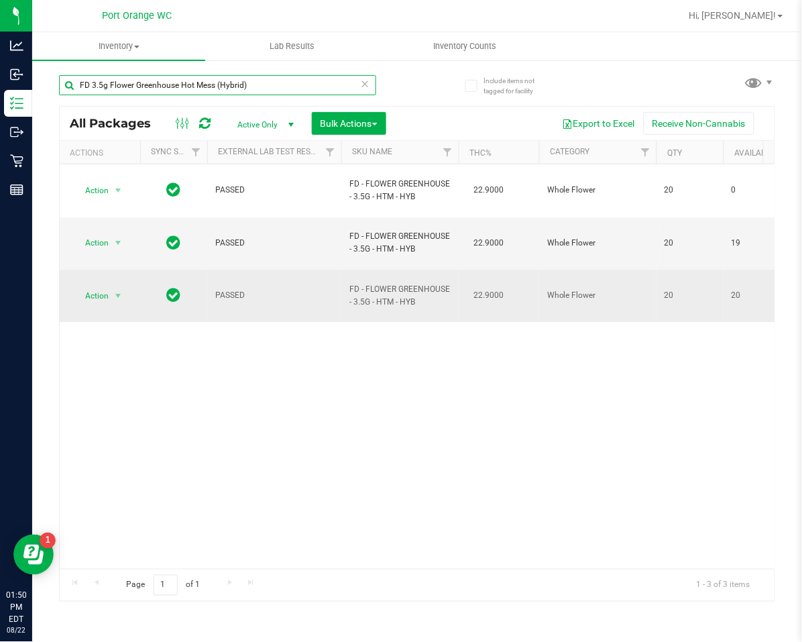
type input "FD 3.5g Flower Greenhouse Hot Mess (Hybrid)"
click at [92, 286] on span "Action" at bounding box center [91, 295] width 36 height 19
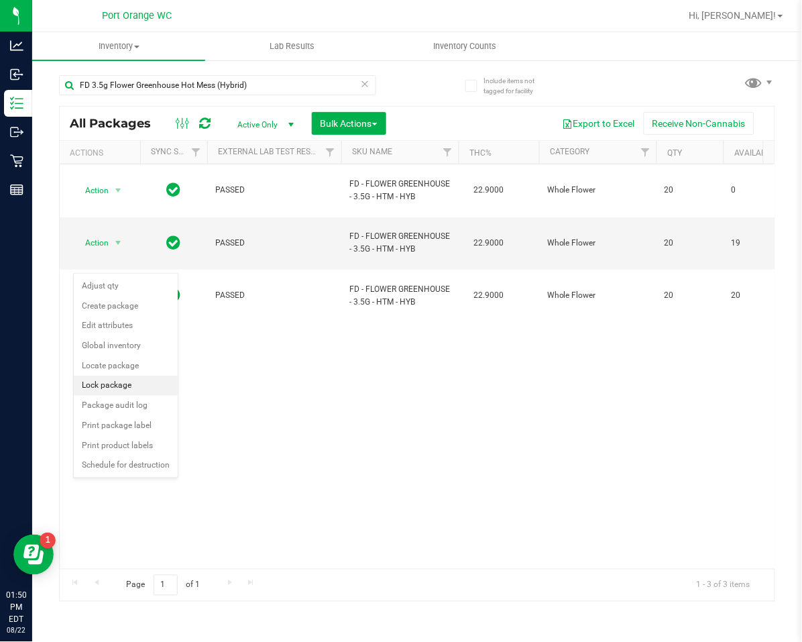
click at [95, 391] on li "Lock package" at bounding box center [126, 385] width 104 height 20
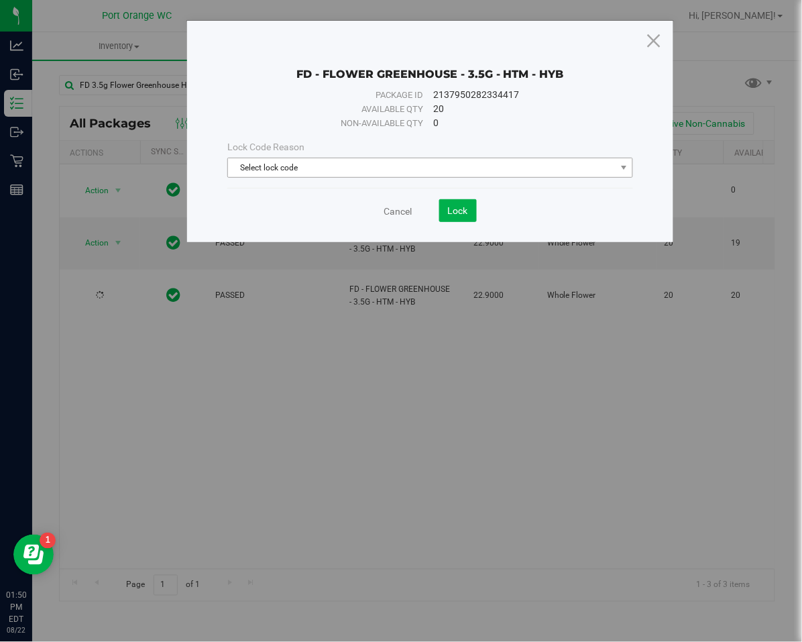
drag, startPoint x: 296, startPoint y: 188, endPoint x: 303, endPoint y: 168, distance: 22.1
click at [299, 180] on div "FD - FLOWER GREENHOUSE - 3.5G - HTM - HYB Package ID 2137950282334417 Available…" at bounding box center [430, 131] width 486 height 221
click at [303, 166] on span "Select lock code" at bounding box center [422, 167] width 388 height 19
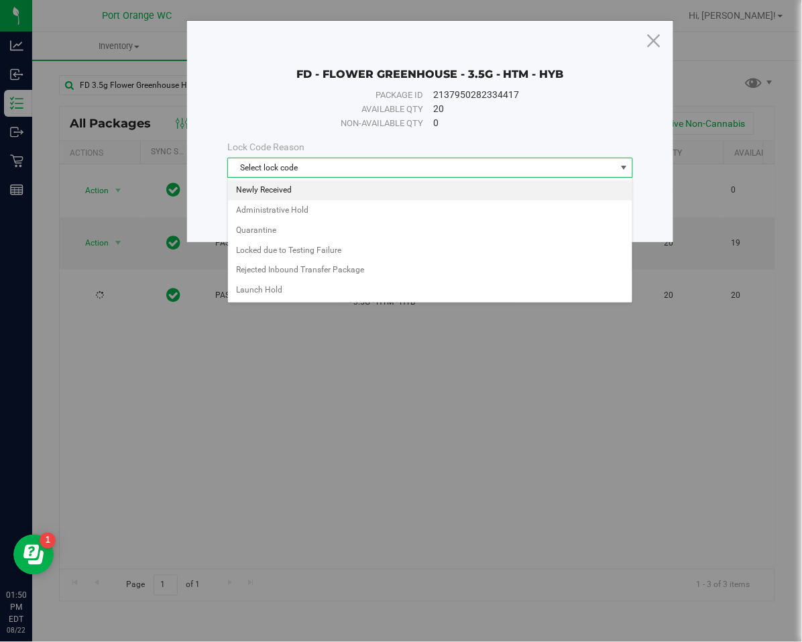
click at [293, 193] on li "Newly Received" at bounding box center [430, 190] width 404 height 20
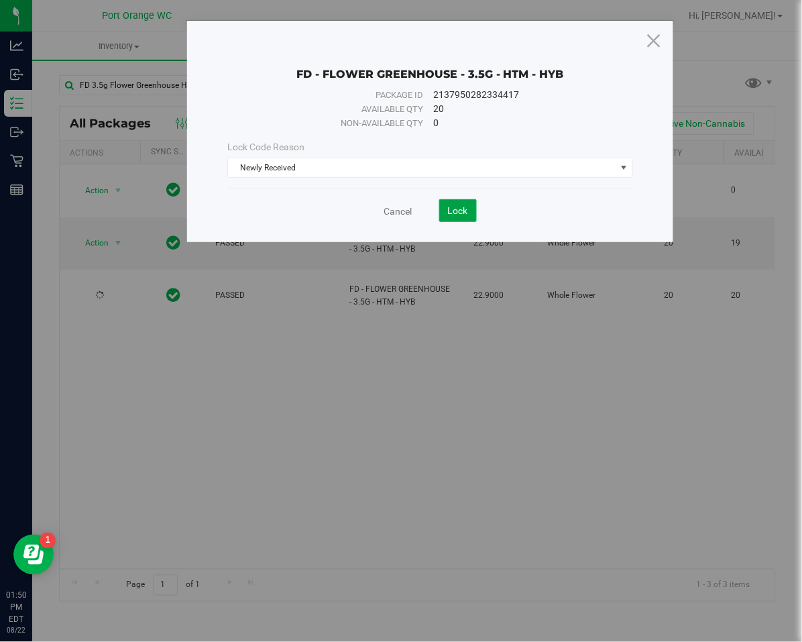
click at [439, 204] on button "Lock" at bounding box center [458, 210] width 38 height 23
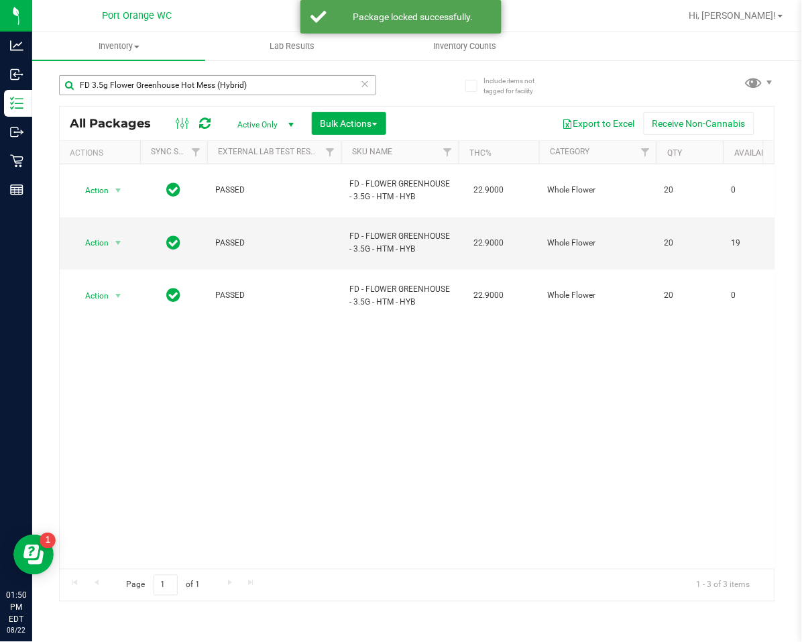
drag, startPoint x: 367, startPoint y: 78, endPoint x: 344, endPoint y: 86, distance: 24.0
click at [367, 79] on icon at bounding box center [365, 83] width 9 height 16
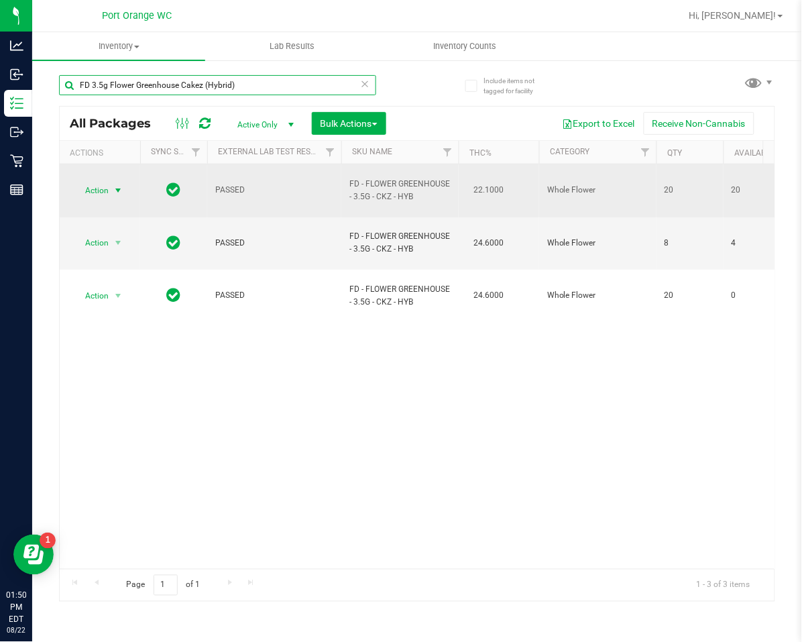
type input "FD 3.5g Flower Greenhouse Cakez (Hybrid)"
click at [92, 183] on span "Action" at bounding box center [91, 190] width 36 height 19
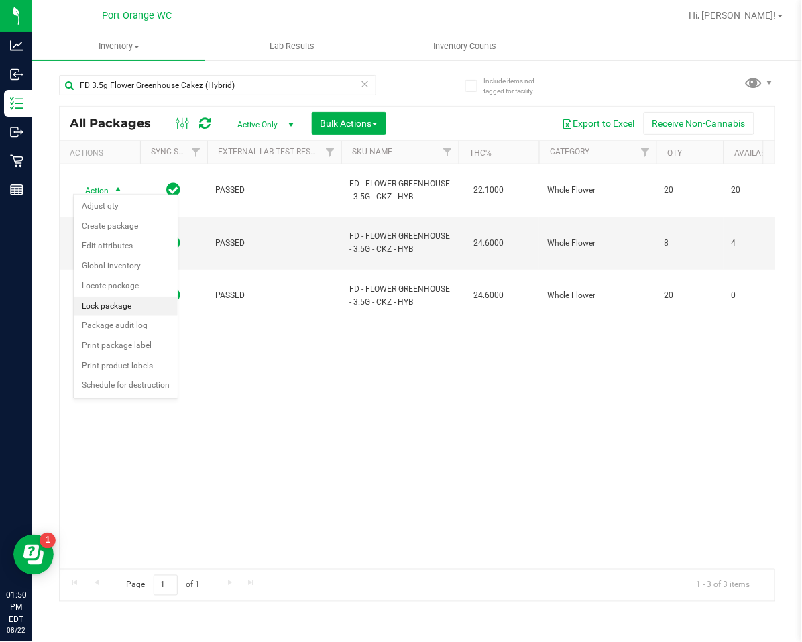
click at [101, 300] on li "Lock package" at bounding box center [126, 306] width 104 height 20
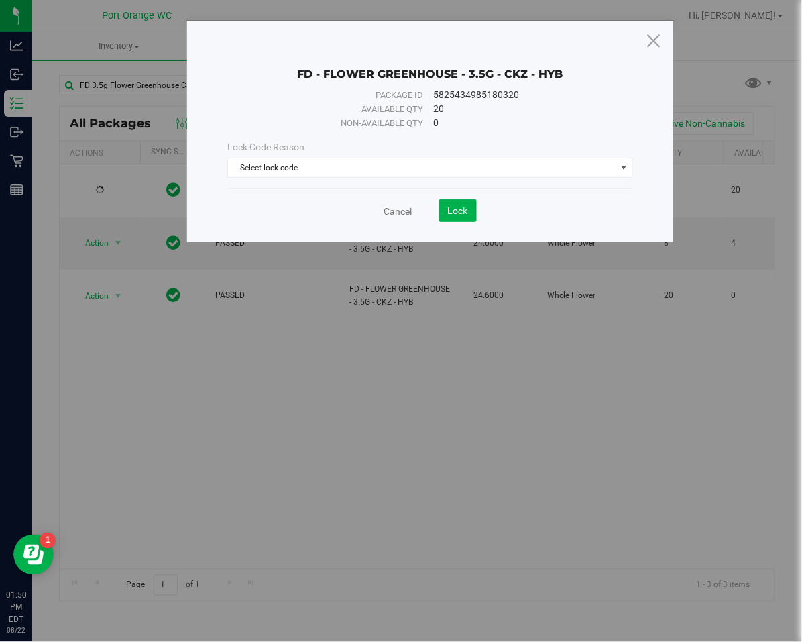
click at [243, 121] on div "Non-available qty 0" at bounding box center [430, 123] width 406 height 14
click at [264, 166] on span "Select lock code" at bounding box center [422, 167] width 388 height 19
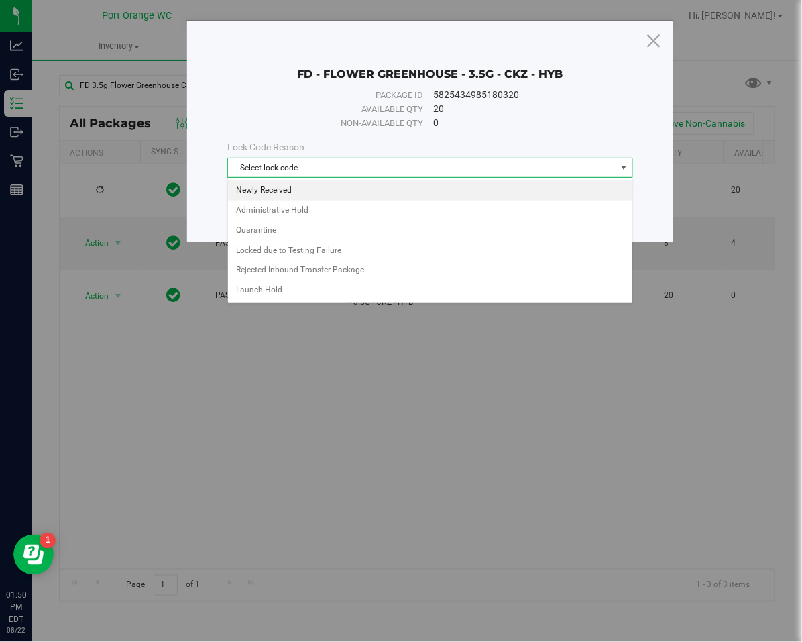
click at [270, 190] on li "Newly Received" at bounding box center [430, 190] width 404 height 20
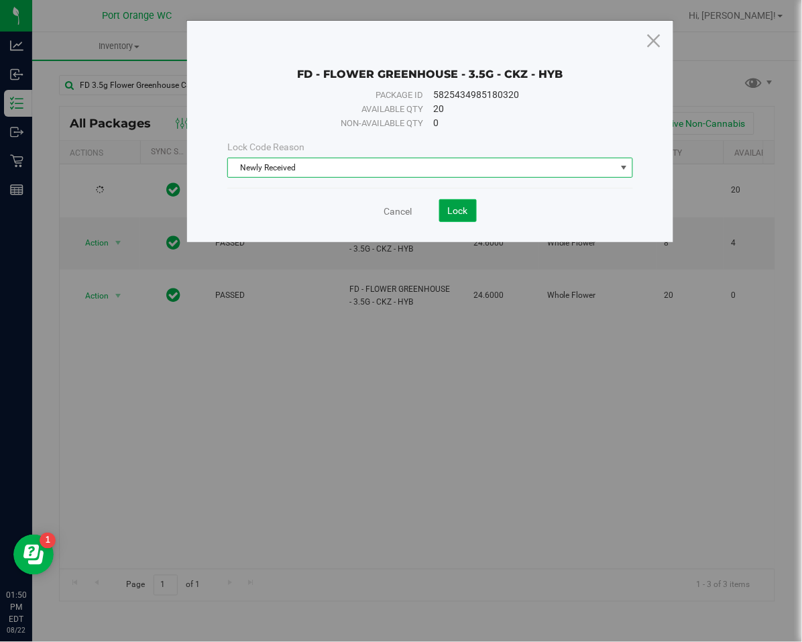
click at [447, 210] on button "Lock" at bounding box center [458, 210] width 38 height 23
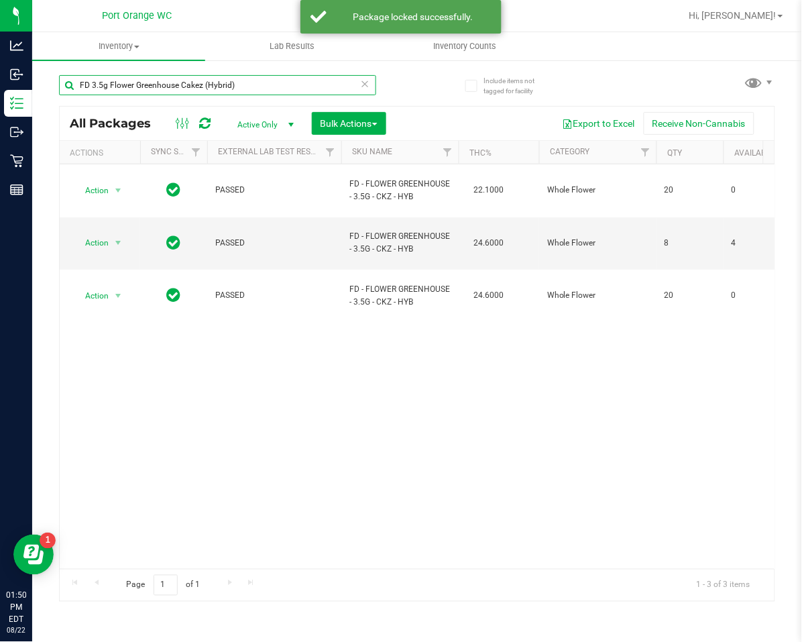
click at [369, 85] on input "FD 3.5g Flower Greenhouse Cakez (Hybrid)" at bounding box center [217, 85] width 317 height 20
click at [359, 85] on input "FD 3.5g Flower Greenhouse Cakez (Hybrid)" at bounding box center [217, 85] width 317 height 20
click at [365, 82] on icon at bounding box center [365, 83] width 9 height 16
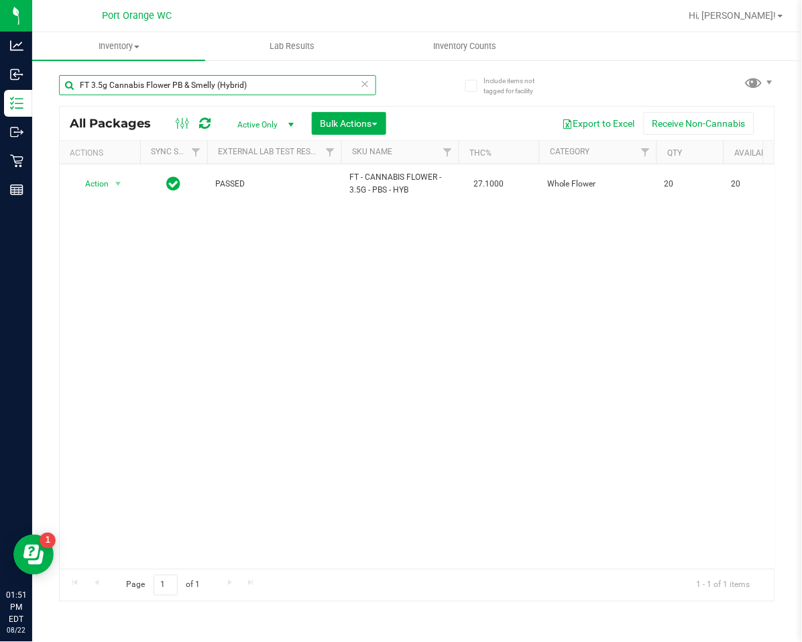
type input "FT 3.5g Cannabis Flower PB & Smelly (Hybrid)"
click at [368, 76] on icon at bounding box center [365, 83] width 9 height 16
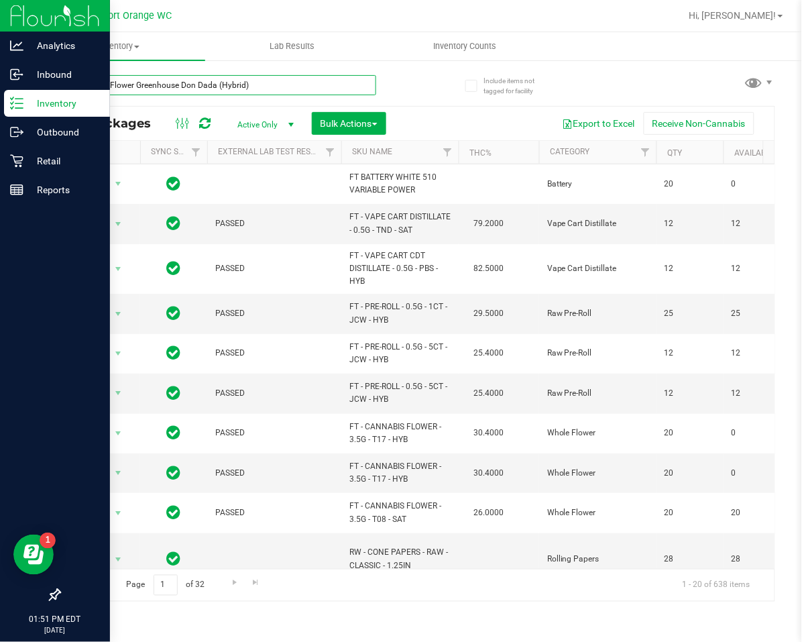
type input "FD 3.5g Flower Greenhouse Don Dada (Hybrid)"
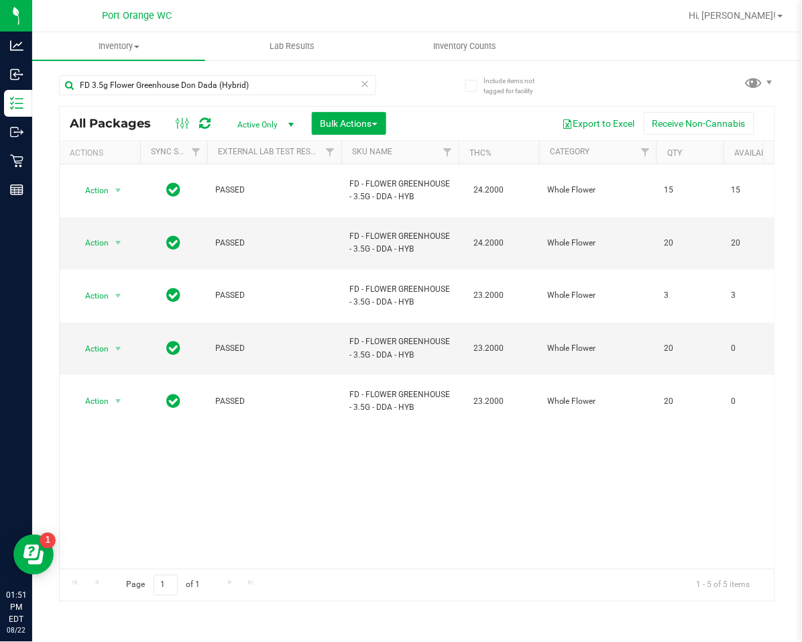
click at [306, 524] on div "Action Action Adjust qty Create package Edit attributes Global inventory Locate…" at bounding box center [417, 366] width 715 height 404
click at [123, 237] on span "select" at bounding box center [118, 242] width 11 height 11
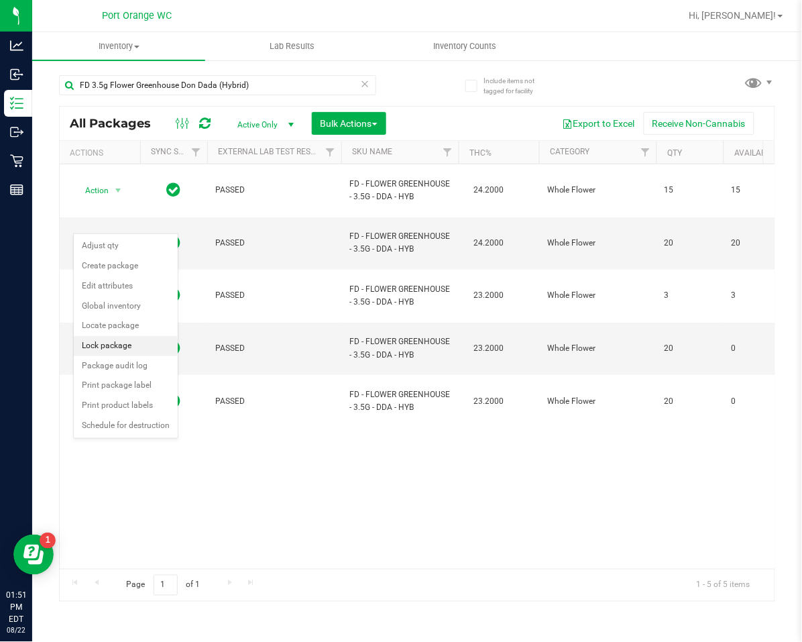
click at [133, 349] on li "Lock package" at bounding box center [126, 346] width 104 height 20
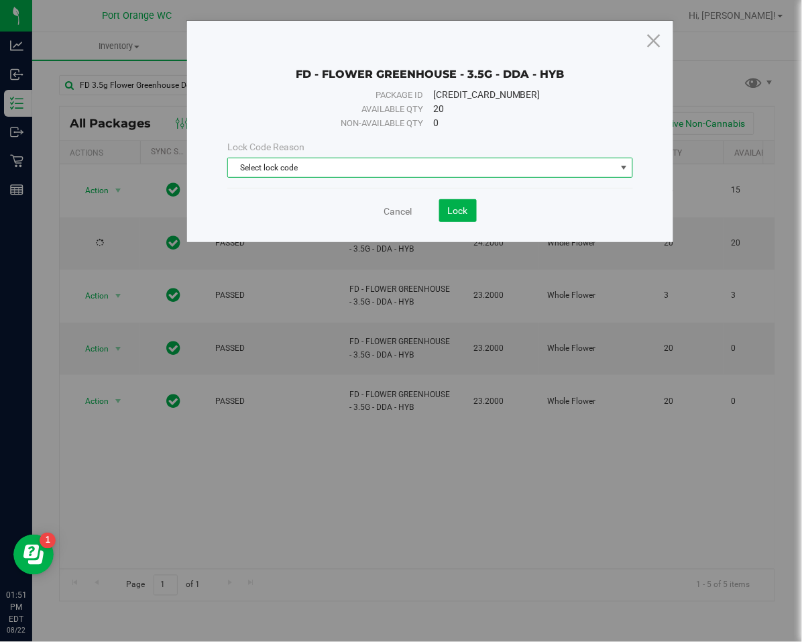
click at [322, 169] on span "Select lock code" at bounding box center [422, 167] width 388 height 19
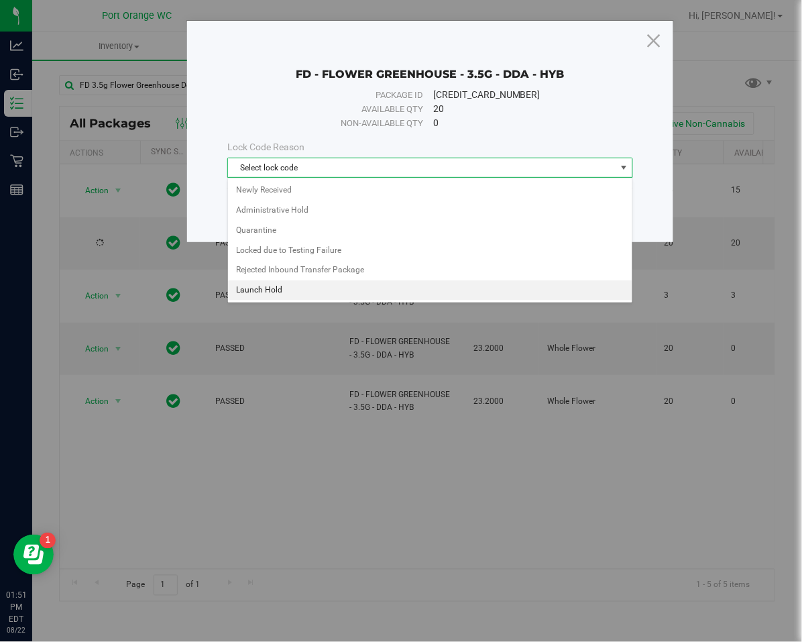
click at [283, 290] on li "Launch Hold" at bounding box center [430, 290] width 404 height 20
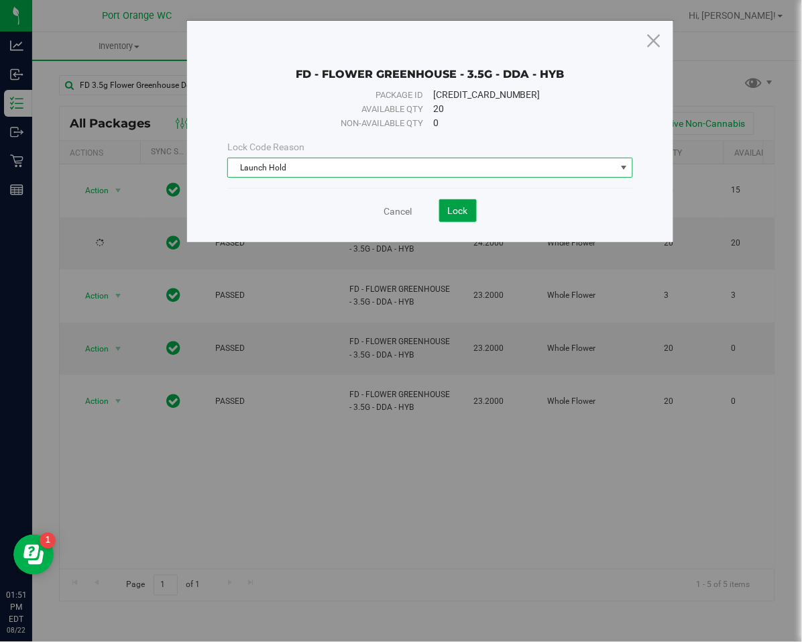
click at [443, 215] on button "Lock" at bounding box center [458, 210] width 38 height 23
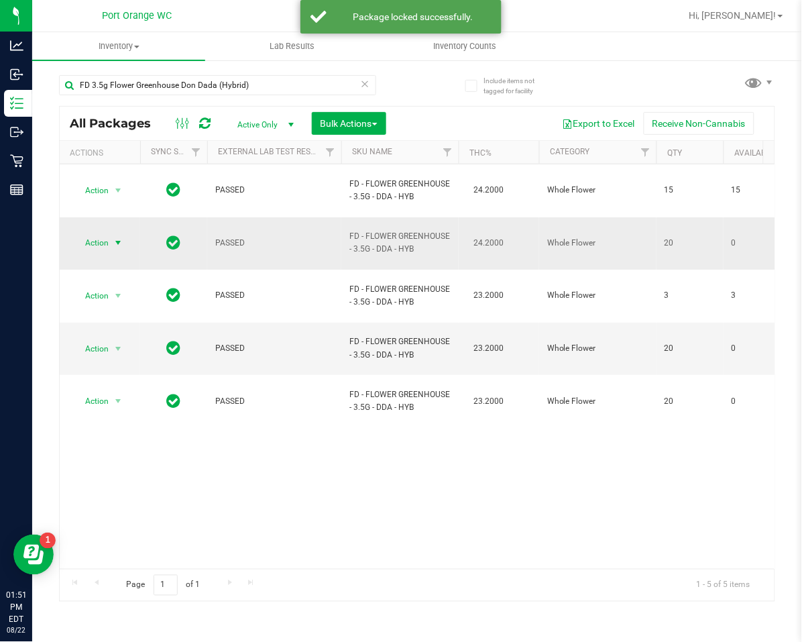
click at [86, 233] on span "Action" at bounding box center [91, 242] width 36 height 19
click at [80, 385] on li "Unlock package" at bounding box center [117, 383] width 86 height 20
click at [99, 233] on span "Action" at bounding box center [91, 242] width 36 height 19
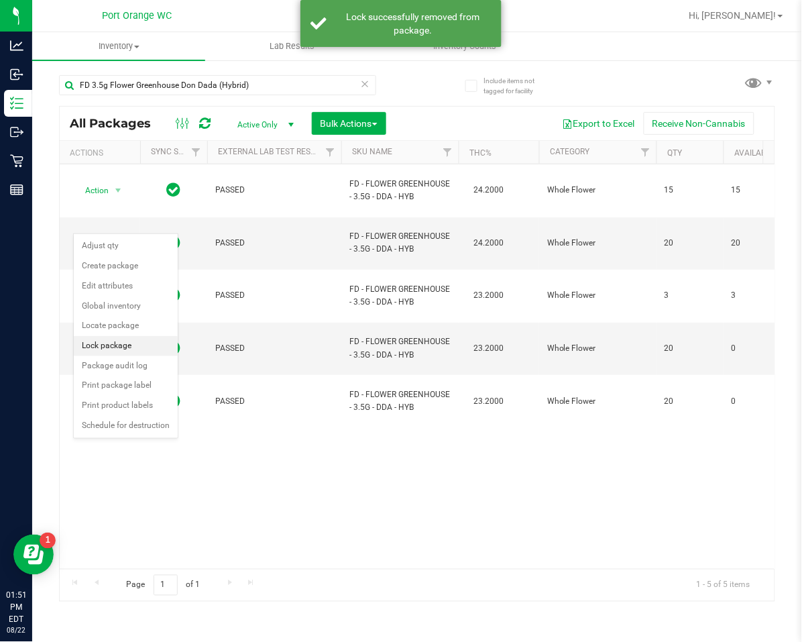
click at [122, 346] on li "Lock package" at bounding box center [126, 346] width 104 height 20
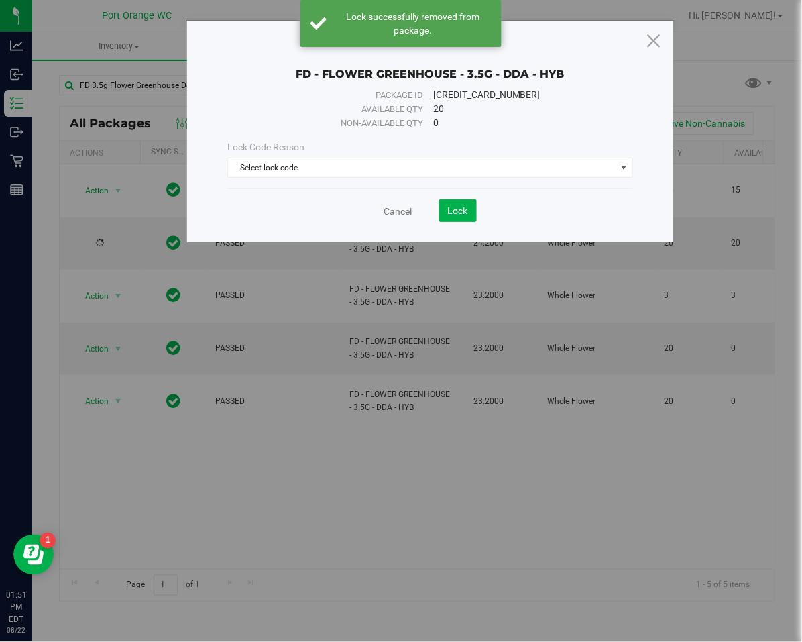
click at [327, 182] on div "Lock Code Reason Select lock code Select lock code Newly Received Administrativ…" at bounding box center [430, 159] width 426 height 58
click at [318, 168] on span "Select lock code" at bounding box center [422, 167] width 388 height 19
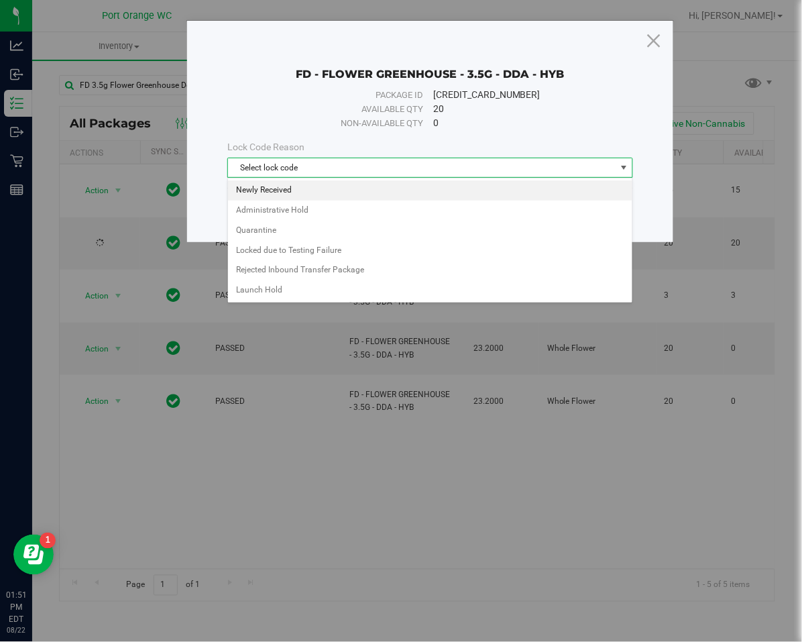
click at [314, 189] on li "Newly Received" at bounding box center [430, 190] width 404 height 20
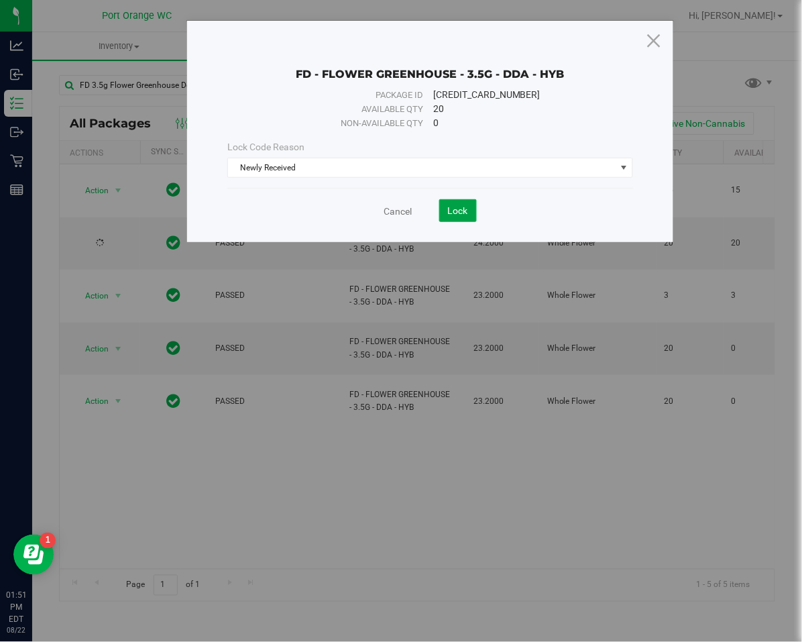
click at [448, 219] on button "Lock" at bounding box center [458, 210] width 38 height 23
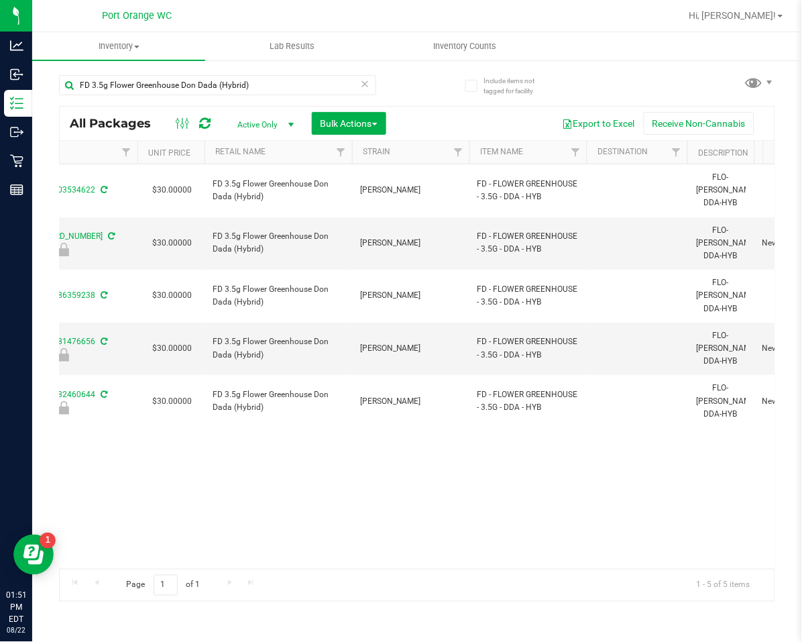
scroll to position [0, 1061]
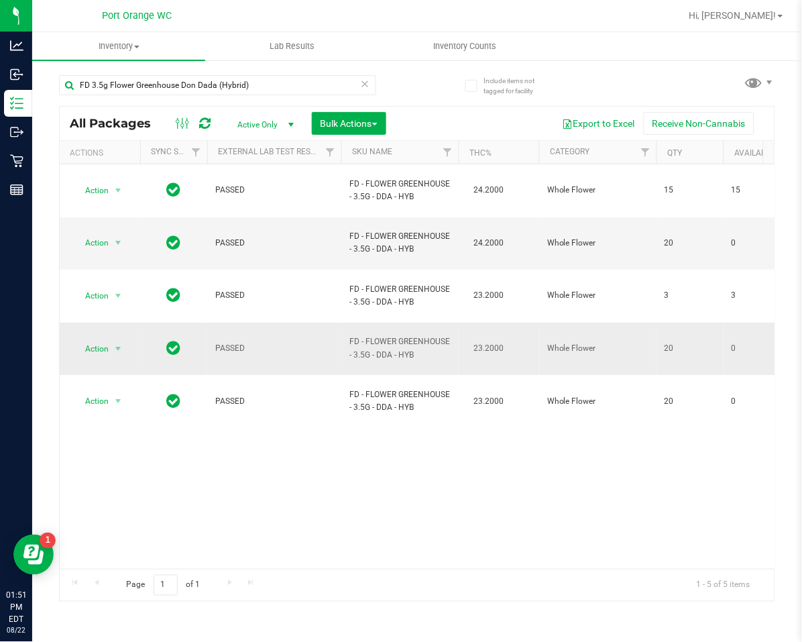
drag, startPoint x: 340, startPoint y: 475, endPoint x: 308, endPoint y: 309, distance: 168.6
click at [341, 470] on div "Action Action Adjust qty Create package Edit attributes Global inventory Locate…" at bounding box center [417, 366] width 715 height 404
click at [370, 85] on input "FD 3.5g Flower Greenhouse Don Dada (Hybrid)" at bounding box center [217, 85] width 317 height 20
click at [369, 85] on input "FD 3.5g Flower Greenhouse Don Dada (Hybrid)" at bounding box center [217, 85] width 317 height 20
click at [367, 84] on icon at bounding box center [365, 83] width 9 height 16
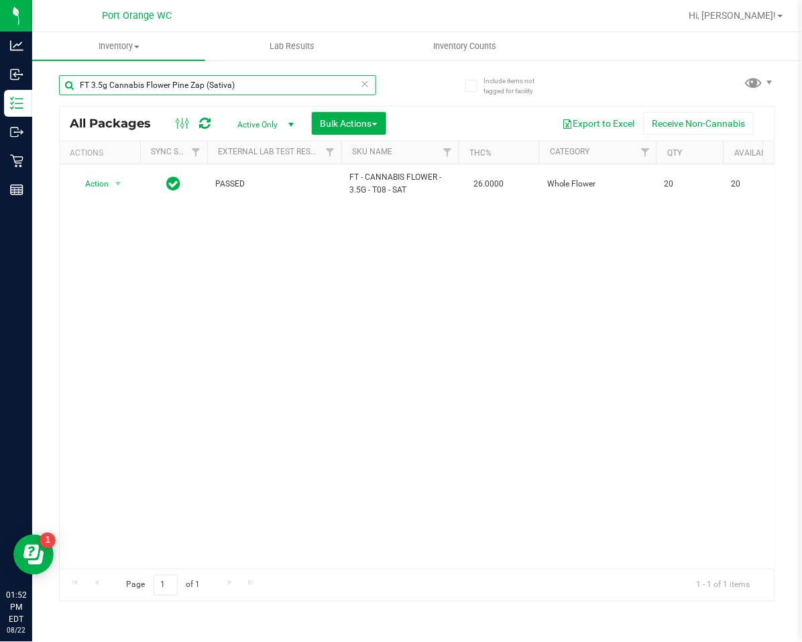
type input "FT 3.5g Cannabis Flower Pine Zap (Sativa)"
click at [384, 369] on div "Action Action Adjust qty Create package Edit attributes Global inventory Locate…" at bounding box center [417, 366] width 715 height 404
click at [547, 413] on div "Action Action Adjust qty Create package Edit attributes Global inventory Locate…" at bounding box center [417, 366] width 715 height 404
click at [363, 87] on icon at bounding box center [365, 83] width 9 height 16
type input "FT 3.5g Cannabis Flower Fried Ice Cream (Hybrid)"
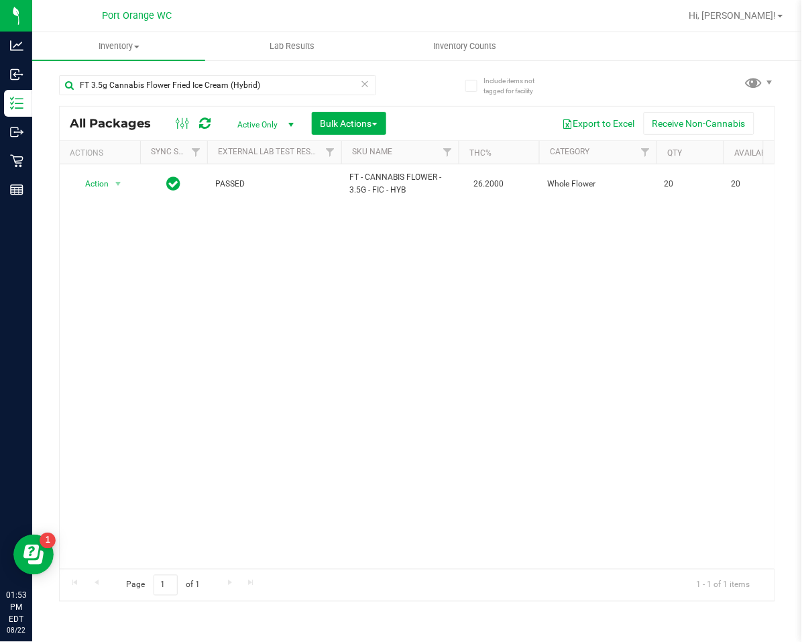
click at [365, 83] on icon at bounding box center [365, 83] width 9 height 16
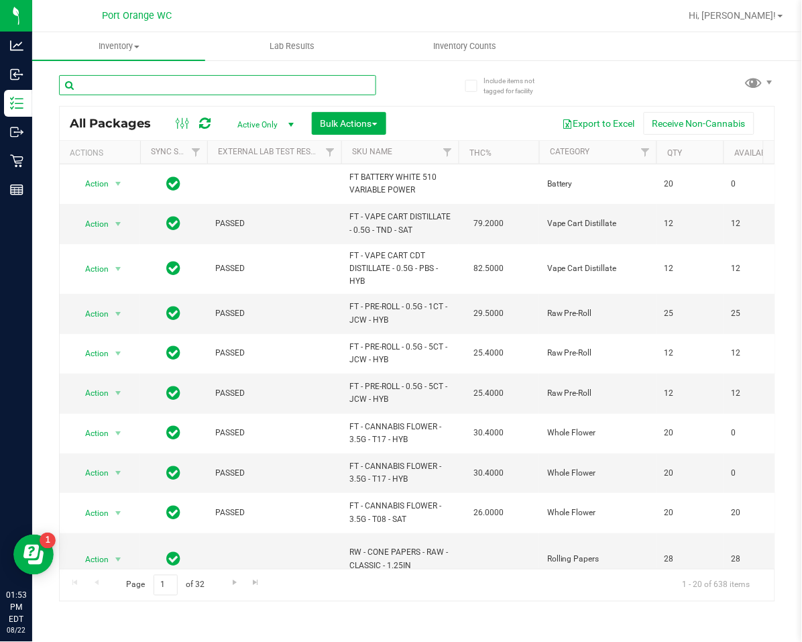
click at [138, 83] on input "text" at bounding box center [217, 85] width 317 height 20
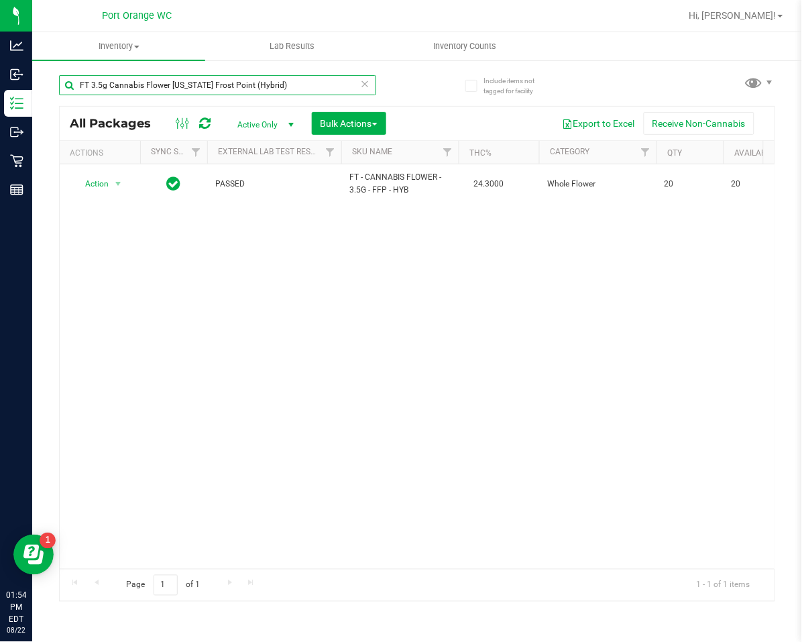
type input "FT 3.5g Cannabis Flower Florida Frost Point (Hybrid)"
click at [366, 80] on icon at bounding box center [365, 83] width 9 height 16
type input "FT 3.5g Cannabis Flower Pine Zap F2 (Hybrid)"
click at [361, 87] on icon at bounding box center [365, 83] width 9 height 16
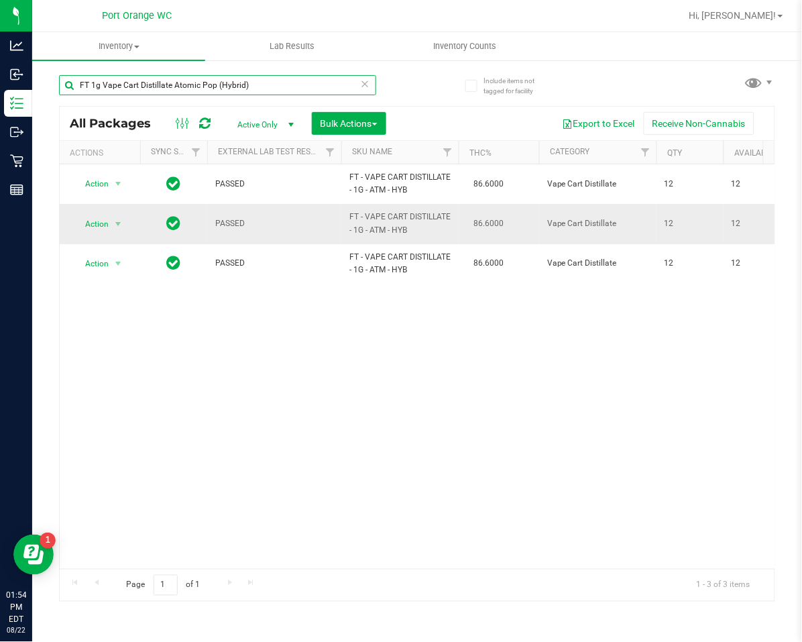
type input "FT 1g Vape Cart Distillate Atomic Pop (Hybrid)"
click at [97, 219] on span "Action" at bounding box center [91, 224] width 36 height 19
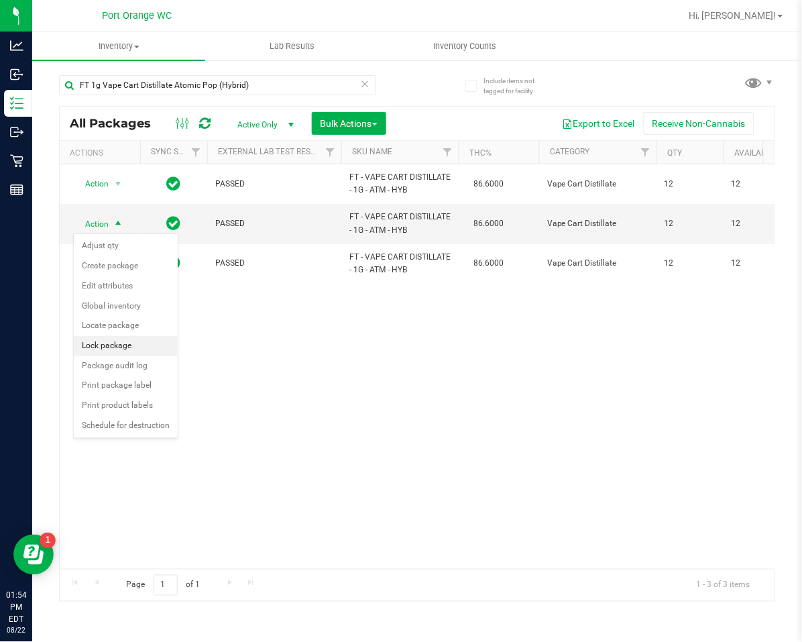
click at [101, 353] on li "Lock package" at bounding box center [126, 346] width 104 height 20
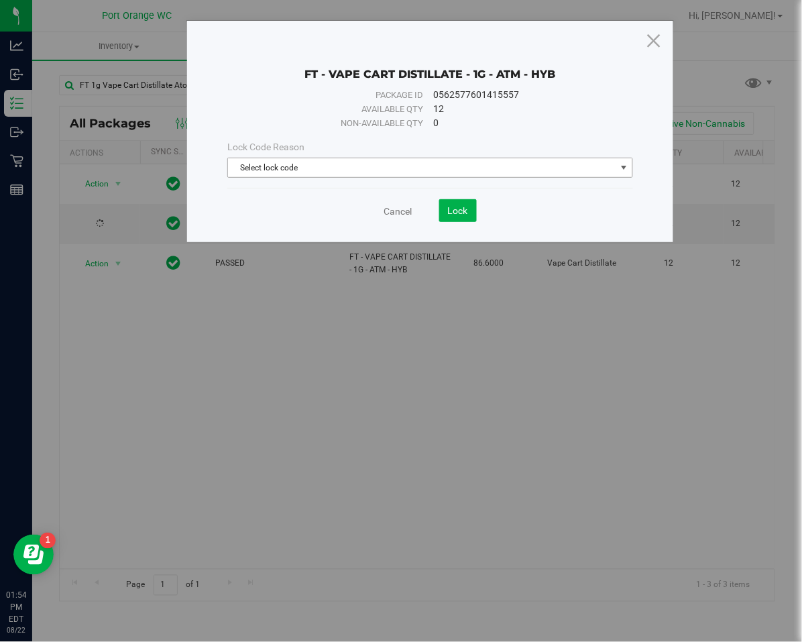
drag, startPoint x: 299, startPoint y: 160, endPoint x: 288, endPoint y: 186, distance: 28.5
click at [299, 159] on span "Select lock code" at bounding box center [422, 167] width 388 height 19
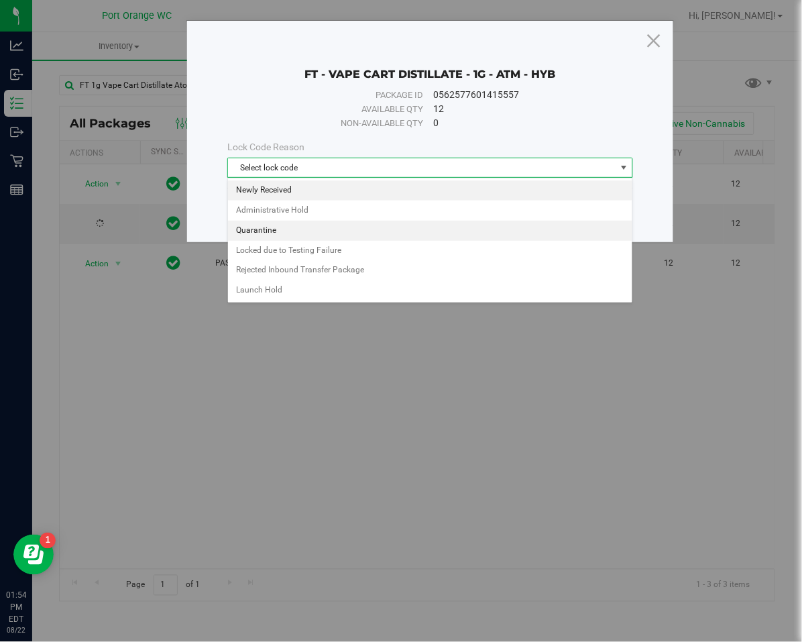
click at [284, 192] on li "Newly Received" at bounding box center [430, 190] width 404 height 20
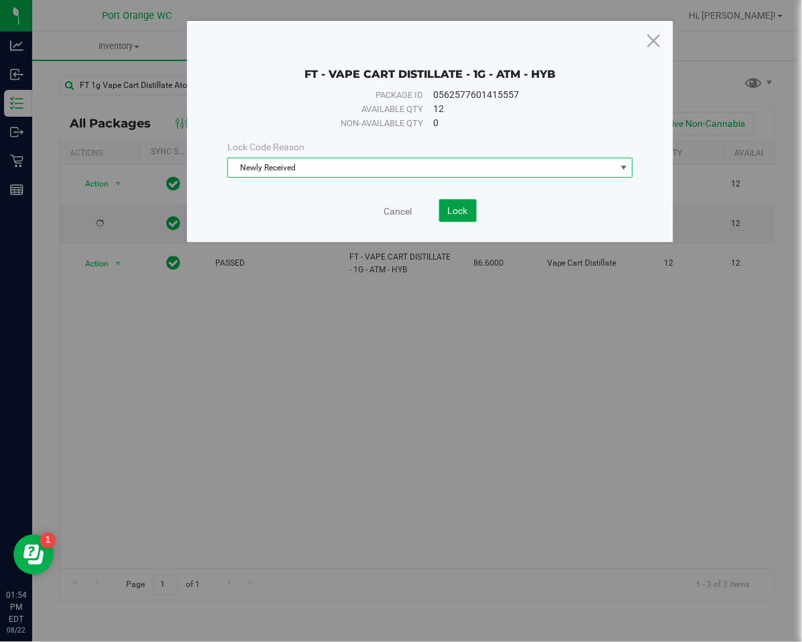
click at [452, 212] on span "Lock" at bounding box center [458, 210] width 20 height 11
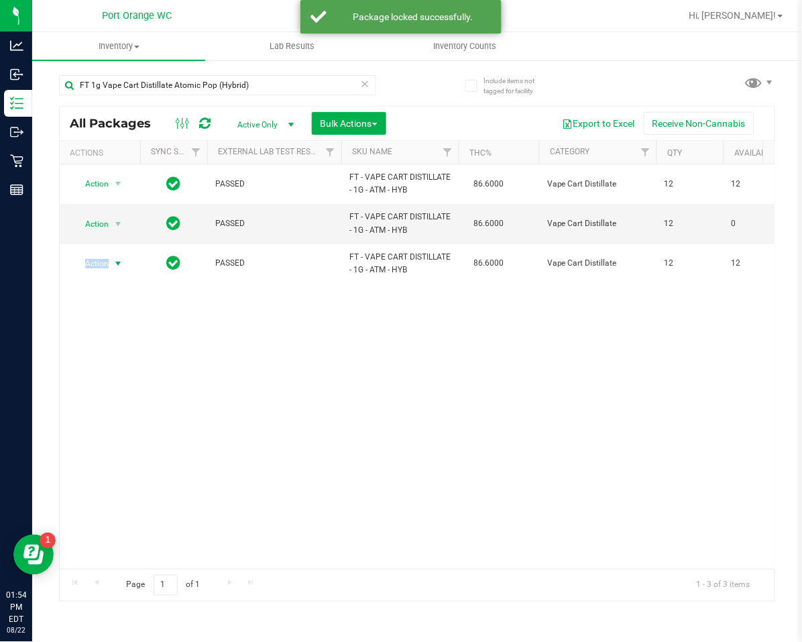
click at [103, 266] on span "Action" at bounding box center [91, 263] width 36 height 19
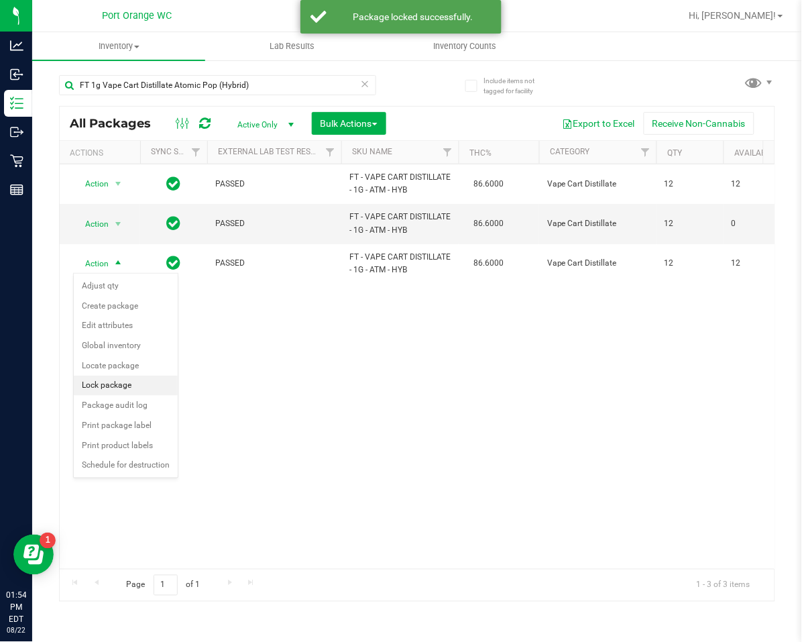
click at [81, 386] on li "Lock package" at bounding box center [126, 385] width 104 height 20
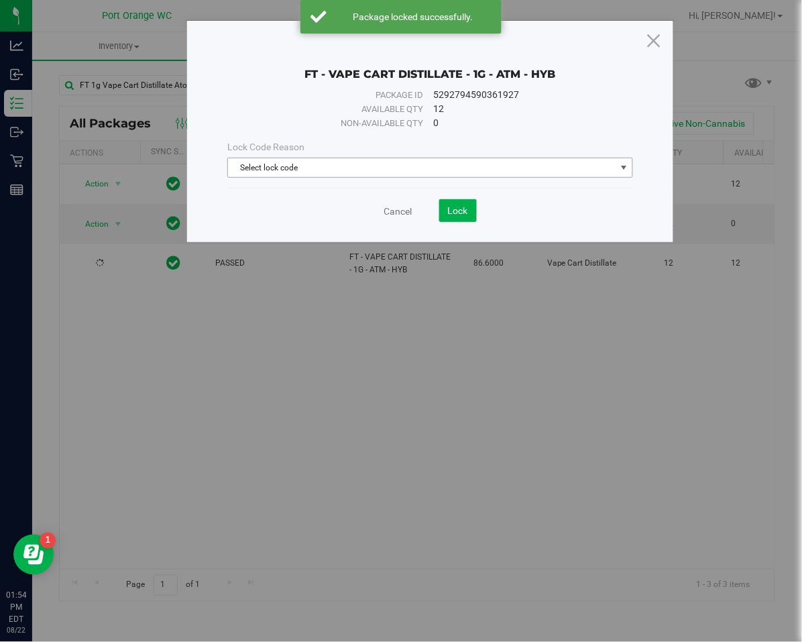
click at [306, 173] on span "Select lock code" at bounding box center [422, 167] width 388 height 19
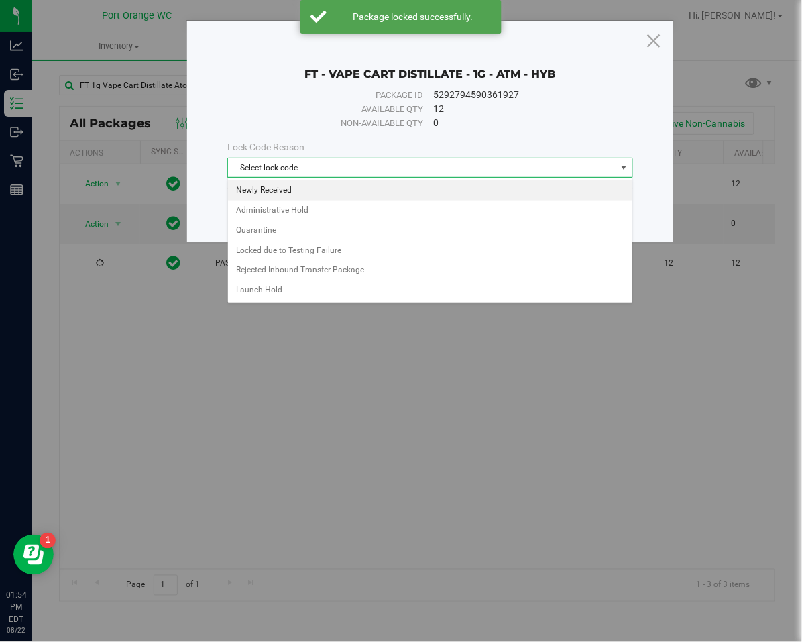
click at [297, 191] on li "Newly Received" at bounding box center [430, 190] width 404 height 20
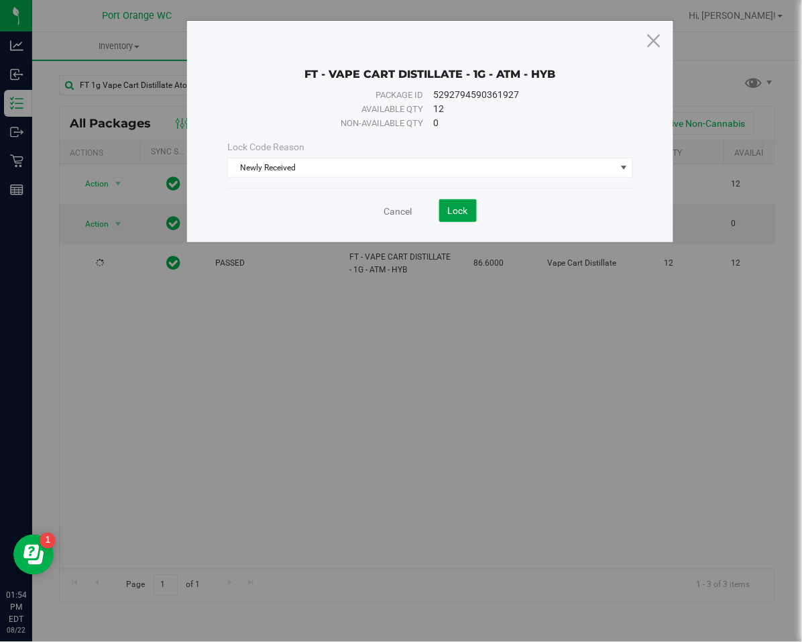
click at [471, 211] on button "Lock" at bounding box center [458, 210] width 38 height 23
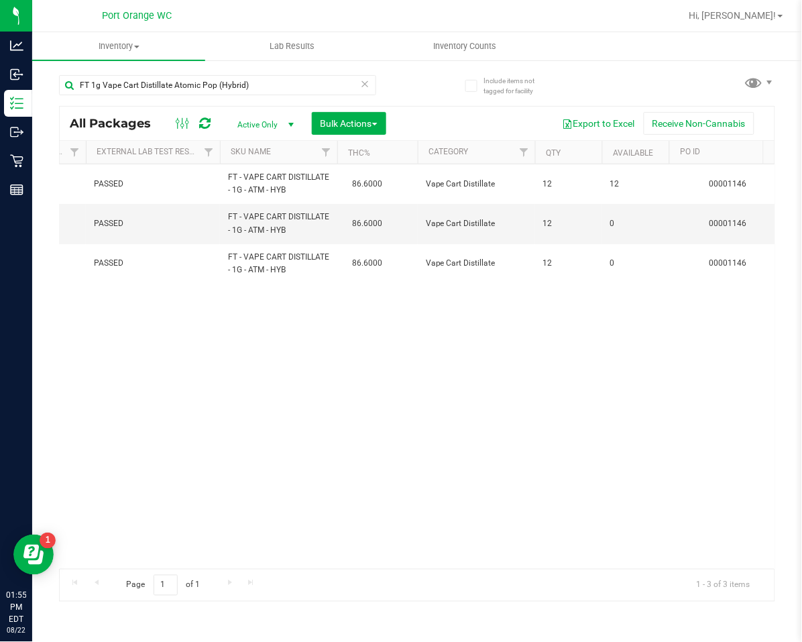
scroll to position [0, 172]
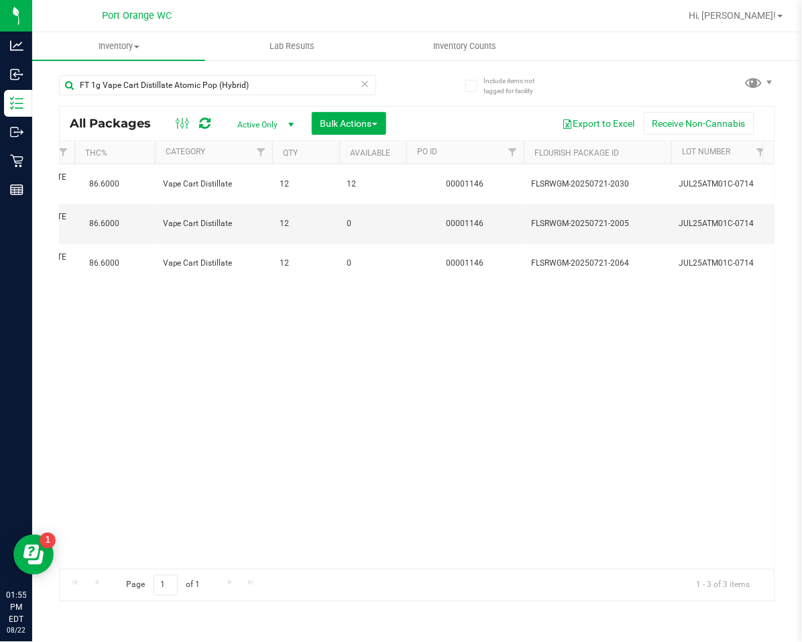
click at [361, 83] on icon at bounding box center [365, 83] width 9 height 16
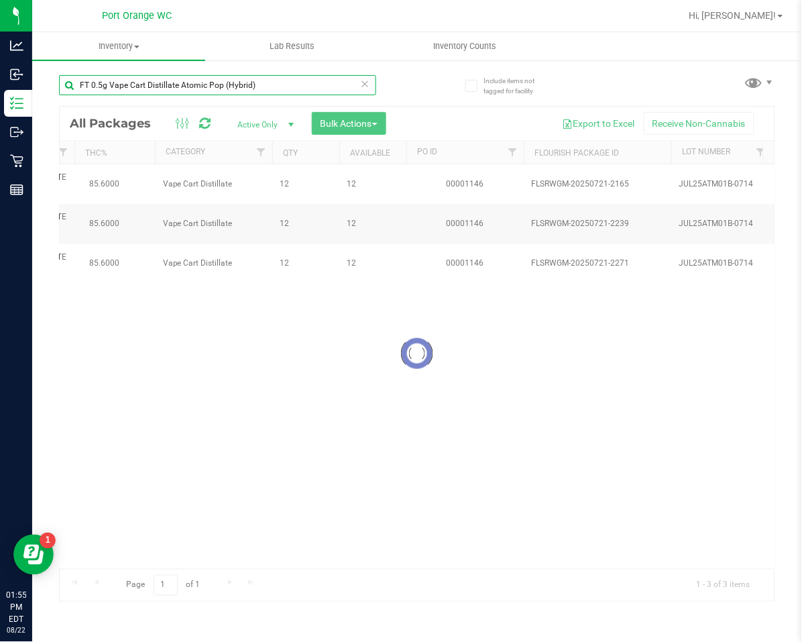
type input "FT 0.5g Vape Cart Distillate Atomic Pop (Hybrid)"
drag, startPoint x: 197, startPoint y: 569, endPoint x: 107, endPoint y: 583, distance: 91.1
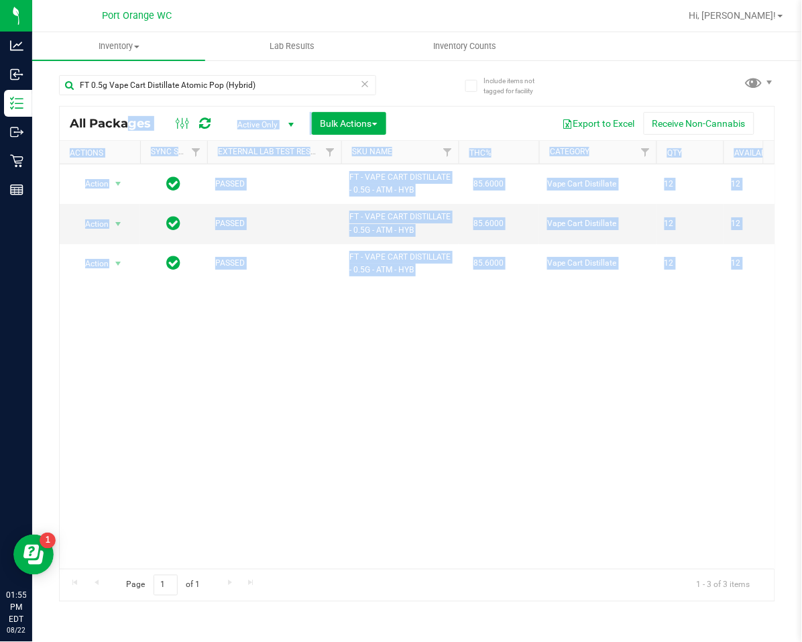
click at [238, 449] on div "Action Action Adjust qty Create package Edit attributes Global inventory Locate…" at bounding box center [417, 366] width 715 height 404
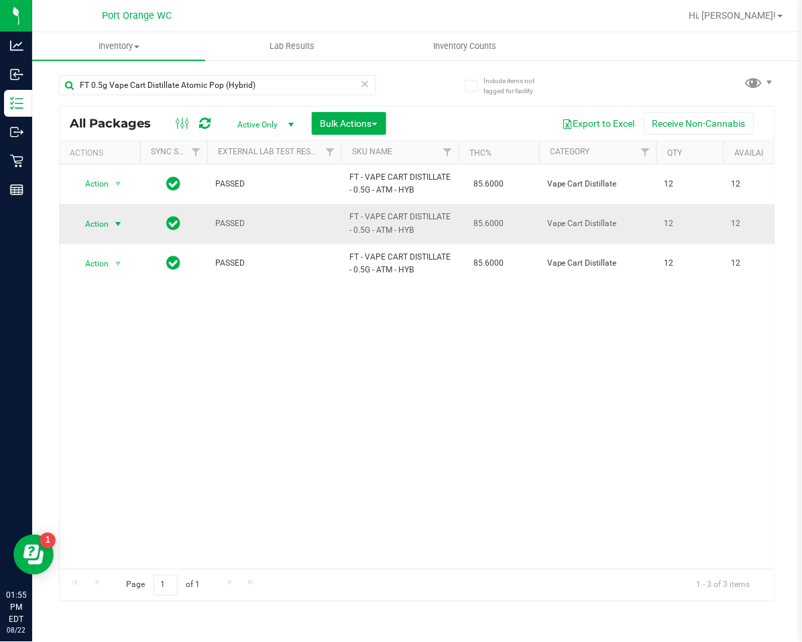
click at [98, 227] on span "Action" at bounding box center [91, 224] width 36 height 19
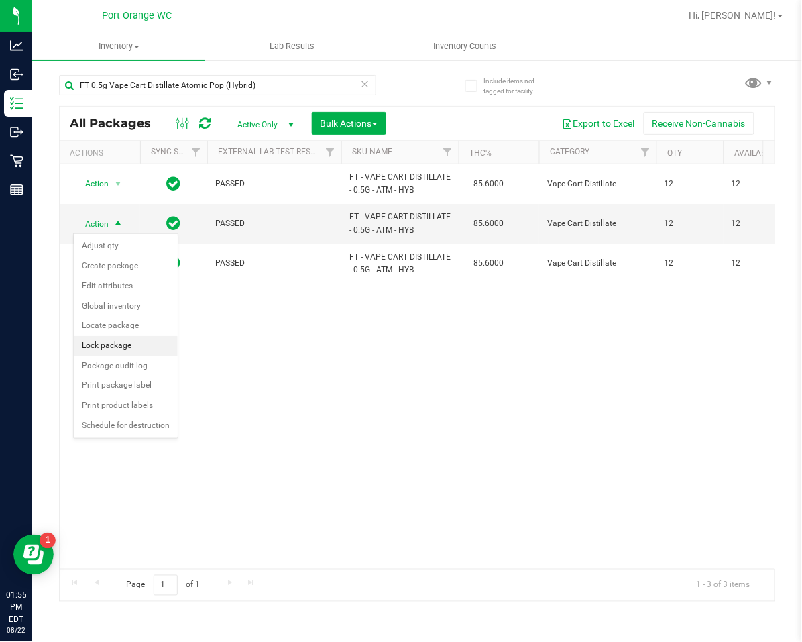
click at [132, 350] on li "Lock package" at bounding box center [126, 346] width 104 height 20
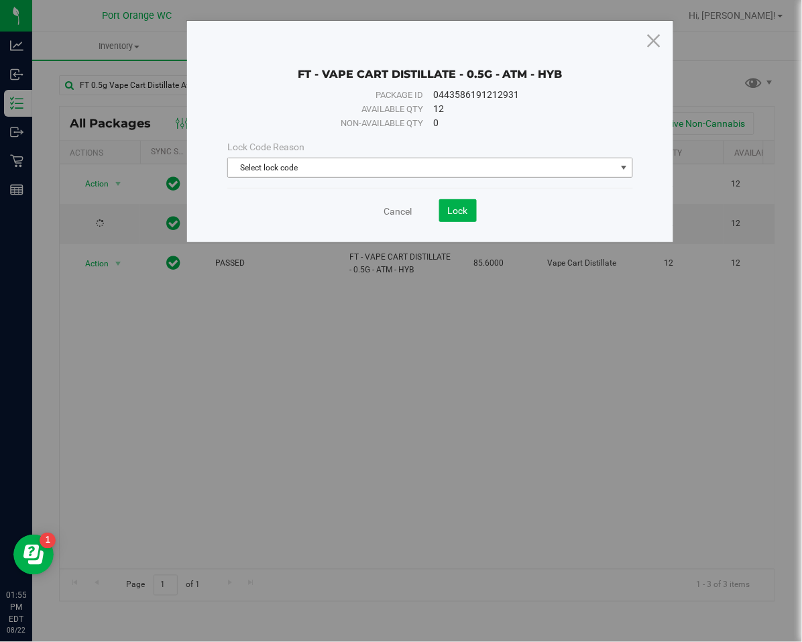
click at [318, 158] on span "Select lock code" at bounding box center [422, 167] width 388 height 19
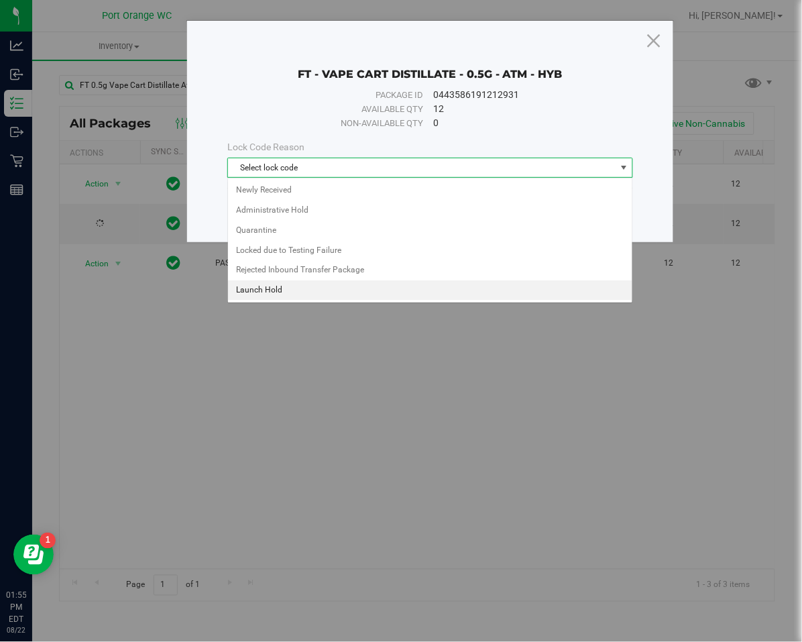
click at [309, 187] on li "Newly Received" at bounding box center [430, 190] width 404 height 20
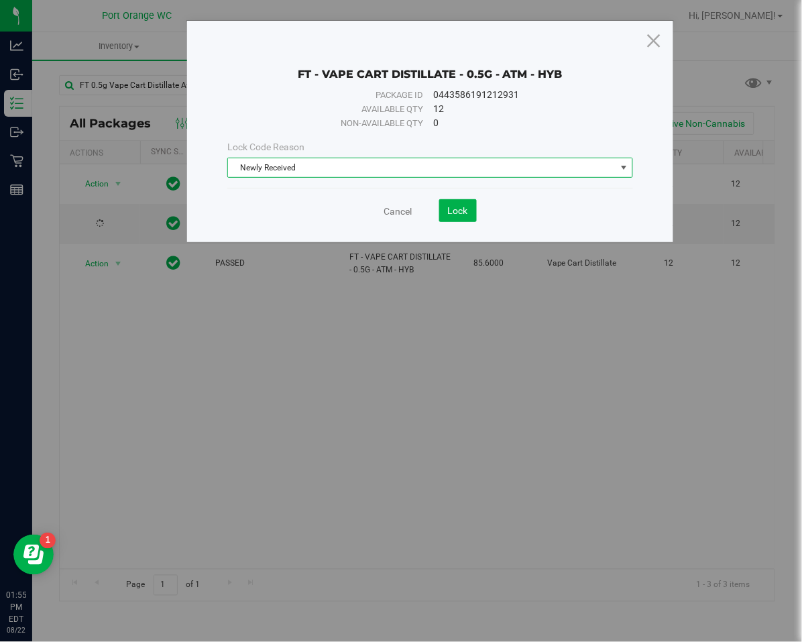
click at [432, 199] on save-button "Lock" at bounding box center [444, 210] width 64 height 23
click at [464, 209] on span "Lock" at bounding box center [458, 210] width 20 height 11
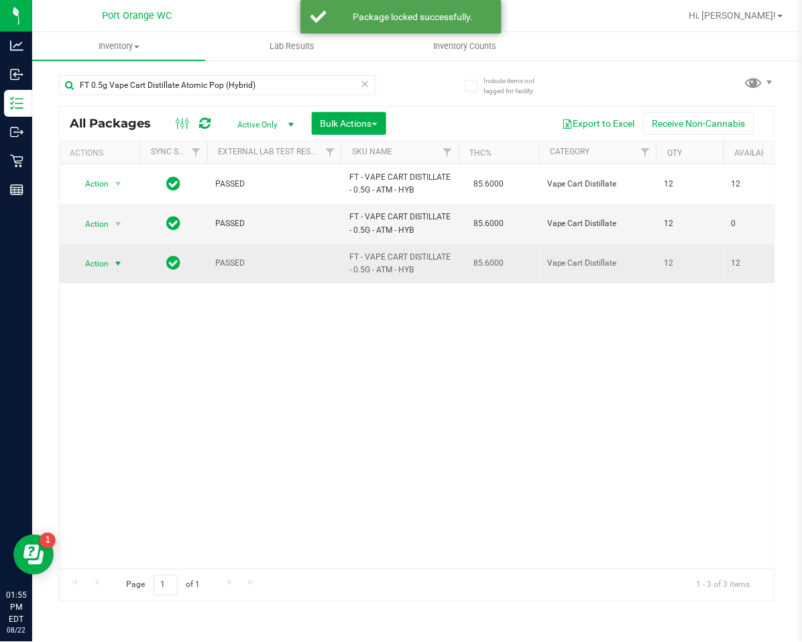
click at [101, 271] on span "Action" at bounding box center [91, 263] width 36 height 19
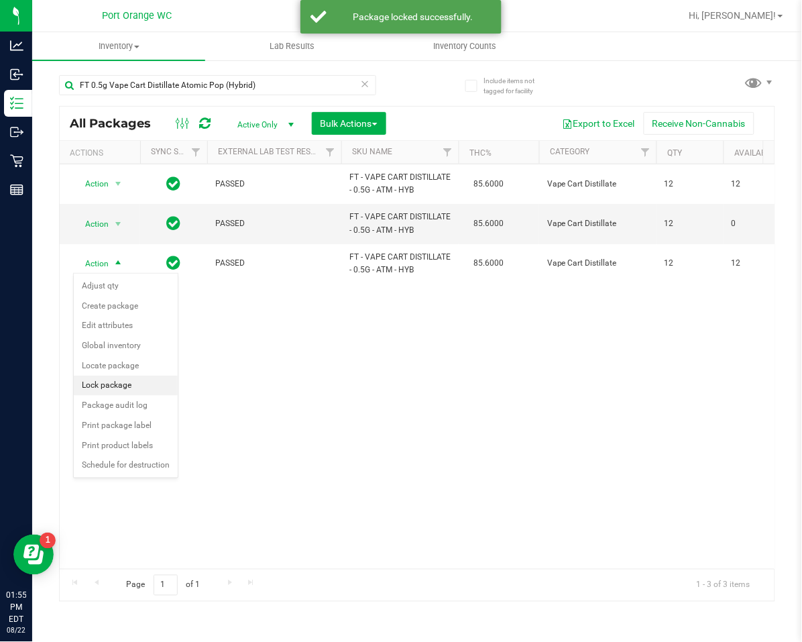
click at [89, 387] on li "Lock package" at bounding box center [126, 385] width 104 height 20
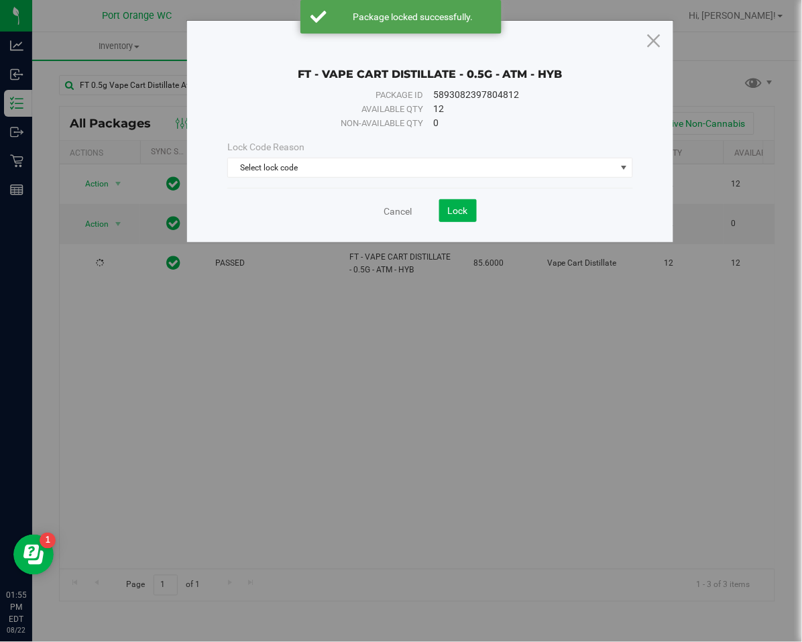
click at [381, 150] on div "Lock Code Reason" at bounding box center [430, 147] width 406 height 14
click at [380, 156] on div "Lock Code Reason Select lock code Select lock code Newly Received Administrativ…" at bounding box center [430, 159] width 426 height 38
click at [367, 180] on div "Lock Code Reason Select lock code Select lock code Newly Received Administrativ…" at bounding box center [430, 159] width 426 height 58
click at [376, 166] on span "Select lock code" at bounding box center [422, 167] width 388 height 19
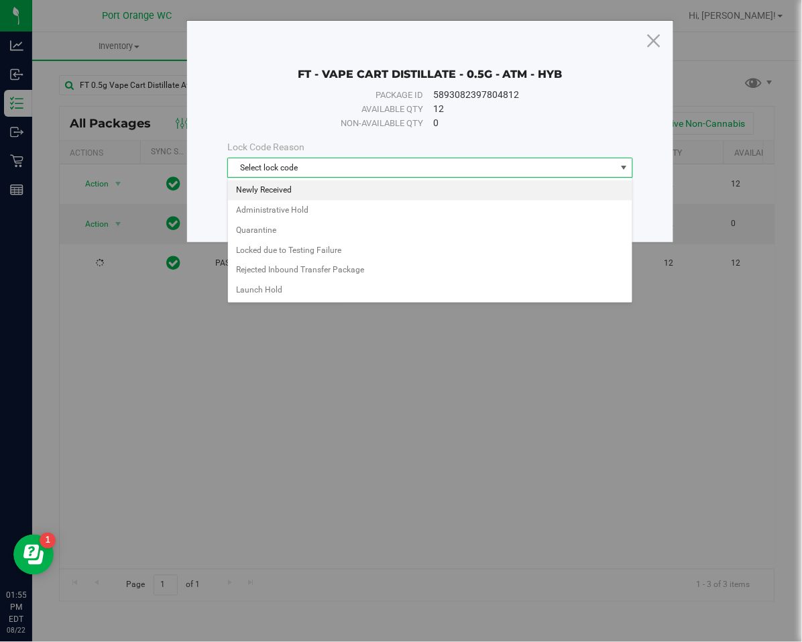
drag, startPoint x: 365, startPoint y: 191, endPoint x: 424, endPoint y: 223, distance: 66.9
click at [369, 191] on li "Newly Received" at bounding box center [430, 190] width 404 height 20
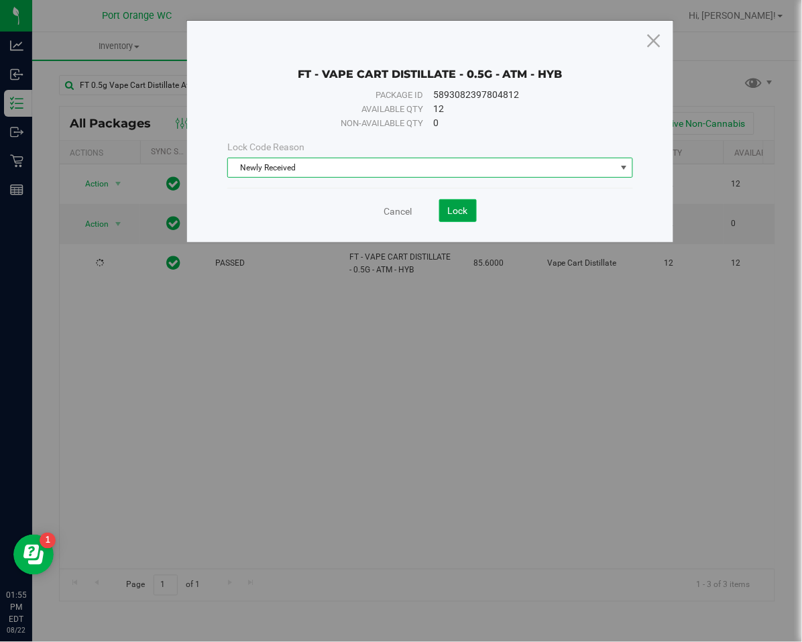
click at [449, 207] on span "Lock" at bounding box center [458, 210] width 20 height 11
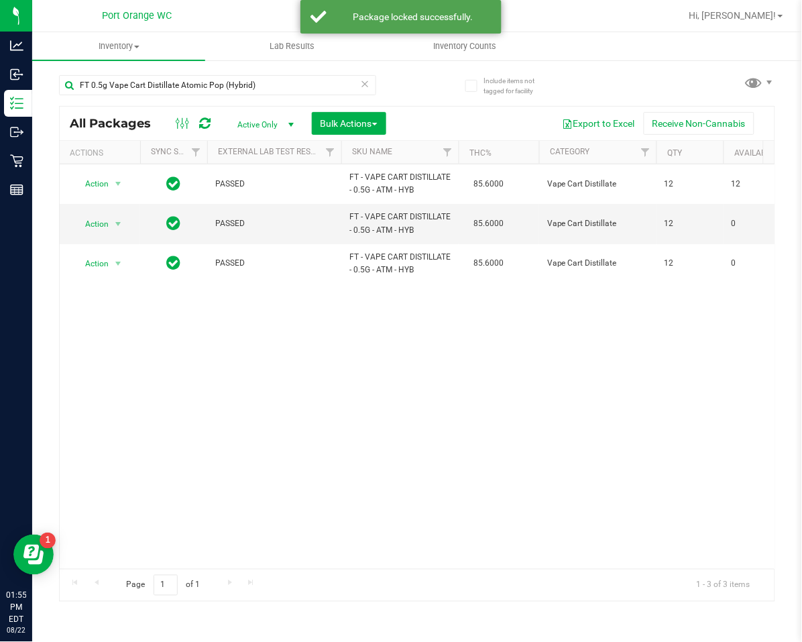
click at [367, 82] on icon at bounding box center [365, 83] width 9 height 16
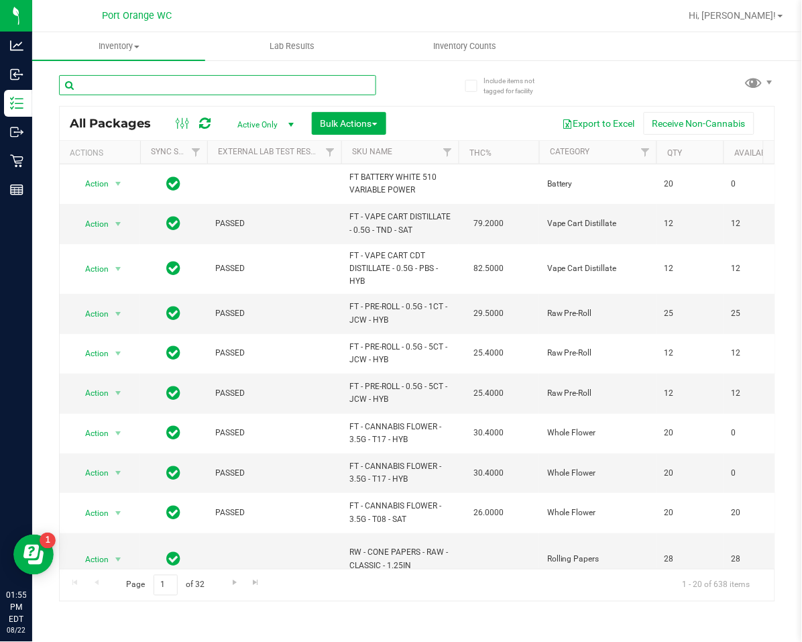
click at [271, 85] on input "text" at bounding box center [217, 85] width 317 height 20
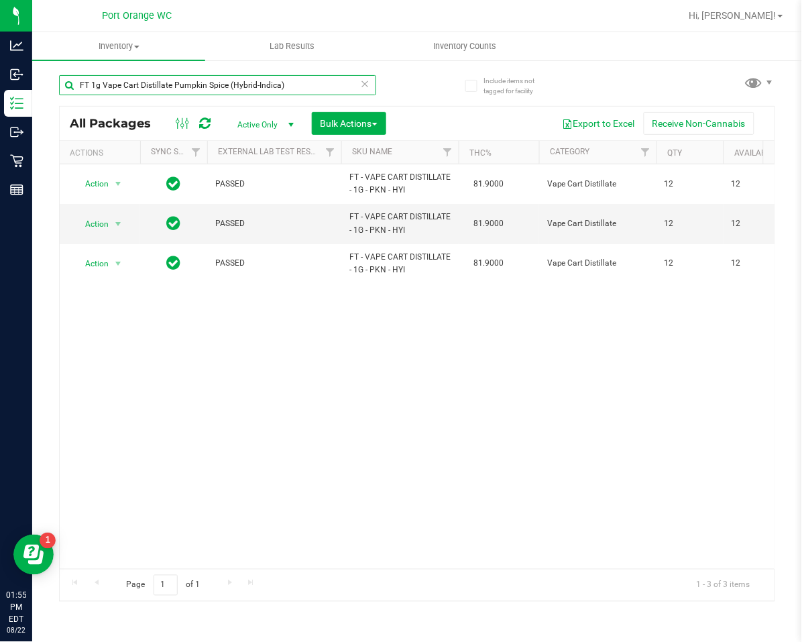
type input "FT 1g Vape Cart Distillate Pumpkin Spice (Hybrid-Indica)"
drag, startPoint x: 162, startPoint y: 569, endPoint x: 180, endPoint y: 559, distance: 21.6
click at [180, 534] on div "All Packages Active Only Active Only Lab Samples Locked All External Internal B…" at bounding box center [417, 354] width 716 height 496
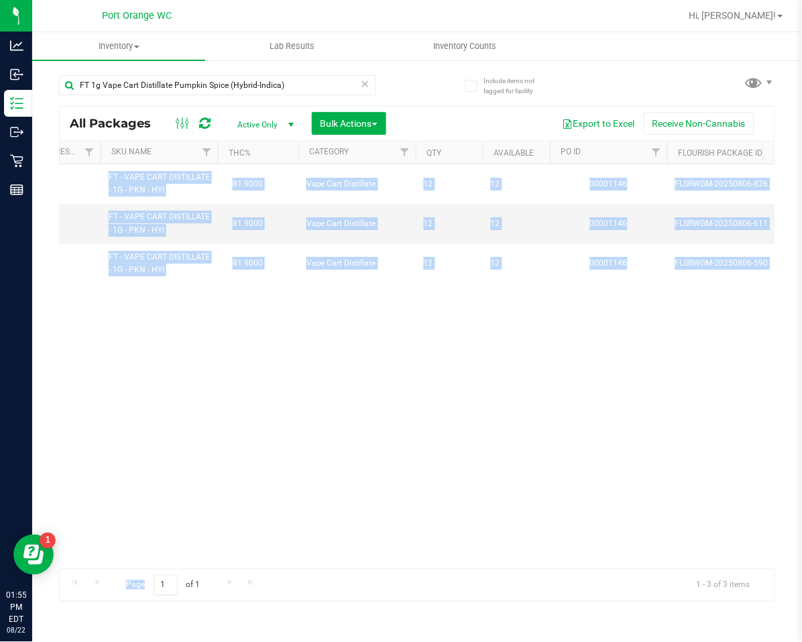
scroll to position [0, 248]
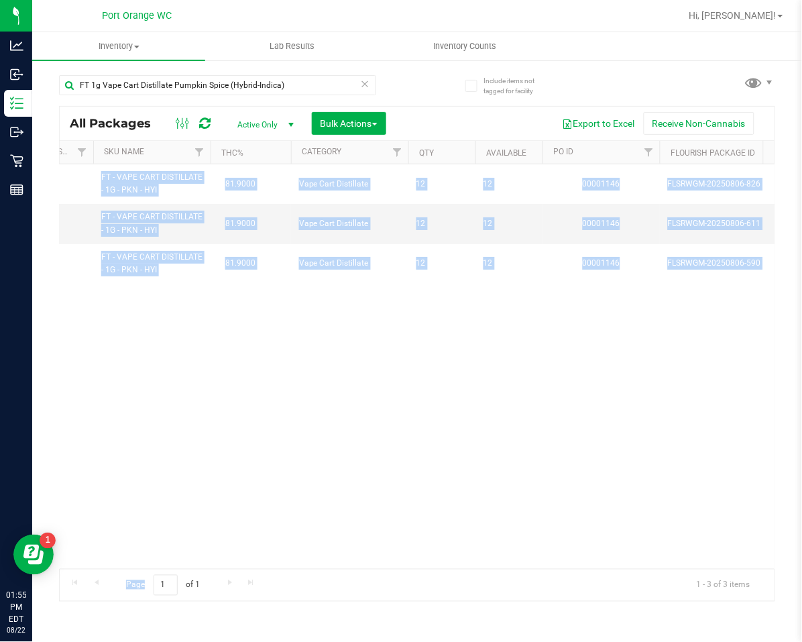
click at [290, 463] on div "Action Action Adjust qty Create package Edit attributes Global inventory Locate…" at bounding box center [417, 366] width 715 height 404
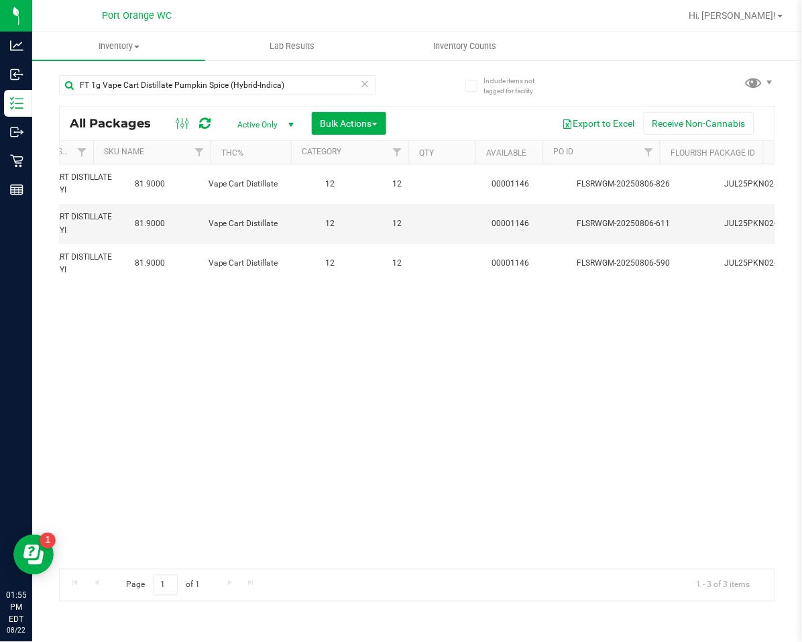
scroll to position [0, 339]
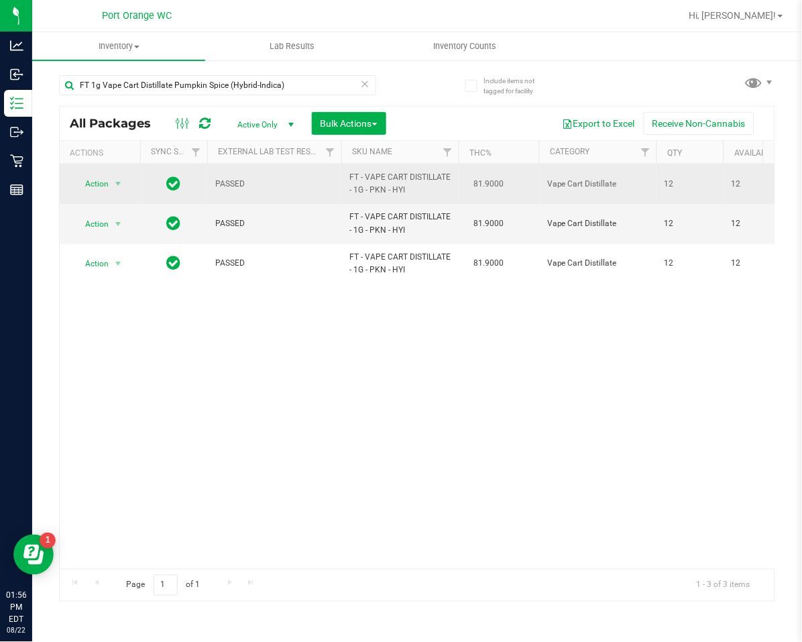
click at [94, 185] on span "Action" at bounding box center [91, 183] width 36 height 19
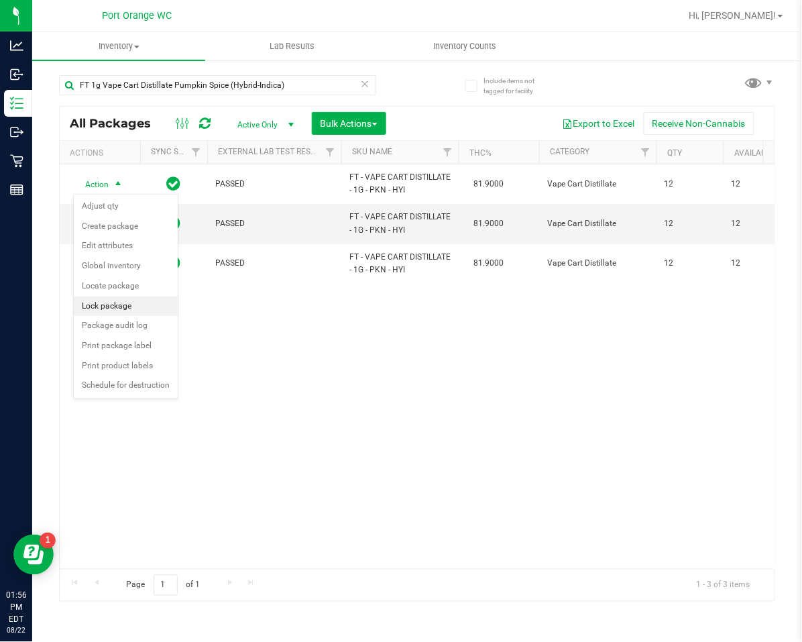
click at [86, 310] on li "Lock package" at bounding box center [126, 306] width 104 height 20
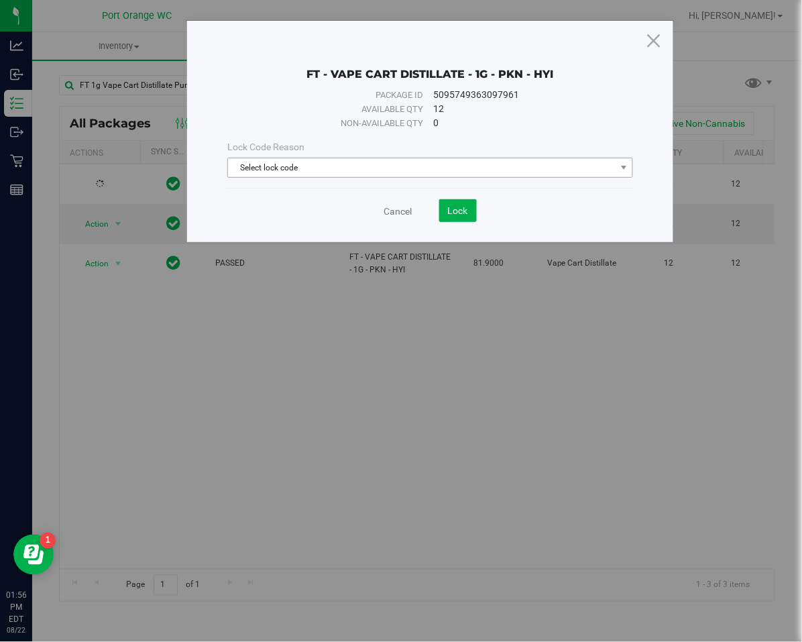
click at [251, 165] on span "Select lock code" at bounding box center [422, 167] width 388 height 19
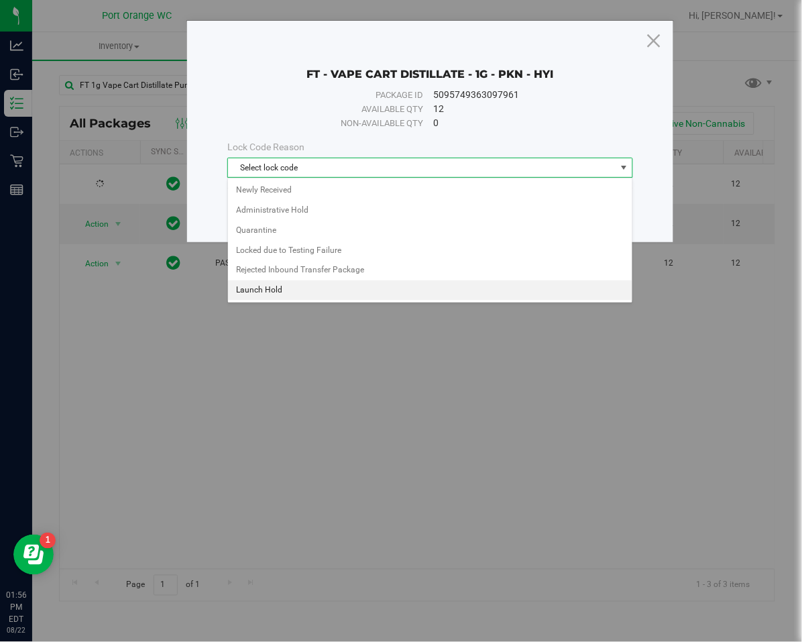
click at [264, 290] on li "Launch Hold" at bounding box center [430, 290] width 404 height 20
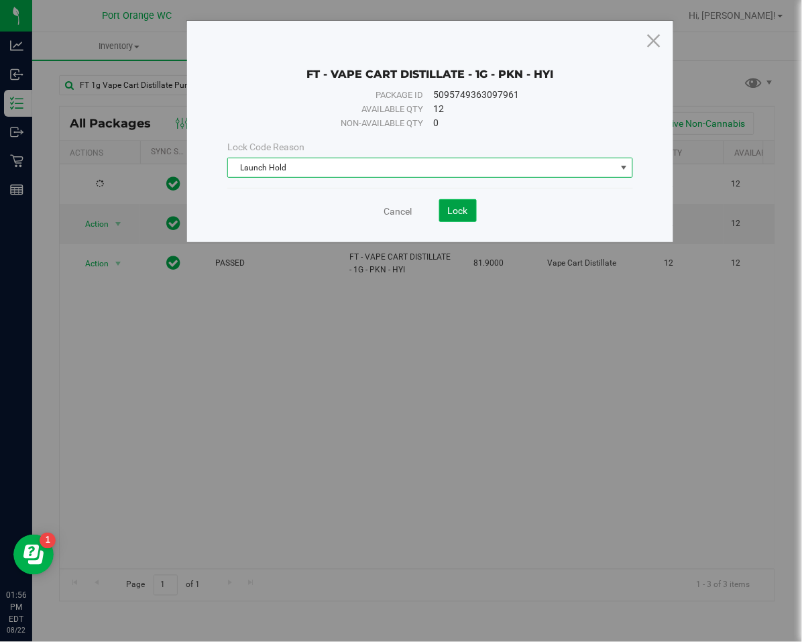
click at [449, 213] on span "Lock" at bounding box center [458, 210] width 20 height 11
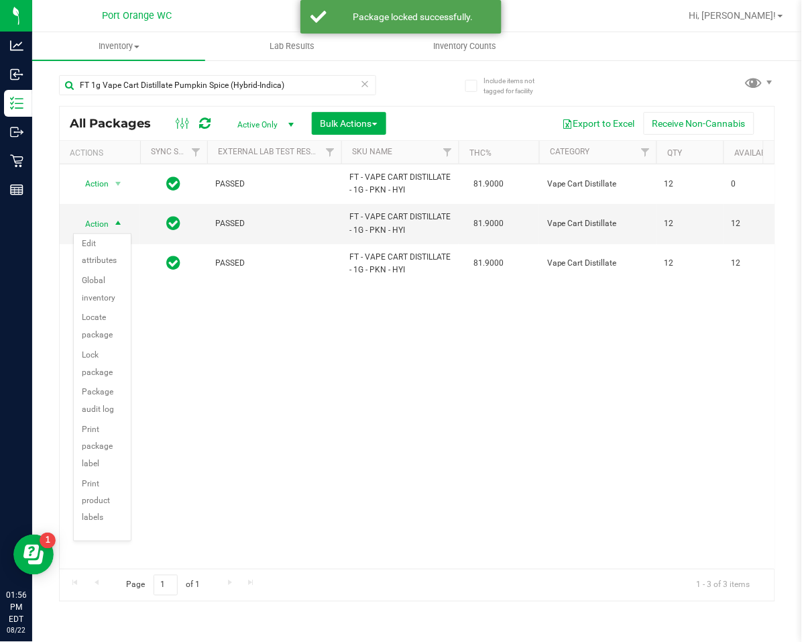
scroll to position [56, 0]
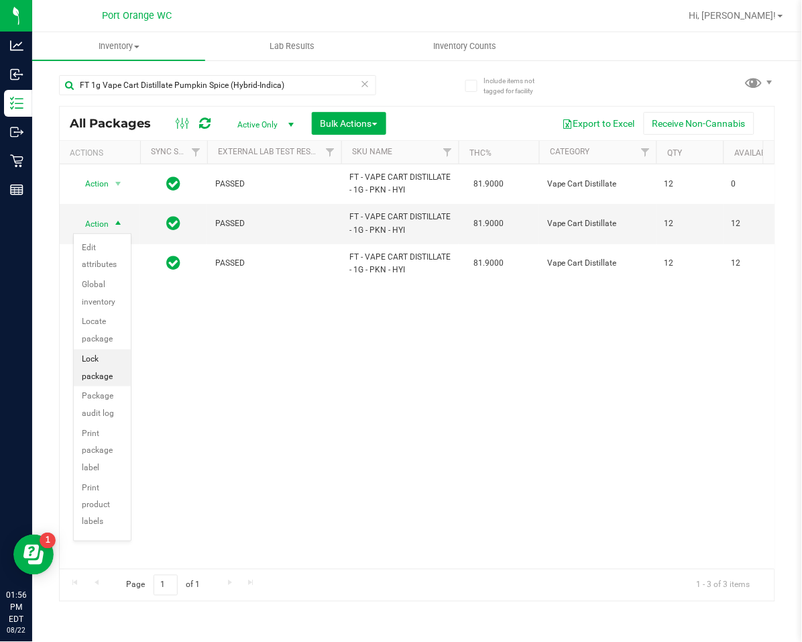
click at [92, 367] on li "Lock package" at bounding box center [102, 367] width 57 height 37
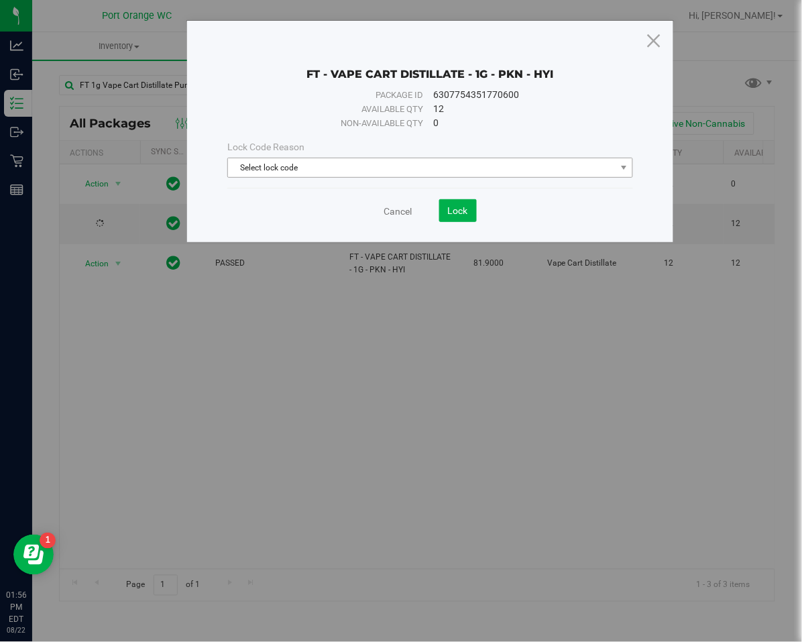
click at [259, 172] on span "Select lock code" at bounding box center [422, 167] width 388 height 19
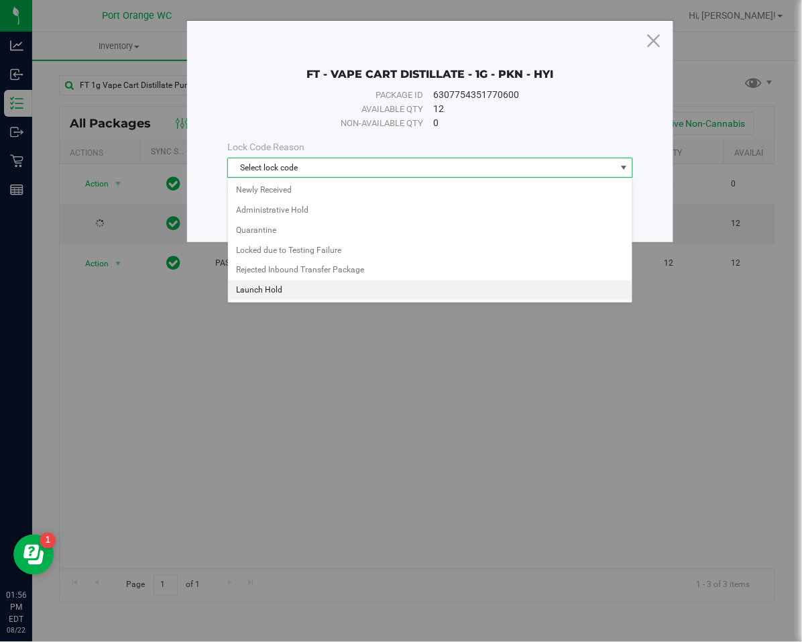
click at [248, 292] on li "Launch Hold" at bounding box center [430, 290] width 404 height 20
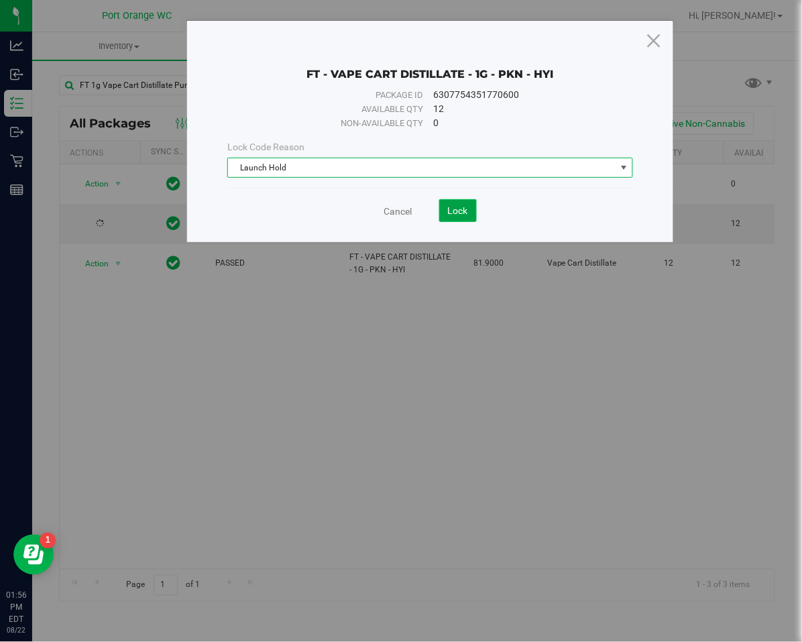
click at [441, 207] on button "Lock" at bounding box center [458, 210] width 38 height 23
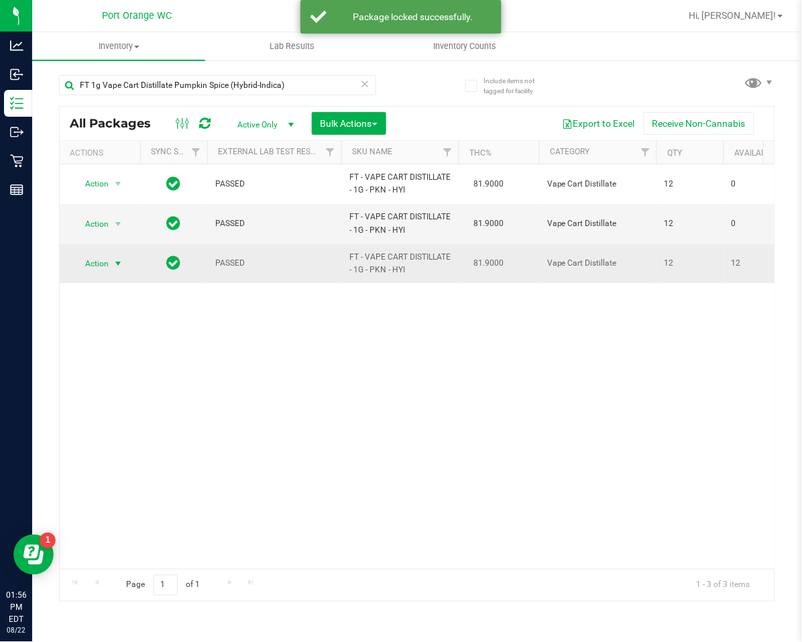
click at [116, 264] on span "select" at bounding box center [118, 263] width 11 height 11
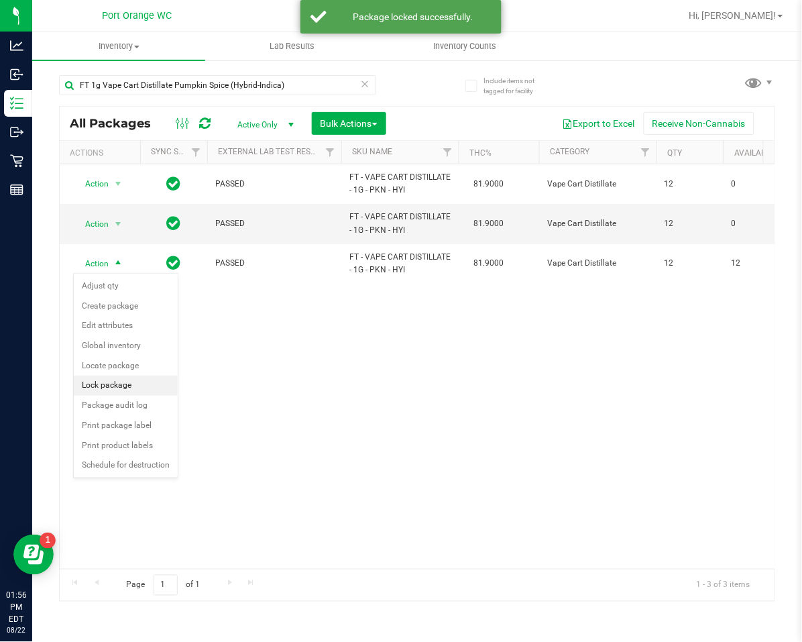
click at [94, 386] on li "Lock package" at bounding box center [126, 385] width 104 height 20
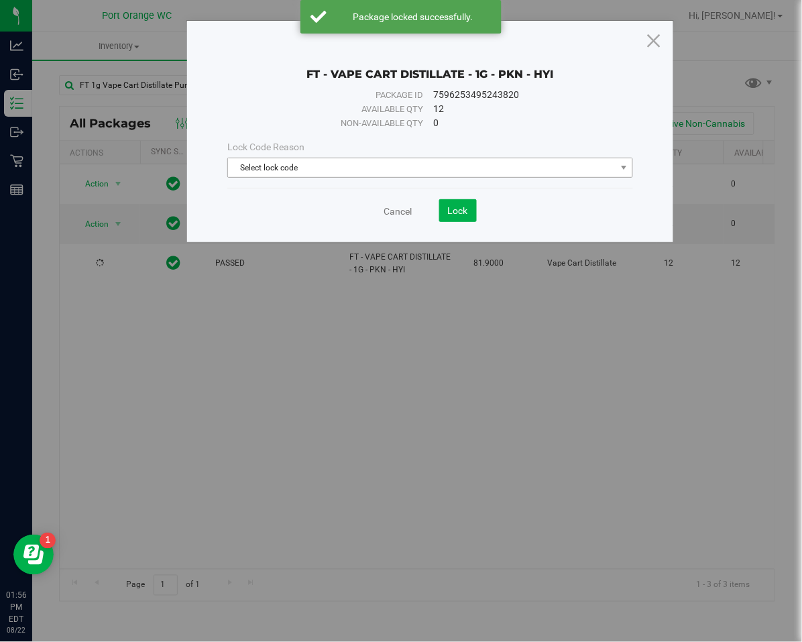
click at [243, 168] on span "Select lock code" at bounding box center [422, 167] width 388 height 19
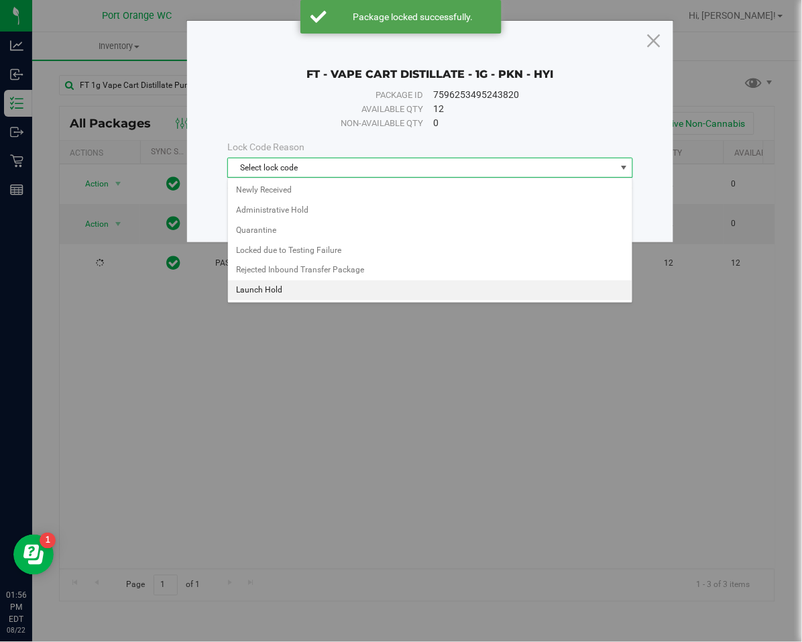
click at [253, 292] on li "Launch Hold" at bounding box center [430, 290] width 404 height 20
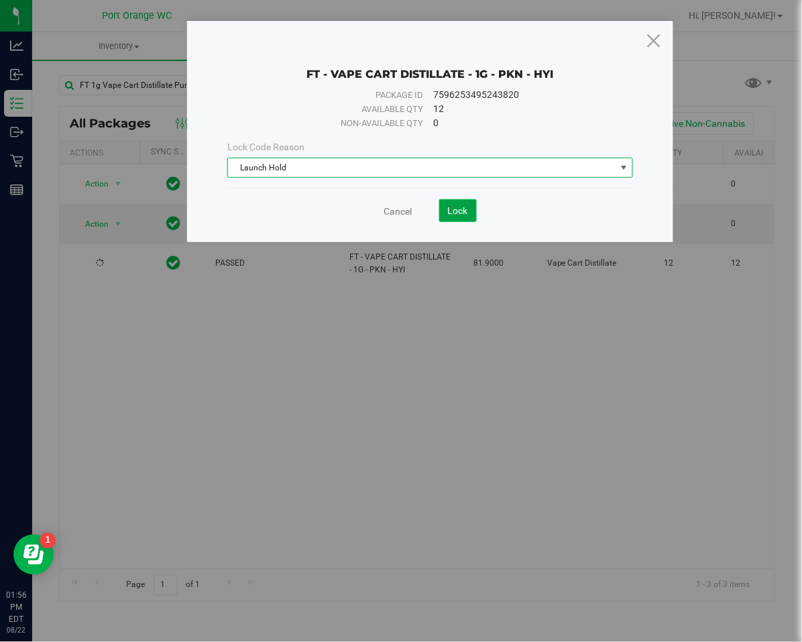
click at [457, 210] on span "Lock" at bounding box center [458, 210] width 20 height 11
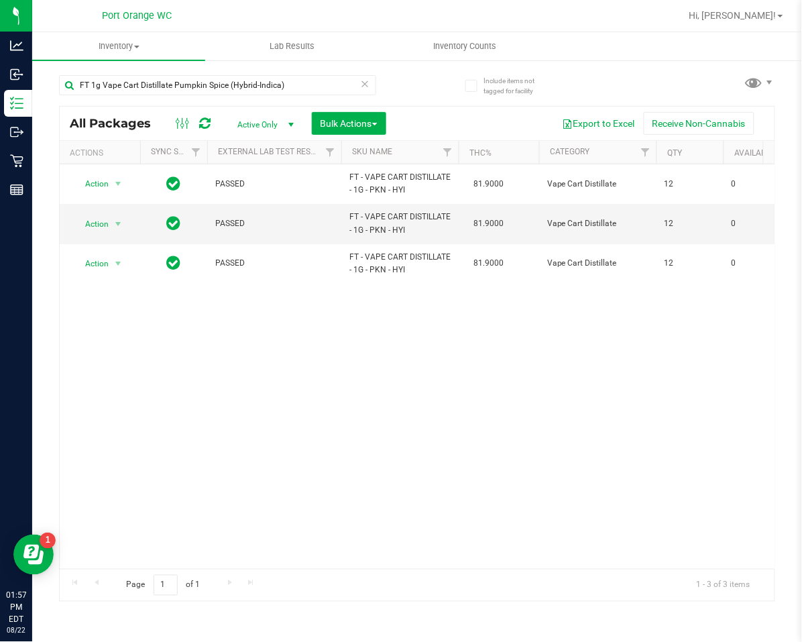
click at [368, 86] on icon at bounding box center [365, 83] width 9 height 16
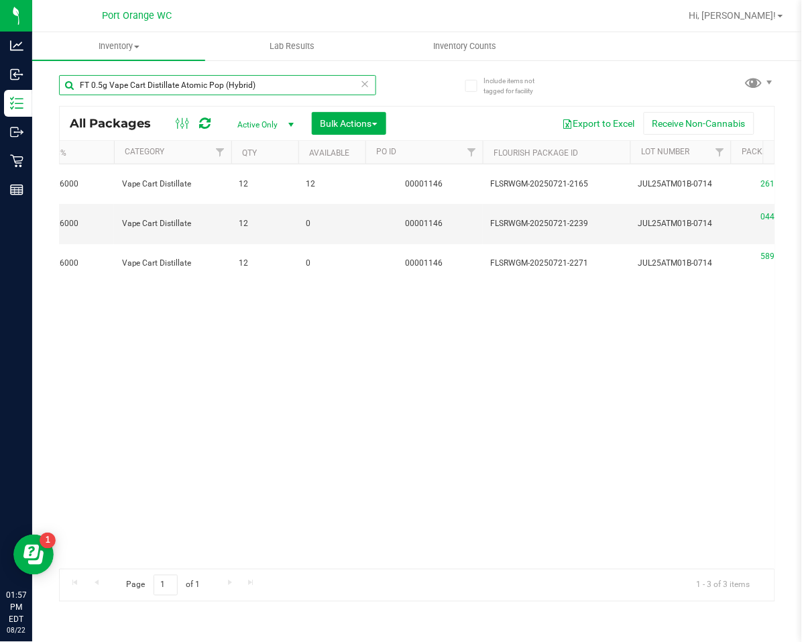
scroll to position [0, 421]
type input "FT 0.5g Vape Cart Distillate Atomic Pop (Hybrid)"
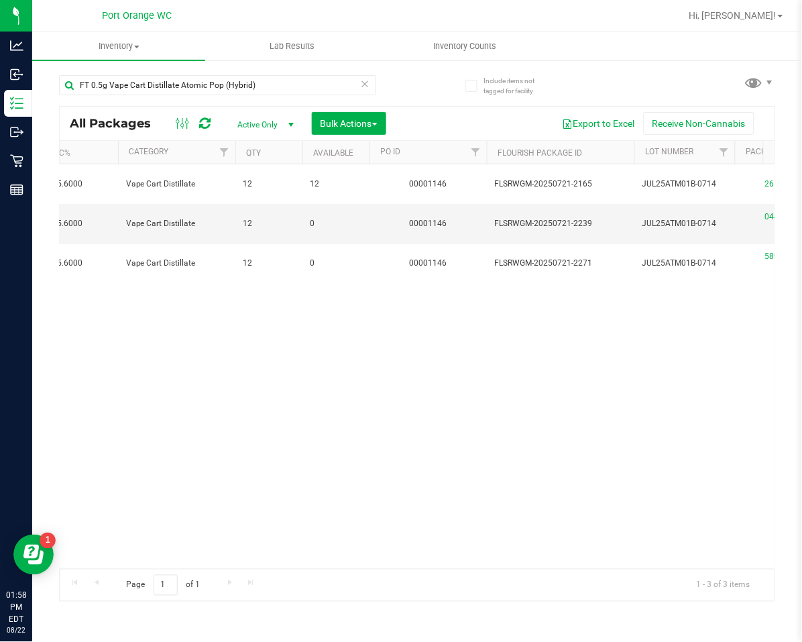
click at [365, 79] on icon at bounding box center [365, 83] width 9 height 16
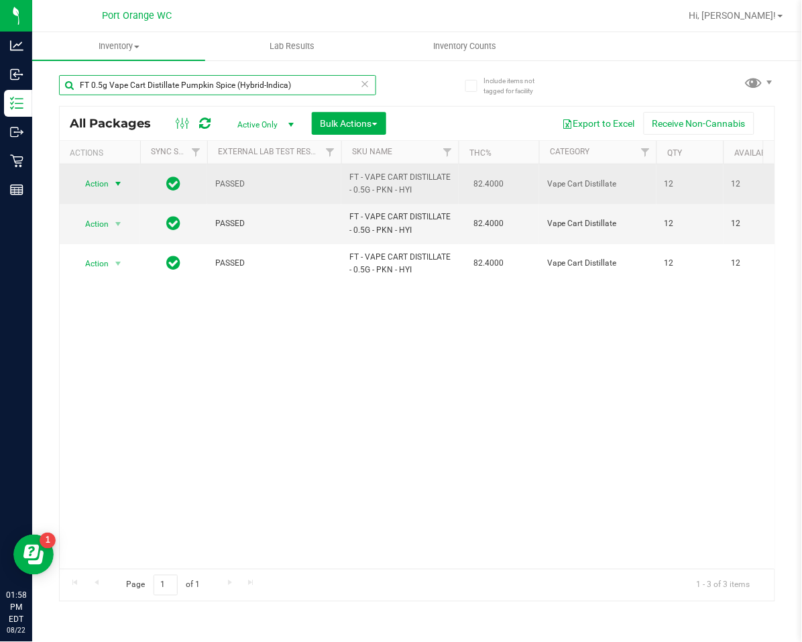
type input "FT 0.5g Vape Cart Distillate Pumpkin Spice (Hybrid-Indica)"
click at [108, 188] on span "Action" at bounding box center [91, 183] width 36 height 19
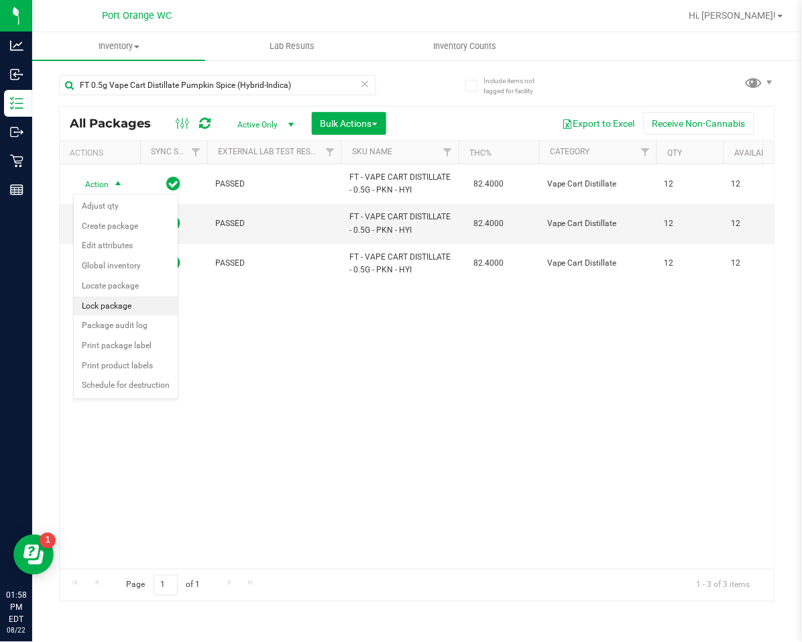
click at [107, 306] on li "Lock package" at bounding box center [126, 306] width 104 height 20
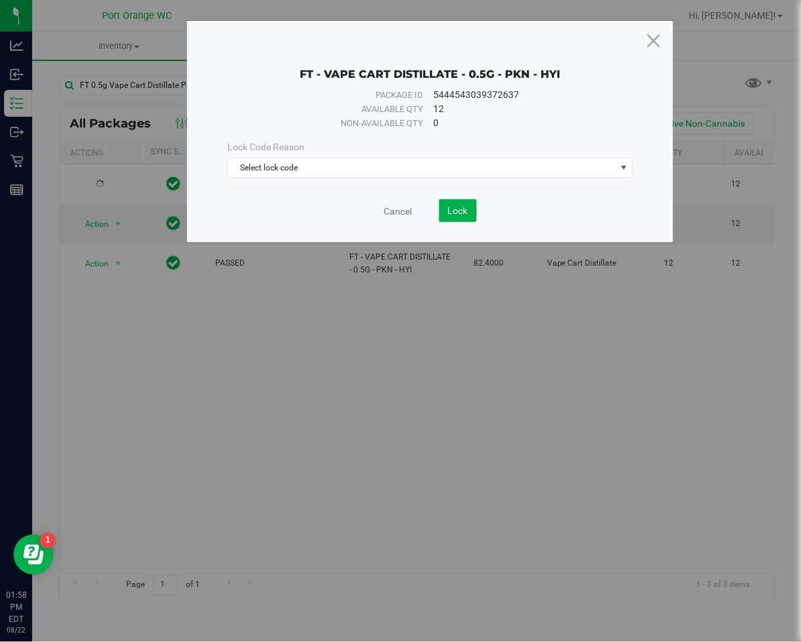
drag, startPoint x: 243, startPoint y: 141, endPoint x: 252, endPoint y: 155, distance: 16.9
click at [243, 143] on span "Lock Code Reason" at bounding box center [265, 146] width 77 height 11
click at [255, 156] on div "Lock Code Reason Select lock code Select lock code Newly Received Administrativ…" at bounding box center [430, 159] width 426 height 38
click at [255, 170] on span "Select lock code" at bounding box center [422, 167] width 388 height 19
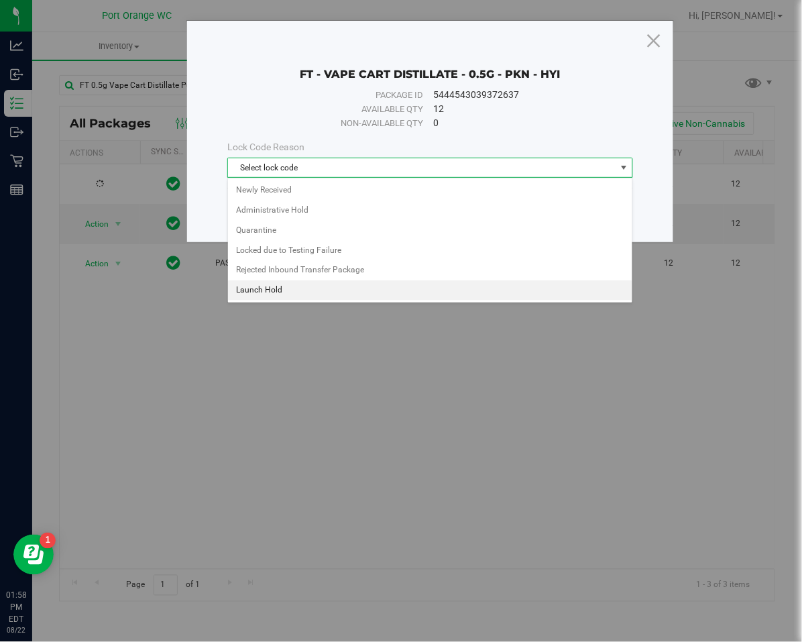
click at [261, 291] on li "Launch Hold" at bounding box center [430, 290] width 404 height 20
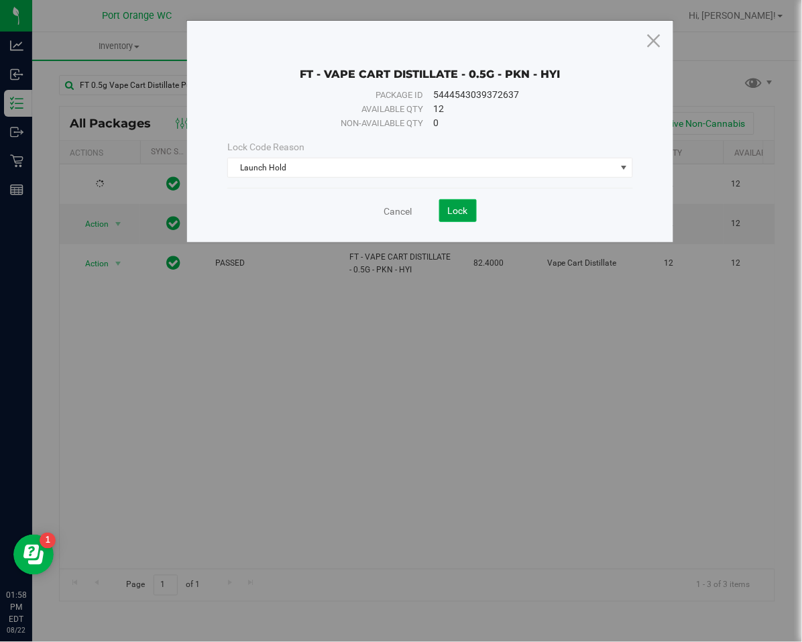
click at [458, 213] on span "Lock" at bounding box center [458, 210] width 20 height 11
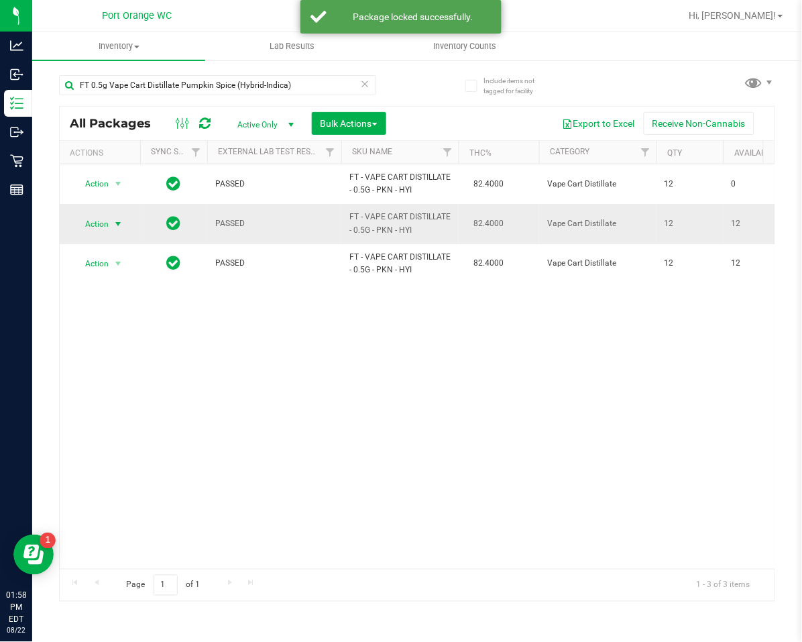
click at [93, 225] on span "Action" at bounding box center [91, 224] width 36 height 19
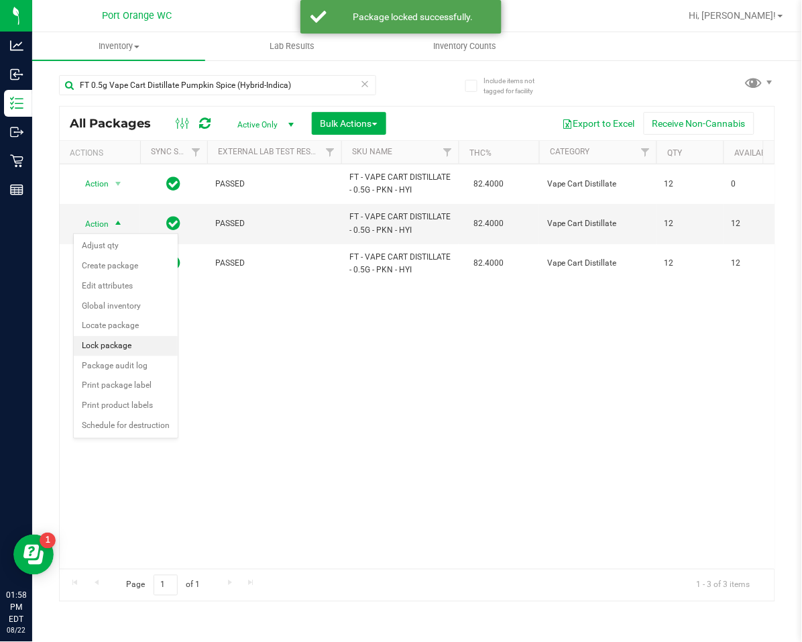
click at [103, 349] on li "Lock package" at bounding box center [126, 346] width 104 height 20
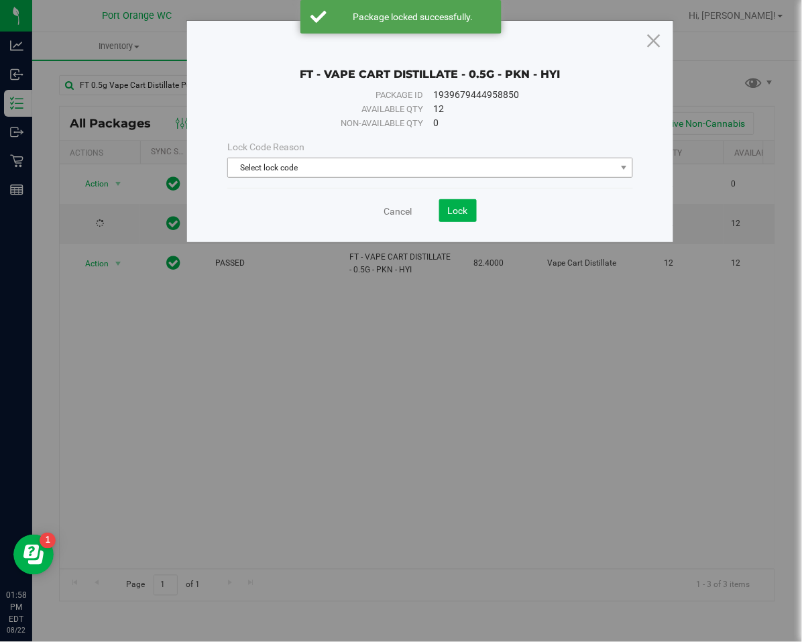
drag, startPoint x: 282, startPoint y: 150, endPoint x: 276, endPoint y: 160, distance: 11.2
click at [281, 153] on div "Lock Code Reason" at bounding box center [430, 147] width 406 height 14
click at [272, 171] on span "Select lock code" at bounding box center [422, 167] width 388 height 19
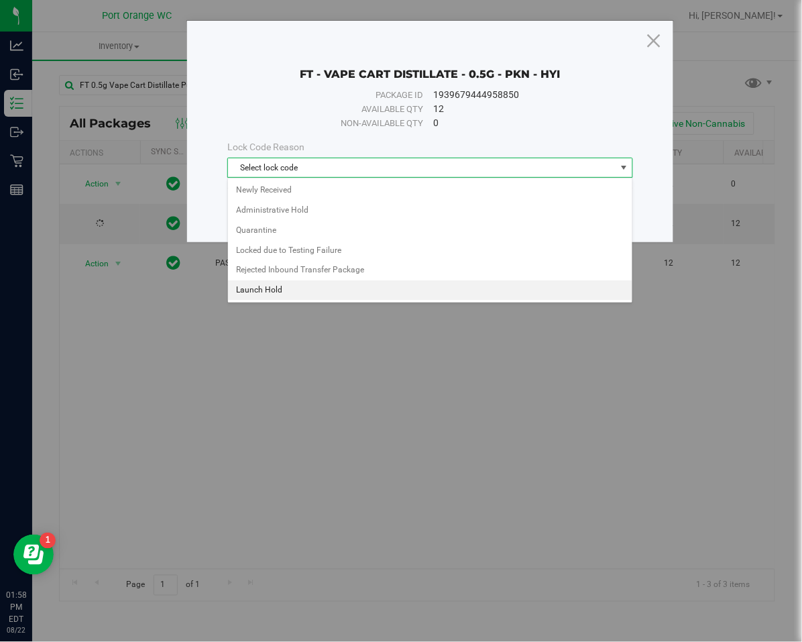
click at [263, 290] on li "Launch Hold" at bounding box center [430, 290] width 404 height 20
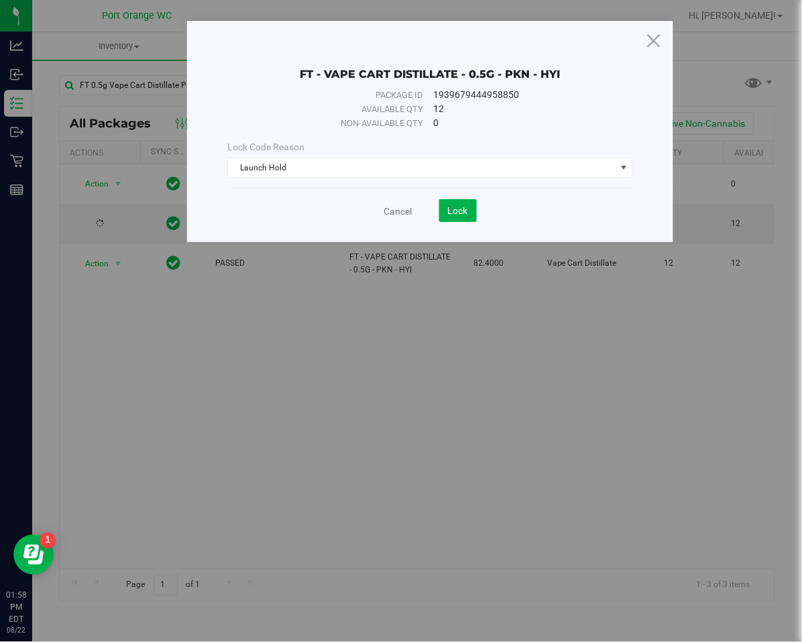
click at [430, 211] on save-button "Lock" at bounding box center [444, 210] width 64 height 23
click at [454, 207] on span "Lock" at bounding box center [458, 210] width 20 height 11
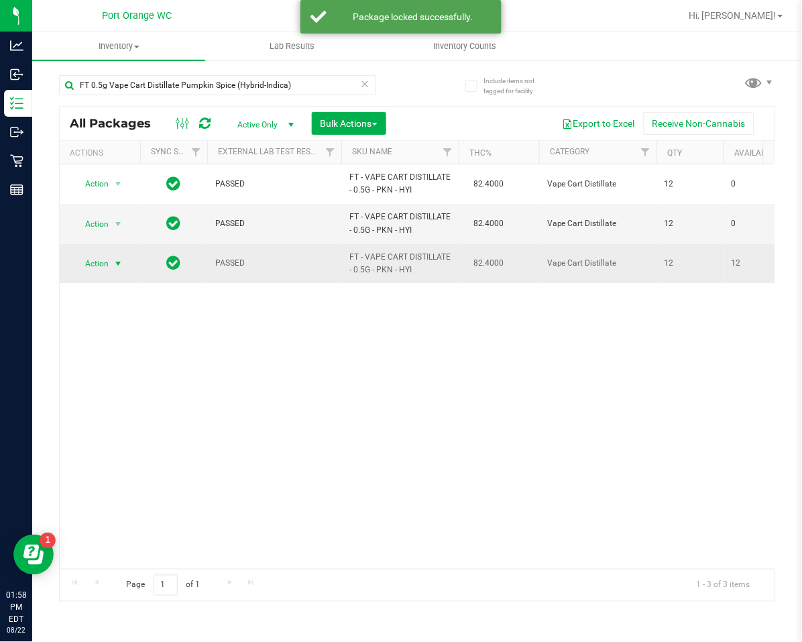
click at [97, 259] on span "Action" at bounding box center [91, 263] width 36 height 19
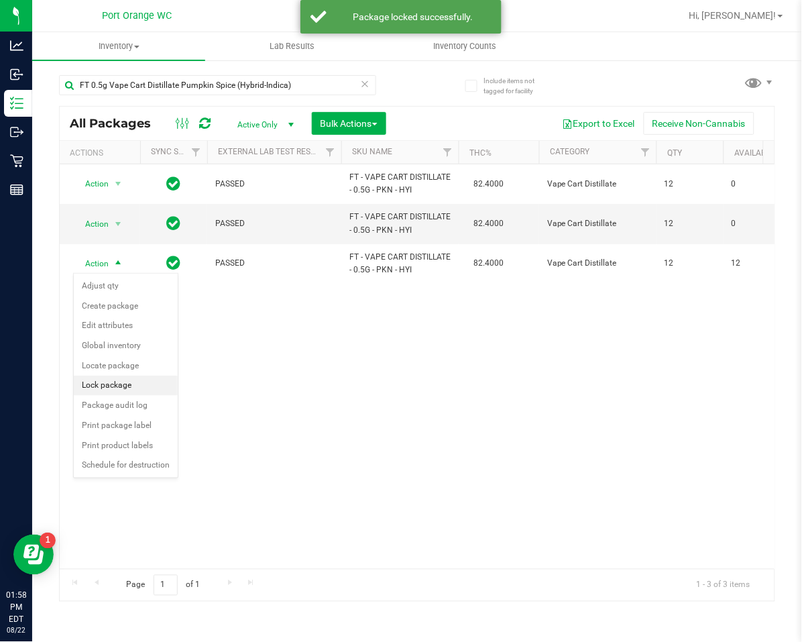
click at [108, 382] on li "Lock package" at bounding box center [126, 385] width 104 height 20
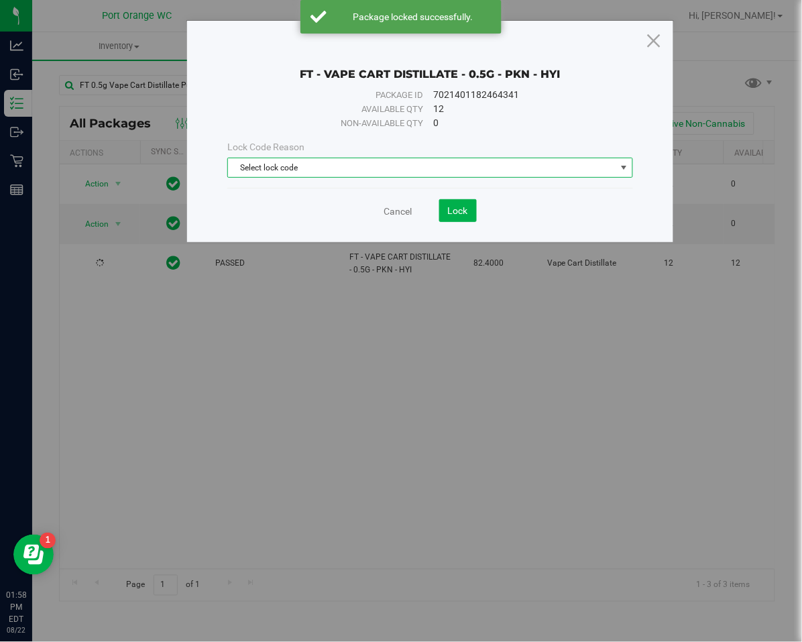
click at [316, 159] on span "Select lock code" at bounding box center [422, 167] width 388 height 19
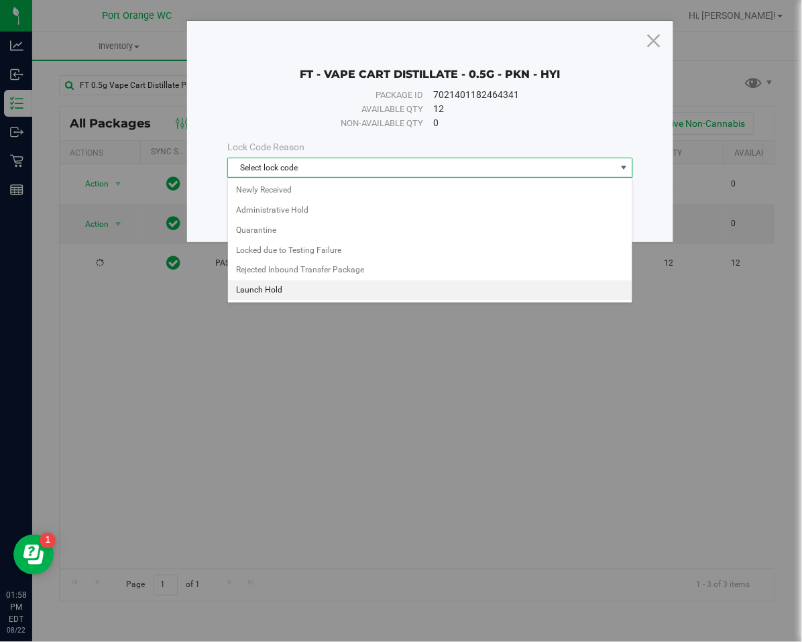
click at [272, 285] on li "Launch Hold" at bounding box center [430, 290] width 404 height 20
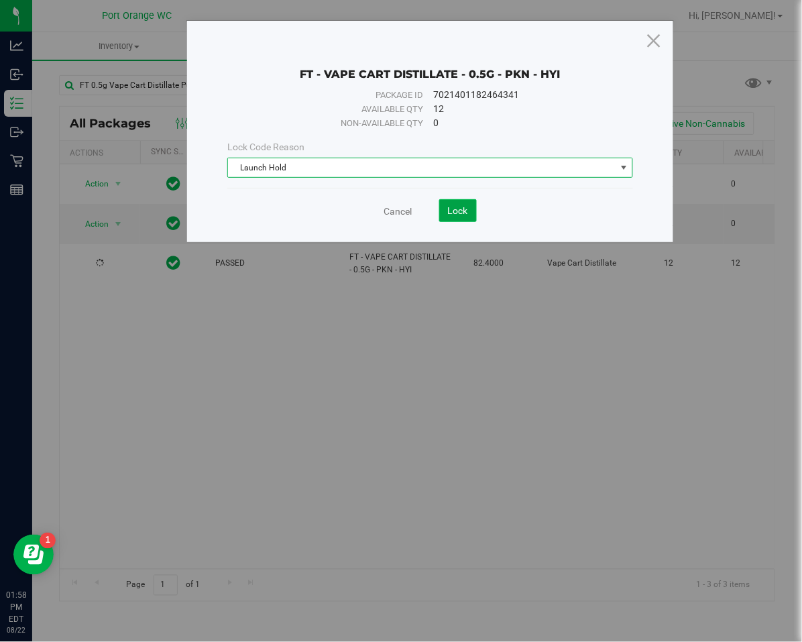
click at [458, 213] on span "Lock" at bounding box center [458, 210] width 20 height 11
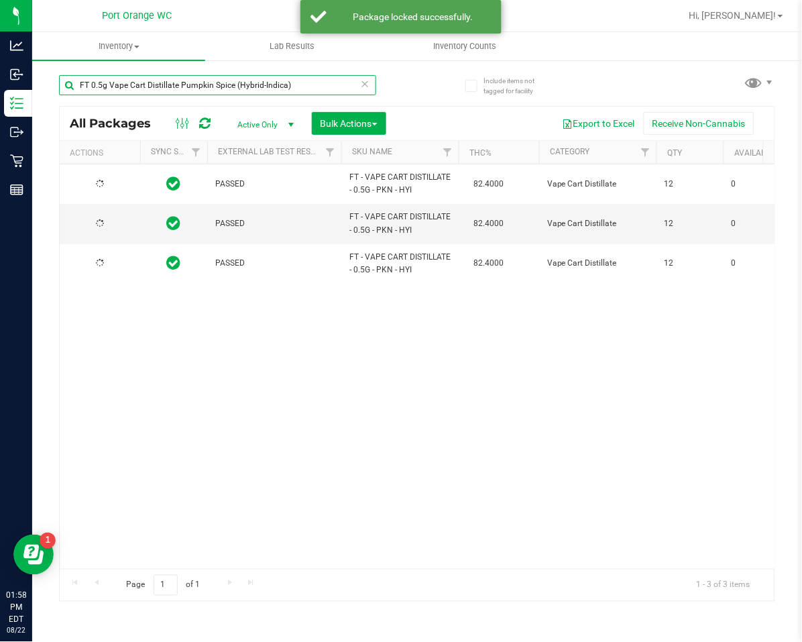
click at [369, 84] on input "FT 0.5g Vape Cart Distillate Pumpkin Spice (Hybrid-Indica)" at bounding box center [217, 85] width 317 height 20
click at [371, 82] on input "FT 0.5g Vape Cart Distillate Pumpkin Spice (Hybrid-Indica)" at bounding box center [217, 85] width 317 height 20
click at [363, 81] on icon at bounding box center [365, 83] width 9 height 16
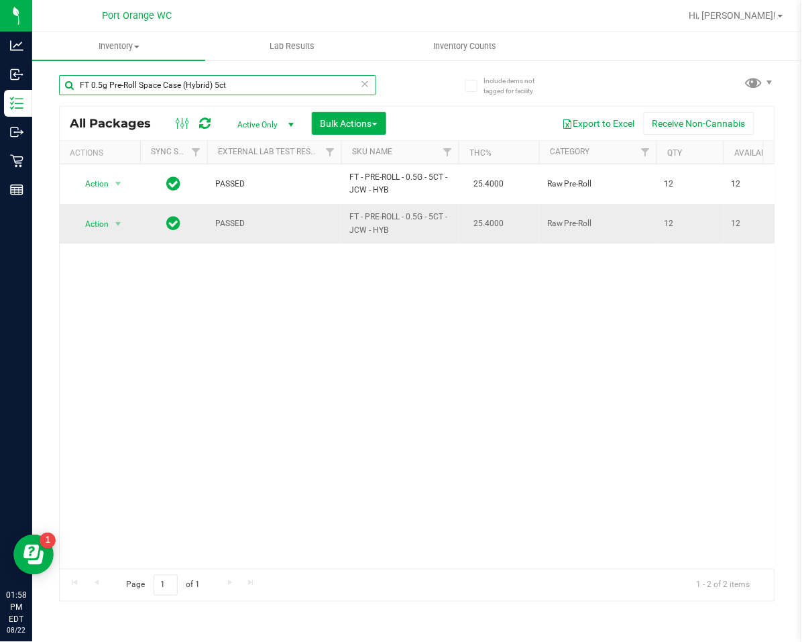
type input "FT 0.5g Pre-Roll Space Case (Hybrid) 5ct"
click at [101, 220] on span "Action" at bounding box center [91, 224] width 36 height 19
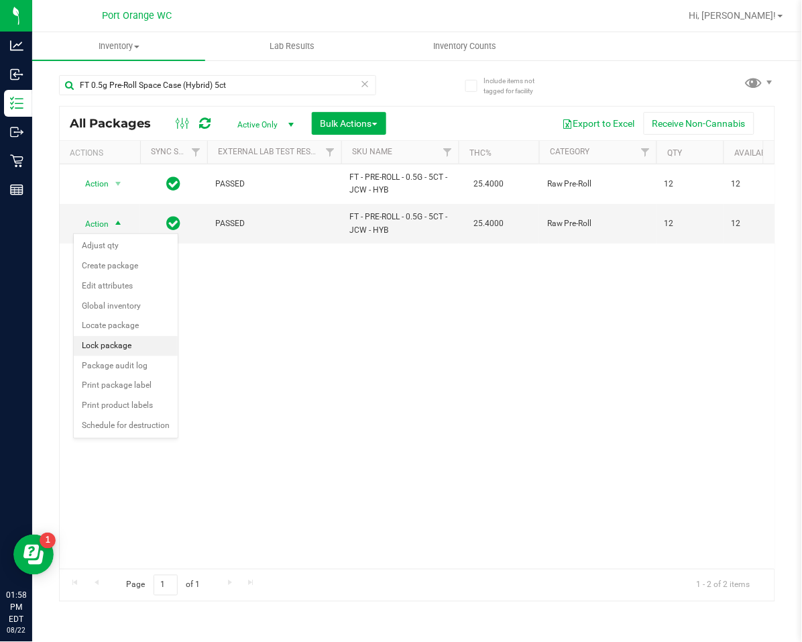
click at [97, 347] on li "Lock package" at bounding box center [126, 346] width 104 height 20
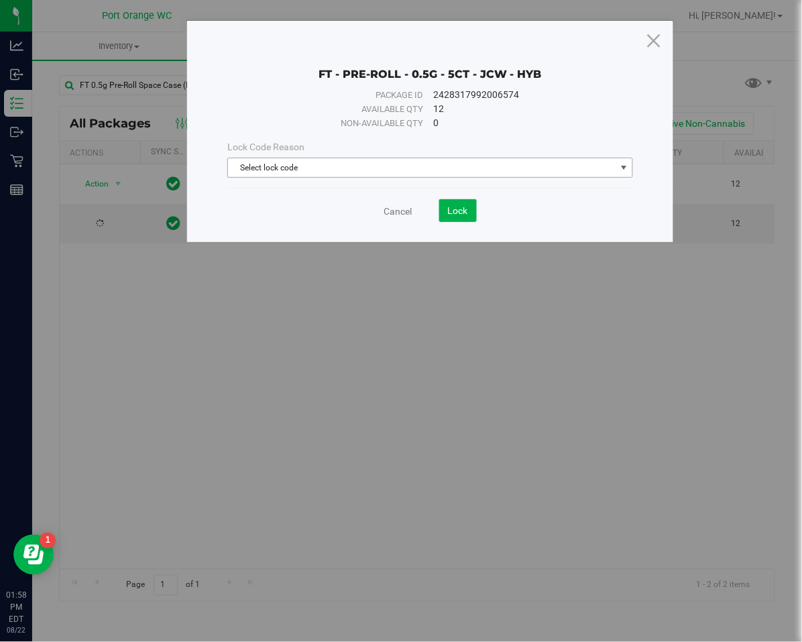
click at [282, 171] on span "Select lock code" at bounding box center [422, 167] width 388 height 19
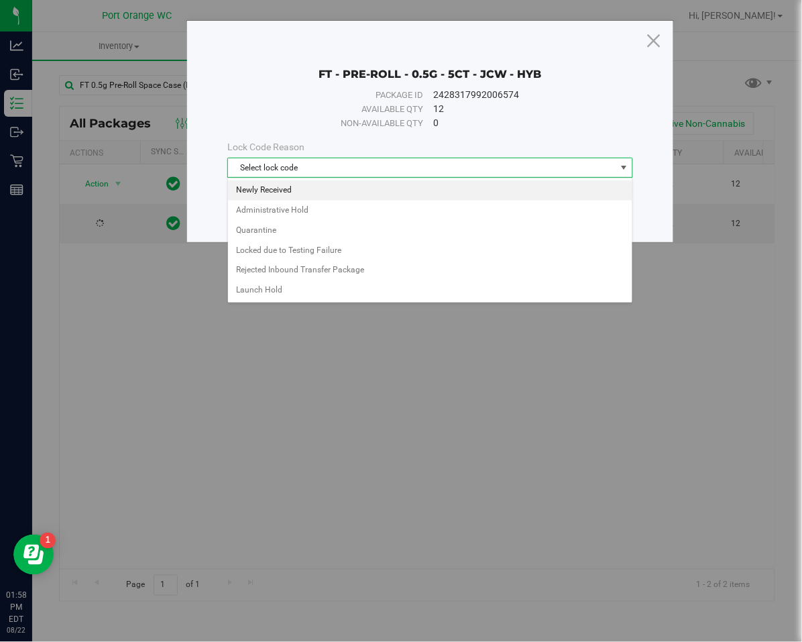
click at [275, 194] on li "Newly Received" at bounding box center [430, 190] width 404 height 20
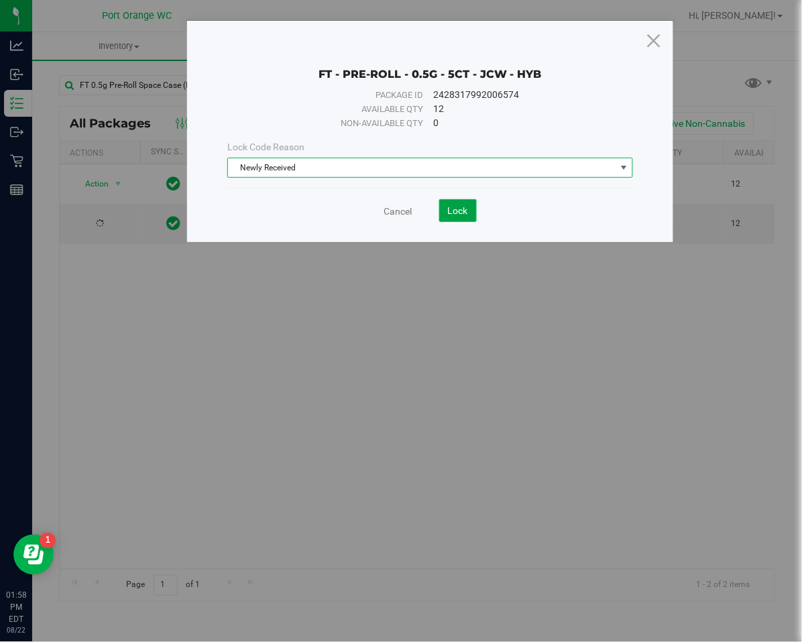
click at [463, 207] on span "Lock" at bounding box center [458, 210] width 20 height 11
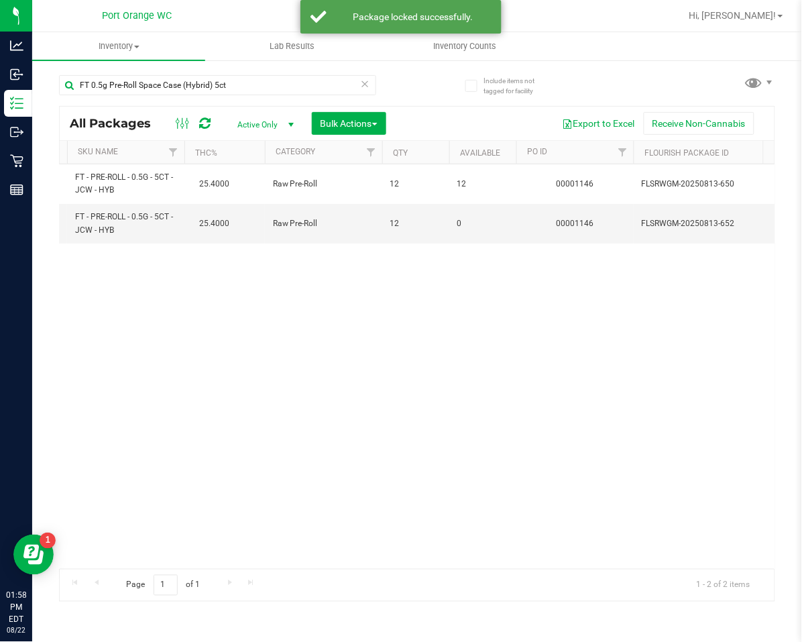
scroll to position [0, 278]
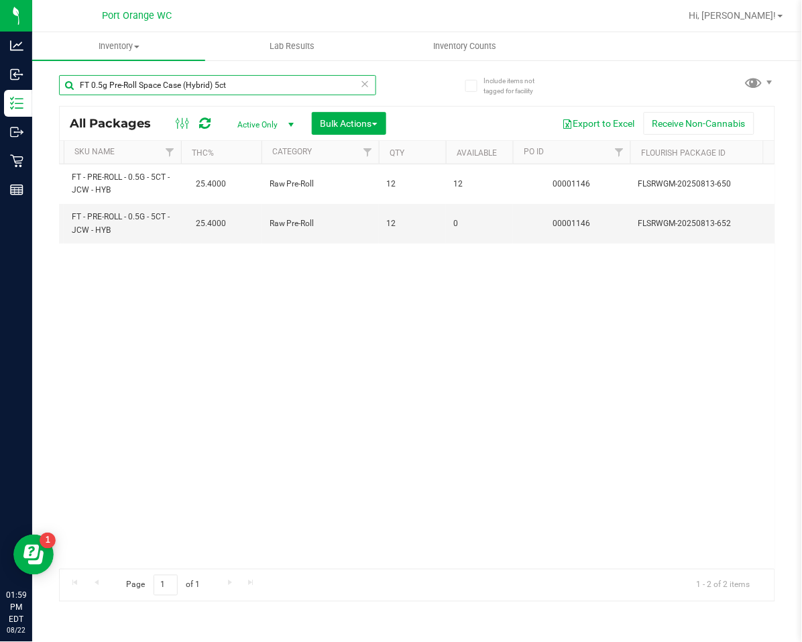
click at [227, 83] on input "FT 0.5g Pre-Roll Space Case (Hybrid) 5ct" at bounding box center [217, 85] width 317 height 20
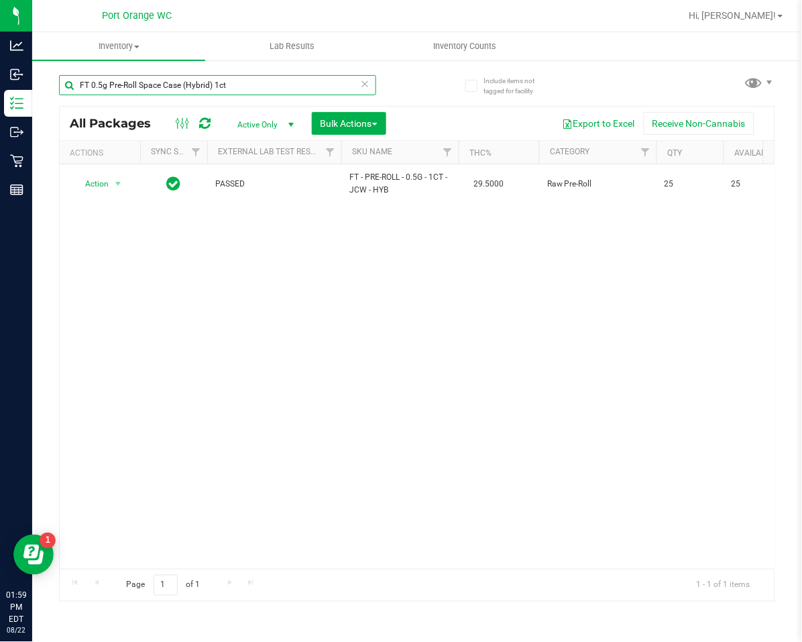
type input "FT 0.5g Pre-Roll Space Case (Hybrid) 1ct"
click at [361, 84] on icon at bounding box center [365, 83] width 9 height 16
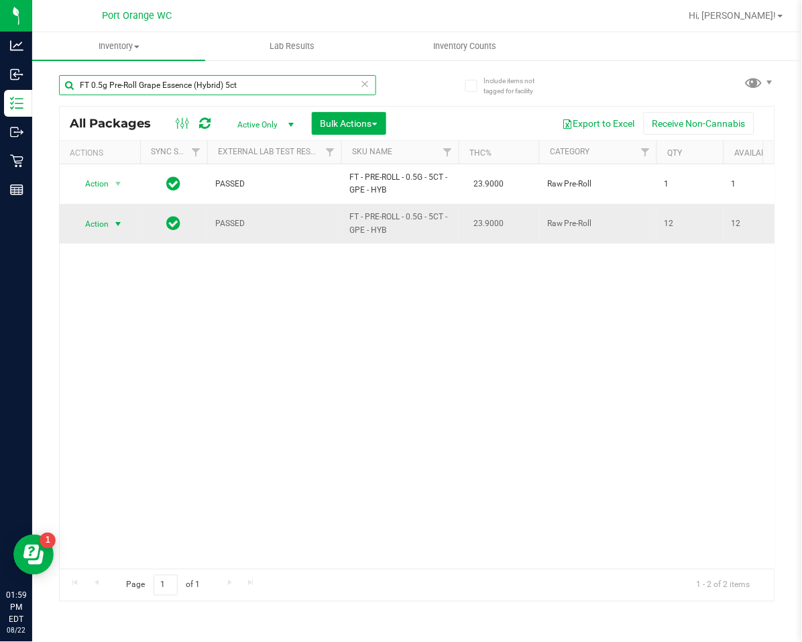
type input "FT 0.5g Pre-Roll Grape Essence (Hybrid) 5ct"
click at [92, 223] on span "Action" at bounding box center [91, 224] width 36 height 19
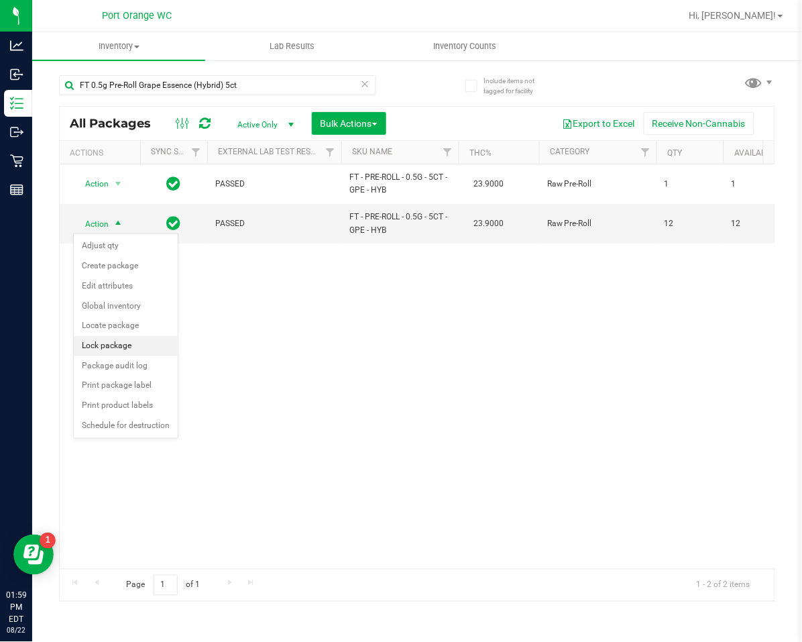
click at [95, 338] on li "Lock package" at bounding box center [126, 346] width 104 height 20
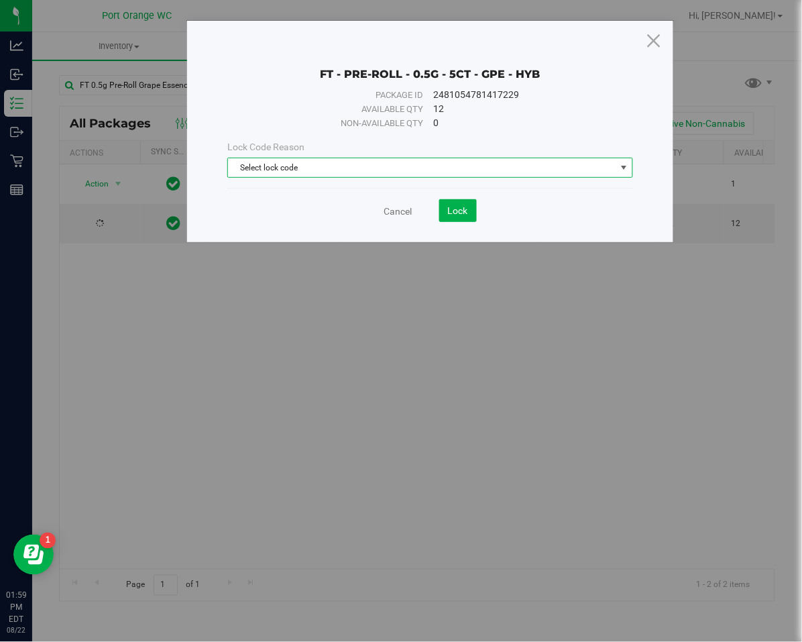
drag, startPoint x: 248, startPoint y: 168, endPoint x: 253, endPoint y: 183, distance: 15.7
click at [248, 169] on span "Select lock code" at bounding box center [422, 167] width 388 height 19
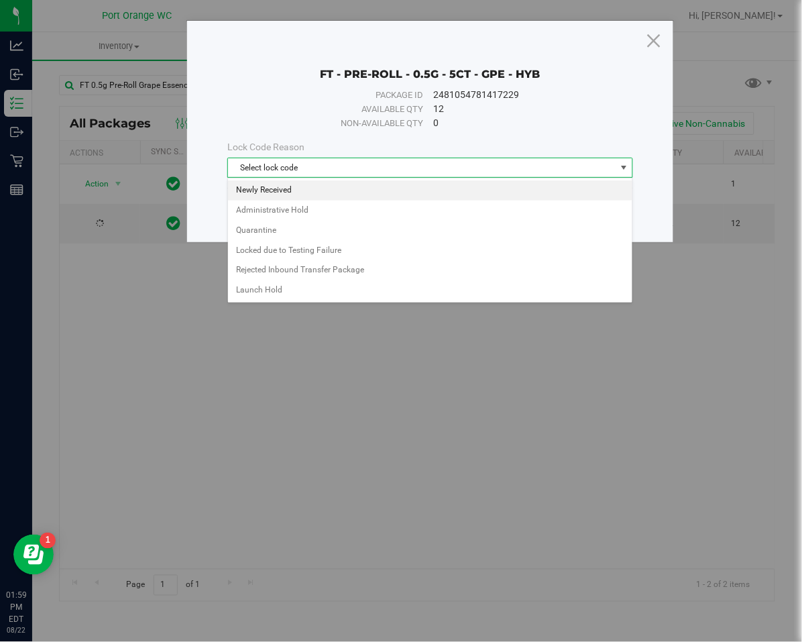
click at [259, 190] on li "Newly Received" at bounding box center [430, 190] width 404 height 20
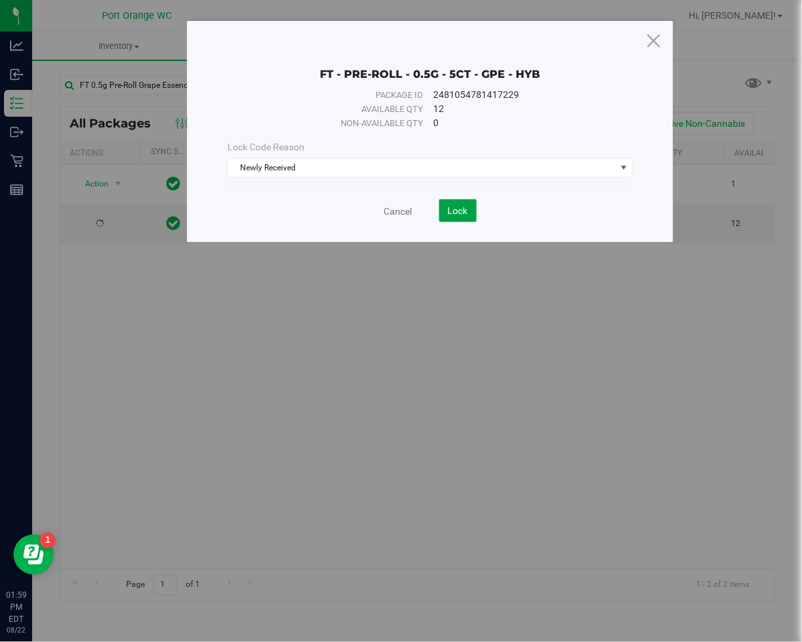
drag, startPoint x: 447, startPoint y: 202, endPoint x: 50, endPoint y: 232, distance: 398.1
click at [447, 202] on button "Lock" at bounding box center [458, 210] width 38 height 23
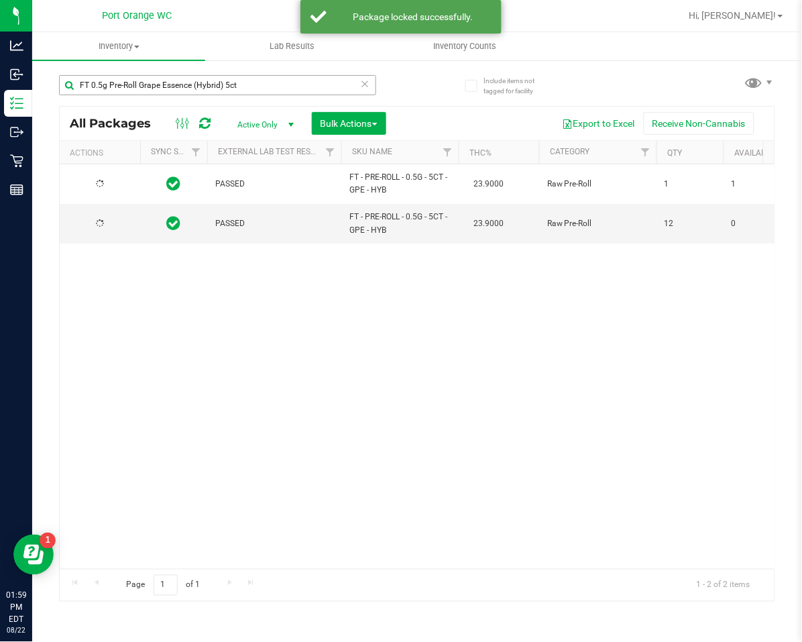
click at [365, 89] on icon at bounding box center [365, 83] width 9 height 16
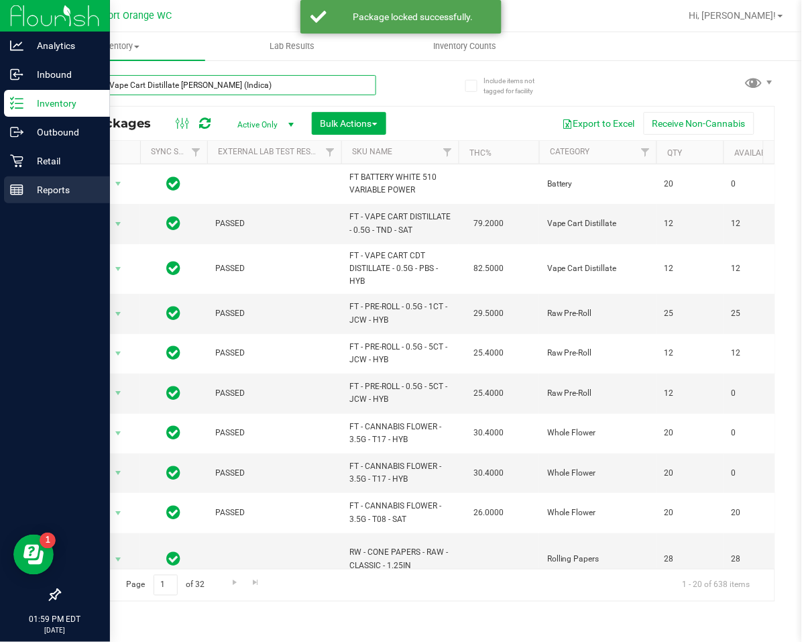
type input "FT 0.5g Vape Cart Distillate Donny Burger (Indica)"
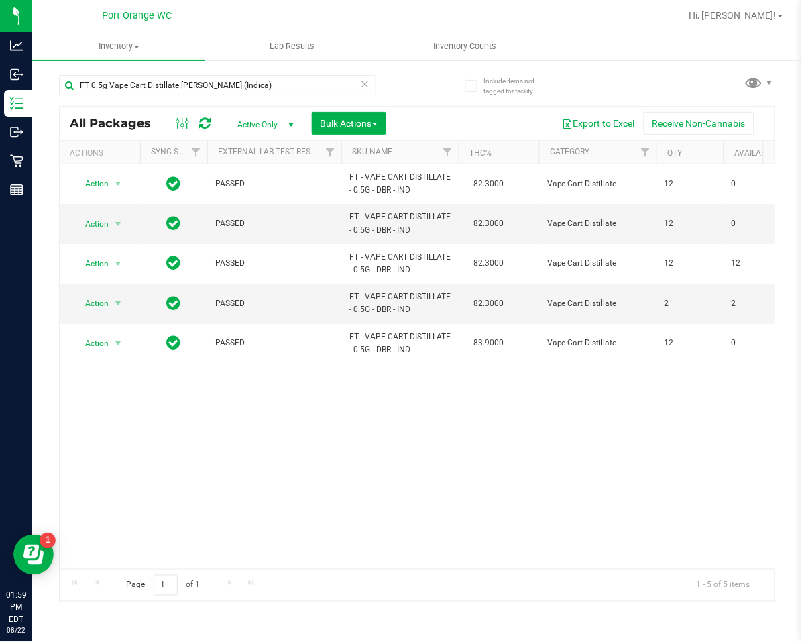
click at [233, 422] on div "Action Action Edit attributes Global inventory Locate package Package audit log…" at bounding box center [417, 366] width 715 height 404
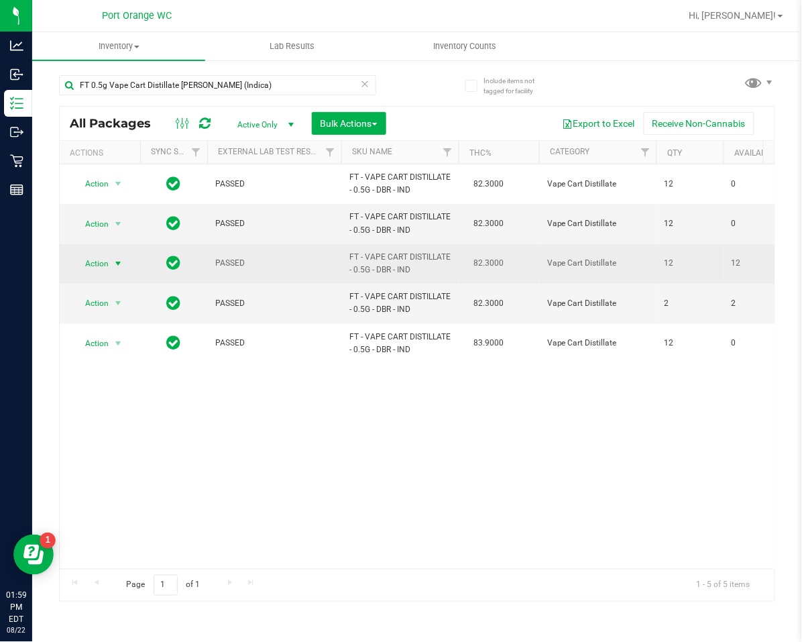
click at [87, 261] on span "Action" at bounding box center [91, 263] width 36 height 19
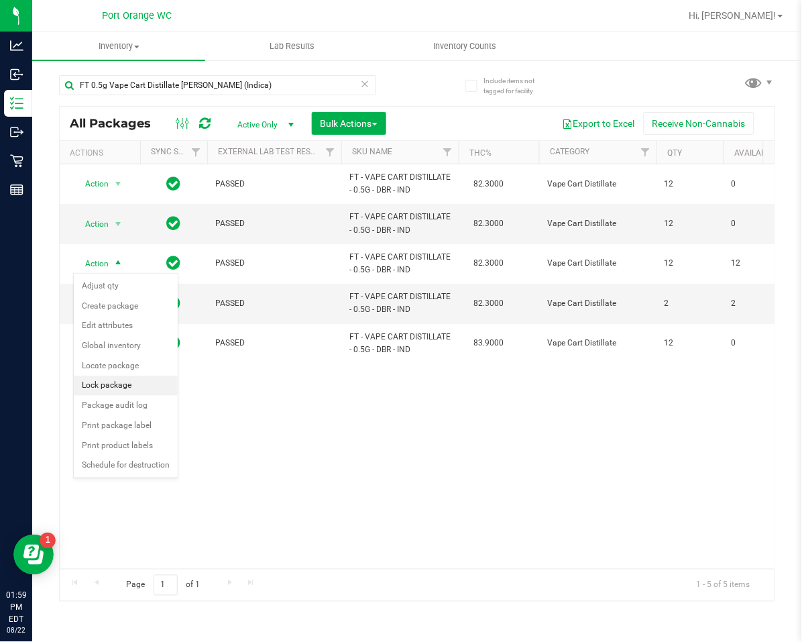
click at [97, 385] on li "Lock package" at bounding box center [126, 385] width 104 height 20
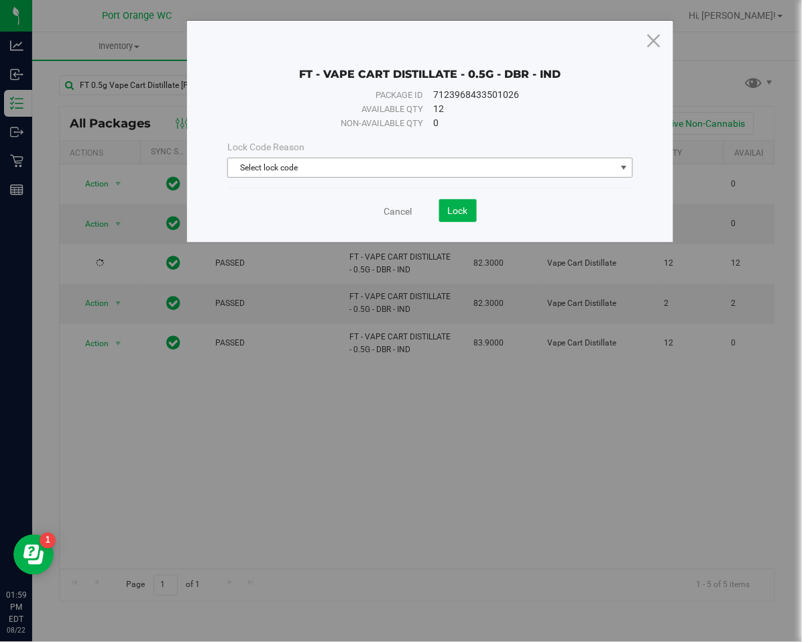
click at [331, 171] on span "Select lock code" at bounding box center [422, 167] width 388 height 19
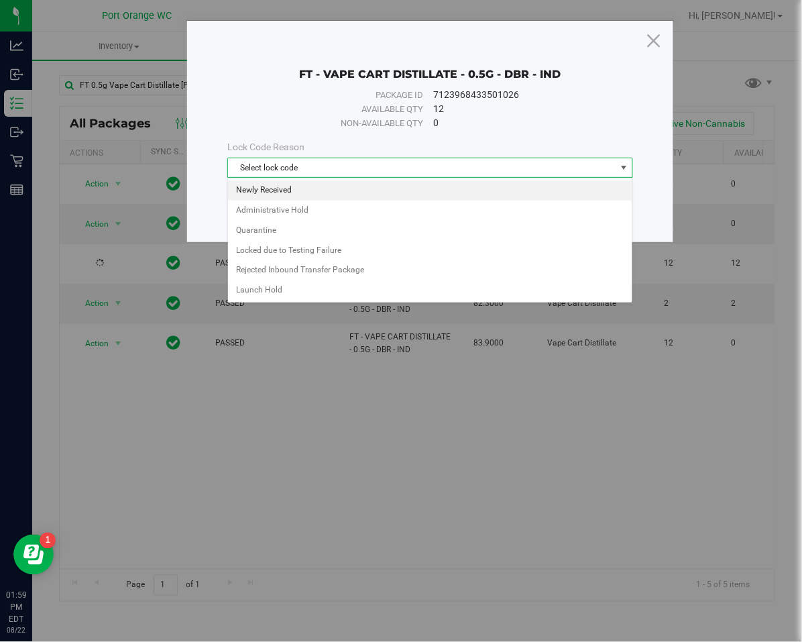
click at [326, 190] on li "Newly Received" at bounding box center [430, 190] width 404 height 20
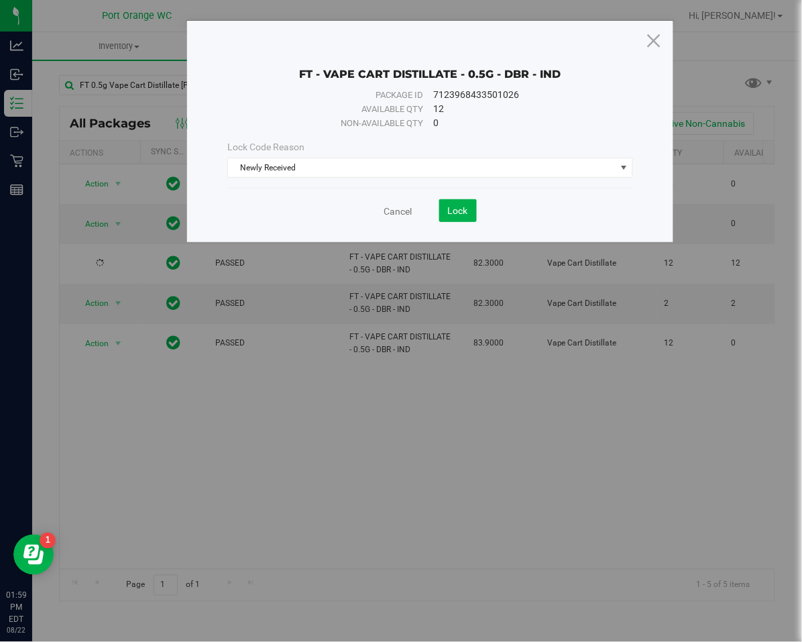
drag, startPoint x: 457, startPoint y: 200, endPoint x: 463, endPoint y: 223, distance: 23.6
click at [457, 202] on div "Cancel Lock" at bounding box center [430, 205] width 406 height 33
click at [464, 223] on div "FT - VAPE CART DISTILLATE - 0.5G - DBR - IND Package ID 7123968433501026 Availa…" at bounding box center [430, 131] width 486 height 221
click at [459, 211] on span "Lock" at bounding box center [458, 210] width 20 height 11
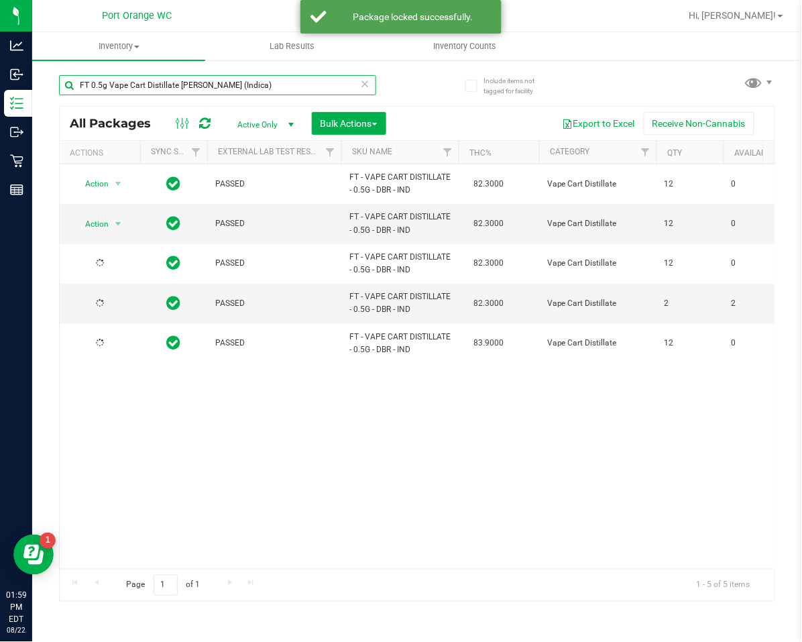
click at [369, 89] on input "FT 0.5g Vape Cart Distillate Donny Burger (Indica)" at bounding box center [217, 85] width 317 height 20
click at [363, 85] on icon at bounding box center [365, 83] width 9 height 16
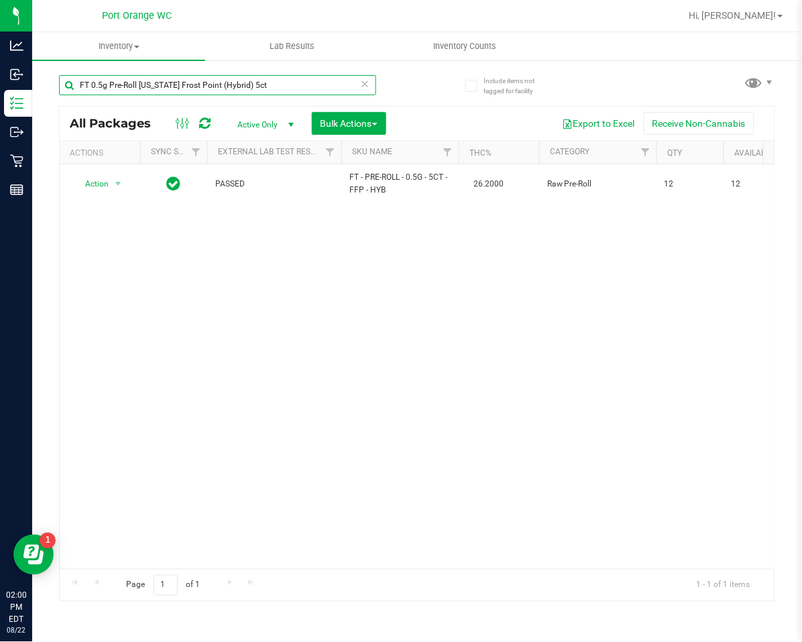
type input "FT 0.5g Pre-Roll Florida Frost Point (Hybrid) 5ct"
click at [365, 82] on icon at bounding box center [365, 83] width 9 height 16
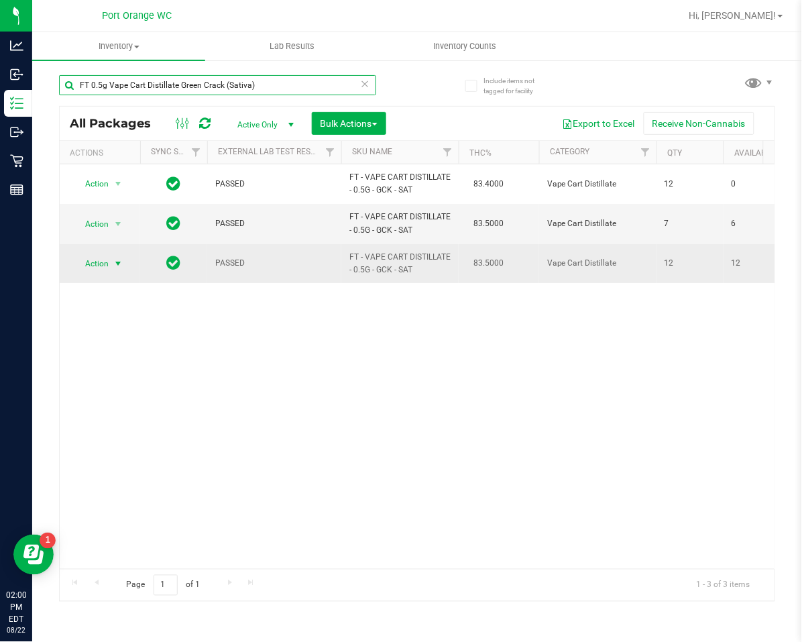
type input "FT 0.5g Vape Cart Distillate Green Crack (Sativa)"
click at [93, 272] on span "Action" at bounding box center [91, 263] width 36 height 19
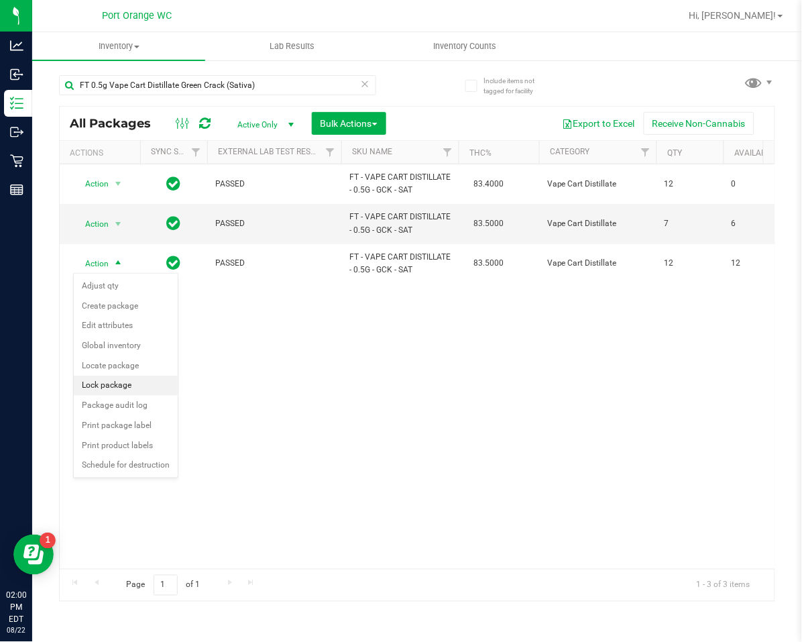
click at [114, 384] on li "Lock package" at bounding box center [126, 385] width 104 height 20
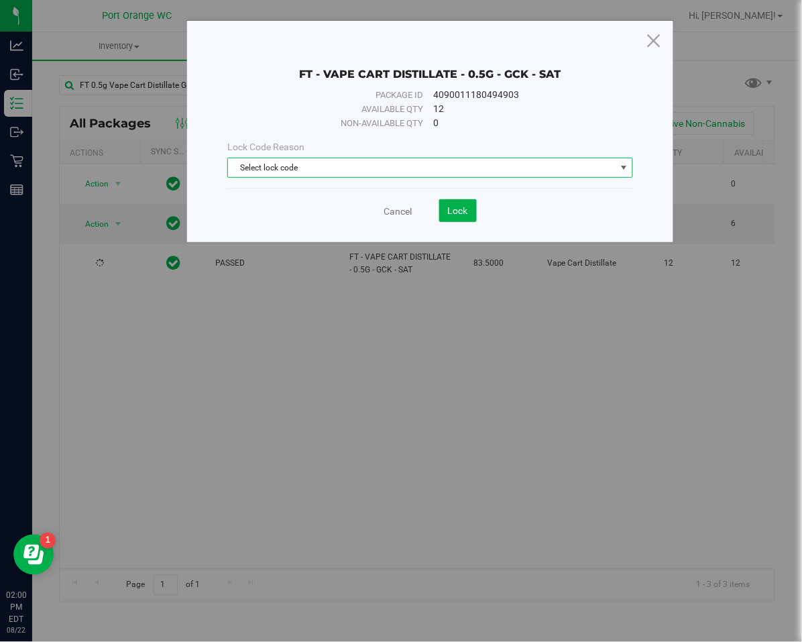
click at [295, 173] on span "Select lock code" at bounding box center [422, 167] width 388 height 19
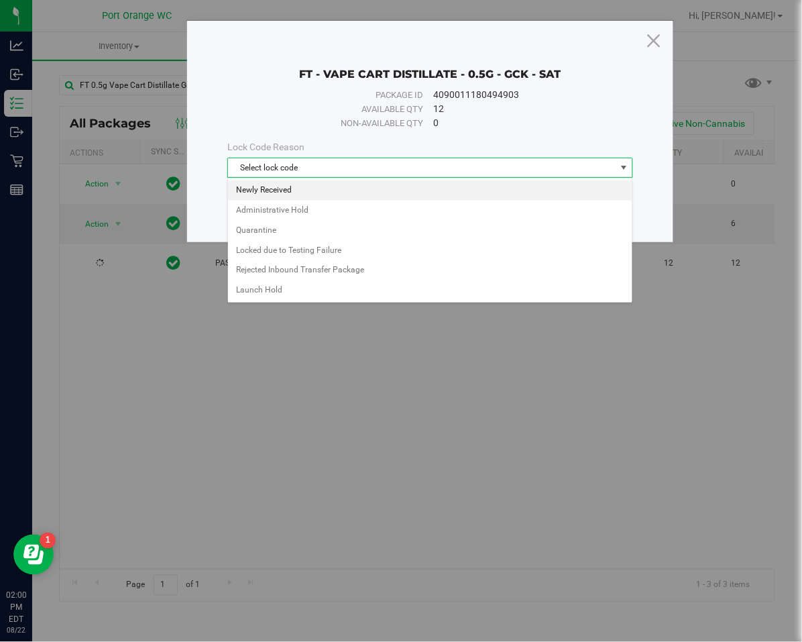
click at [296, 191] on li "Newly Received" at bounding box center [430, 190] width 404 height 20
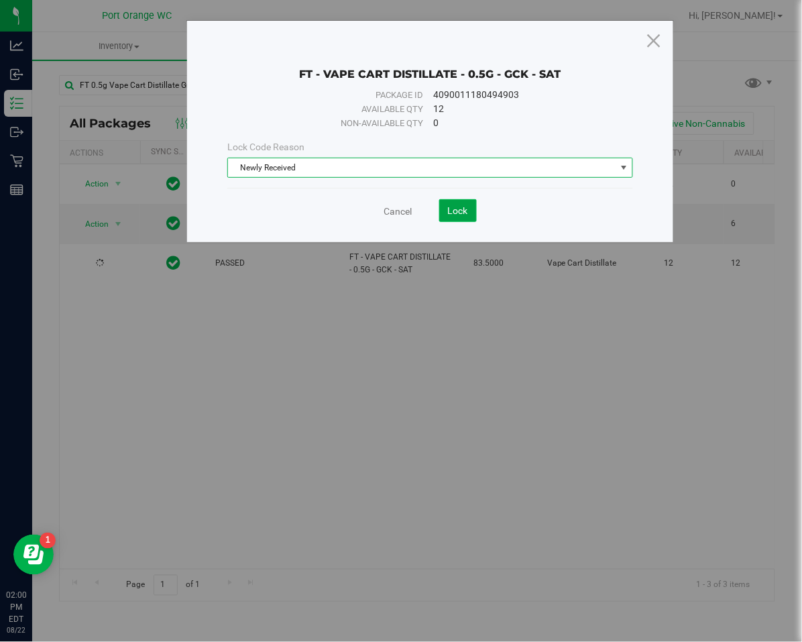
click at [474, 209] on button "Lock" at bounding box center [458, 210] width 38 height 23
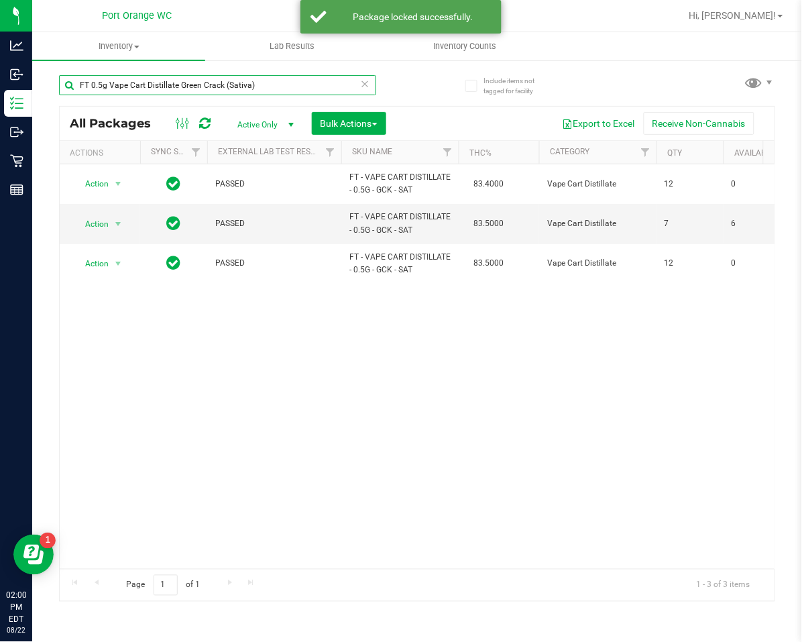
click at [359, 82] on input "FT 0.5g Vape Cart Distillate Green Crack (Sativa)" at bounding box center [217, 85] width 317 height 20
click at [365, 91] on icon at bounding box center [365, 83] width 9 height 16
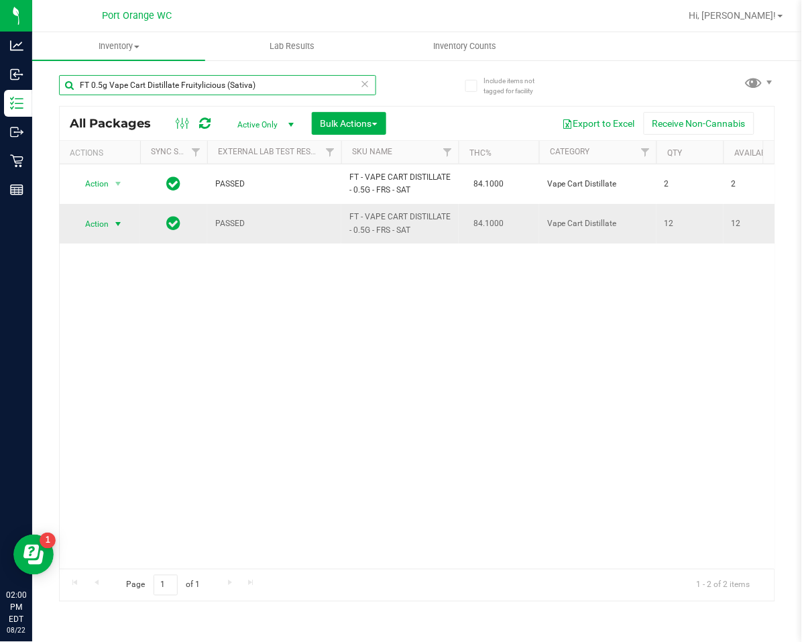
type input "FT 0.5g Vape Cart Distillate Fruitylicious (Sativa)"
click at [98, 226] on span "Action" at bounding box center [91, 224] width 36 height 19
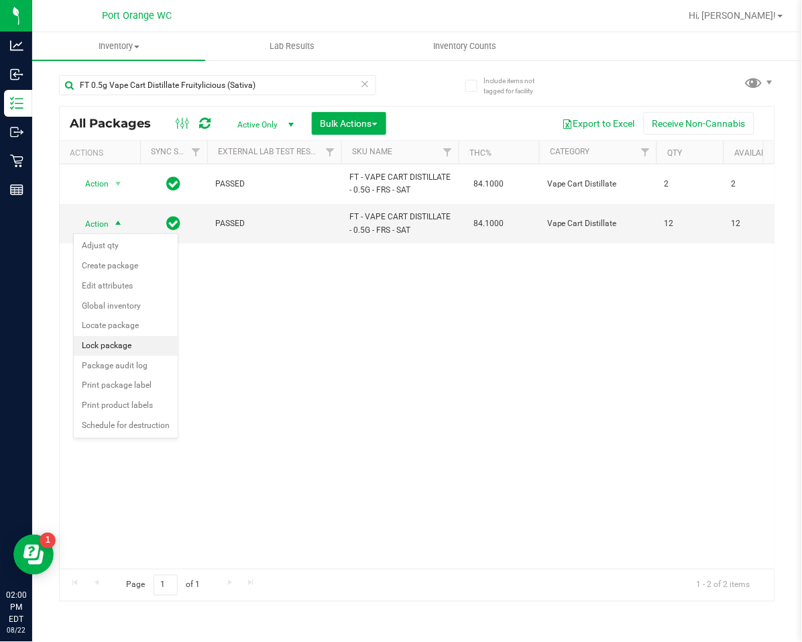
click at [117, 348] on li "Lock package" at bounding box center [126, 346] width 104 height 20
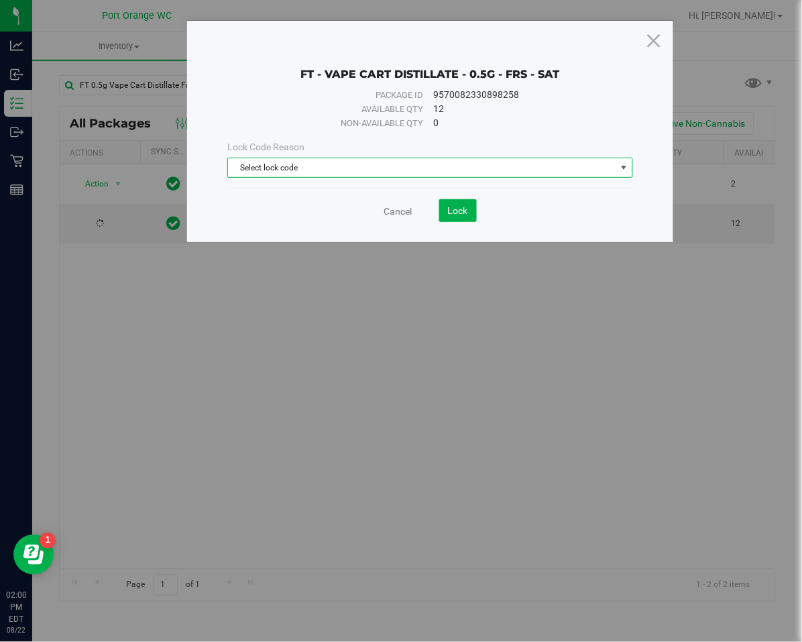
click at [259, 174] on span "Select lock code" at bounding box center [422, 167] width 388 height 19
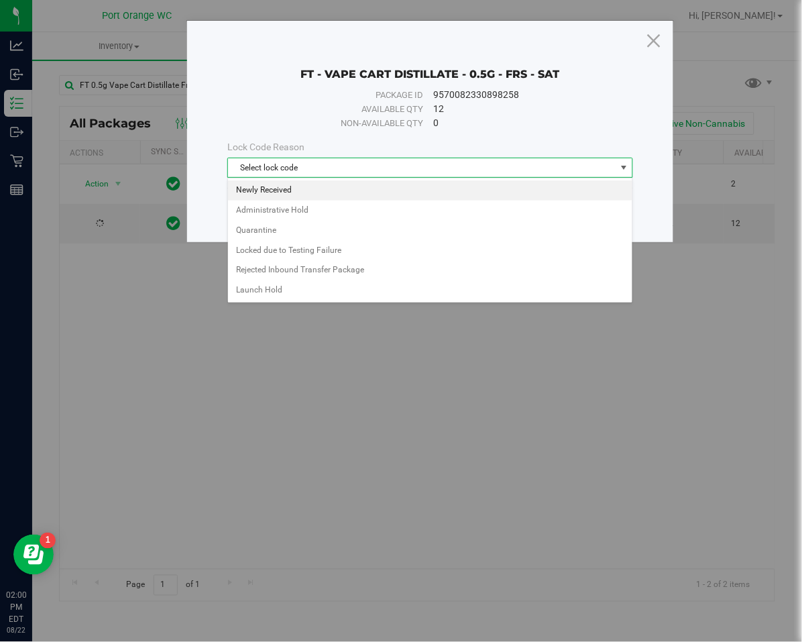
click at [257, 190] on li "Newly Received" at bounding box center [430, 190] width 404 height 20
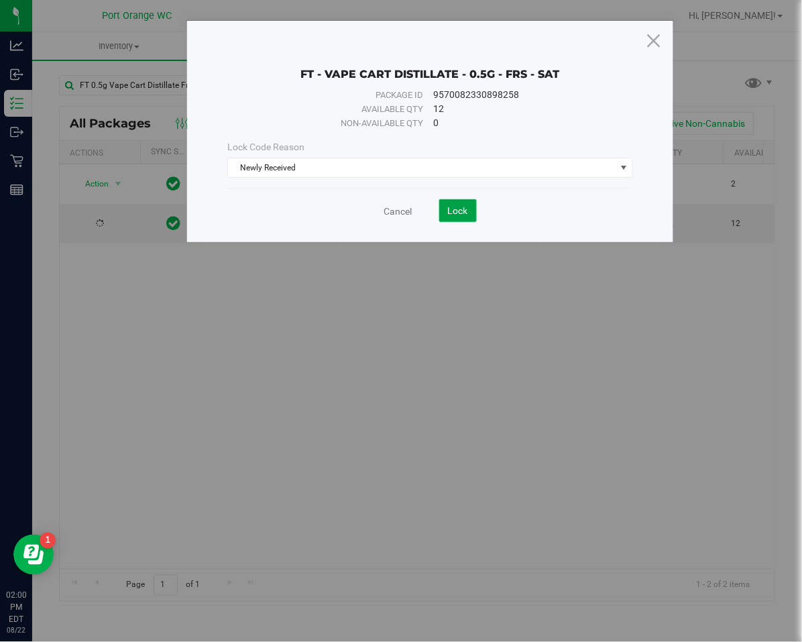
click at [455, 215] on span "Lock" at bounding box center [458, 210] width 20 height 11
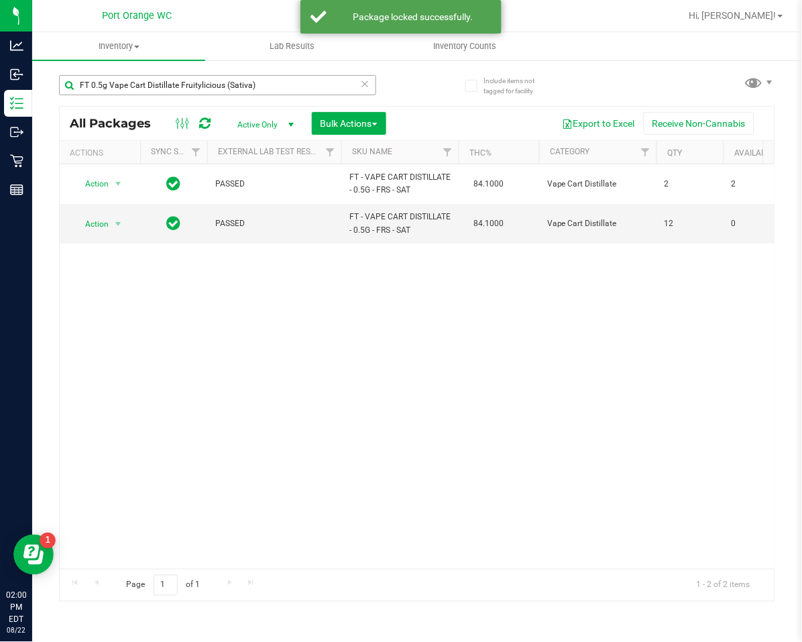
click at [363, 92] on span at bounding box center [365, 83] width 9 height 17
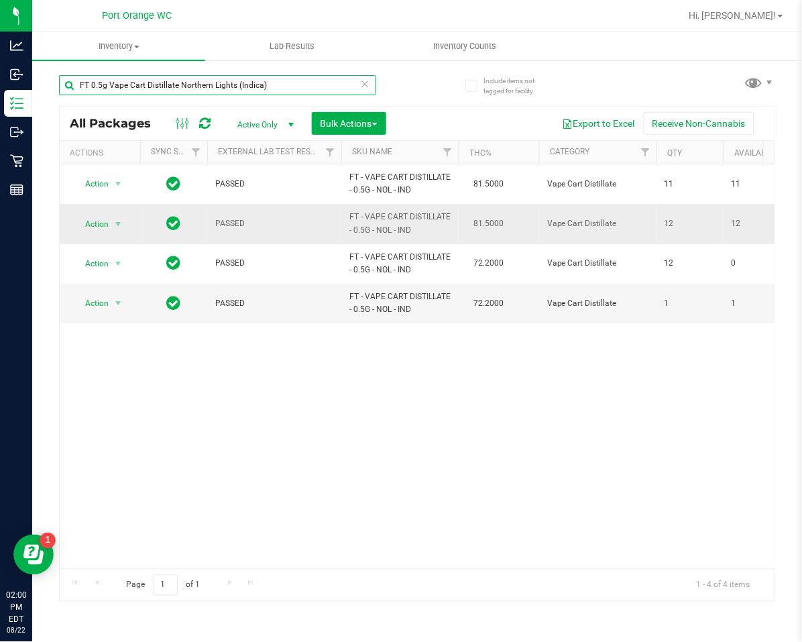
type input "FT 0.5g Vape Cart Distillate Northern Lights (Indica)"
click at [127, 219] on div "Action Action Adjust qty Create package Edit attributes Global inventory Locate…" at bounding box center [100, 224] width 64 height 19
click at [89, 231] on span "Action" at bounding box center [91, 224] width 36 height 19
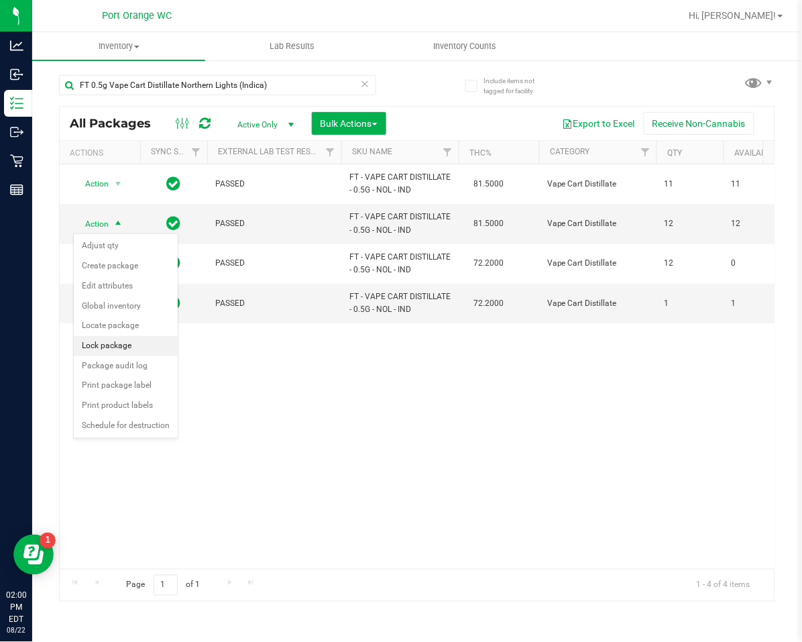
click at [117, 338] on li "Lock package" at bounding box center [126, 346] width 104 height 20
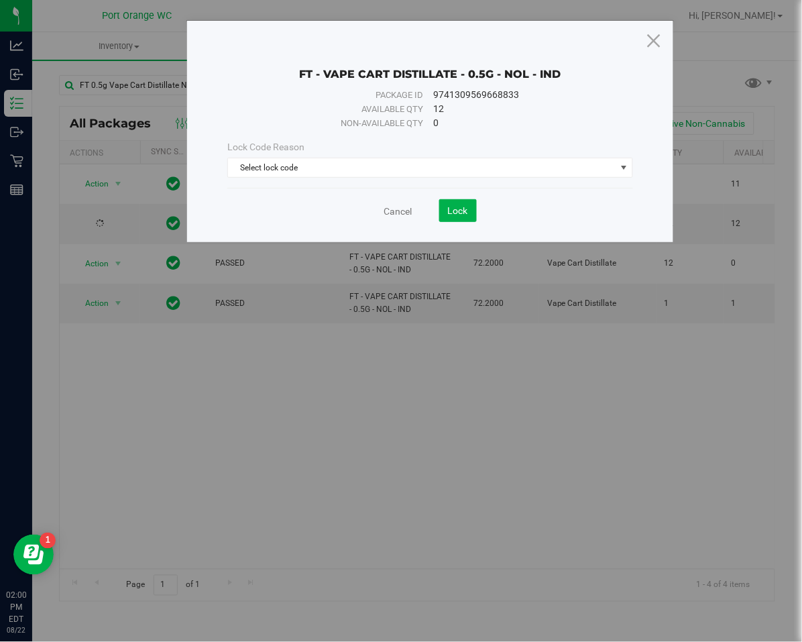
click at [347, 156] on div "Lock Code Reason Select lock code Select lock code Newly Received Administrativ…" at bounding box center [430, 159] width 426 height 38
click at [353, 165] on span "Select lock code" at bounding box center [422, 167] width 388 height 19
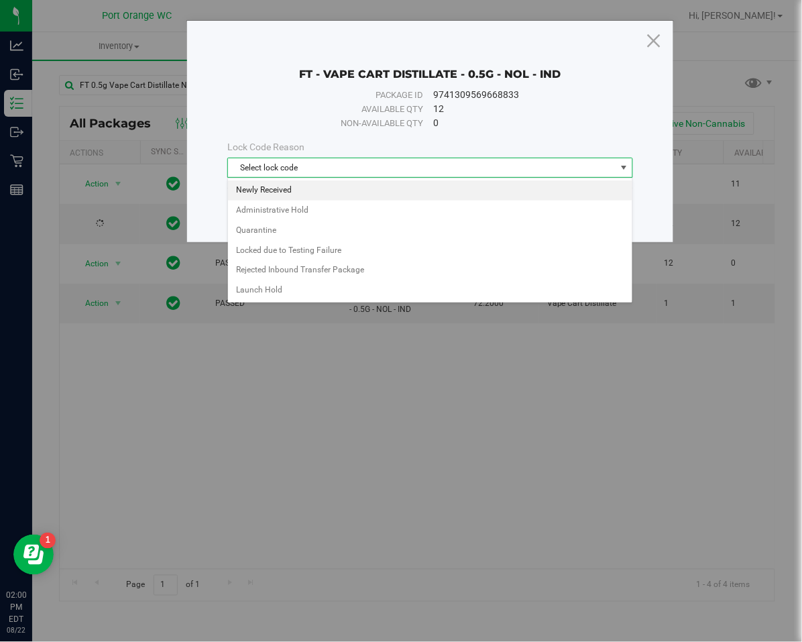
click at [338, 196] on li "Newly Received" at bounding box center [430, 190] width 404 height 20
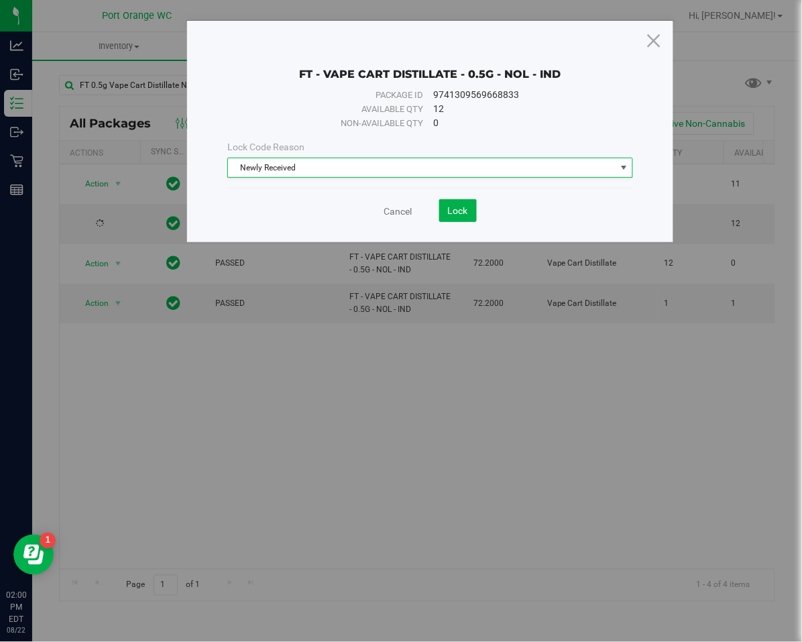
click at [449, 182] on body "FT - VAPE CART DISTILLATE - 0.5G - NOL - IND Package ID 9741309569668833 Availa…" at bounding box center [401, 321] width 802 height 642
click at [464, 214] on span "Lock" at bounding box center [458, 210] width 20 height 11
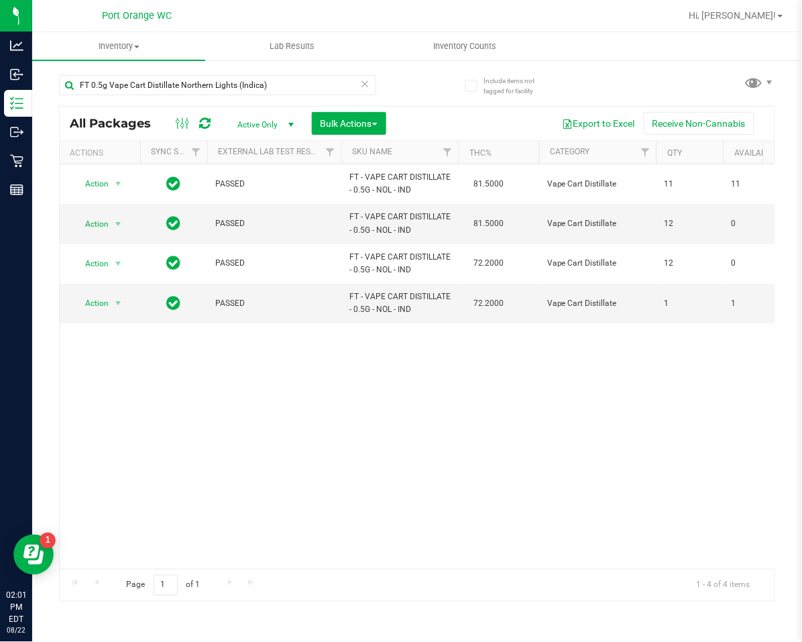
click at [367, 81] on icon at bounding box center [365, 83] width 9 height 16
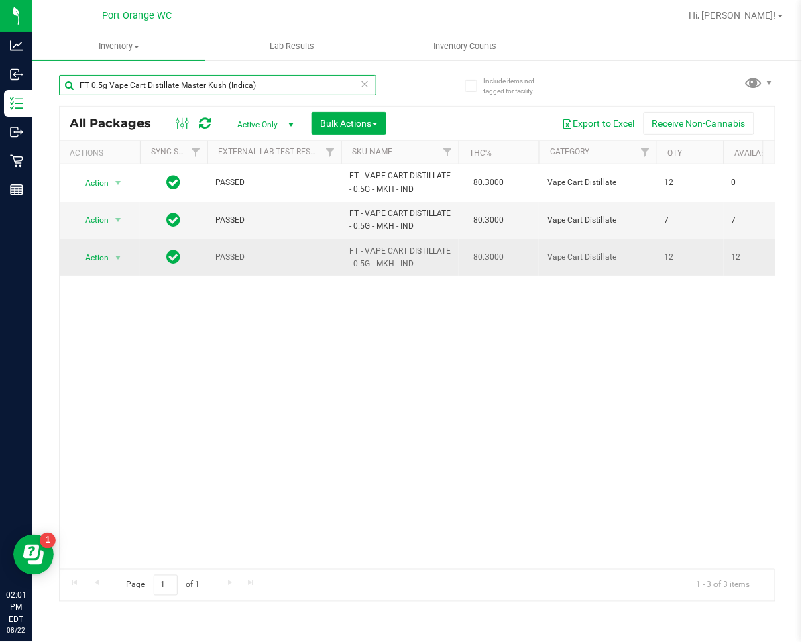
type input "FT 0.5g Vape Cart Distillate Master Kush (Indica)"
click at [104, 255] on span "Action" at bounding box center [91, 257] width 36 height 19
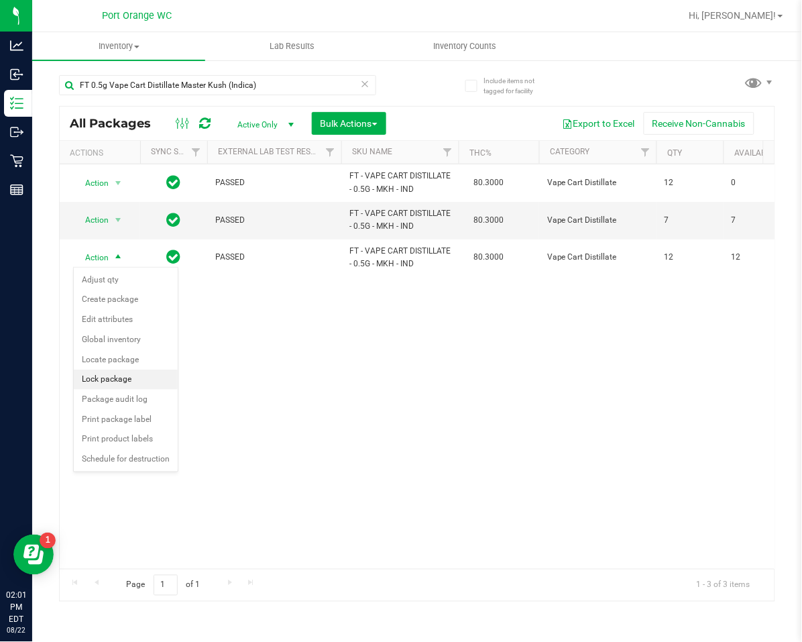
click at [93, 373] on li "Lock package" at bounding box center [126, 379] width 104 height 20
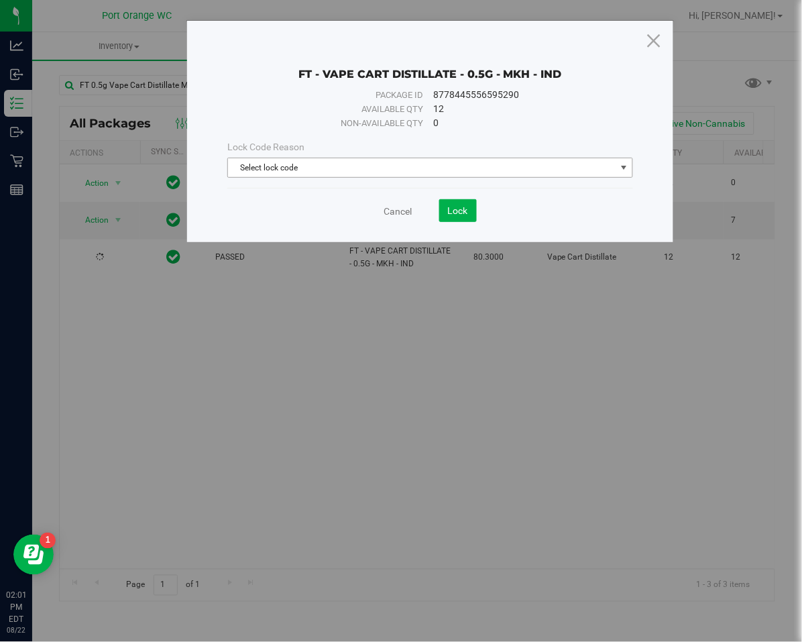
click at [288, 175] on span "Select lock code" at bounding box center [422, 167] width 388 height 19
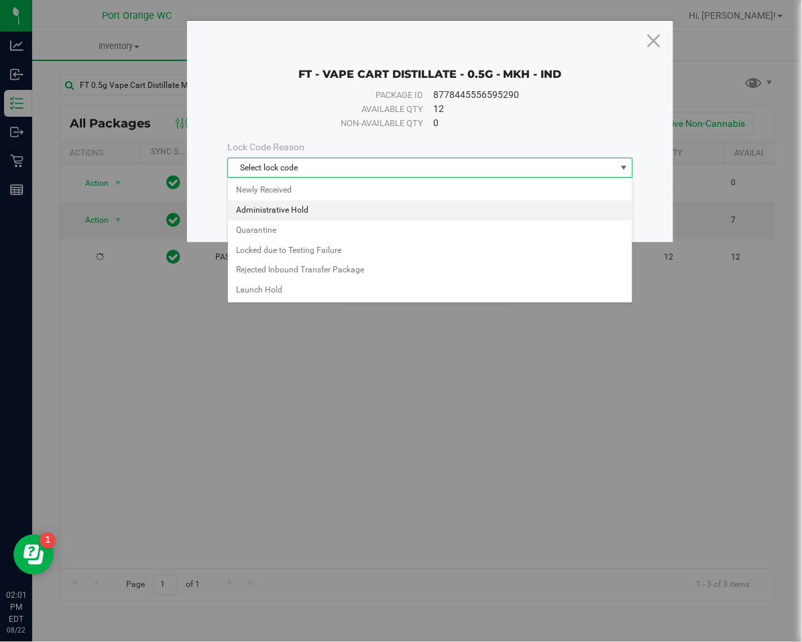
click at [272, 208] on li "Administrative Hold" at bounding box center [430, 210] width 404 height 20
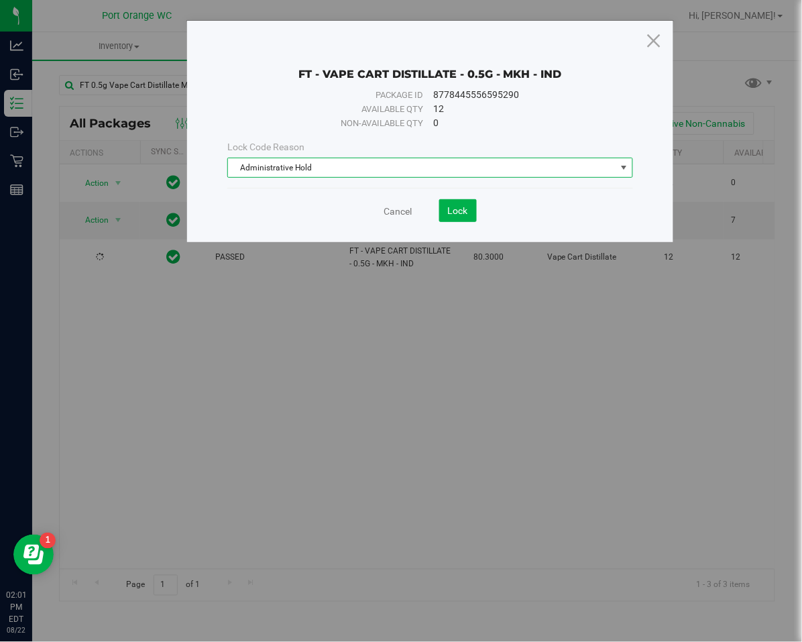
click at [284, 160] on span "Administrative Hold" at bounding box center [422, 167] width 388 height 19
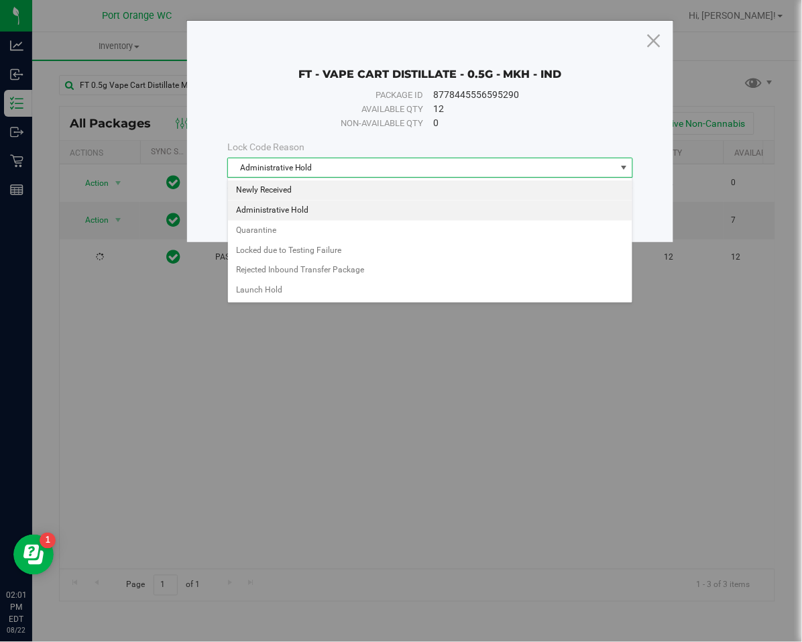
click at [275, 180] on li "Newly Received" at bounding box center [430, 190] width 404 height 20
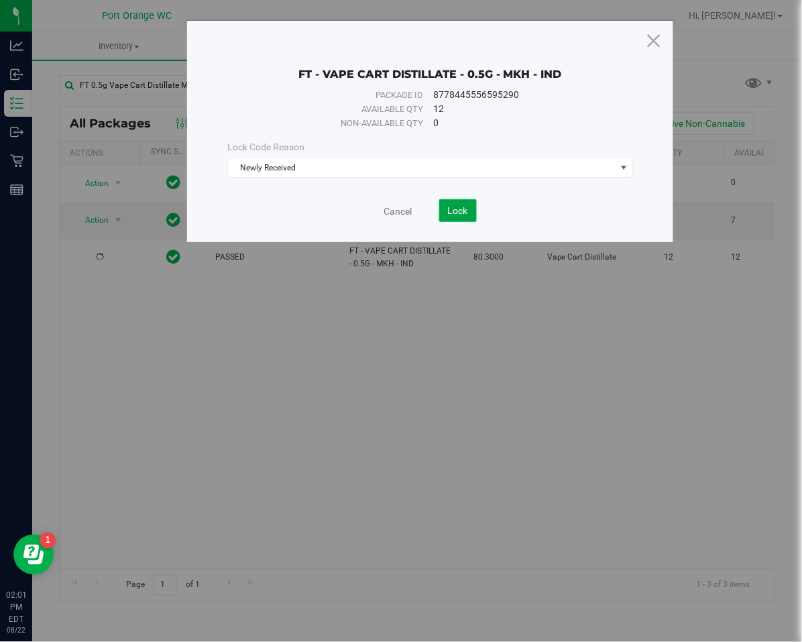
drag, startPoint x: 468, startPoint y: 204, endPoint x: 459, endPoint y: 203, distance: 8.7
click at [465, 203] on button "Lock" at bounding box center [458, 210] width 38 height 23
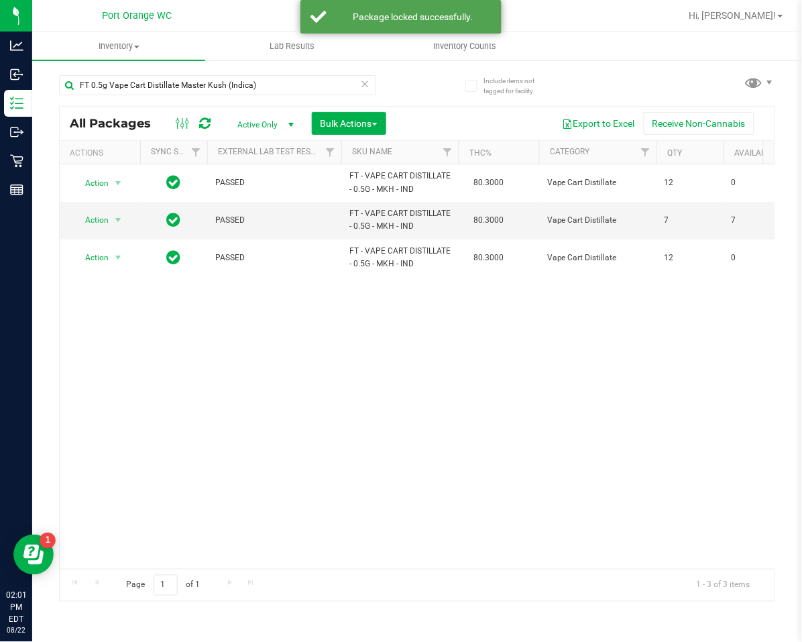
click at [366, 86] on icon at bounding box center [365, 83] width 9 height 16
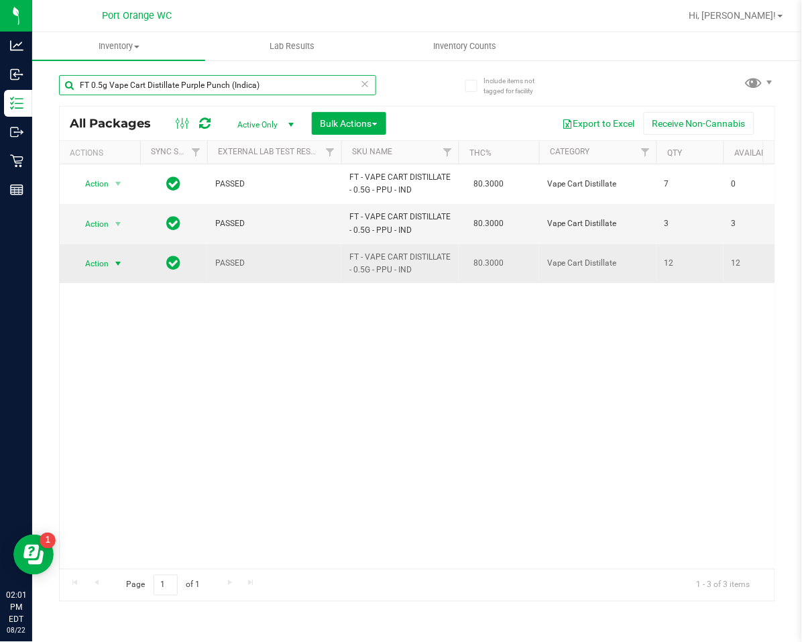
type input "FT 0.5g Vape Cart Distillate Purple Punch (Indica)"
click at [110, 259] on span "select" at bounding box center [118, 263] width 17 height 19
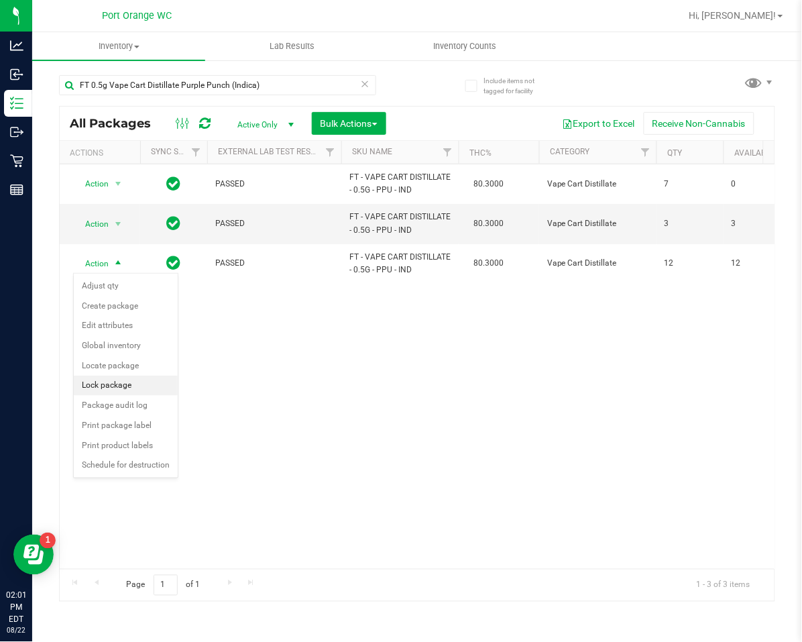
click at [101, 381] on li "Lock package" at bounding box center [126, 385] width 104 height 20
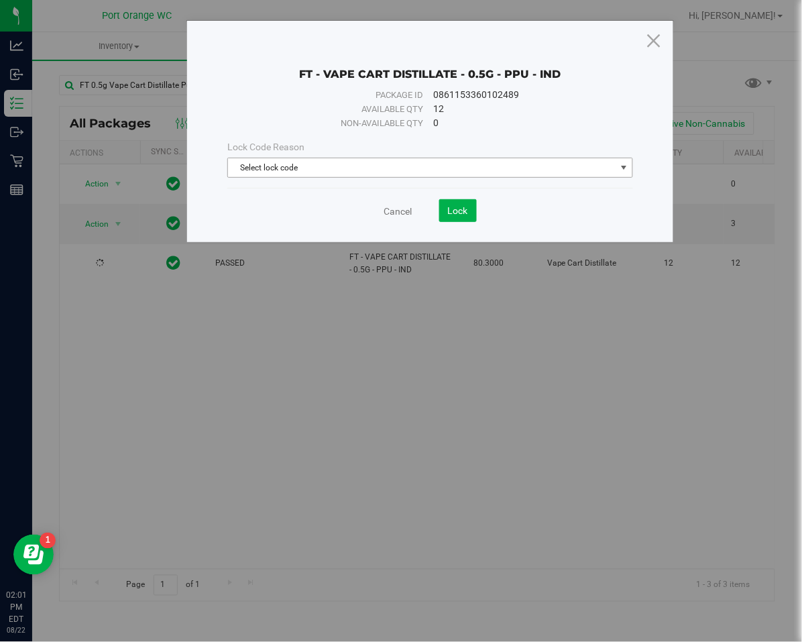
click at [316, 172] on span "Select lock code" at bounding box center [422, 167] width 388 height 19
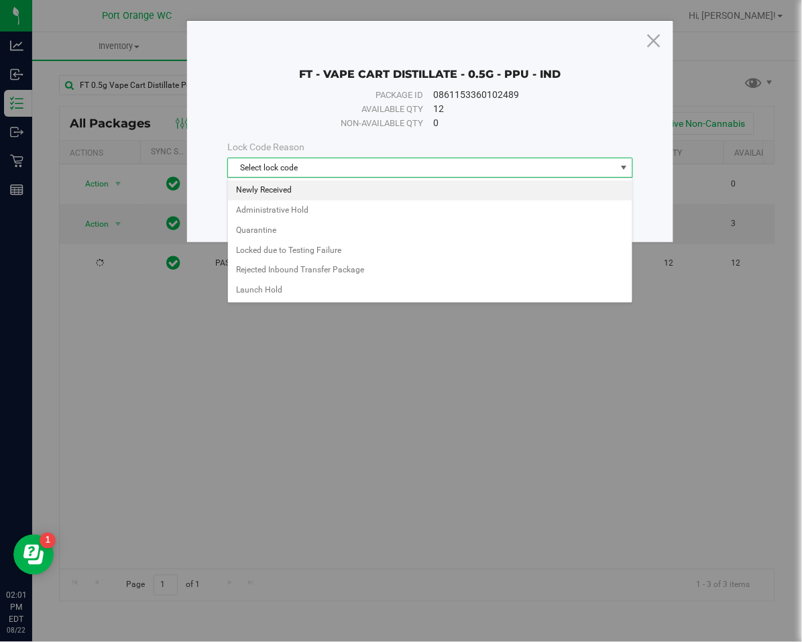
click at [305, 196] on li "Newly Received" at bounding box center [430, 190] width 404 height 20
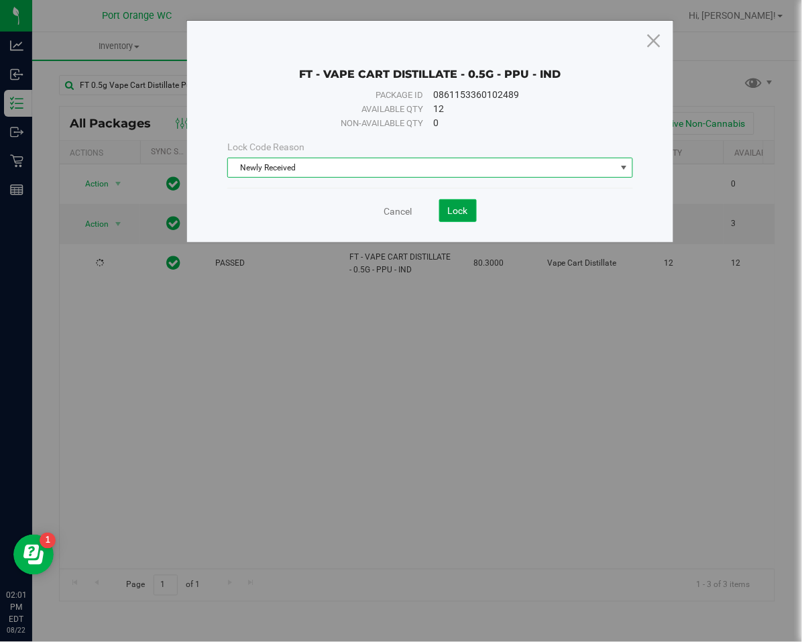
click at [457, 209] on span "Lock" at bounding box center [458, 210] width 20 height 11
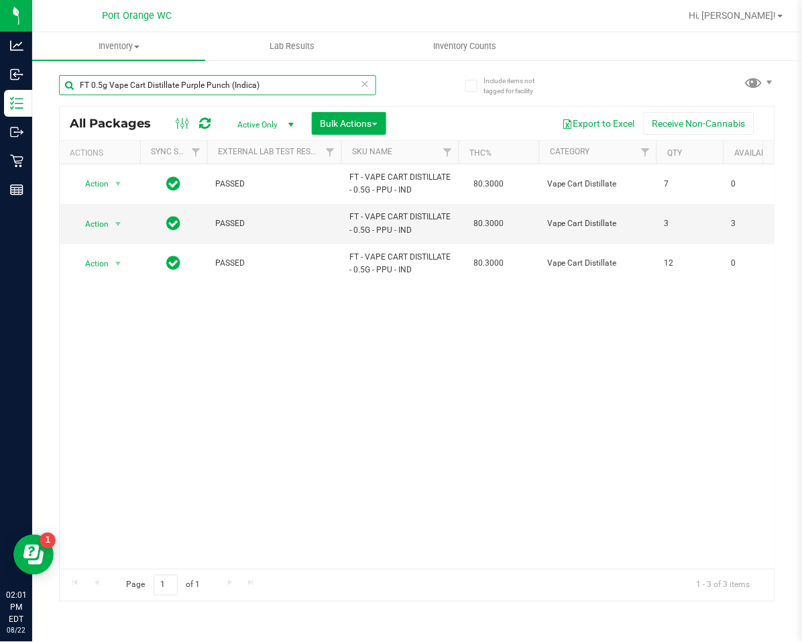
click at [369, 89] on input "FT 0.5g Vape Cart Distillate Purple Punch (Indica)" at bounding box center [217, 85] width 317 height 20
click at [366, 86] on icon at bounding box center [365, 83] width 9 height 16
type input "FT 0.5g Vape Cart Distillate Purple Punch (Indica)"
click at [366, 84] on icon at bounding box center [365, 83] width 9 height 16
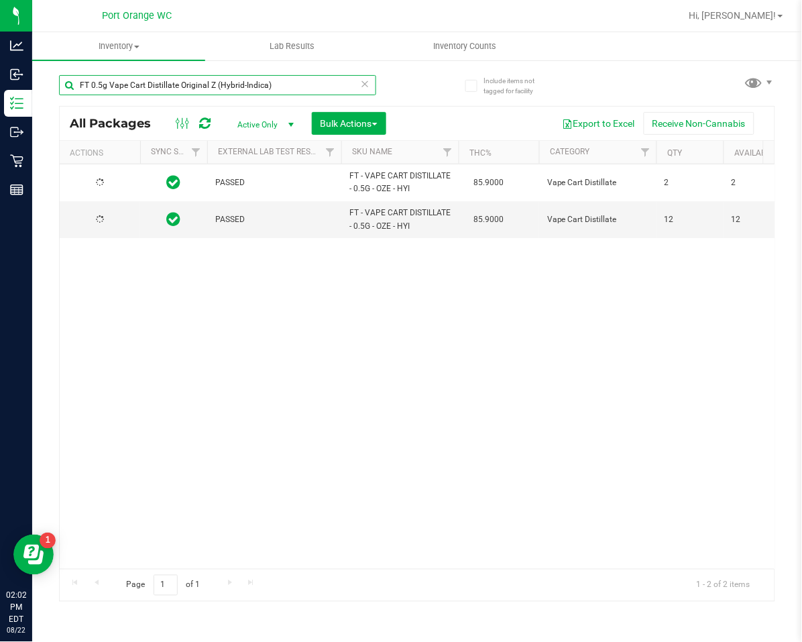
type input "FT 0.5g Vape Cart Distillate Original Z (Hybrid-Indica)"
click at [424, 375] on div "PASSED FT - VAPE CART DISTILLATE - 0.5G - OZE - HYI 85.9000 Vape Cart Distillat…" at bounding box center [417, 366] width 715 height 404
drag, startPoint x: 129, startPoint y: 209, endPoint x: 120, endPoint y: 219, distance: 13.3
click at [129, 210] on td "Action Action Adjust qty Create package Edit attributes Global inventory Locate…" at bounding box center [100, 219] width 80 height 36
click at [103, 227] on span "Action" at bounding box center [91, 220] width 36 height 19
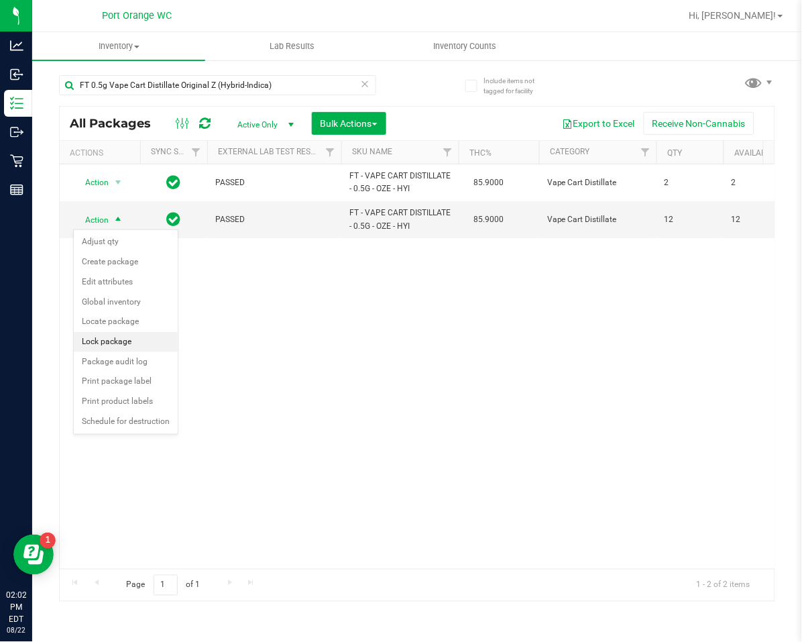
click at [131, 346] on li "Lock package" at bounding box center [126, 342] width 104 height 20
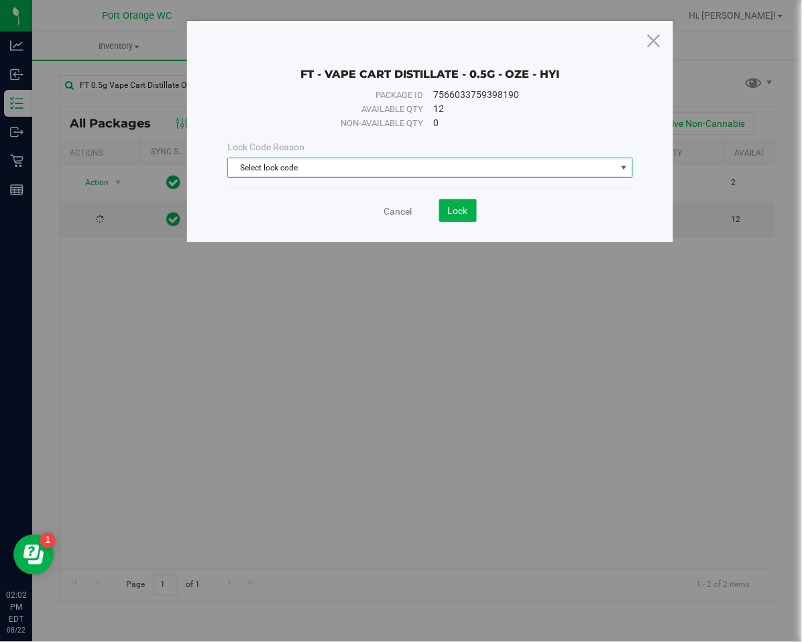
click at [339, 172] on span "Select lock code" at bounding box center [422, 167] width 388 height 19
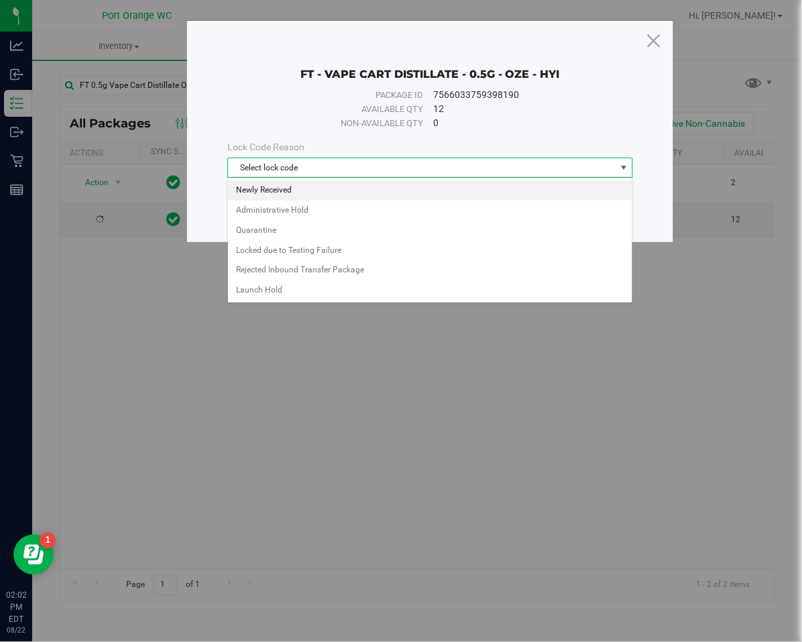
click at [323, 192] on li "Newly Received" at bounding box center [430, 190] width 404 height 20
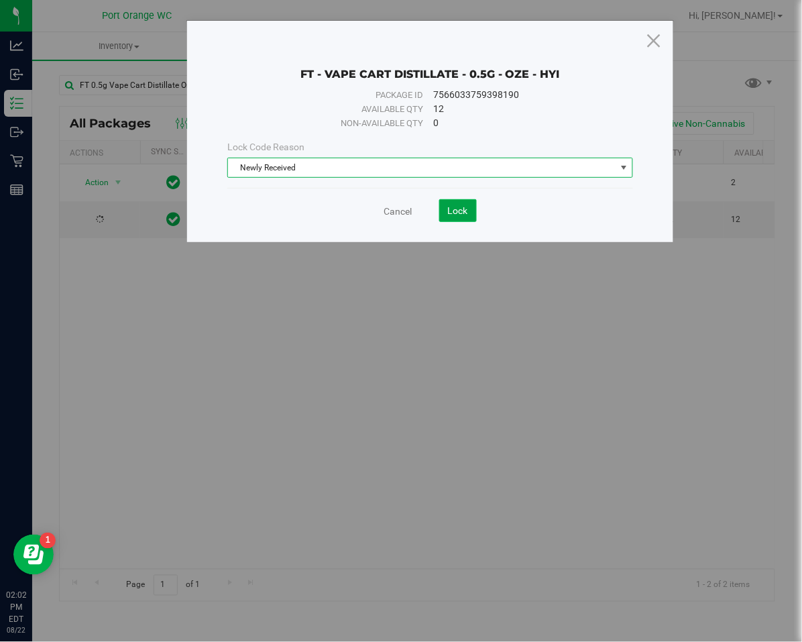
click at [455, 209] on span "Lock" at bounding box center [458, 210] width 20 height 11
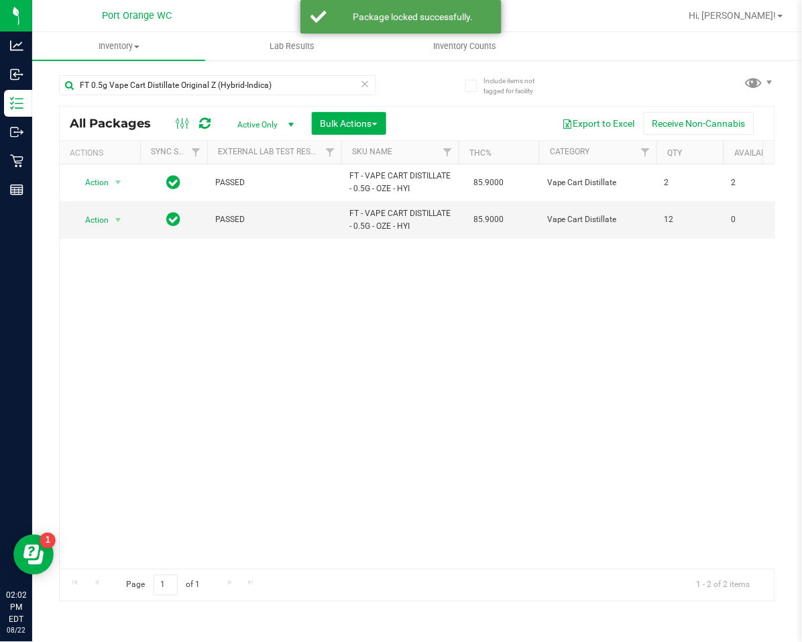
click at [362, 83] on icon at bounding box center [365, 83] width 9 height 16
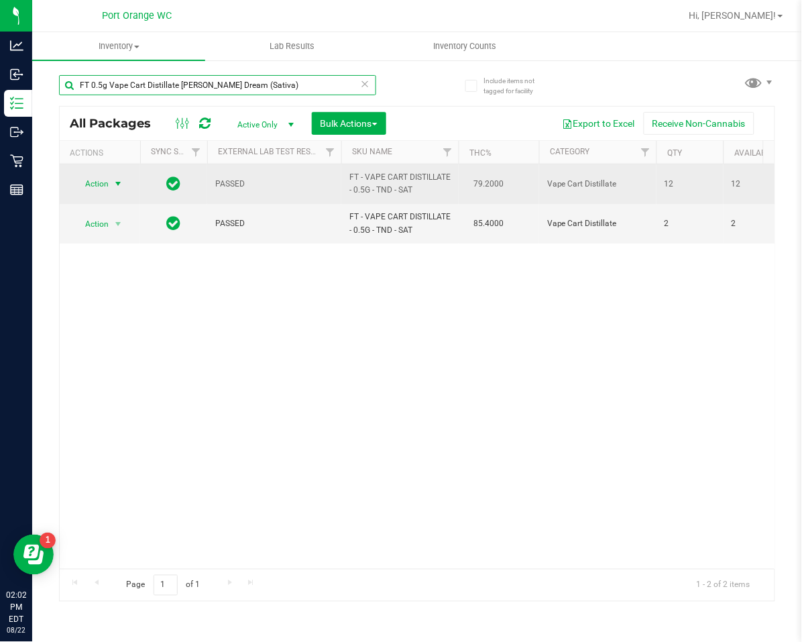
type input "FT 0.5g Vape Cart Distillate [PERSON_NAME] Dream (Sativa)"
click at [111, 186] on span "select" at bounding box center [118, 183] width 17 height 19
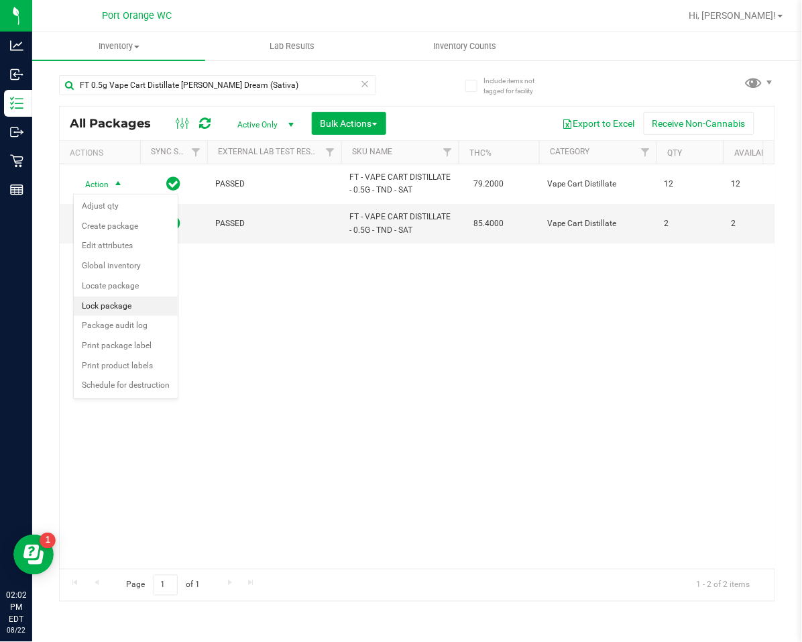
click at [127, 311] on li "Lock package" at bounding box center [126, 306] width 104 height 20
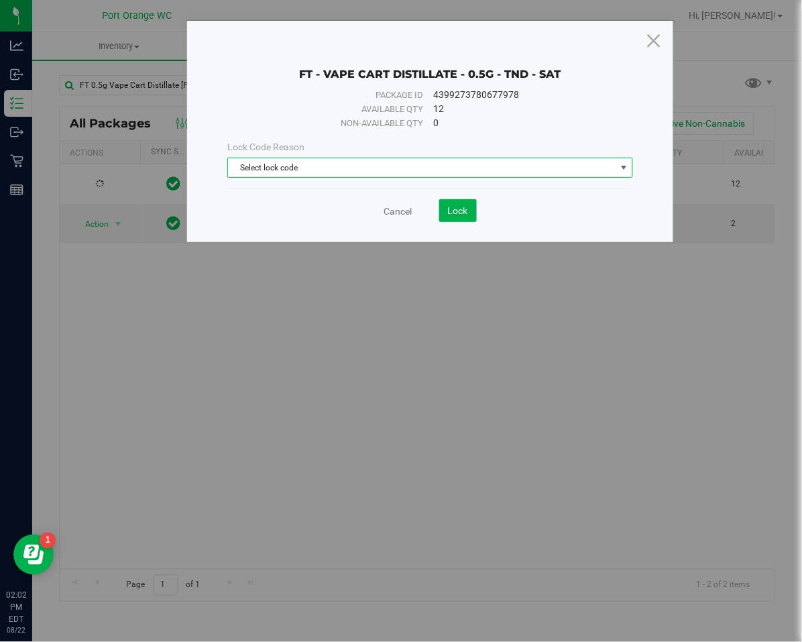
click at [390, 173] on span "Select lock code" at bounding box center [422, 167] width 388 height 19
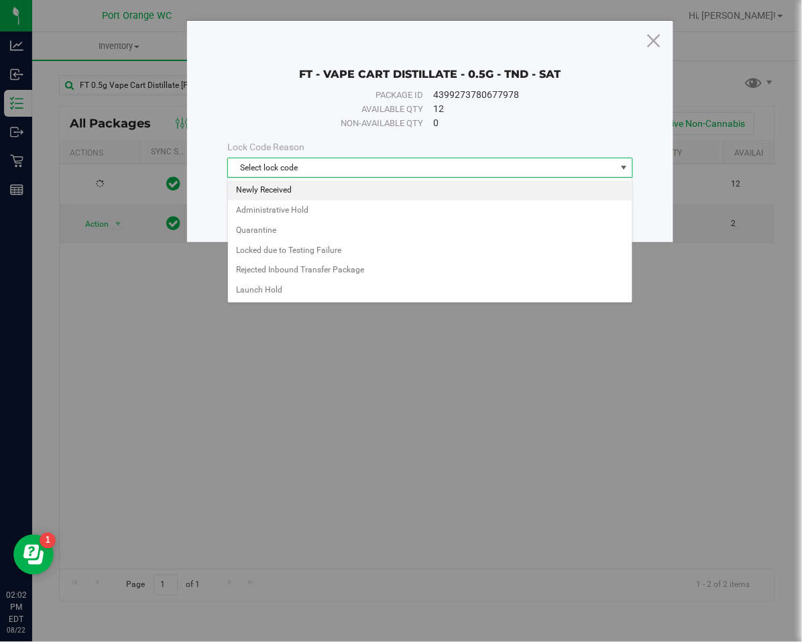
click at [378, 190] on li "Newly Received" at bounding box center [430, 190] width 404 height 20
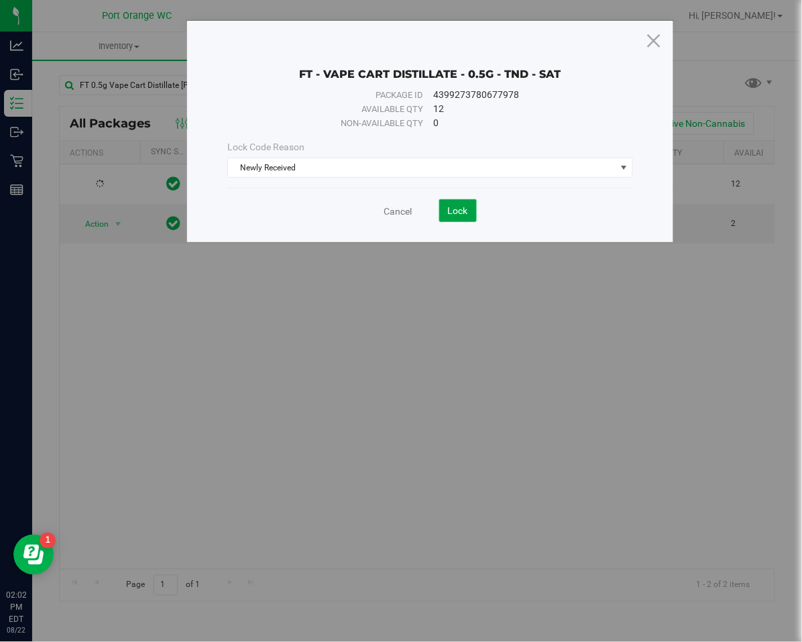
click at [463, 205] on span "Lock" at bounding box center [458, 210] width 20 height 11
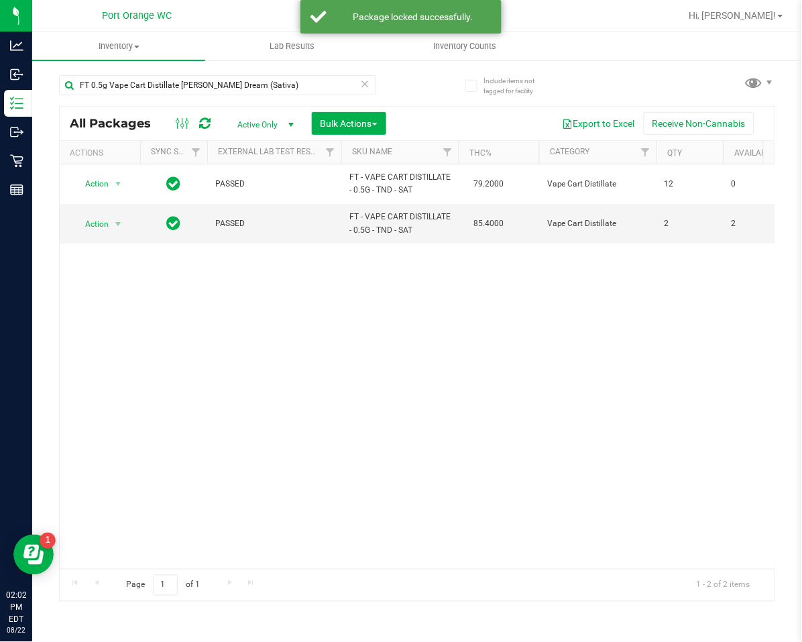
click at [361, 78] on icon at bounding box center [365, 83] width 9 height 16
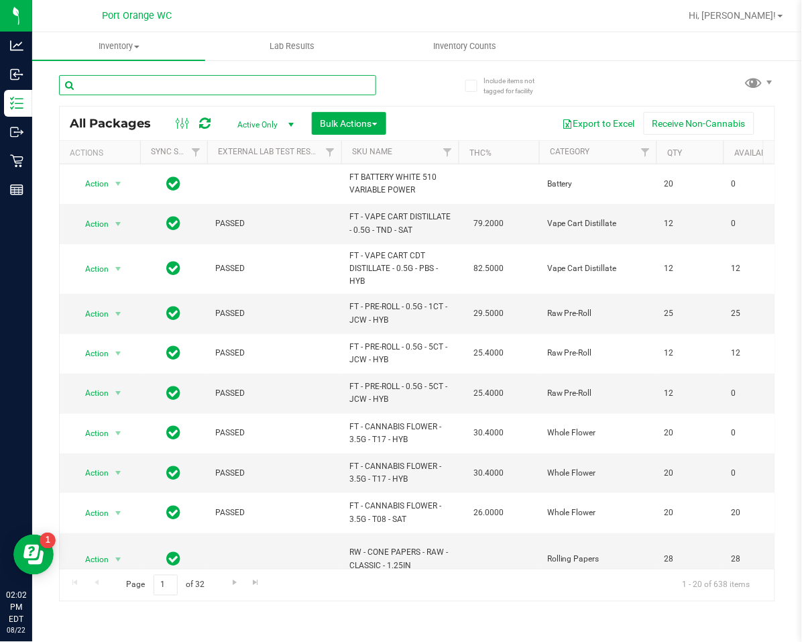
type input "FT 0.5g Vape Cart Distillate Strawberry Jelly (Hybrid)"
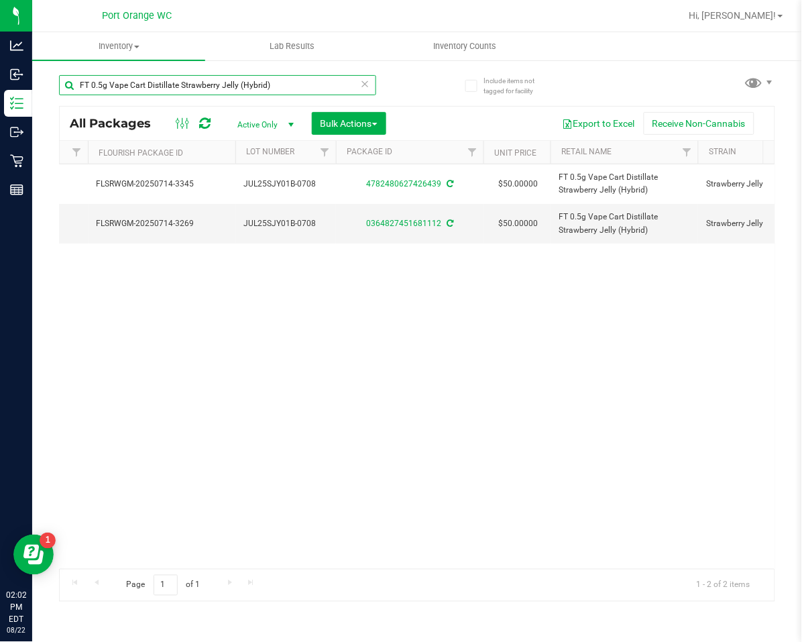
scroll to position [0, 748]
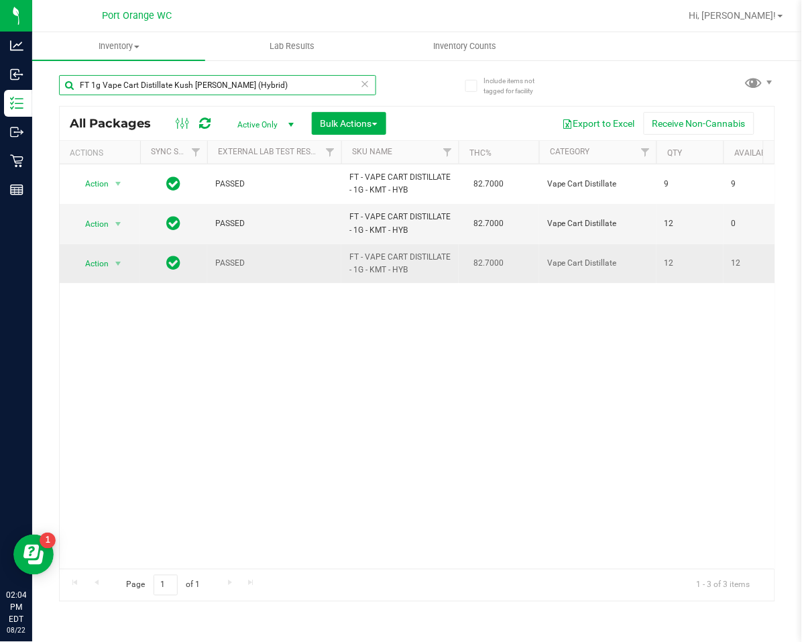
type input "FT 1g Vape Cart Distillate Kush Mintz (Hybrid)"
click at [93, 270] on span "Action" at bounding box center [91, 263] width 36 height 19
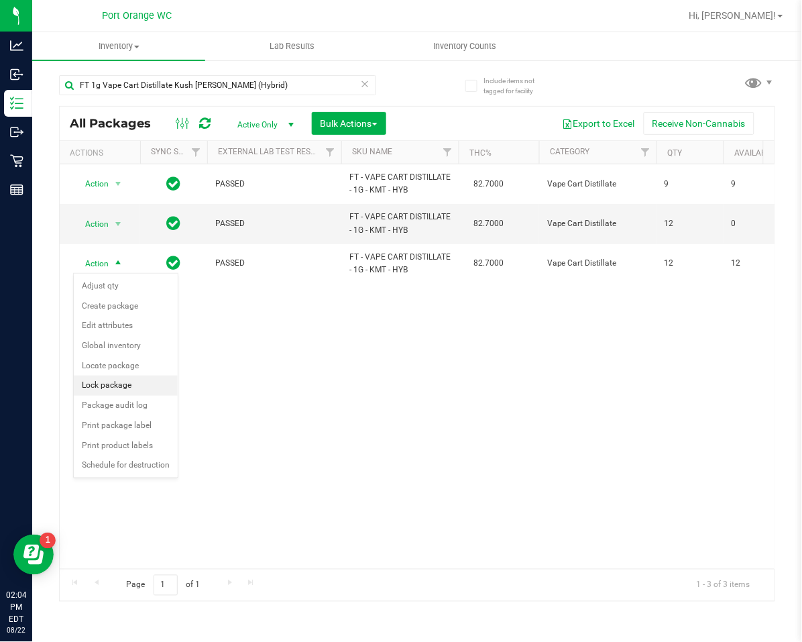
click at [82, 377] on li "Lock package" at bounding box center [126, 385] width 104 height 20
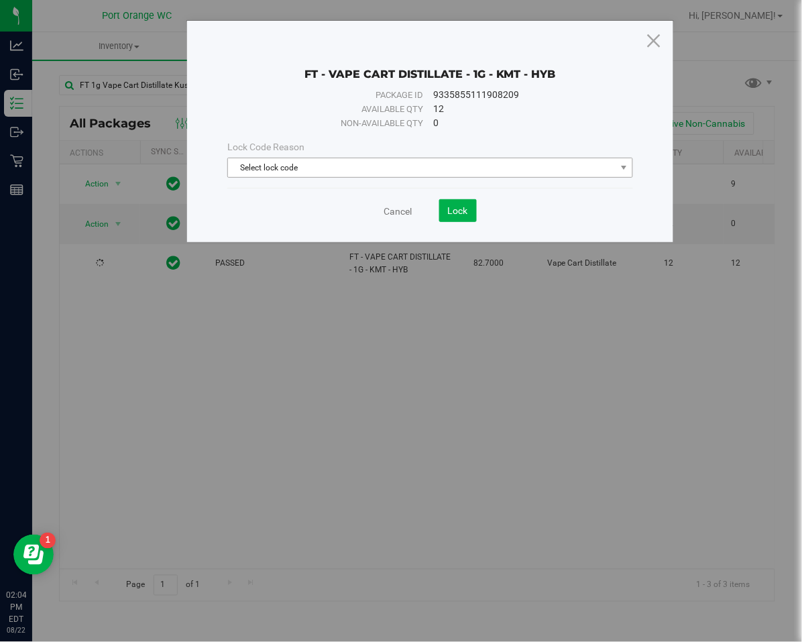
click at [290, 164] on span "Select lock code" at bounding box center [422, 167] width 388 height 19
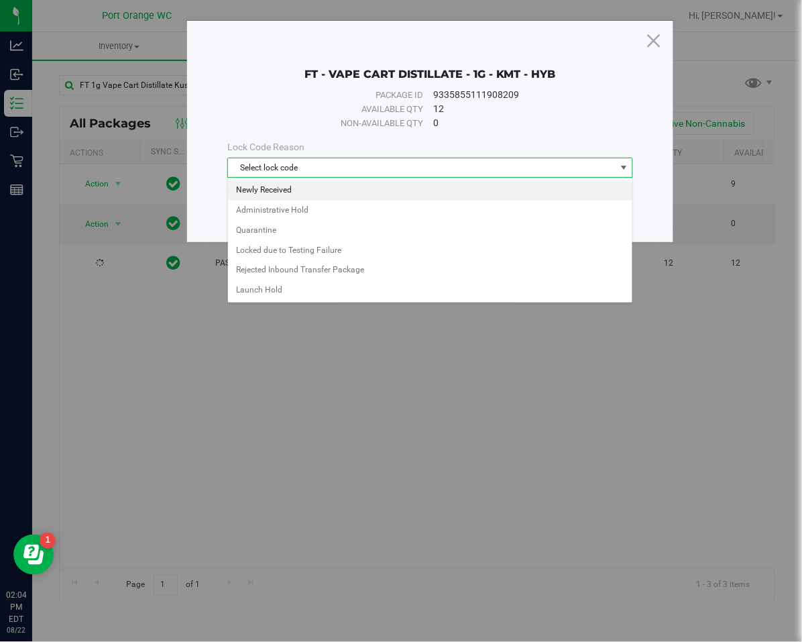
click at [233, 188] on li "Newly Received" at bounding box center [430, 190] width 404 height 20
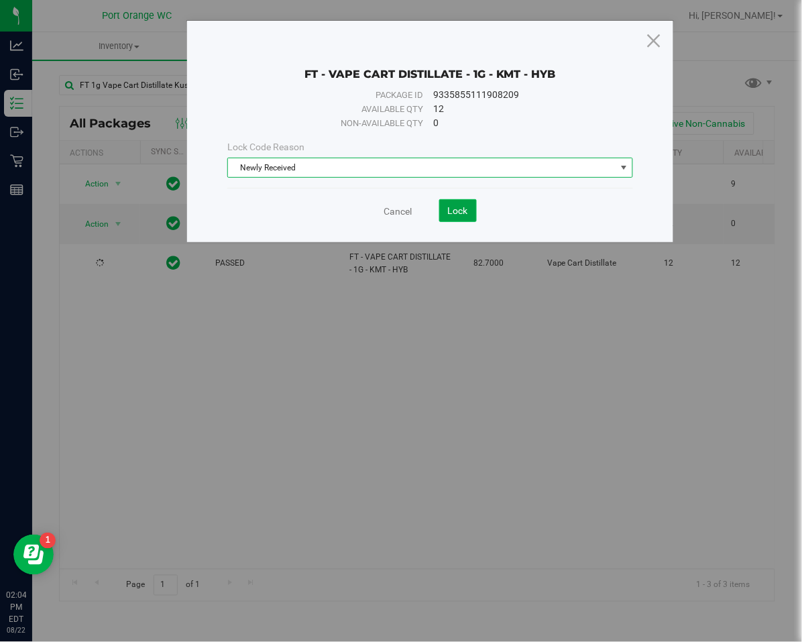
click at [452, 215] on span "Lock" at bounding box center [458, 210] width 20 height 11
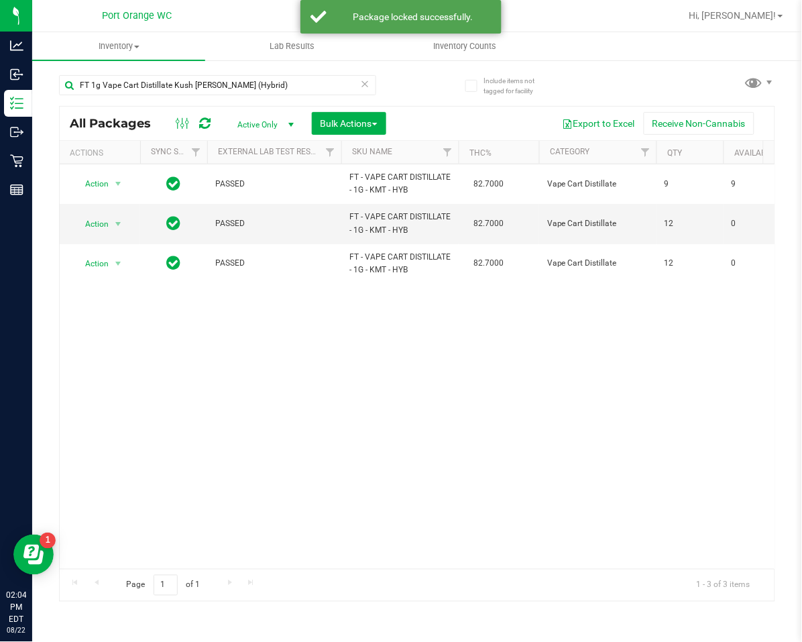
click at [361, 82] on icon at bounding box center [365, 83] width 9 height 16
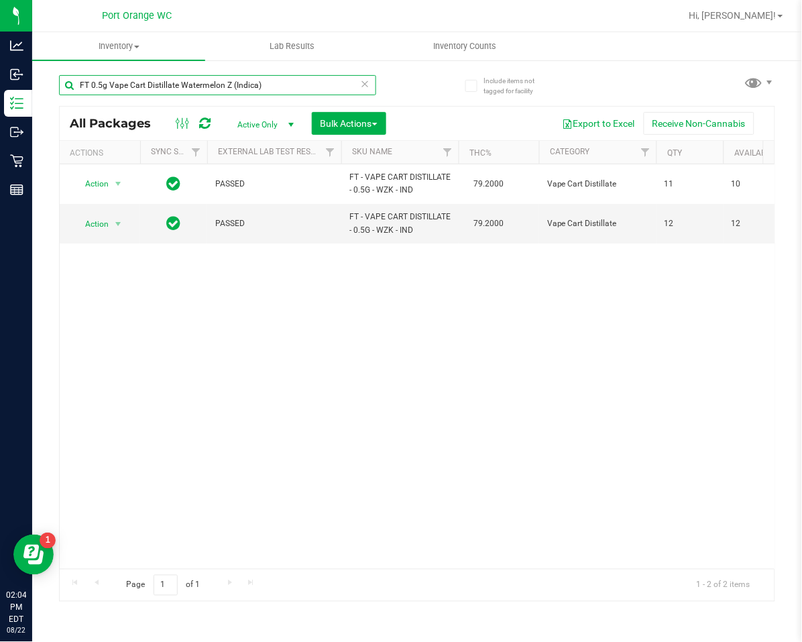
type input "FT 0.5g Vape Cart Distillate Watermelon Z (Indica)"
click at [309, 349] on div "Action Action Adjust qty Create package Edit attributes Global inventory Locate…" at bounding box center [417, 366] width 715 height 404
click at [104, 216] on span "Action" at bounding box center [91, 224] width 36 height 19
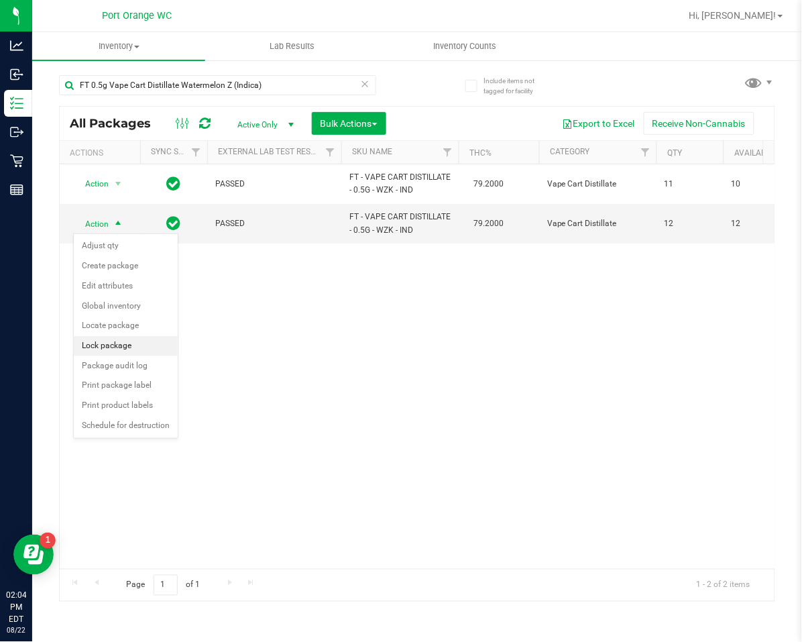
click at [87, 344] on li "Lock package" at bounding box center [126, 346] width 104 height 20
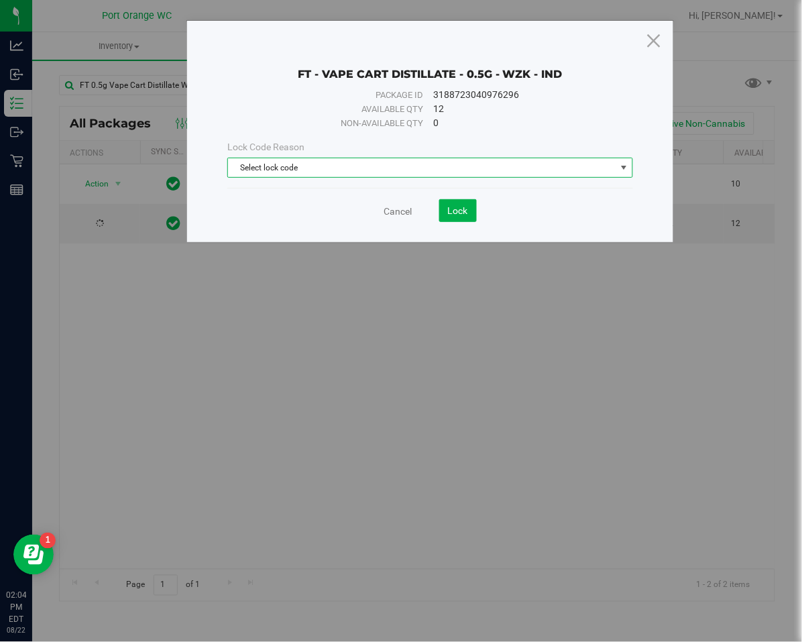
click at [249, 160] on span "Select lock code" at bounding box center [422, 167] width 388 height 19
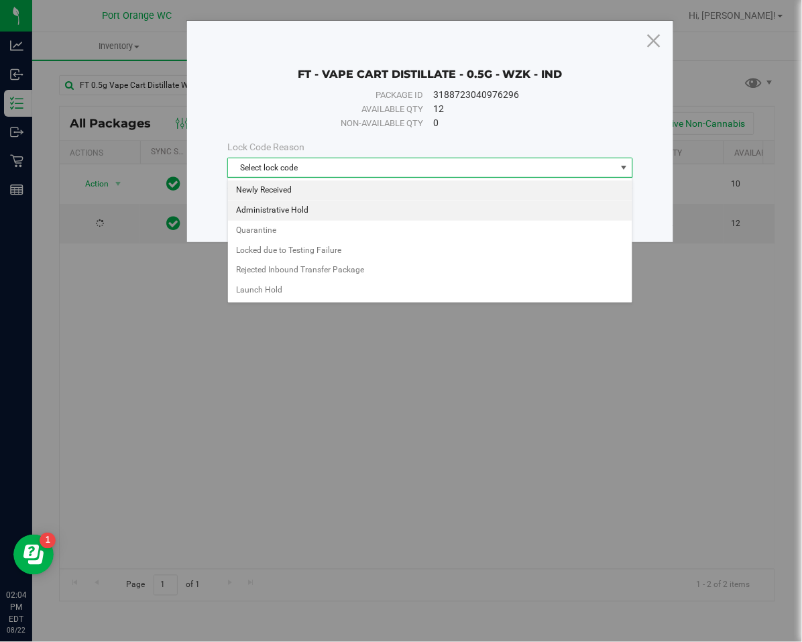
drag, startPoint x: 261, startPoint y: 181, endPoint x: 268, endPoint y: 184, distance: 7.8
click at [263, 182] on li "Newly Received" at bounding box center [430, 190] width 404 height 20
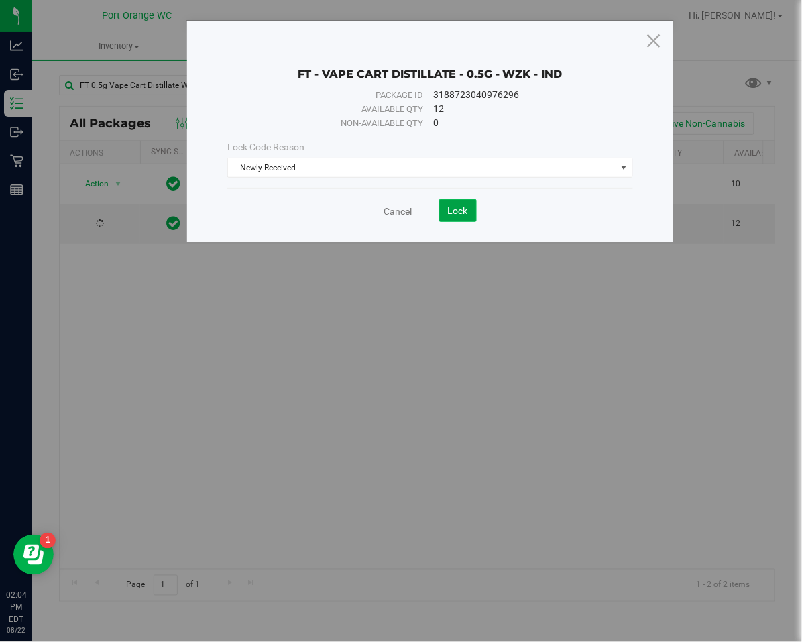
click at [470, 219] on button "Lock" at bounding box center [458, 210] width 38 height 23
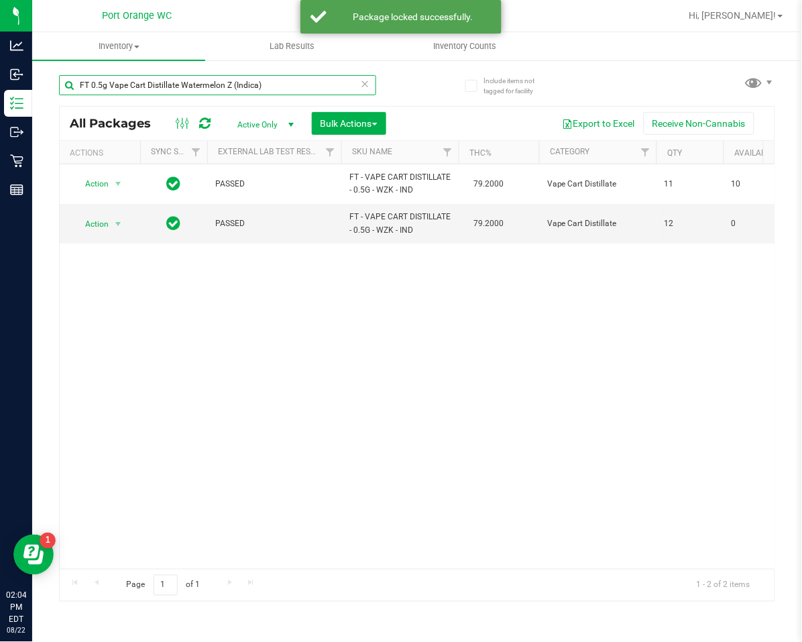
drag, startPoint x: 373, startPoint y: 83, endPoint x: 359, endPoint y: 89, distance: 15.3
click at [372, 83] on input "FT 0.5g Vape Cart Distillate Watermelon Z (Indica)" at bounding box center [217, 85] width 317 height 20
click at [355, 89] on input "FT 0.5g Vape Cart Distillate Watermelon Z (Indica)" at bounding box center [217, 85] width 317 height 20
click at [361, 81] on icon at bounding box center [365, 83] width 9 height 16
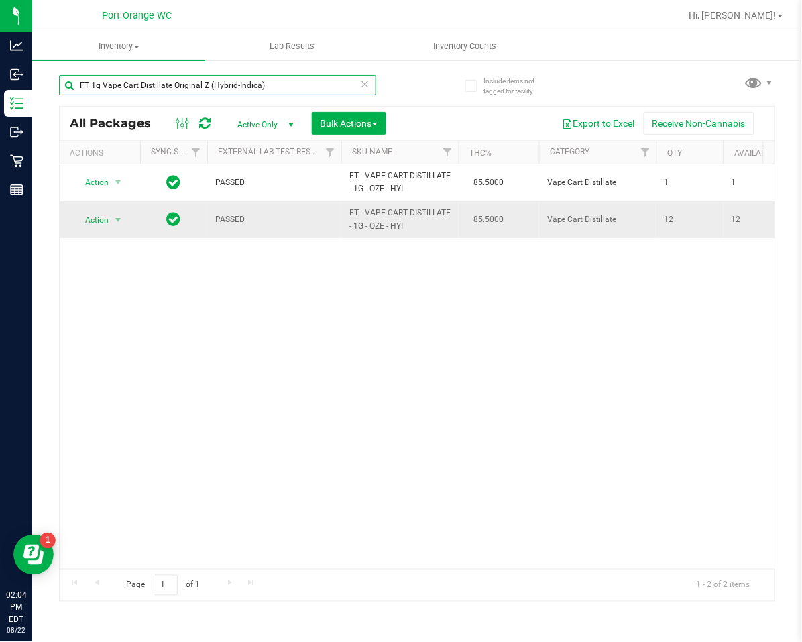
type input "FT 1g Vape Cart Distillate Original Z (Hybrid-Indica)"
click at [111, 233] on td "Action Action Adjust qty Create package Edit attributes Global inventory Locate…" at bounding box center [100, 219] width 80 height 36
click at [101, 222] on span "Action" at bounding box center [91, 220] width 36 height 19
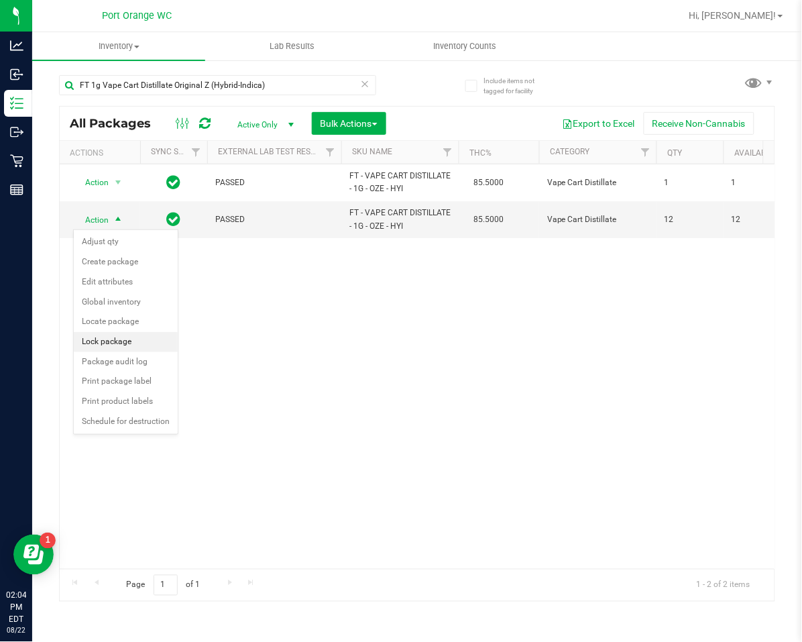
click at [113, 343] on li "Lock package" at bounding box center [126, 342] width 104 height 20
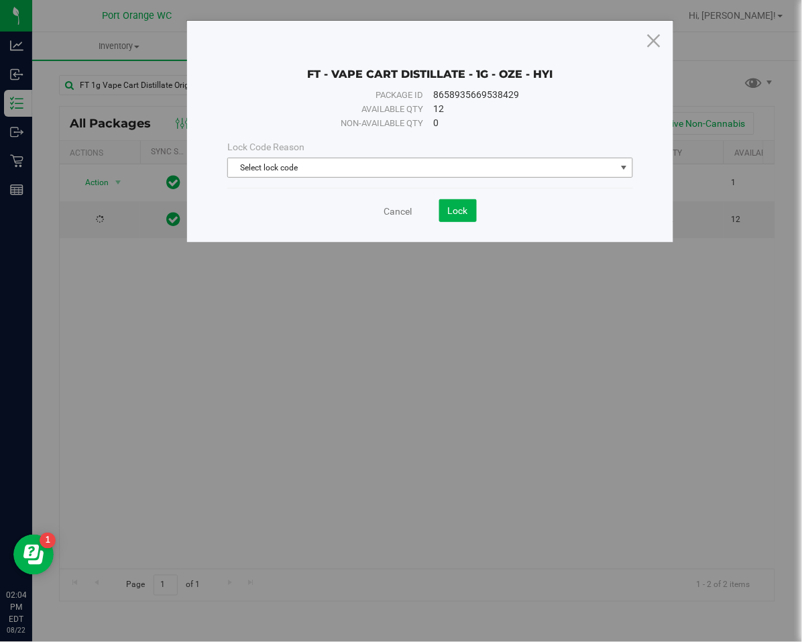
click at [328, 167] on span "Select lock code" at bounding box center [422, 167] width 388 height 19
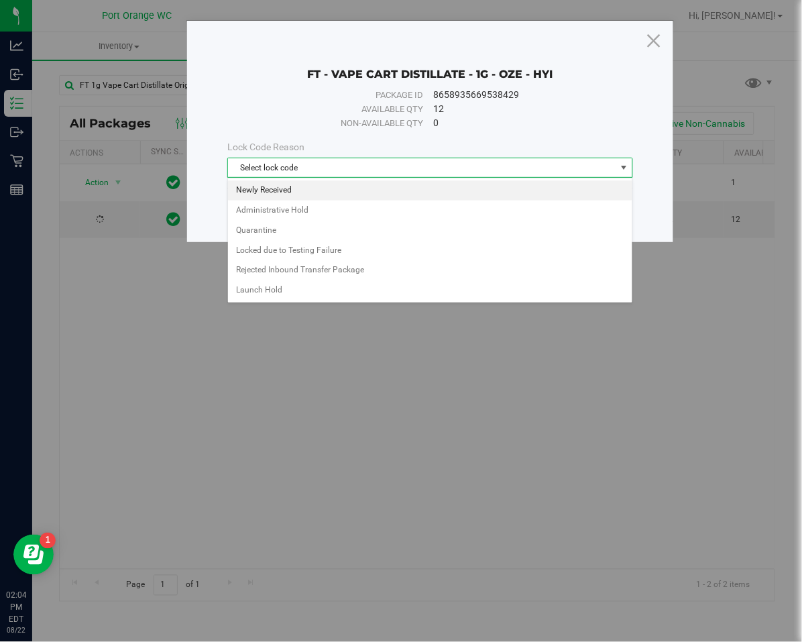
click at [303, 193] on li "Newly Received" at bounding box center [430, 190] width 404 height 20
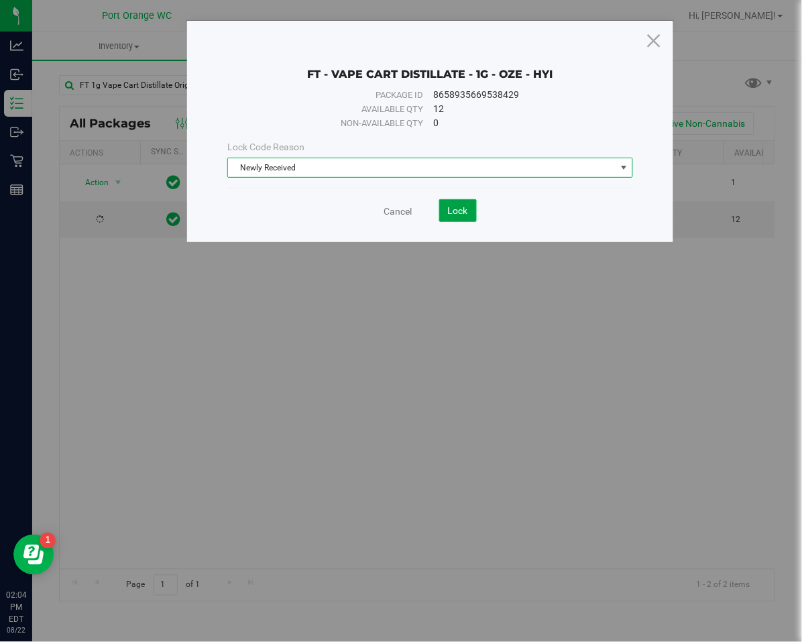
click at [448, 212] on span "Lock" at bounding box center [458, 210] width 20 height 11
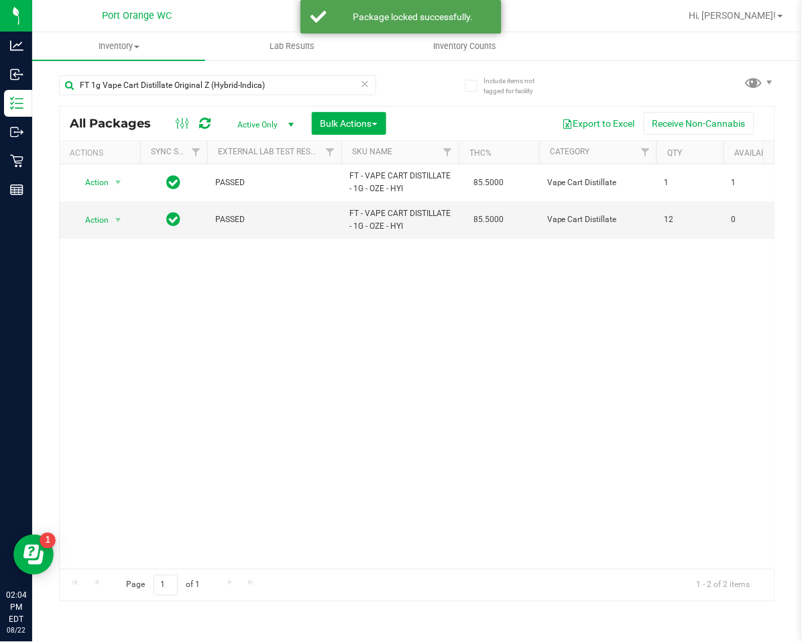
click at [363, 85] on icon at bounding box center [365, 83] width 9 height 16
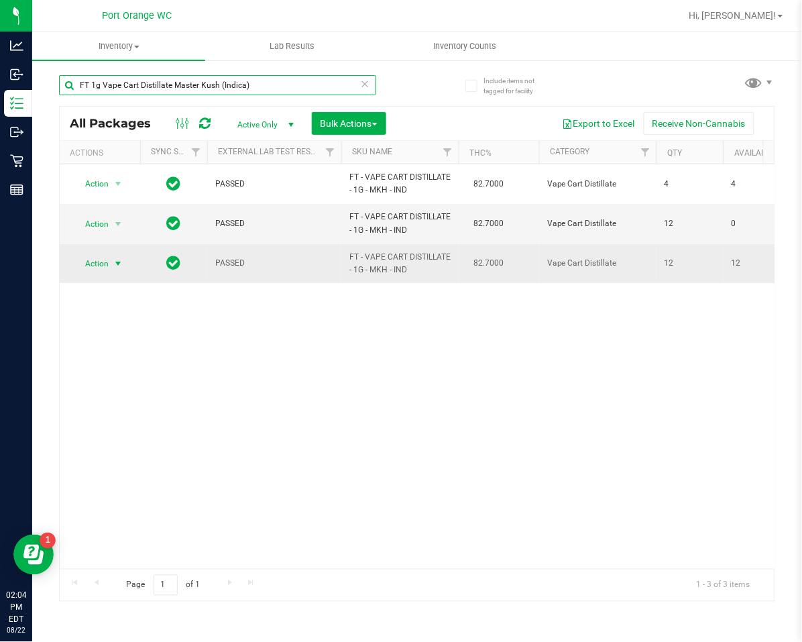
type input "FT 1g Vape Cart Distillate Master Kush (Indica)"
click at [97, 268] on span "Action" at bounding box center [91, 263] width 36 height 19
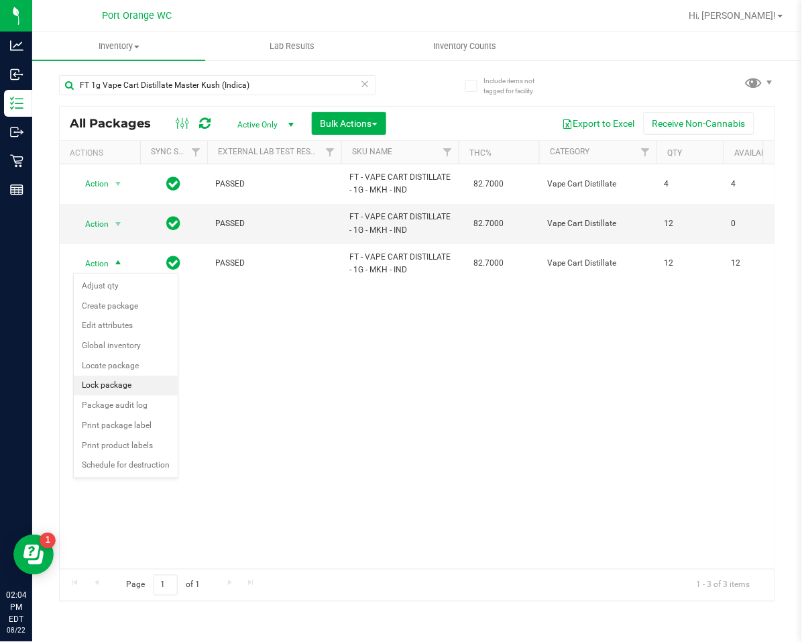
click at [119, 387] on li "Lock package" at bounding box center [126, 385] width 104 height 20
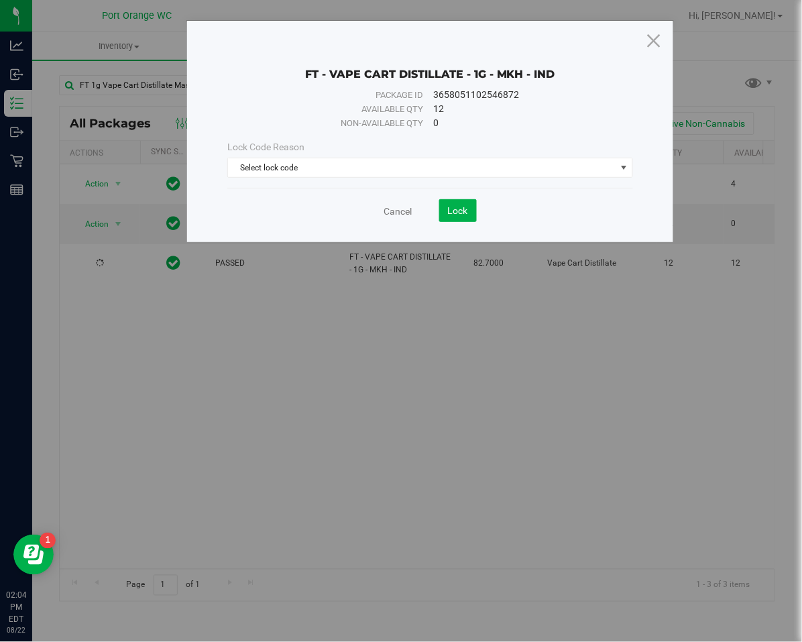
click at [369, 143] on div "Lock Code Reason" at bounding box center [430, 147] width 406 height 14
click at [367, 156] on div "Lock Code Reason Select lock code Select lock code Newly Received Administrativ…" at bounding box center [430, 159] width 426 height 38
click at [355, 182] on div "Lock Code Reason Select lock code Select lock code Newly Received Administrativ…" at bounding box center [430, 159] width 426 height 58
click at [359, 173] on span "Select lock code" at bounding box center [422, 167] width 388 height 19
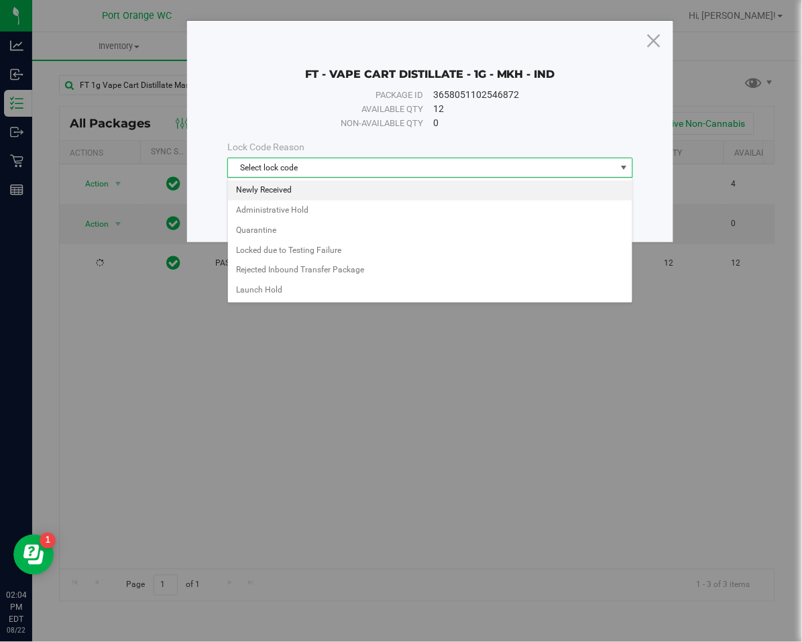
click at [365, 190] on li "Newly Received" at bounding box center [430, 190] width 404 height 20
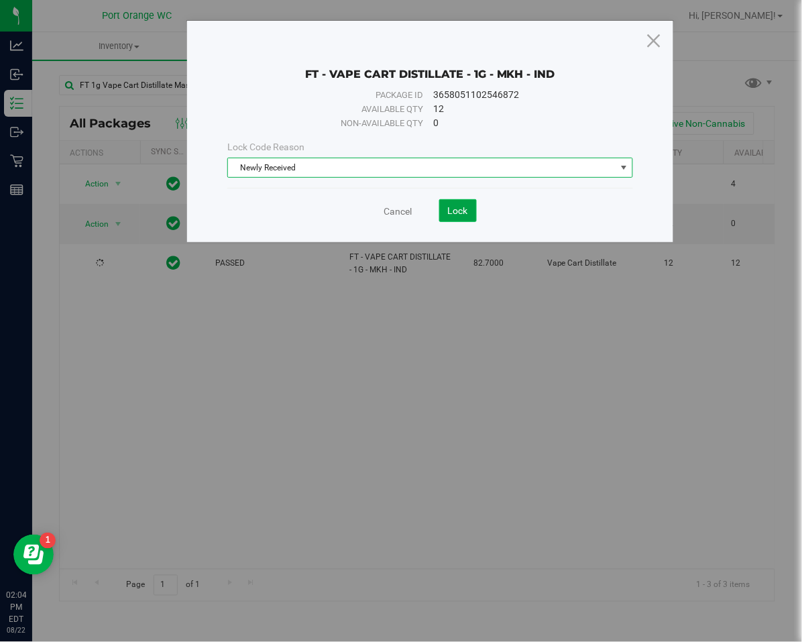
click at [464, 213] on span "Lock" at bounding box center [458, 210] width 20 height 11
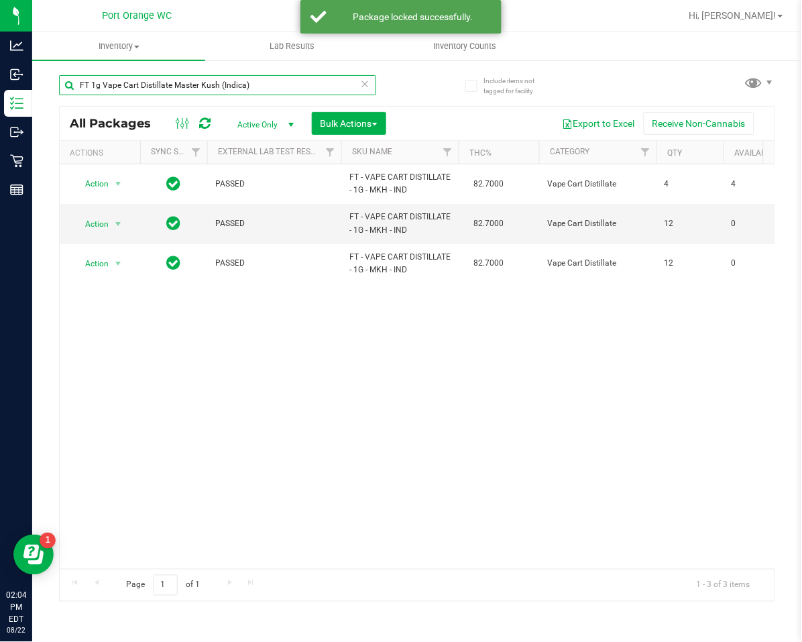
click at [357, 83] on input "FT 1g Vape Cart Distillate Master Kush (Indica)" at bounding box center [217, 85] width 317 height 20
click at [361, 87] on icon at bounding box center [365, 83] width 9 height 16
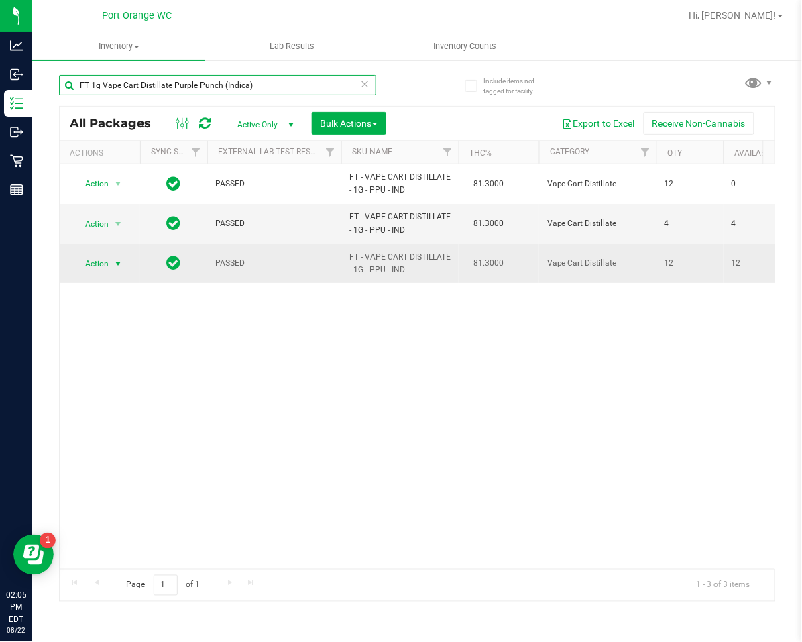
type input "FT 1g Vape Cart Distillate Purple Punch (Indica)"
click at [95, 251] on td "Action Action Adjust qty Create package Edit attributes Global inventory Locate…" at bounding box center [100, 263] width 80 height 39
click at [97, 262] on span "Action" at bounding box center [91, 263] width 36 height 19
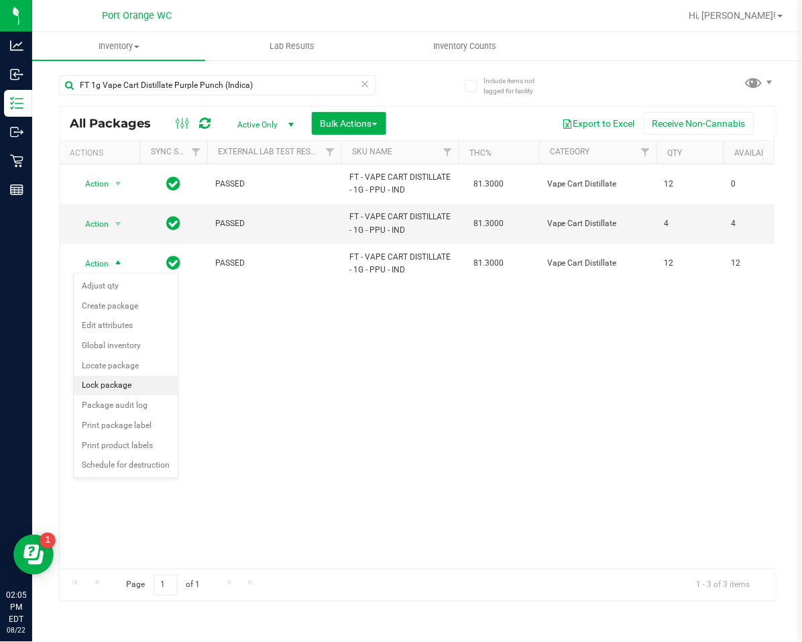
click at [125, 386] on li "Lock package" at bounding box center [126, 385] width 104 height 20
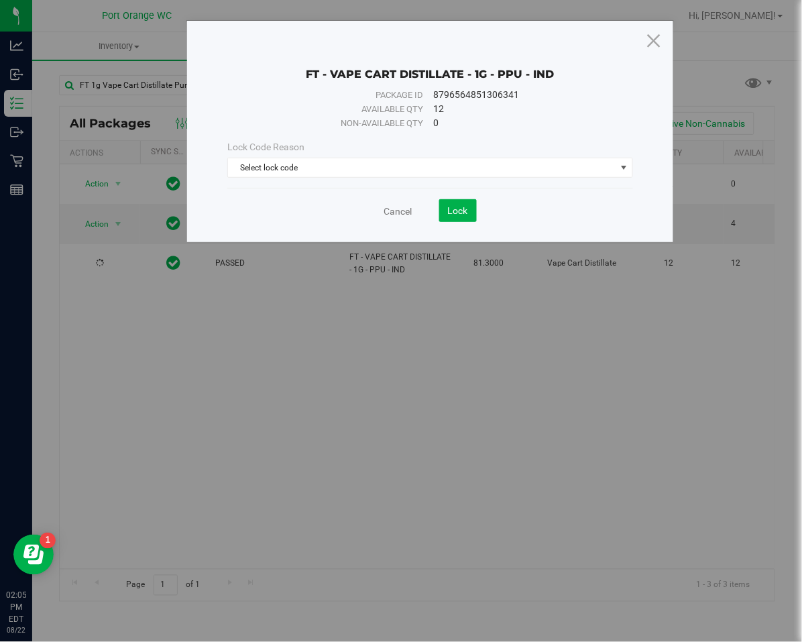
click at [223, 166] on div "Lock Code Reason Select lock code Select lock code Newly Received Administrativ…" at bounding box center [430, 159] width 426 height 38
click at [240, 158] on span "Select lock code" at bounding box center [422, 167] width 388 height 19
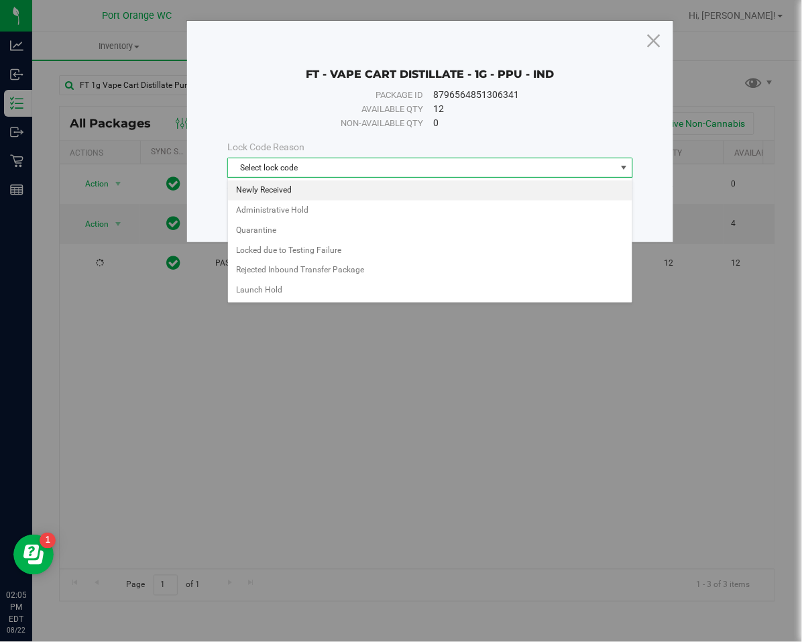
click at [252, 190] on li "Newly Received" at bounding box center [430, 190] width 404 height 20
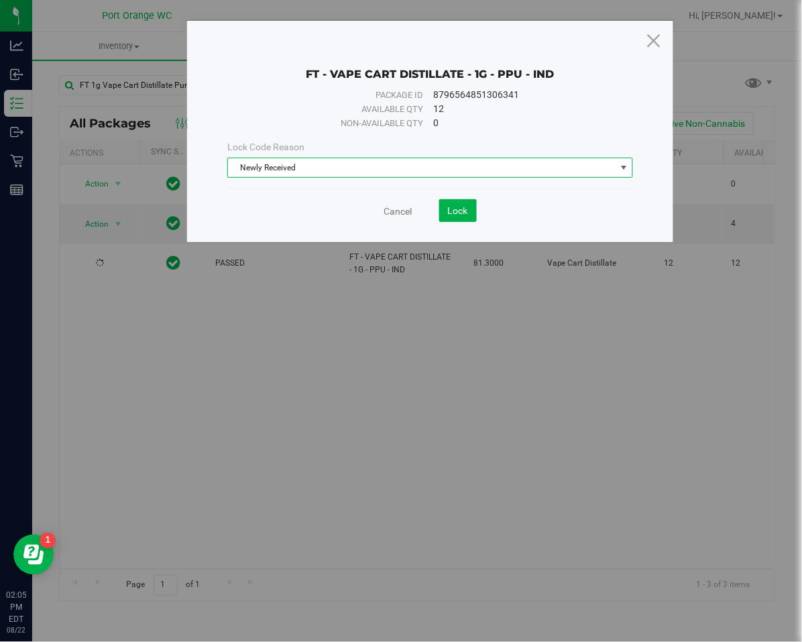
click at [437, 213] on save-button "Lock" at bounding box center [444, 210] width 64 height 23
click at [458, 223] on div "FT - VAPE CART DISTILLATE - 1G - PPU - IND Package ID 8796564851306341 Availabl…" at bounding box center [430, 131] width 486 height 221
click at [457, 219] on button "Lock" at bounding box center [458, 210] width 38 height 23
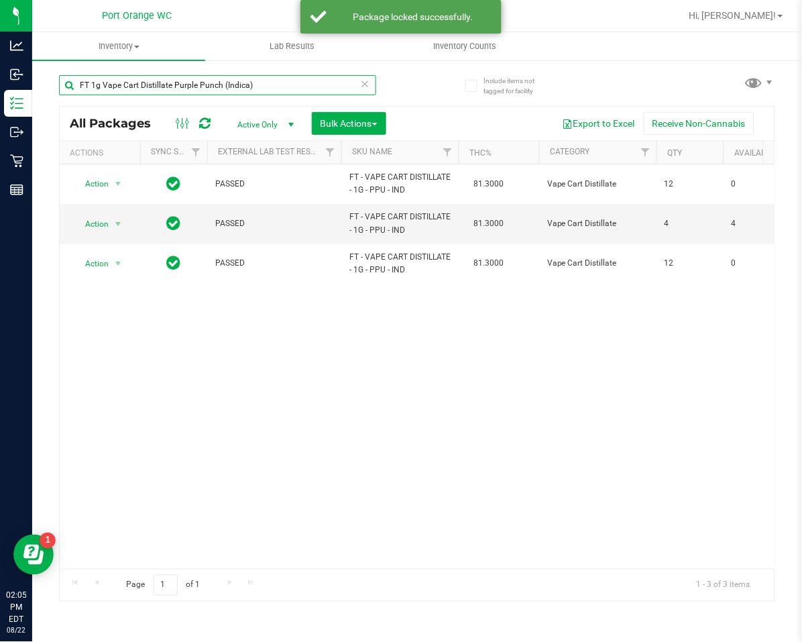
click at [369, 86] on input "FT 1g Vape Cart Distillate Purple Punch (Indica)" at bounding box center [217, 85] width 317 height 20
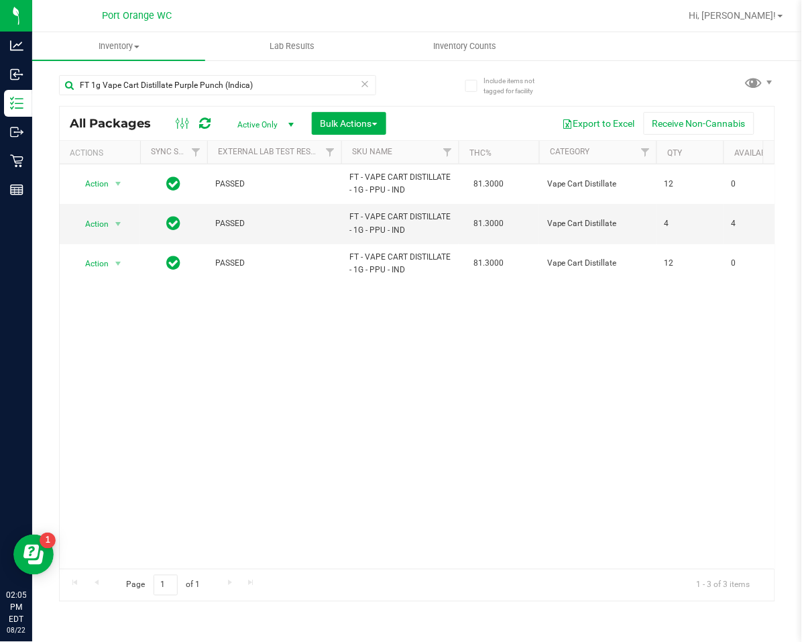
click at [366, 84] on icon at bounding box center [365, 83] width 9 height 16
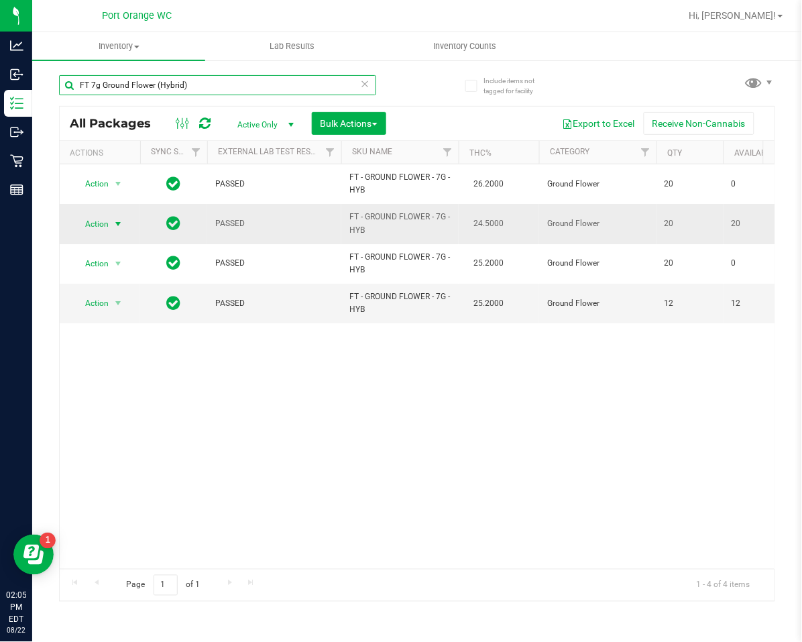
type input "FT 7g Ground Flower (Hybrid)"
click at [94, 221] on span "Action" at bounding box center [91, 224] width 36 height 19
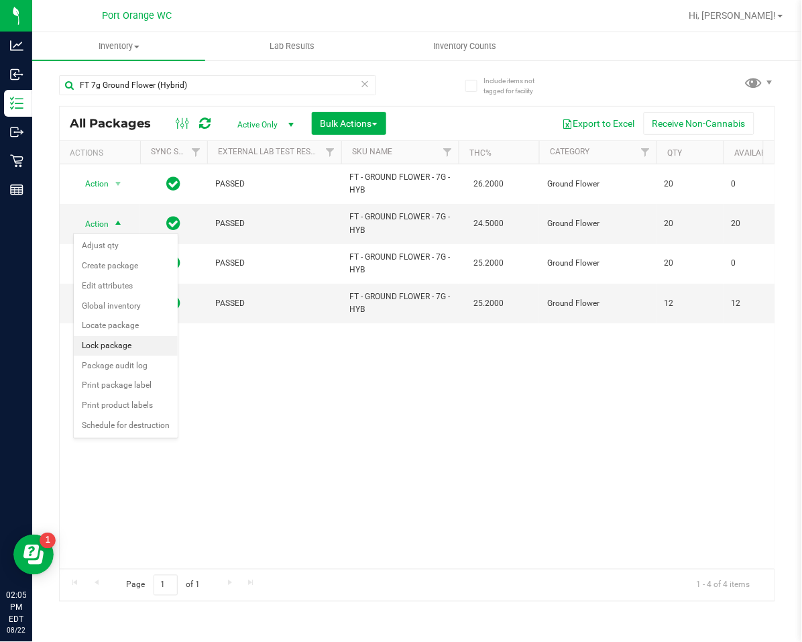
click at [121, 341] on li "Lock package" at bounding box center [126, 346] width 104 height 20
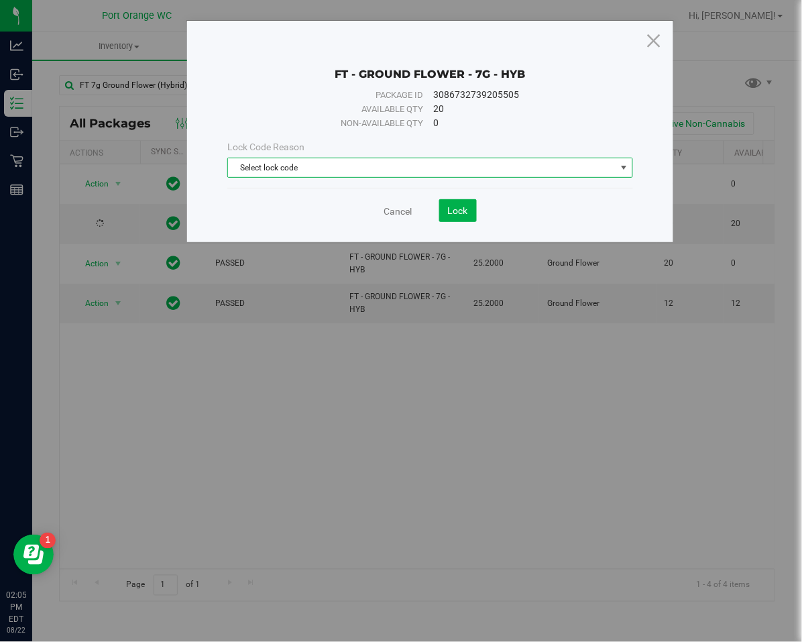
click at [251, 158] on span "Select lock code" at bounding box center [422, 167] width 388 height 19
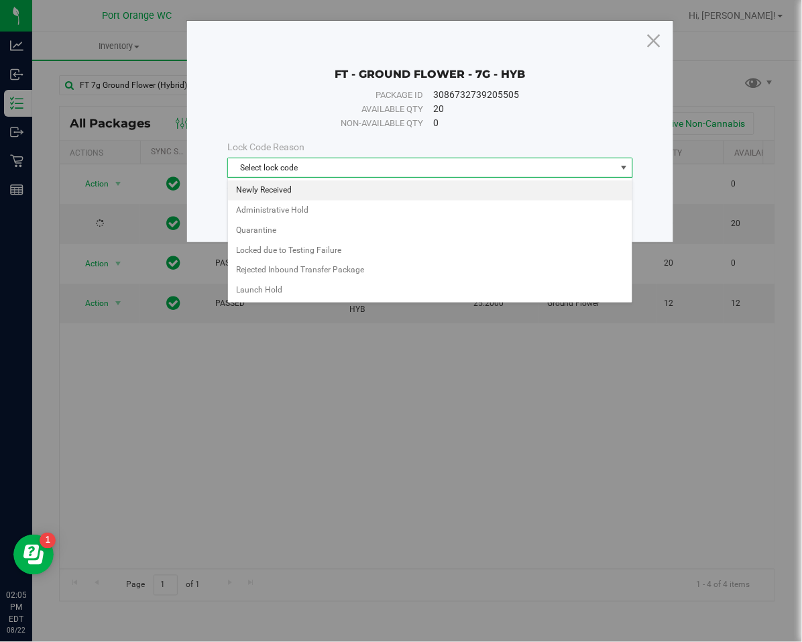
drag, startPoint x: 255, startPoint y: 190, endPoint x: 408, endPoint y: 186, distance: 152.9
click at [258, 190] on li "Newly Received" at bounding box center [430, 190] width 404 height 20
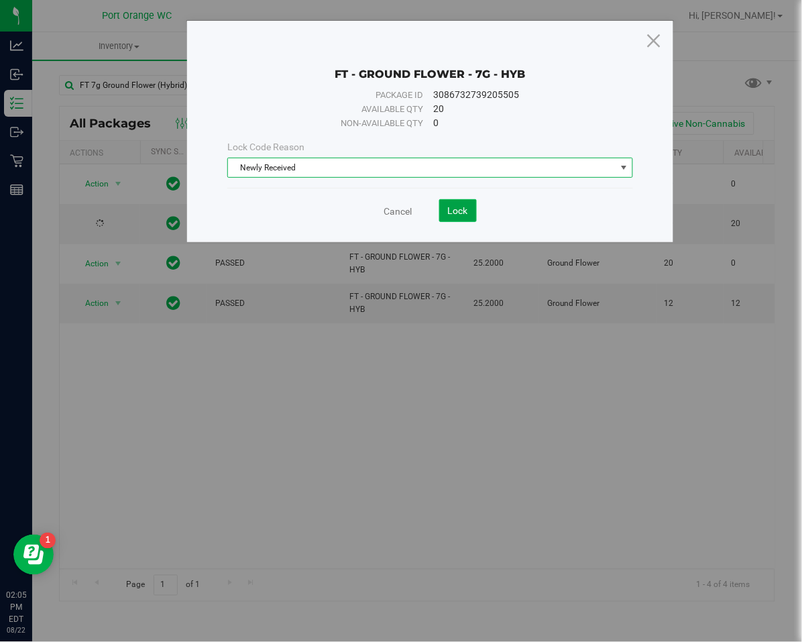
click at [461, 207] on span "Lock" at bounding box center [458, 210] width 20 height 11
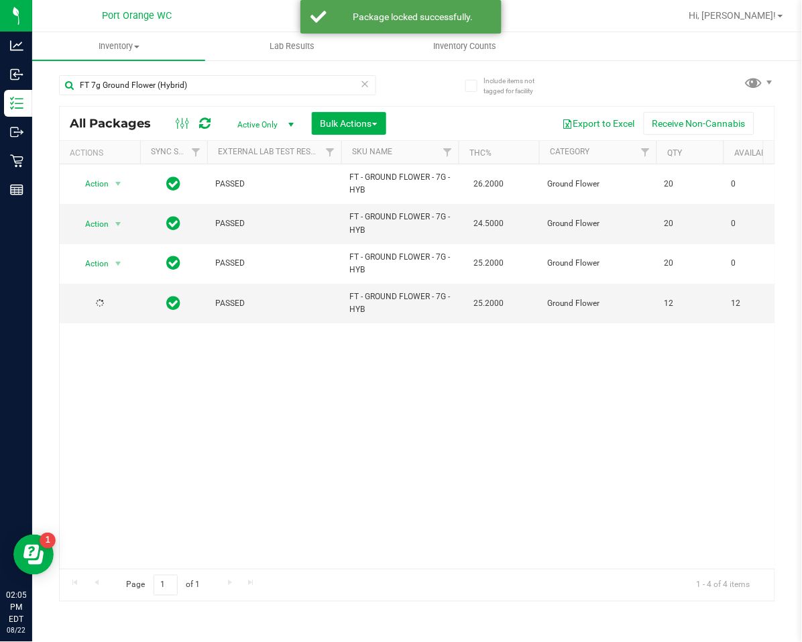
click at [362, 80] on icon at bounding box center [365, 83] width 9 height 16
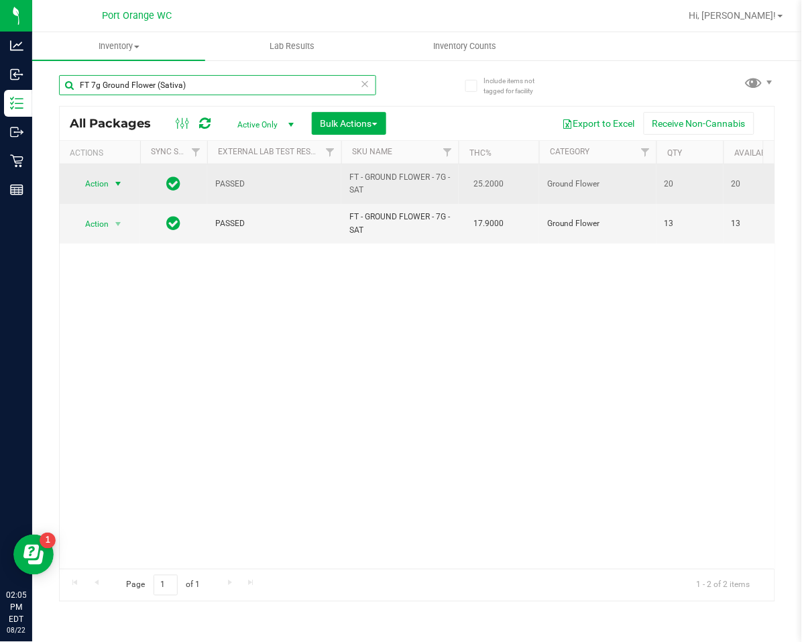
type input "FT 7g Ground Flower (Sativa)"
click at [99, 182] on span "Action" at bounding box center [91, 183] width 36 height 19
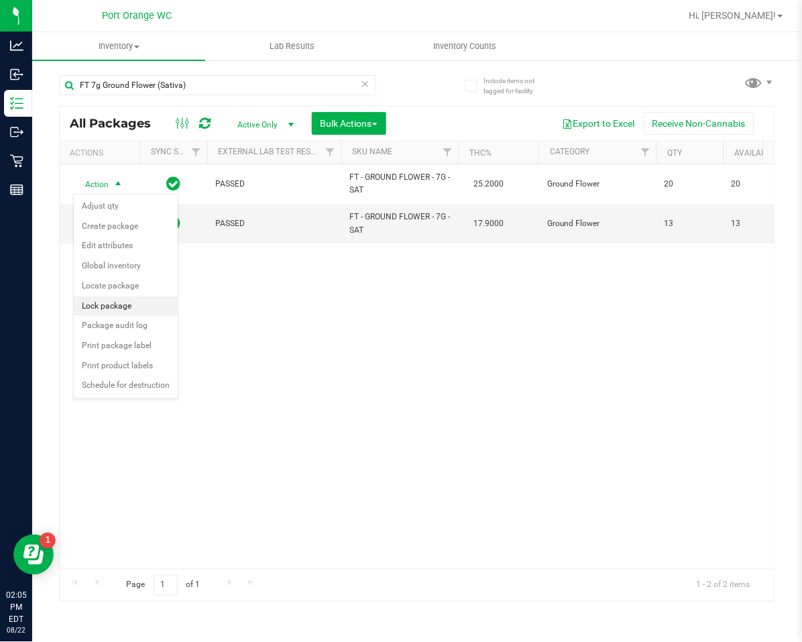
click at [111, 298] on li "Lock package" at bounding box center [126, 306] width 104 height 20
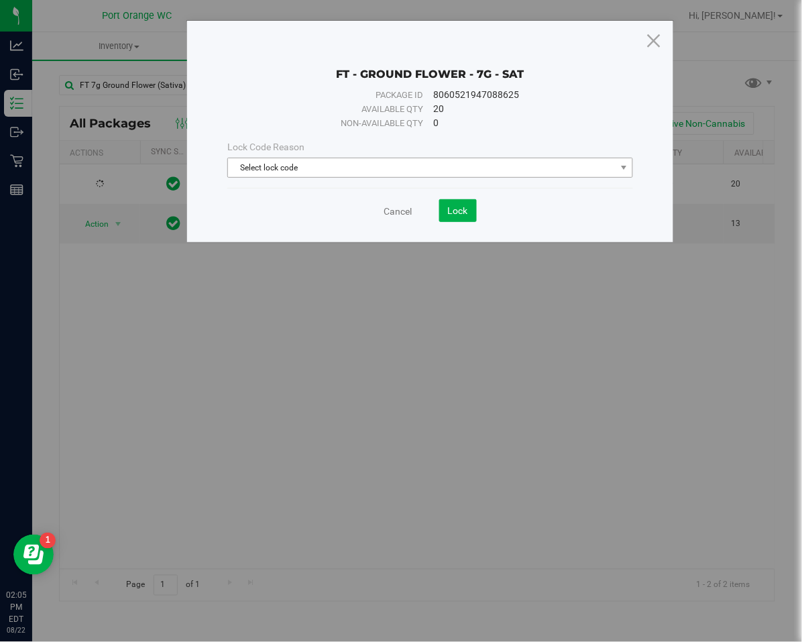
click at [315, 172] on span "Select lock code" at bounding box center [422, 167] width 388 height 19
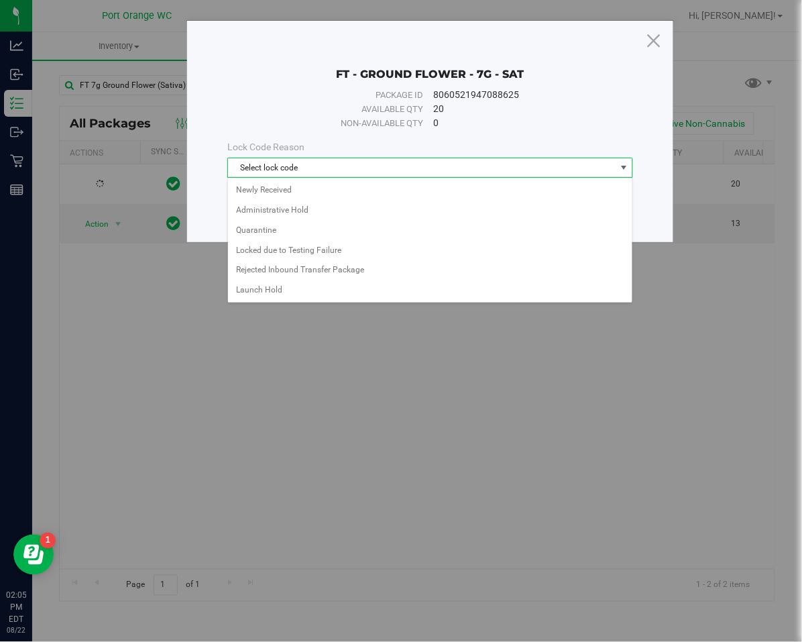
click at [315, 173] on span "Select lock code" at bounding box center [422, 167] width 388 height 19
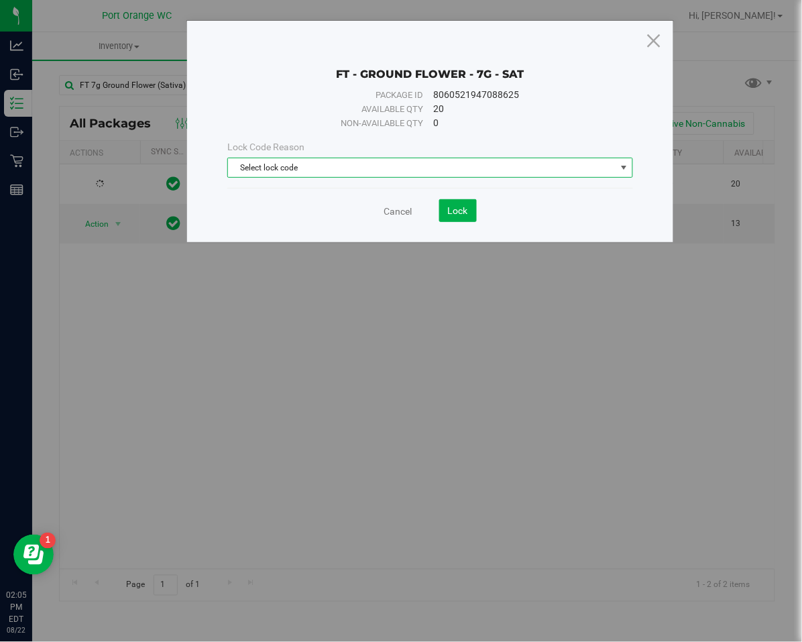
click at [314, 169] on span "Select lock code" at bounding box center [422, 167] width 388 height 19
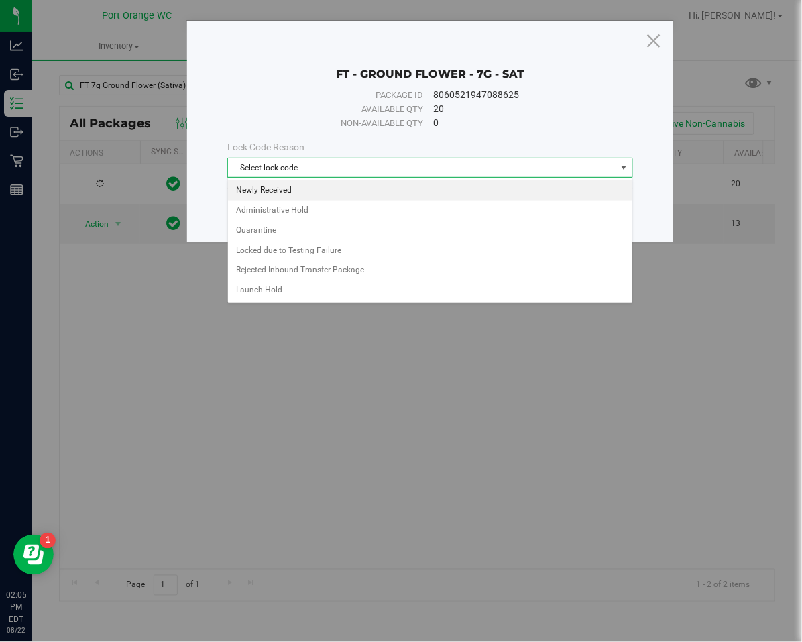
click at [308, 190] on li "Newly Received" at bounding box center [430, 190] width 404 height 20
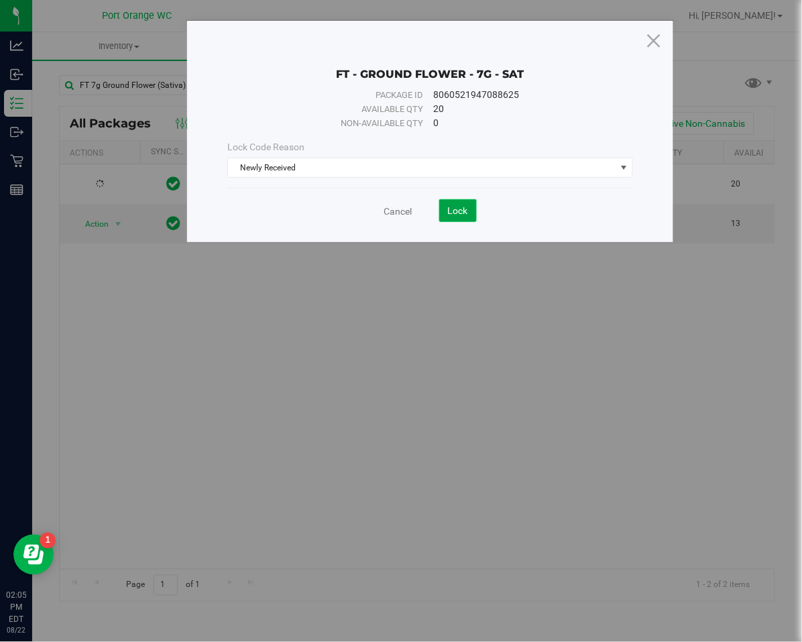
click at [459, 213] on span "Lock" at bounding box center [458, 210] width 20 height 11
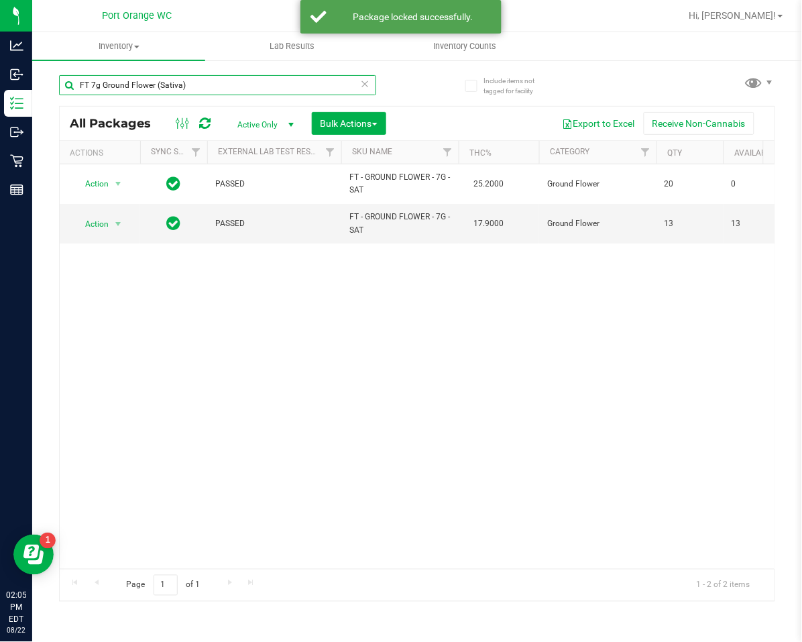
click at [369, 93] on input "FT 7g Ground Flower (Sativa)" at bounding box center [217, 85] width 317 height 20
click at [361, 87] on icon at bounding box center [365, 83] width 9 height 16
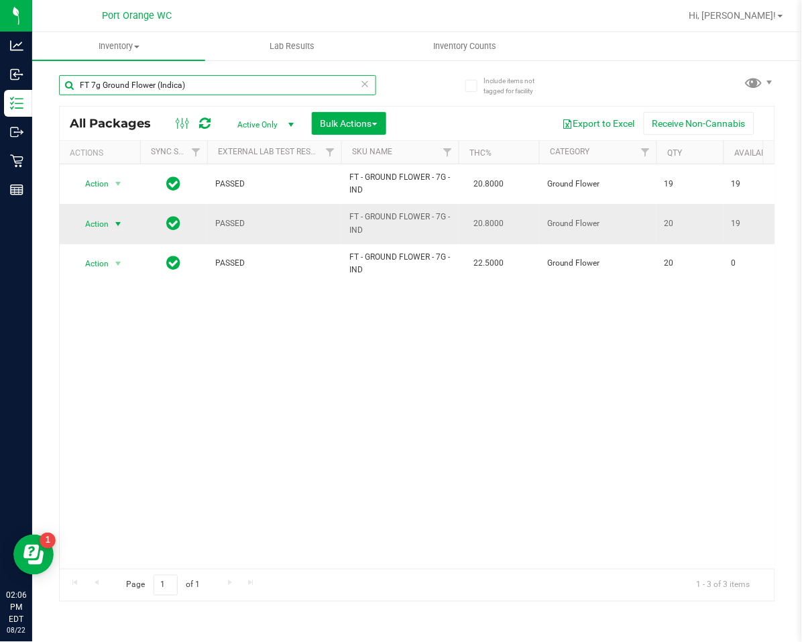
type input "FT 7g Ground Flower (Indica)"
click at [97, 213] on td "Action Action Adjust qty Create package Edit attributes Global inventory Locate…" at bounding box center [100, 224] width 80 height 40
click at [97, 215] on span "Action" at bounding box center [91, 224] width 36 height 19
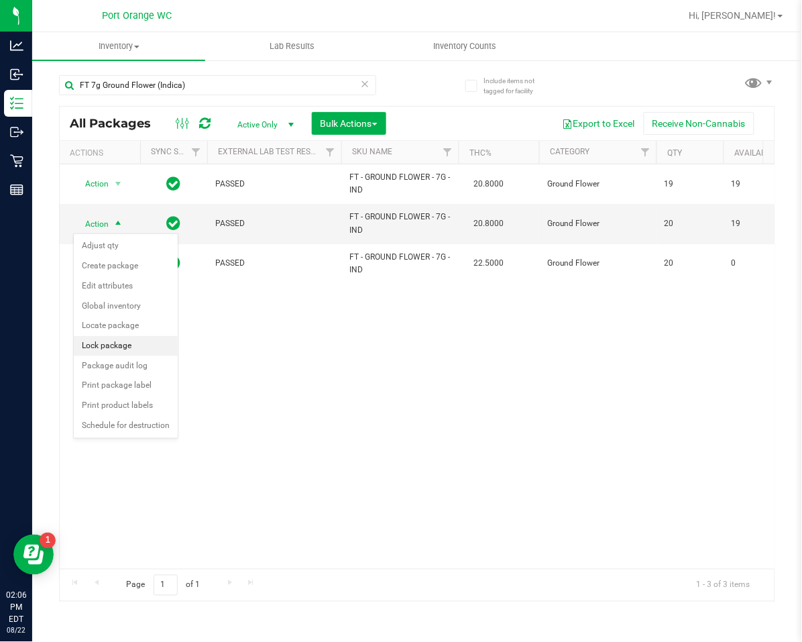
click at [121, 346] on li "Lock package" at bounding box center [126, 346] width 104 height 20
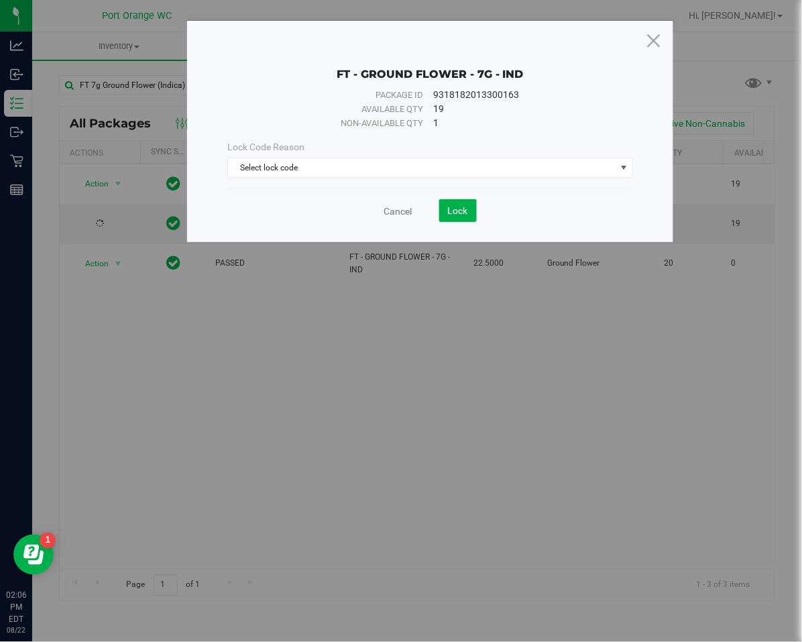
click at [276, 182] on div "Lock Code Reason Select lock code Select lock code Newly Received Administrativ…" at bounding box center [430, 159] width 426 height 58
click at [280, 165] on span "Select lock code" at bounding box center [422, 167] width 388 height 19
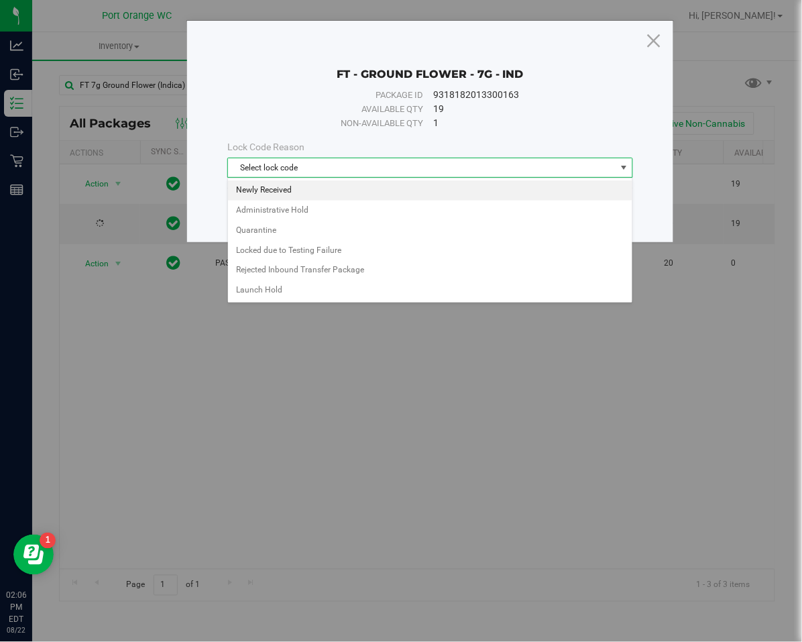
click at [274, 180] on li "Newly Received" at bounding box center [430, 190] width 404 height 20
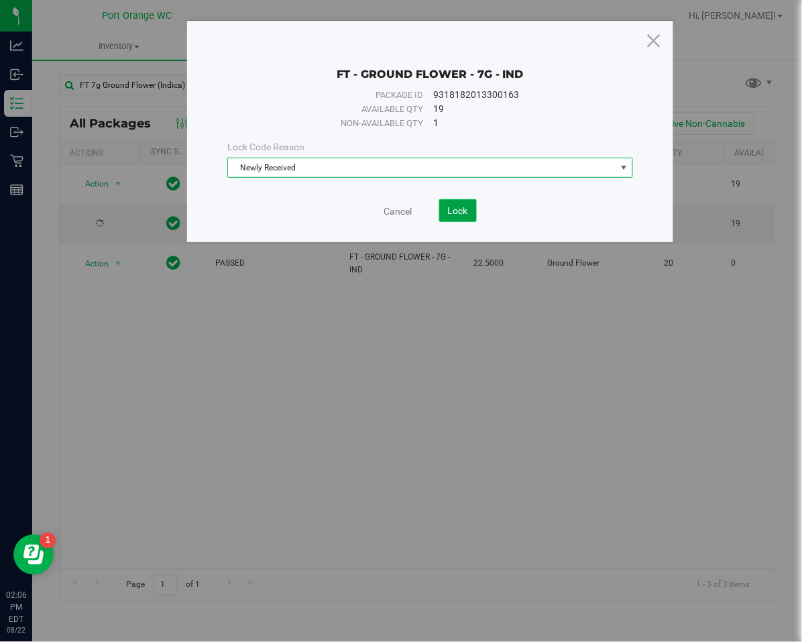
click at [457, 214] on span "Lock" at bounding box center [458, 210] width 20 height 11
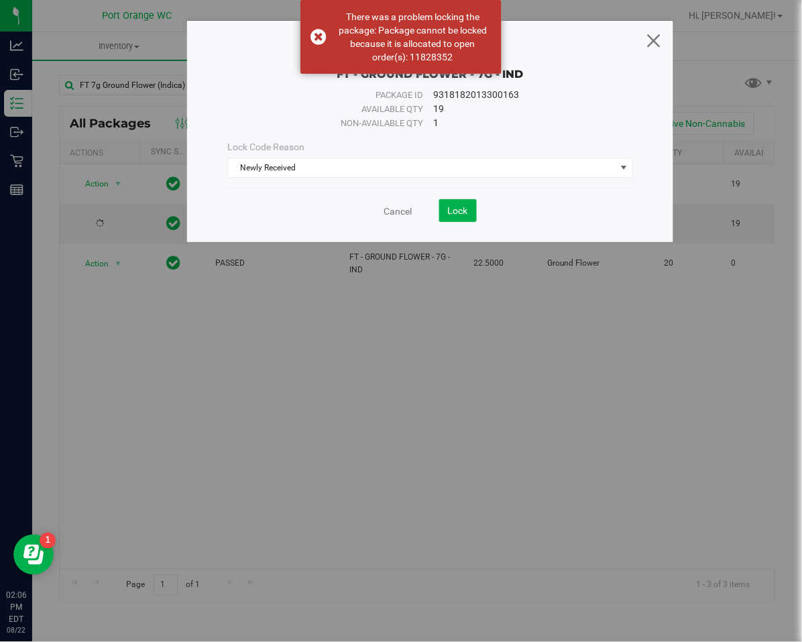
click at [592, 38] on icon at bounding box center [654, 40] width 18 height 32
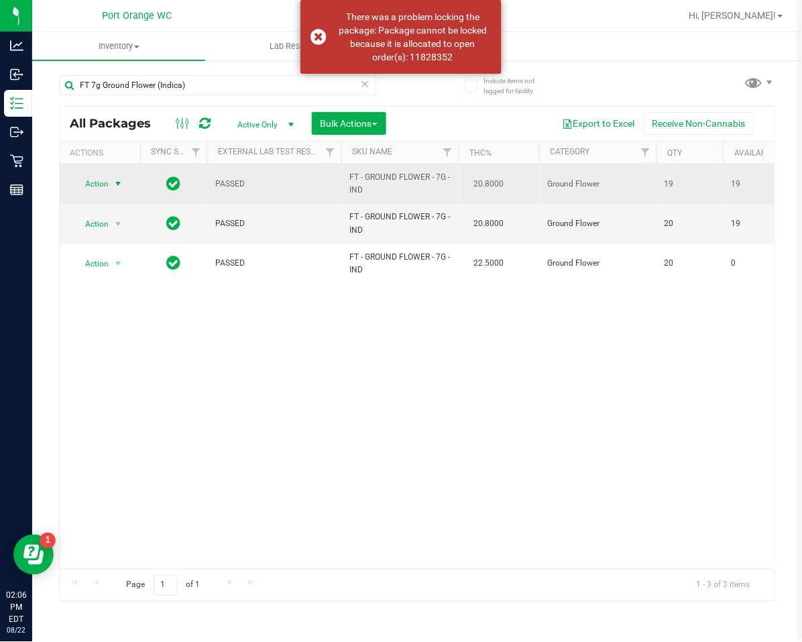
drag, startPoint x: 105, startPoint y: 193, endPoint x: 109, endPoint y: 186, distance: 8.2
click at [110, 186] on span "select" at bounding box center [118, 183] width 17 height 19
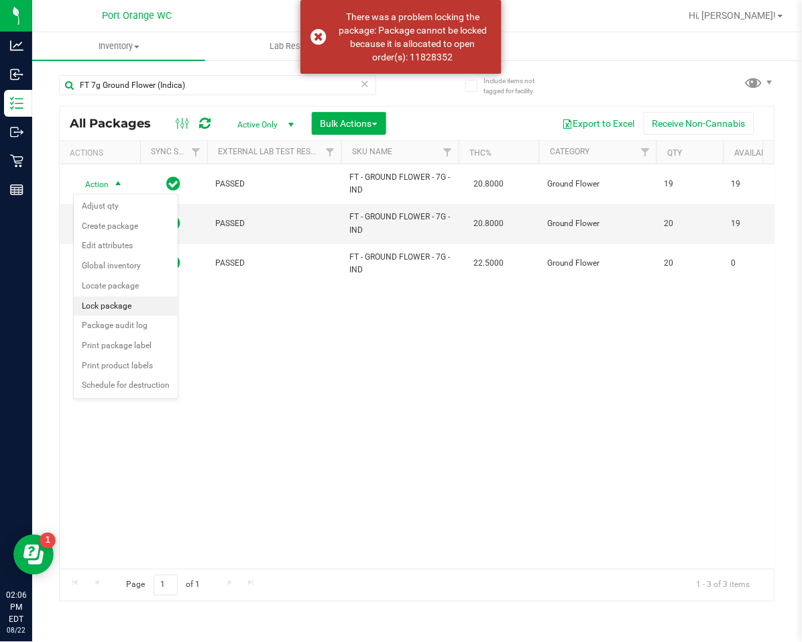
click at [105, 307] on li "Lock package" at bounding box center [126, 306] width 104 height 20
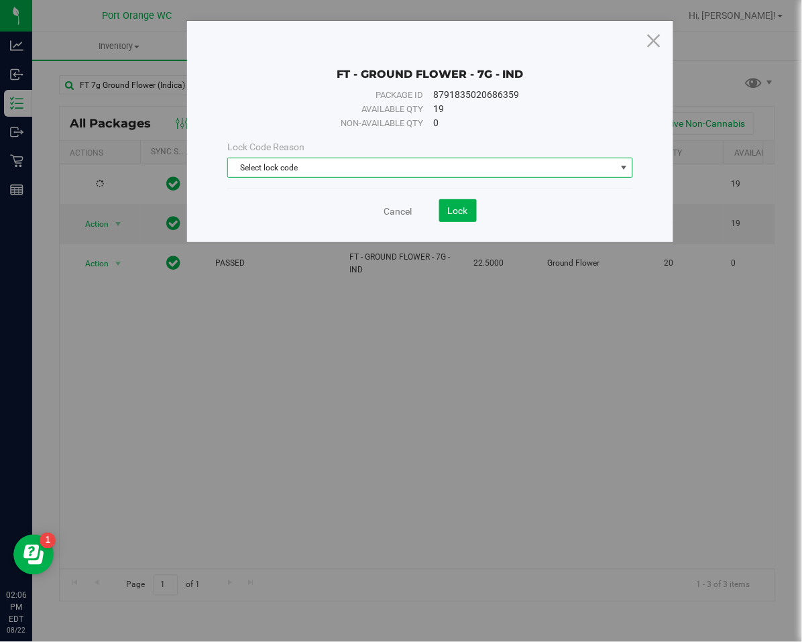
click at [354, 162] on span "Select lock code" at bounding box center [422, 167] width 388 height 19
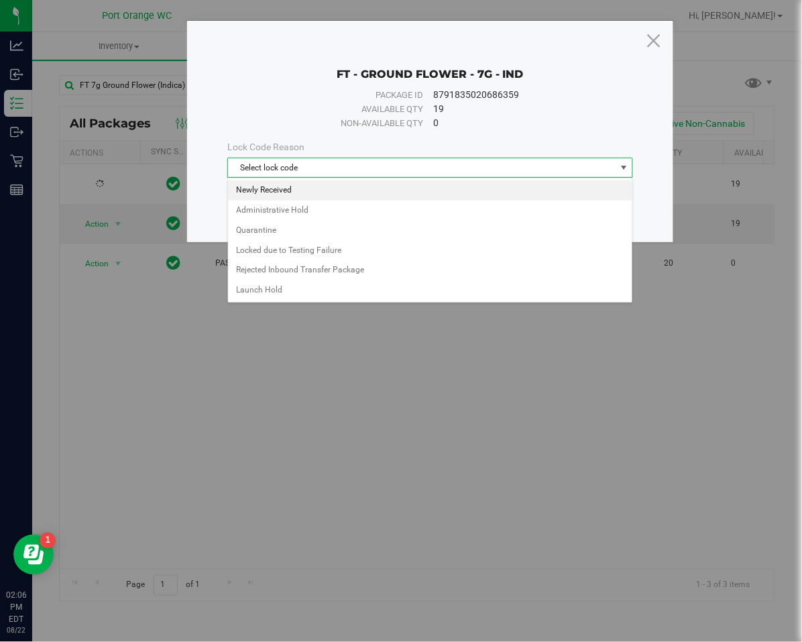
click at [339, 186] on li "Newly Received" at bounding box center [430, 190] width 404 height 20
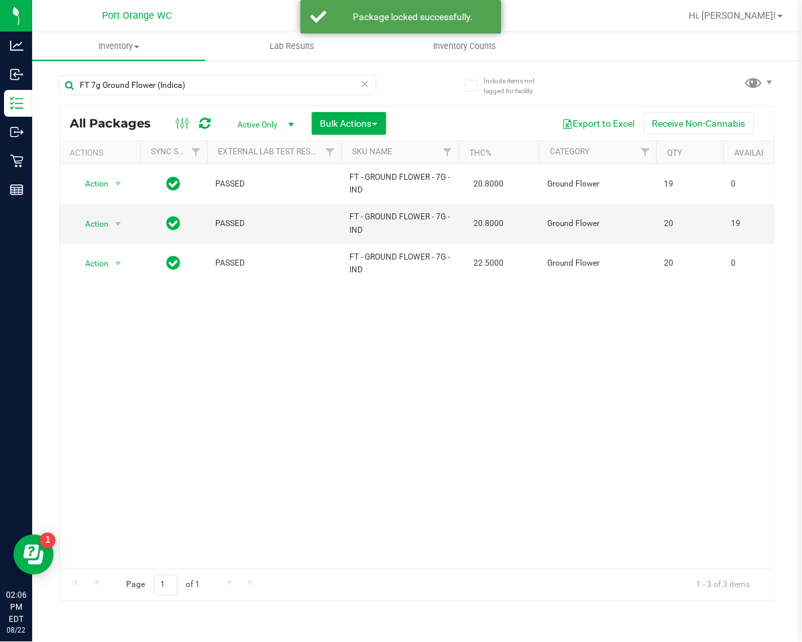
click at [369, 81] on icon at bounding box center [365, 83] width 9 height 16
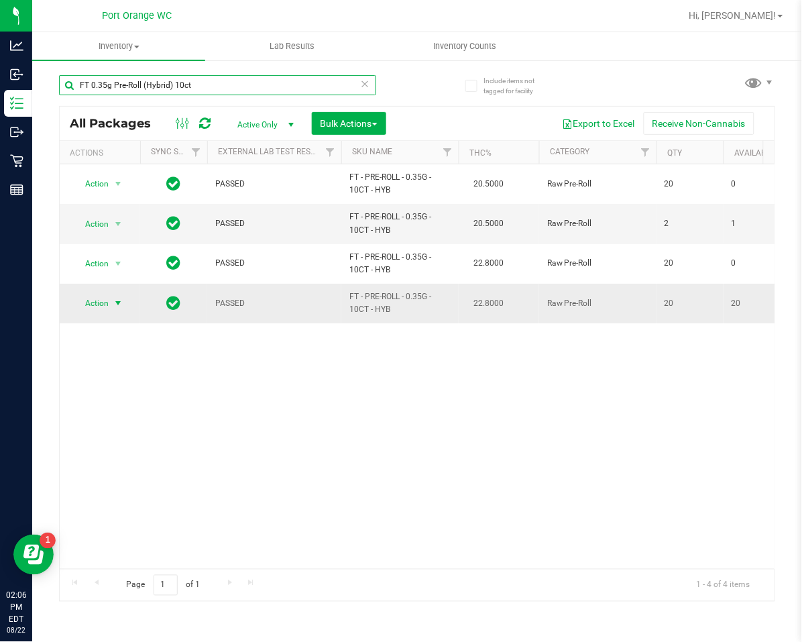
type input "FT 0.35g Pre-Roll (Hybrid) 10ct"
click at [99, 300] on span "Action" at bounding box center [91, 303] width 36 height 19
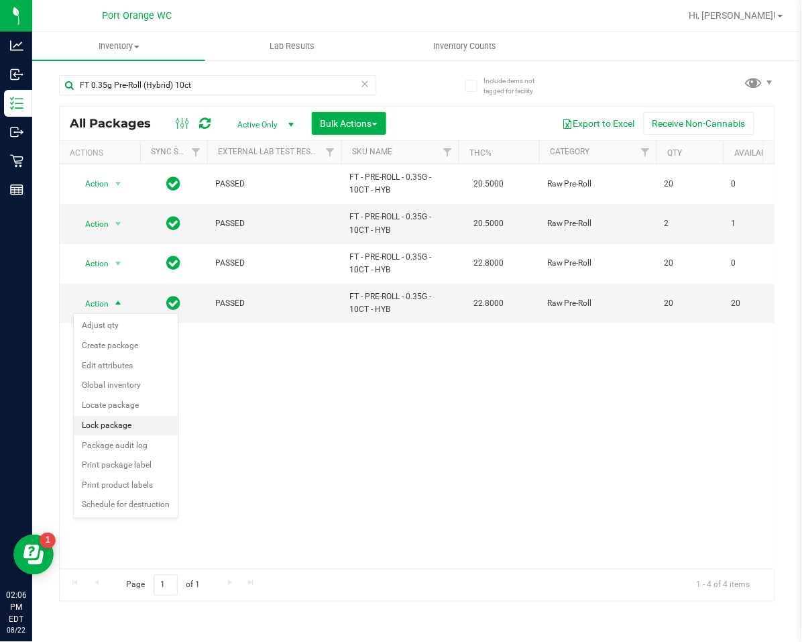
click at [94, 422] on li "Lock package" at bounding box center [126, 426] width 104 height 20
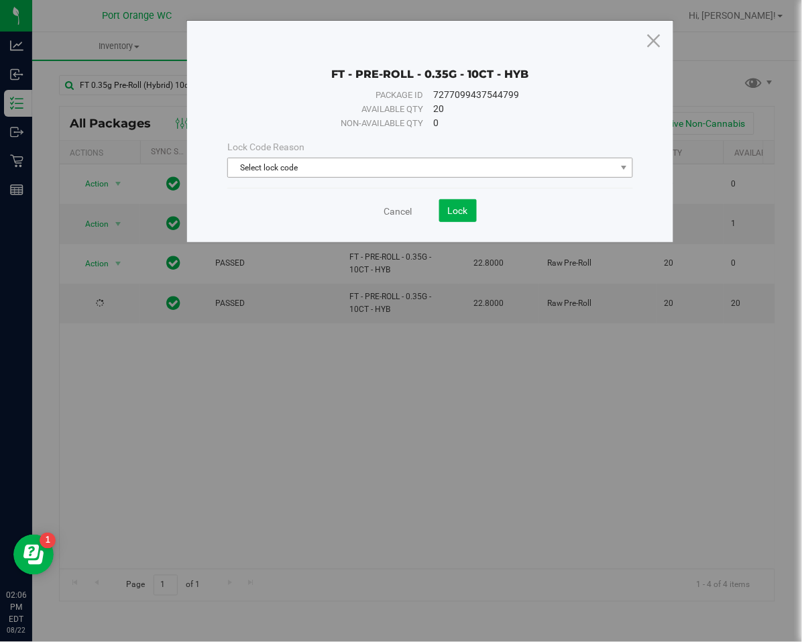
click at [253, 172] on span "Select lock code" at bounding box center [422, 167] width 388 height 19
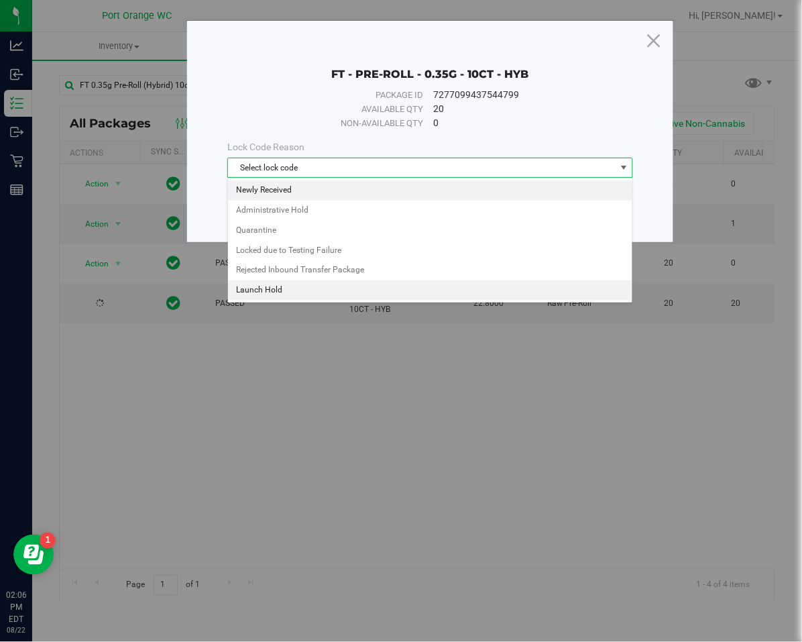
drag, startPoint x: 259, startPoint y: 189, endPoint x: 312, endPoint y: 190, distance: 53.7
click at [259, 190] on li "Newly Received" at bounding box center [430, 190] width 404 height 20
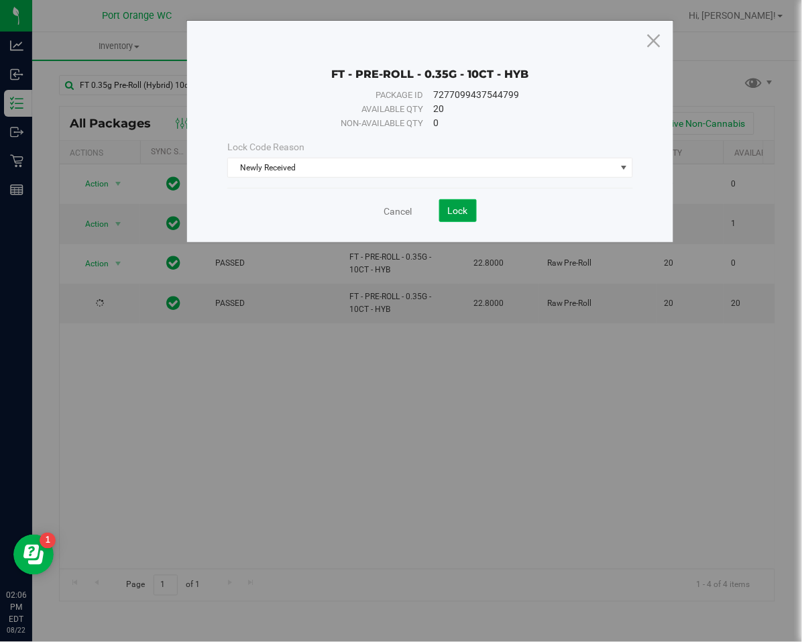
click at [475, 213] on button "Lock" at bounding box center [458, 210] width 38 height 23
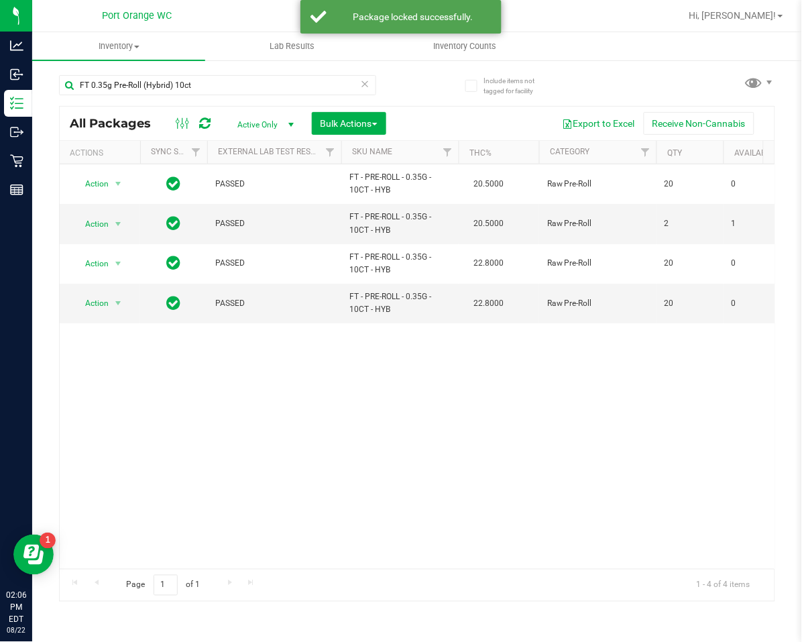
click at [365, 86] on icon at bounding box center [365, 83] width 9 height 16
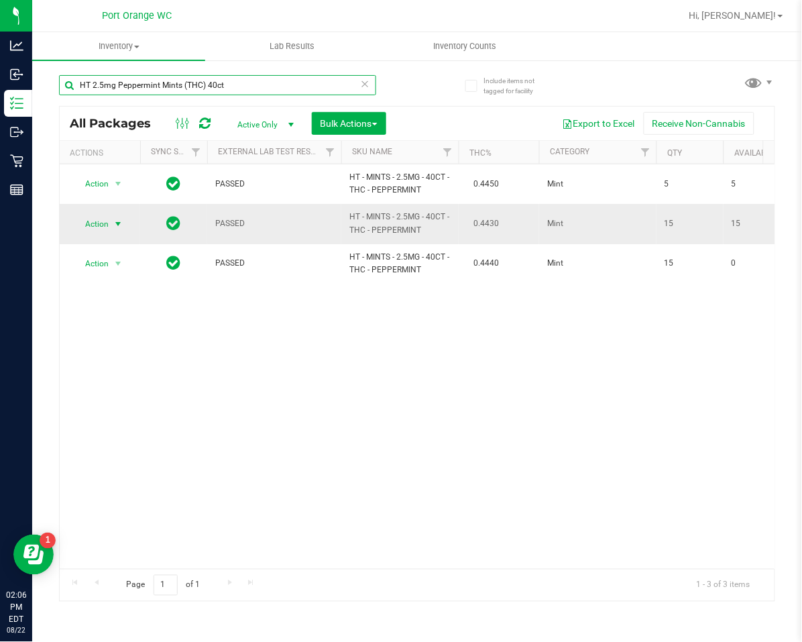
type input "HT 2.5mg Peppermint Mints (THC) 40ct"
click at [115, 224] on span "select" at bounding box center [118, 224] width 11 height 11
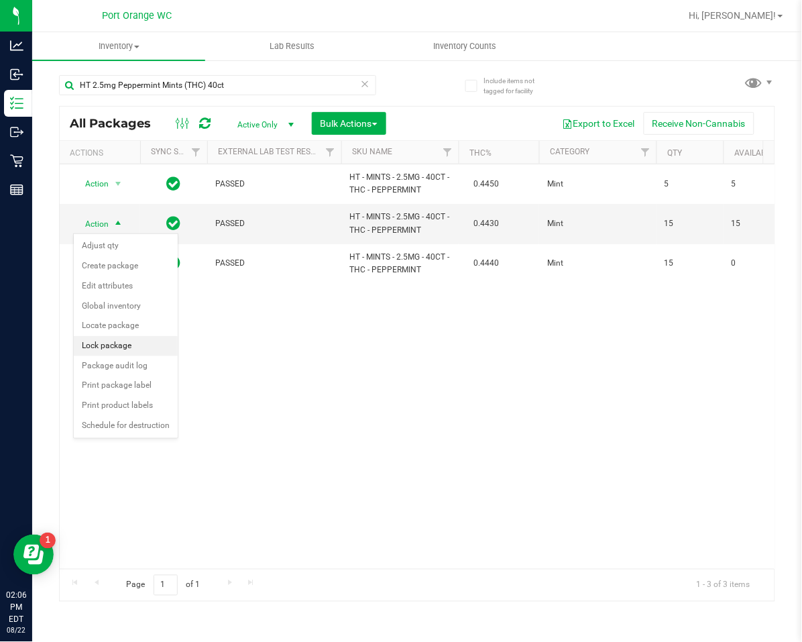
click at [114, 343] on li "Lock package" at bounding box center [126, 346] width 104 height 20
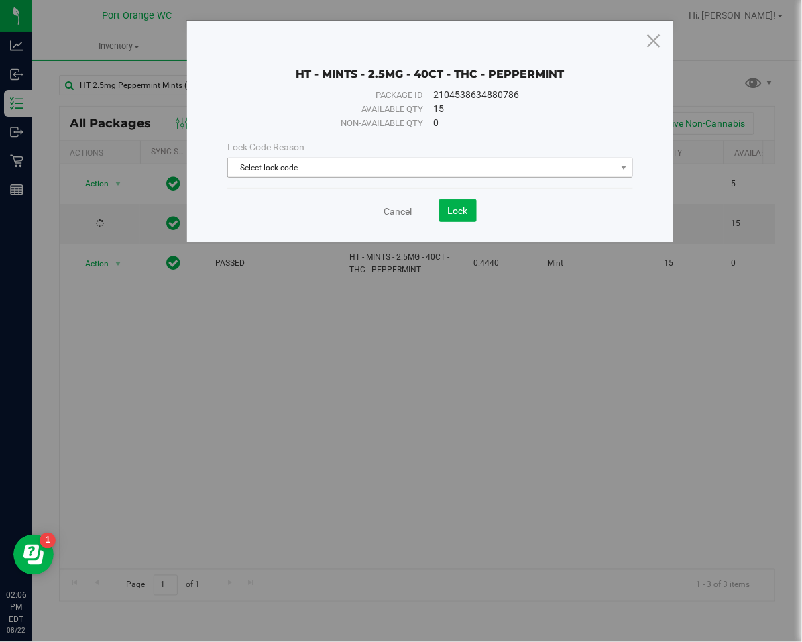
drag, startPoint x: 346, startPoint y: 155, endPoint x: 340, endPoint y: 176, distance: 21.6
click at [347, 155] on div "Lock Code Reason Select lock code Select lock code Newly Received Administrativ…" at bounding box center [430, 159] width 426 height 38
click at [340, 173] on span "Select lock code" at bounding box center [422, 167] width 388 height 19
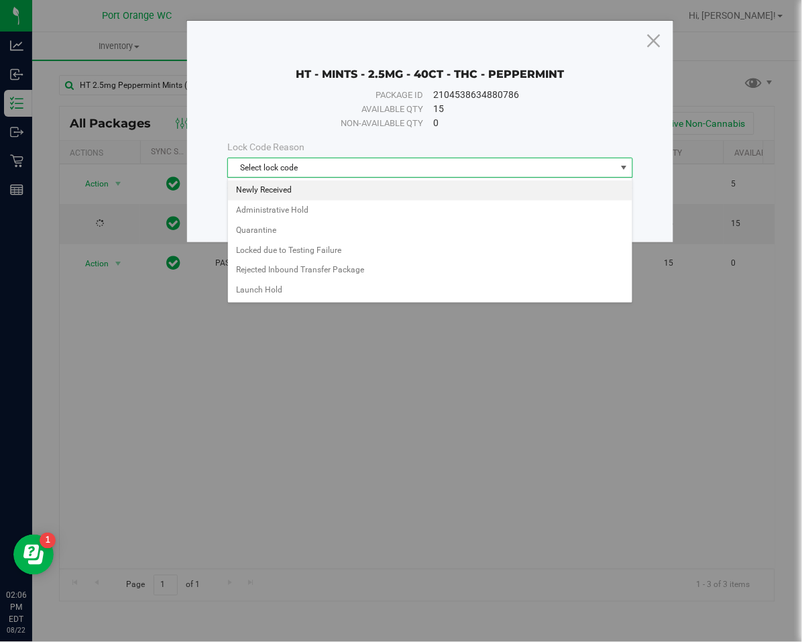
click at [338, 188] on li "Newly Received" at bounding box center [430, 190] width 404 height 20
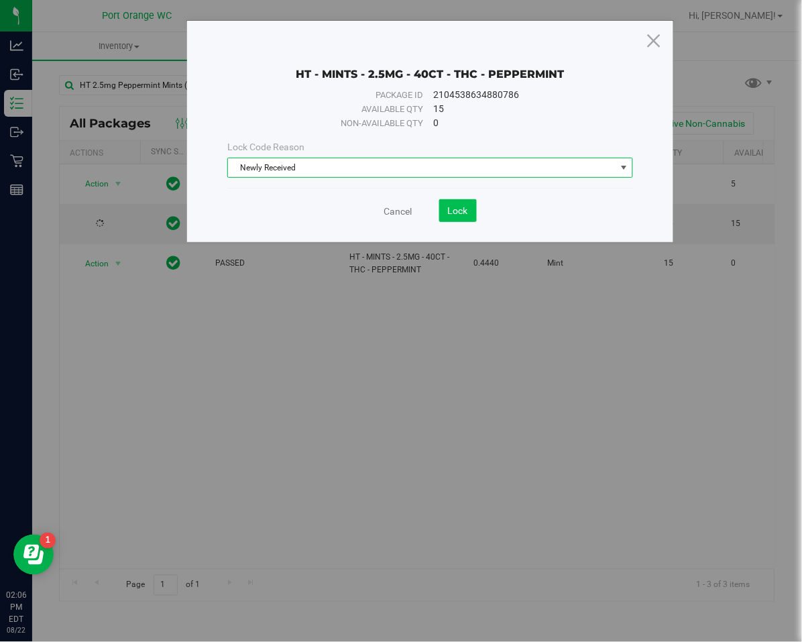
drag, startPoint x: 440, startPoint y: 198, endPoint x: 449, endPoint y: 201, distance: 9.8
click at [442, 200] on save-button "Lock" at bounding box center [444, 210] width 64 height 23
click at [481, 209] on div "Cancel Lock" at bounding box center [430, 210] width 406 height 23
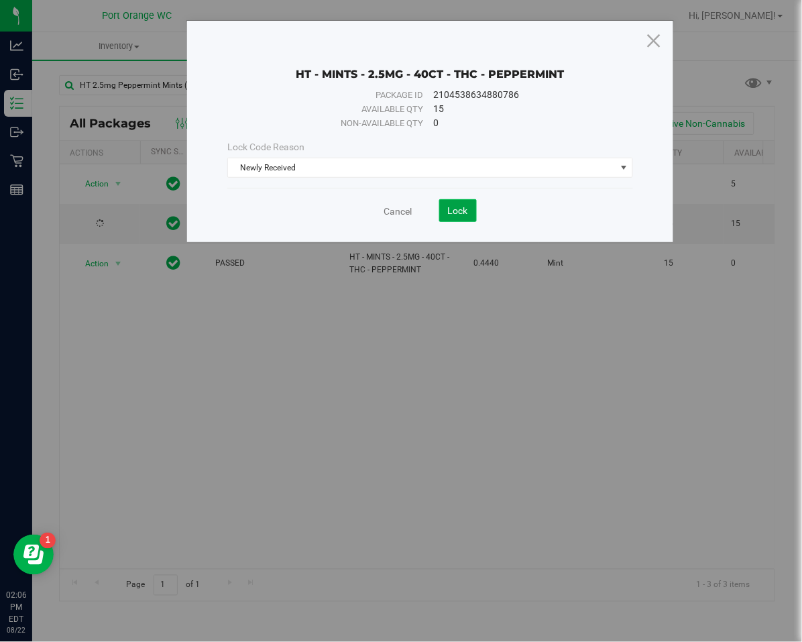
click at [473, 209] on button "Lock" at bounding box center [458, 210] width 38 height 23
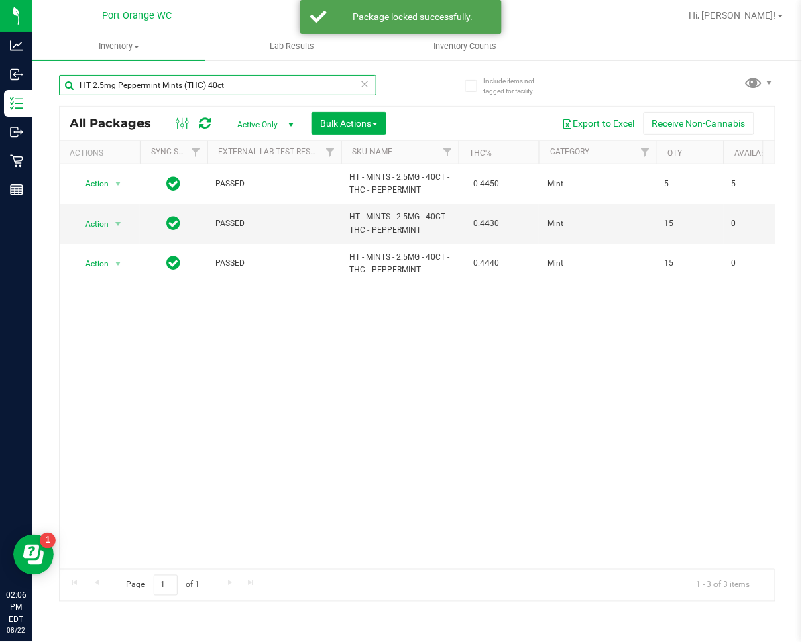
drag, startPoint x: 361, startPoint y: 83, endPoint x: 369, endPoint y: 78, distance: 9.9
click at [361, 83] on div "HT 2.5mg Peppermint Mints (THC) 40ct" at bounding box center [217, 85] width 317 height 20
click at [371, 78] on input "HT 2.5mg Peppermint Mints (THC) 40ct" at bounding box center [217, 85] width 317 height 20
click at [369, 80] on input "HT 2.5mg Peppermint Mints (THC) 40ct" at bounding box center [217, 85] width 317 height 20
click at [365, 85] on icon at bounding box center [365, 83] width 9 height 16
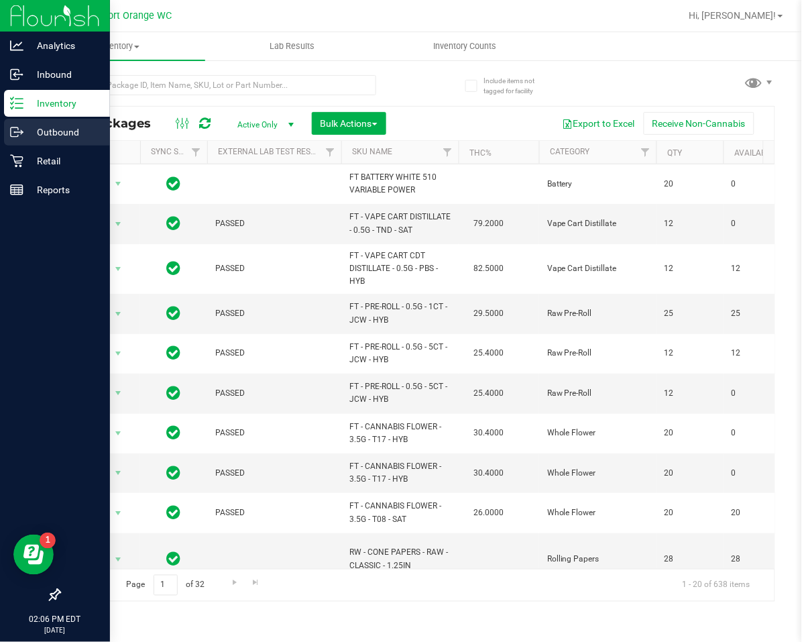
drag, startPoint x: 169, startPoint y: 105, endPoint x: 16, endPoint y: 138, distance: 156.4
click at [169, 106] on div "All Packages Active Only Active Only Lab Samples Locked All External Internal B…" at bounding box center [417, 354] width 716 height 496
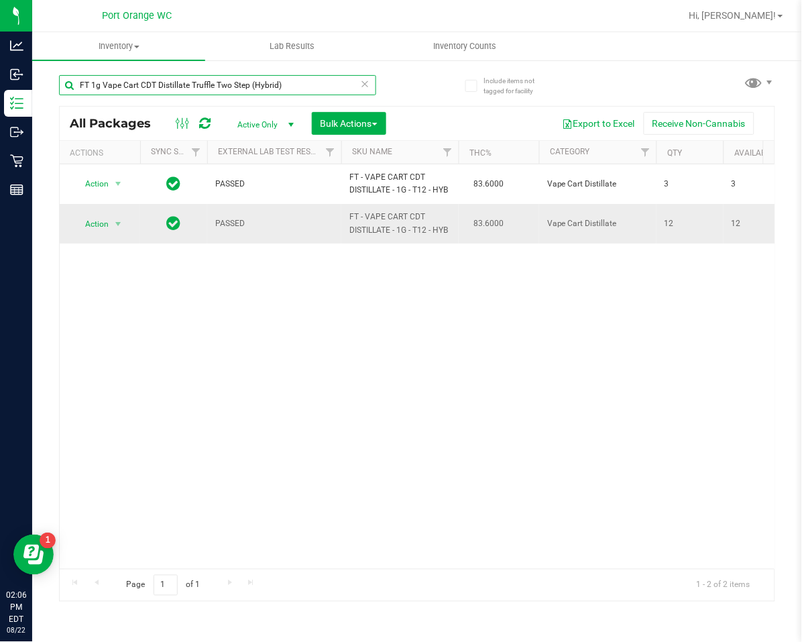
type input "FT 1g Vape Cart CDT Distillate Truffle Two Step (Hybrid)"
click at [111, 213] on td "Action Action Adjust qty Create package Edit attributes Global inventory Locate…" at bounding box center [100, 223] width 80 height 39
click at [111, 221] on span "select" at bounding box center [118, 224] width 17 height 19
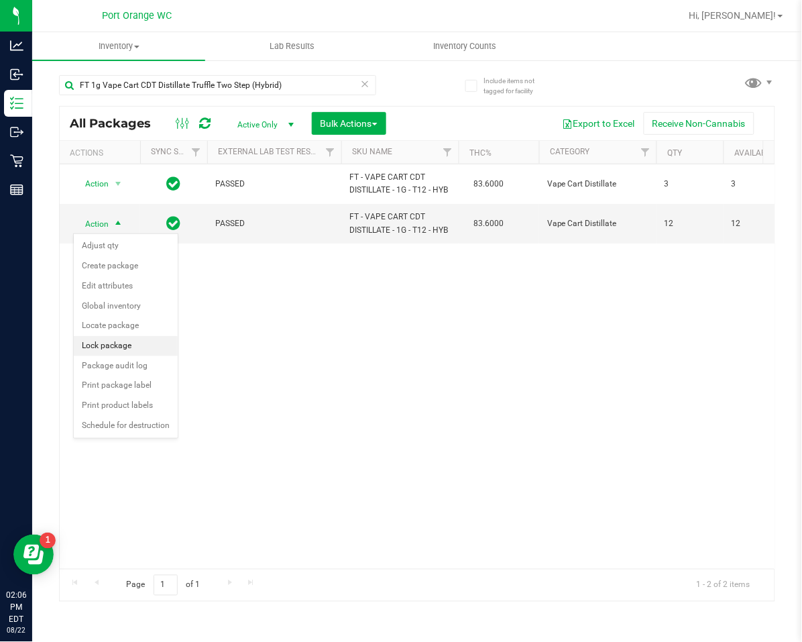
click at [123, 351] on li "Lock package" at bounding box center [126, 346] width 104 height 20
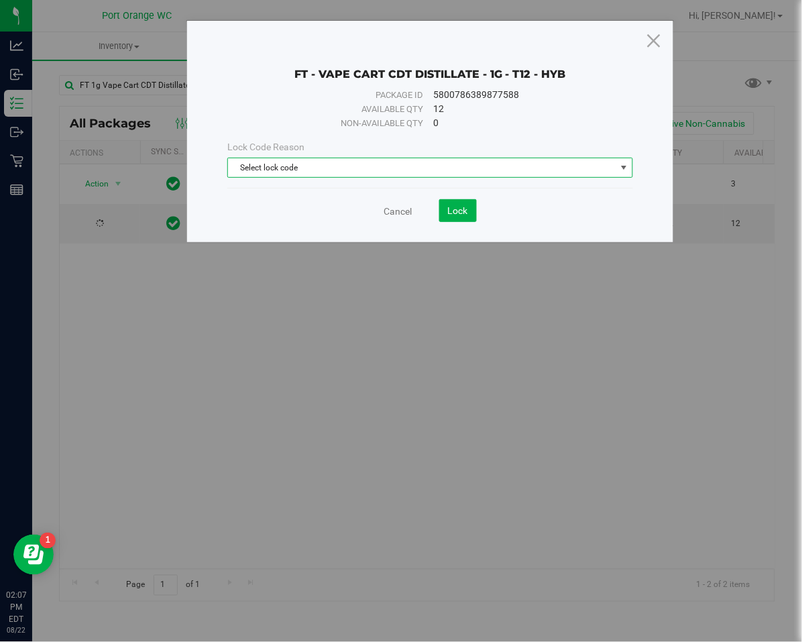
drag, startPoint x: 333, startPoint y: 162, endPoint x: 329, endPoint y: 169, distance: 7.5
click at [333, 162] on span "Select lock code" at bounding box center [422, 167] width 388 height 19
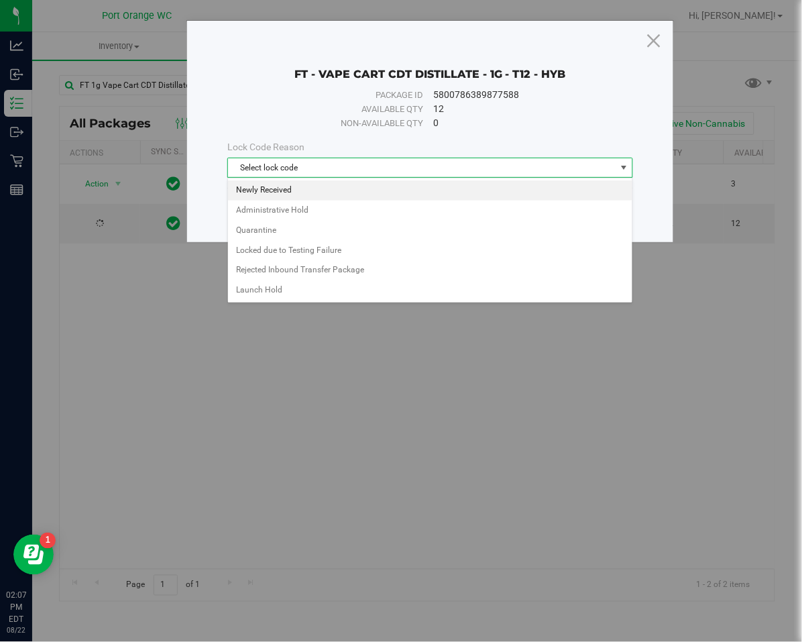
drag, startPoint x: 294, startPoint y: 190, endPoint x: 315, endPoint y: 186, distance: 21.7
click at [297, 188] on li "Newly Received" at bounding box center [430, 190] width 404 height 20
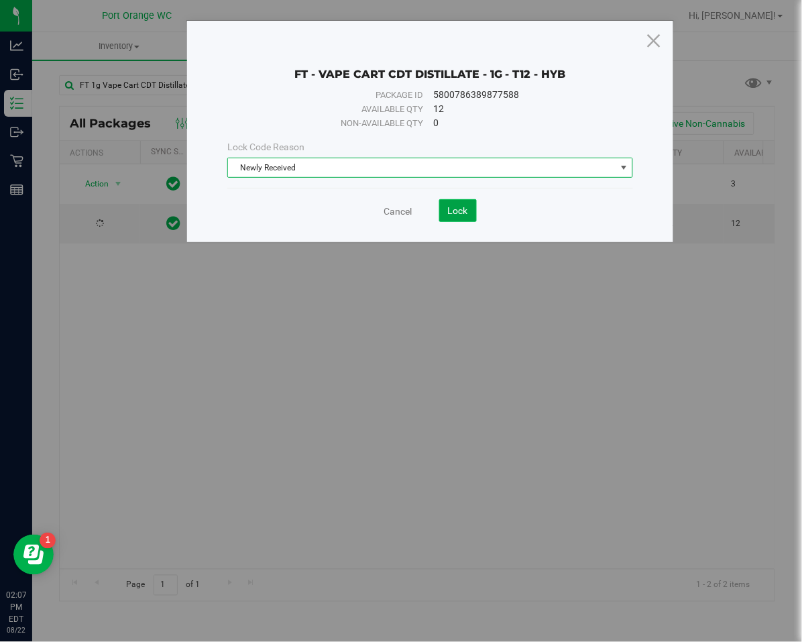
click at [460, 214] on span "Lock" at bounding box center [458, 210] width 20 height 11
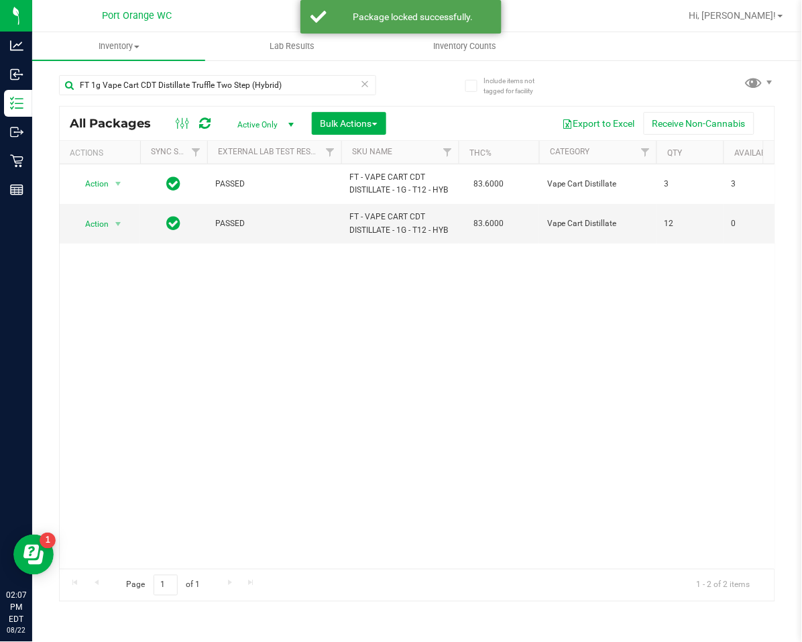
click at [365, 80] on icon at bounding box center [365, 83] width 9 height 16
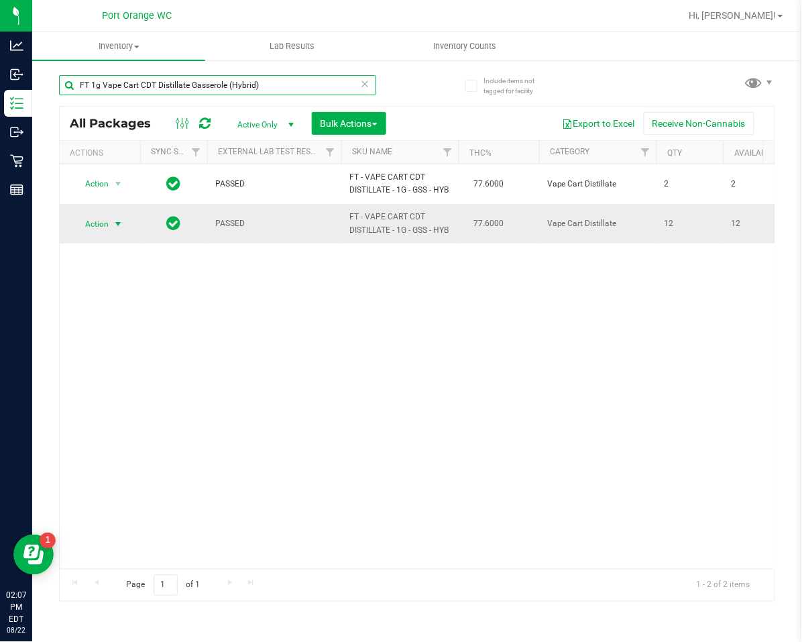
type input "FT 1g Vape Cart CDT Distillate Gasserole (Hybrid)"
click at [94, 221] on span "Action" at bounding box center [91, 224] width 36 height 19
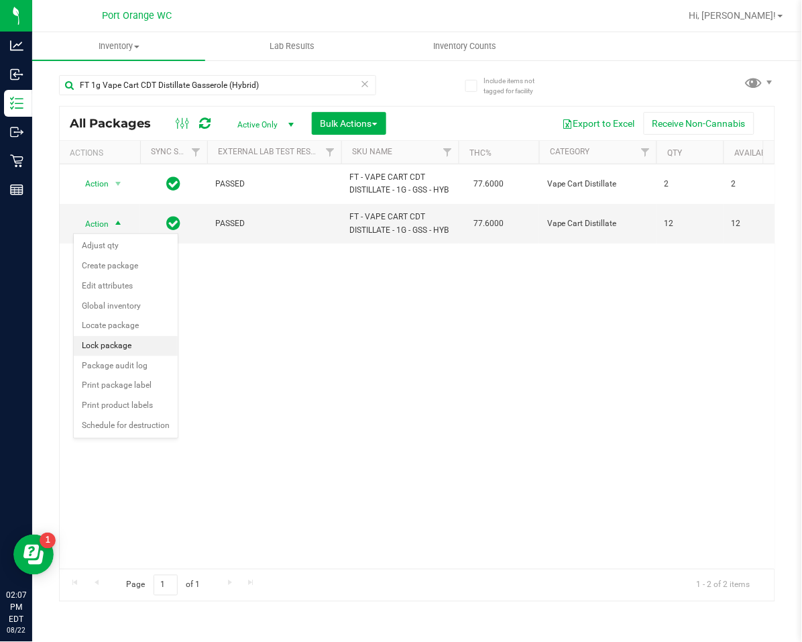
click at [115, 350] on li "Lock package" at bounding box center [126, 346] width 104 height 20
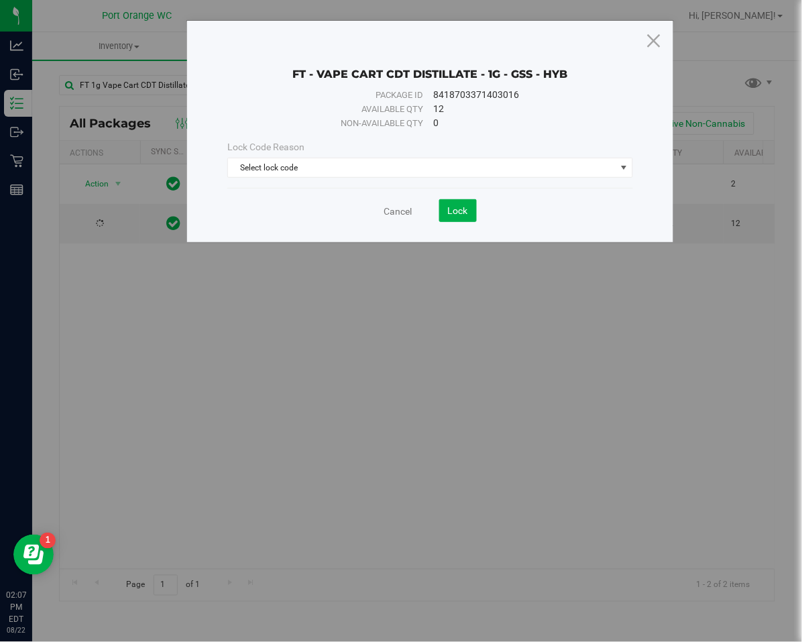
click at [274, 181] on div "Lock Code Reason Select lock code Select lock code Newly Received Administrativ…" at bounding box center [430, 159] width 426 height 58
click at [277, 172] on span "Select lock code" at bounding box center [422, 167] width 388 height 19
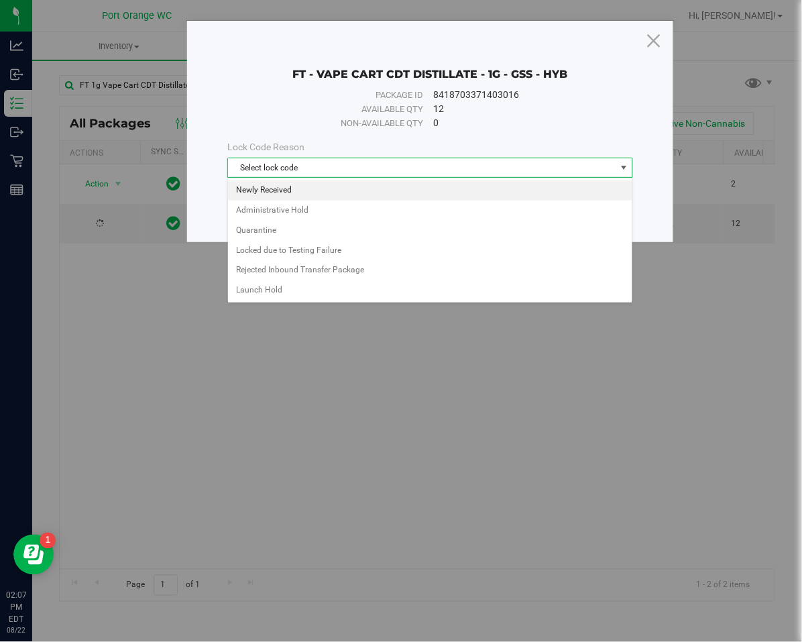
click at [291, 191] on li "Newly Received" at bounding box center [430, 190] width 404 height 20
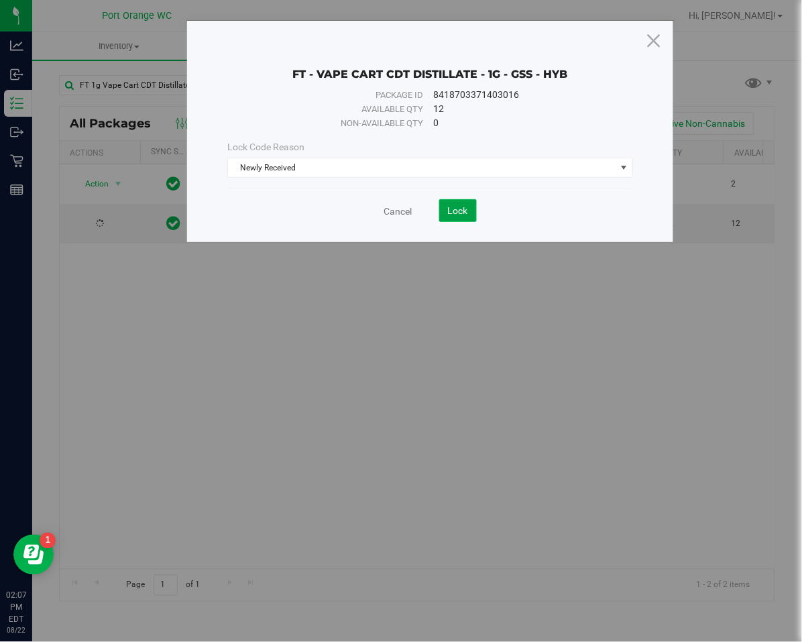
click at [466, 209] on span "Lock" at bounding box center [458, 210] width 20 height 11
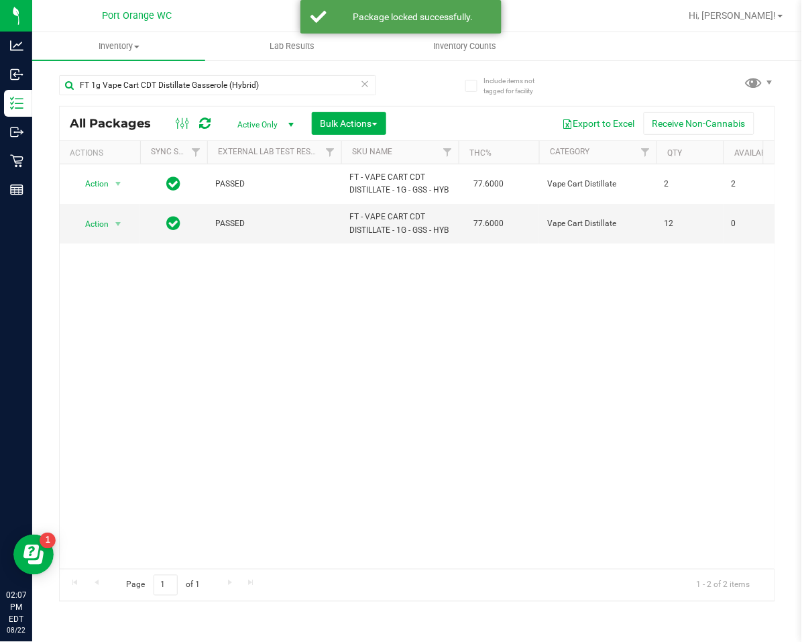
click at [366, 84] on icon at bounding box center [365, 83] width 9 height 16
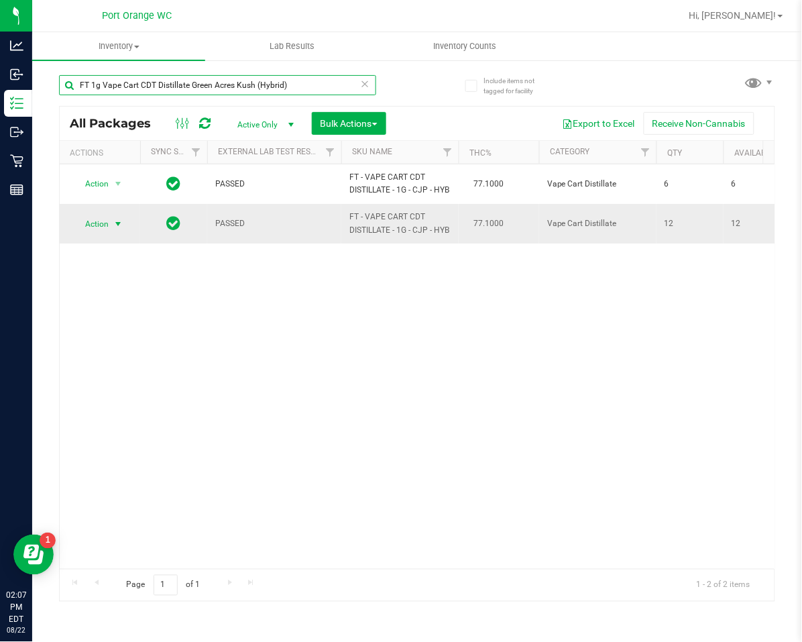
type input "FT 1g Vape Cart CDT Distillate Green Acres Kush (Hybrid)"
click at [113, 225] on span "select" at bounding box center [118, 224] width 11 height 11
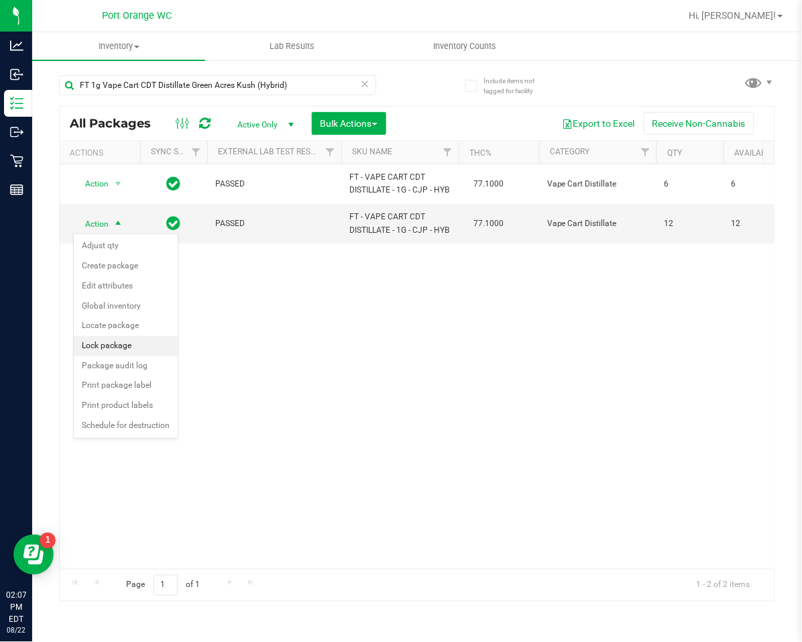
click at [129, 342] on li "Lock package" at bounding box center [126, 346] width 104 height 20
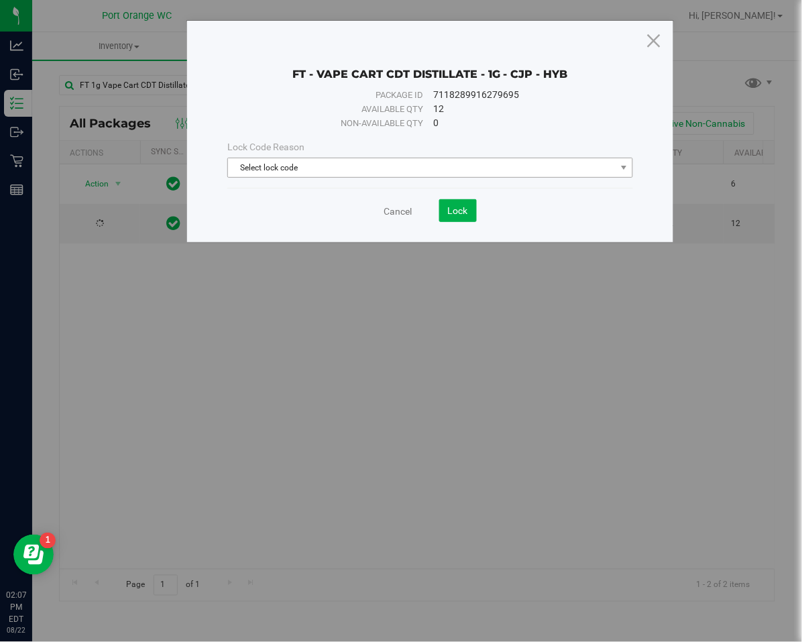
drag, startPoint x: 439, startPoint y: 143, endPoint x: 430, endPoint y: 158, distance: 17.4
click at [439, 143] on div "Lock Code Reason" at bounding box center [430, 147] width 406 height 14
click at [430, 158] on span "Select lock code" at bounding box center [422, 167] width 388 height 19
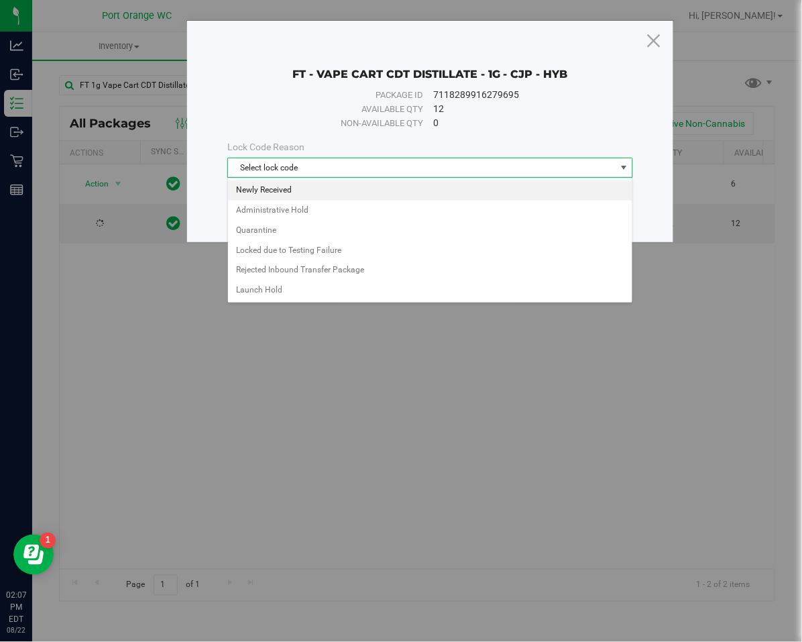
click at [272, 187] on li "Newly Received" at bounding box center [430, 190] width 404 height 20
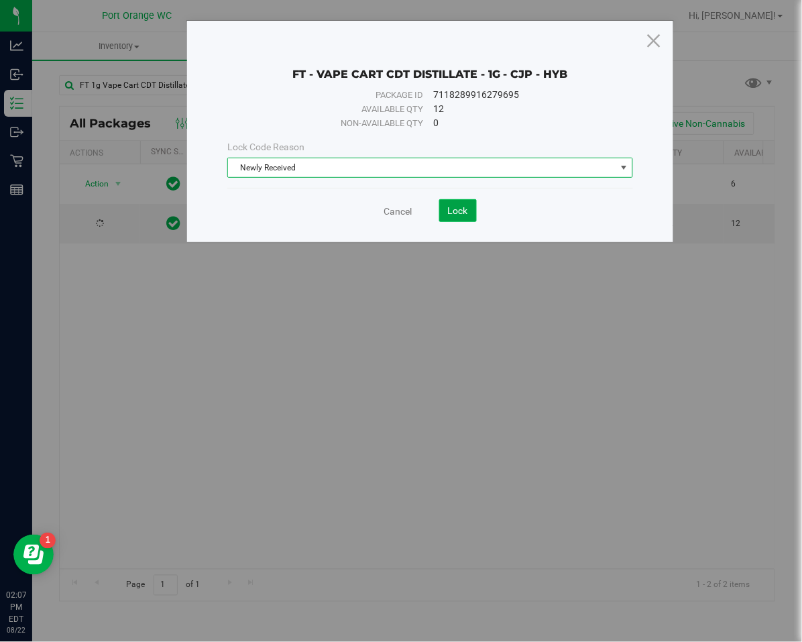
click at [465, 205] on span "Lock" at bounding box center [458, 210] width 20 height 11
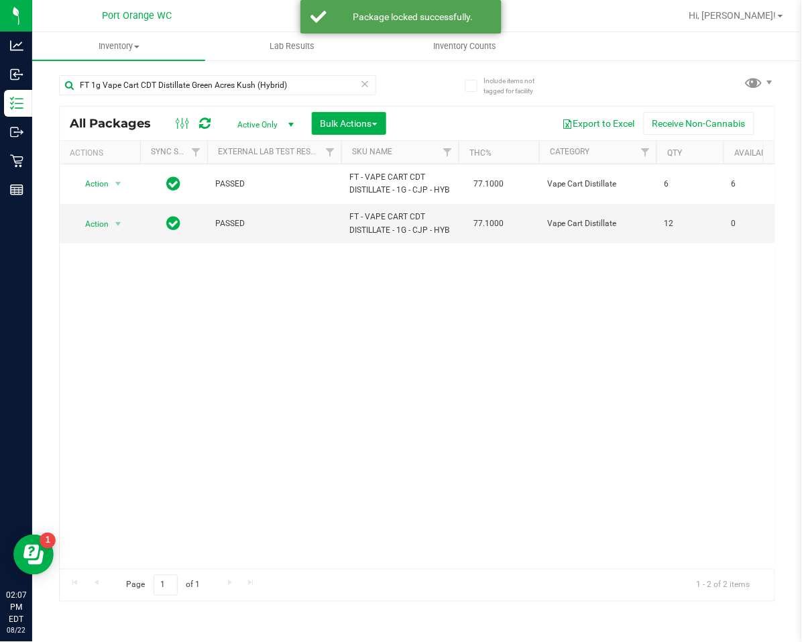
click at [365, 80] on icon at bounding box center [365, 83] width 9 height 16
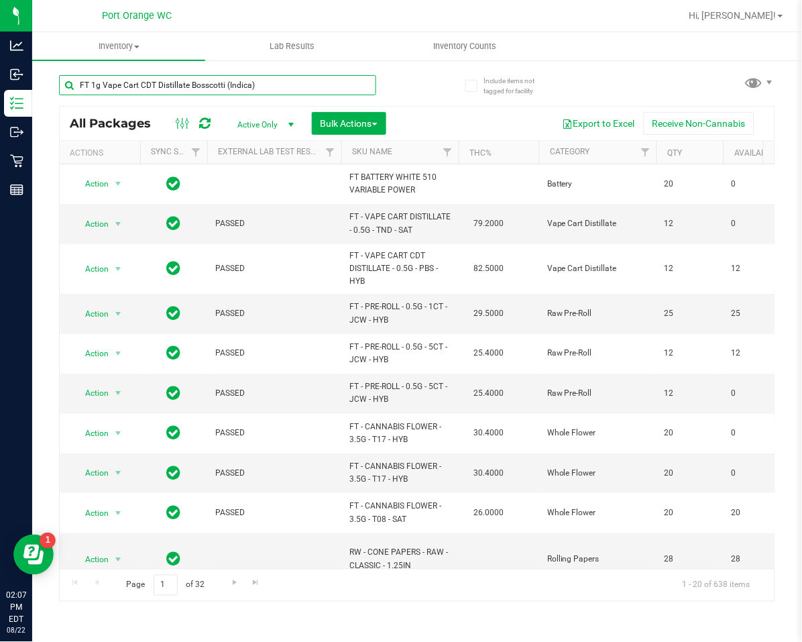
click at [286, 91] on input "FT 1g Vape Cart CDT Distillate Bosscotti (Indica)" at bounding box center [217, 85] width 317 height 20
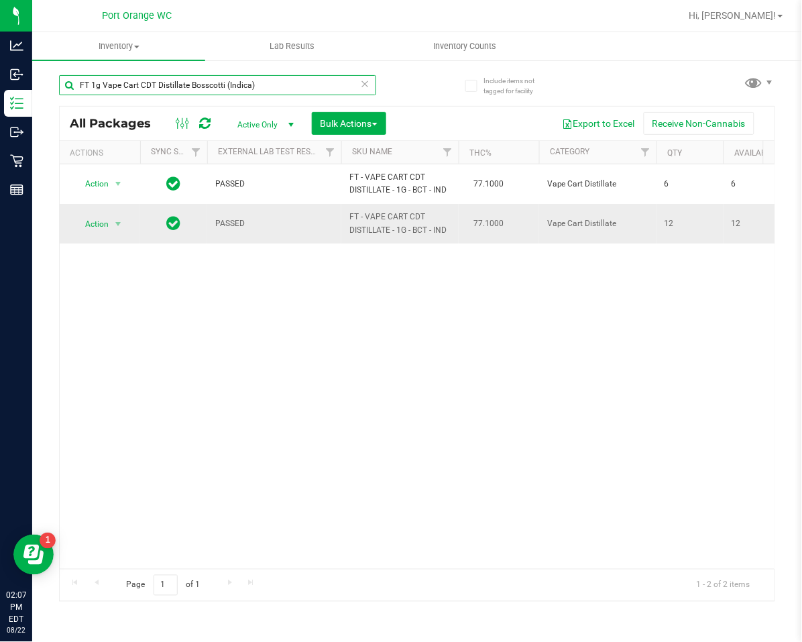
type input "FT 1g Vape Cart CDT Distillate Bosscotti (Indica)"
click at [98, 229] on span "Action" at bounding box center [91, 224] width 36 height 19
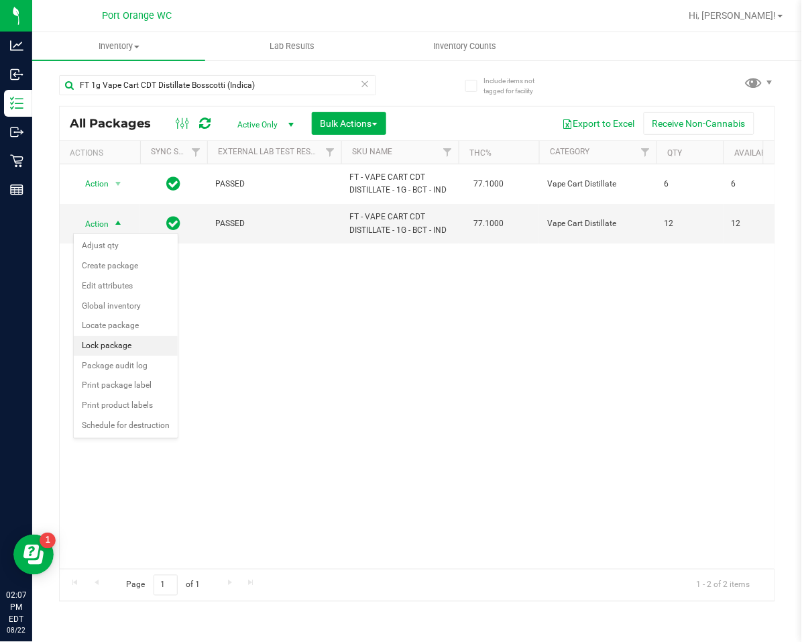
click at [87, 352] on li "Lock package" at bounding box center [126, 346] width 104 height 20
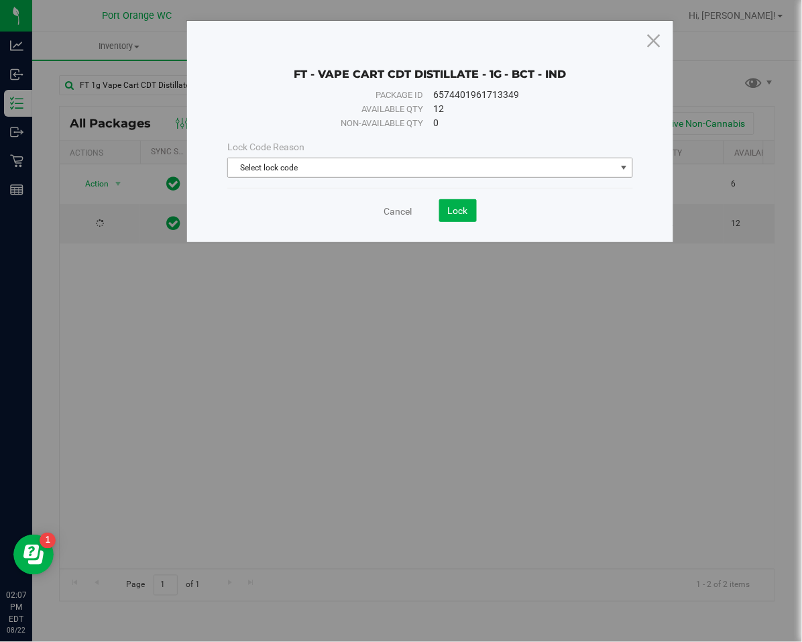
click at [328, 166] on span "Select lock code" at bounding box center [422, 167] width 388 height 19
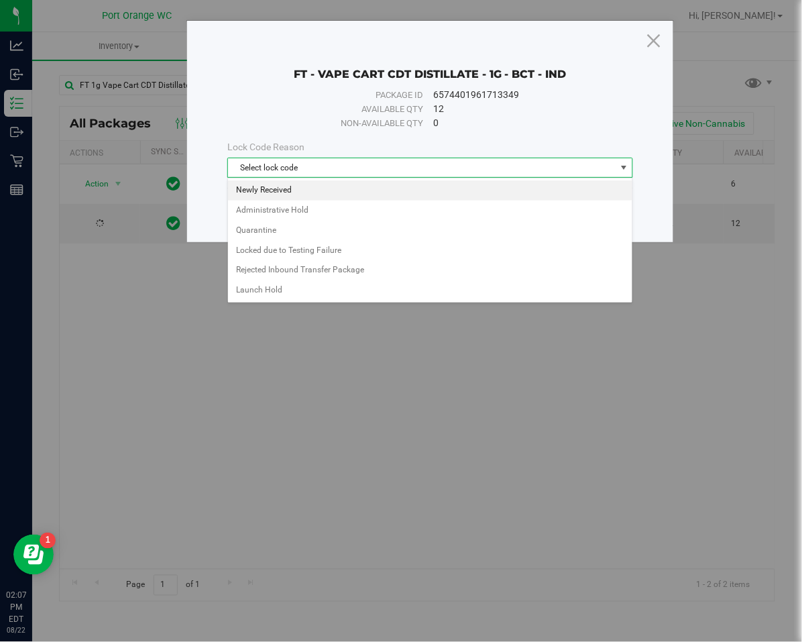
click at [310, 190] on li "Newly Received" at bounding box center [430, 190] width 404 height 20
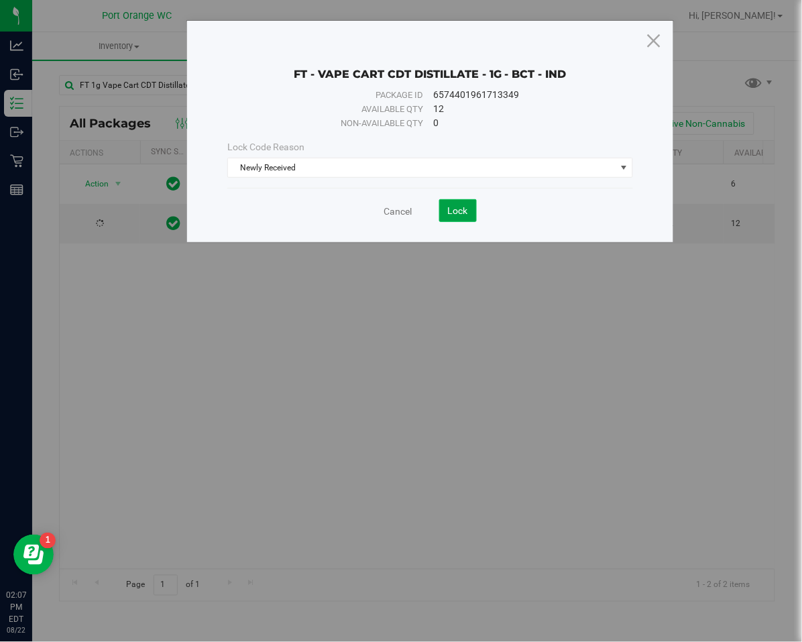
click at [463, 210] on span "Lock" at bounding box center [458, 210] width 20 height 11
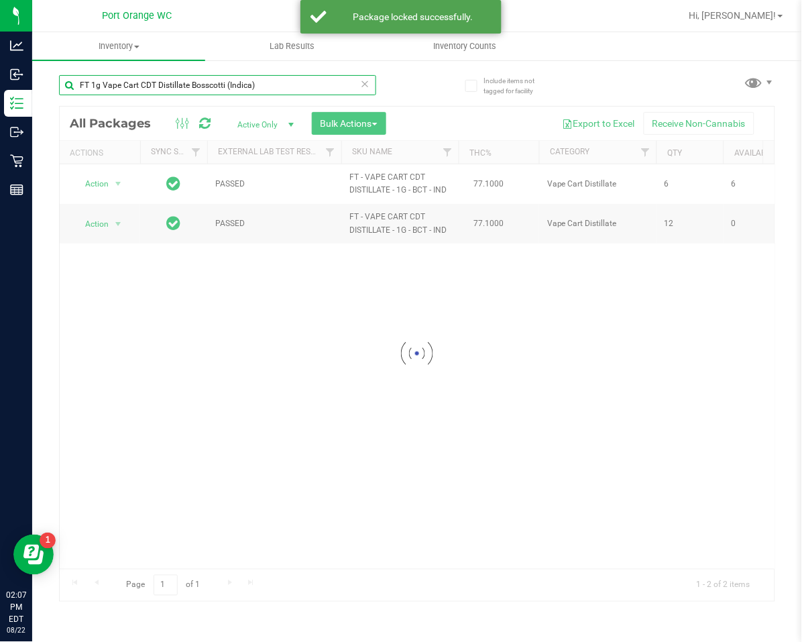
click at [355, 82] on input "FT 1g Vape Cart CDT Distillate Bosscotti (Indica)" at bounding box center [217, 85] width 317 height 20
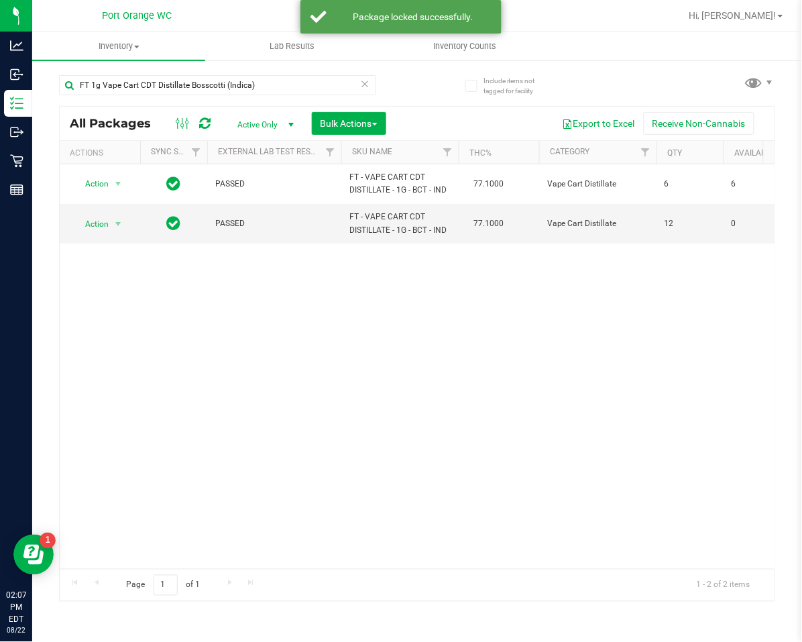
click at [362, 91] on icon at bounding box center [365, 83] width 9 height 16
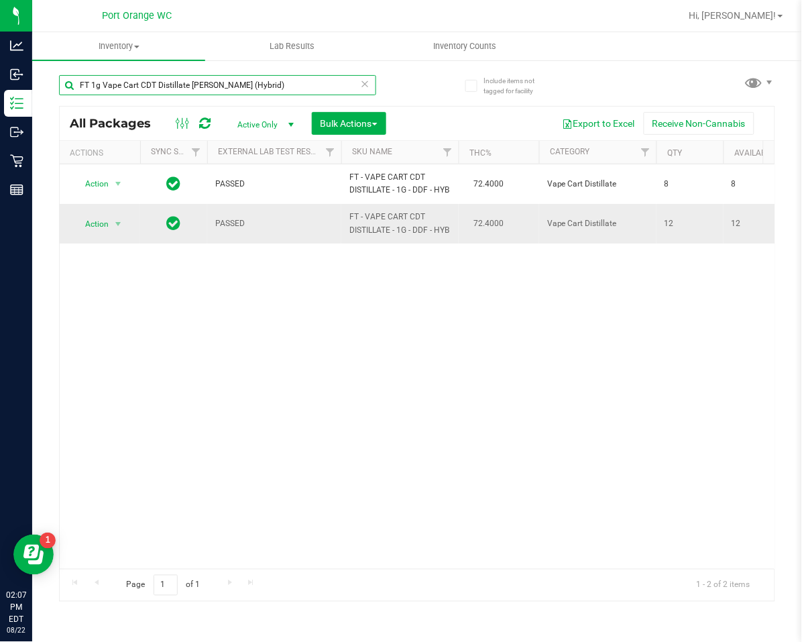
type input "FT 1g Vape Cart CDT Distillate Dulce De Fresa (Hybrid)"
click at [90, 218] on span "Action" at bounding box center [91, 224] width 36 height 19
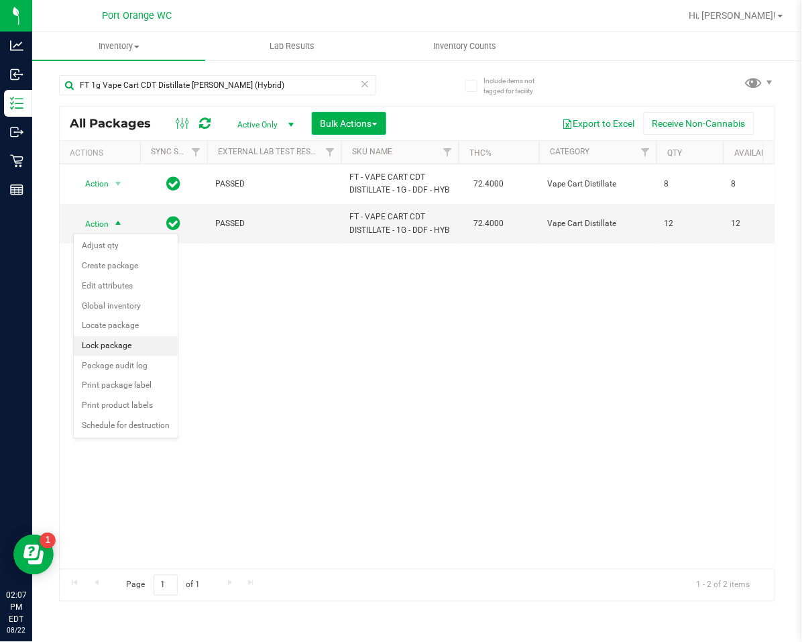
click at [95, 349] on li "Lock package" at bounding box center [126, 346] width 104 height 20
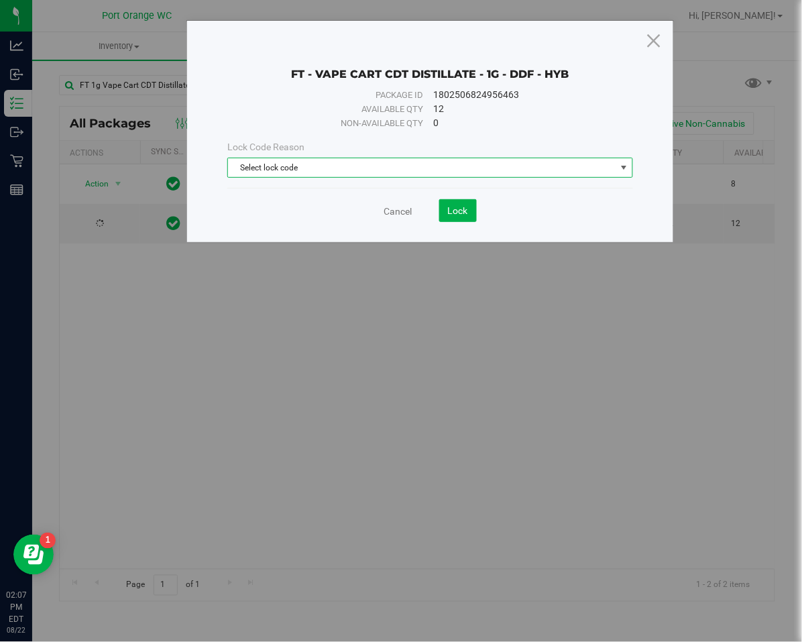
click at [271, 158] on span "Select lock code" at bounding box center [422, 167] width 388 height 19
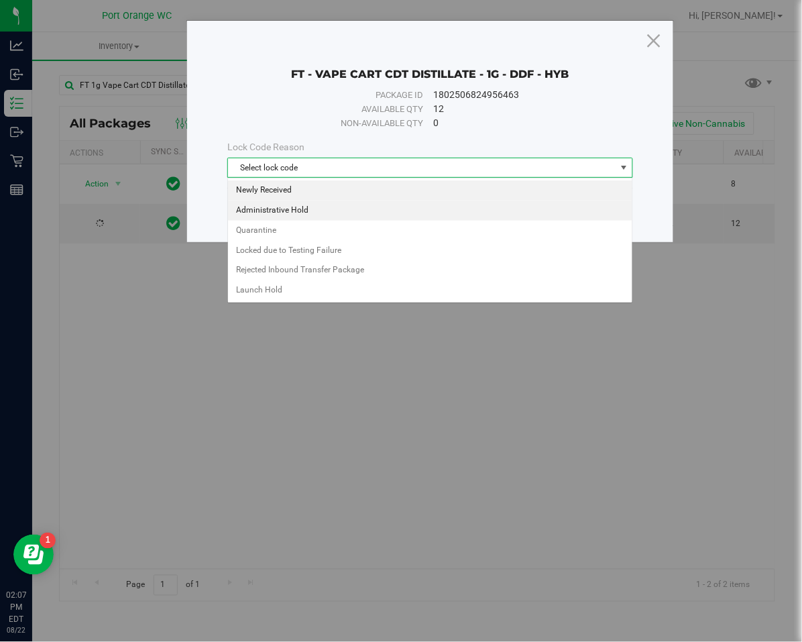
click at [274, 183] on li "Newly Received" at bounding box center [430, 190] width 404 height 20
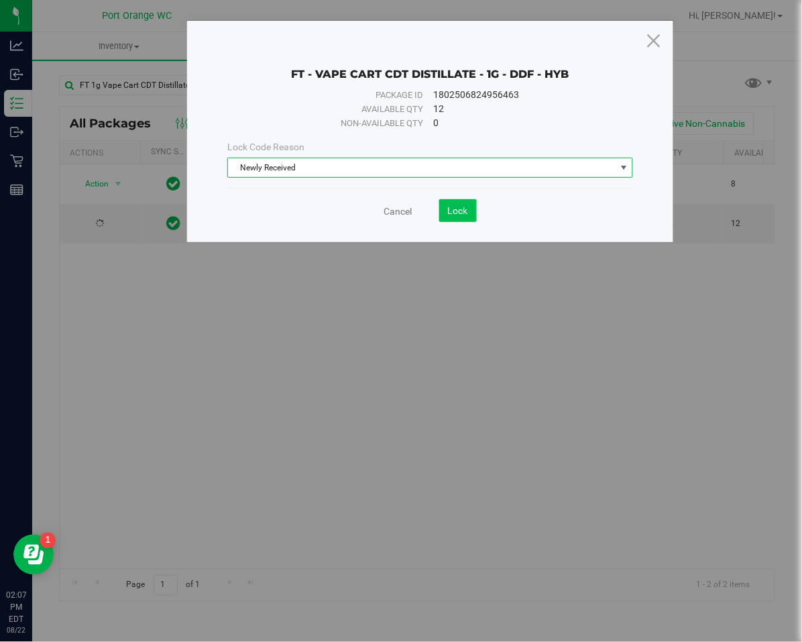
drag, startPoint x: 432, startPoint y: 186, endPoint x: 469, endPoint y: 205, distance: 41.4
click at [434, 188] on div "FT - VAPE CART CDT DISTILLATE - 1G - DDF - HYB Package ID 1802506824956463 Avai…" at bounding box center [430, 131] width 486 height 221
click at [469, 205] on button "Lock" at bounding box center [458, 210] width 38 height 23
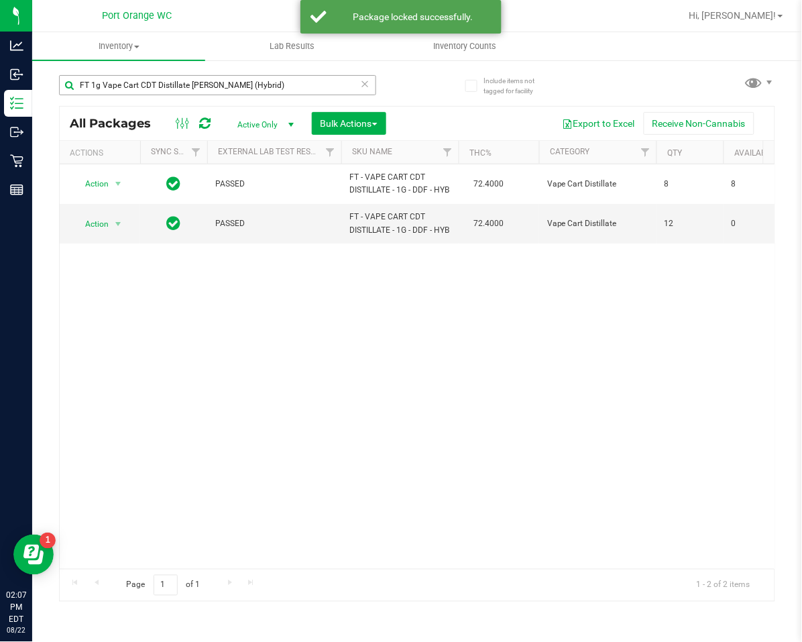
click at [367, 82] on icon at bounding box center [365, 83] width 9 height 16
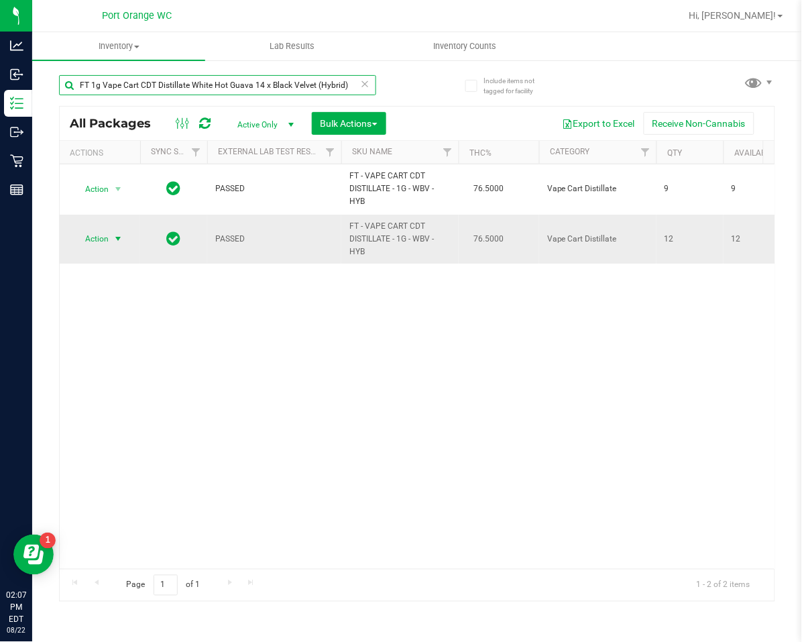
type input "FT 1g Vape Cart CDT Distillate White Hot Guava 14 x Black Velvet (Hybrid)"
click at [111, 245] on span "select" at bounding box center [118, 238] width 17 height 19
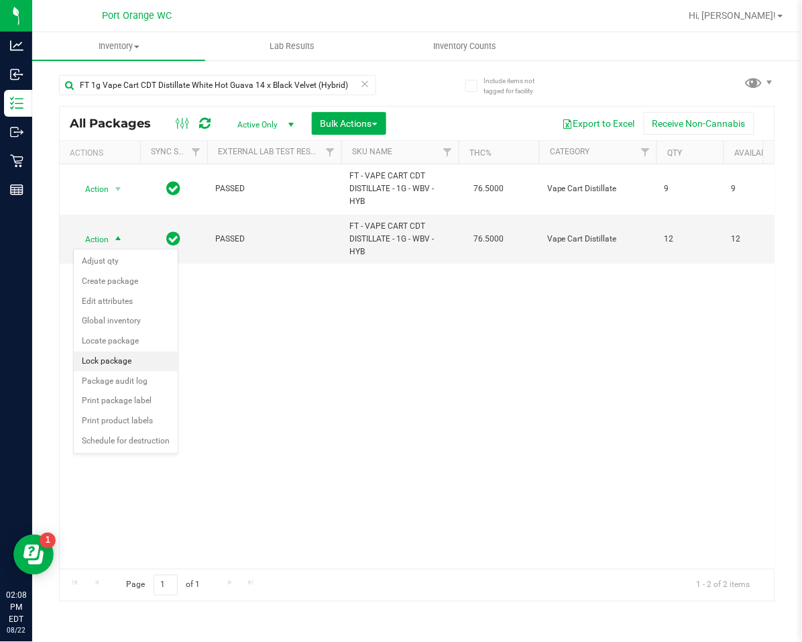
click at [103, 355] on li "Lock package" at bounding box center [126, 361] width 104 height 20
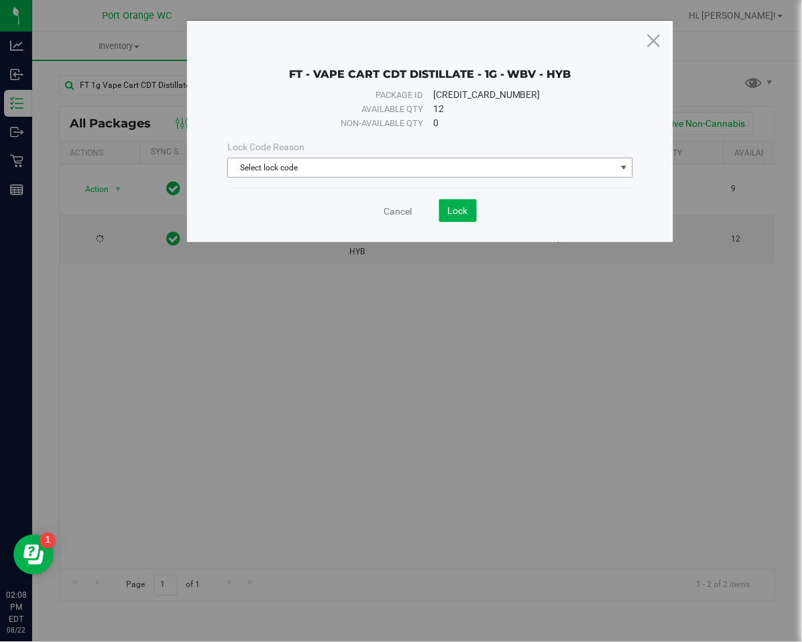
click at [297, 168] on span "Select lock code" at bounding box center [422, 167] width 388 height 19
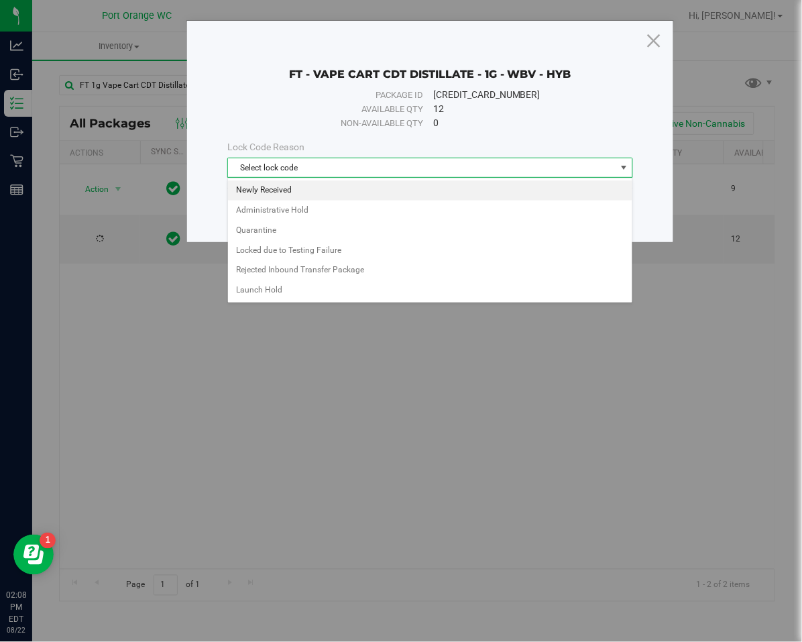
click at [297, 180] on li "Newly Received" at bounding box center [430, 190] width 404 height 20
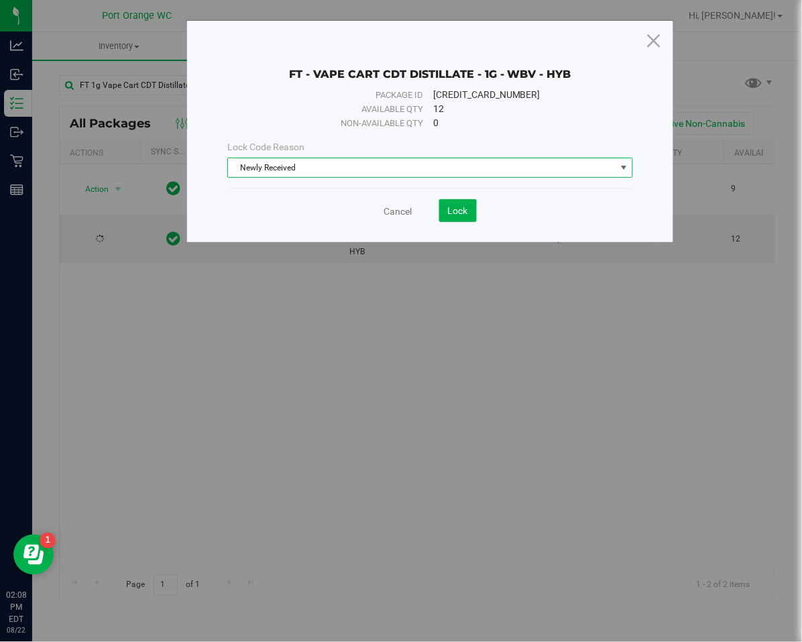
click at [508, 213] on div "Cancel Lock" at bounding box center [430, 210] width 406 height 23
click at [453, 215] on button "Lock" at bounding box center [458, 210] width 38 height 23
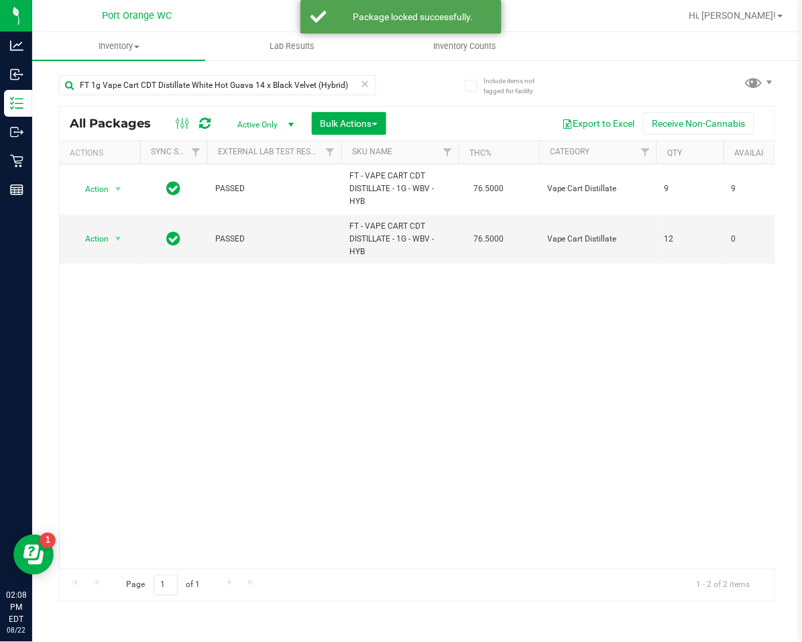
click at [367, 82] on icon at bounding box center [365, 83] width 9 height 16
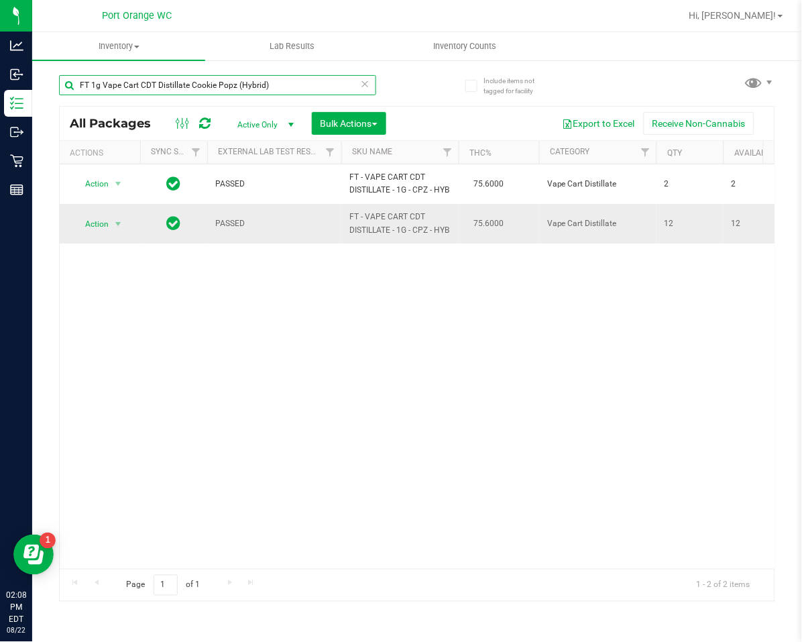
type input "FT 1g Vape Cart CDT Distillate Cookie Popz (Hybrid)"
click at [100, 213] on td "Action Action Adjust qty Create package Edit attributes Global inventory Locate…" at bounding box center [100, 223] width 80 height 39
click at [103, 223] on span "Action" at bounding box center [91, 224] width 36 height 19
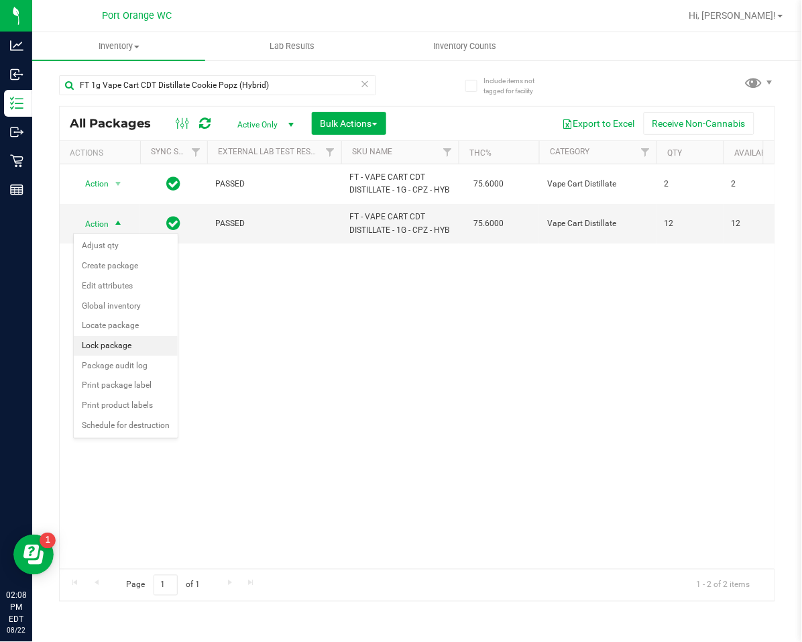
click at [98, 341] on li "Lock package" at bounding box center [126, 346] width 104 height 20
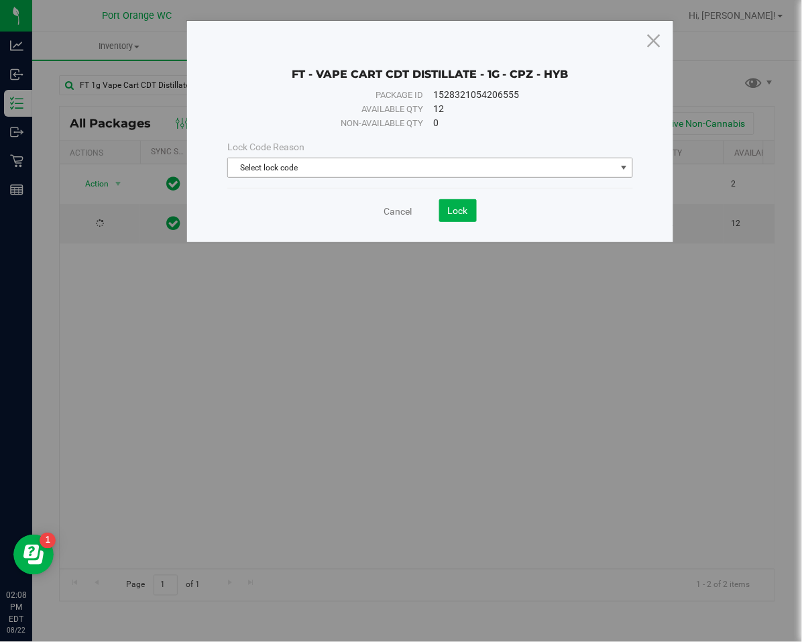
click at [285, 169] on span "Select lock code" at bounding box center [422, 167] width 388 height 19
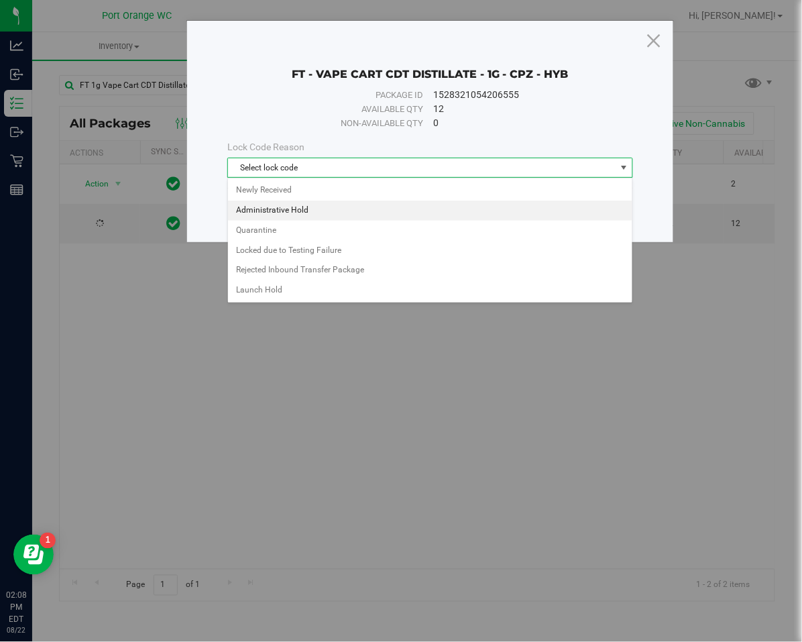
click at [281, 201] on li "Administrative Hold" at bounding box center [430, 210] width 404 height 20
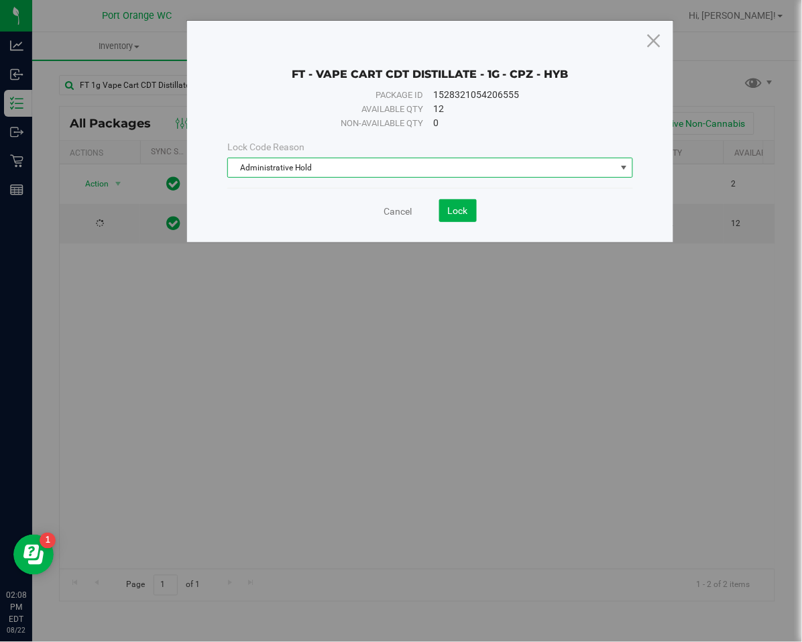
click at [285, 175] on span "Administrative Hold" at bounding box center [422, 167] width 388 height 19
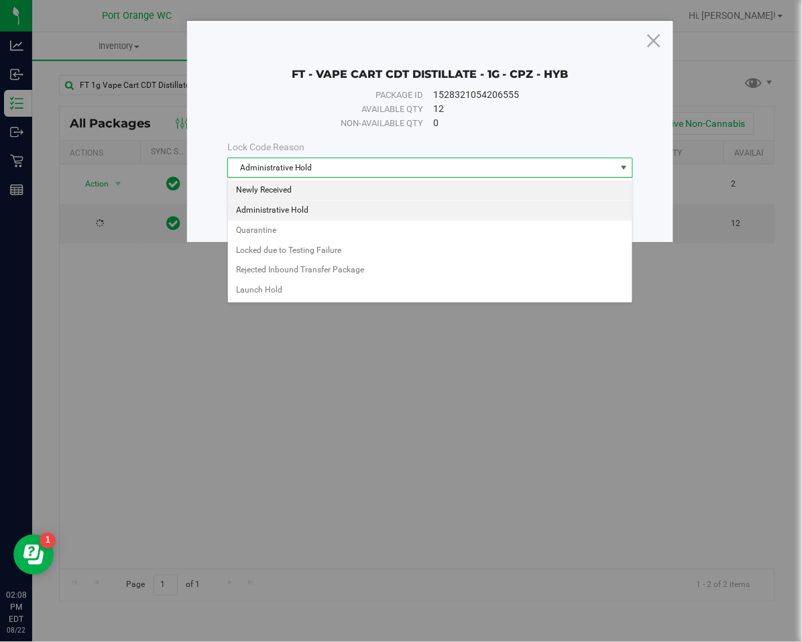
click at [284, 187] on li "Newly Received" at bounding box center [430, 190] width 404 height 20
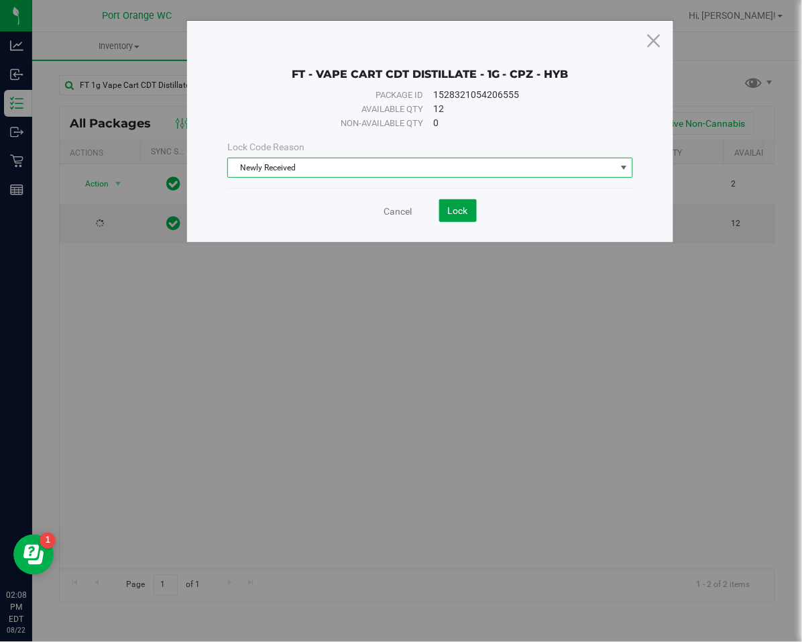
drag, startPoint x: 465, startPoint y: 215, endPoint x: 424, endPoint y: 211, distance: 40.4
click at [463, 213] on button "Lock" at bounding box center [458, 210] width 38 height 23
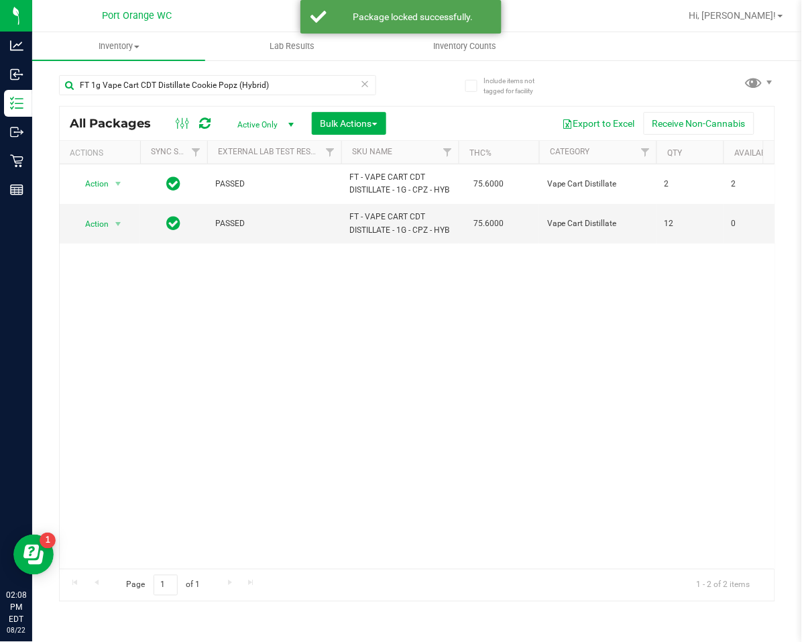
click at [366, 84] on icon at bounding box center [365, 83] width 9 height 16
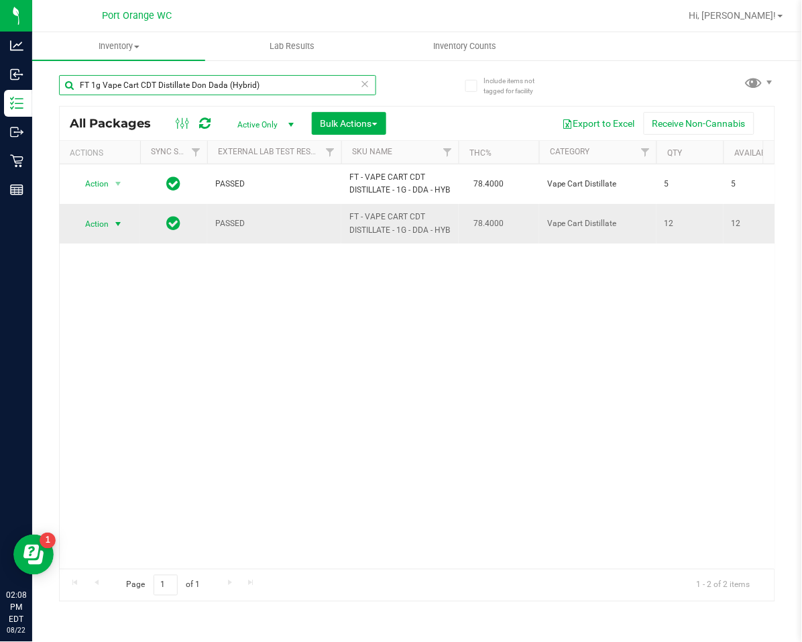
type input "FT 1g Vape Cart CDT Distillate Don Dada (Hybrid)"
click at [95, 233] on span "Action" at bounding box center [91, 224] width 36 height 19
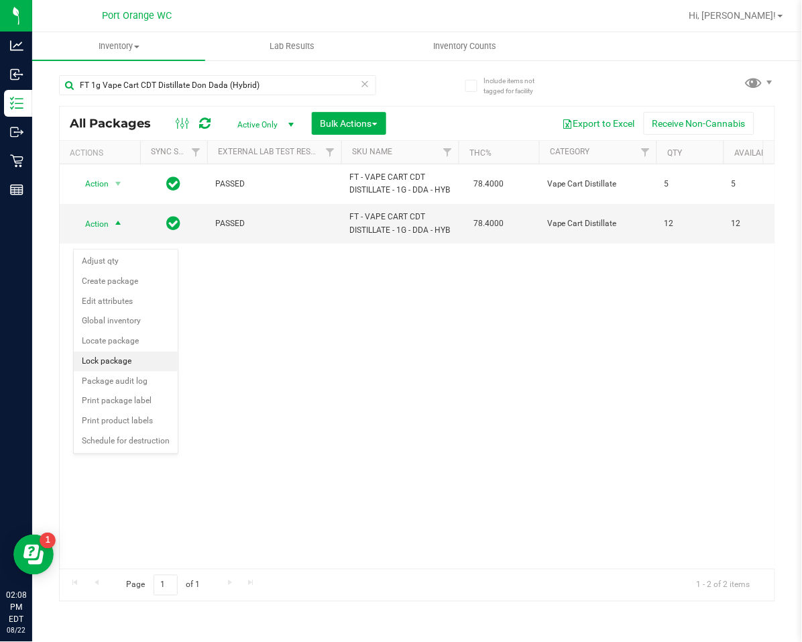
click at [115, 363] on li "Lock package" at bounding box center [126, 361] width 104 height 20
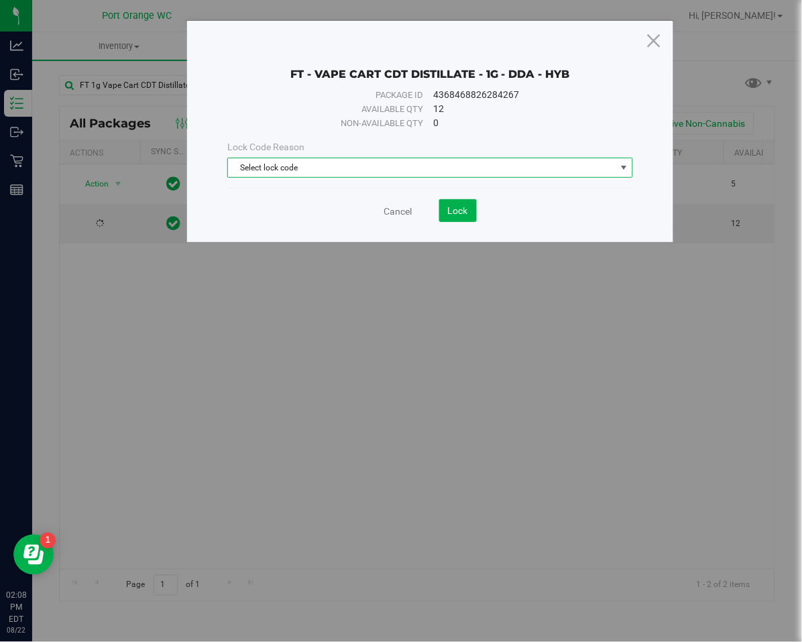
click at [328, 172] on span "Select lock code" at bounding box center [422, 167] width 388 height 19
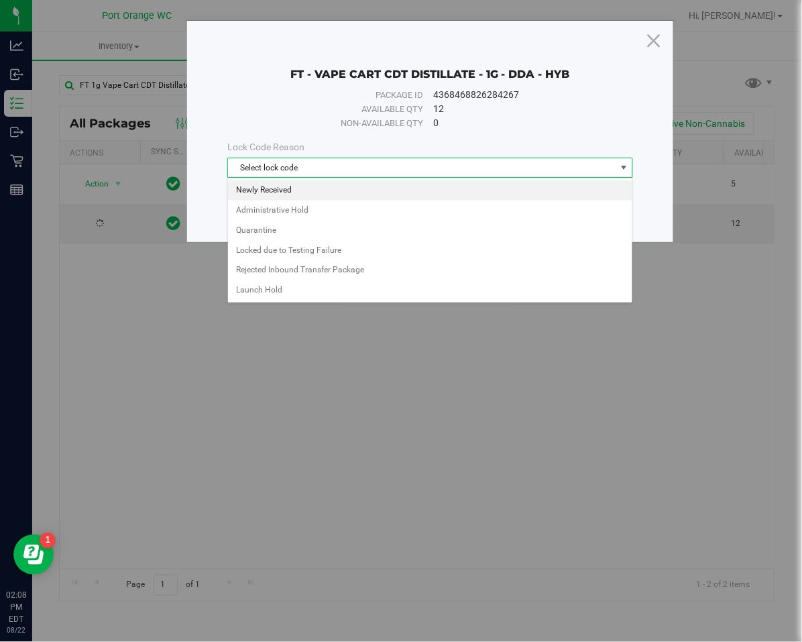
click at [316, 191] on li "Newly Received" at bounding box center [430, 190] width 404 height 20
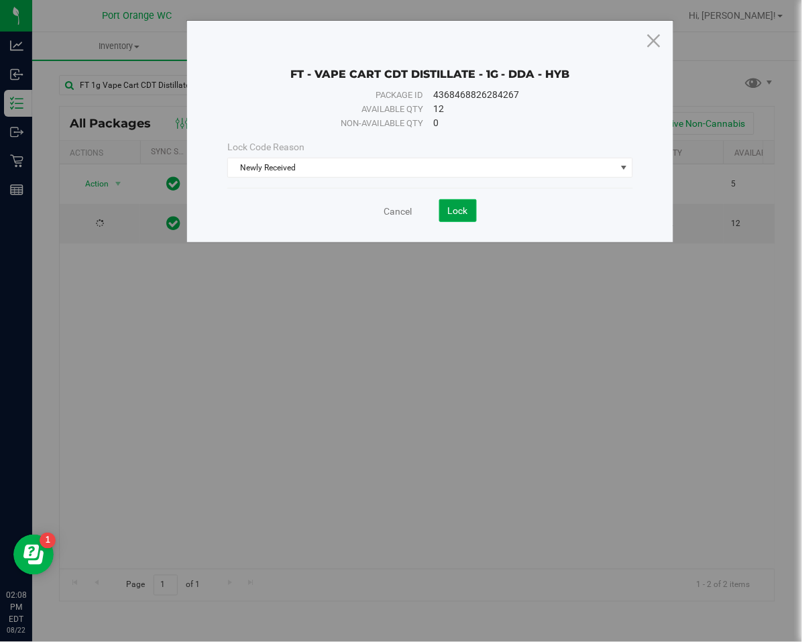
click at [456, 219] on button "Lock" at bounding box center [458, 210] width 38 height 23
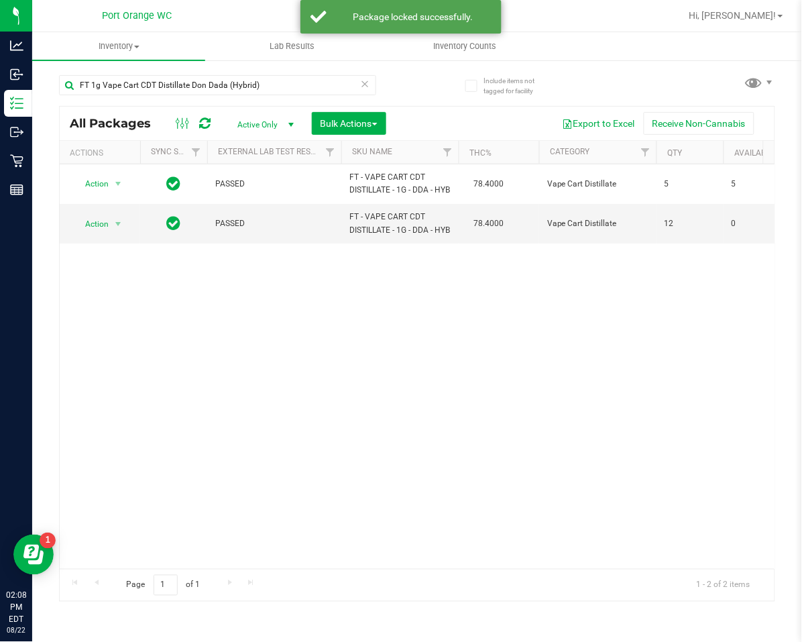
click at [365, 83] on icon at bounding box center [365, 83] width 9 height 16
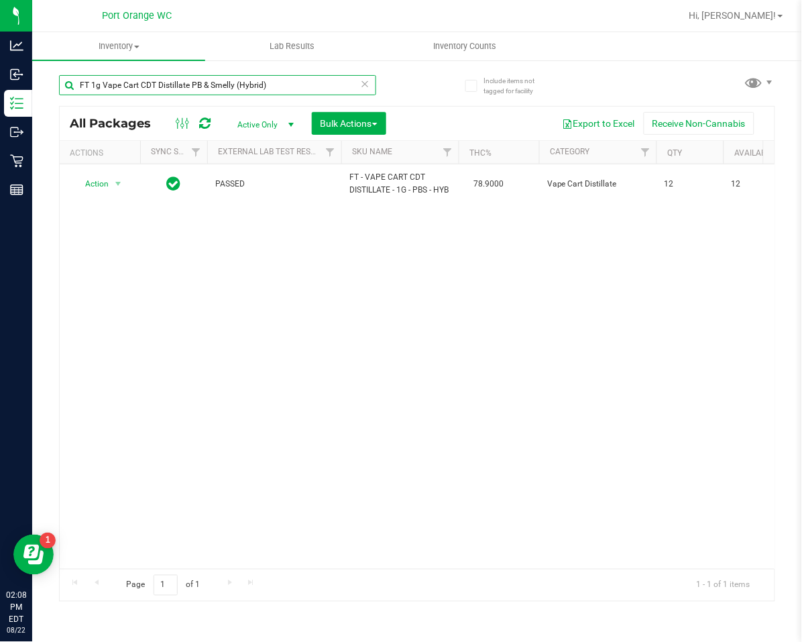
type input "FT 1g Vape Cart CDT Distillate PB & Smelly (Hybrid)"
click at [367, 84] on icon at bounding box center [365, 83] width 9 height 16
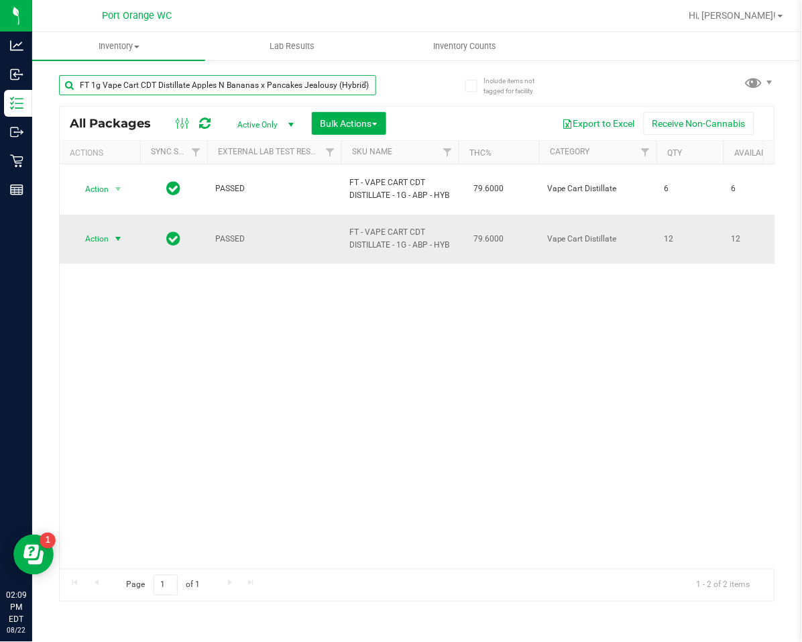
type input "FT 1g Vape Cart CDT Distillate Apples N Bananas x Pancakes Jealousy (Hybrid)"
click at [88, 237] on span "Action" at bounding box center [91, 238] width 36 height 19
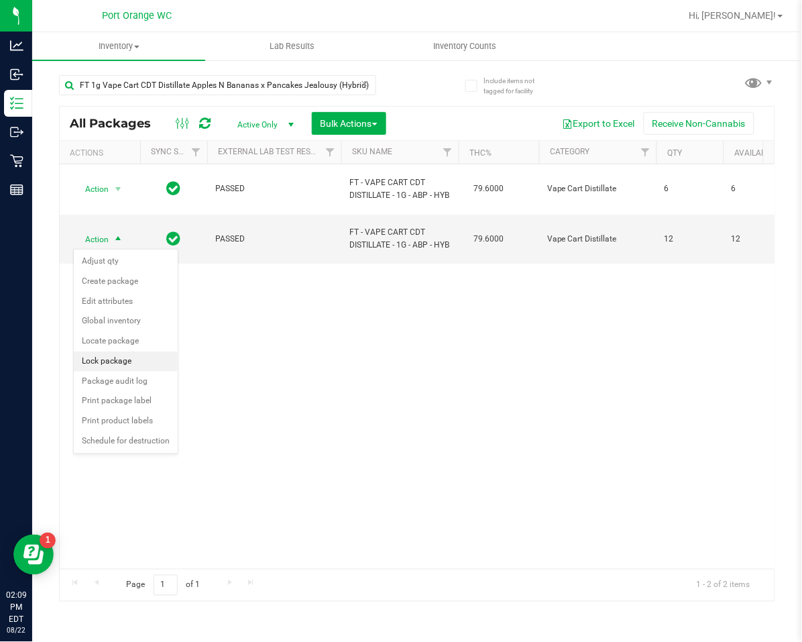
click at [101, 365] on li "Lock package" at bounding box center [126, 361] width 104 height 20
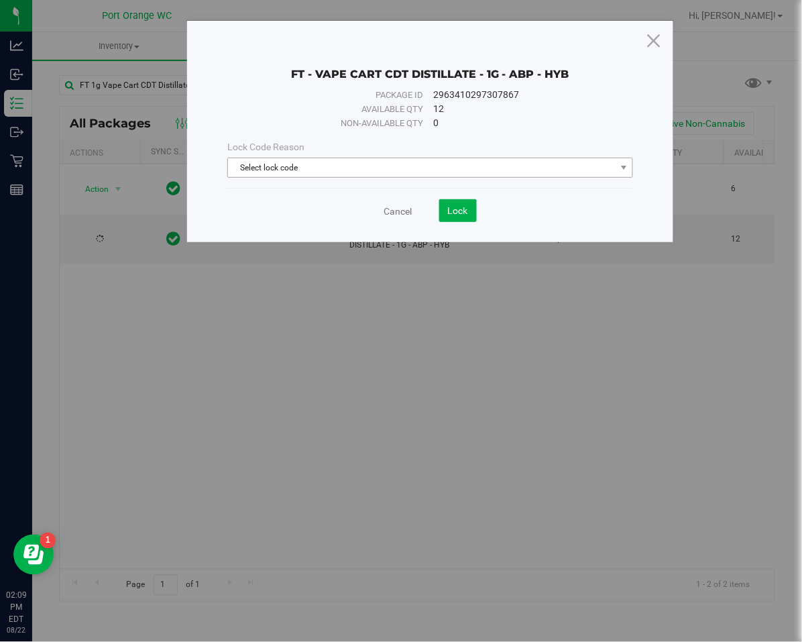
drag, startPoint x: 255, startPoint y: 186, endPoint x: 265, endPoint y: 168, distance: 19.8
click at [255, 184] on div "Lock Code Reason Select lock code Select lock code Newly Received Administrativ…" at bounding box center [430, 159] width 426 height 58
click at [268, 172] on span "Select lock code" at bounding box center [422, 167] width 388 height 19
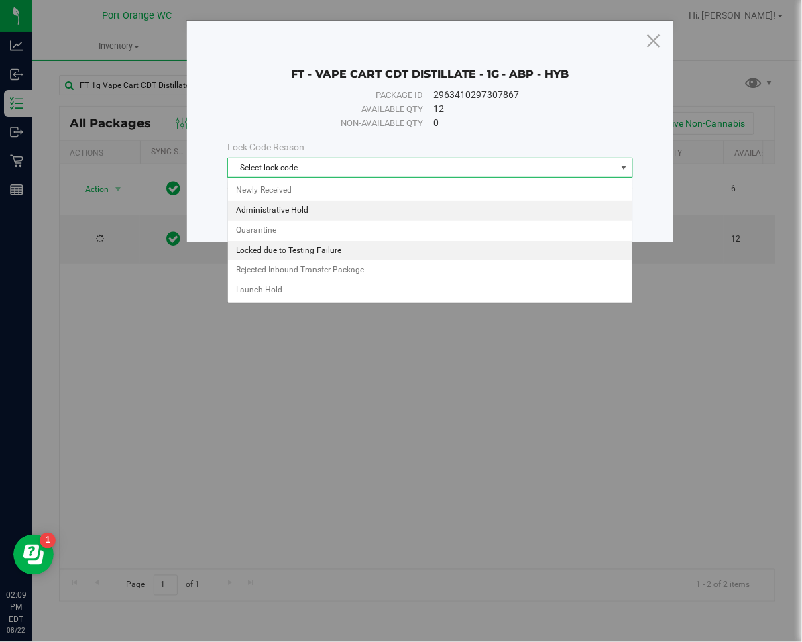
click at [269, 185] on li "Newly Received" at bounding box center [430, 190] width 404 height 20
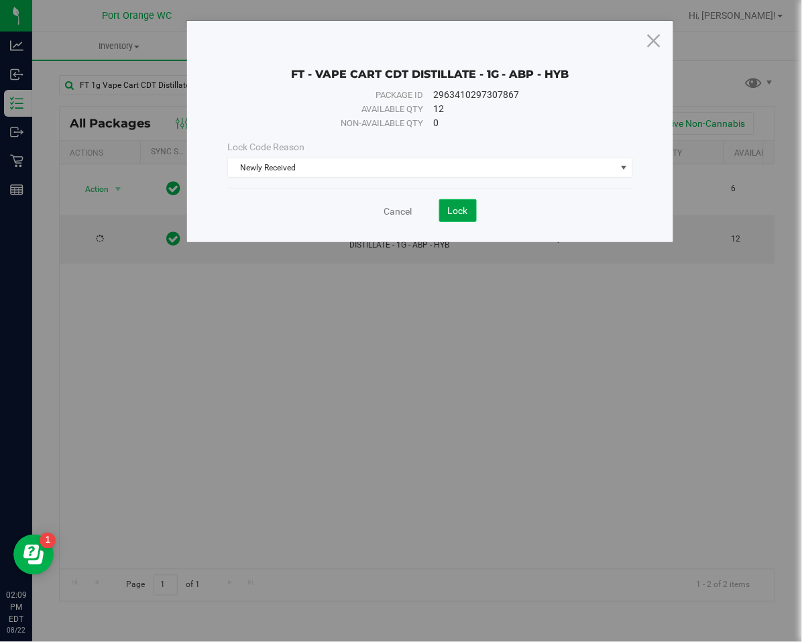
click at [455, 213] on span "Lock" at bounding box center [458, 210] width 20 height 11
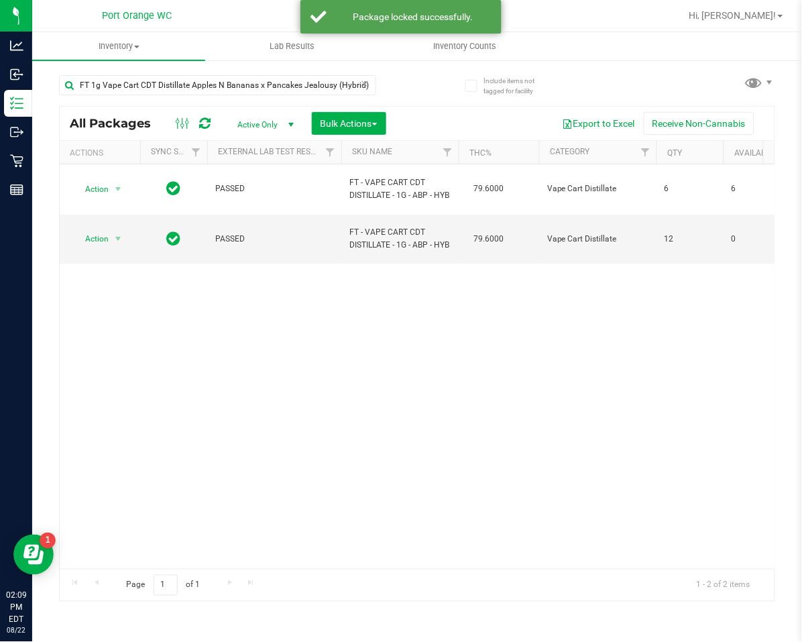
click at [362, 80] on icon at bounding box center [365, 83] width 9 height 16
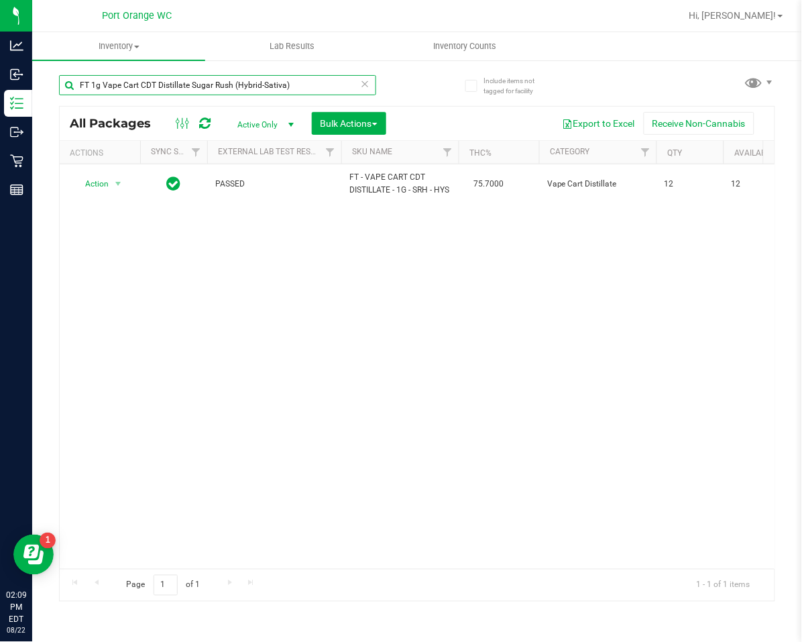
type input "FT 1g Vape Cart CDT Distillate Sugar Rush (Hybrid-Sativa)"
click at [366, 86] on icon at bounding box center [365, 83] width 9 height 16
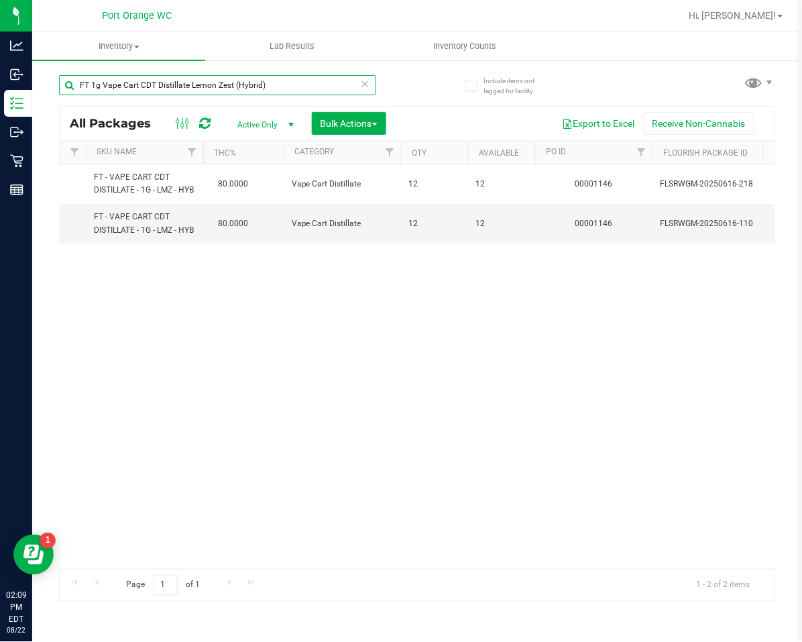
scroll to position [0, 267]
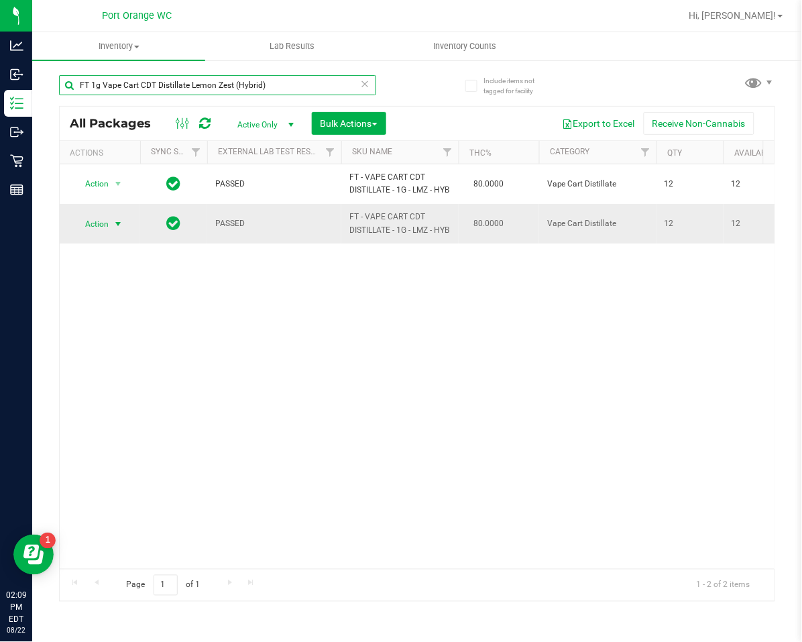
type input "FT 1g Vape Cart CDT Distillate Lemon Zest (Hybrid)"
click at [110, 233] on span "select" at bounding box center [118, 224] width 17 height 19
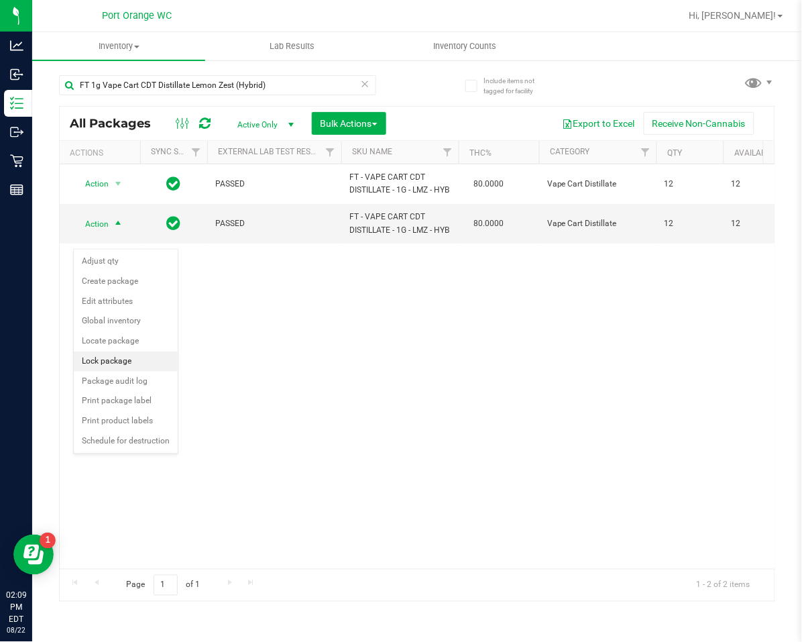
click at [107, 354] on li "Lock package" at bounding box center [126, 361] width 104 height 20
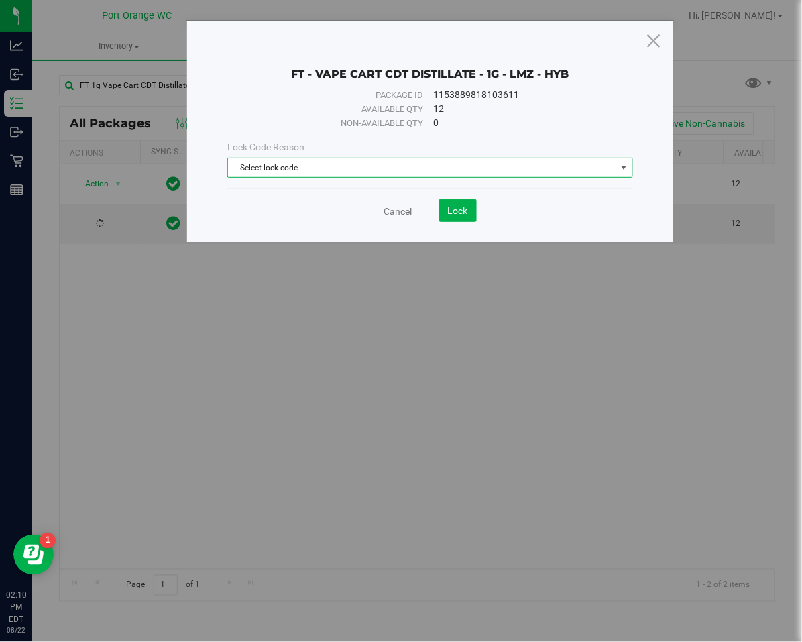
click at [321, 169] on span "Select lock code" at bounding box center [422, 167] width 388 height 19
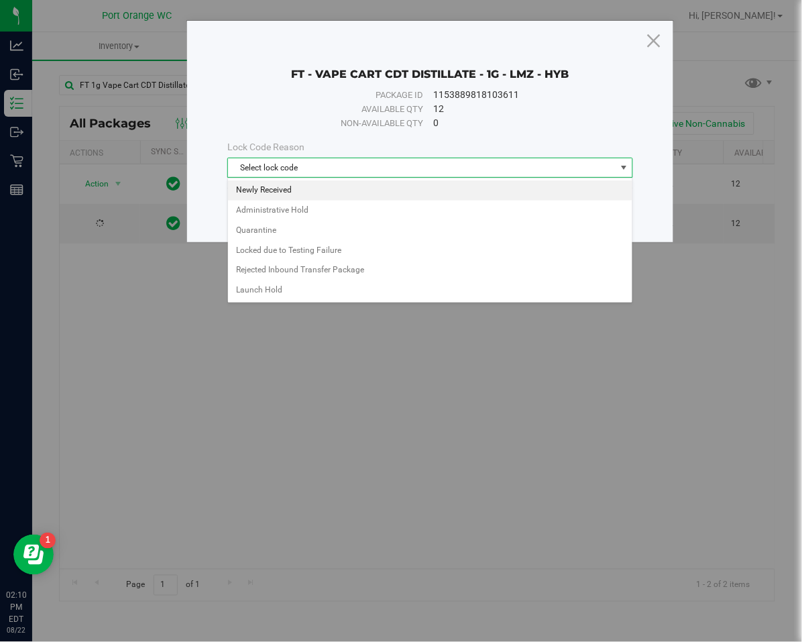
click at [323, 192] on li "Newly Received" at bounding box center [430, 190] width 404 height 20
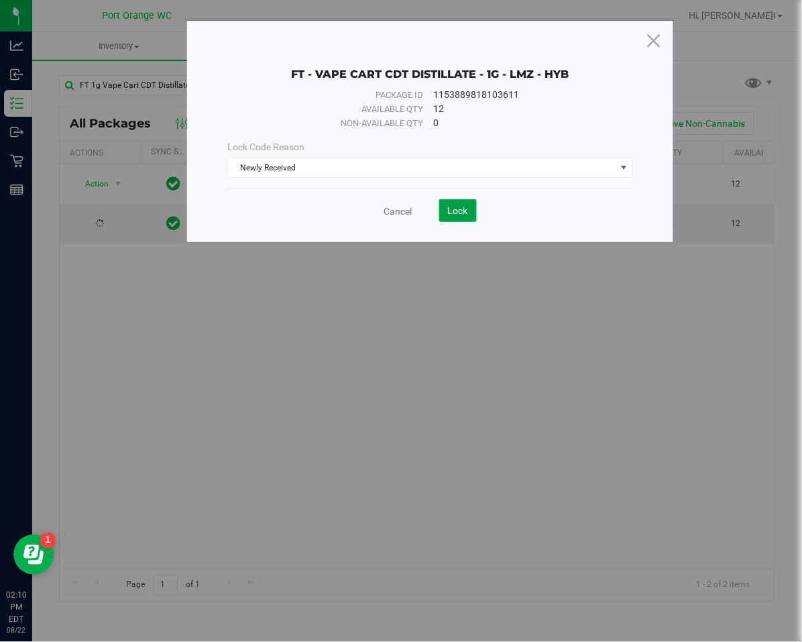
click at [447, 216] on button "Lock" at bounding box center [458, 210] width 38 height 23
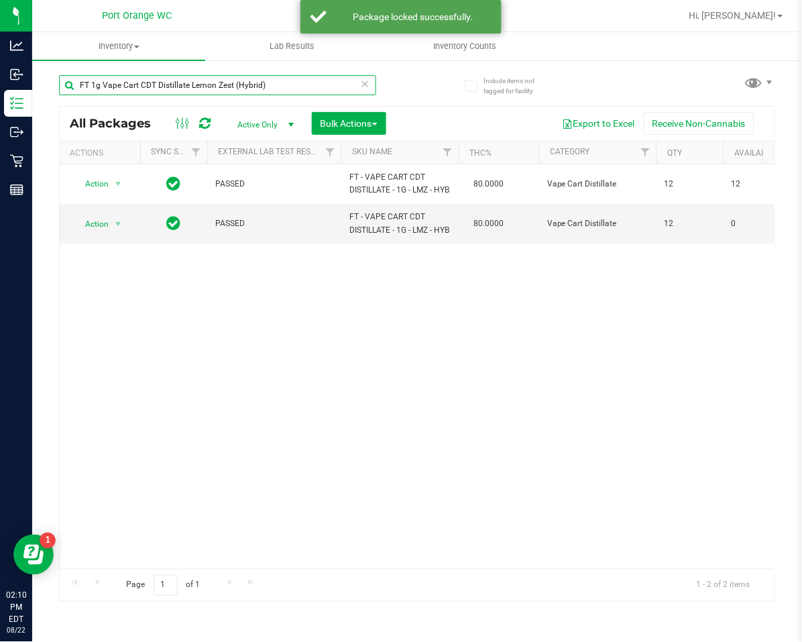
click at [370, 85] on input "FT 1g Vape Cart CDT Distillate Lemon Zest (Hybrid)" at bounding box center [217, 85] width 317 height 20
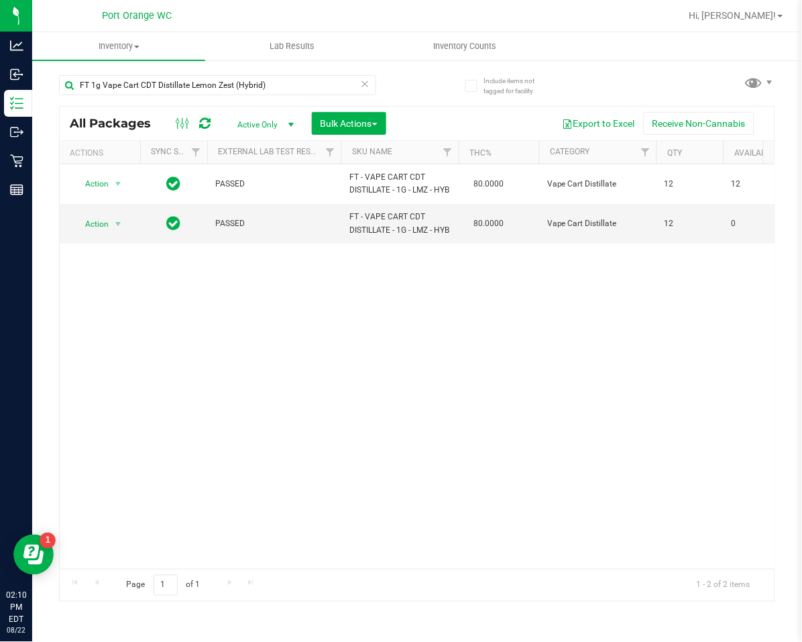
click at [366, 86] on icon at bounding box center [365, 83] width 9 height 16
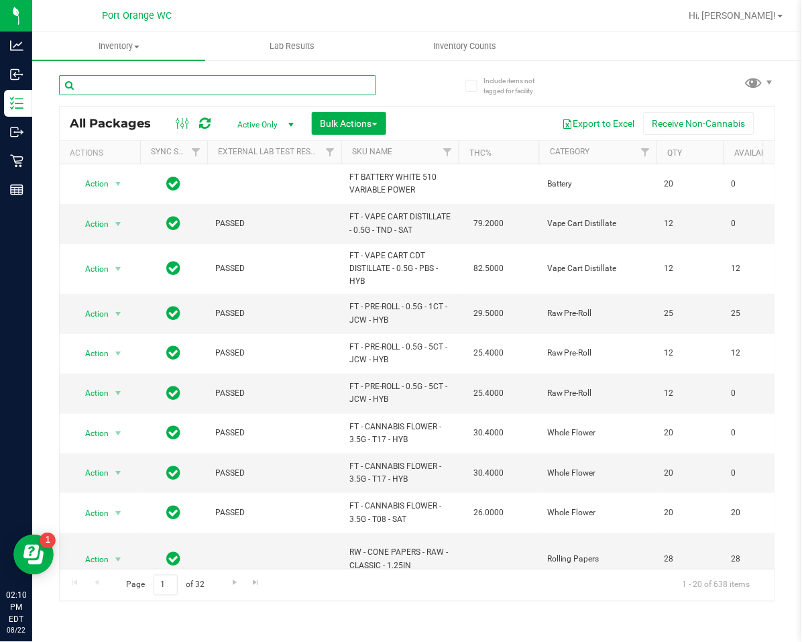
drag, startPoint x: 333, startPoint y: 89, endPoint x: 325, endPoint y: 97, distance: 10.9
click at [325, 96] on div at bounding box center [217, 90] width 317 height 31
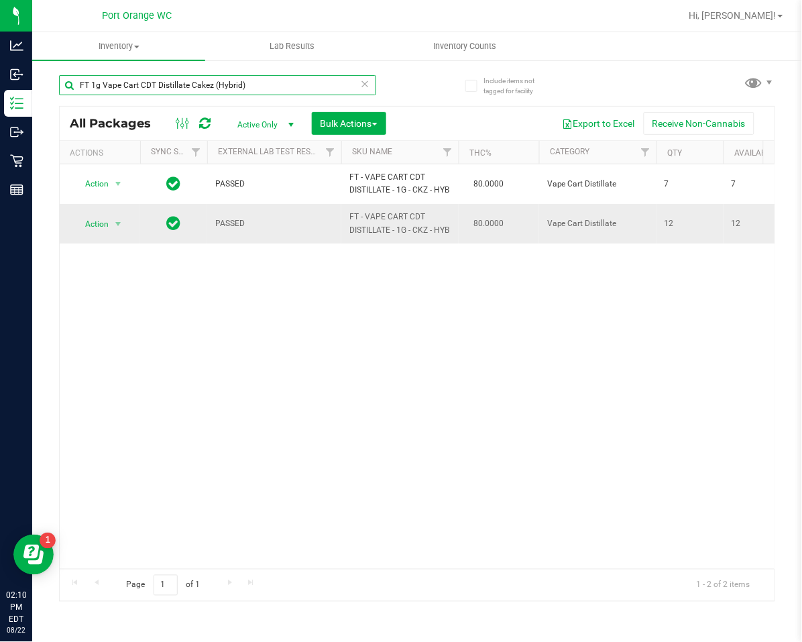
type input "FT 1g Vape Cart CDT Distillate Cakez (Hybrid)"
click at [84, 233] on span "Action" at bounding box center [91, 224] width 36 height 19
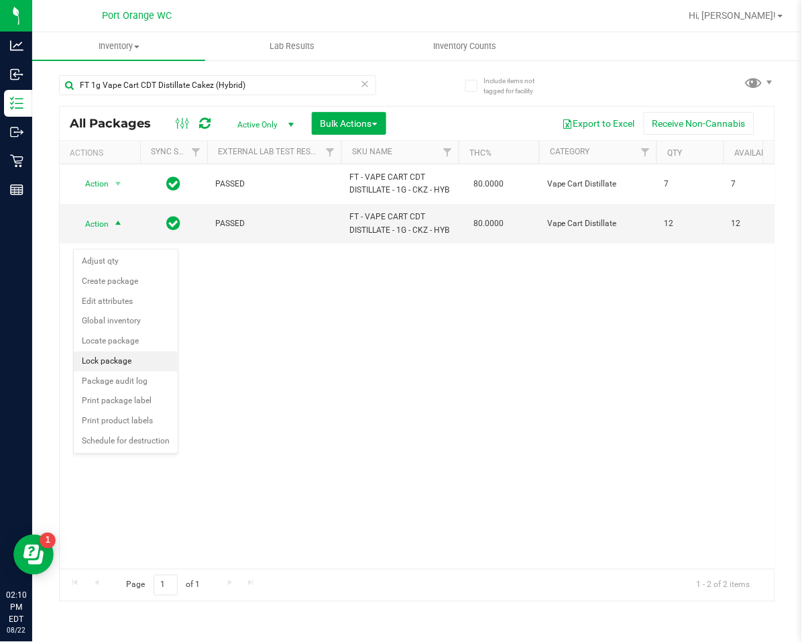
click at [93, 365] on li "Lock package" at bounding box center [126, 361] width 104 height 20
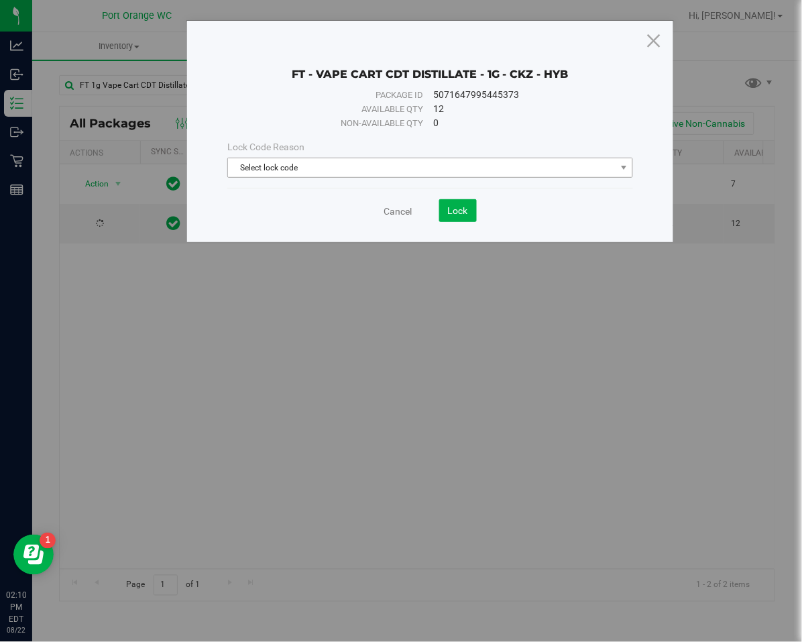
click at [258, 168] on span "Select lock code" at bounding box center [422, 167] width 388 height 19
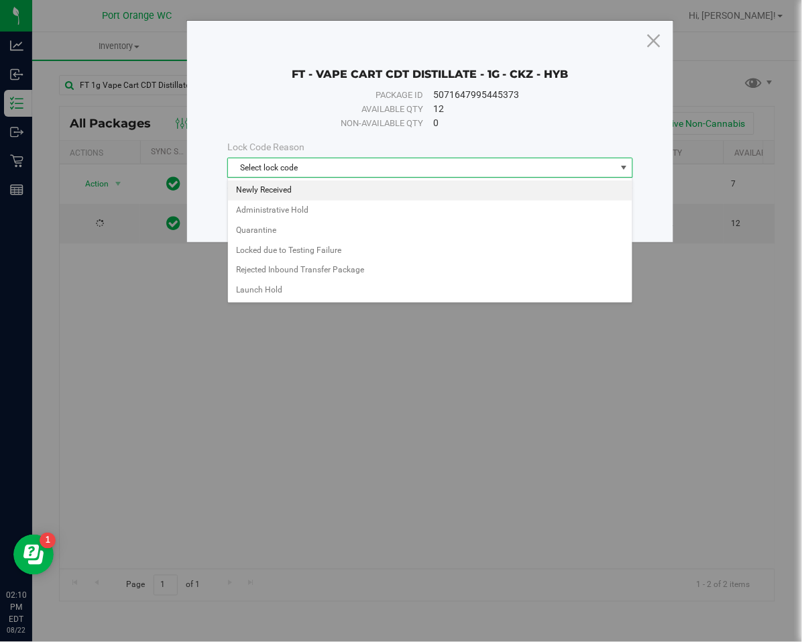
click at [248, 188] on li "Newly Received" at bounding box center [430, 190] width 404 height 20
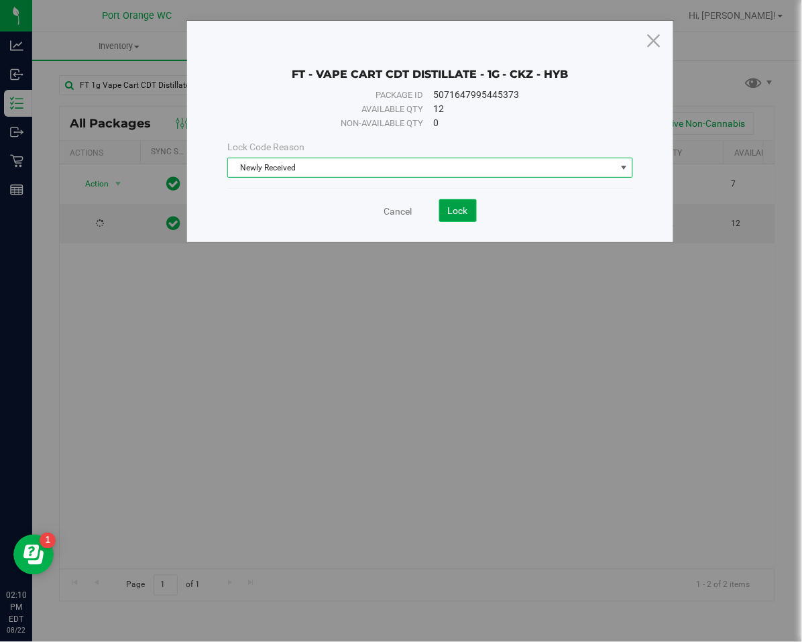
click at [449, 217] on button "Lock" at bounding box center [458, 210] width 38 height 23
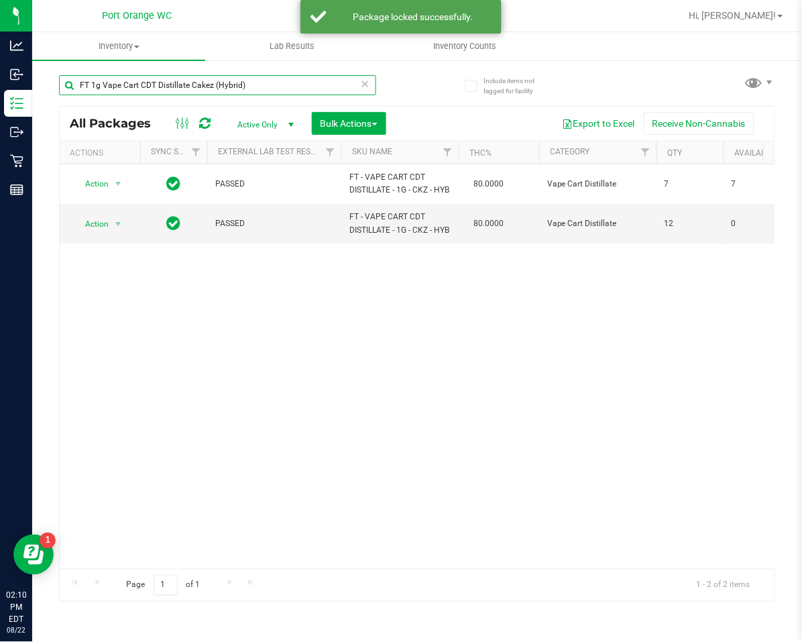
click at [355, 84] on input "FT 1g Vape Cart CDT Distillate Cakez (Hybrid)" at bounding box center [217, 85] width 317 height 20
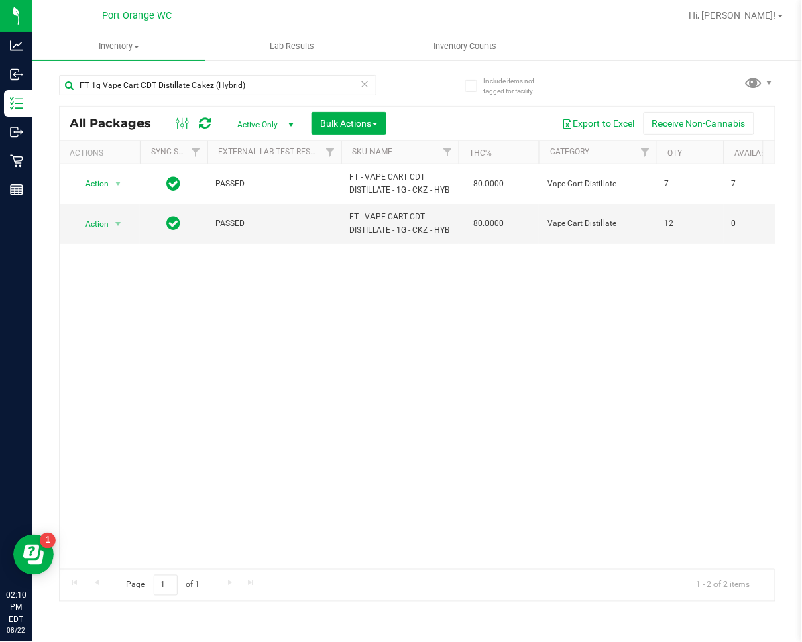
click at [367, 82] on icon at bounding box center [365, 83] width 9 height 16
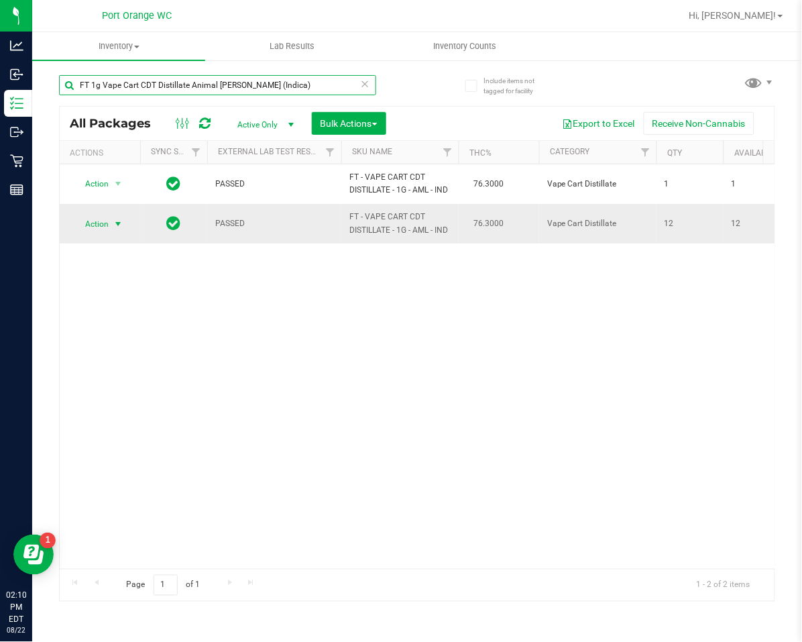
type input "FT 1g Vape Cart CDT Distillate Animal Larry (Indica)"
click at [107, 220] on span "Action" at bounding box center [91, 224] width 36 height 19
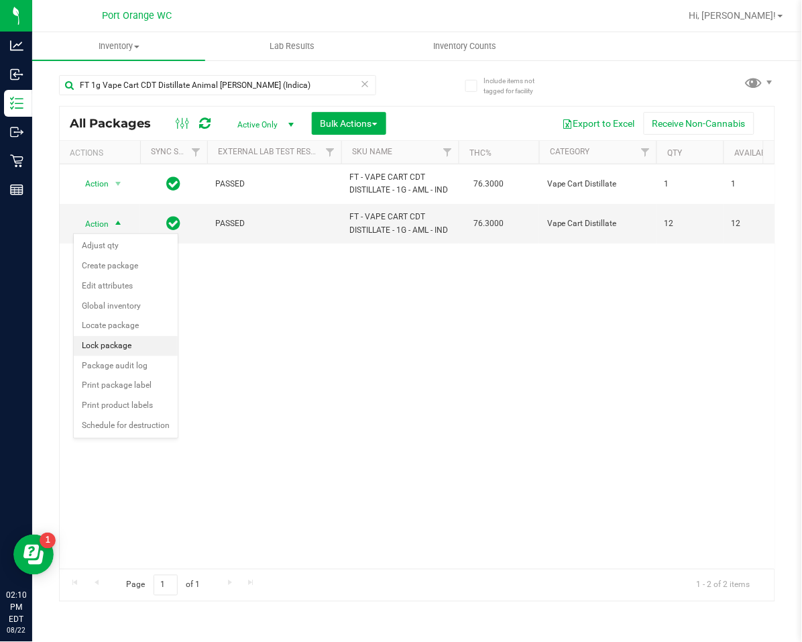
click at [99, 342] on li "Lock package" at bounding box center [126, 346] width 104 height 20
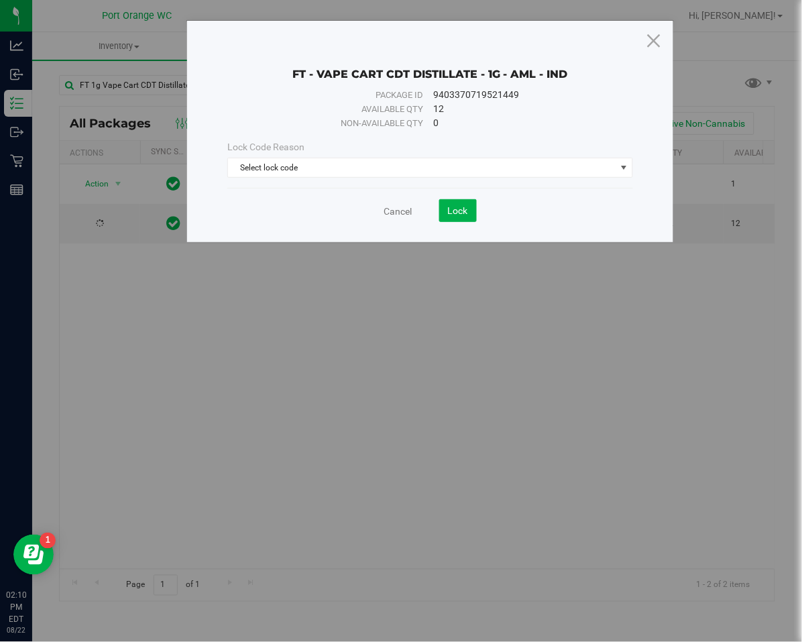
drag, startPoint x: 270, startPoint y: 205, endPoint x: 280, endPoint y: 189, distance: 18.1
click at [274, 200] on div "Cancel Lock" at bounding box center [430, 210] width 406 height 23
click at [288, 172] on span "Select lock code" at bounding box center [422, 167] width 388 height 19
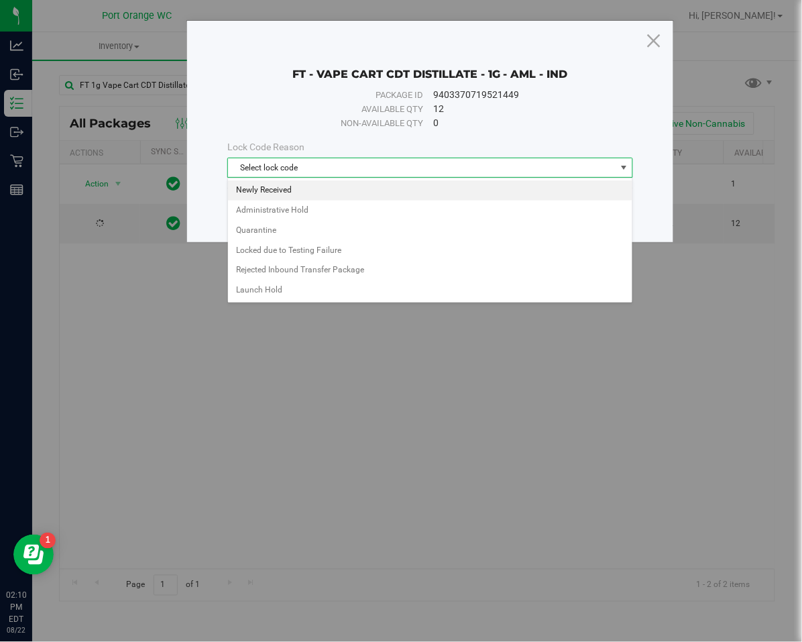
click at [286, 188] on li "Newly Received" at bounding box center [430, 190] width 404 height 20
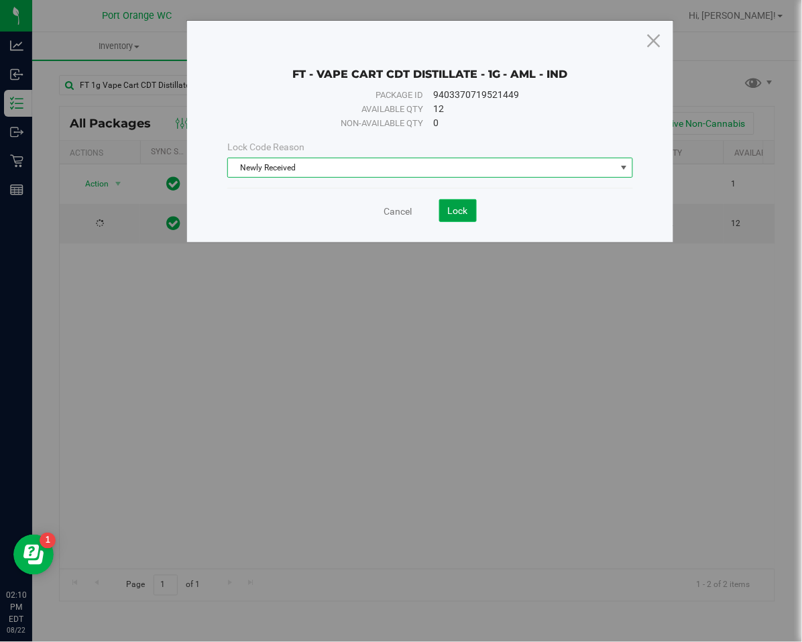
click at [451, 218] on button "Lock" at bounding box center [458, 210] width 38 height 23
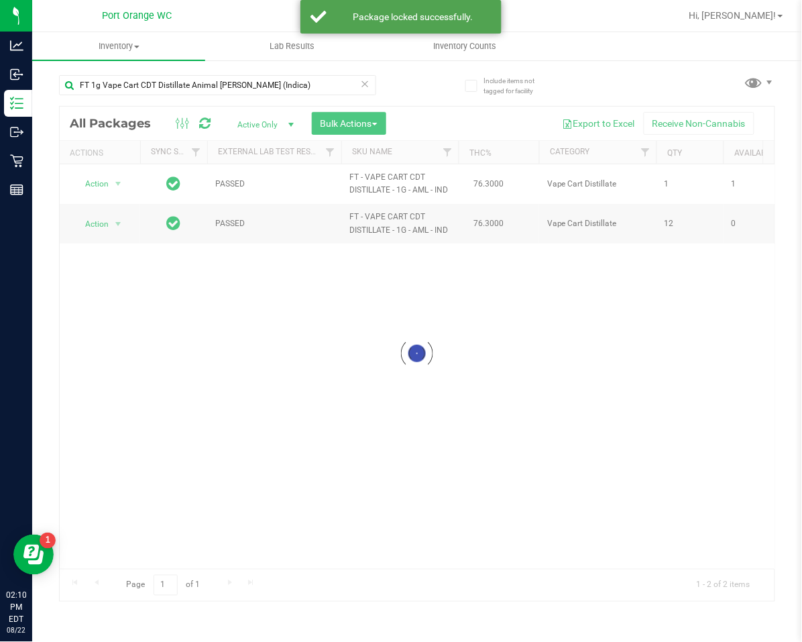
click at [362, 89] on icon at bounding box center [365, 83] width 9 height 16
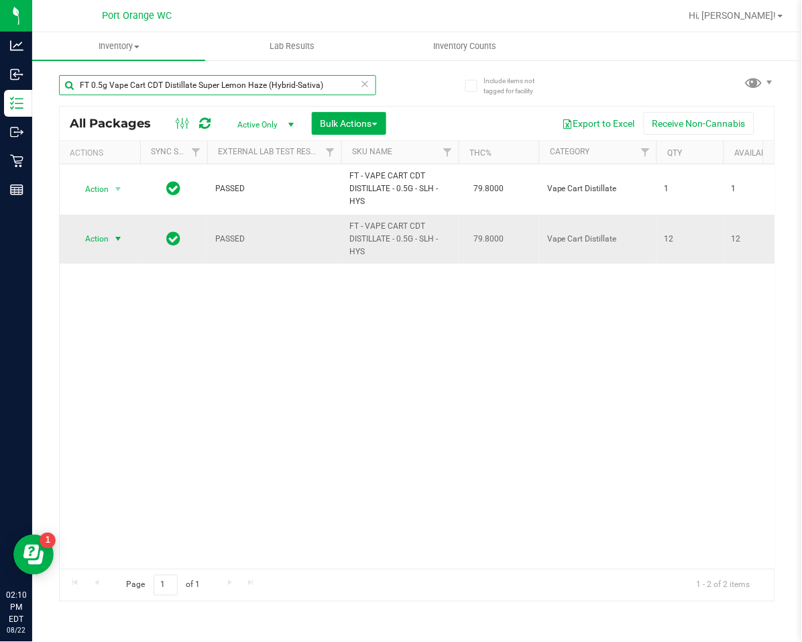
type input "FT 0.5g Vape Cart CDT Distillate Super Lemon Haze (Hybrid-Sativa)"
click at [117, 234] on span "select" at bounding box center [118, 238] width 11 height 11
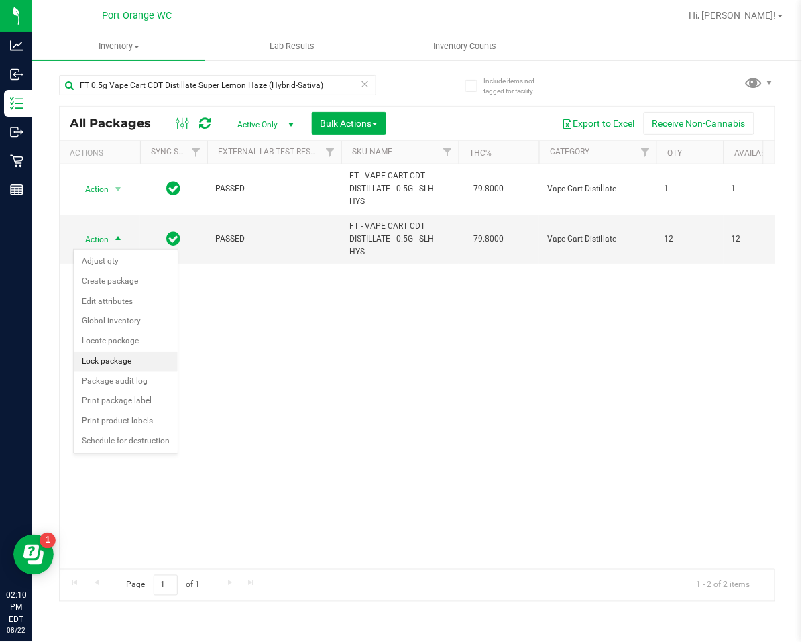
click at [86, 363] on li "Lock package" at bounding box center [126, 361] width 104 height 20
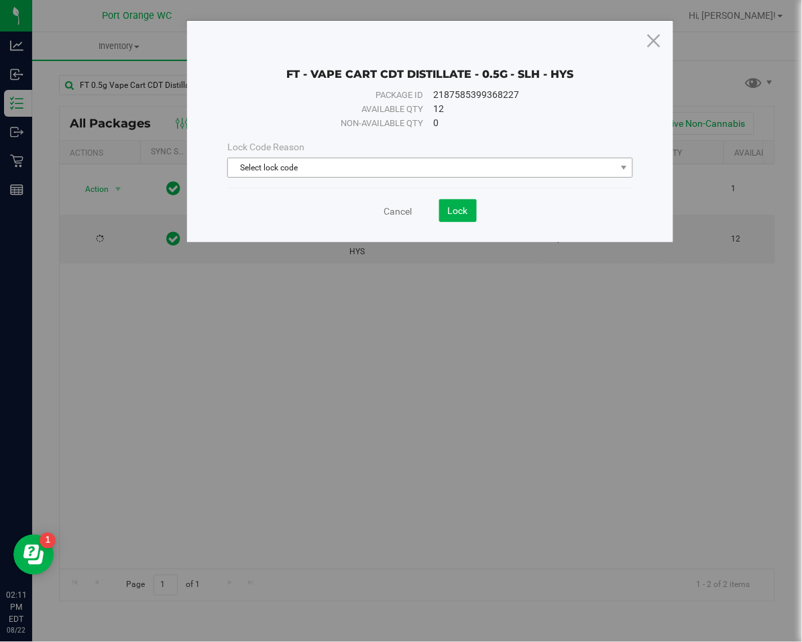
click at [329, 160] on div "Lock Code Reason Select lock code Select lock code Newly Received Administrativ…" at bounding box center [430, 159] width 426 height 38
click at [328, 162] on span "Select lock code" at bounding box center [422, 167] width 388 height 19
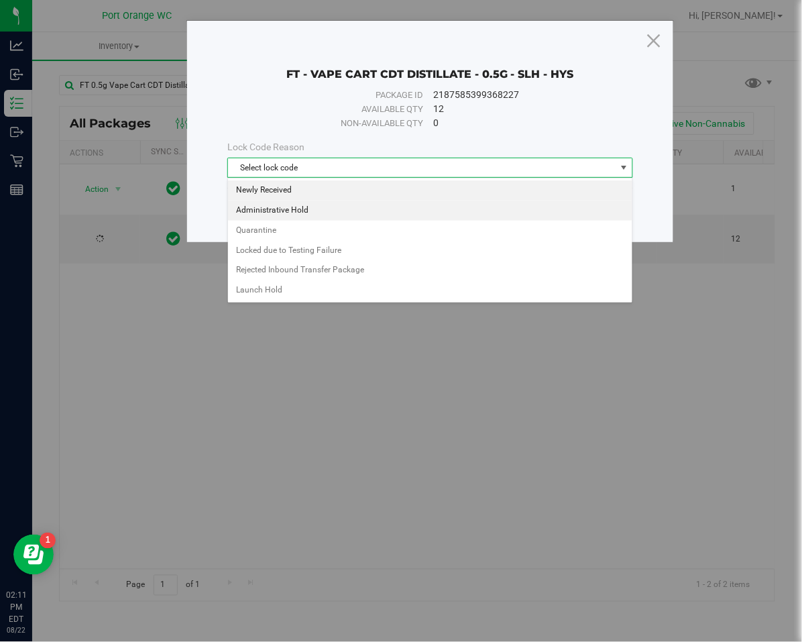
click at [250, 193] on li "Newly Received" at bounding box center [430, 190] width 404 height 20
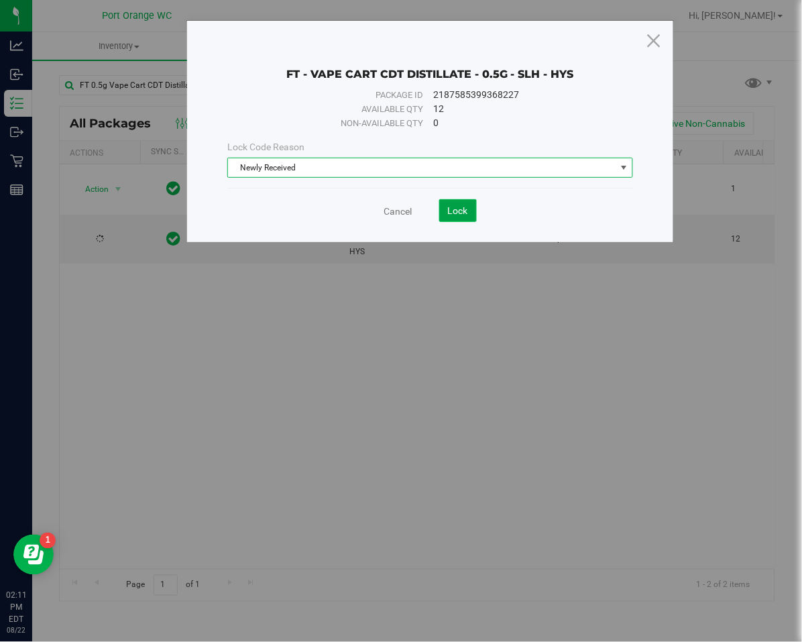
click at [469, 215] on button "Lock" at bounding box center [458, 210] width 38 height 23
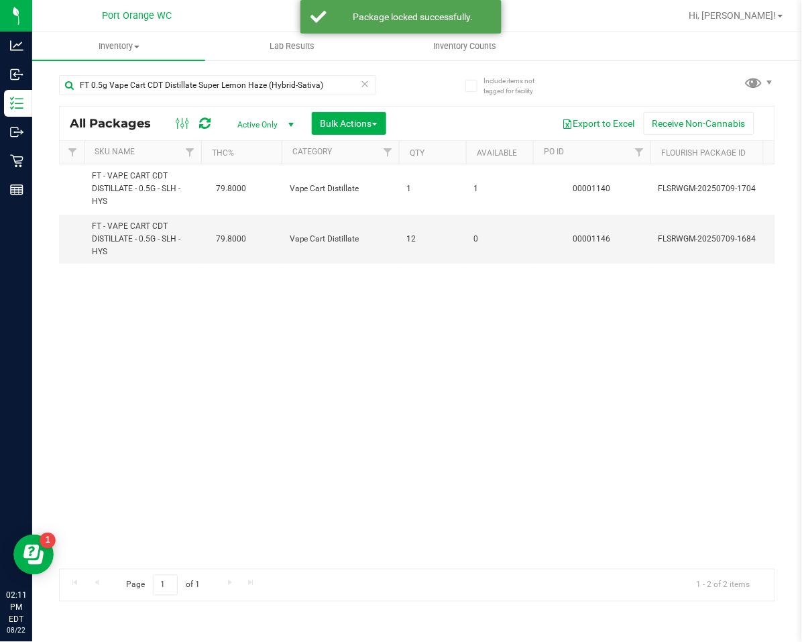
scroll to position [0, 88]
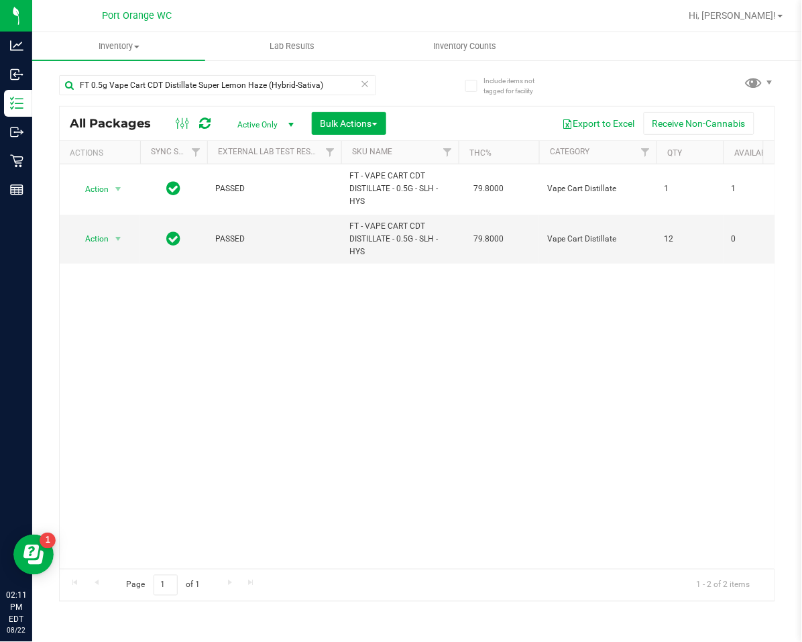
click at [362, 89] on icon at bounding box center [365, 83] width 9 height 16
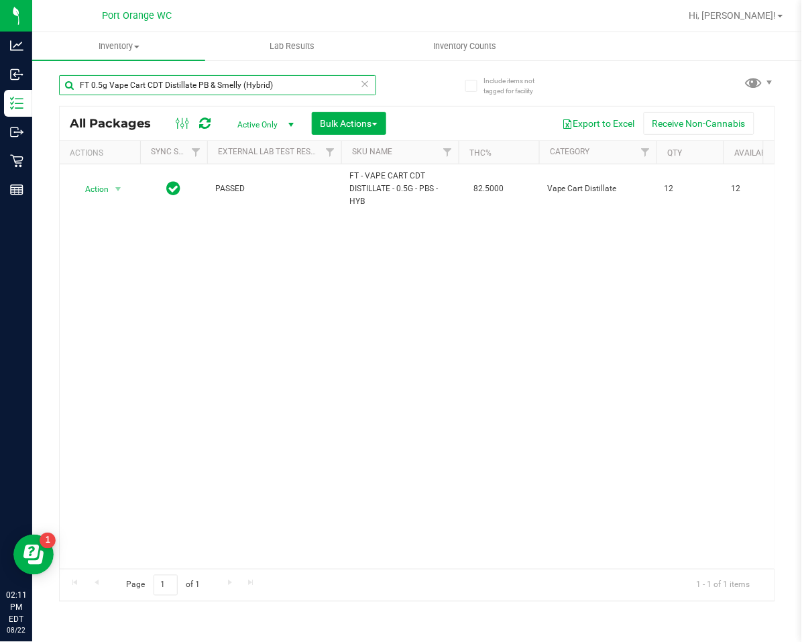
type input "FT 0.5g Vape Cart CDT Distillate PB & Smelly (Hybrid)"
click at [368, 82] on icon at bounding box center [365, 83] width 9 height 16
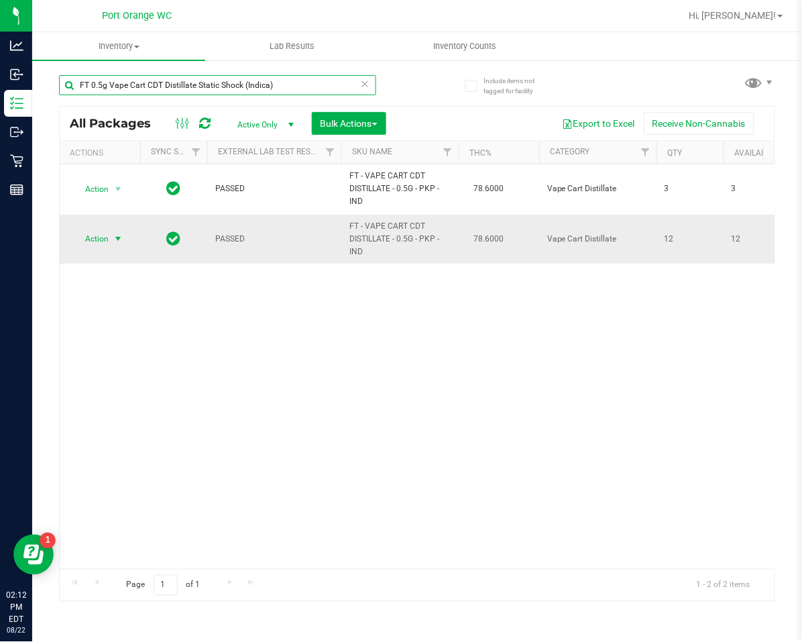
type input "FT 0.5g Vape Cart CDT Distillate Static Shock (Indica)"
click at [117, 239] on span "select" at bounding box center [118, 238] width 11 height 11
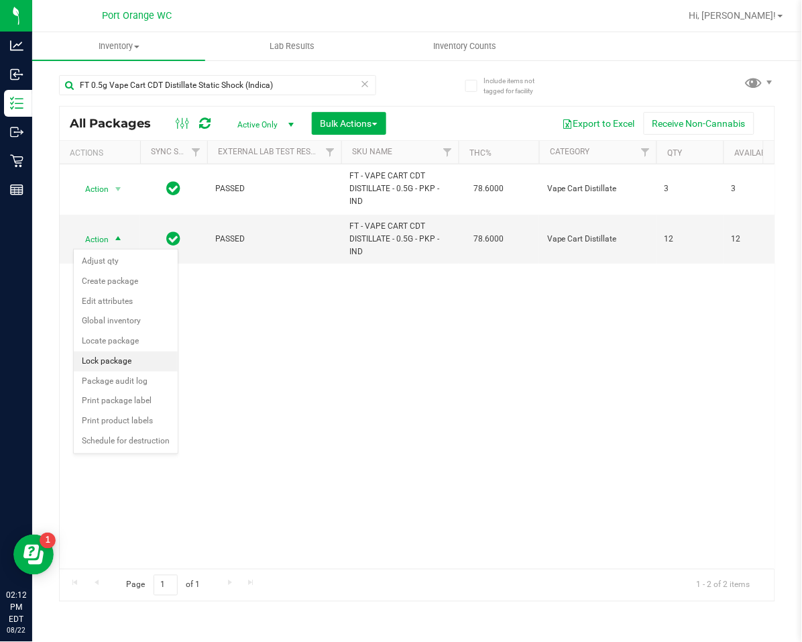
click at [132, 369] on li "Lock package" at bounding box center [126, 361] width 104 height 20
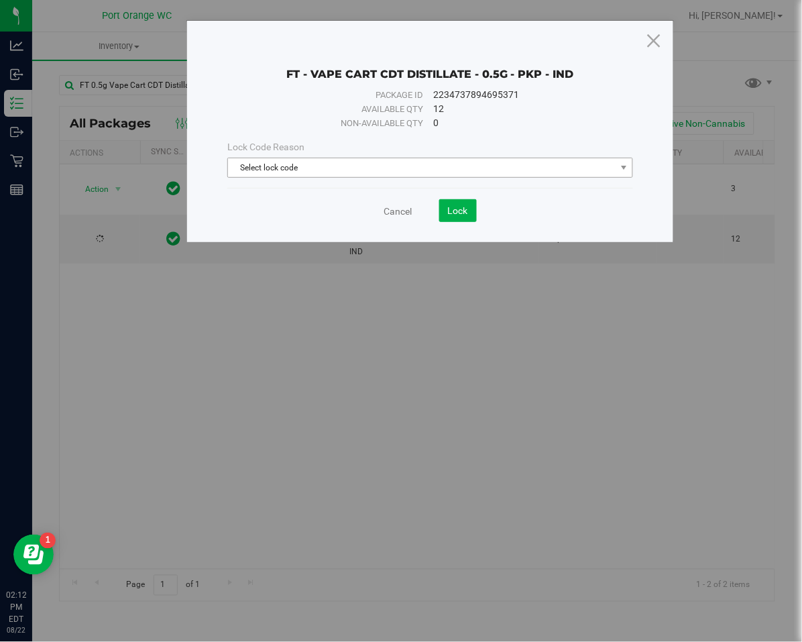
click at [355, 167] on span "Select lock code" at bounding box center [422, 167] width 388 height 19
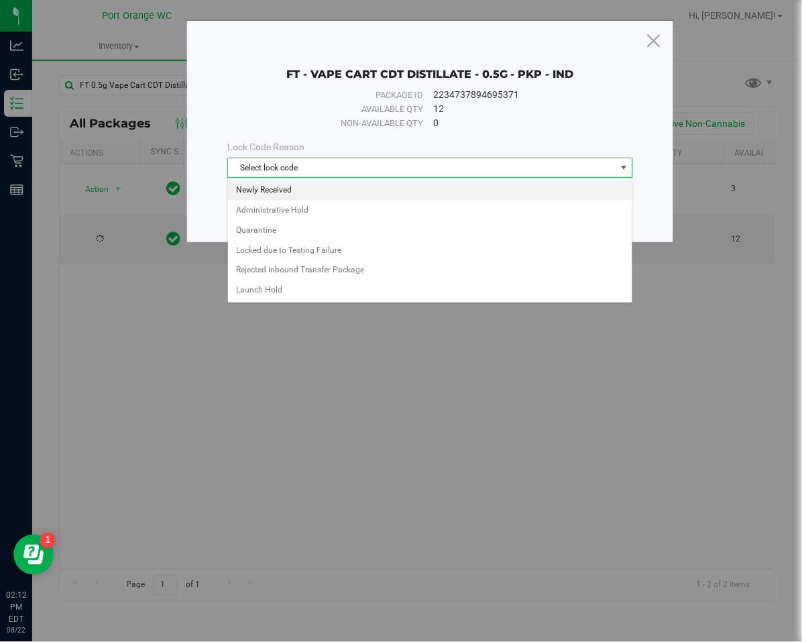
click at [290, 188] on li "Newly Received" at bounding box center [430, 190] width 404 height 20
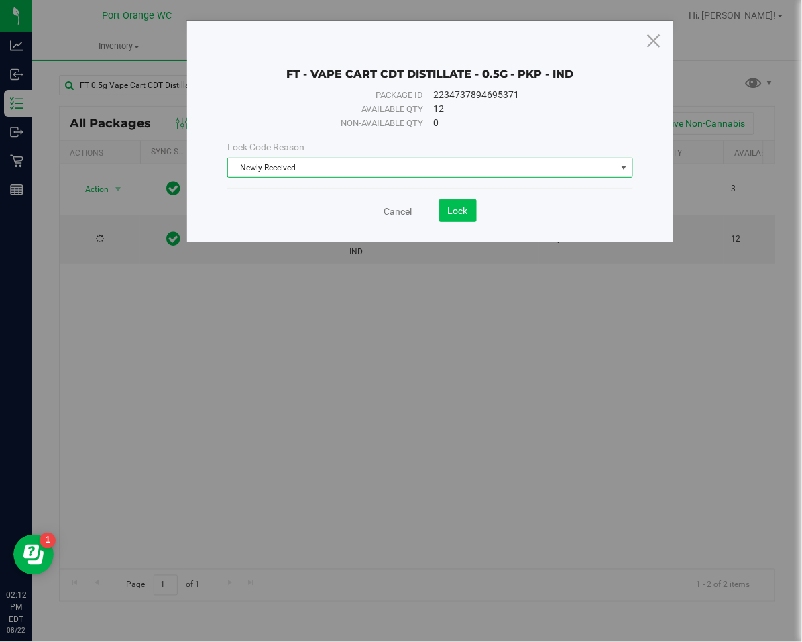
click at [469, 211] on button "Lock" at bounding box center [458, 210] width 38 height 23
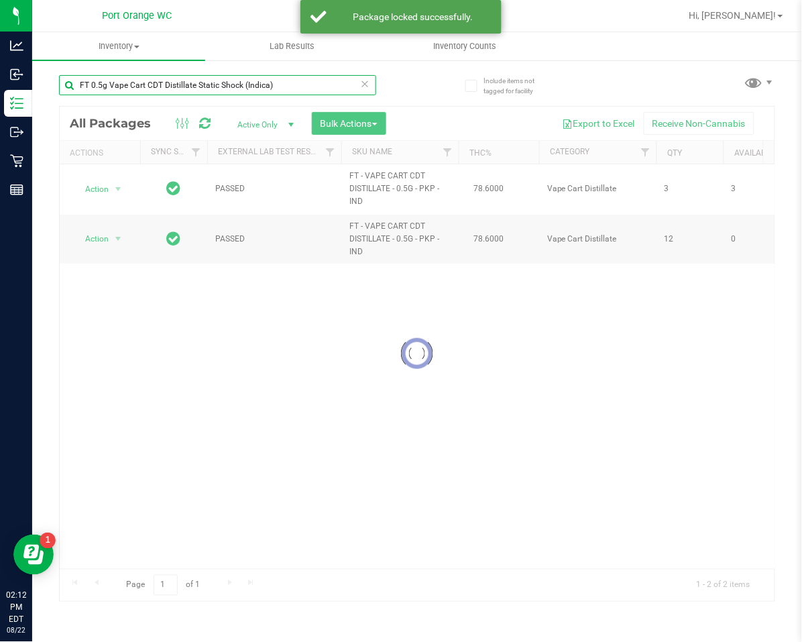
drag, startPoint x: 371, startPoint y: 82, endPoint x: 362, endPoint y: 87, distance: 10.5
click at [368, 87] on div "FT 0.5g Vape Cart CDT Distillate Static Shock (Indica)" at bounding box center [217, 85] width 317 height 20
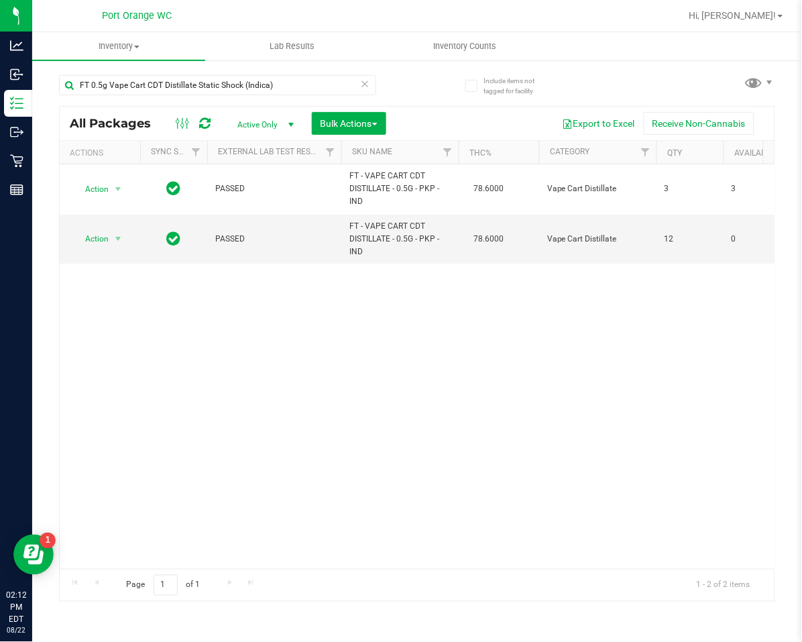
click at [362, 87] on icon at bounding box center [365, 83] width 9 height 16
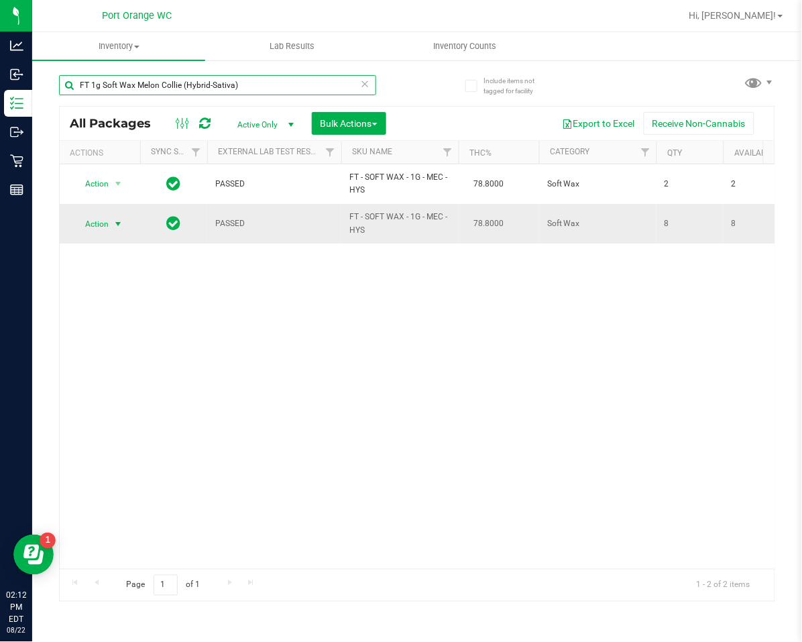
type input "FT 1g Soft Wax Melon Collie (Hybrid-Sativa)"
click at [95, 228] on span "Action" at bounding box center [91, 224] width 36 height 19
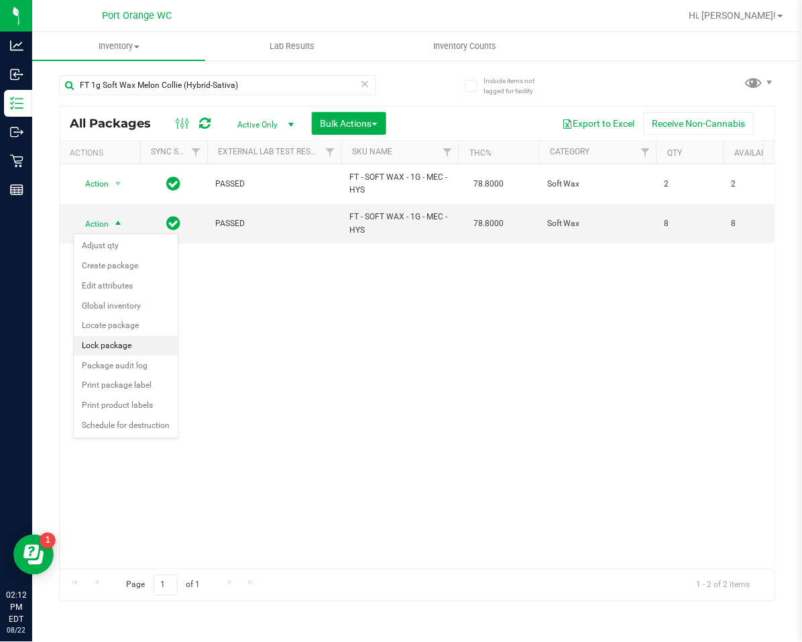
click at [123, 347] on li "Lock package" at bounding box center [126, 346] width 104 height 20
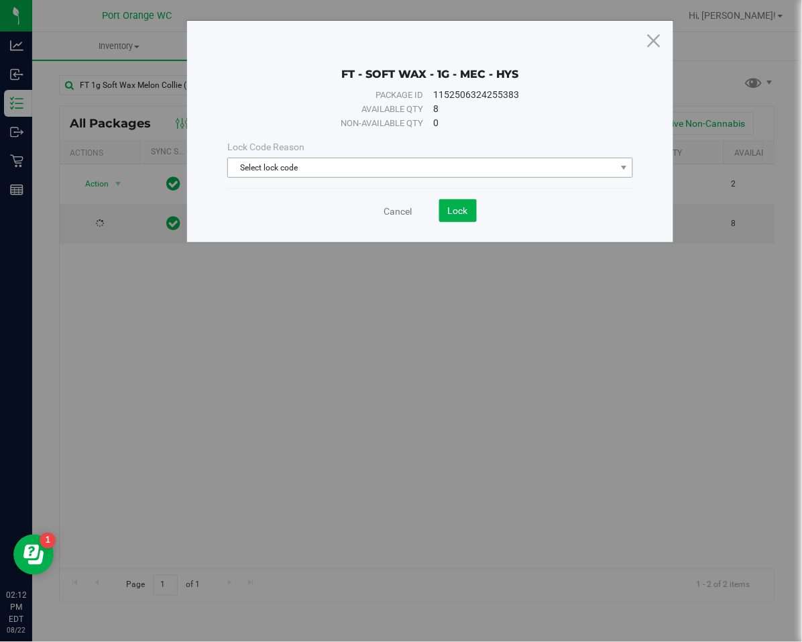
click at [302, 172] on span "Select lock code" at bounding box center [422, 167] width 388 height 19
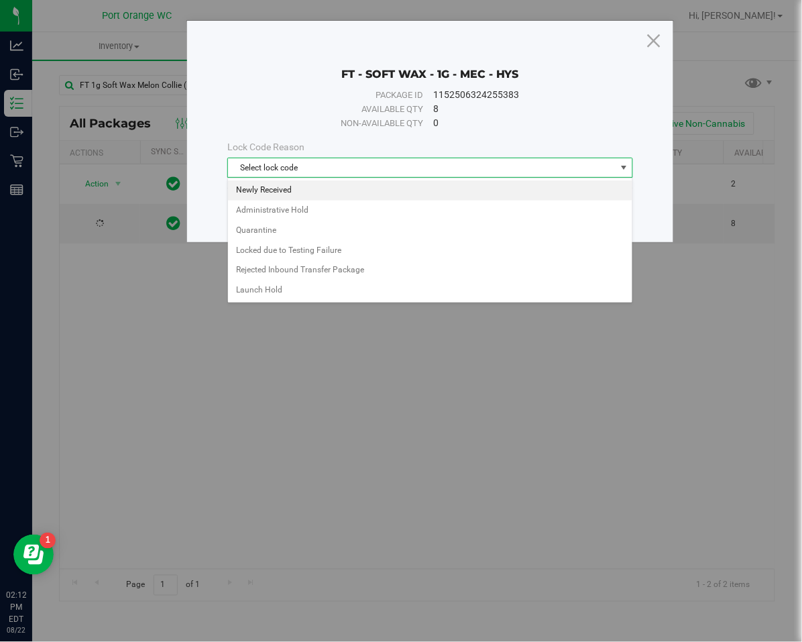
click at [280, 188] on li "Newly Received" at bounding box center [430, 190] width 404 height 20
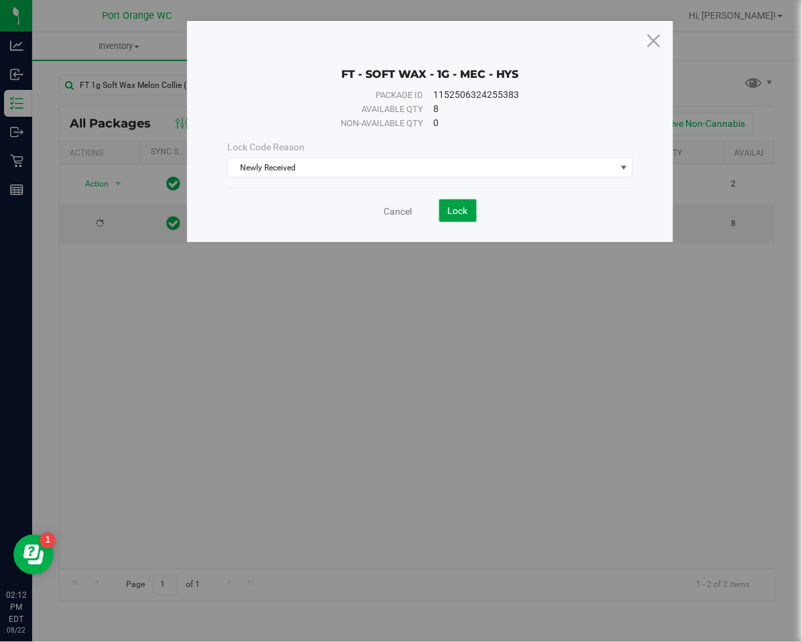
click at [452, 208] on span "Lock" at bounding box center [458, 210] width 20 height 11
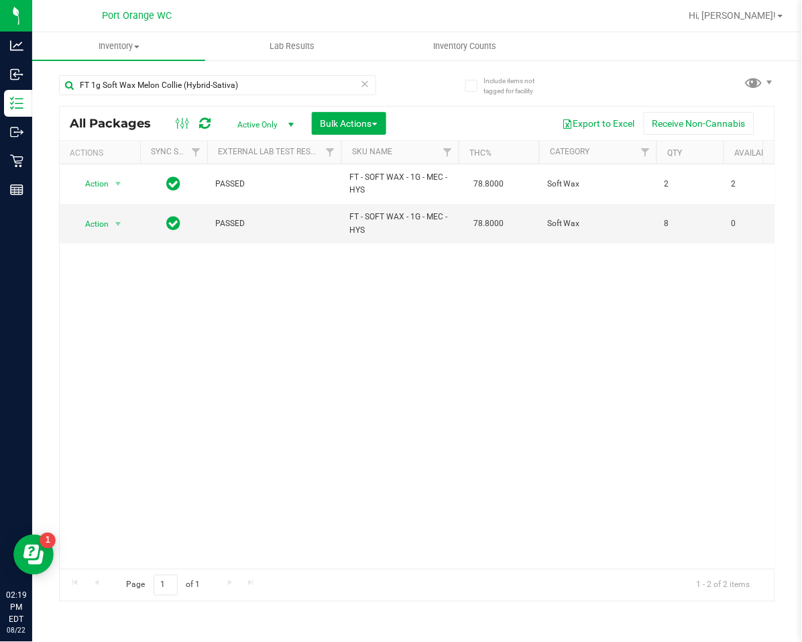
click at [265, 361] on div "Action Action Adjust qty Create package Edit attributes Global inventory Locate…" at bounding box center [417, 366] width 715 height 404
click at [369, 82] on icon at bounding box center [365, 83] width 9 height 16
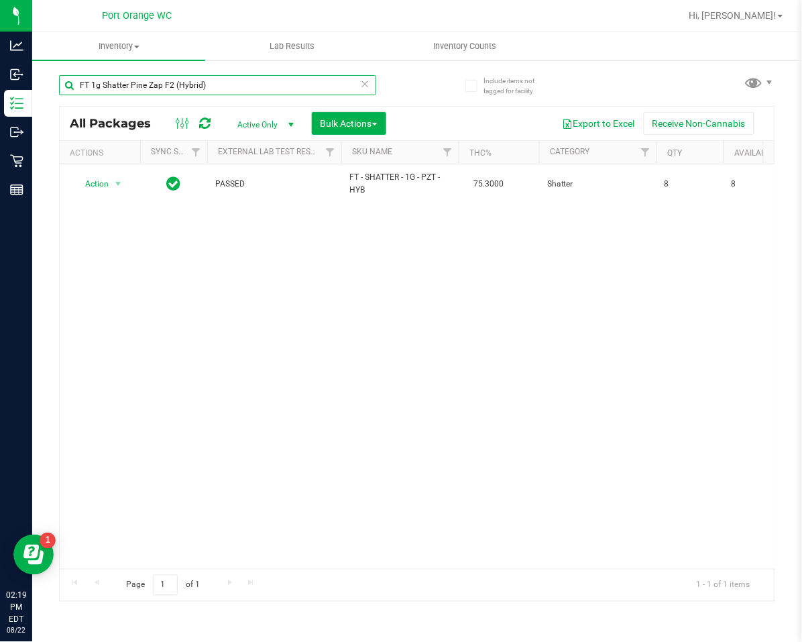
type input "FT 1g Shatter Pine Zap F2 (Hybrid)"
click at [374, 85] on div "FT 1g Shatter Pine Zap F2 (Hybrid)" at bounding box center [238, 84] width 358 height 43
click at [366, 83] on icon at bounding box center [365, 83] width 9 height 16
type input "FT 1g Kief Z Cake x Creamsickle (Indica)"
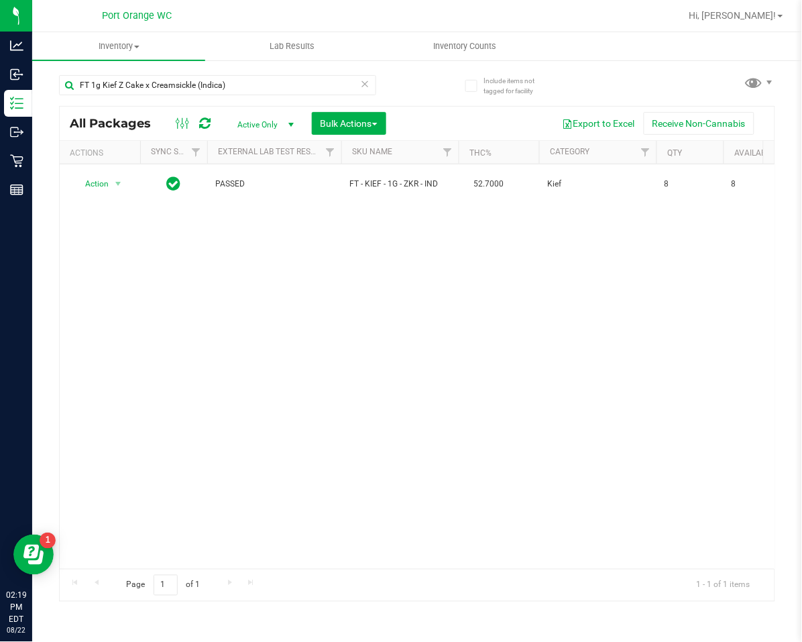
click at [368, 82] on icon at bounding box center [365, 83] width 9 height 16
type input "FT 1g Kief Fried Ice Cream (Hybrid)"
click at [477, 413] on div "Action Action Adjust qty Create package Edit attributes Global inventory Locate…" at bounding box center [417, 366] width 715 height 404
click at [235, 359] on div "Action Action Adjust qty Create package Edit attributes Global inventory Locate…" at bounding box center [417, 366] width 715 height 404
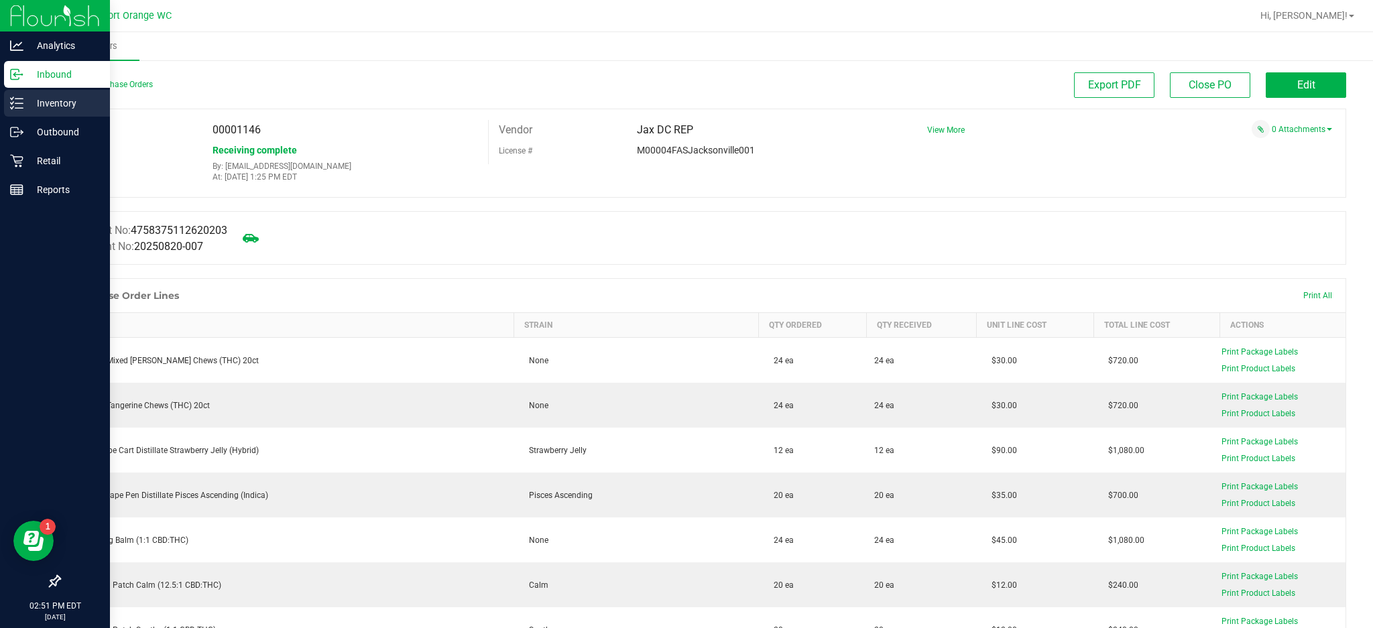
scroll to position [579, 0]
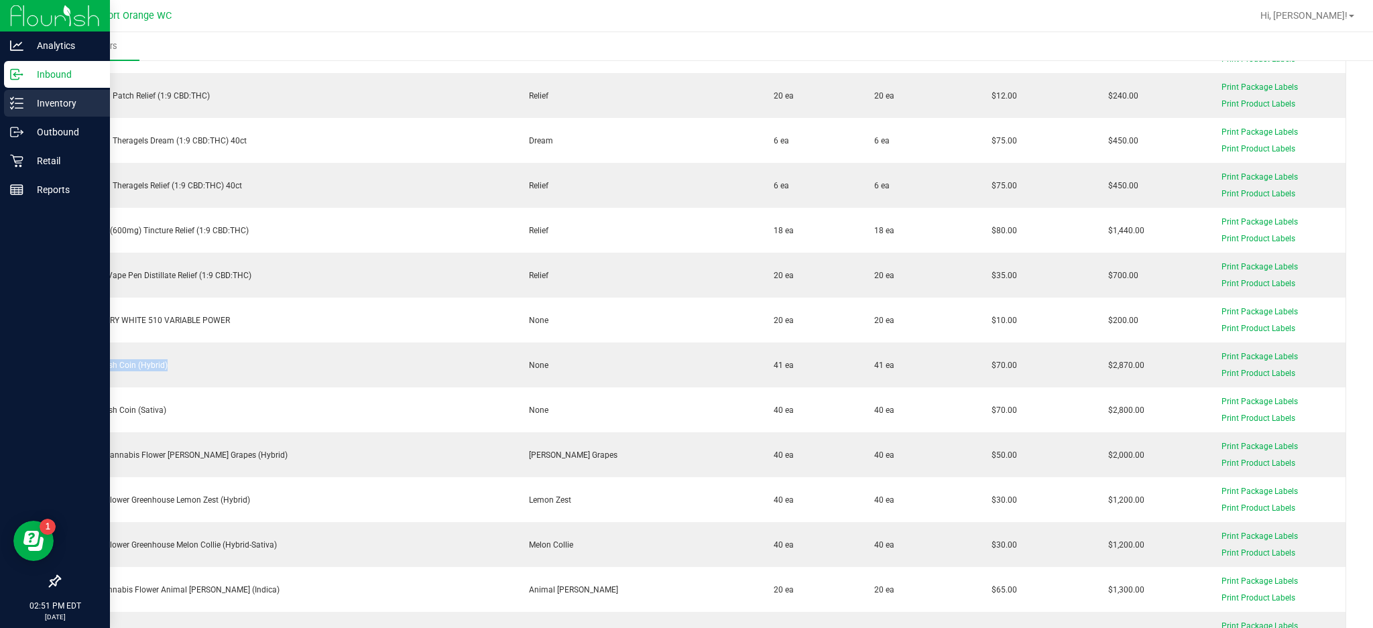
click at [39, 106] on p "Inventory" at bounding box center [63, 103] width 80 height 16
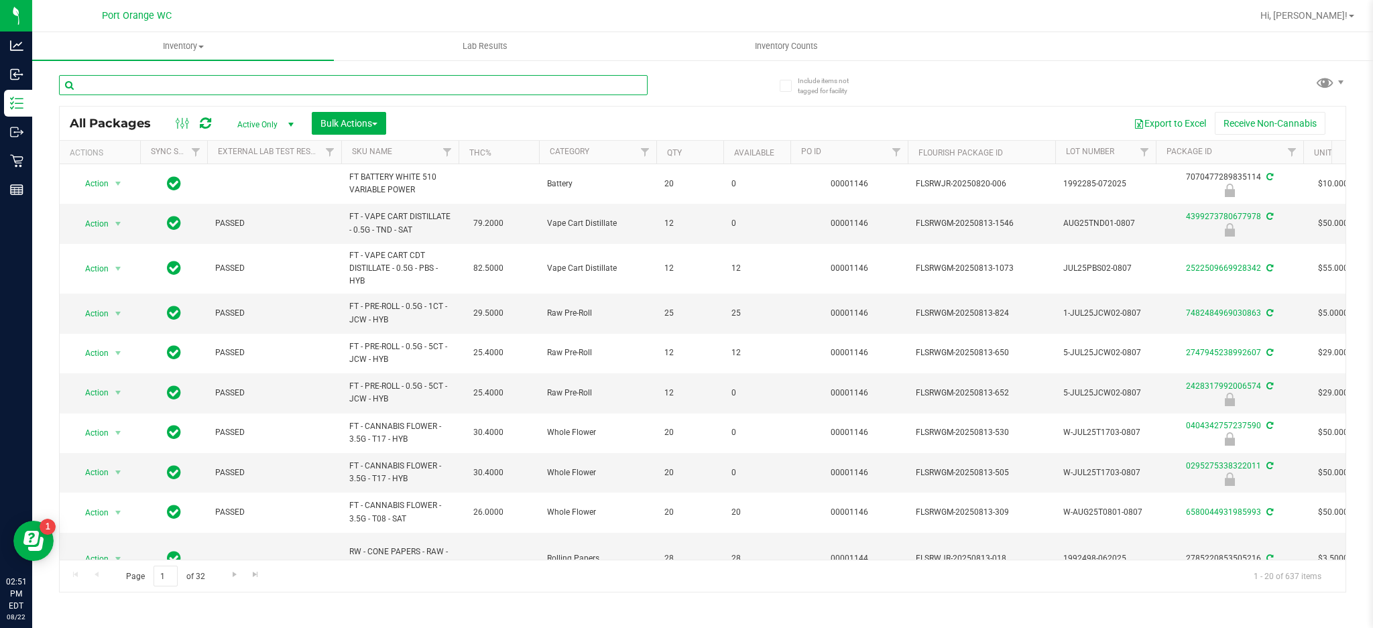
paste input "W-JUN25DDF02-0702"
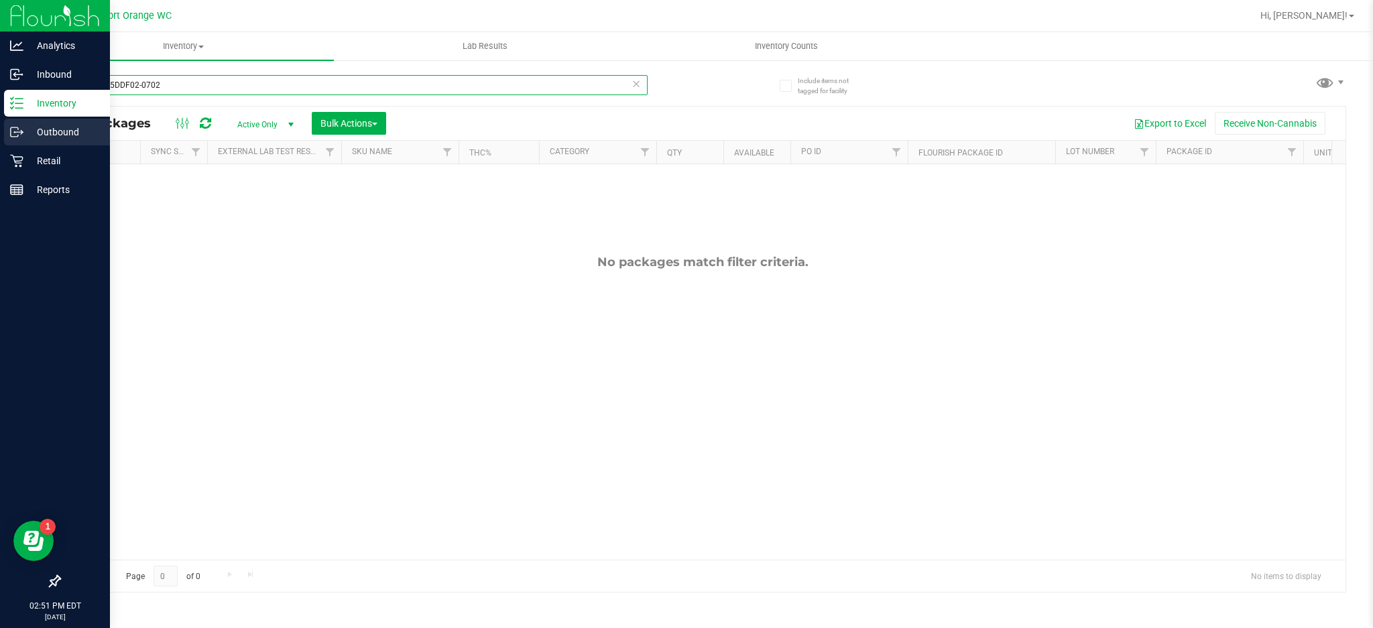
drag, startPoint x: 88, startPoint y: 84, endPoint x: 14, endPoint y: 123, distance: 83.1
click at [56, 92] on div "Include items not tagged for facility W-JUN25DDF02-0702 All Packages Active Onl…" at bounding box center [702, 263] width 1341 height 409
type input "JUN25DDF02-0702"
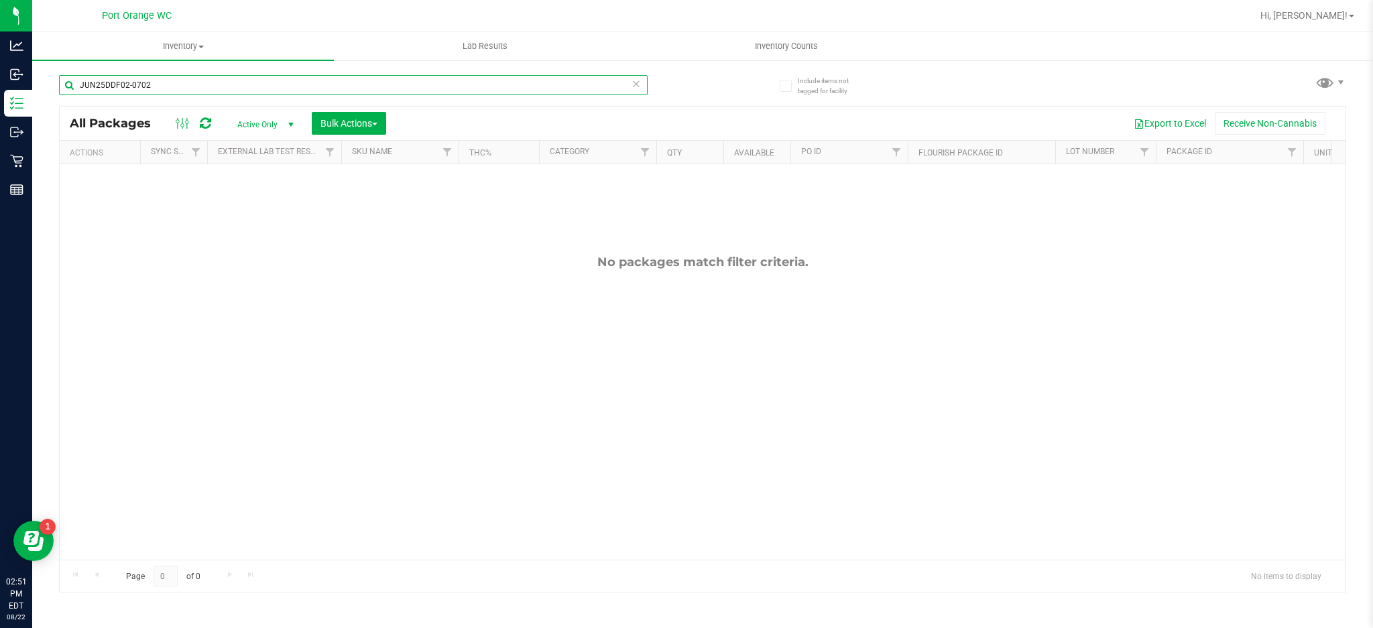
click at [174, 80] on input "JUN25DDF02-0702" at bounding box center [353, 85] width 589 height 20
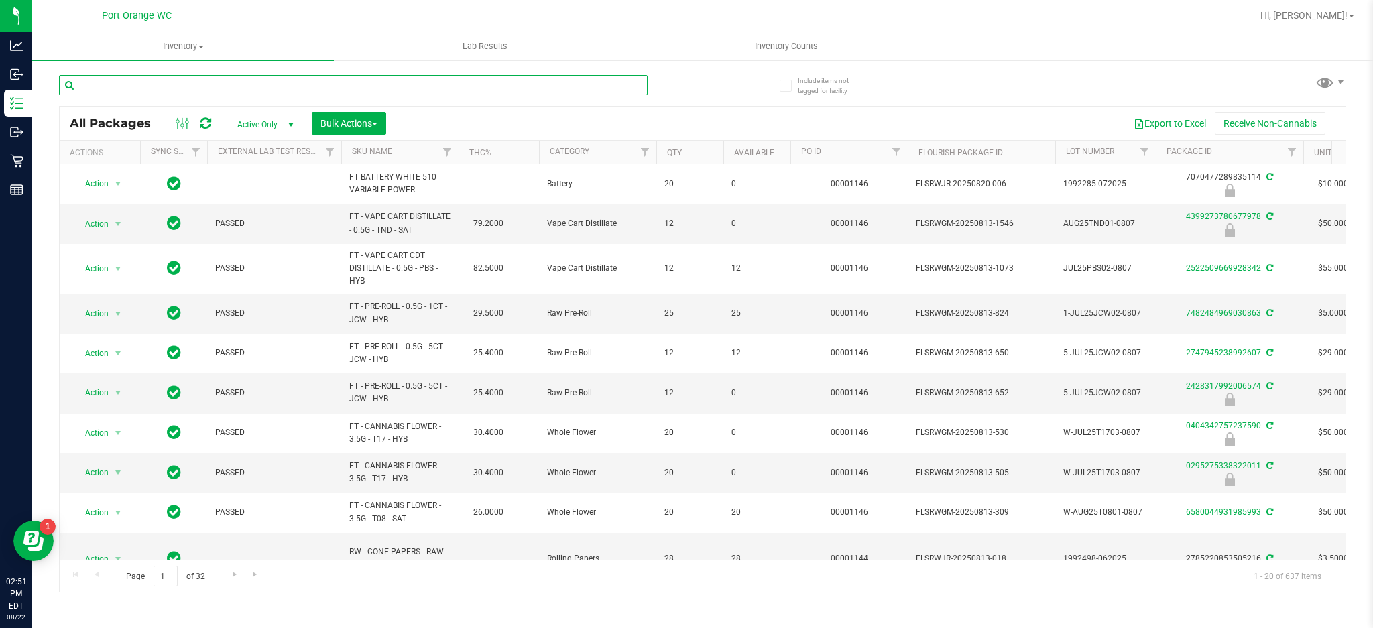
paste input "APR25FIC02-0514"
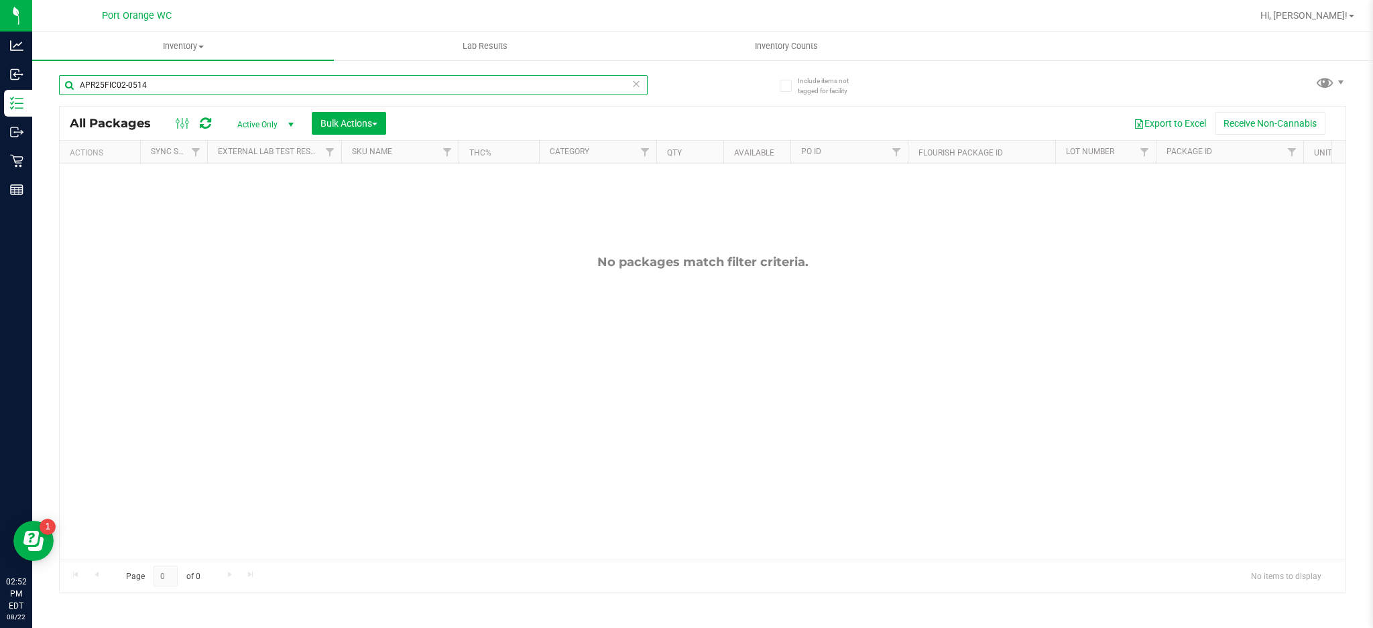
type input "APR25FIC02-0514"
click at [638, 84] on icon at bounding box center [636, 83] width 9 height 16
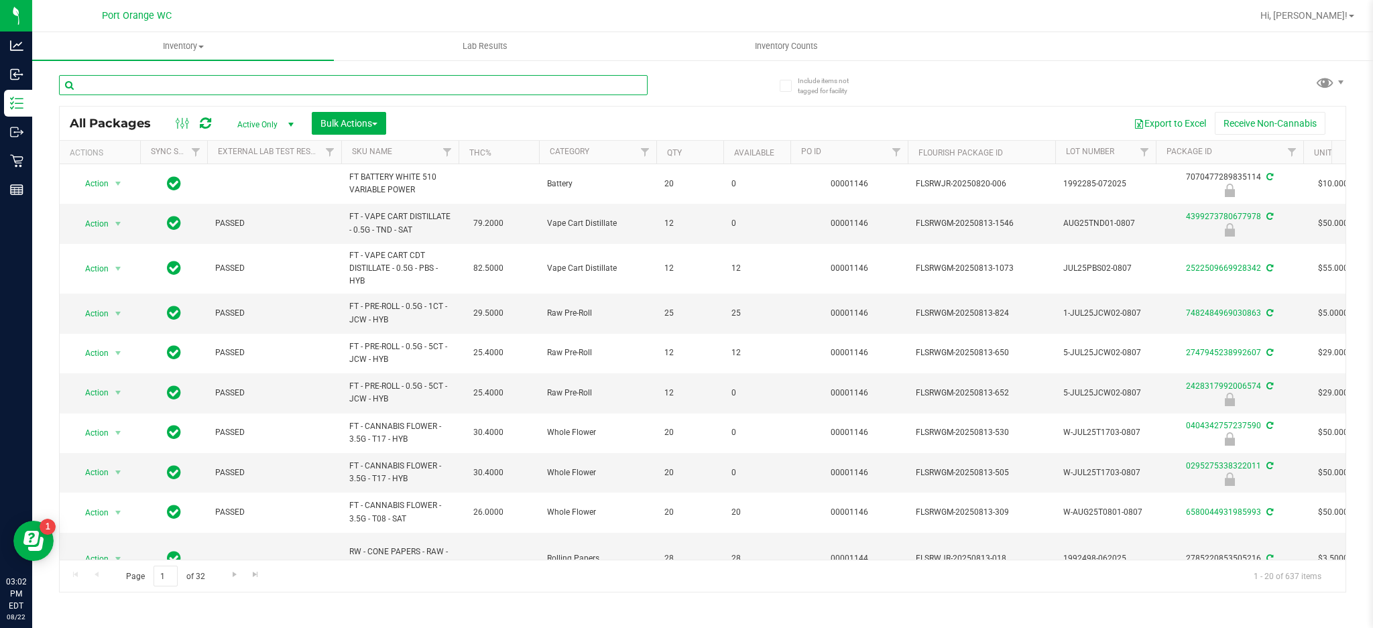
click at [217, 84] on input "text" at bounding box center [353, 85] width 589 height 20
type input "7277099437544799"
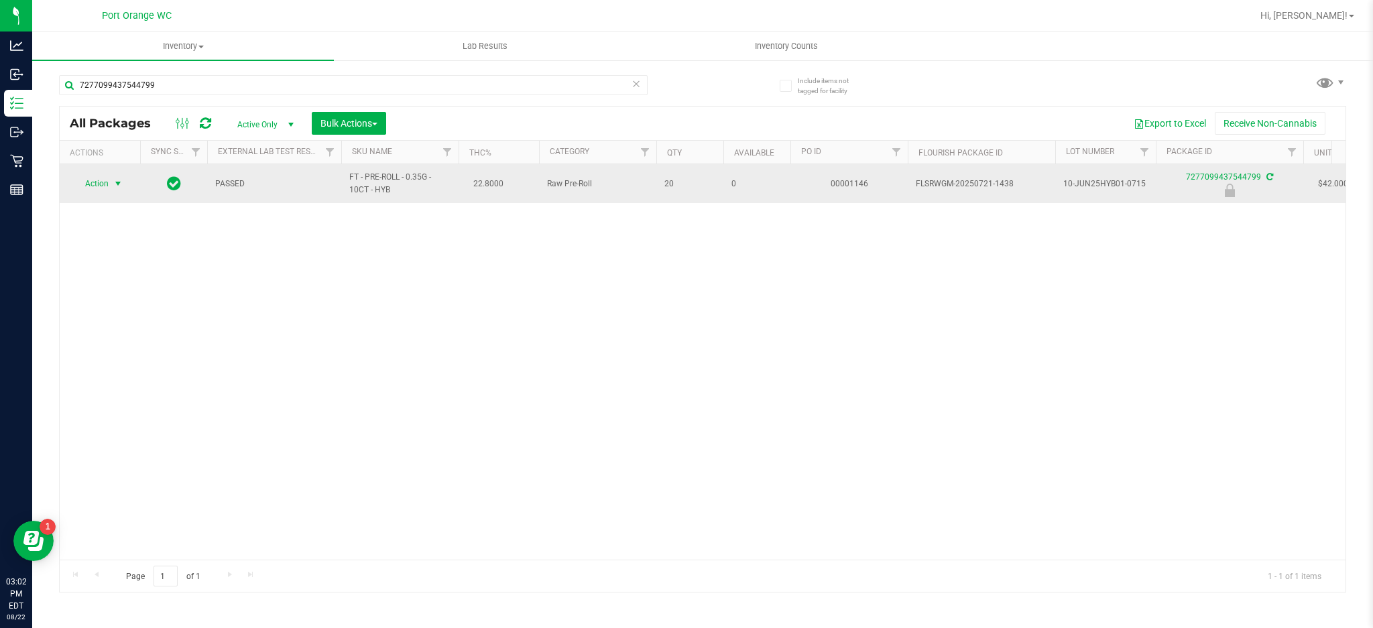
click at [118, 184] on span "select" at bounding box center [118, 183] width 11 height 11
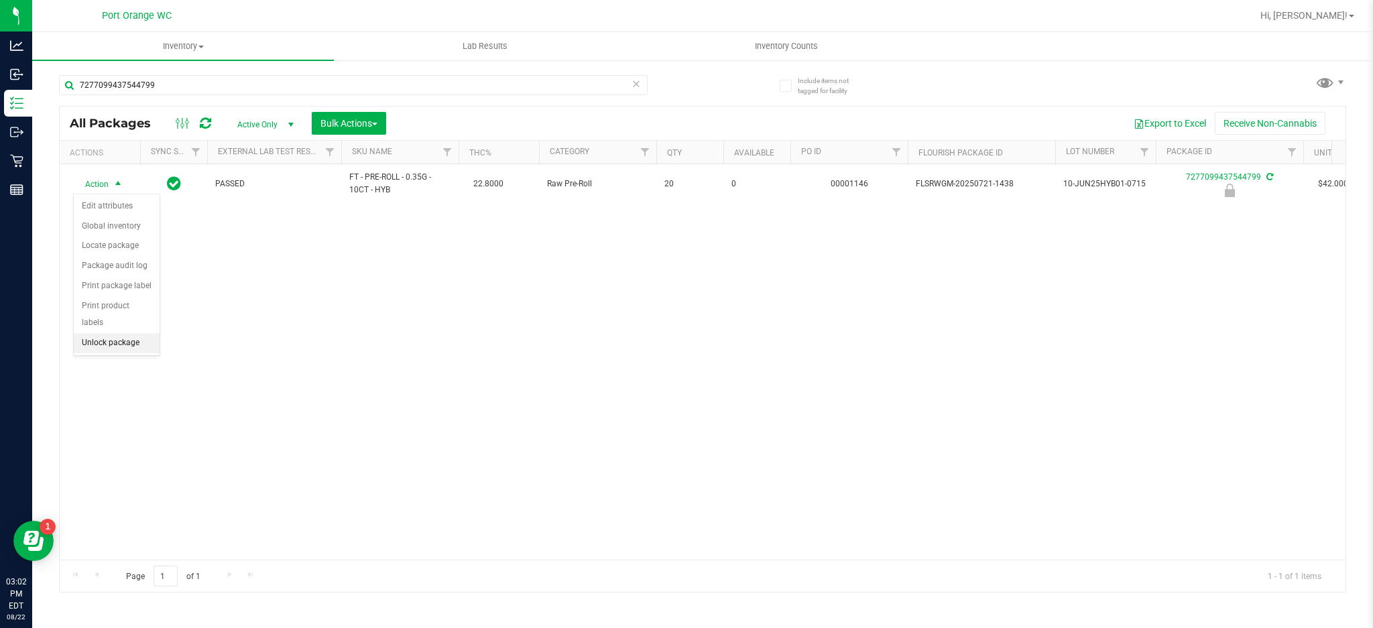
click at [101, 348] on li "Unlock package" at bounding box center [117, 343] width 86 height 20
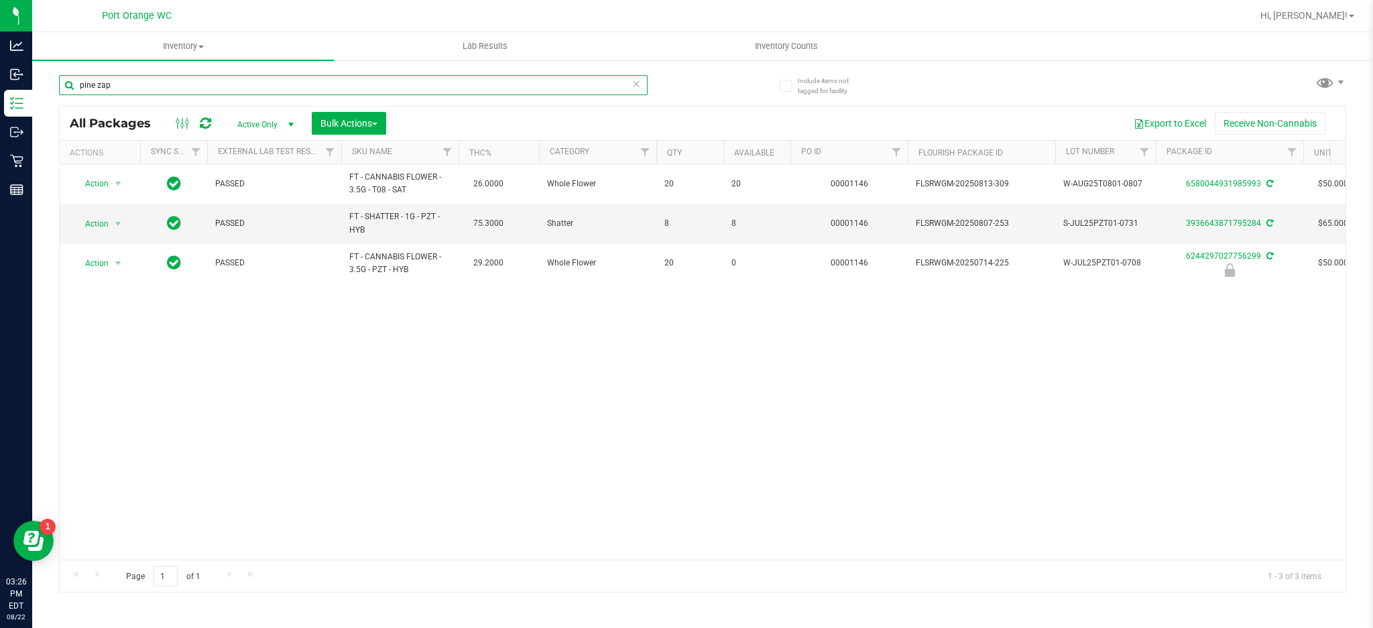
click at [157, 85] on input "pine zap" at bounding box center [353, 85] width 589 height 20
click at [157, 84] on input "pine zap" at bounding box center [353, 85] width 589 height 20
click at [156, 86] on input "pine zap" at bounding box center [353, 85] width 589 height 20
type input "sui"
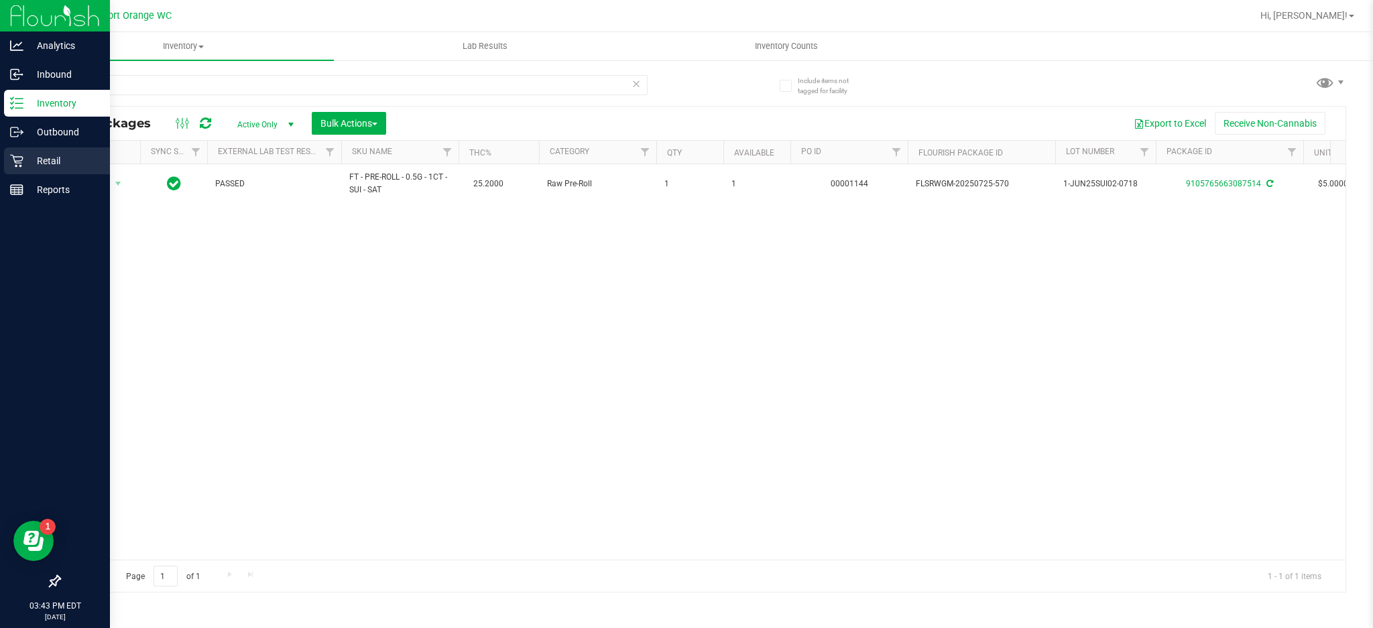
click at [20, 161] on icon at bounding box center [16, 161] width 13 height 13
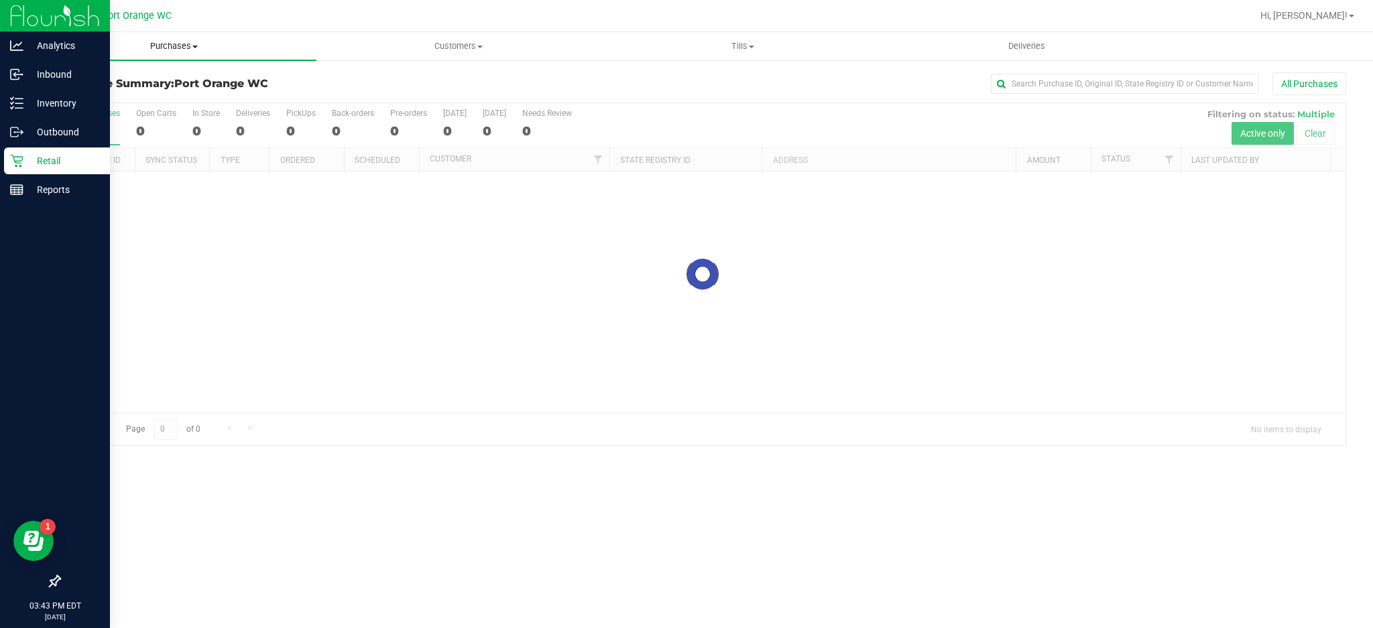
click at [184, 46] on span "Purchases" at bounding box center [174, 46] width 284 height 12
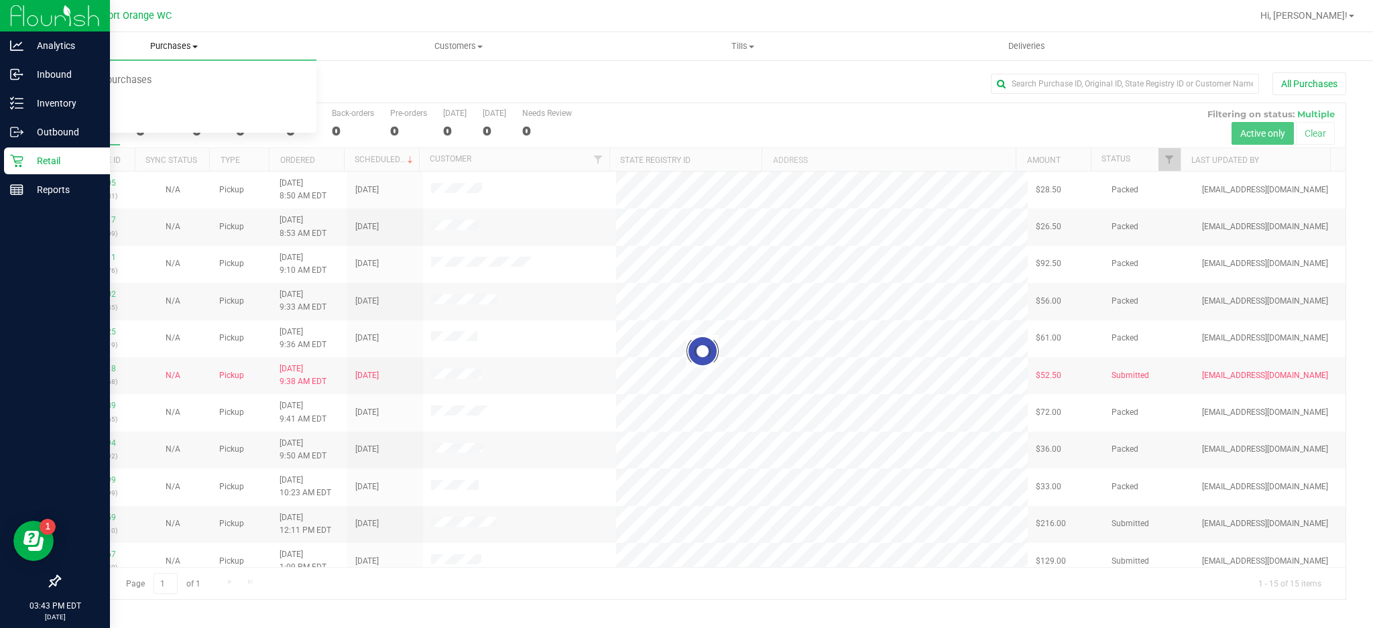
click at [78, 97] on span "Fulfillment" at bounding box center [73, 96] width 83 height 11
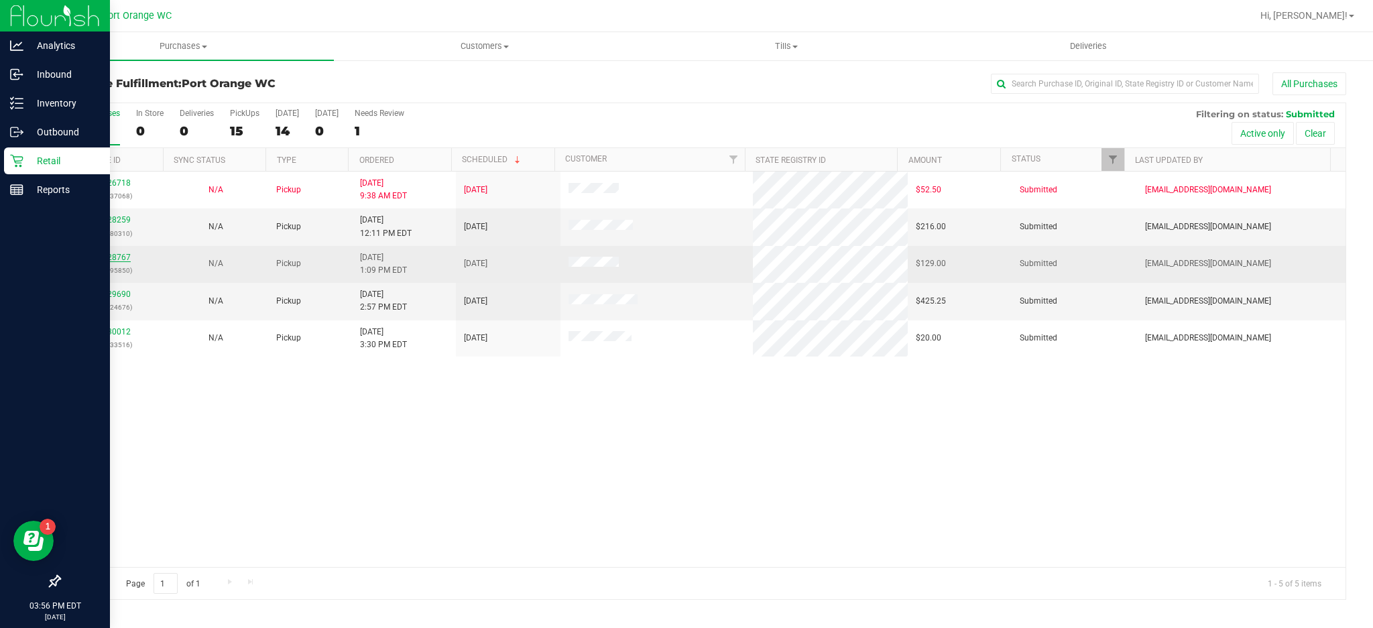
click at [113, 258] on link "11828767" at bounding box center [112, 257] width 38 height 9
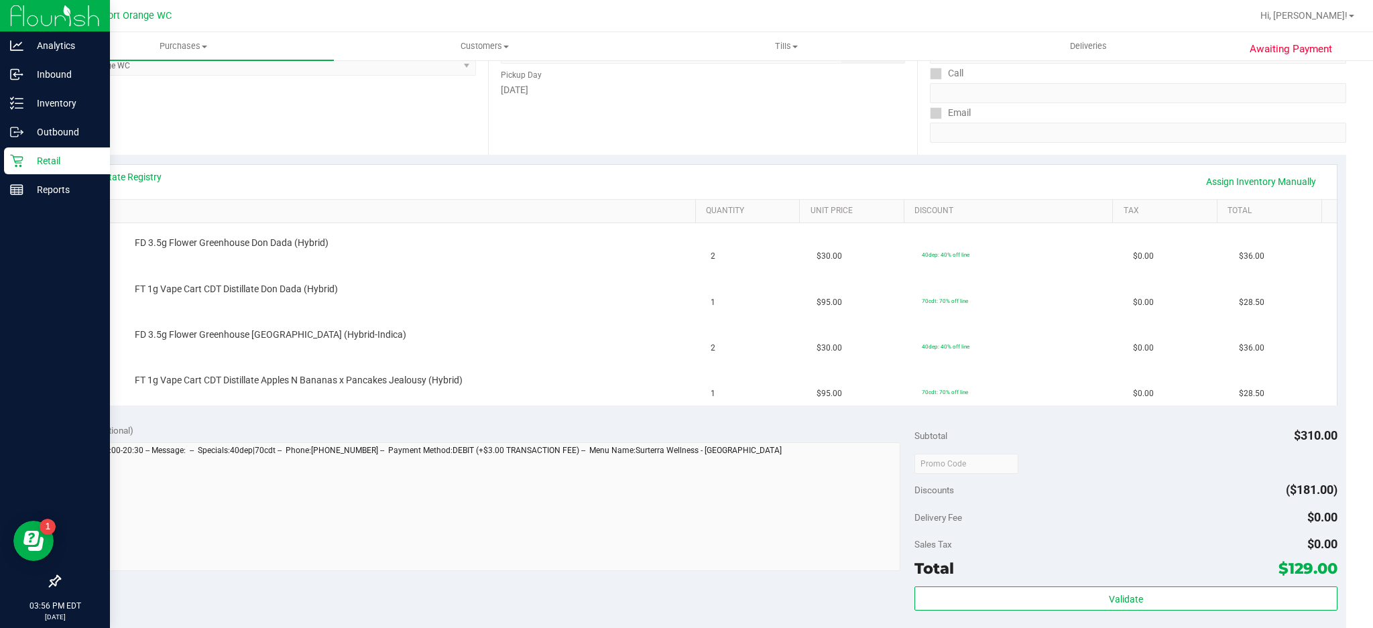
scroll to position [221, 0]
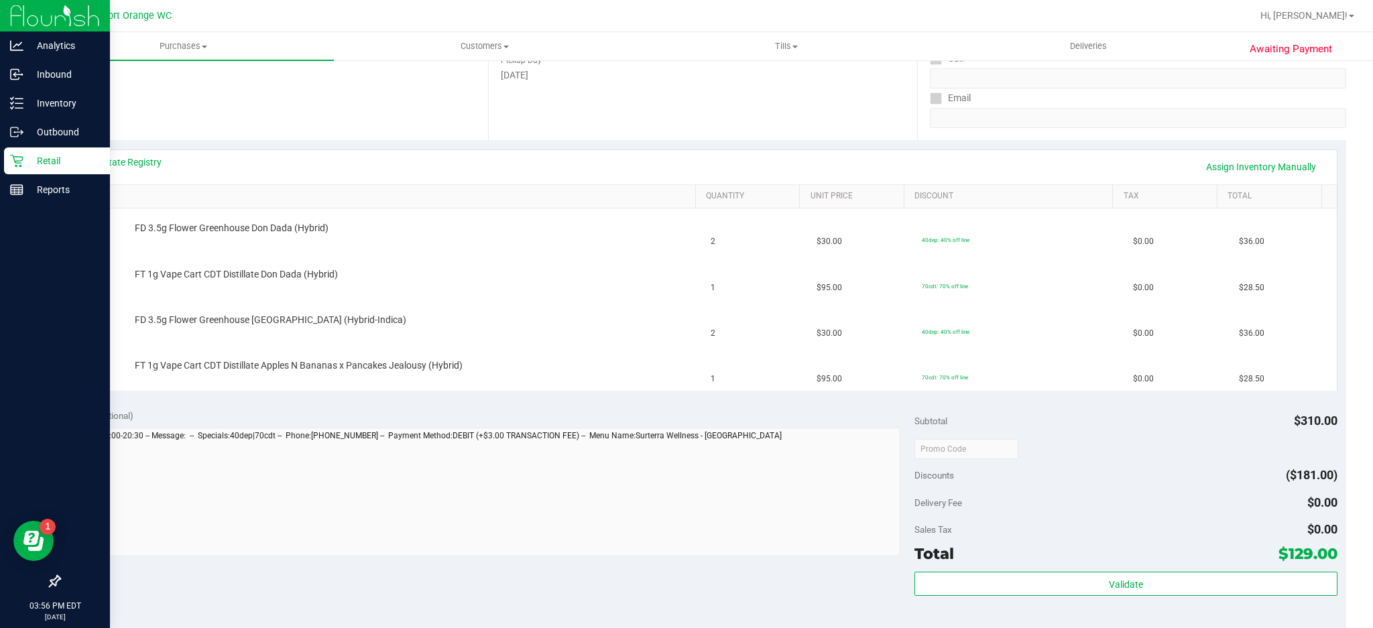
click at [103, 193] on link "SKU" at bounding box center [384, 196] width 611 height 11
click at [126, 151] on div "View State Registry Assign Inventory Manually" at bounding box center [703, 167] width 1268 height 34
click at [140, 165] on link "View State Registry" at bounding box center [121, 162] width 80 height 13
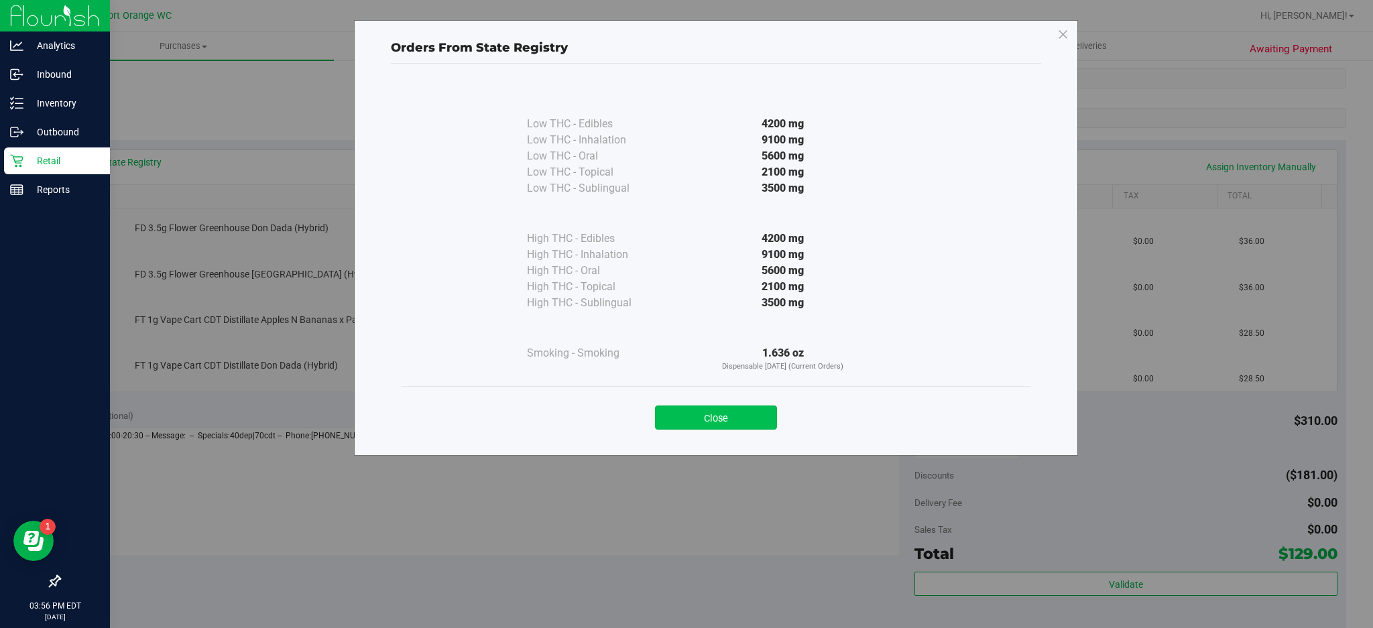
click at [709, 409] on button "Close" at bounding box center [716, 418] width 122 height 24
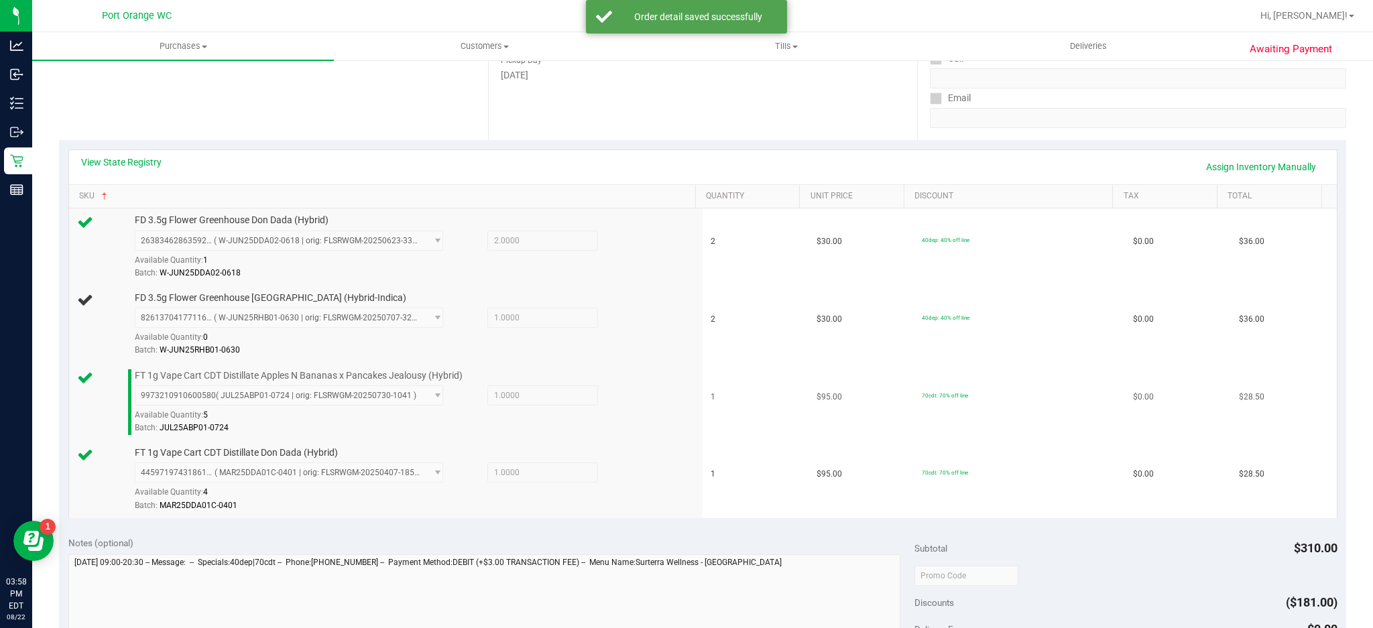
click at [376, 424] on div "Batch: JUL25ABP01-0724" at bounding box center [413, 428] width 556 height 13
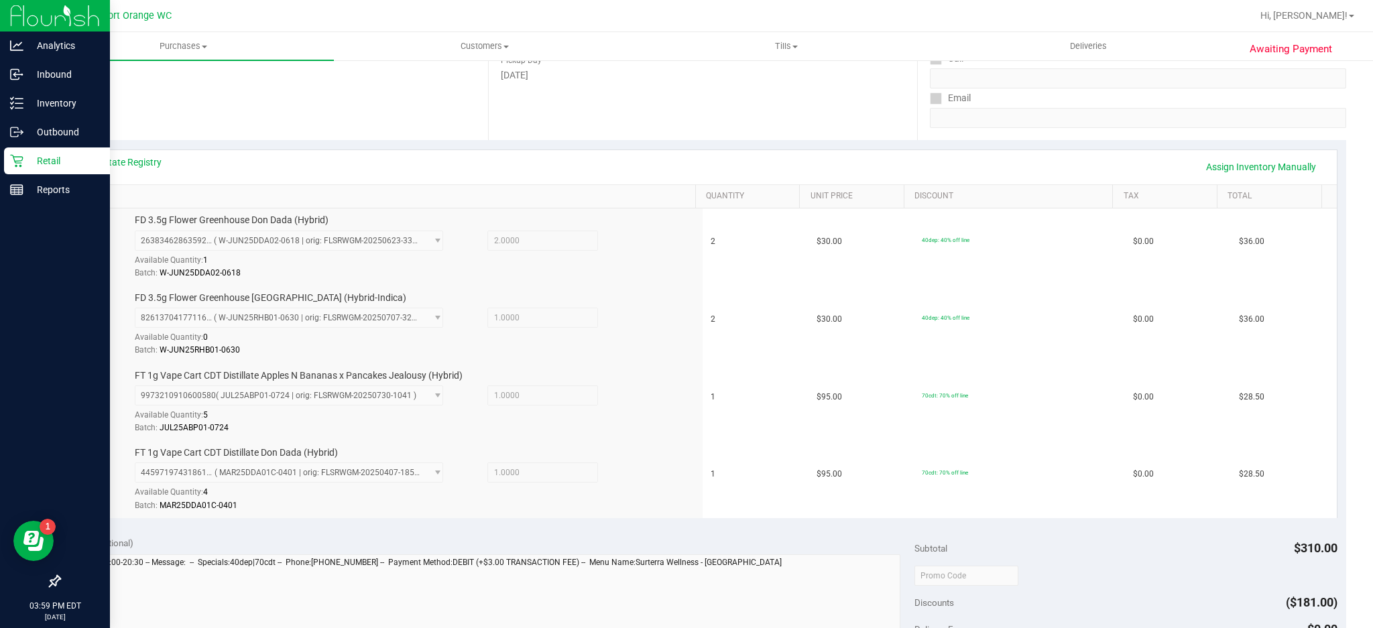
click at [42, 164] on p "Retail" at bounding box center [63, 161] width 80 height 16
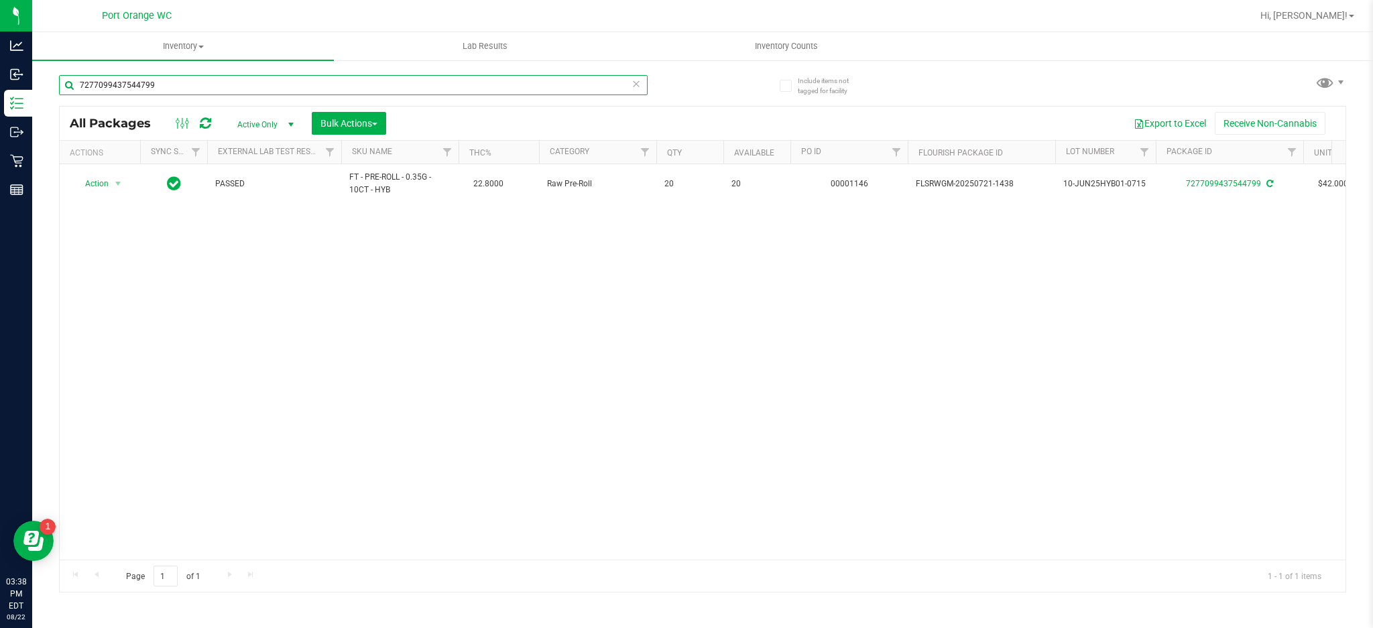
click at [99, 84] on input "7277099437544799" at bounding box center [353, 85] width 589 height 20
click at [101, 84] on input "7277099437544799" at bounding box center [353, 85] width 589 height 20
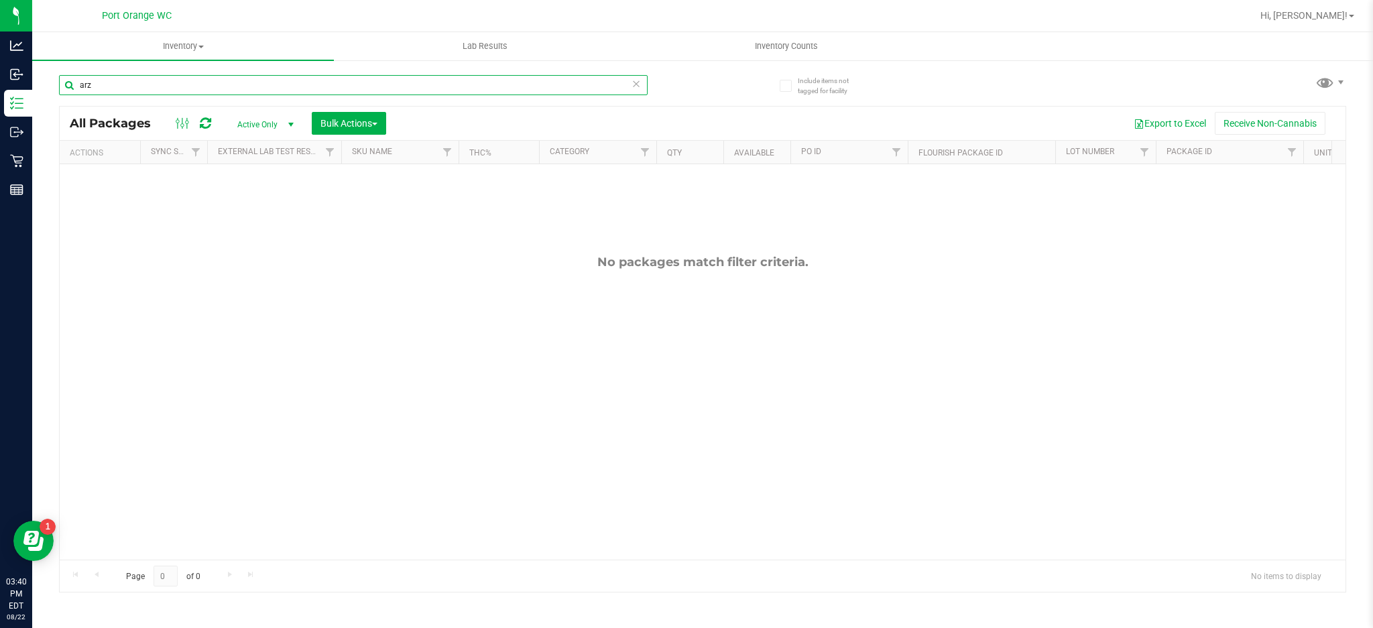
click at [116, 74] on div "arz" at bounding box center [381, 84] width 644 height 43
click at [115, 79] on input "arz" at bounding box center [353, 85] width 589 height 20
type input "t16"
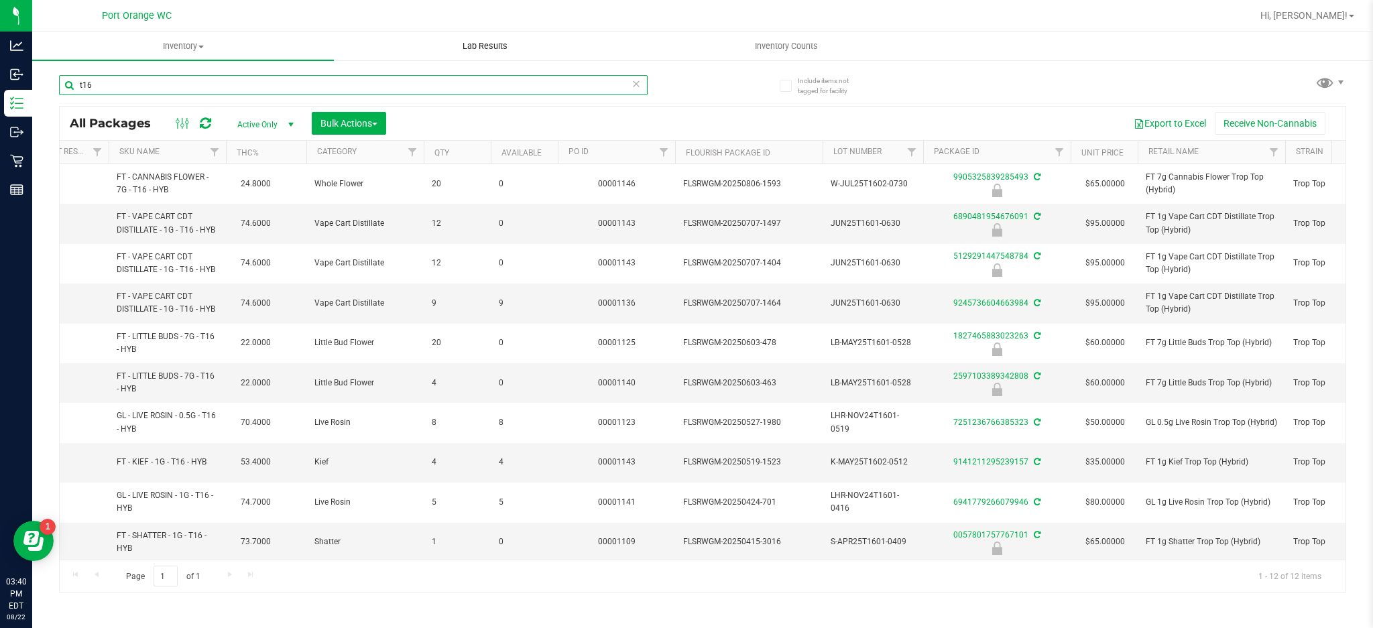
scroll to position [0, 229]
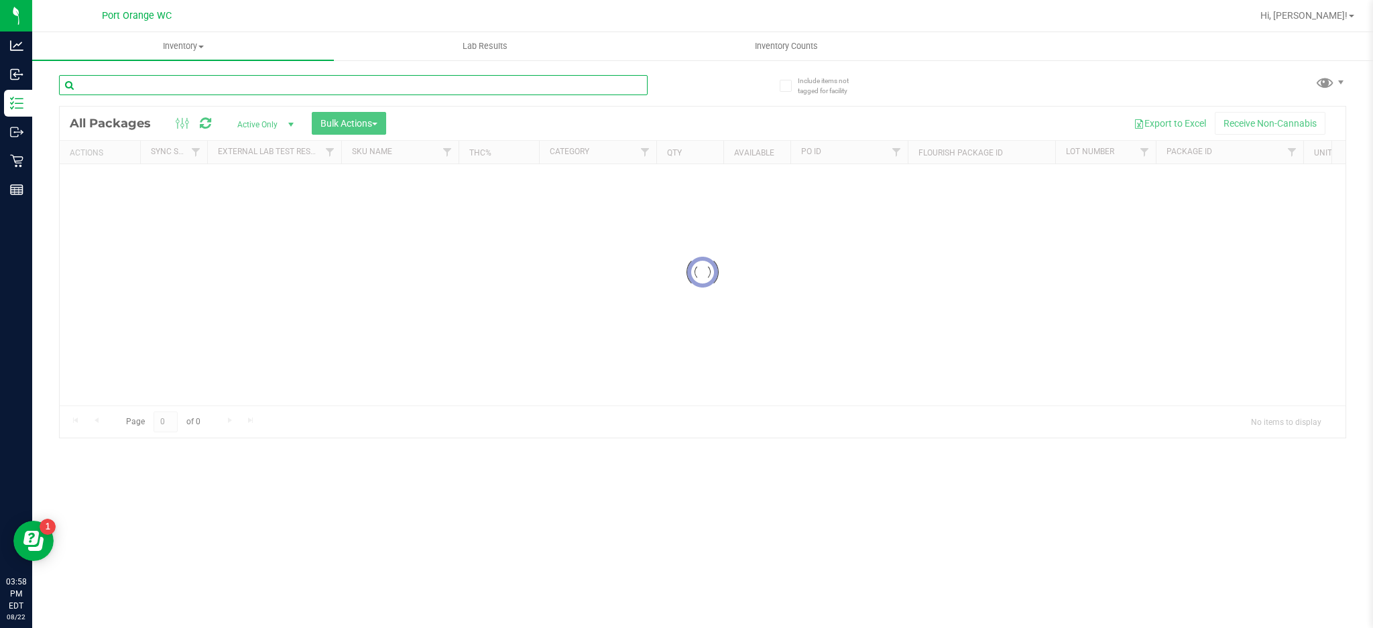
click at [131, 79] on div "Inventory All packages All inventory Waste log Create inventory Lab Results Inv…" at bounding box center [702, 330] width 1341 height 596
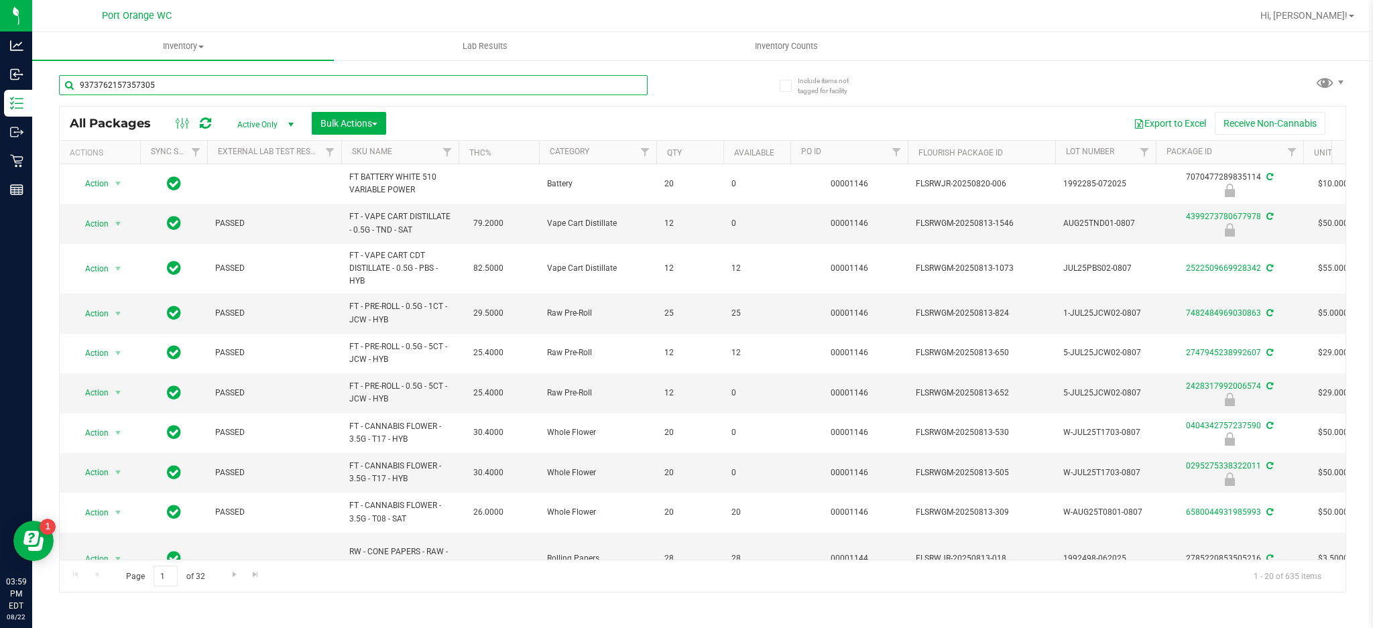
type input "9373762157357305"
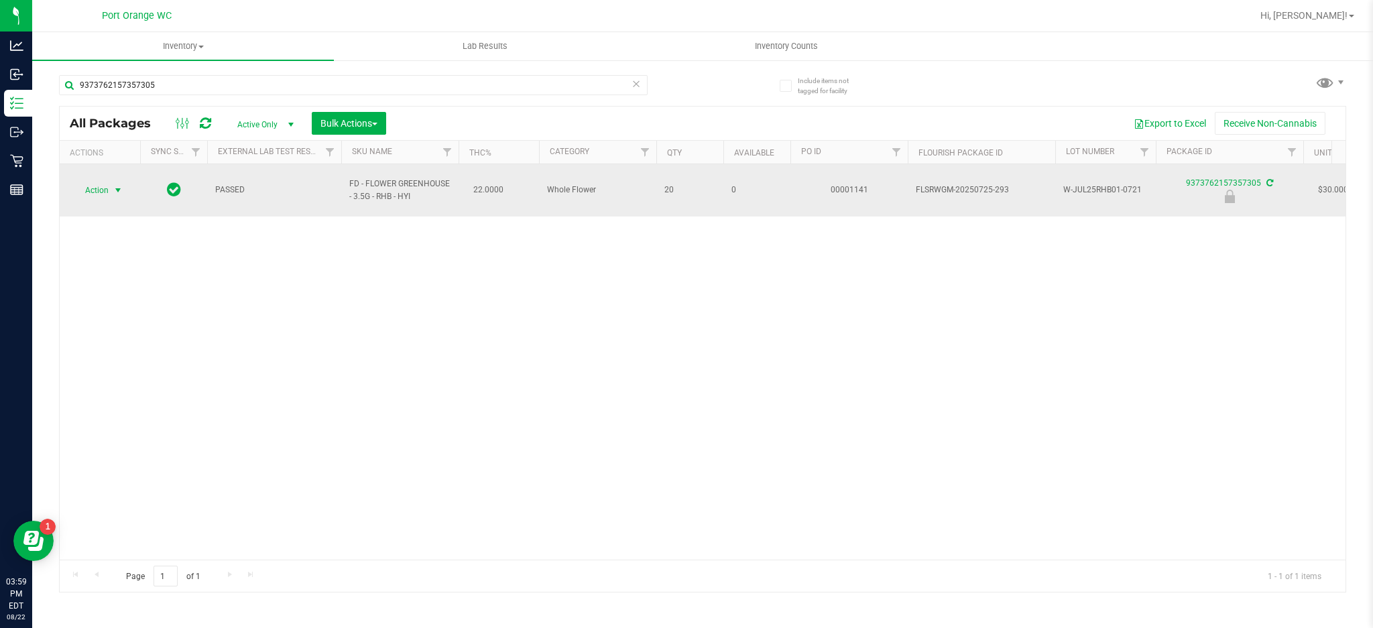
click at [101, 181] on span "Action" at bounding box center [91, 190] width 36 height 19
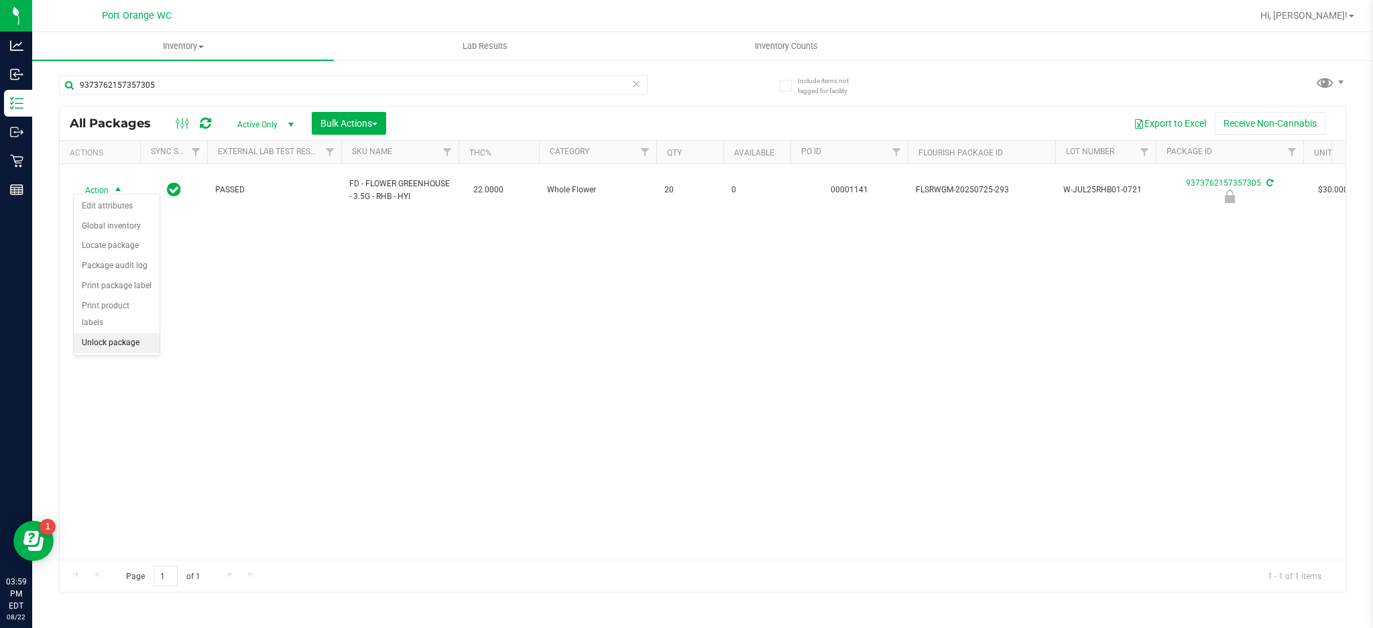
click at [132, 338] on li "Unlock package" at bounding box center [117, 343] width 86 height 20
